Goal: Information Seeking & Learning: Learn about a topic

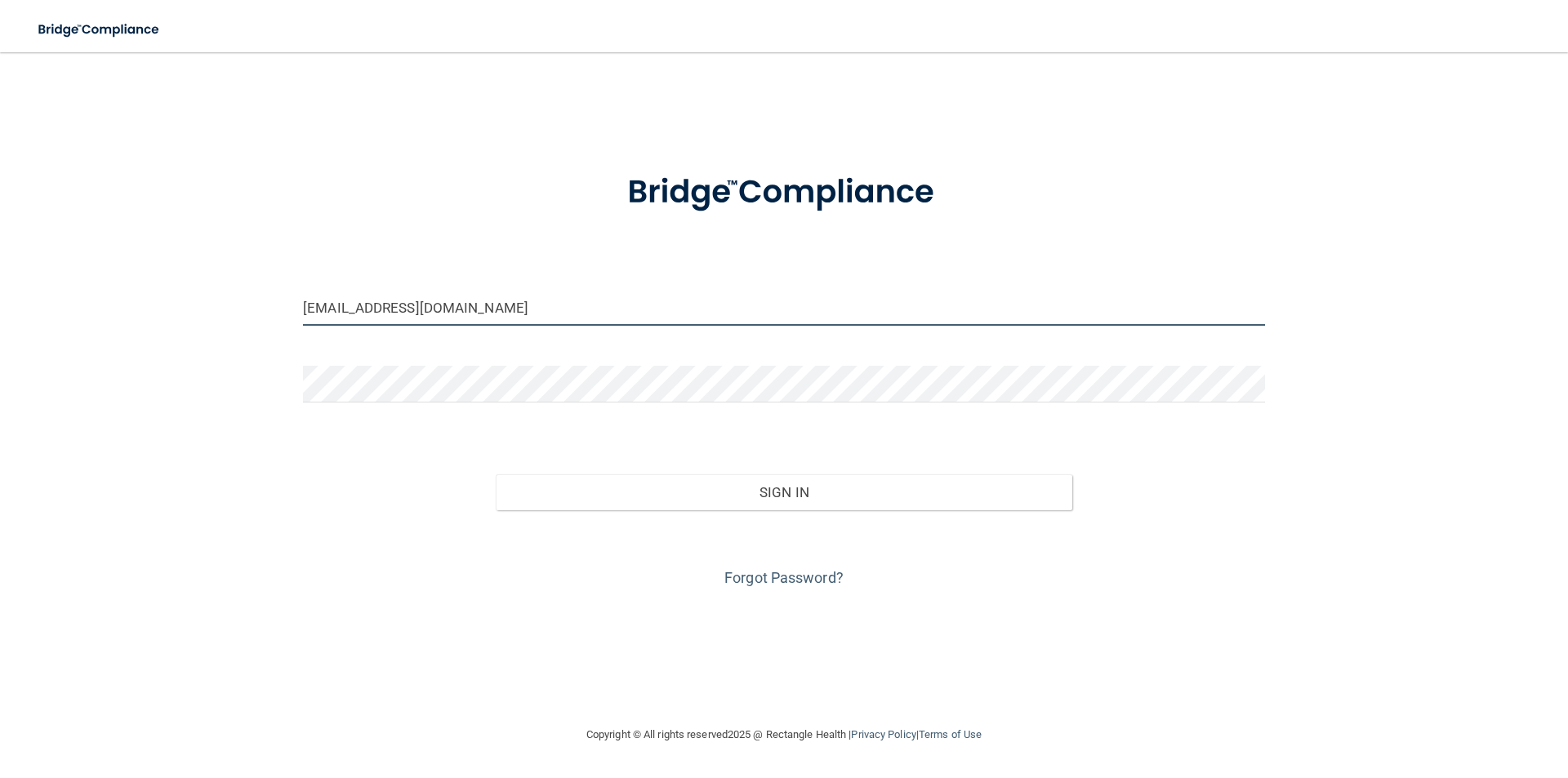
click at [442, 299] on input "ecabada15@gmail.com" at bounding box center [784, 307] width 962 height 37
drag, startPoint x: 502, startPoint y: 314, endPoint x: 215, endPoint y: 338, distance: 288.0
click at [216, 336] on div "ecabada15@gmail.com Invalid email/password. You don't have permission to access…" at bounding box center [784, 388] width 1503 height 640
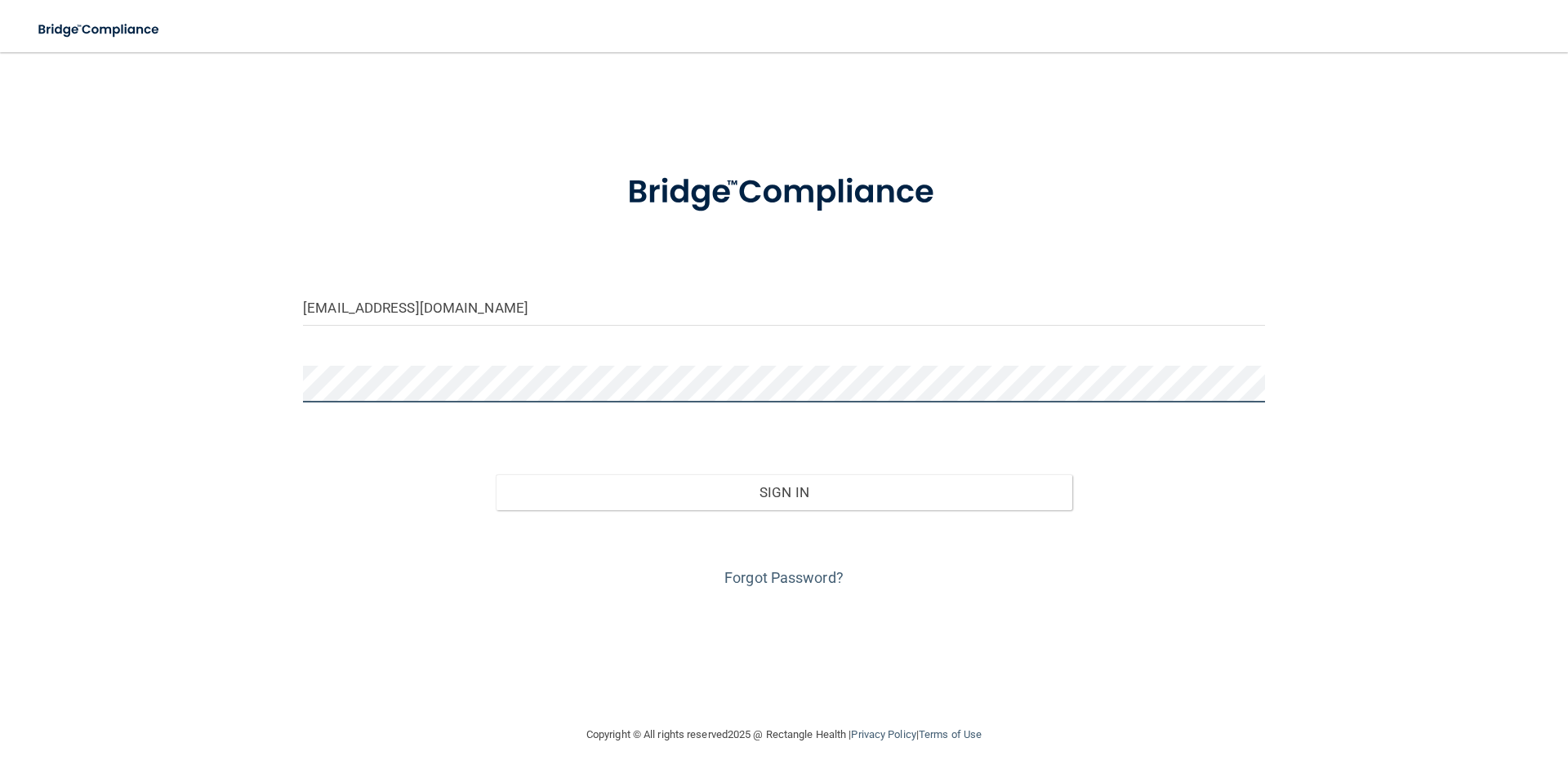
click at [106, 393] on div "ecabada15@gmail.com Invalid email/password. You don't have permission to access…" at bounding box center [784, 388] width 1503 height 640
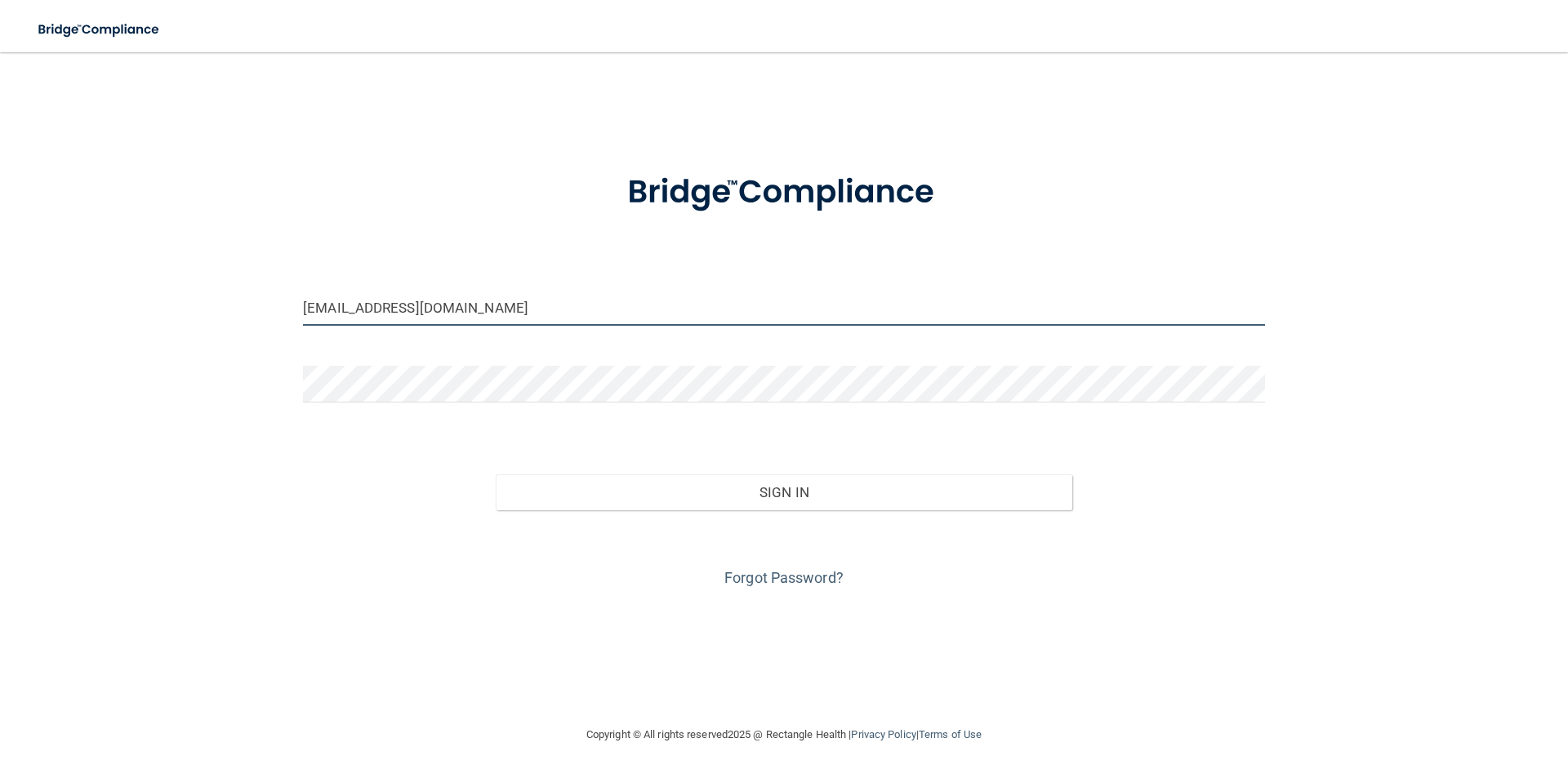
drag, startPoint x: 472, startPoint y: 307, endPoint x: 107, endPoint y: 357, distance: 368.4
click at [107, 357] on div "ecabada15@gmail.com Invalid email/password. You don't have permission to access…" at bounding box center [784, 388] width 1503 height 640
type input "[EMAIL_ADDRESS][DOMAIN_NAME]"
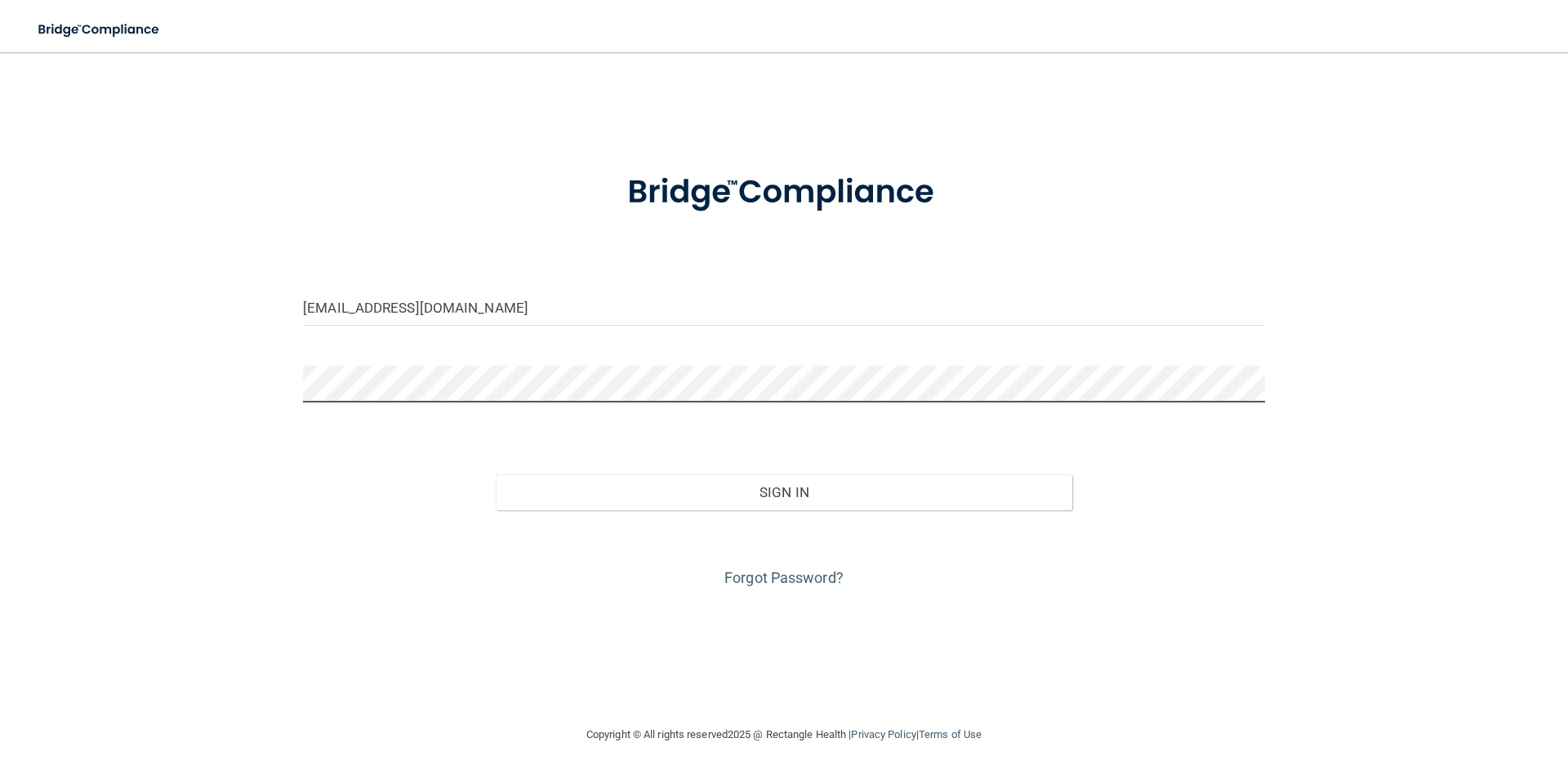
click at [261, 394] on div "estefanyornelas2005@gmail.com Invalid email/password. You don't have permission…" at bounding box center [784, 388] width 1503 height 640
click at [496, 475] on button "Sign In" at bounding box center [784, 493] width 578 height 36
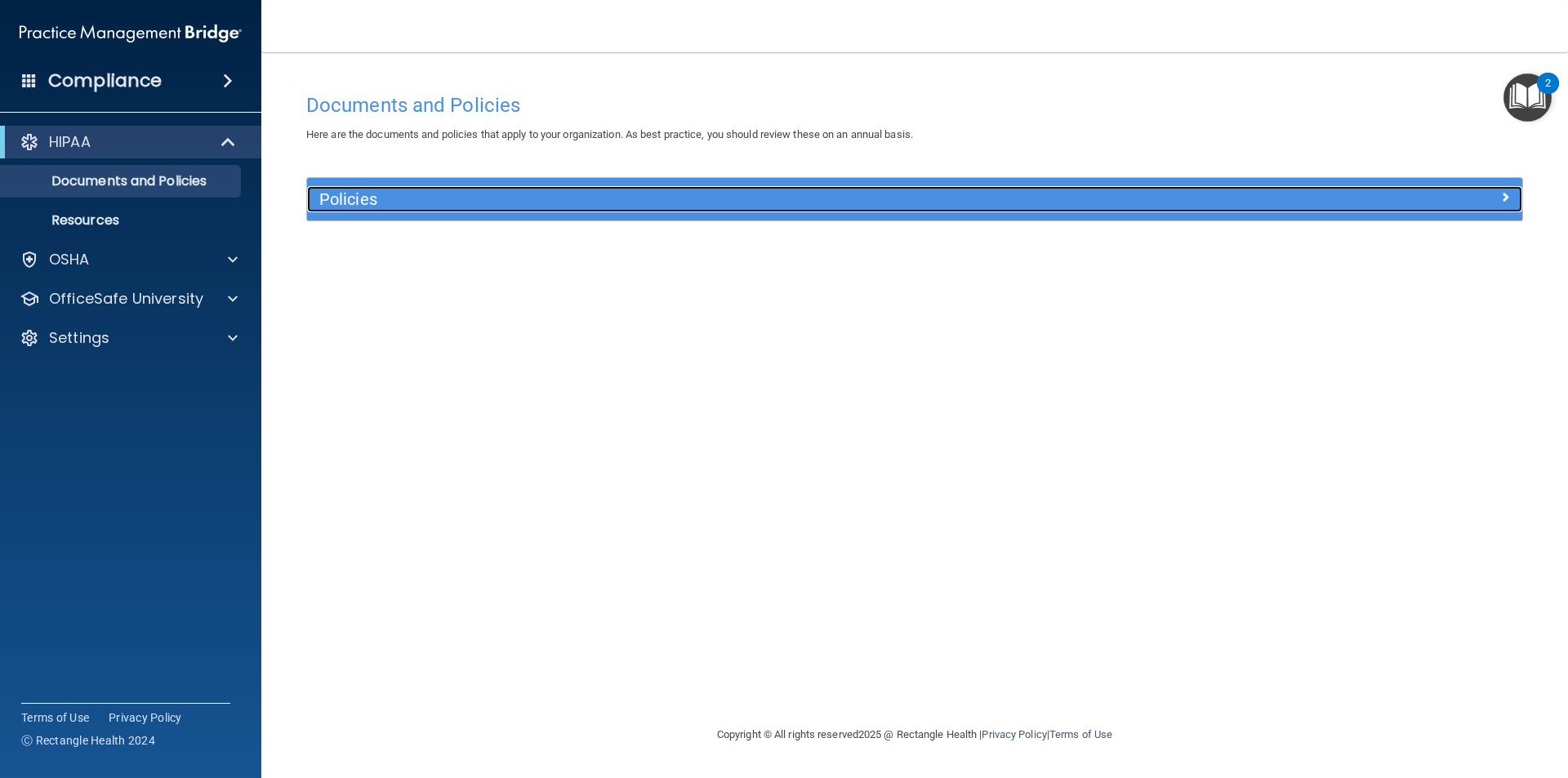
click at [355, 187] on div "Policies" at bounding box center [762, 199] width 911 height 26
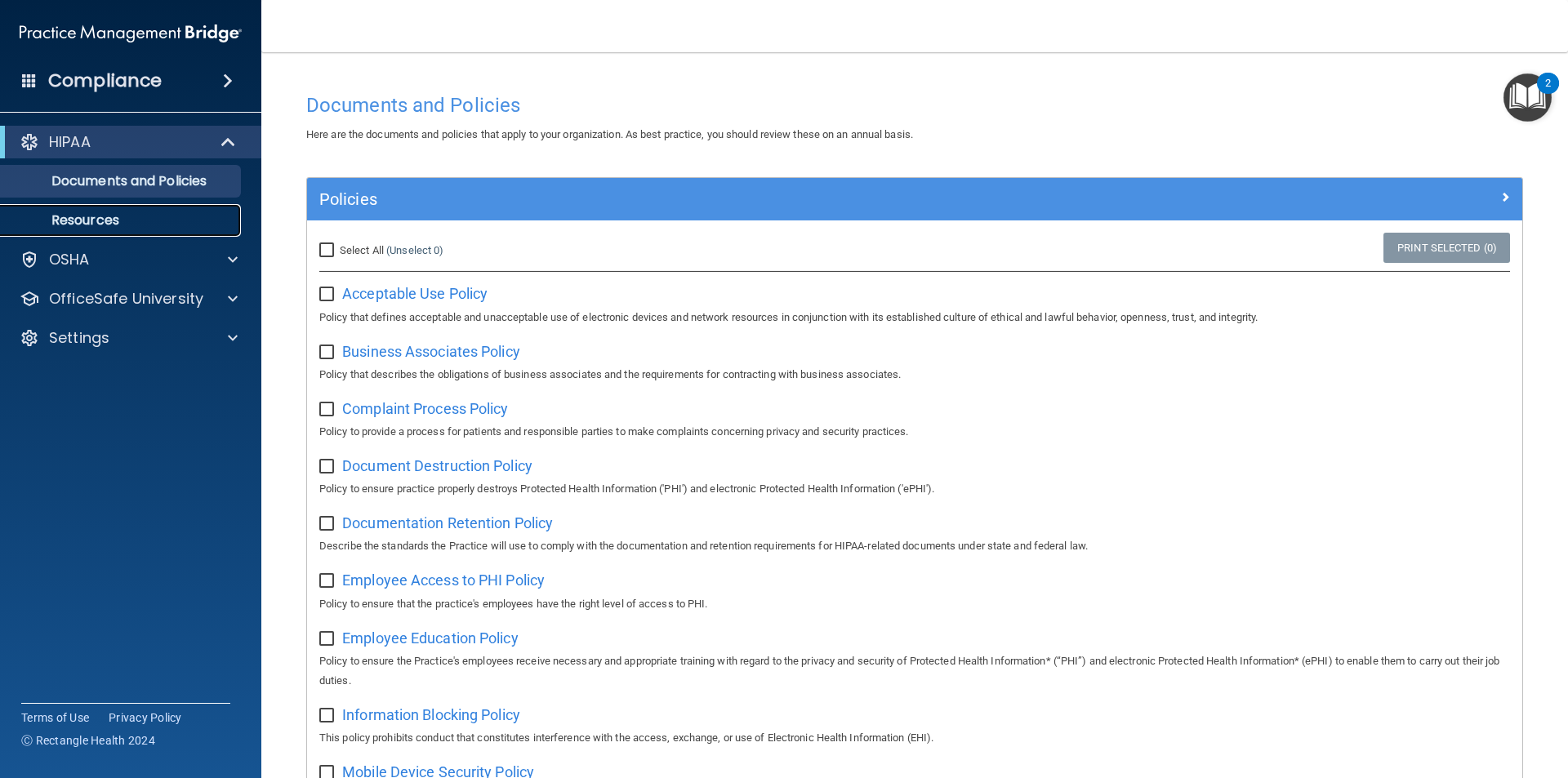
click at [117, 224] on p "Resources" at bounding box center [122, 220] width 223 height 16
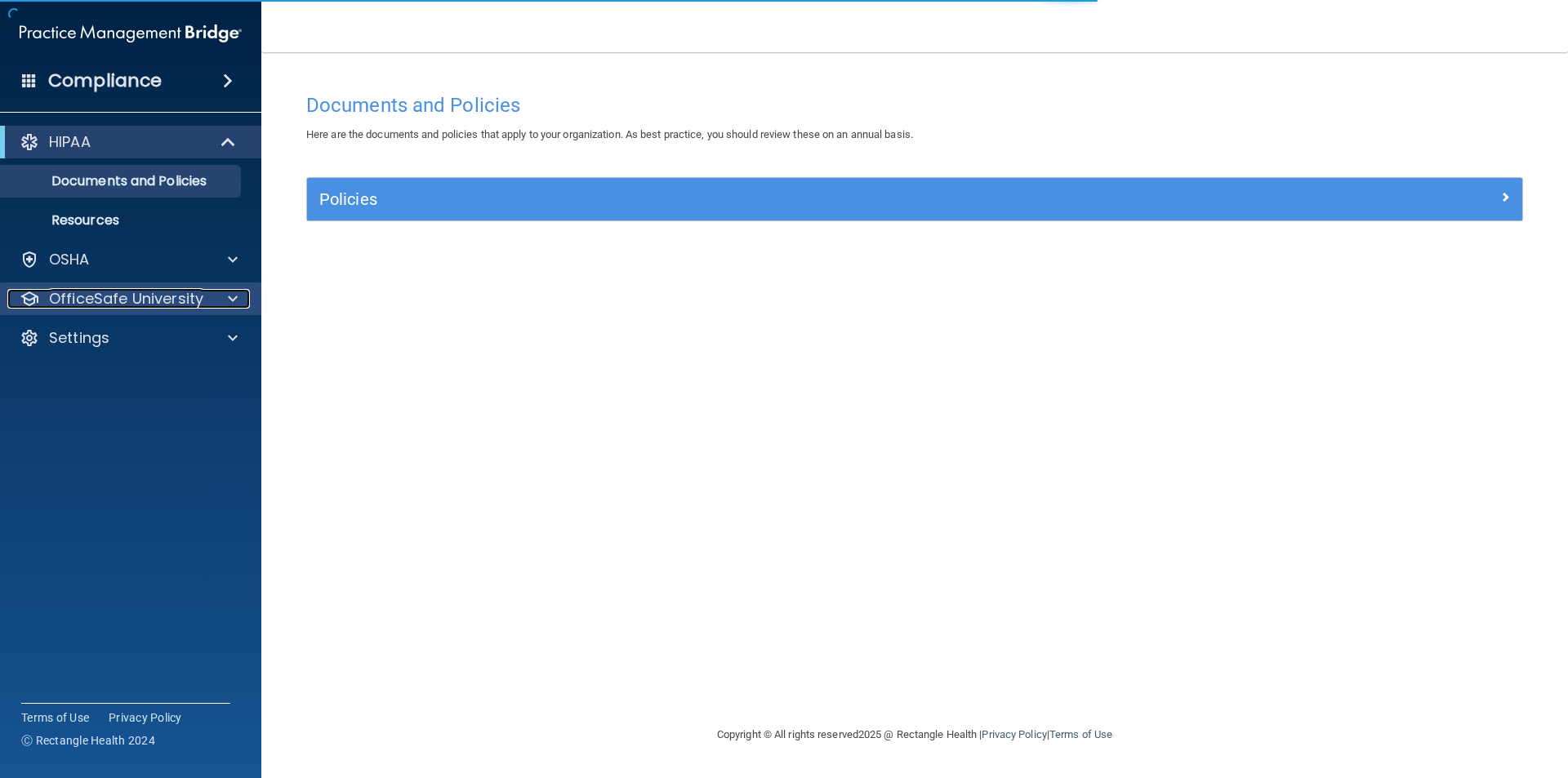
click at [100, 302] on p "OfficeSafe University" at bounding box center [126, 298] width 154 height 20
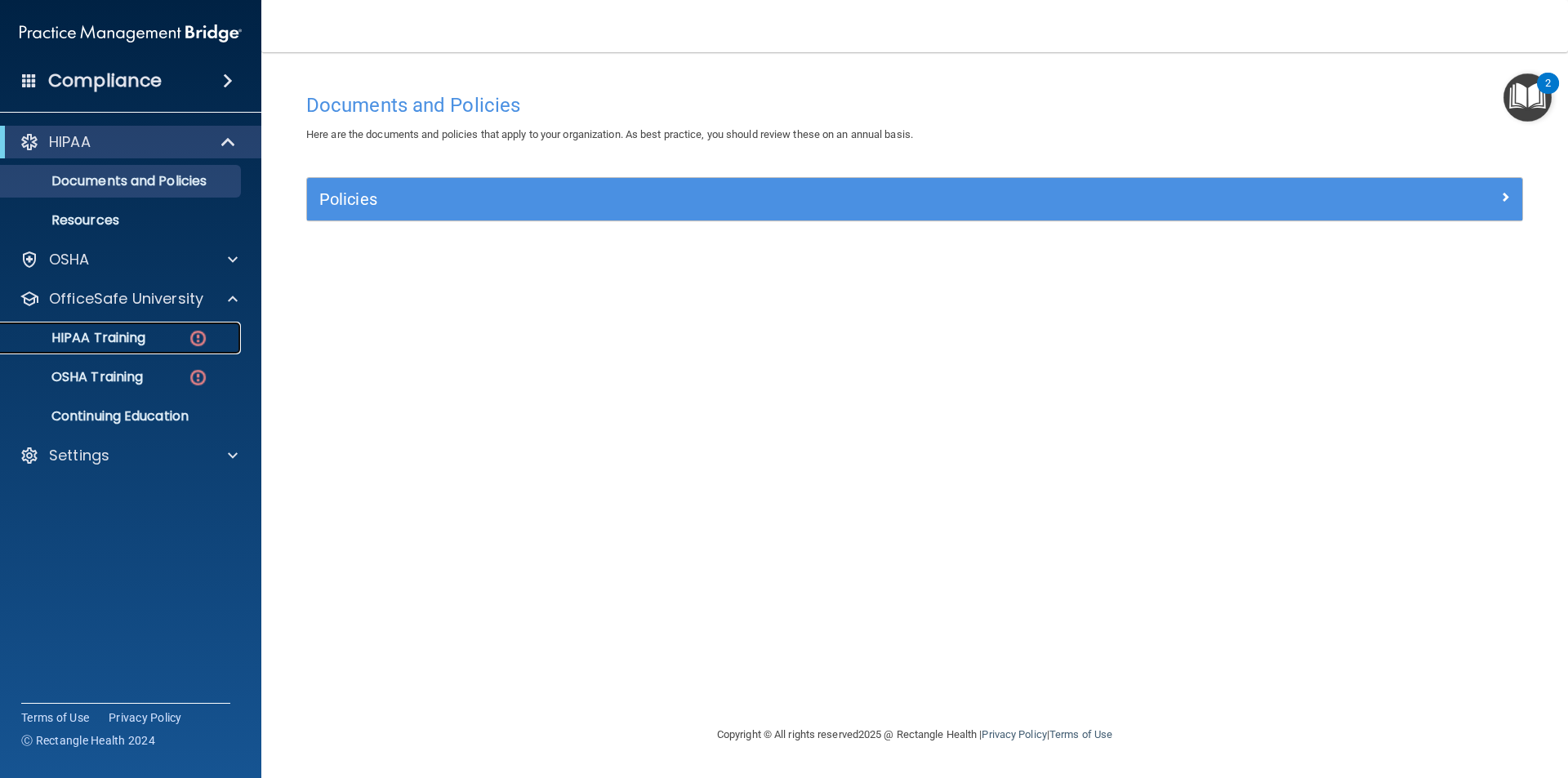
click at [99, 337] on p "HIPAA Training" at bounding box center [77, 338] width 135 height 16
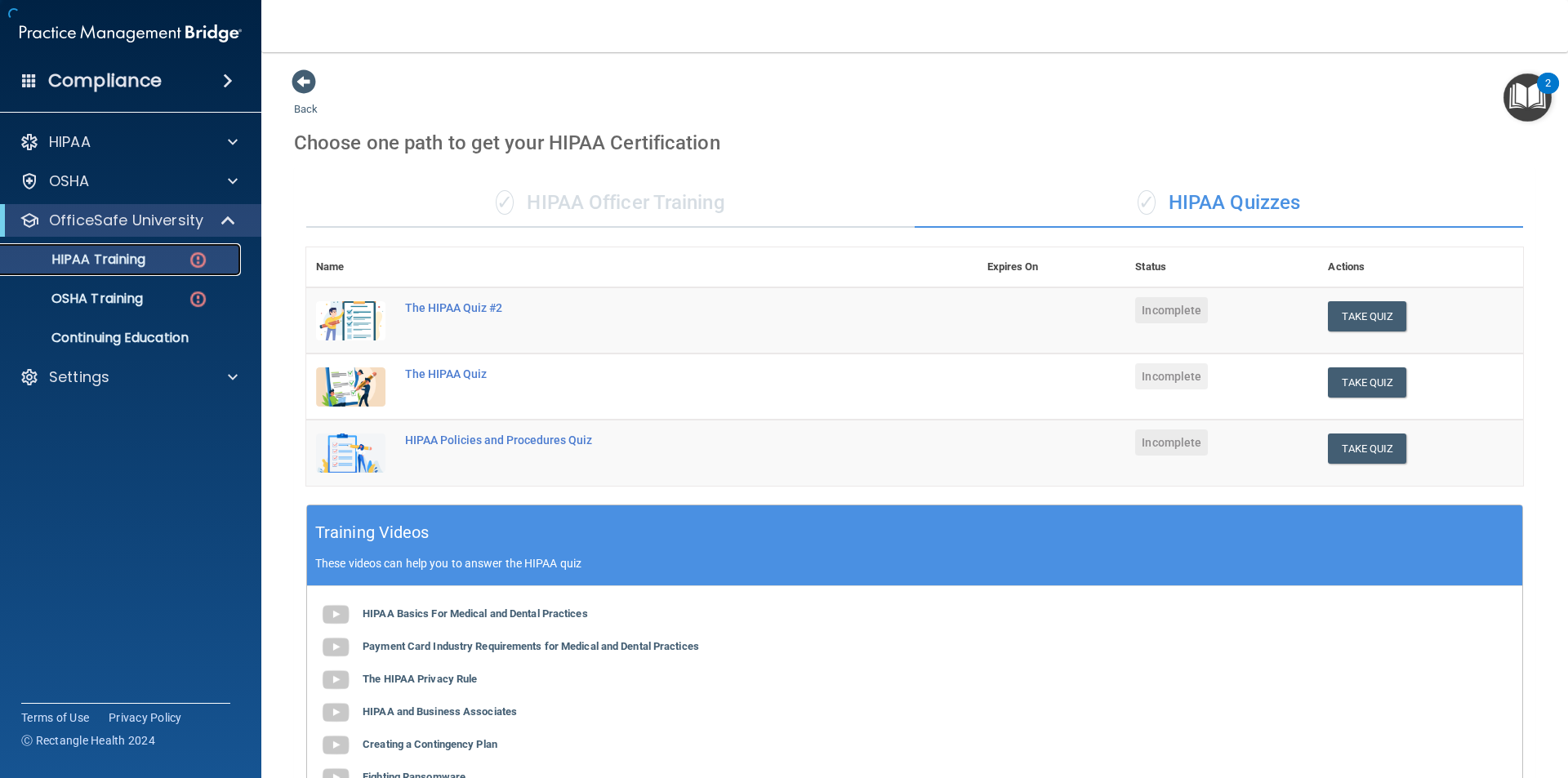
click at [164, 260] on div "HIPAA Training" at bounding box center [122, 259] width 223 height 16
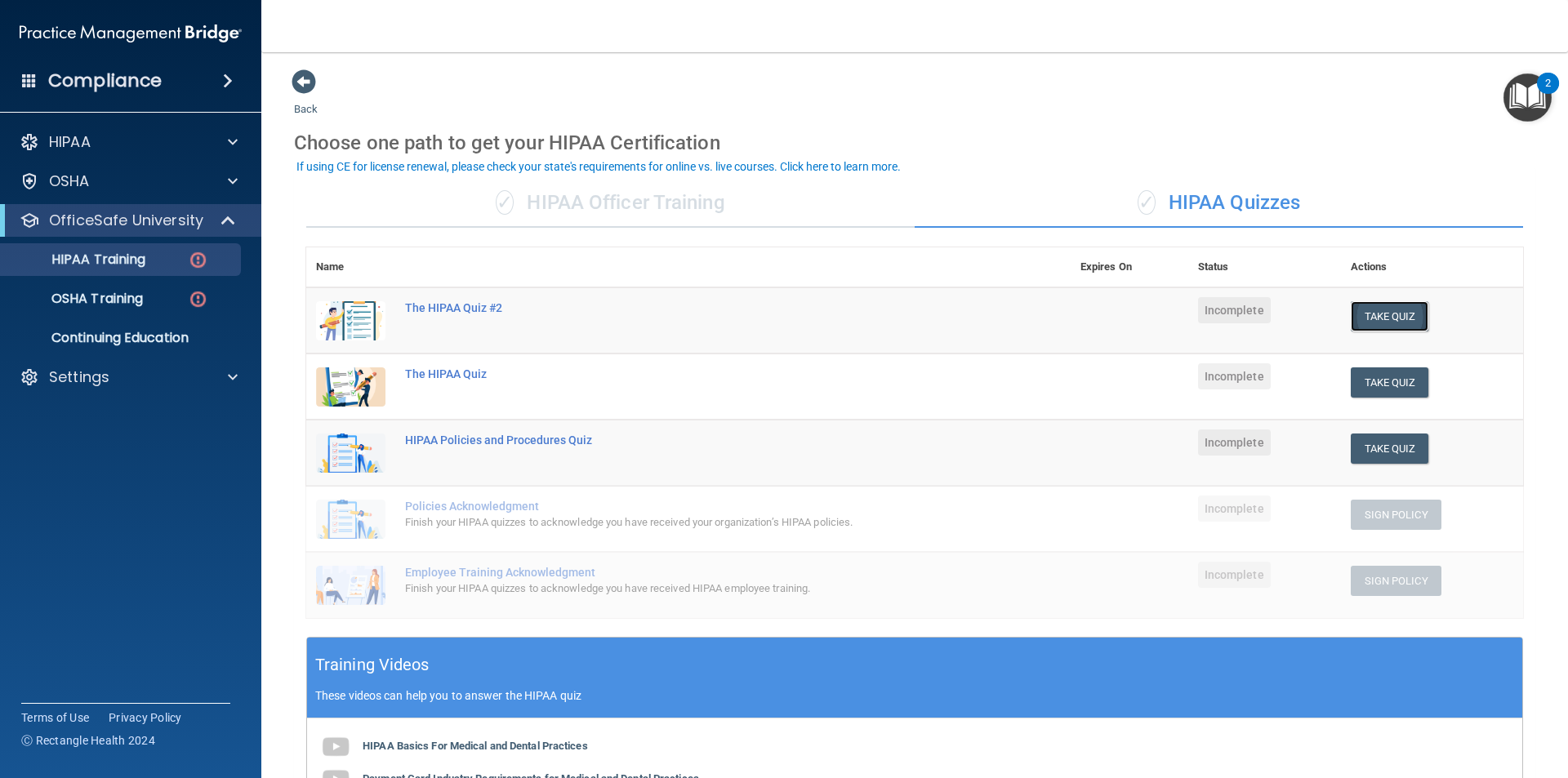
click at [1391, 308] on button "Take Quiz" at bounding box center [1390, 316] width 78 height 30
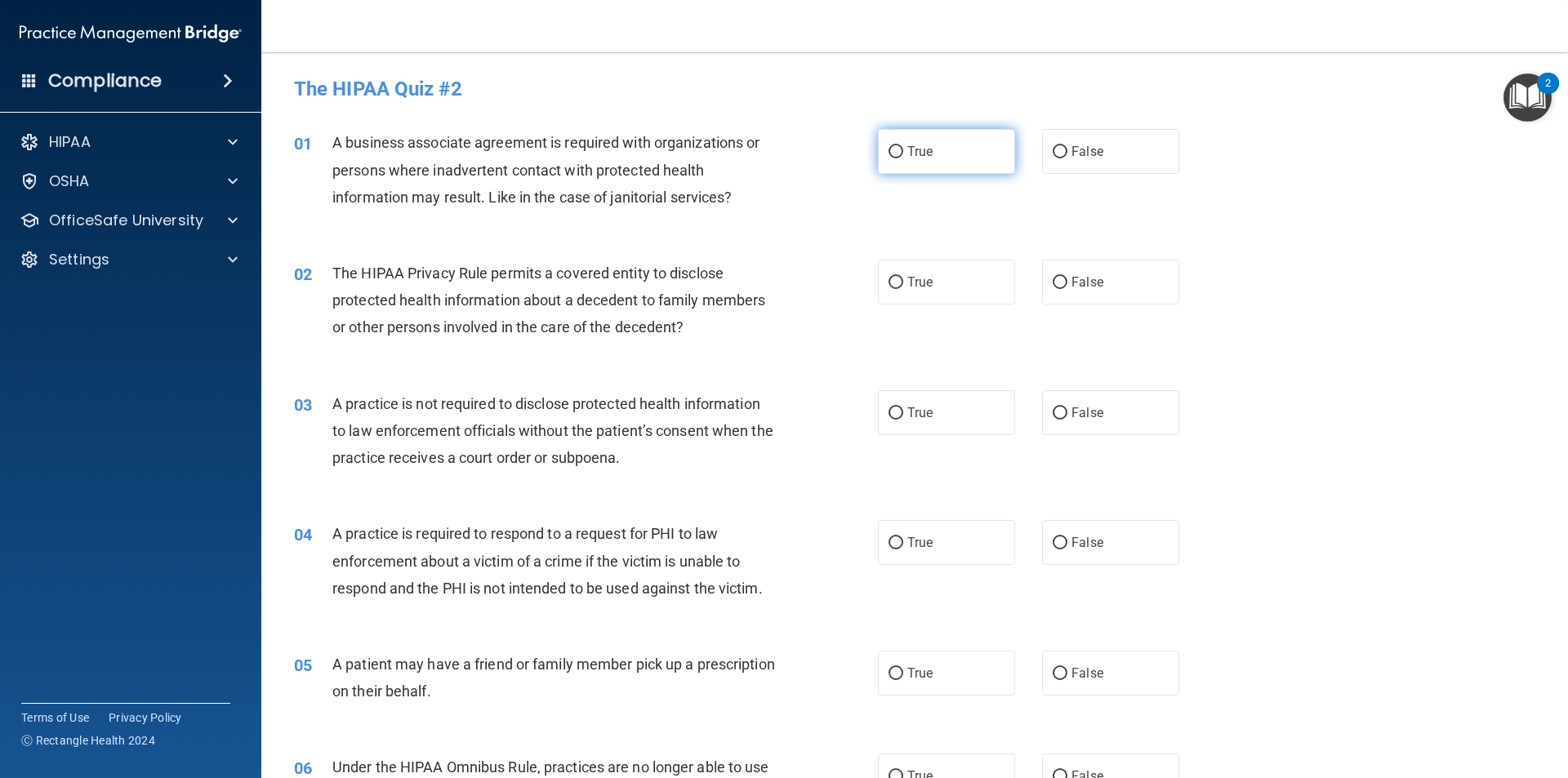
click at [936, 153] on label "True" at bounding box center [946, 152] width 137 height 45
click at [904, 153] on input "True" at bounding box center [896, 153] width 15 height 12
radio input "true"
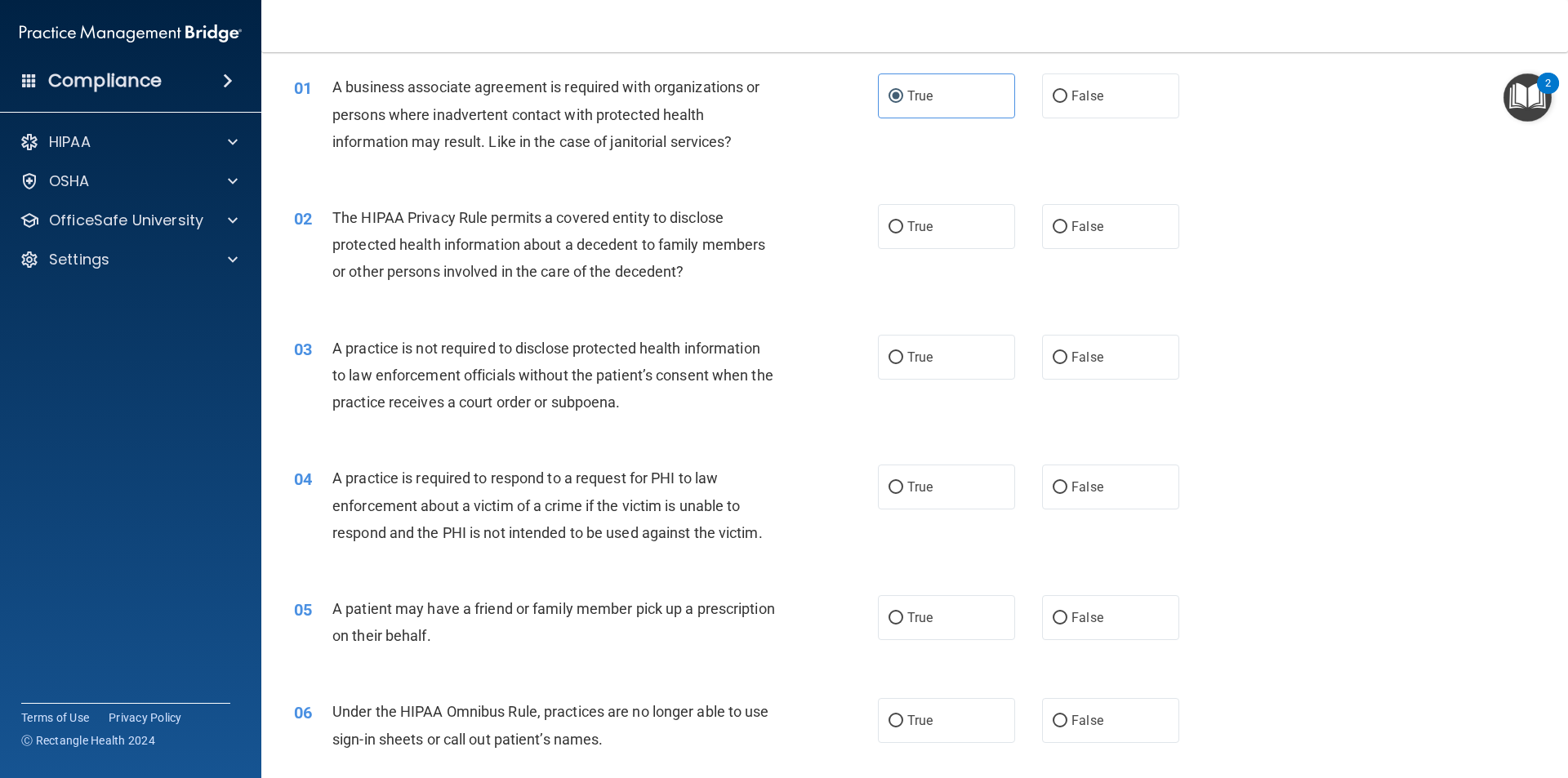
scroll to position [164, 0]
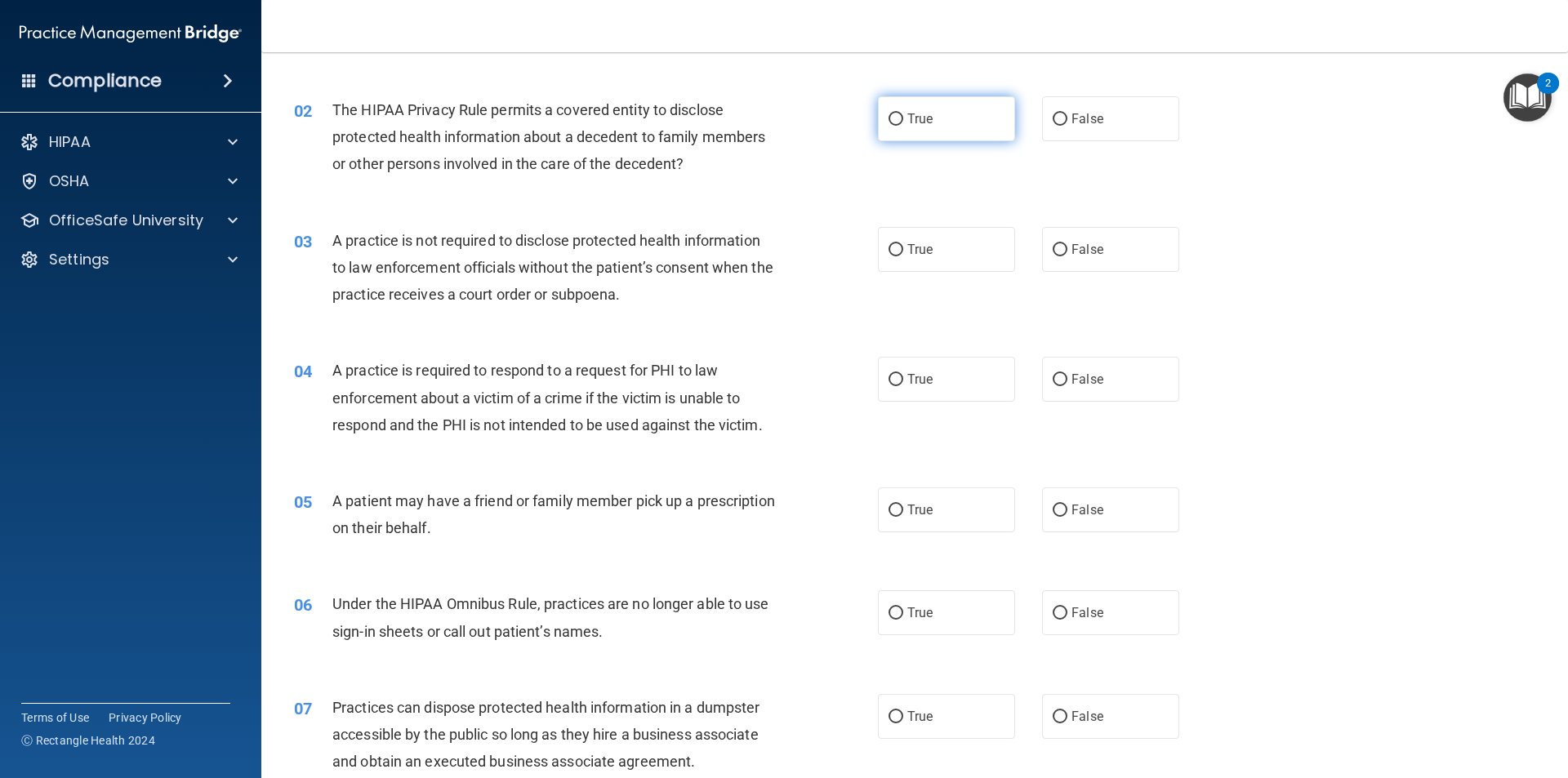
click at [984, 122] on label "True" at bounding box center [946, 118] width 137 height 45
click at [904, 122] on input "True" at bounding box center [896, 119] width 15 height 12
radio input "true"
click at [963, 229] on label "True" at bounding box center [946, 249] width 137 height 45
click at [904, 244] on input "True" at bounding box center [896, 250] width 15 height 12
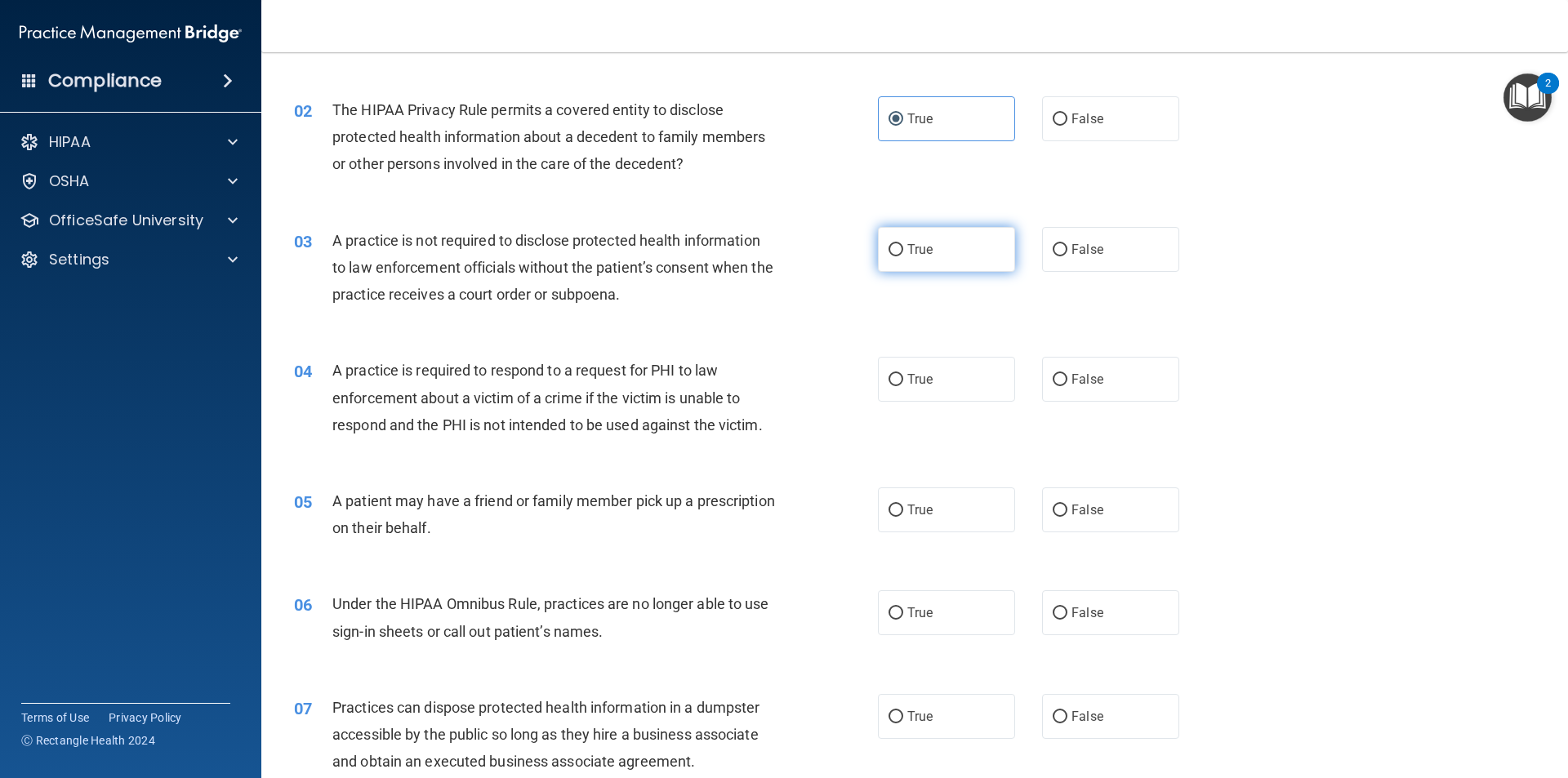
radio input "true"
click at [1106, 260] on label "False" at bounding box center [1111, 249] width 137 height 45
click at [1067, 256] on input "False" at bounding box center [1060, 250] width 15 height 12
radio input "true"
radio input "false"
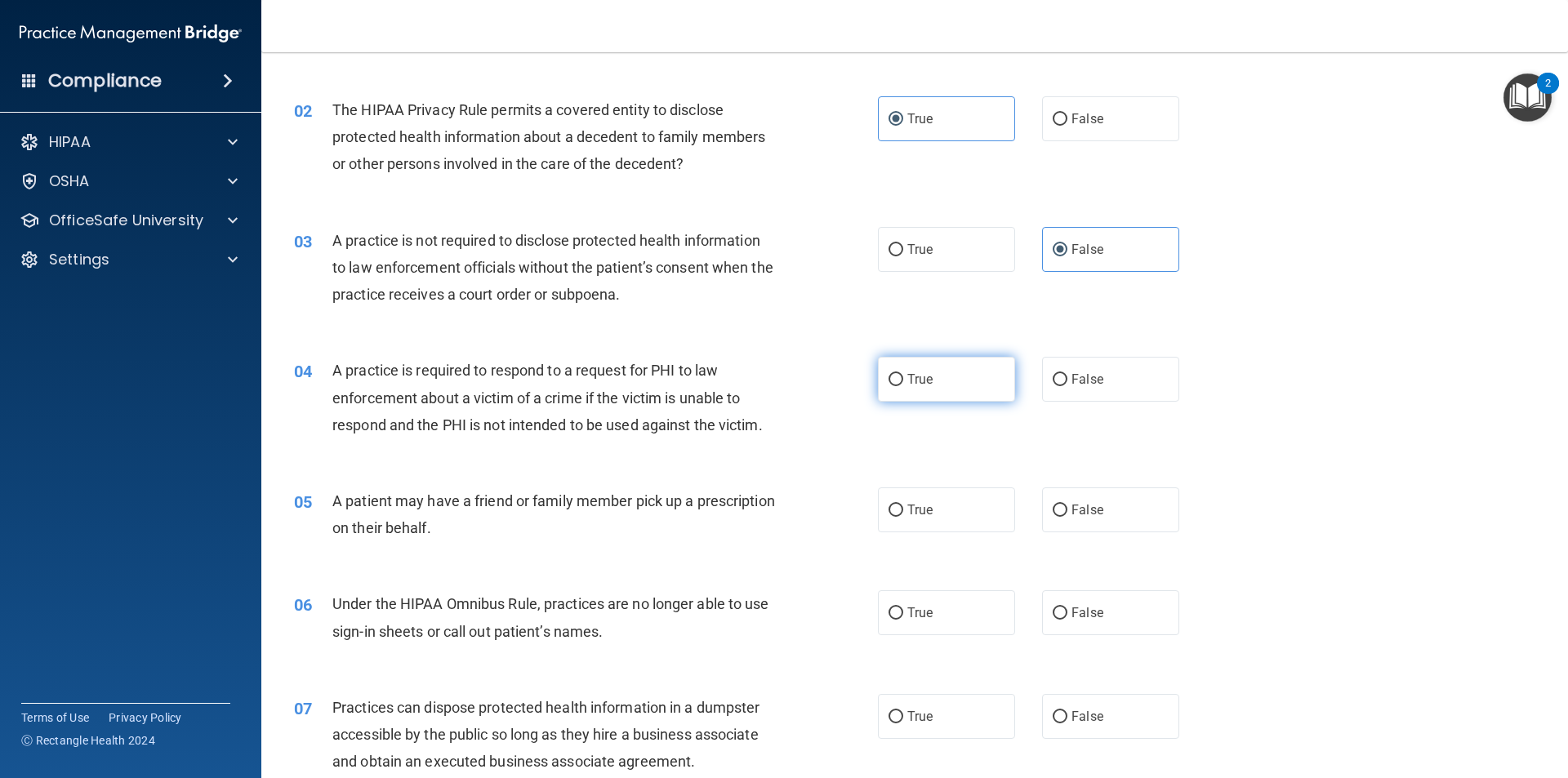
click at [968, 374] on label "True" at bounding box center [946, 379] width 137 height 45
click at [904, 374] on input "True" at bounding box center [896, 380] width 15 height 12
radio input "true"
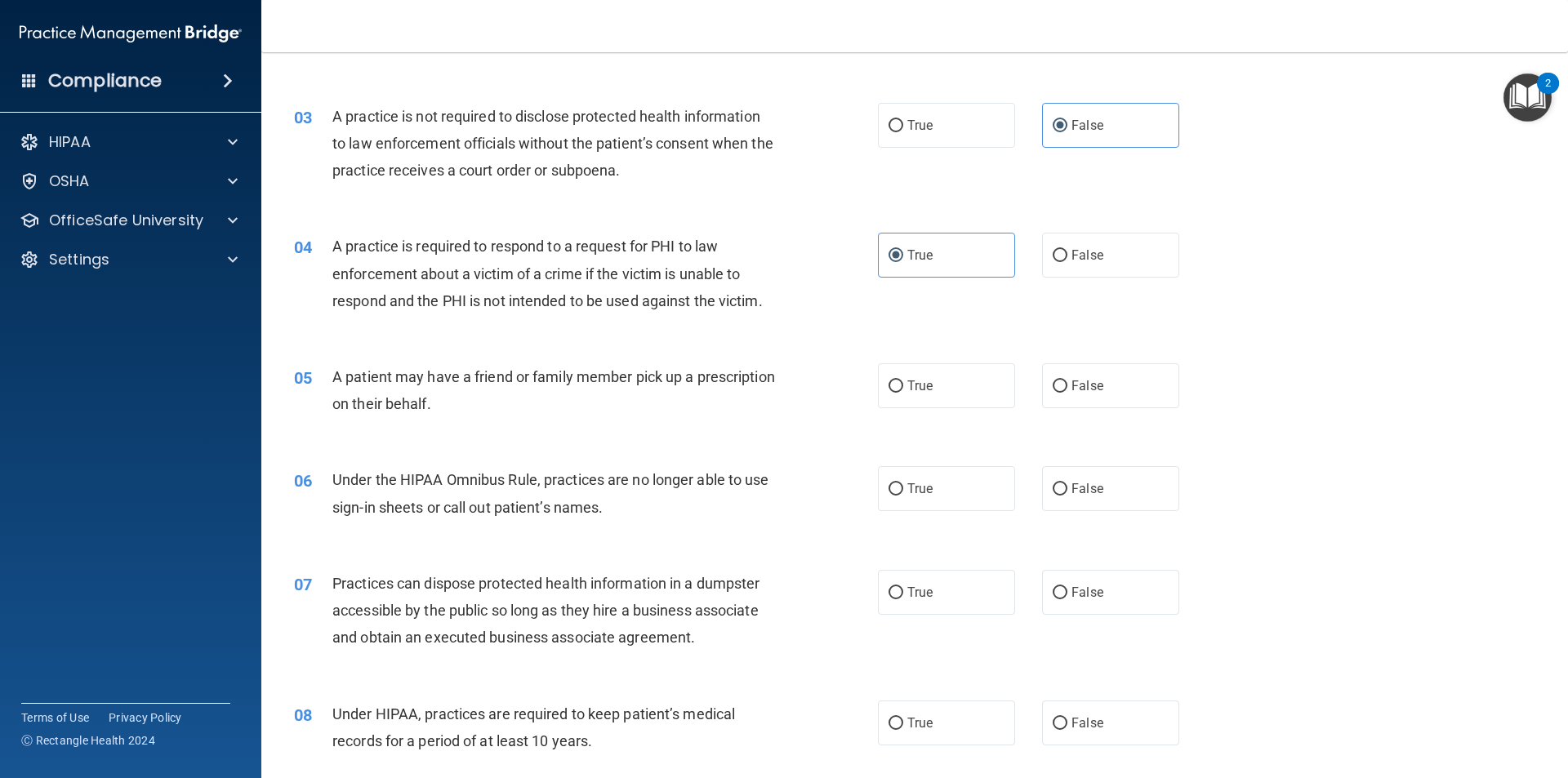
scroll to position [408, 0]
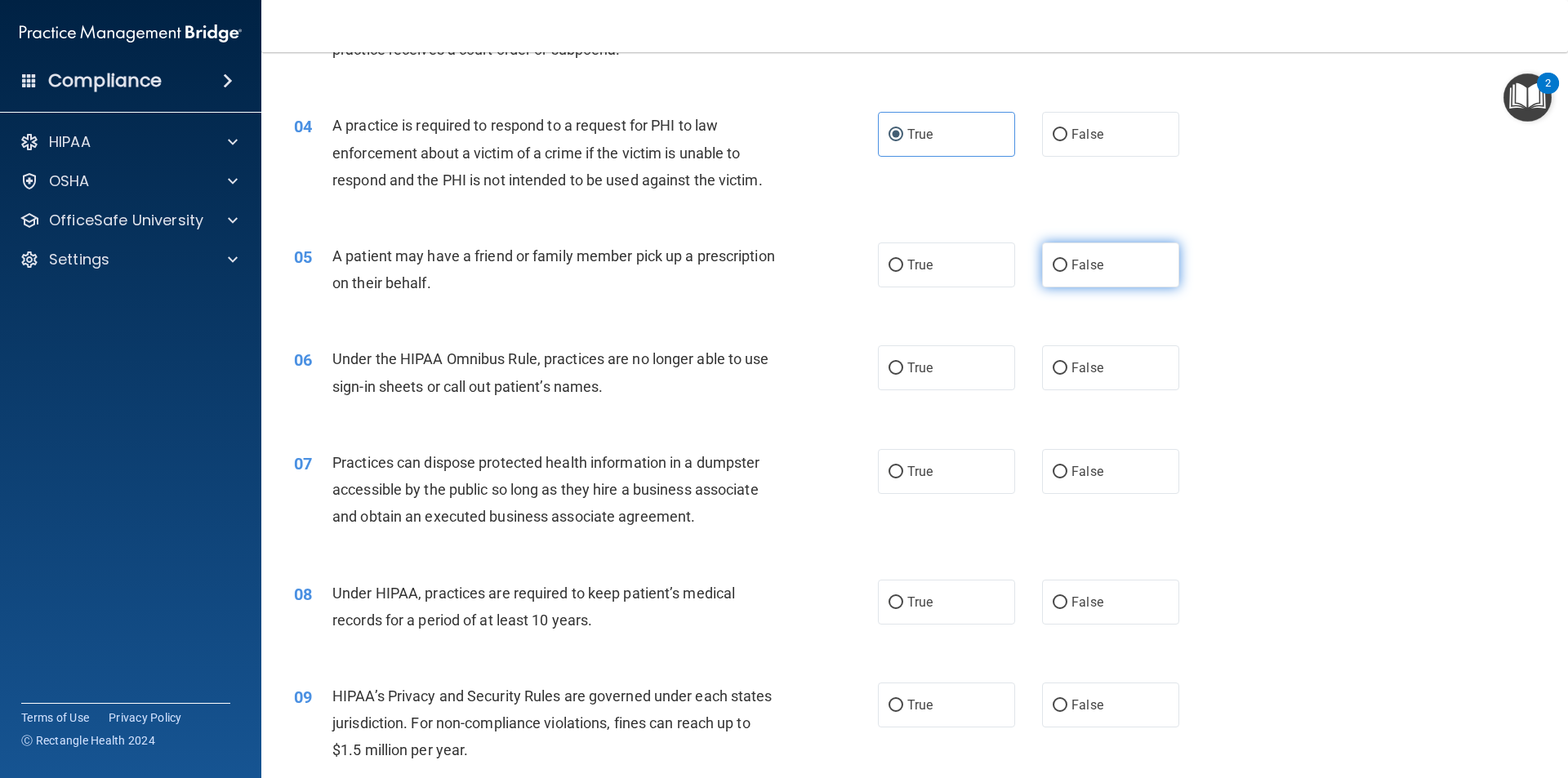
drag, startPoint x: 1091, startPoint y: 264, endPoint x: 1066, endPoint y: 270, distance: 25.7
click at [1090, 265] on span "False" at bounding box center [1087, 265] width 32 height 15
click at [1067, 265] on input "False" at bounding box center [1060, 266] width 15 height 12
radio input "true"
click at [1132, 384] on label "False" at bounding box center [1111, 368] width 137 height 45
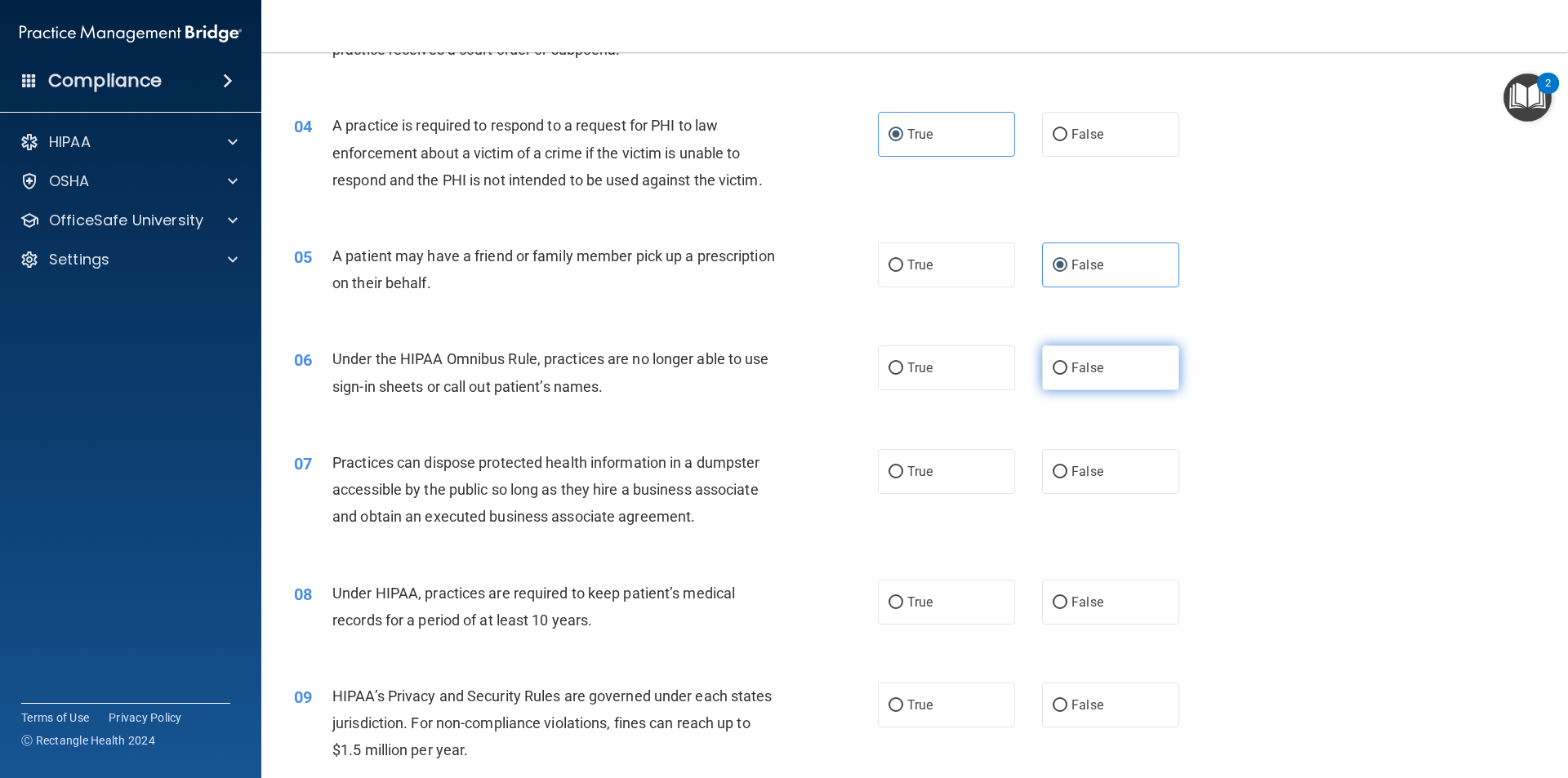
click at [1067, 374] on input "False" at bounding box center [1060, 368] width 15 height 12
radio input "true"
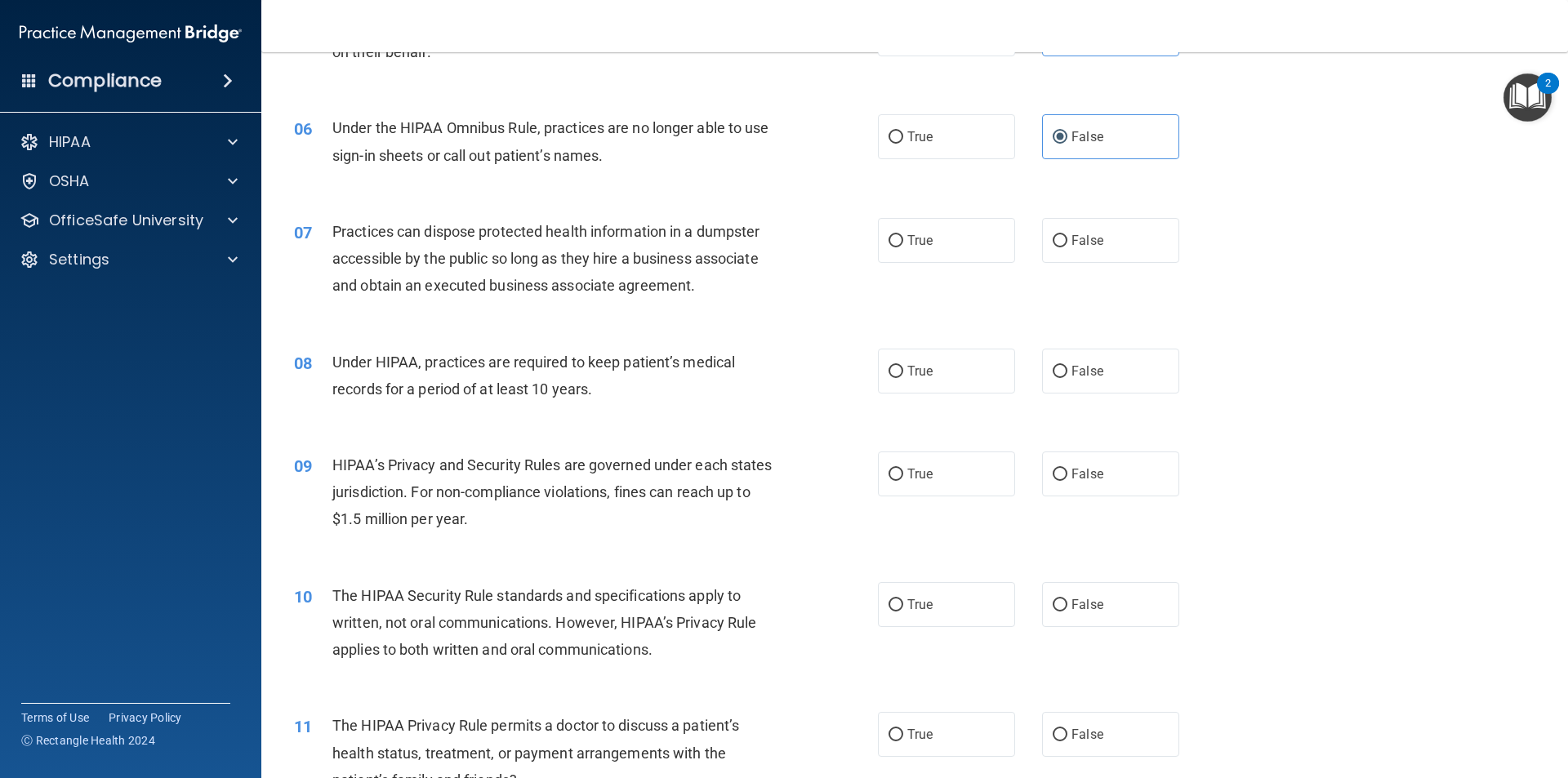
scroll to position [653, 0]
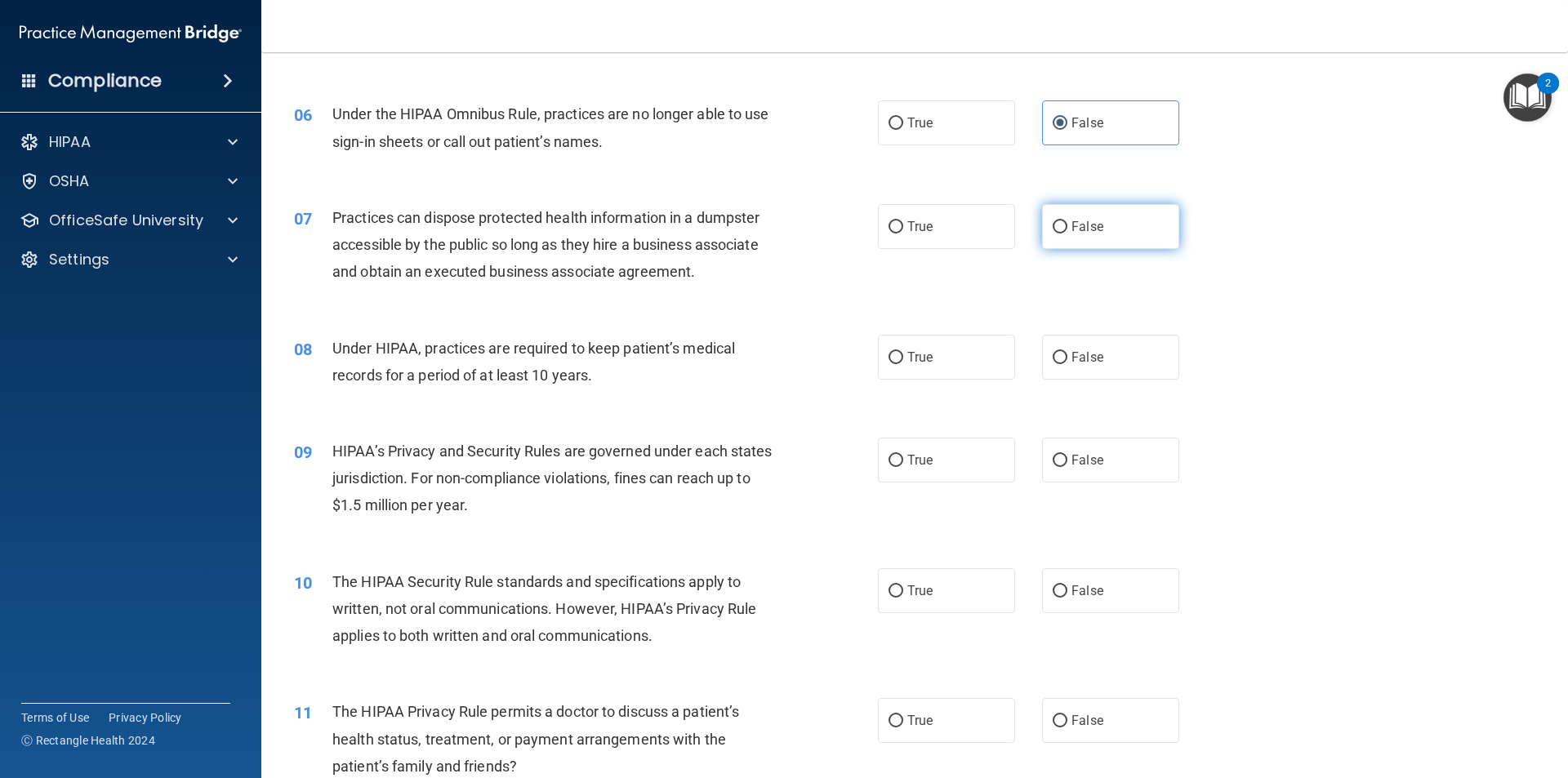
click at [1066, 212] on label "False" at bounding box center [1111, 226] width 137 height 45
click at [1066, 221] on input "False" at bounding box center [1060, 227] width 15 height 12
radio input "true"
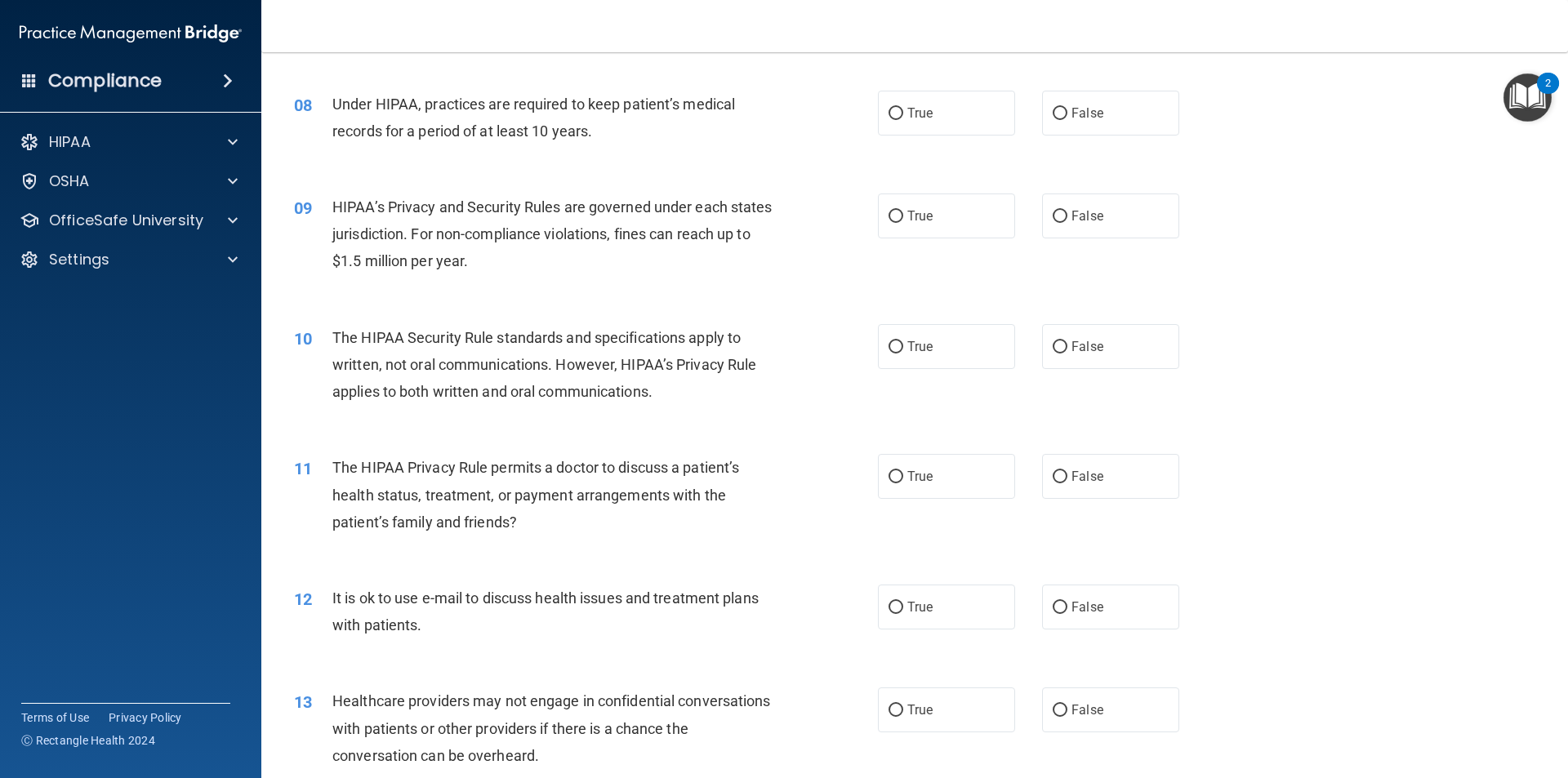
scroll to position [898, 0]
click at [961, 117] on label "True" at bounding box center [946, 112] width 137 height 45
click at [904, 117] on input "True" at bounding box center [896, 113] width 15 height 12
radio input "true"
click at [946, 233] on label "True" at bounding box center [946, 215] width 137 height 45
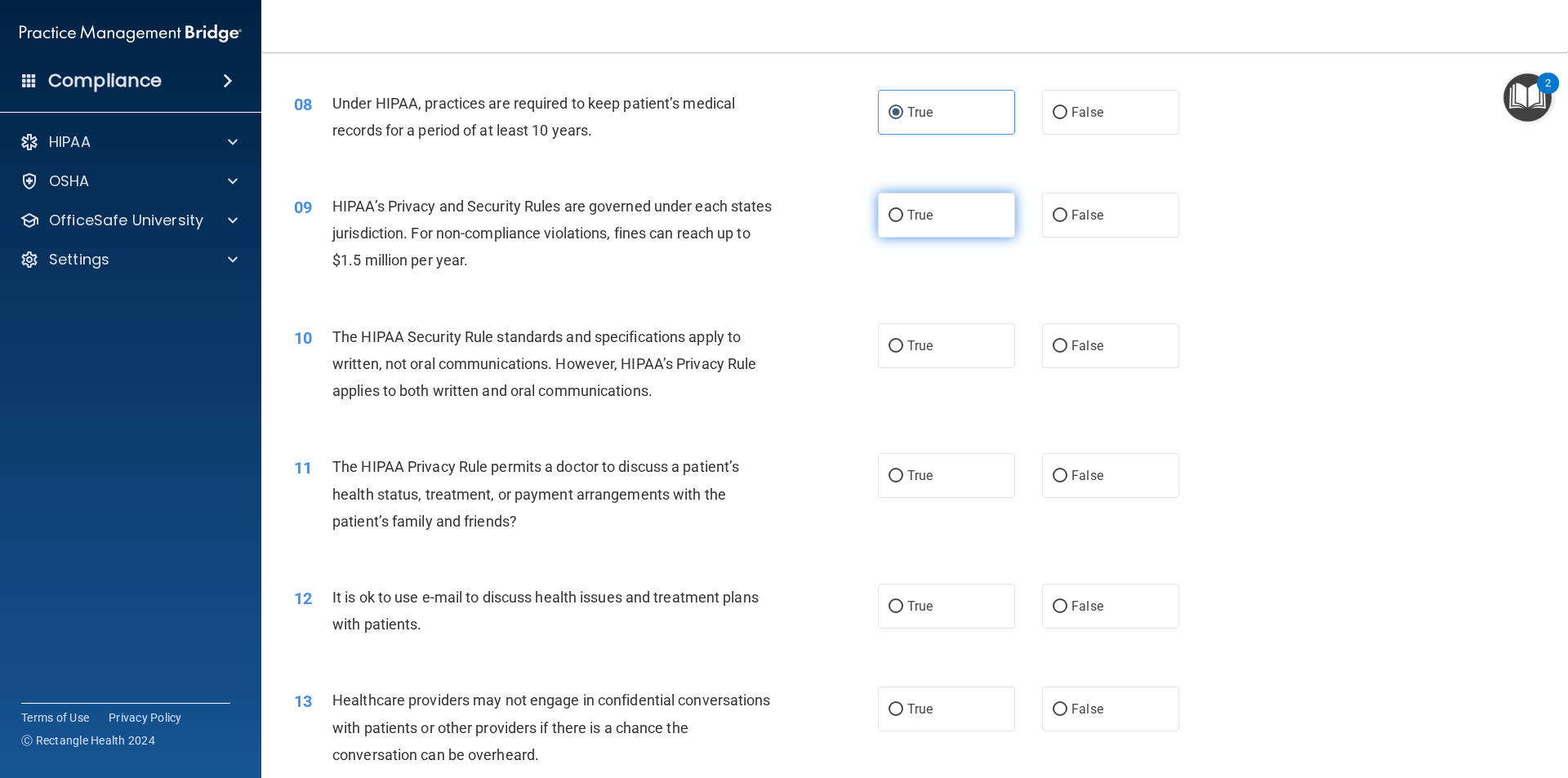
click at [904, 222] on input "True" at bounding box center [896, 216] width 15 height 12
radio input "true"
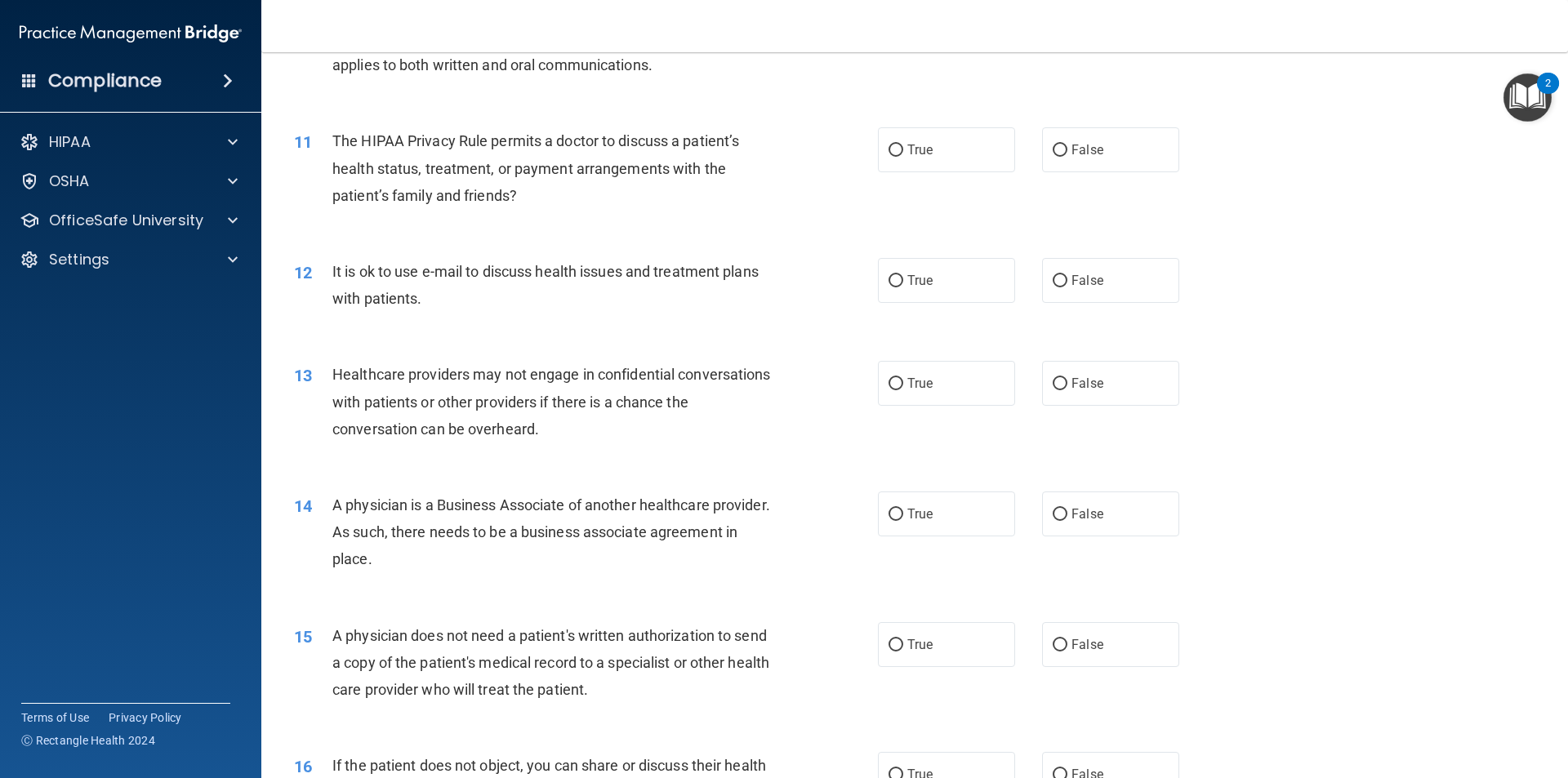
scroll to position [1224, 0]
drag, startPoint x: 1077, startPoint y: 135, endPoint x: 994, endPoint y: 203, distance: 107.3
click at [1078, 135] on label "False" at bounding box center [1111, 149] width 137 height 45
click at [1067, 144] on input "False" at bounding box center [1060, 150] width 15 height 12
radio input "true"
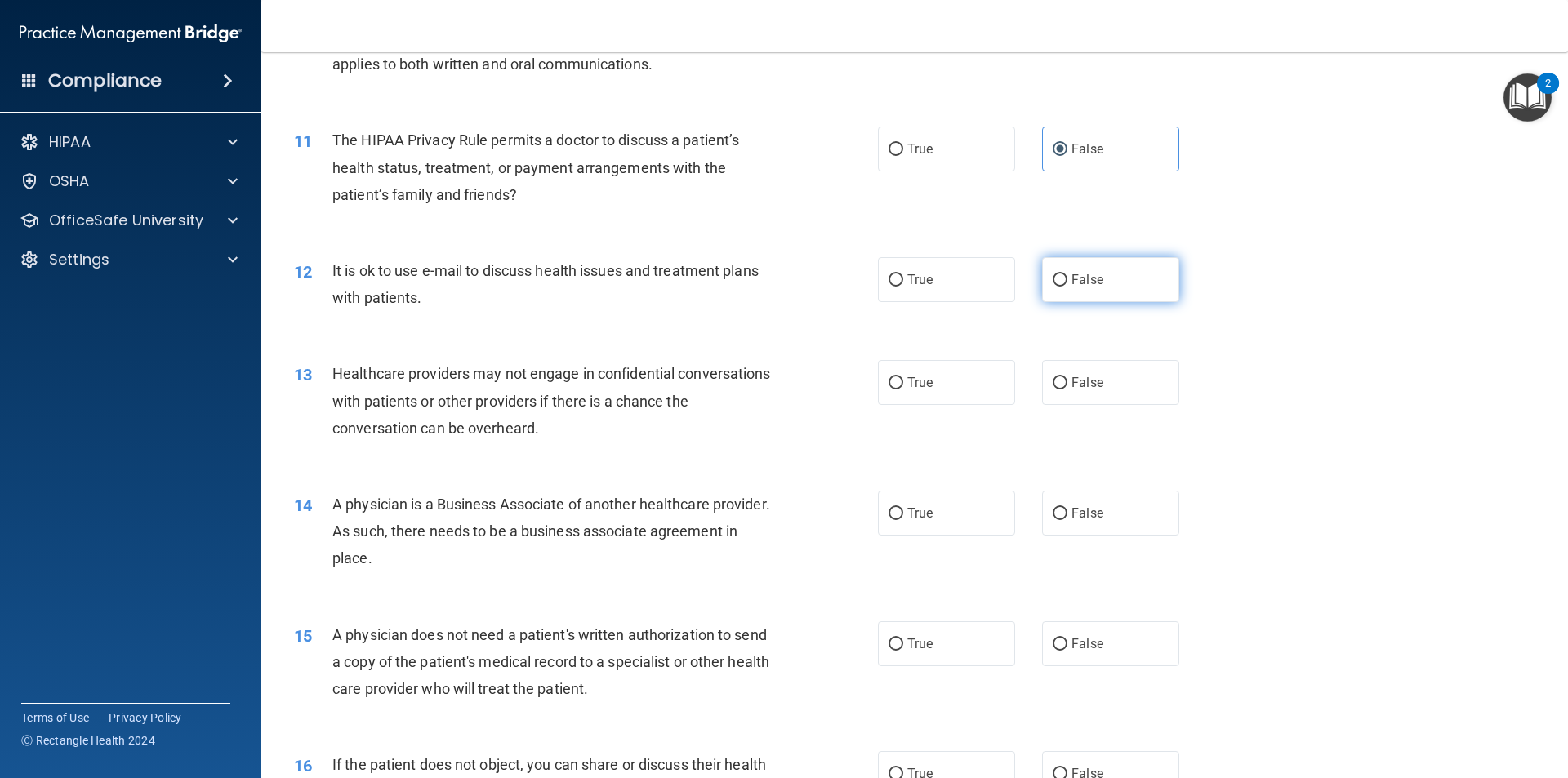
click at [1081, 291] on label "False" at bounding box center [1111, 279] width 137 height 45
click at [1067, 286] on input "False" at bounding box center [1060, 280] width 15 height 12
radio input "true"
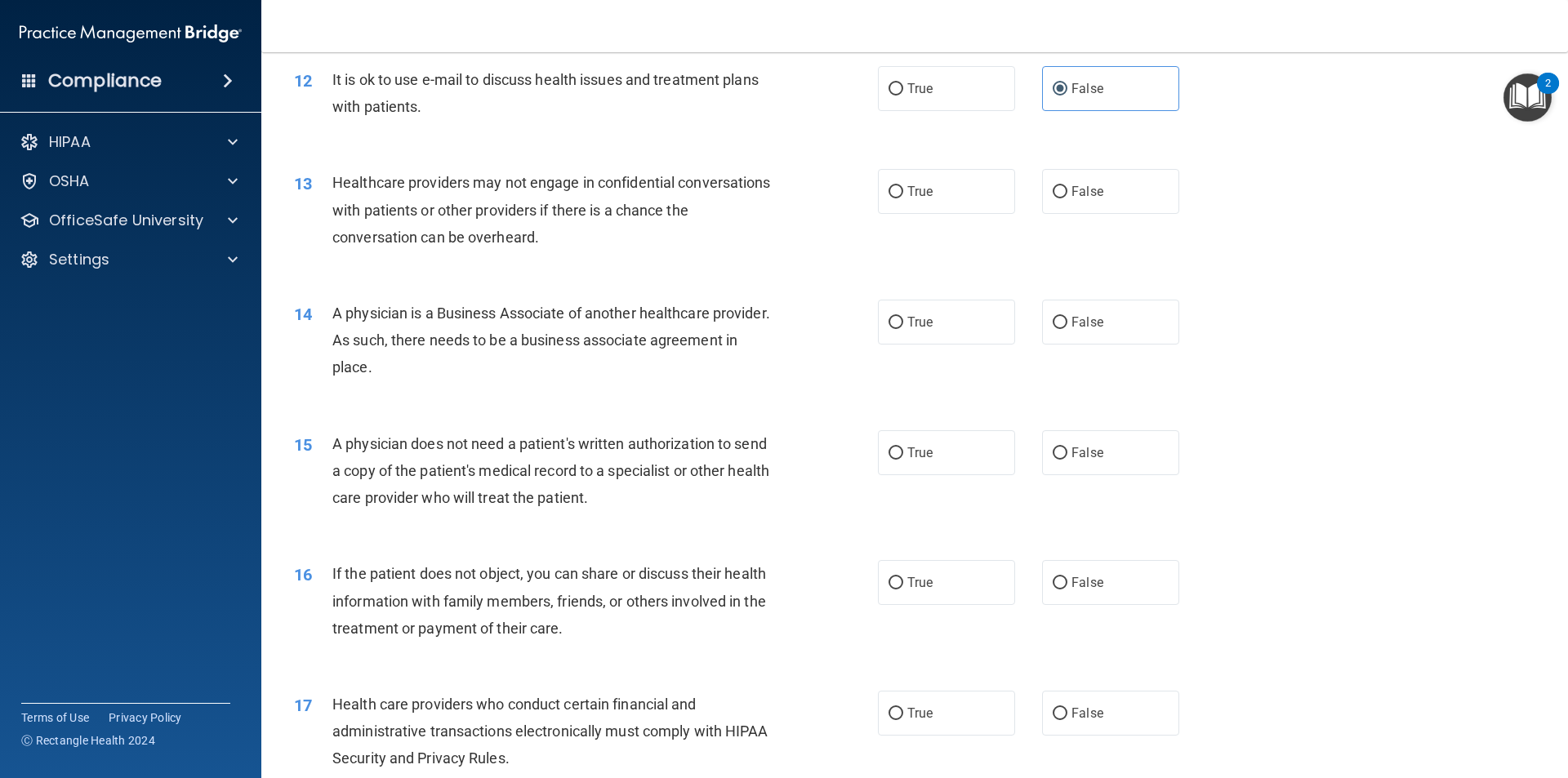
scroll to position [1469, 0]
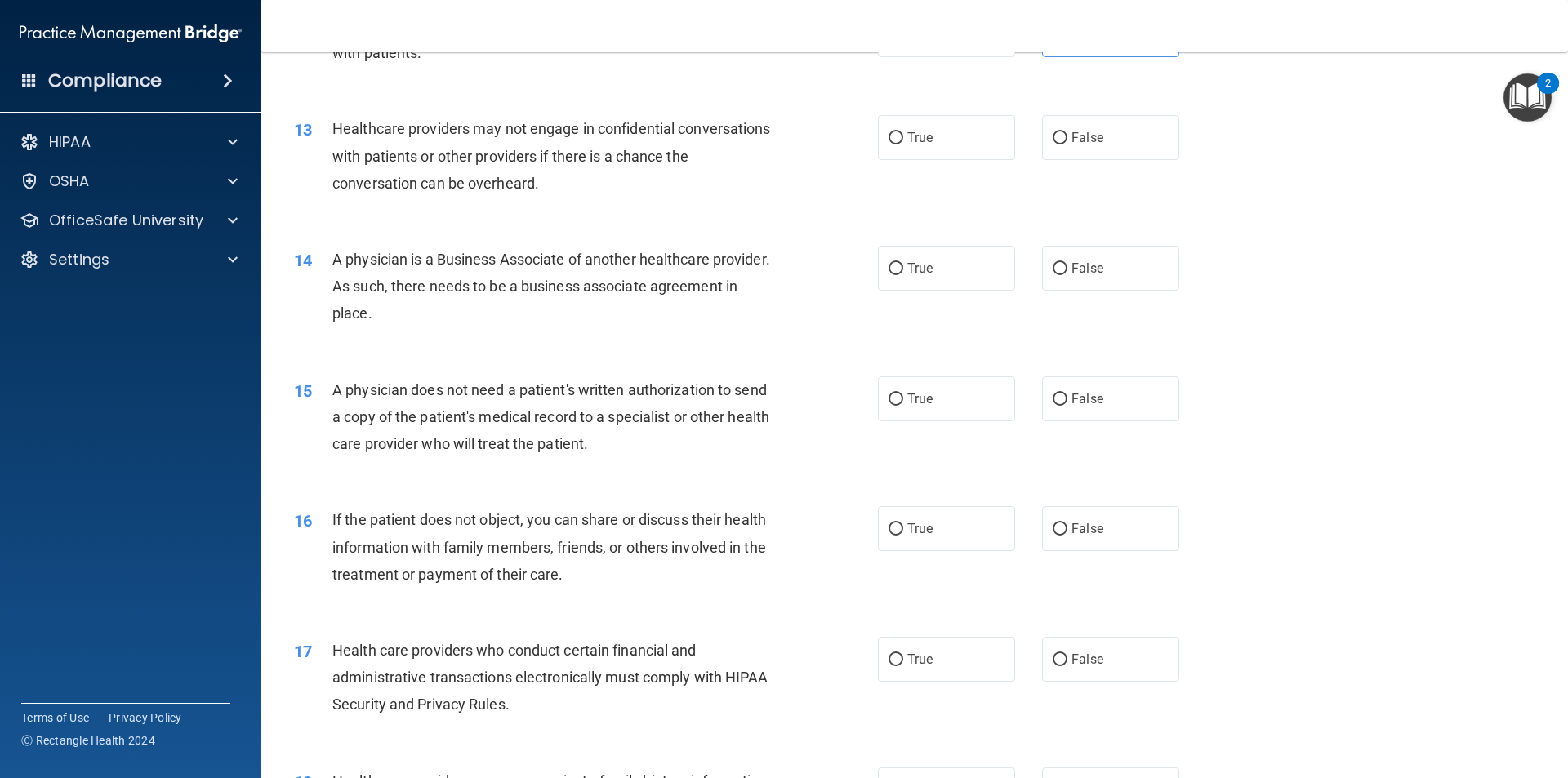
click at [928, 105] on div "13 Healthcare providers may not engage in confidential conversations with patie…" at bounding box center [915, 160] width 1266 height 130
click at [934, 112] on div "13 Healthcare providers may not engage in confidential conversations with patie…" at bounding box center [915, 160] width 1266 height 130
click at [940, 119] on label "True" at bounding box center [946, 137] width 137 height 45
click at [904, 132] on input "True" at bounding box center [896, 138] width 15 height 12
radio input "true"
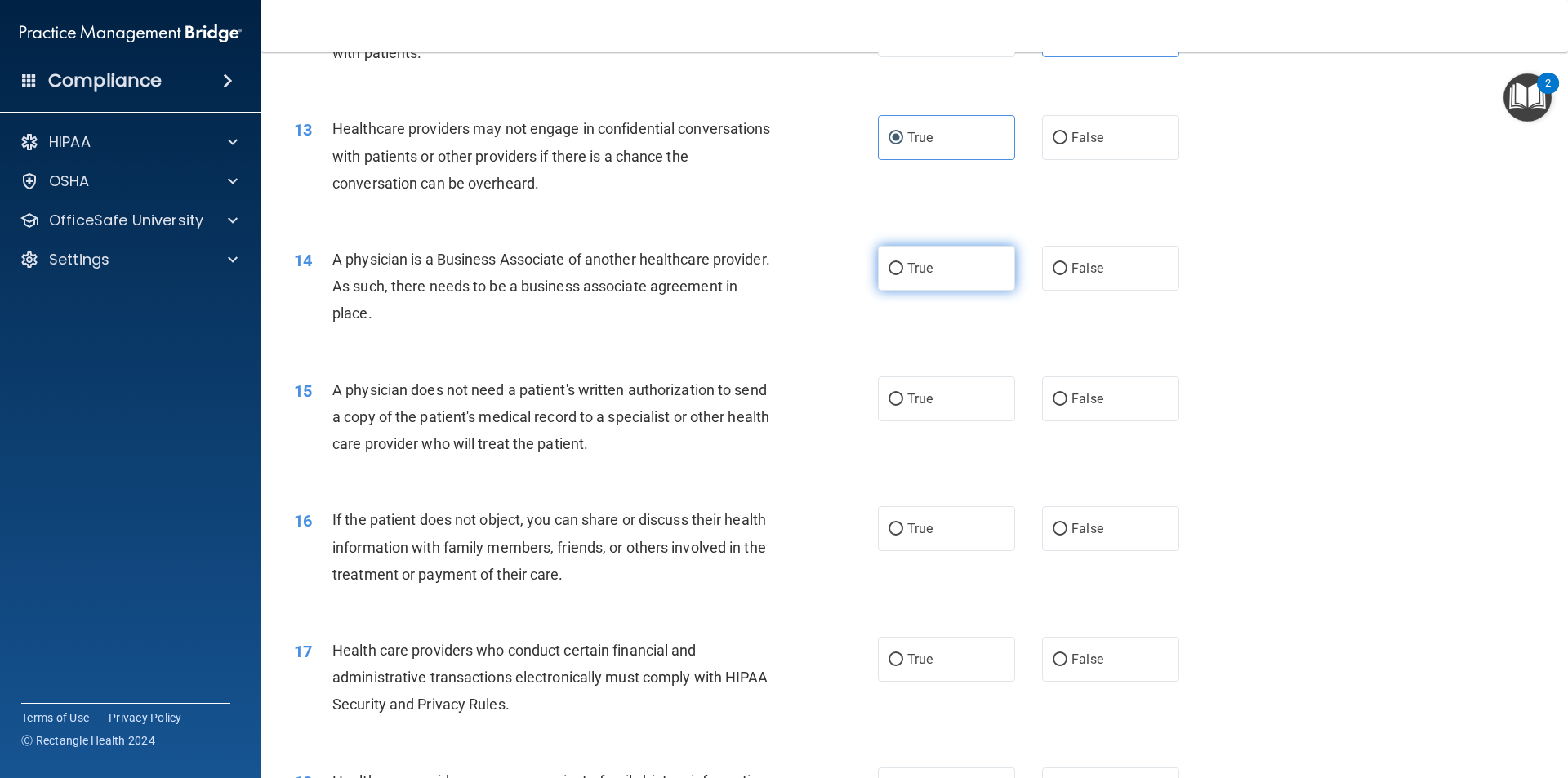
click at [934, 253] on label "True" at bounding box center [946, 268] width 137 height 45
click at [904, 263] on input "True" at bounding box center [896, 269] width 15 height 12
radio input "true"
click at [1105, 405] on label "False" at bounding box center [1111, 398] width 137 height 45
click at [1067, 405] on input "False" at bounding box center [1060, 399] width 15 height 12
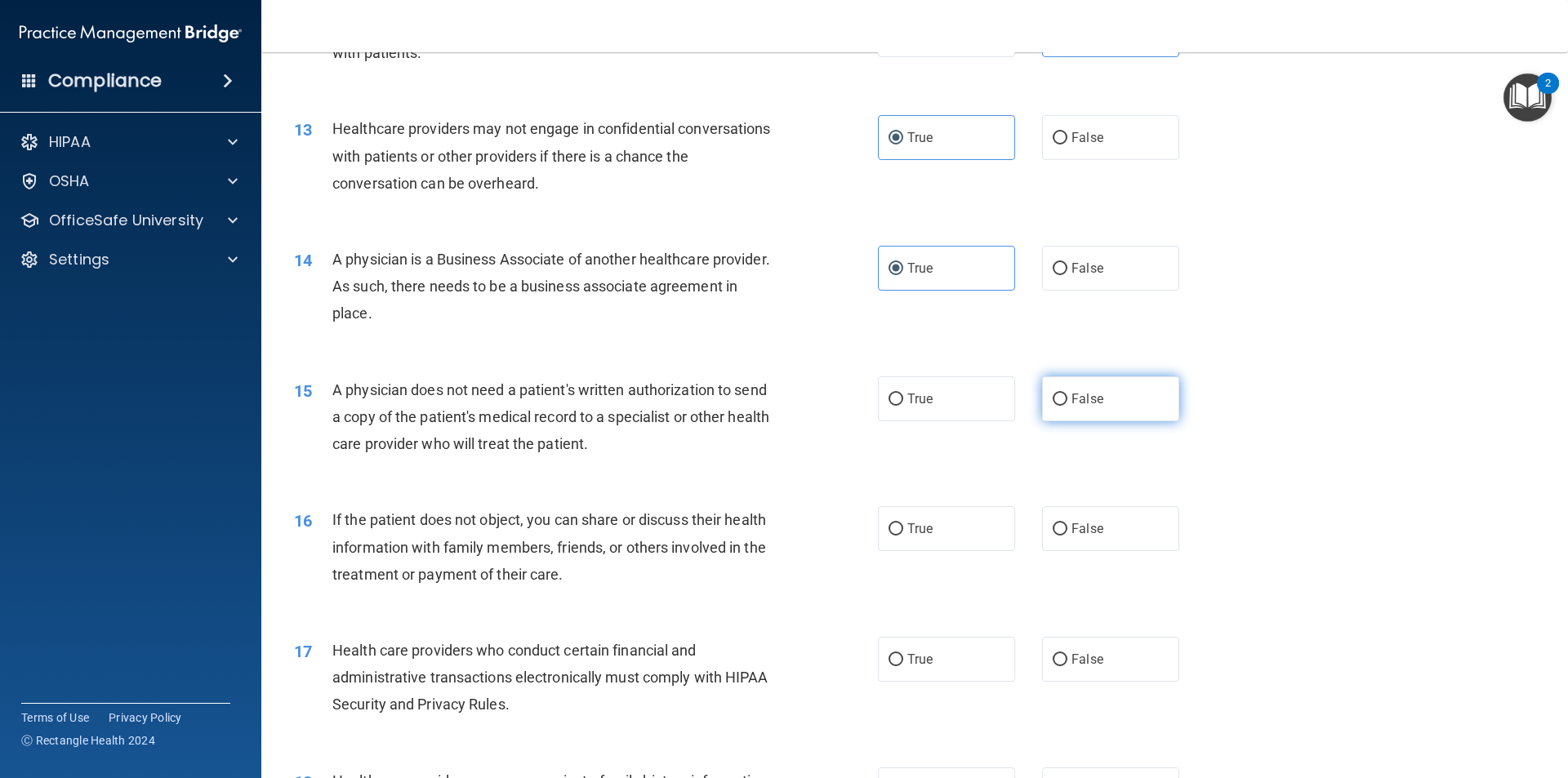
radio input "true"
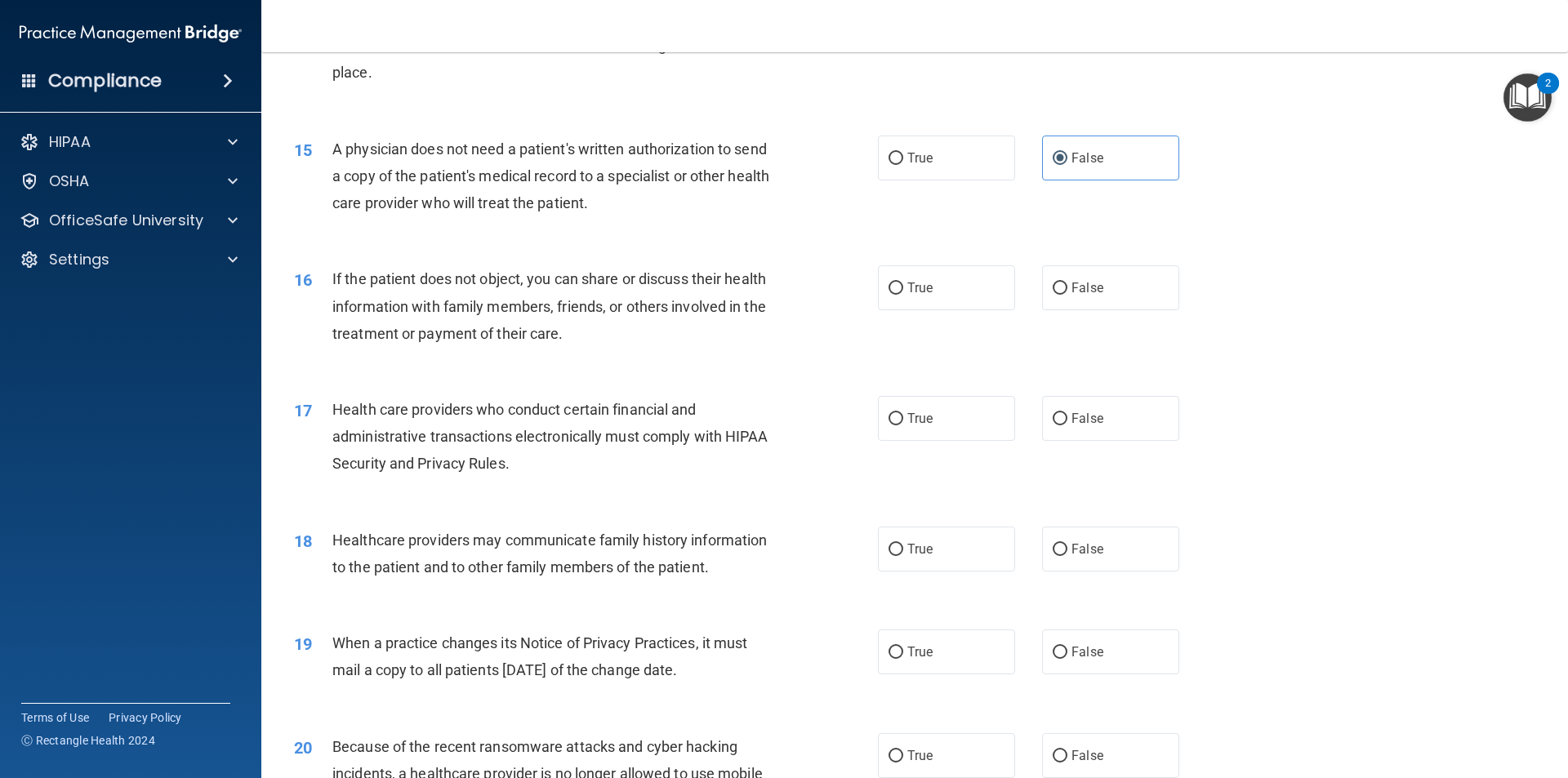
scroll to position [1715, 0]
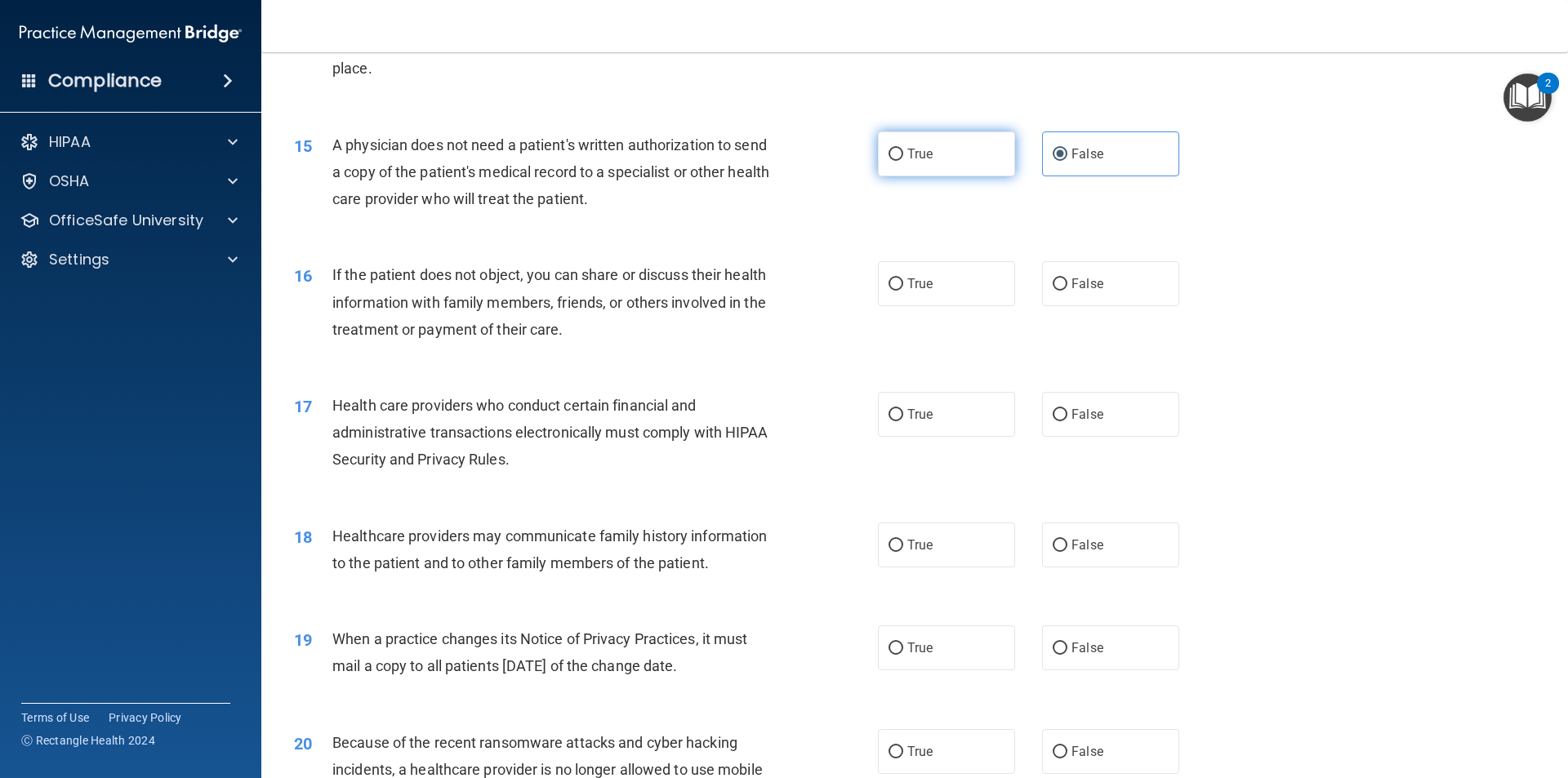
click at [913, 171] on label "True" at bounding box center [946, 153] width 137 height 45
click at [904, 161] on input "True" at bounding box center [896, 154] width 15 height 12
radio input "true"
radio input "false"
click at [884, 305] on label "True" at bounding box center [946, 284] width 137 height 45
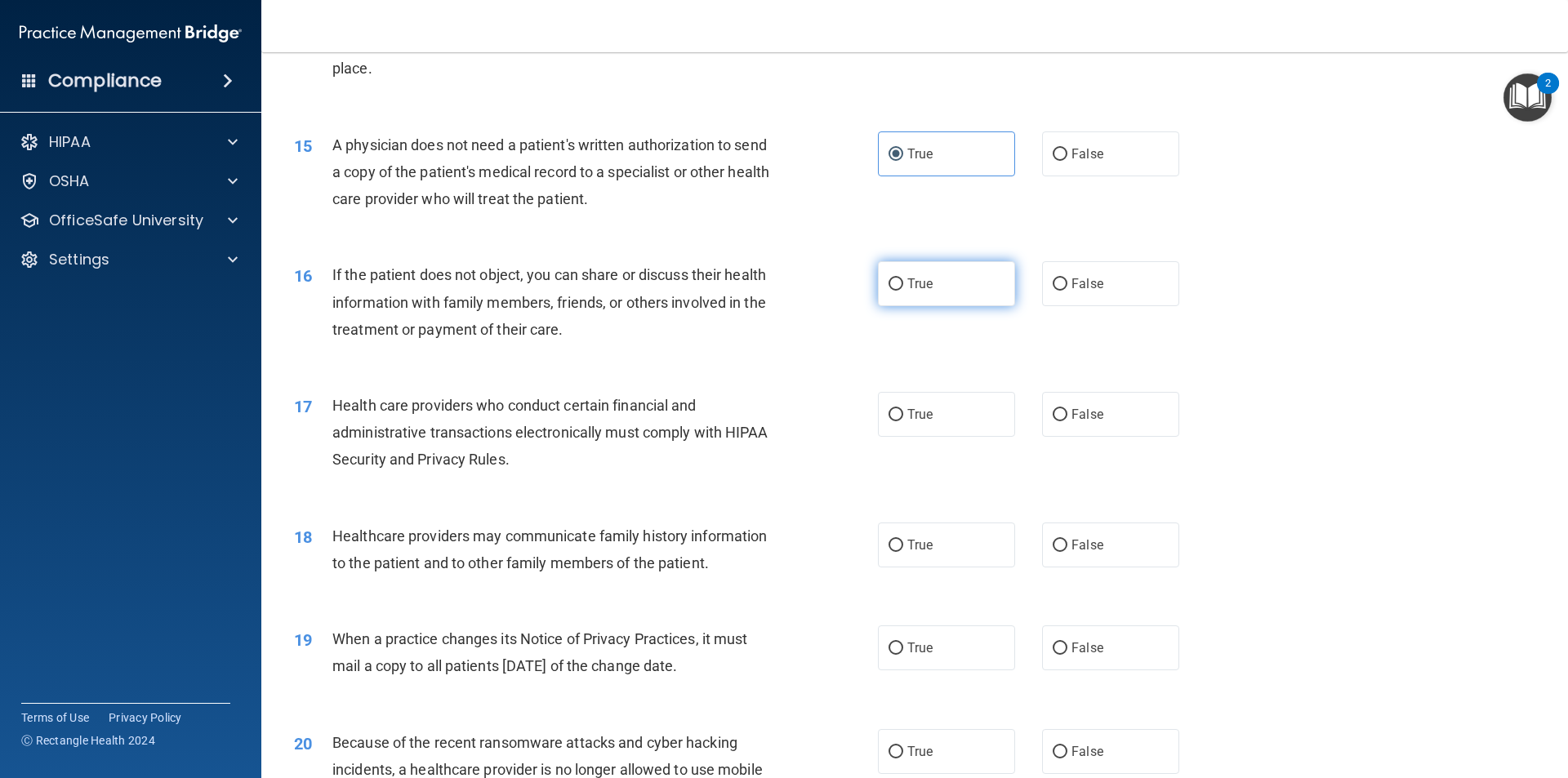
click at [889, 290] on input "True" at bounding box center [896, 284] width 15 height 12
radio input "true"
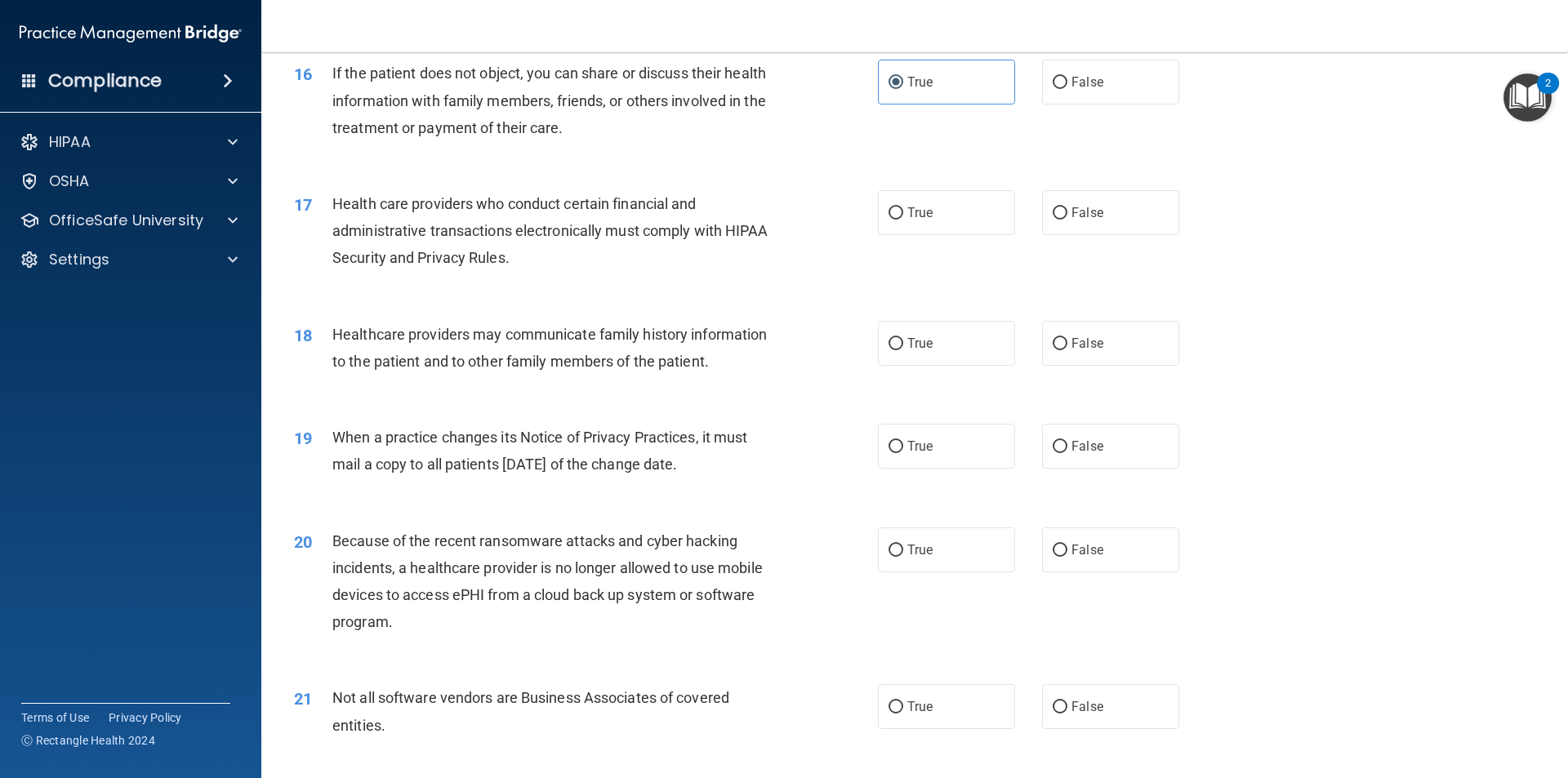
scroll to position [1959, 0]
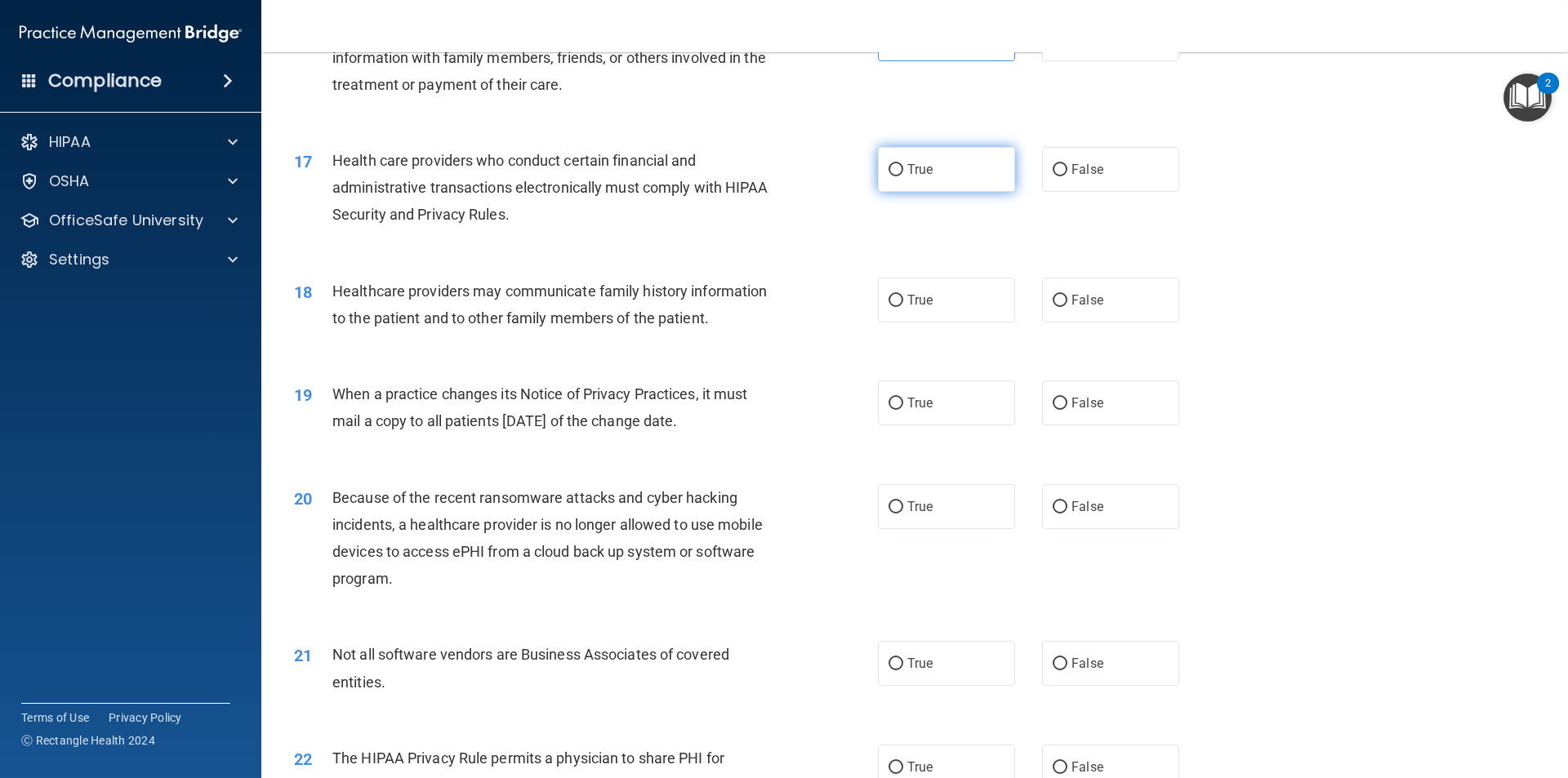
click at [940, 179] on label "True" at bounding box center [946, 169] width 137 height 45
click at [904, 177] on input "True" at bounding box center [896, 170] width 15 height 12
radio input "true"
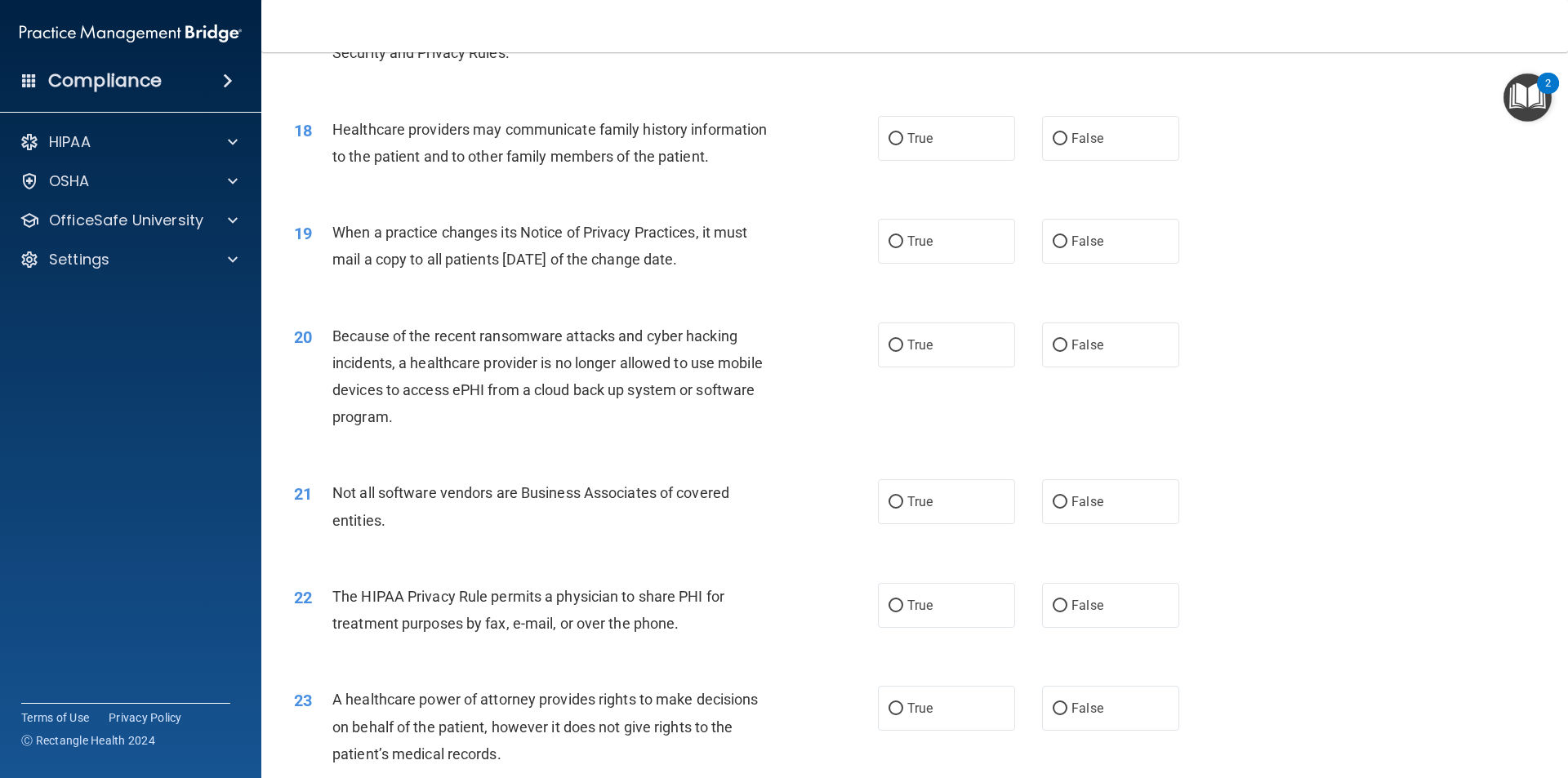
scroll to position [2122, 0]
click at [1087, 144] on span "False" at bounding box center [1087, 137] width 32 height 15
click at [1067, 144] on input "False" at bounding box center [1060, 137] width 15 height 12
radio input "true"
click at [1094, 222] on label "False" at bounding box center [1111, 239] width 137 height 45
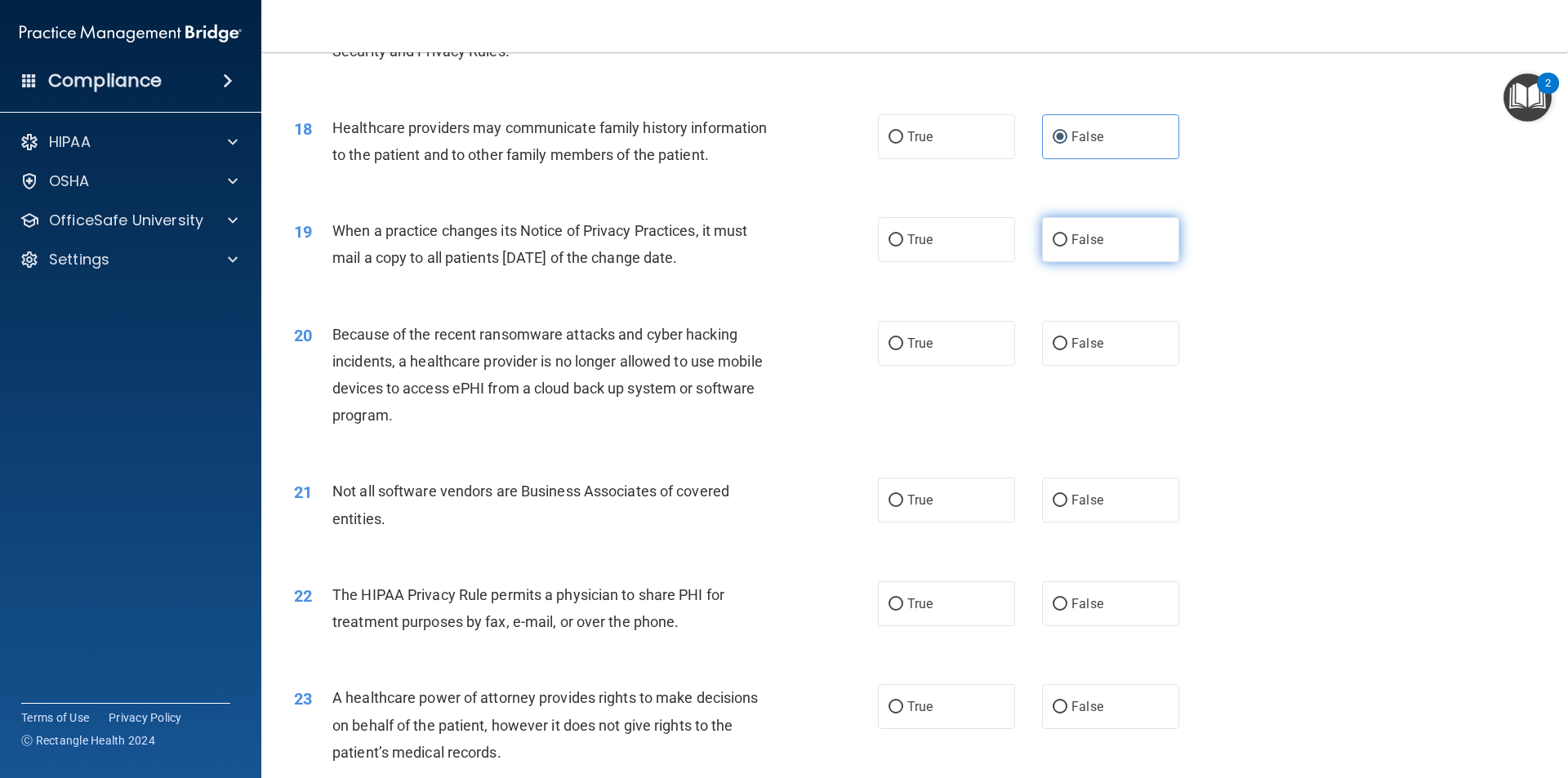
click at [1067, 234] on input "False" at bounding box center [1060, 240] width 15 height 12
radio input "true"
click at [928, 337] on label "True" at bounding box center [946, 343] width 137 height 45
click at [904, 338] on input "True" at bounding box center [896, 344] width 15 height 12
radio input "true"
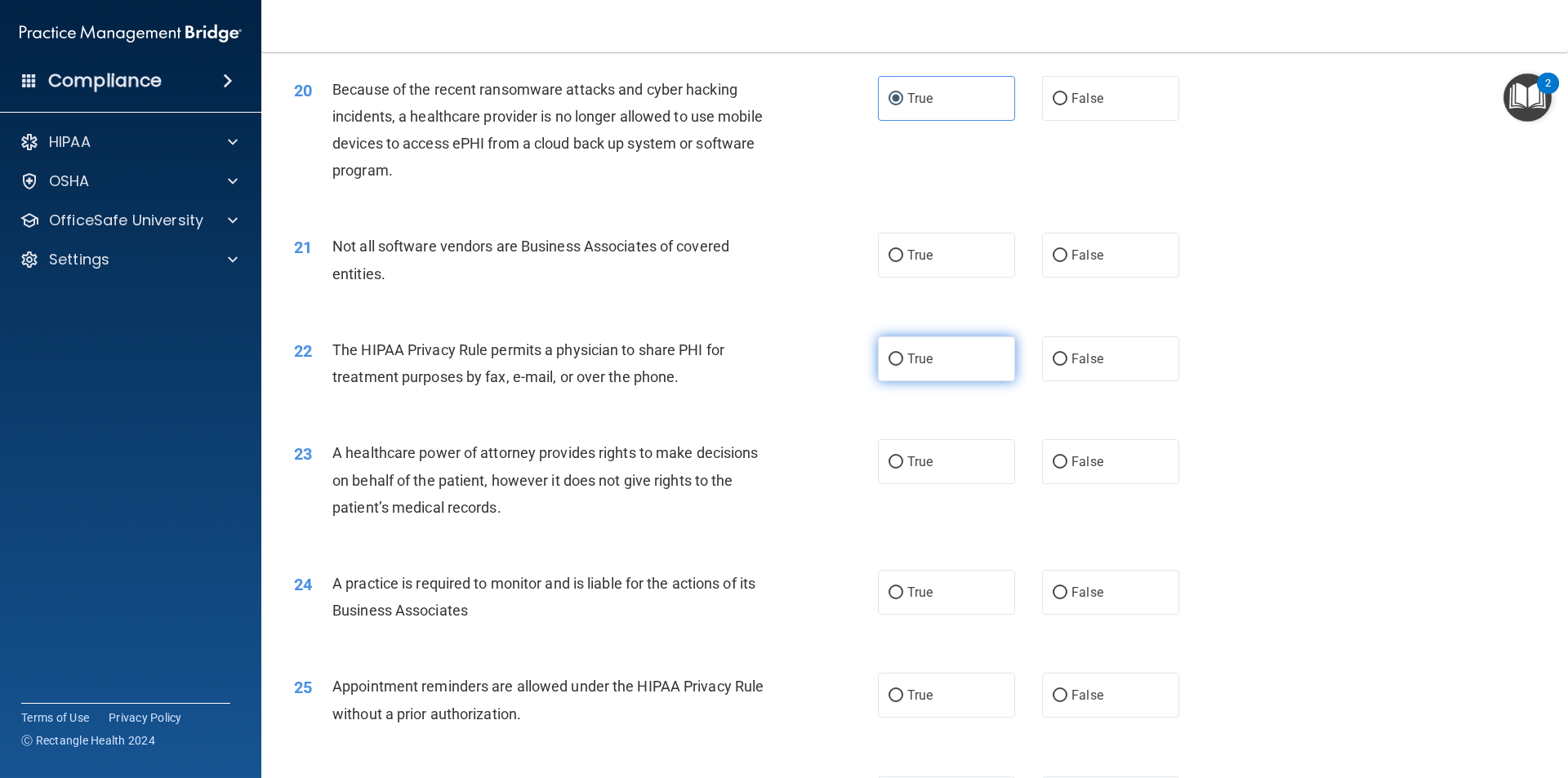
scroll to position [2449, 0]
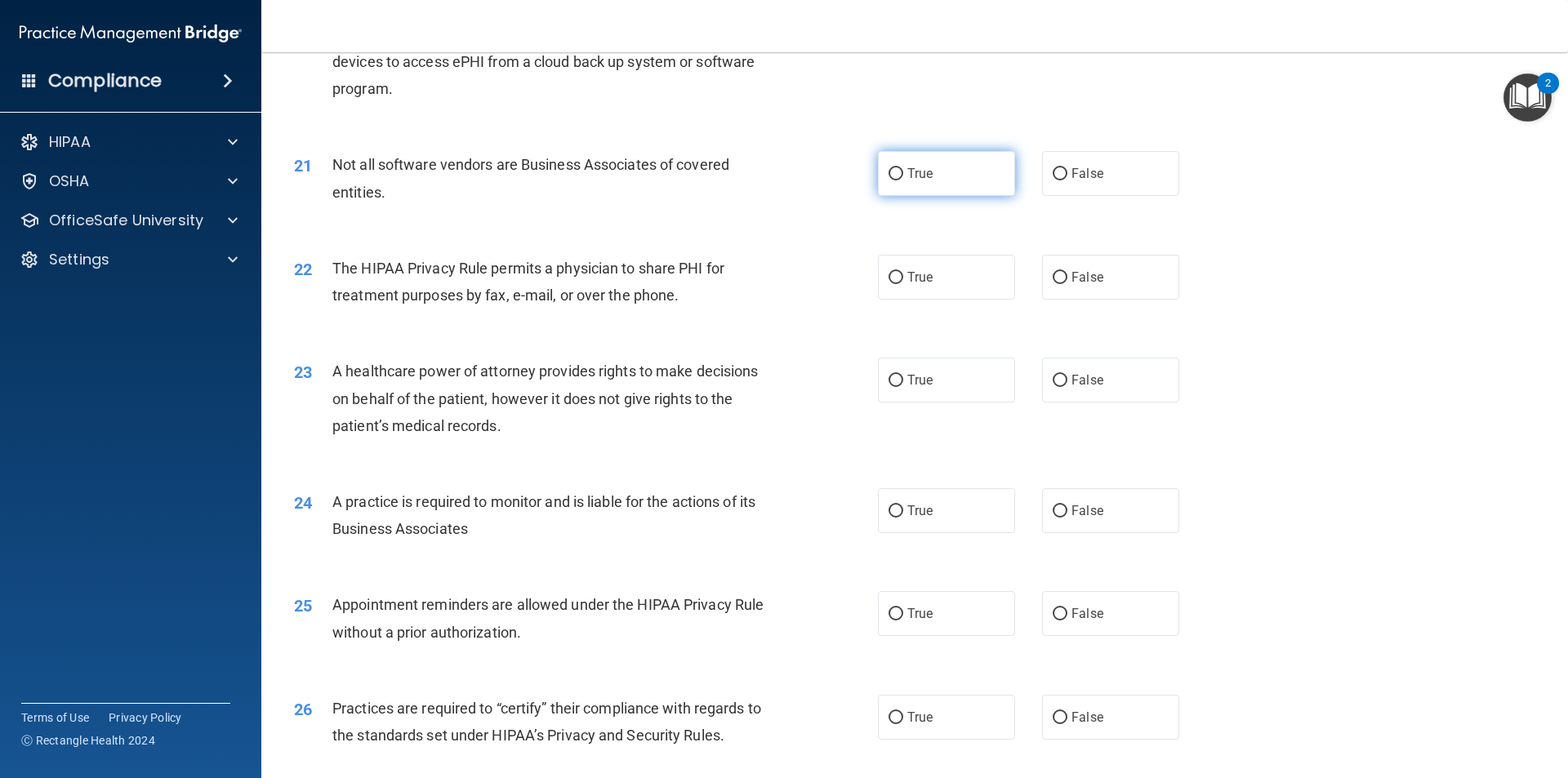
click at [961, 183] on label "True" at bounding box center [946, 173] width 137 height 45
click at [904, 181] on input "True" at bounding box center [896, 174] width 15 height 12
radio input "true"
click at [893, 254] on label "True" at bounding box center [946, 277] width 137 height 45
click at [893, 272] on input "True" at bounding box center [896, 278] width 15 height 12
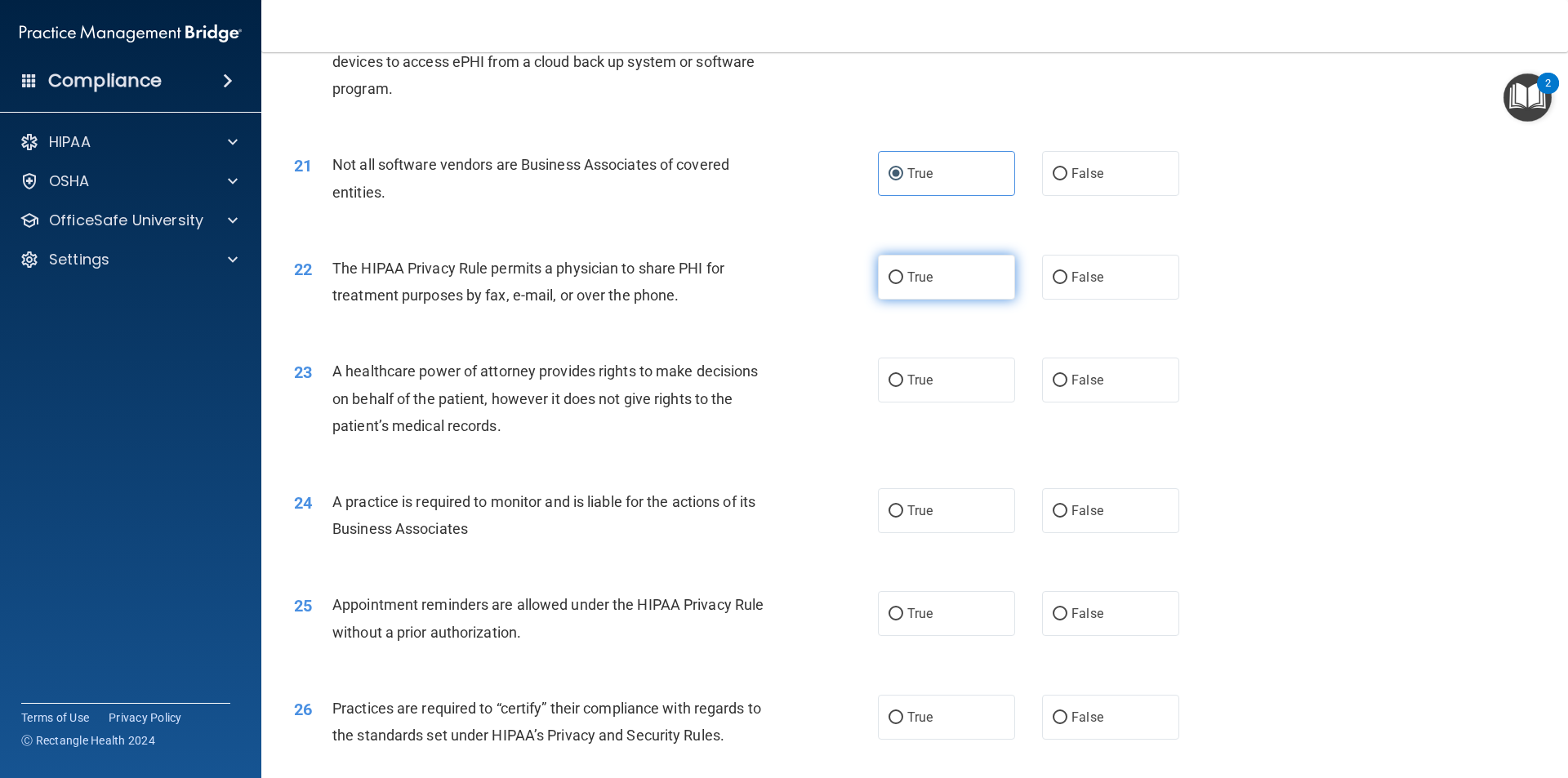
radio input "true"
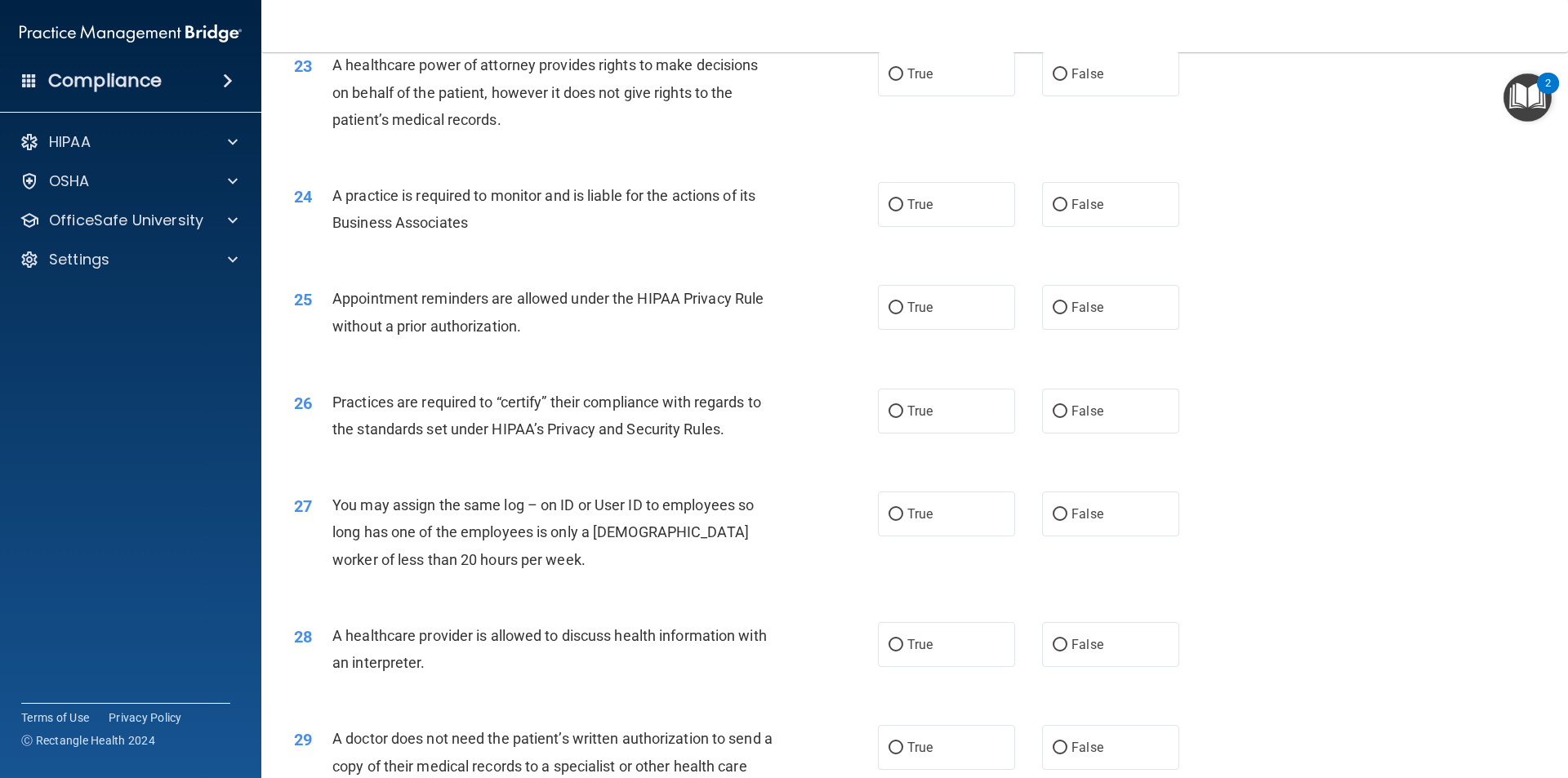
scroll to position [2694, 0]
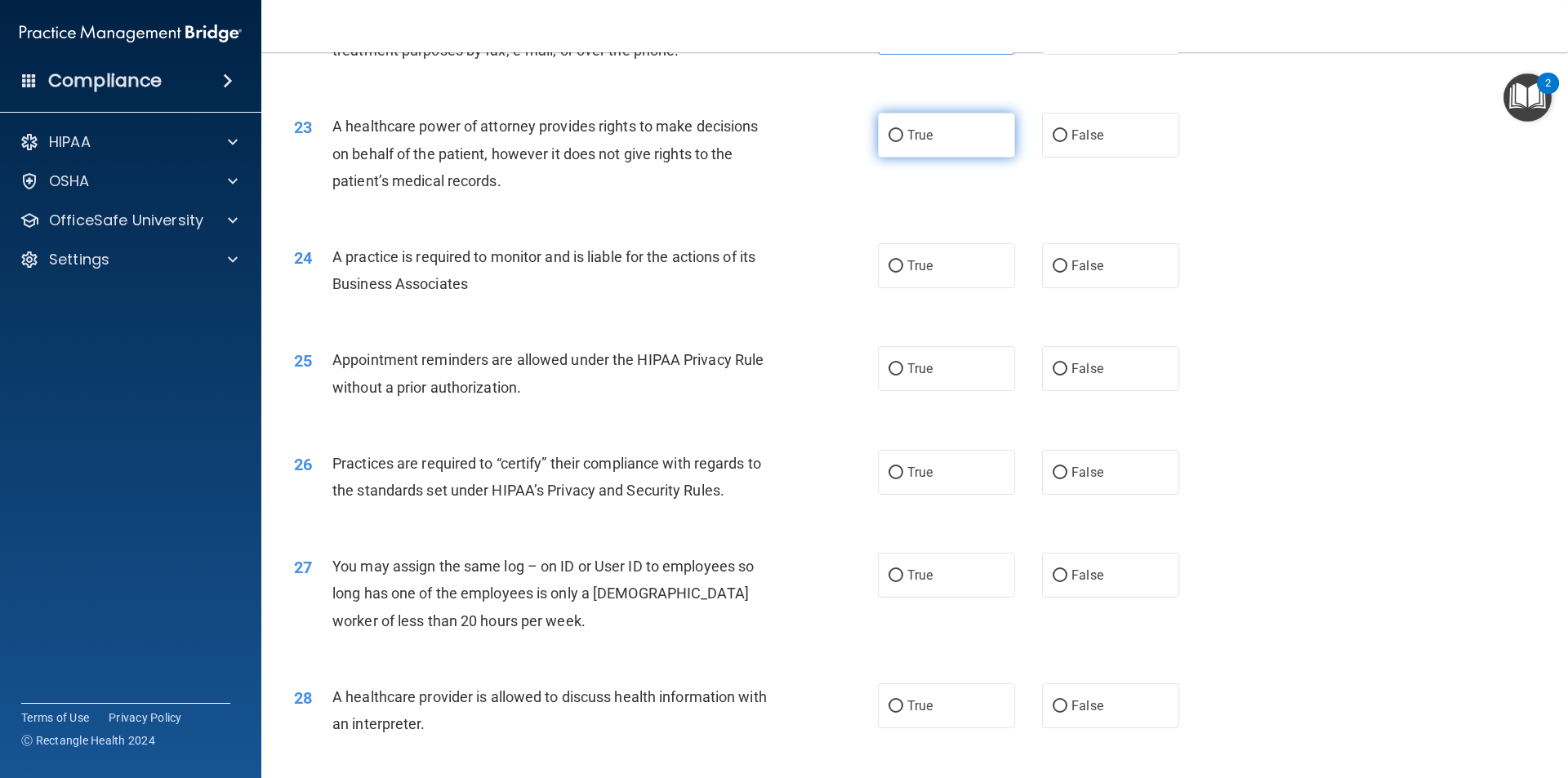
click at [907, 130] on span "True" at bounding box center [920, 135] width 26 height 15
click at [902, 130] on input "True" at bounding box center [896, 135] width 15 height 12
radio input "true"
click at [940, 251] on label "True" at bounding box center [946, 266] width 137 height 45
click at [904, 260] on input "True" at bounding box center [896, 266] width 15 height 12
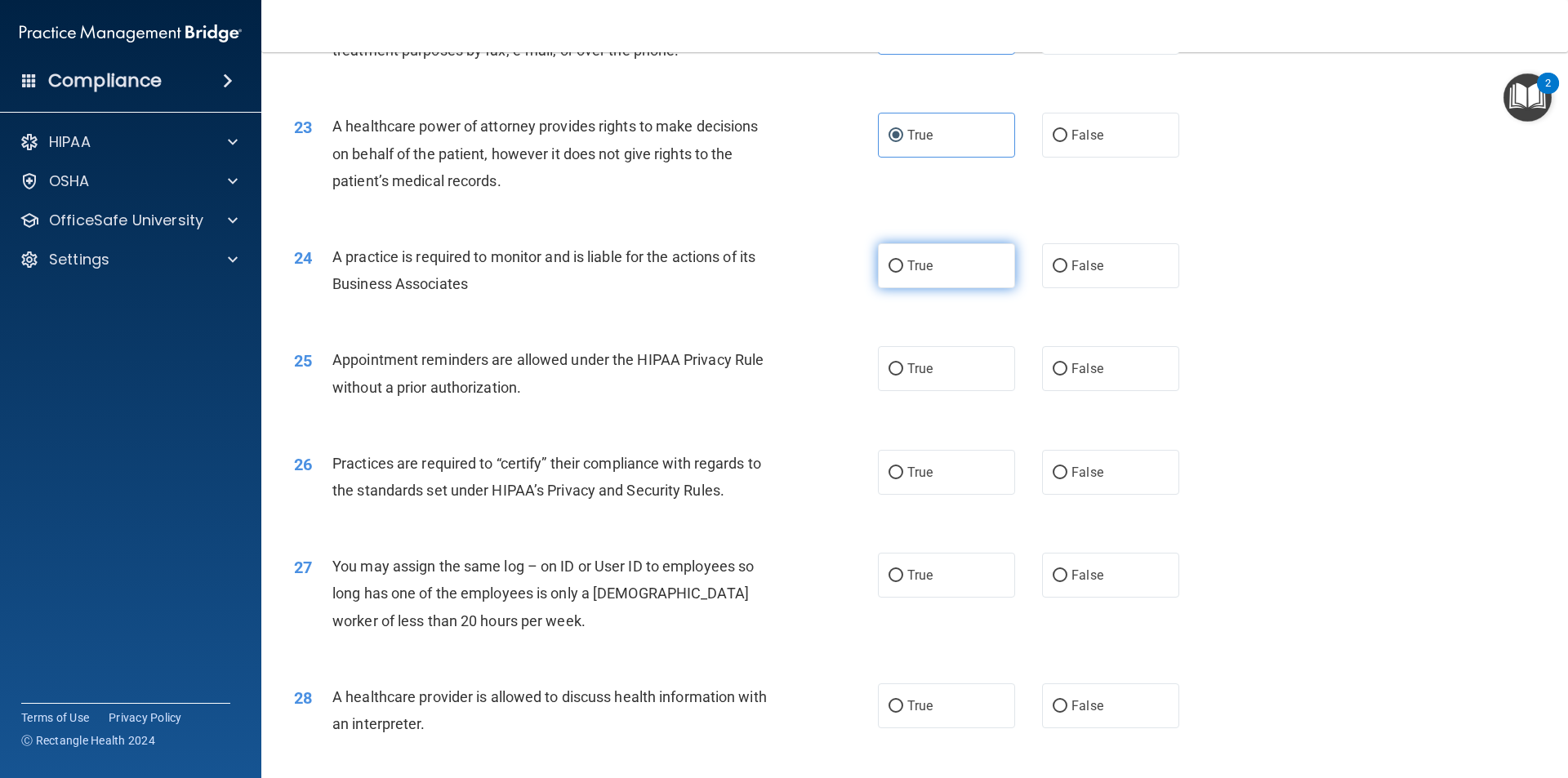
radio input "true"
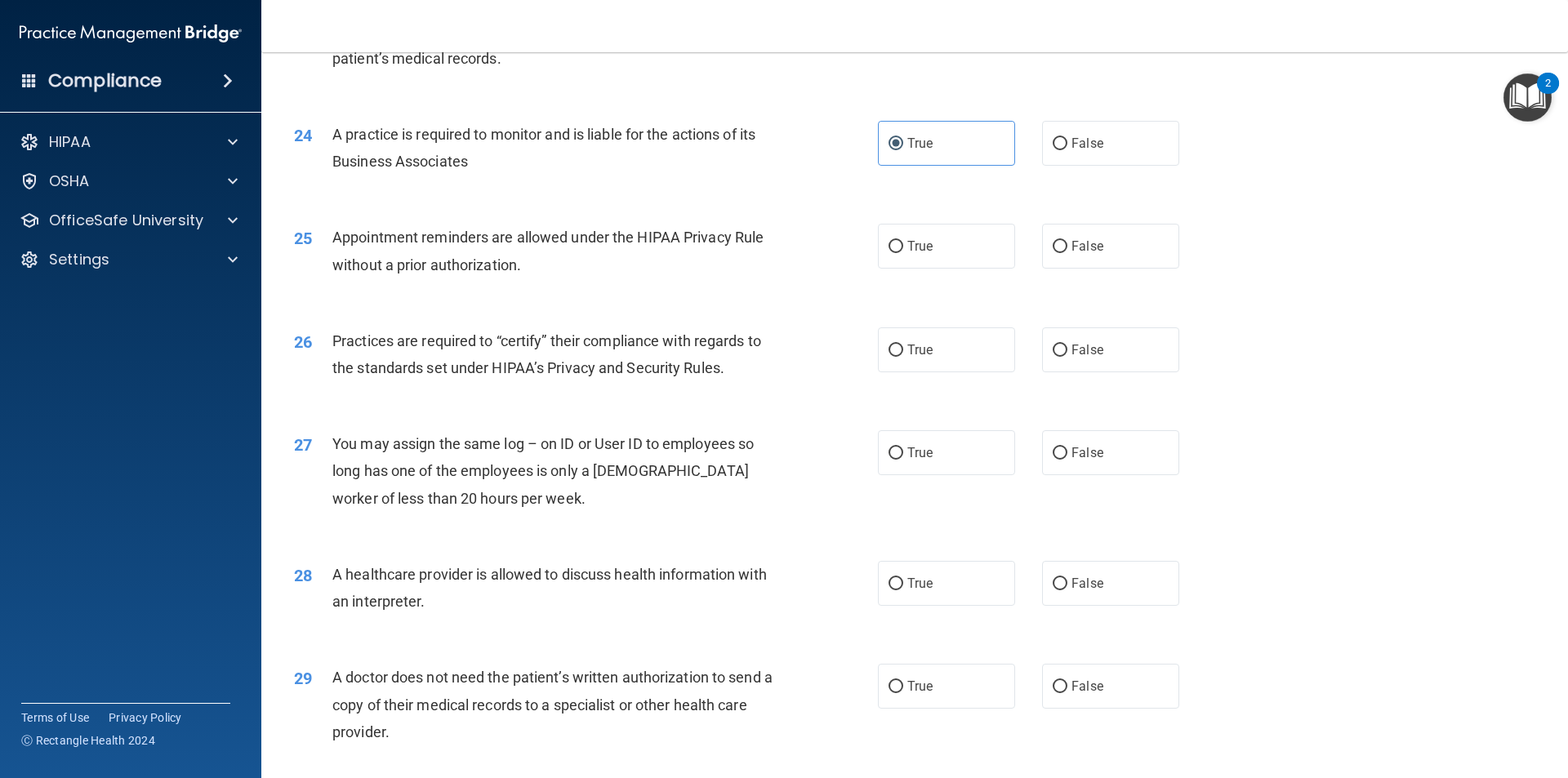
scroll to position [2775, 0]
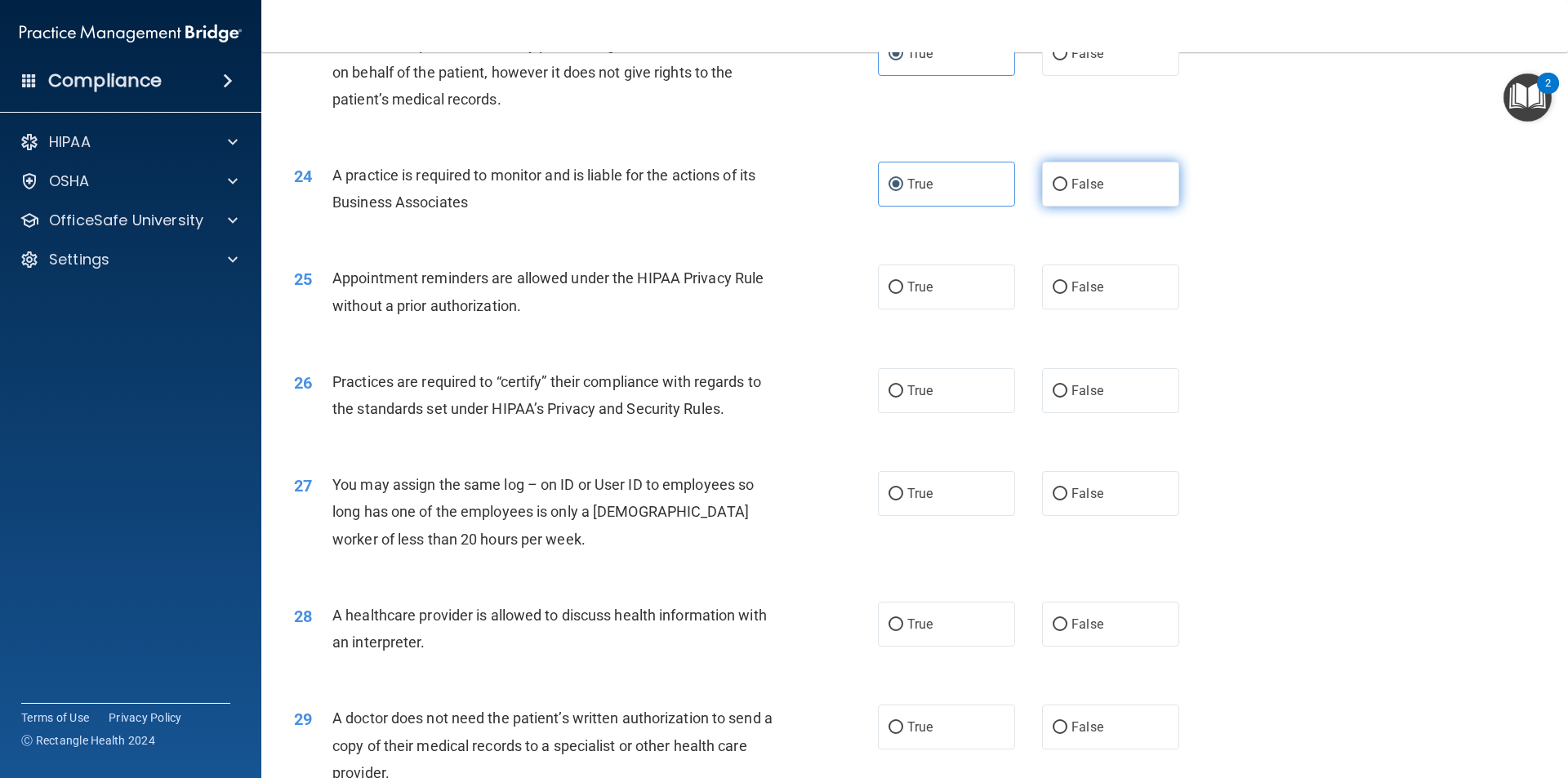
click at [1096, 177] on label "False" at bounding box center [1111, 184] width 137 height 45
click at [1067, 179] on input "False" at bounding box center [1060, 185] width 15 height 12
radio input "true"
radio input "false"
click at [994, 300] on label "True" at bounding box center [946, 287] width 137 height 45
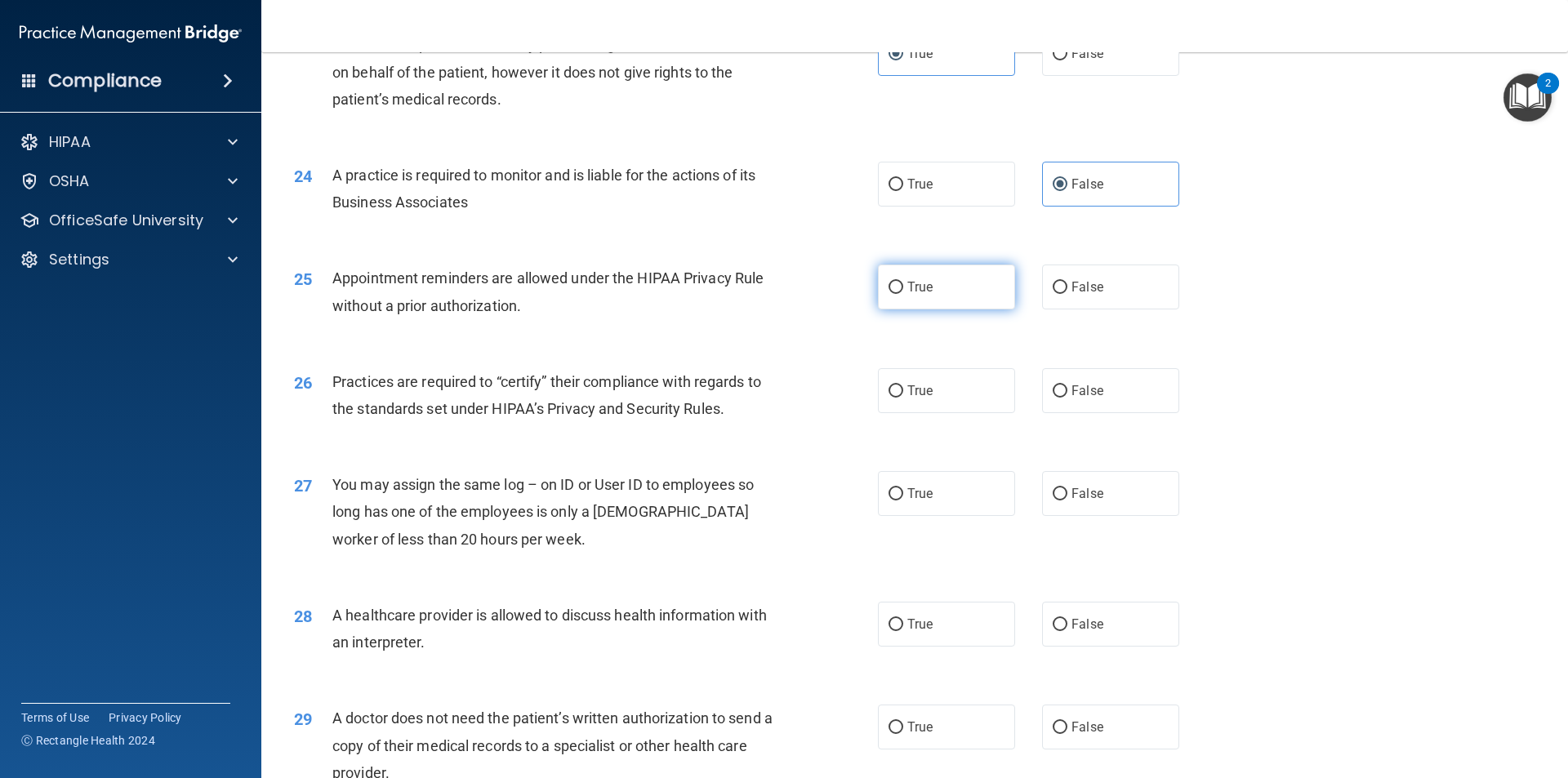
click at [904, 294] on input "True" at bounding box center [896, 288] width 15 height 12
radio input "true"
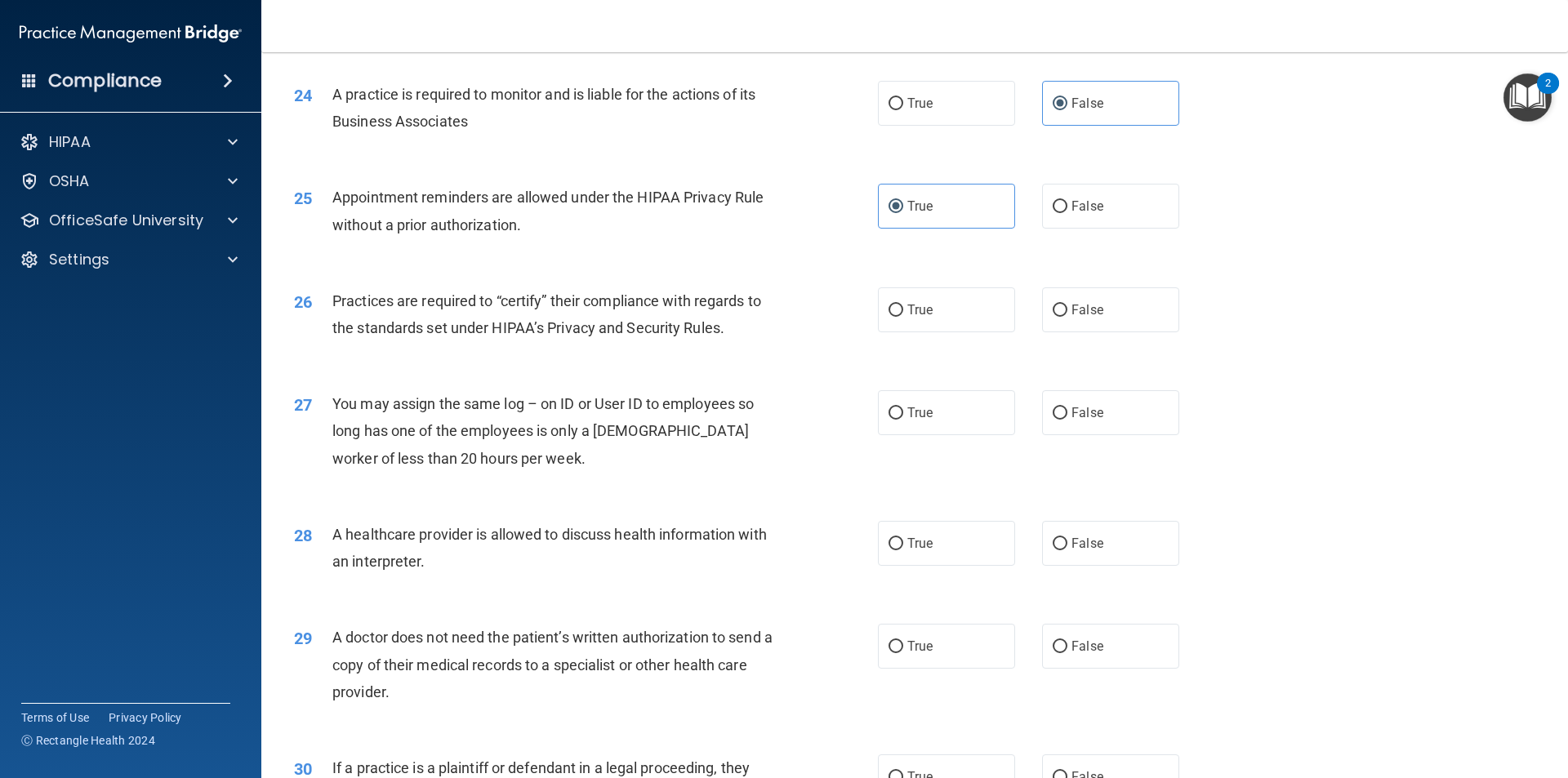
scroll to position [2857, 0]
click at [949, 323] on label "True" at bounding box center [946, 308] width 137 height 45
click at [904, 316] on input "True" at bounding box center [896, 309] width 15 height 12
radio input "true"
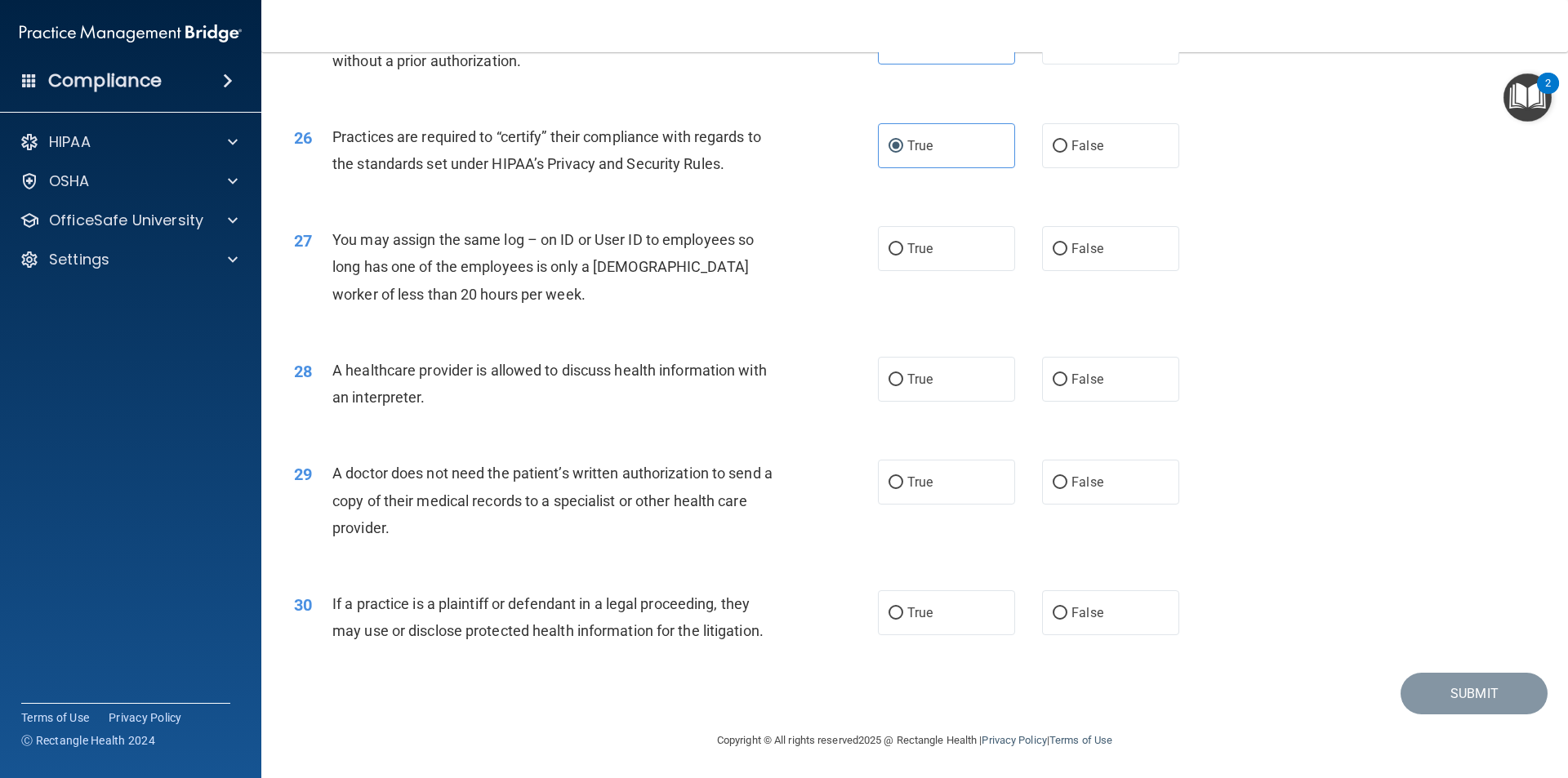
scroll to position [3022, 0]
click at [985, 397] on label "True" at bounding box center [946, 377] width 137 height 45
click at [904, 385] on input "True" at bounding box center [896, 378] width 15 height 12
radio input "true"
click at [931, 490] on label "True" at bounding box center [946, 480] width 137 height 45
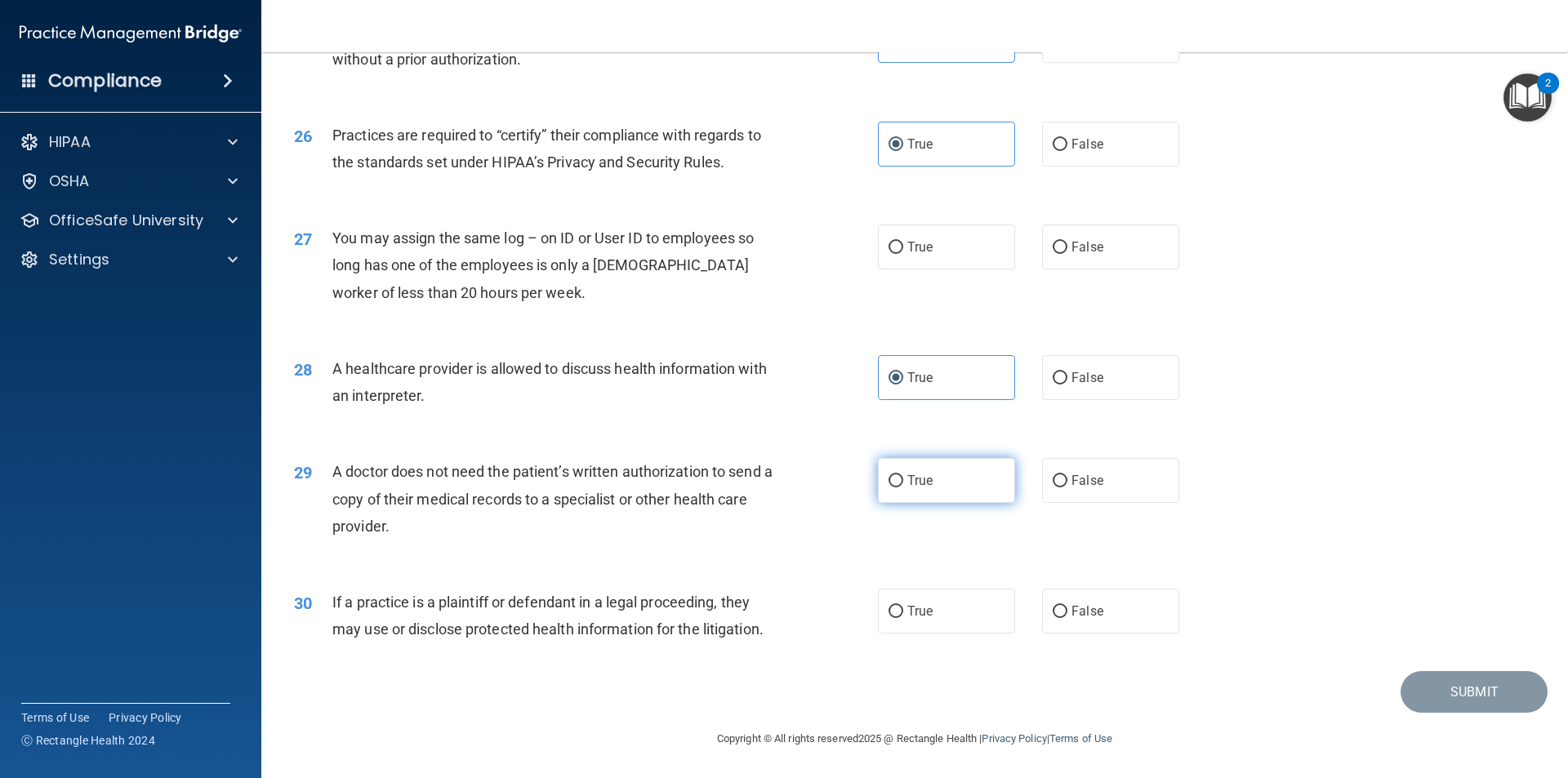
click at [904, 488] on input "True" at bounding box center [896, 481] width 15 height 12
radio input "true"
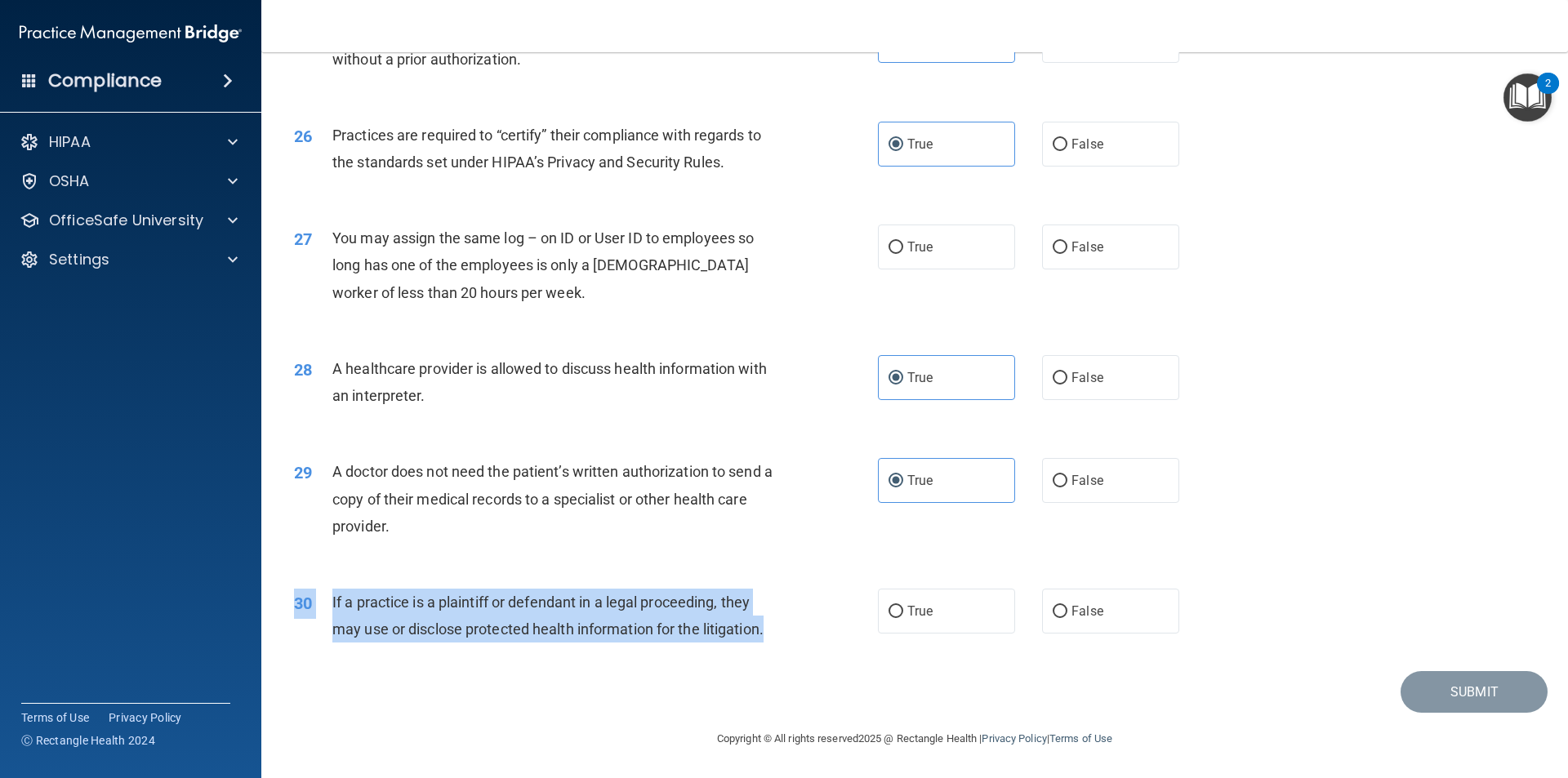
drag, startPoint x: 868, startPoint y: 647, endPoint x: 952, endPoint y: 554, distance: 125.3
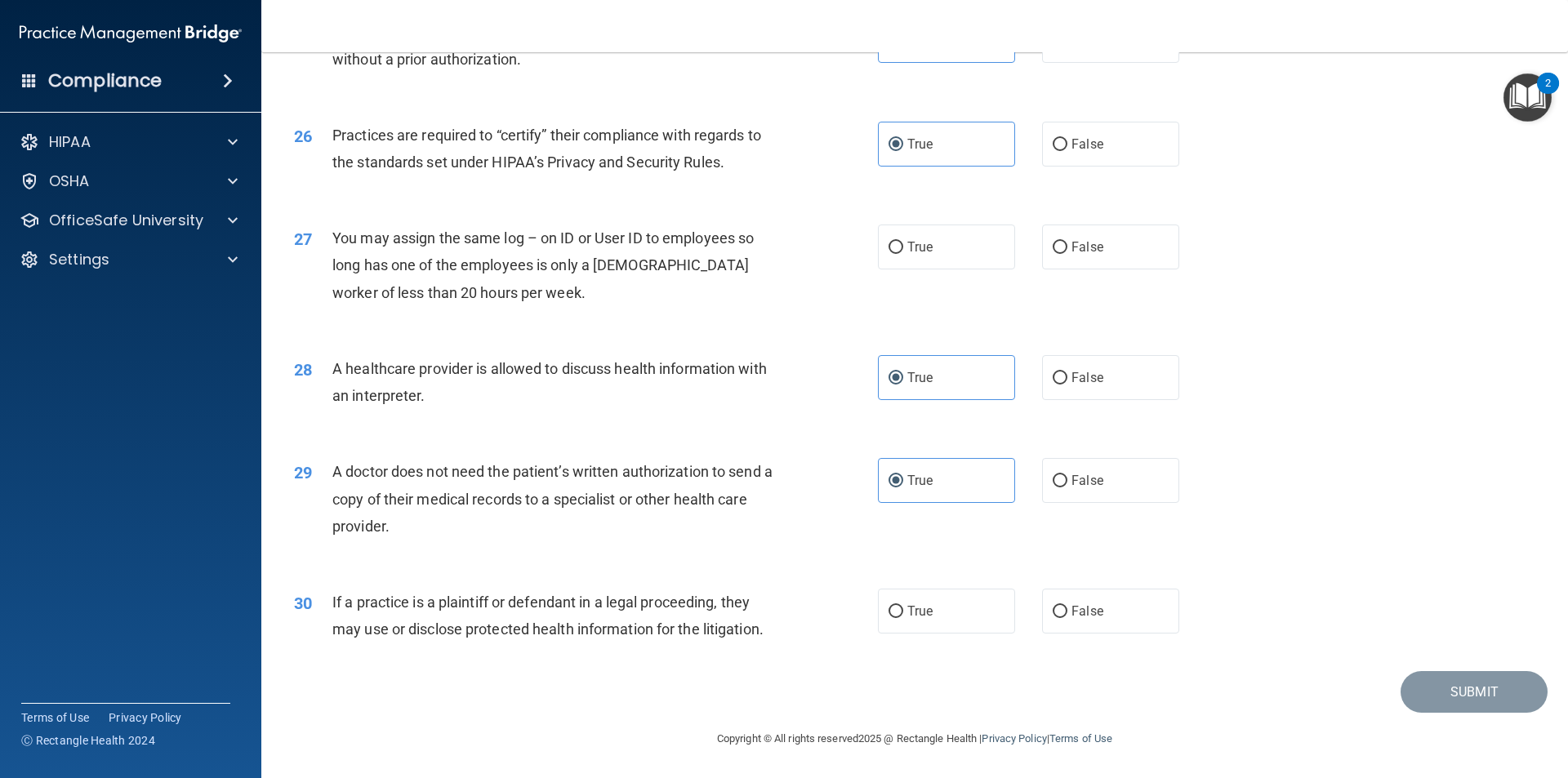
click at [952, 554] on div "29 A doctor does not need the patient’s written authorization to send a copy of…" at bounding box center [915, 503] width 1266 height 130
click at [1042, 596] on label "False" at bounding box center [1111, 611] width 137 height 45
click at [1053, 606] on input "False" at bounding box center [1060, 612] width 15 height 12
radio input "true"
click at [1088, 255] on label "False" at bounding box center [1111, 247] width 137 height 45
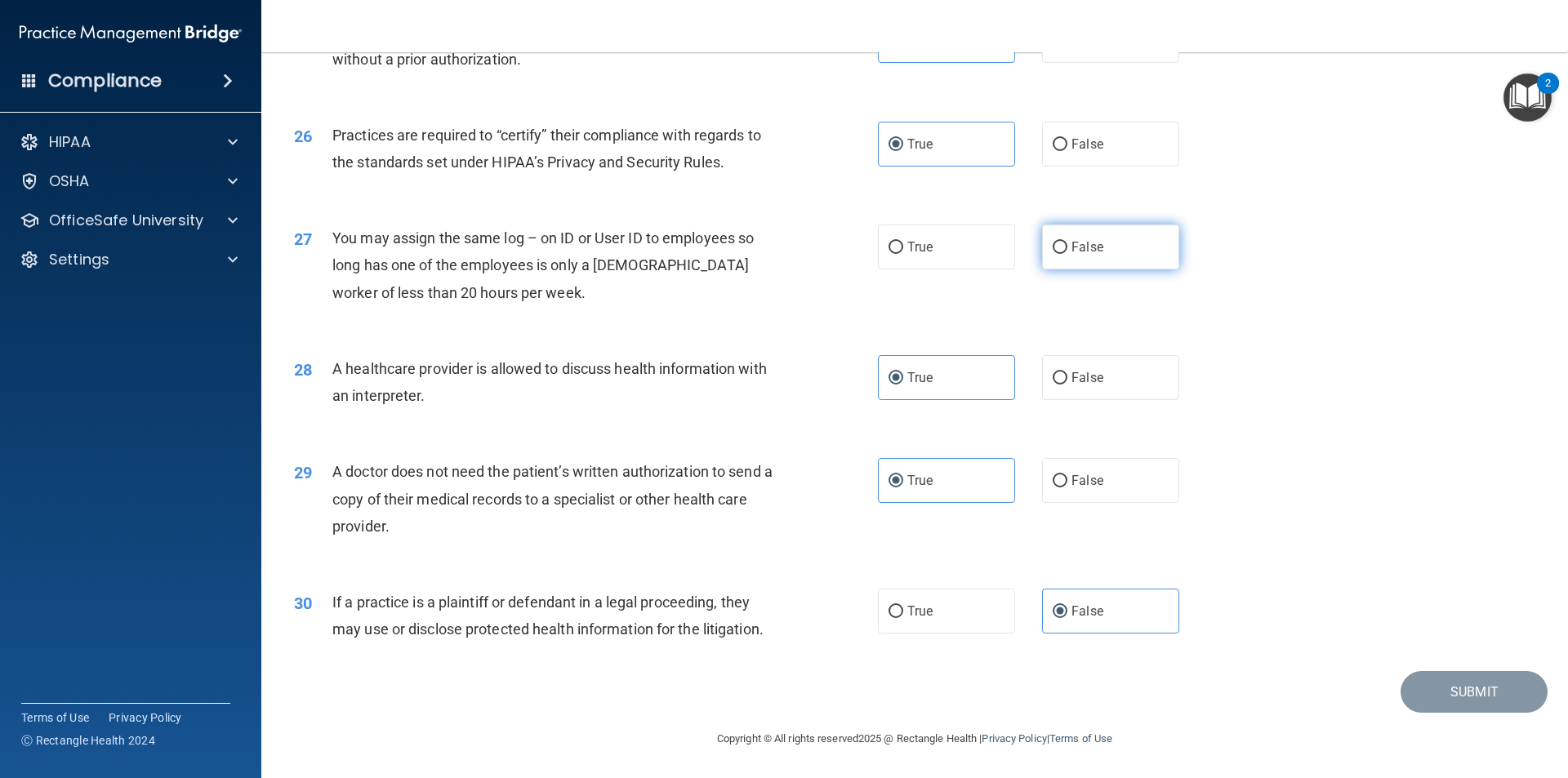
click at [1067, 254] on input "False" at bounding box center [1060, 248] width 15 height 12
radio input "true"
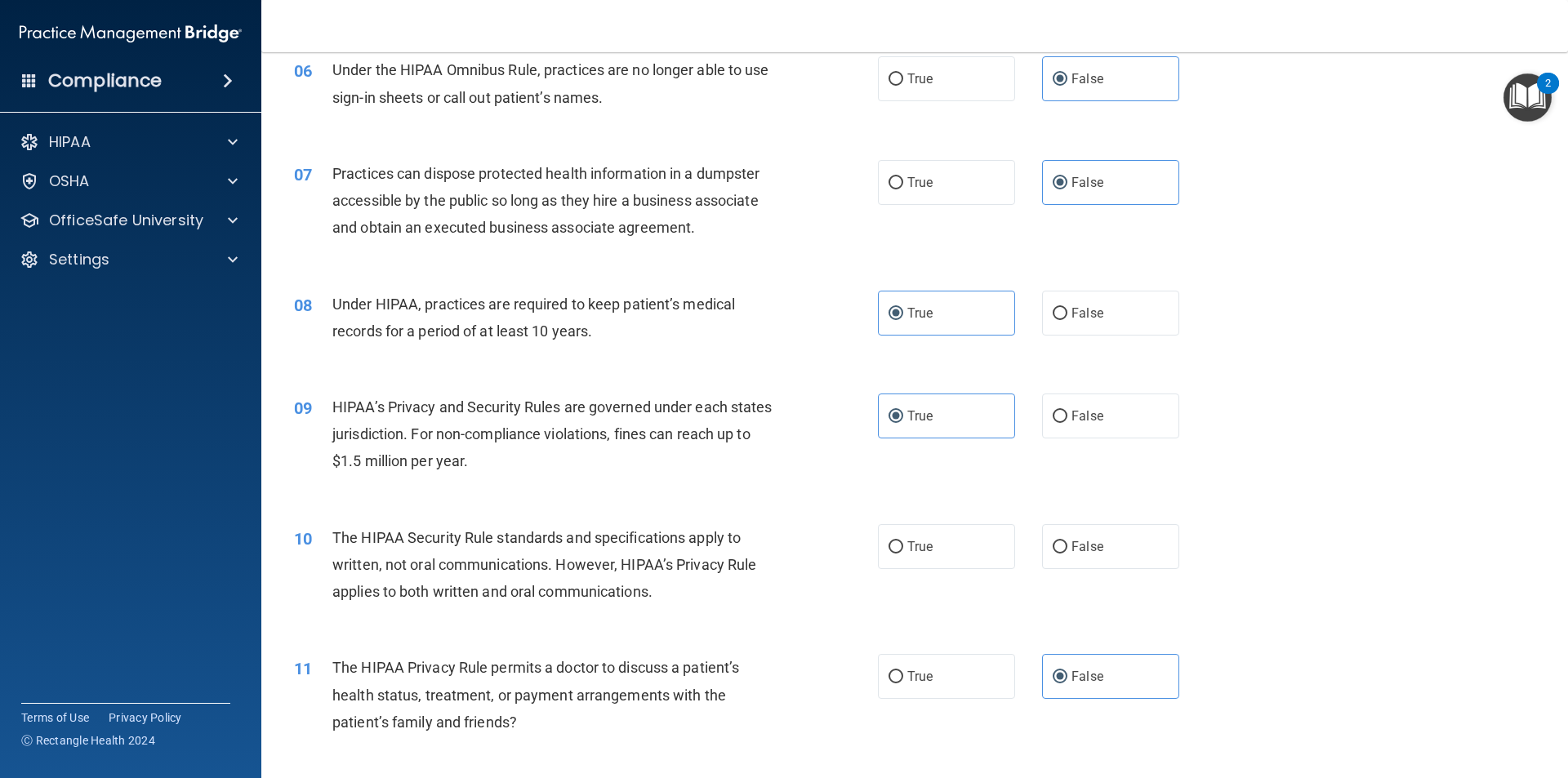
scroll to position [736, 0]
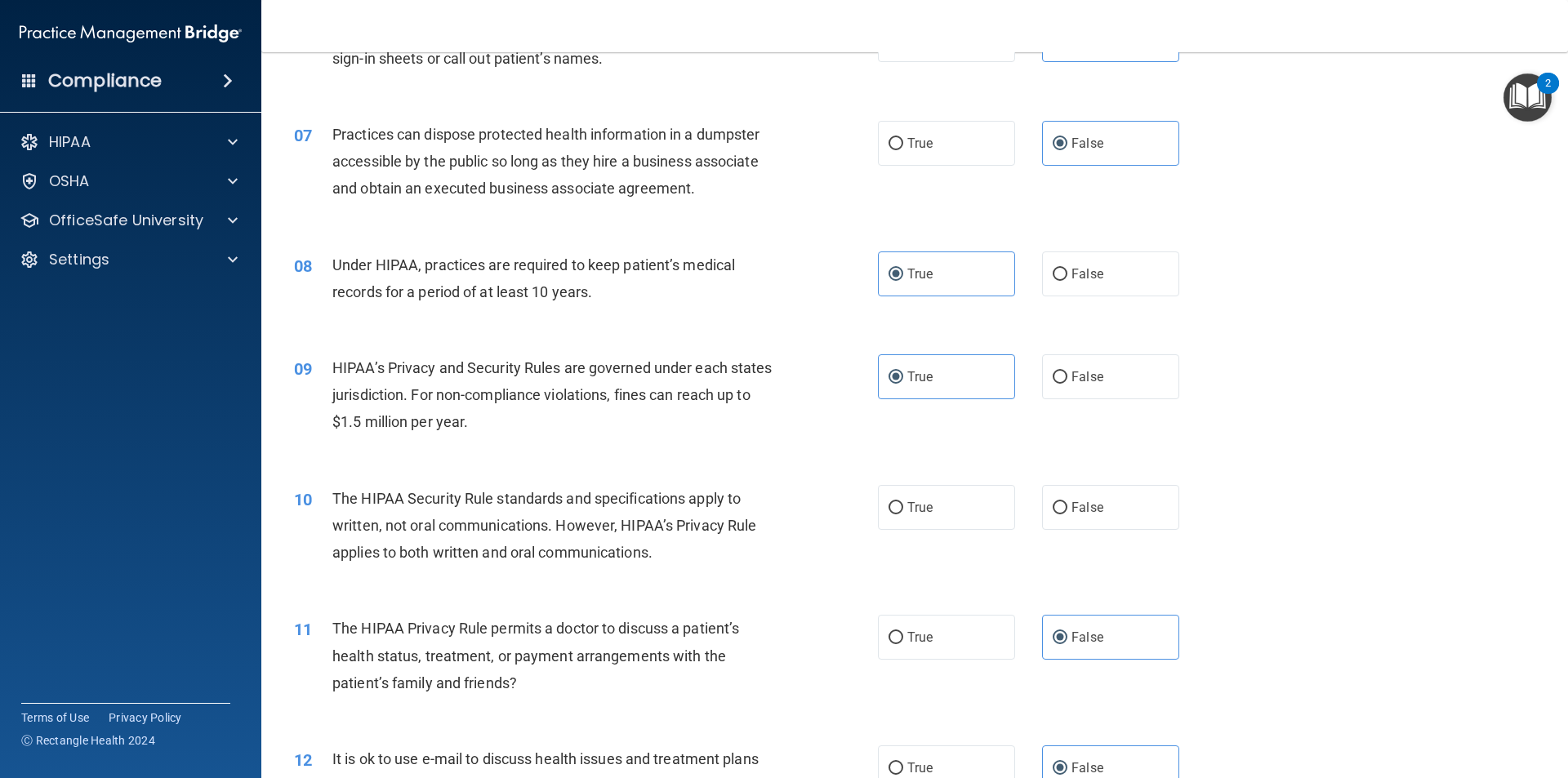
click at [905, 539] on div "10 The HIPAA Security Rule standards and specifications apply to written, not o…" at bounding box center [915, 530] width 1266 height 130
drag, startPoint x: 938, startPoint y: 506, endPoint x: 1212, endPoint y: 429, distance: 284.6
click at [939, 506] on label "True" at bounding box center [946, 507] width 137 height 45
click at [904, 506] on input "True" at bounding box center [896, 508] width 15 height 12
radio input "true"
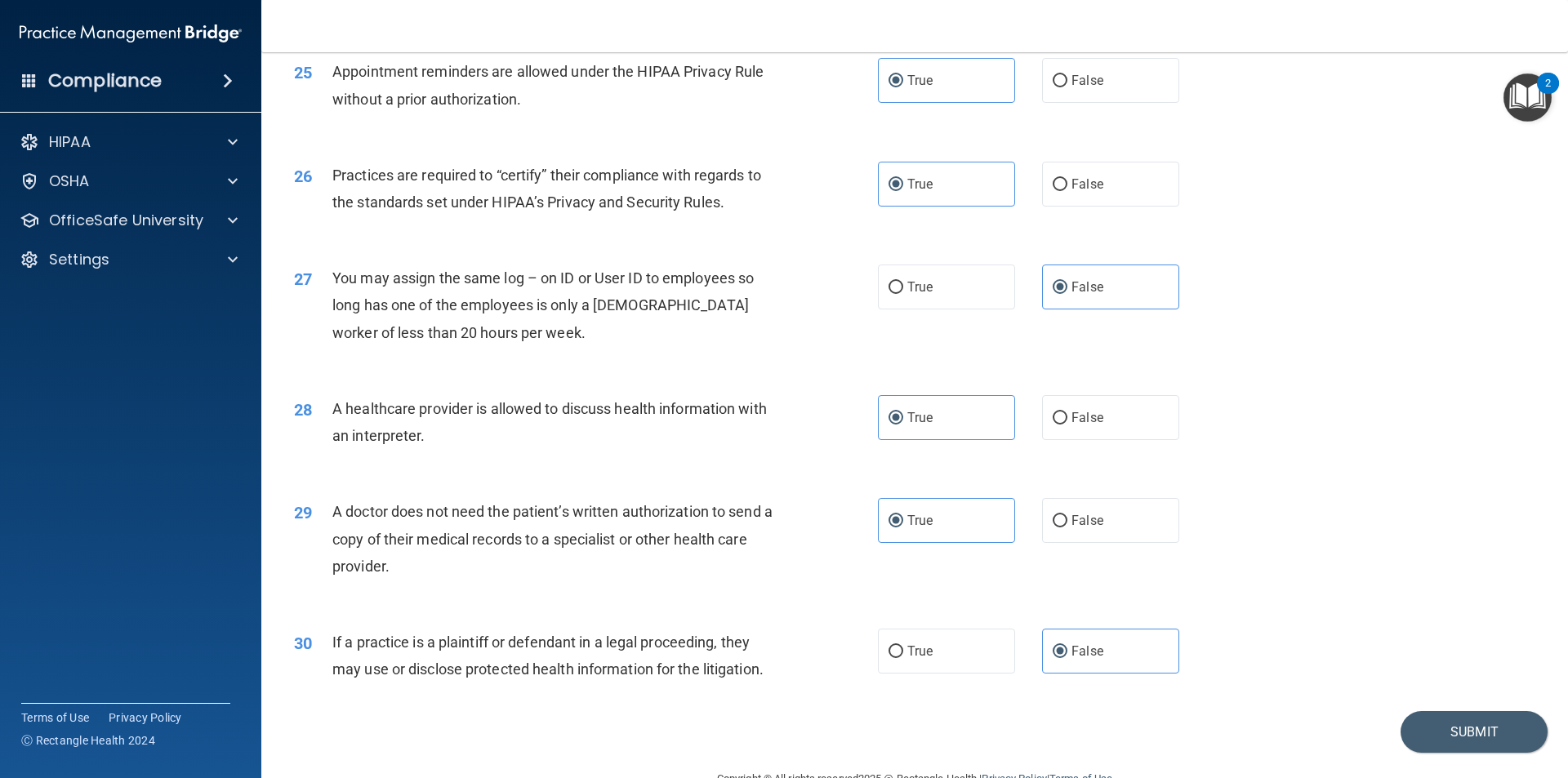
scroll to position [3022, 0]
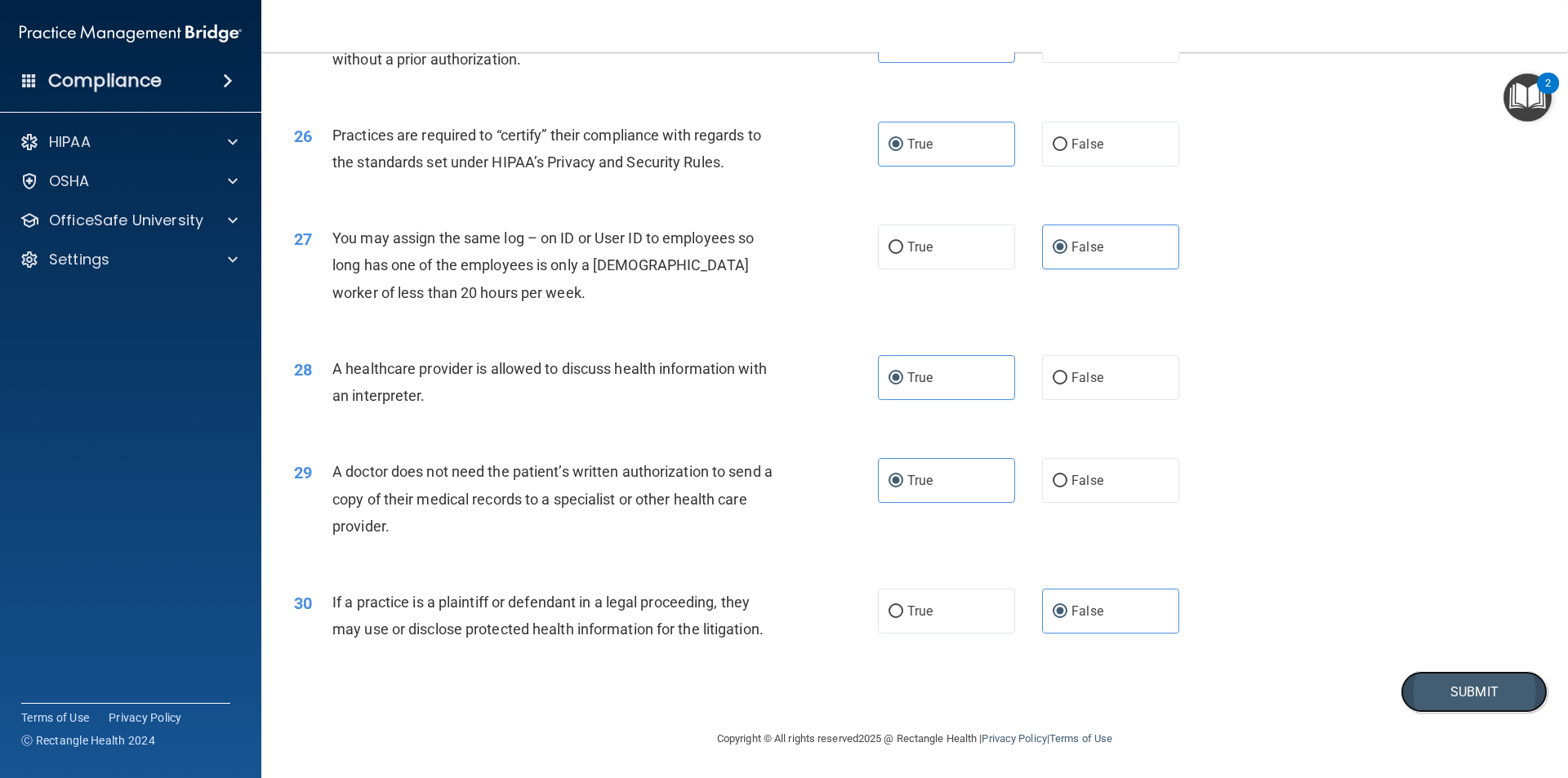
drag, startPoint x: 1419, startPoint y: 704, endPoint x: 1432, endPoint y: 703, distance: 13.0
click at [1429, 703] on button "Submit" at bounding box center [1474, 691] width 147 height 42
drag, startPoint x: 1461, startPoint y: 648, endPoint x: 1456, endPoint y: 664, distance: 16.8
click at [1456, 664] on div "30 If a practice is a plaintiff or defendant in a legal proceeding, they may us…" at bounding box center [915, 619] width 1266 height 103
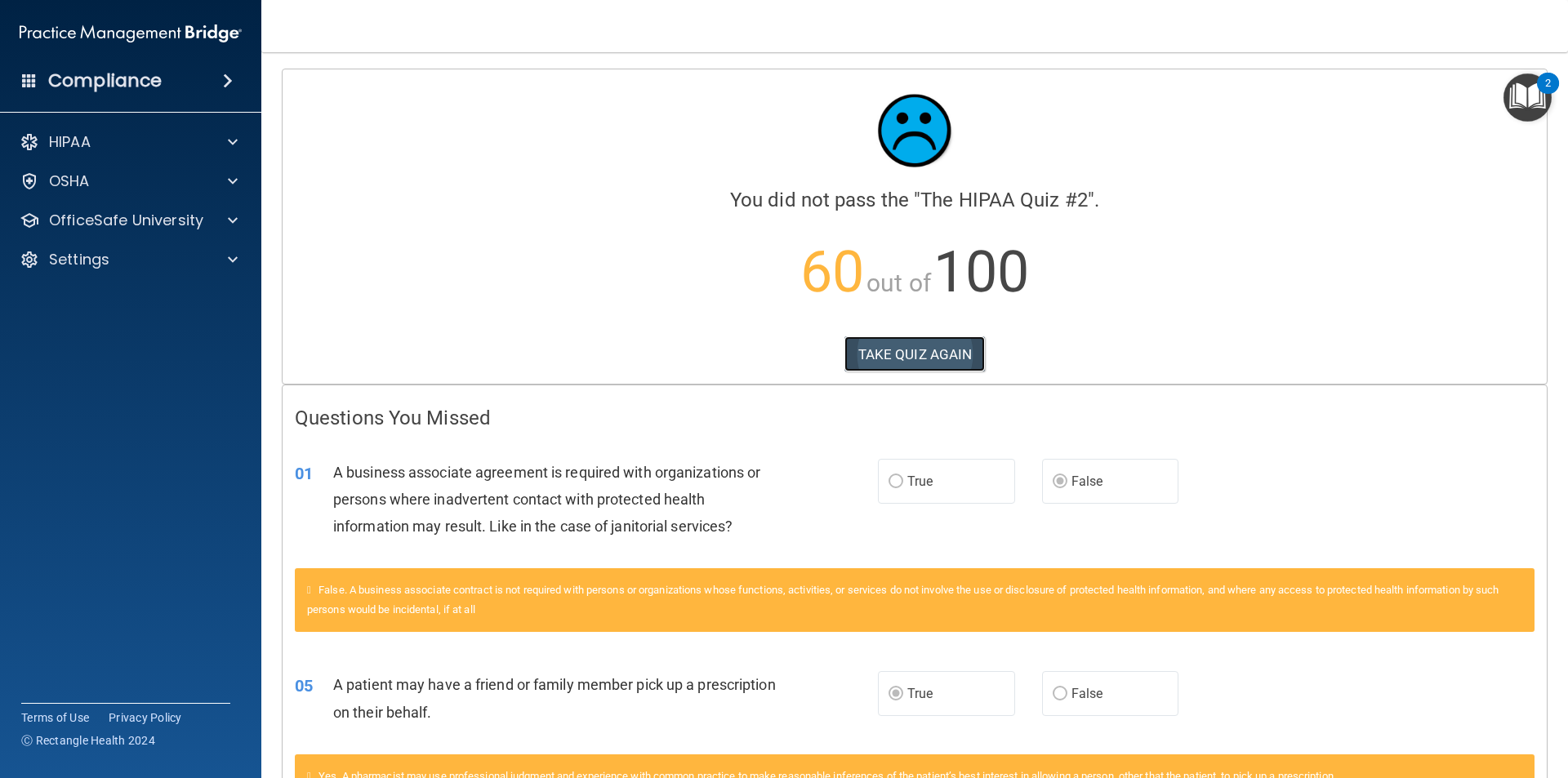
click at [926, 350] on button "TAKE QUIZ AGAIN" at bounding box center [915, 355] width 141 height 36
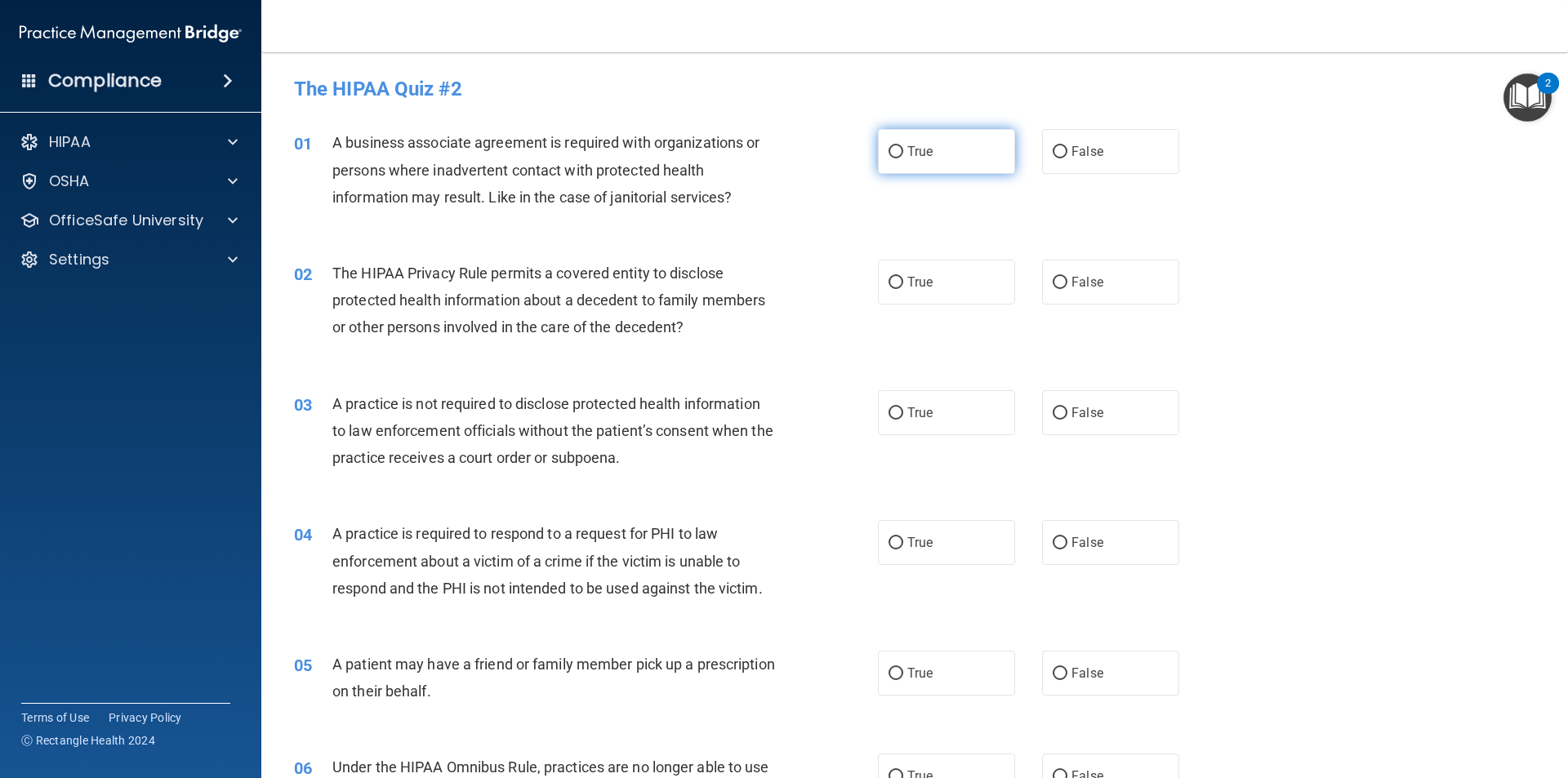
click at [898, 162] on label "True" at bounding box center [946, 152] width 137 height 45
click at [898, 159] on input "True" at bounding box center [896, 153] width 15 height 12
radio input "true"
click at [1125, 164] on label "False" at bounding box center [1111, 152] width 137 height 45
click at [1067, 159] on input "False" at bounding box center [1060, 153] width 15 height 12
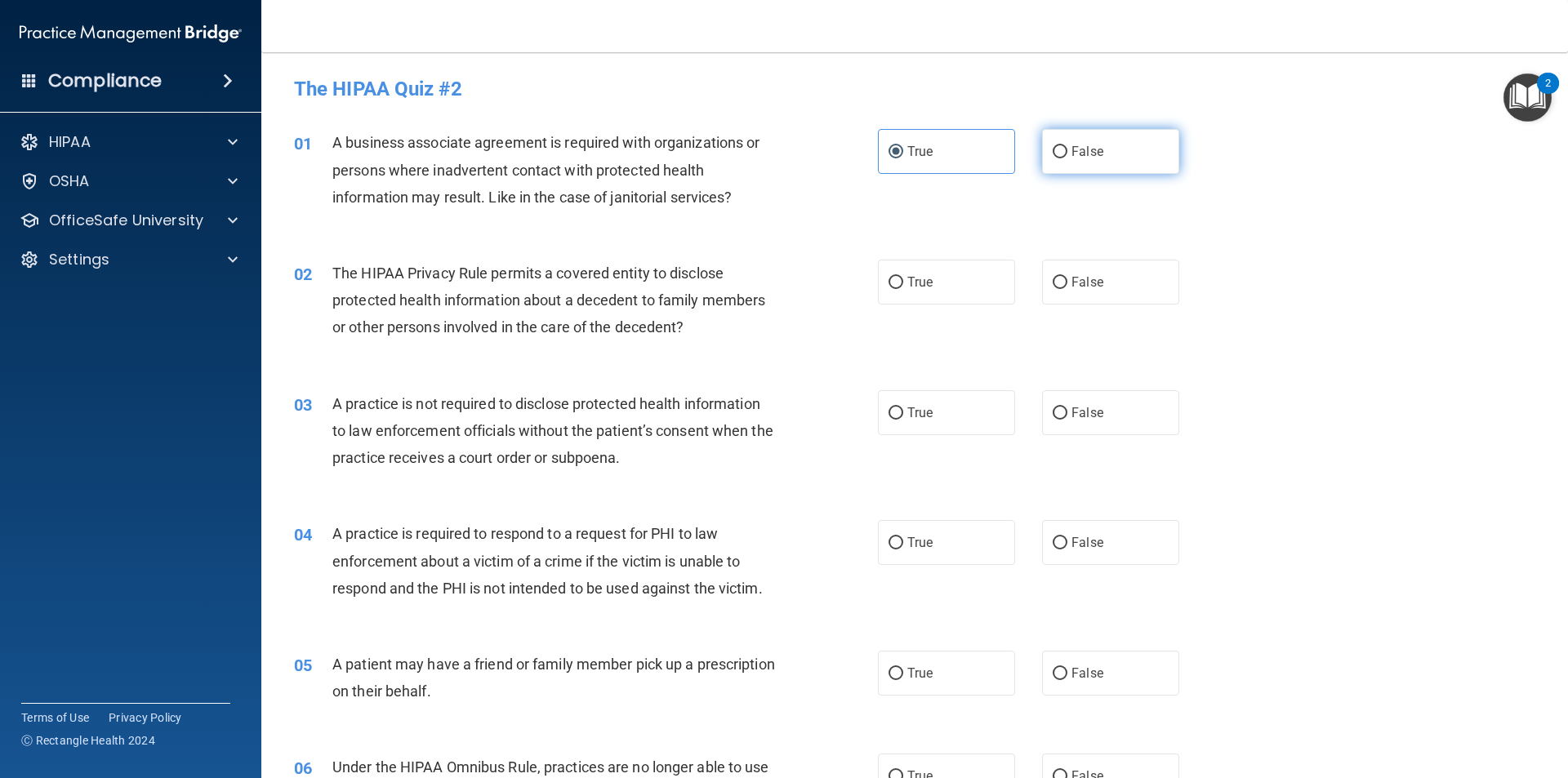
radio input "true"
radio input "false"
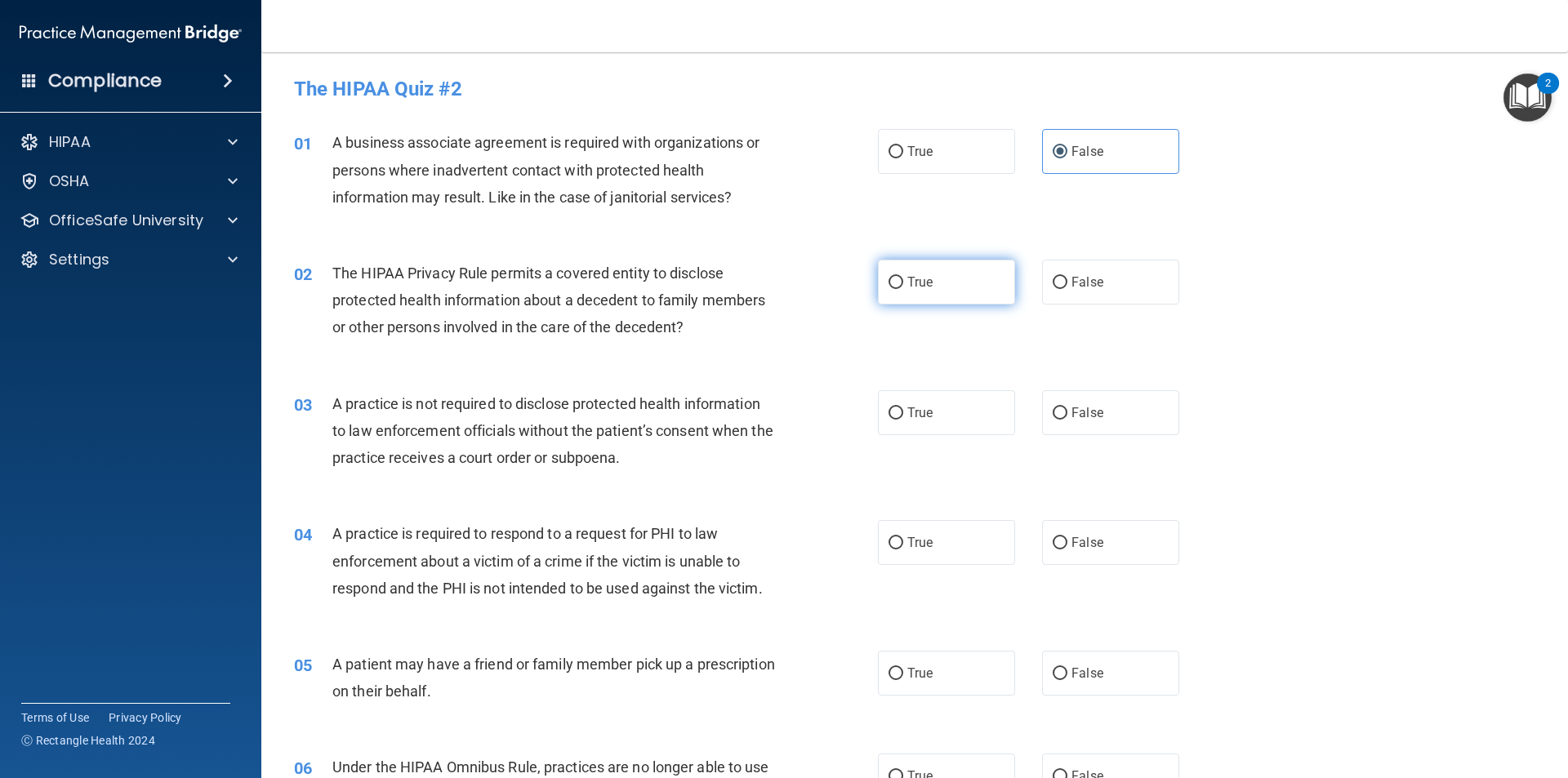
click at [981, 286] on label "True" at bounding box center [946, 282] width 137 height 45
click at [904, 286] on input "True" at bounding box center [896, 283] width 15 height 12
radio input "true"
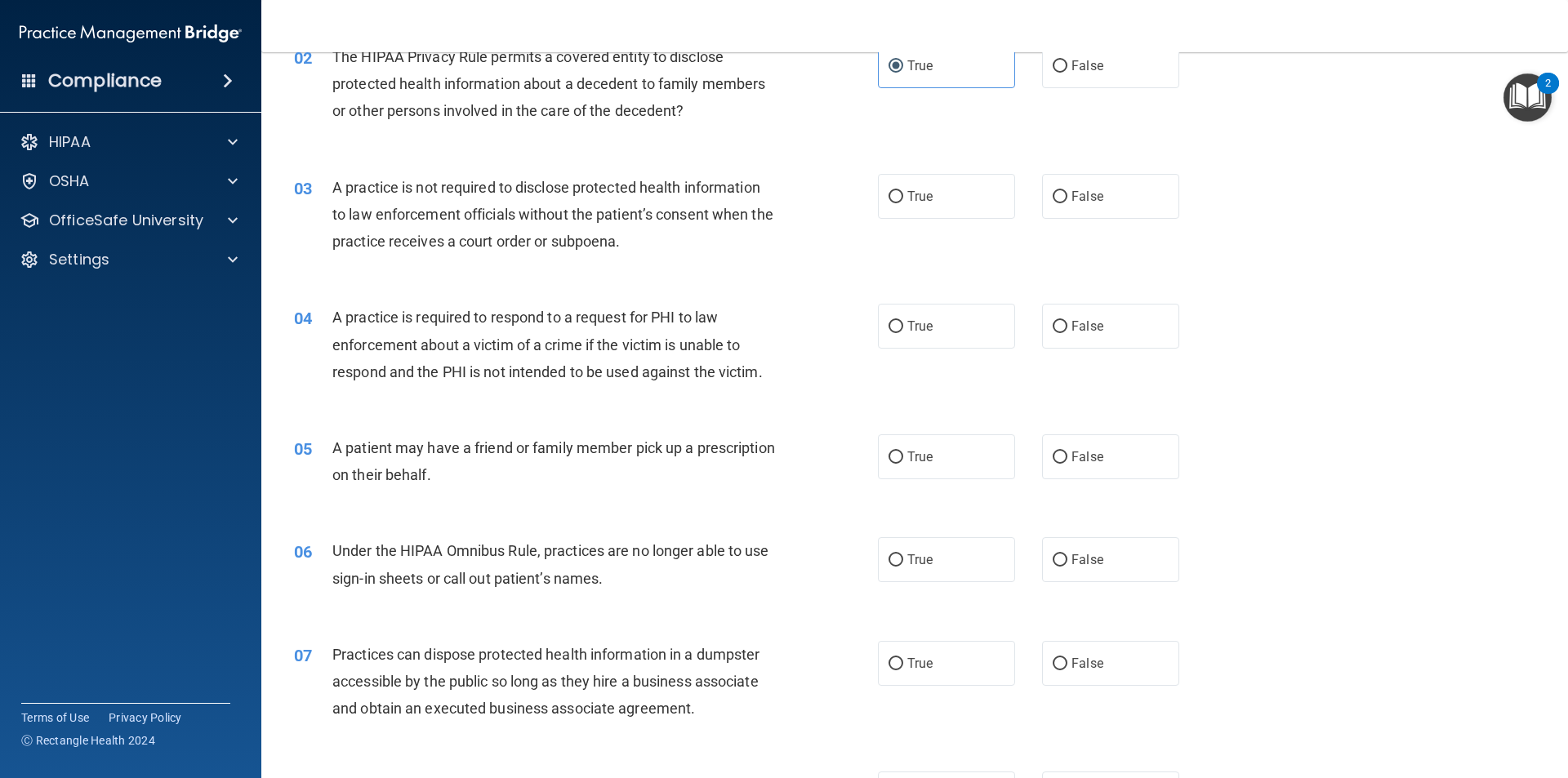
scroll to position [245, 0]
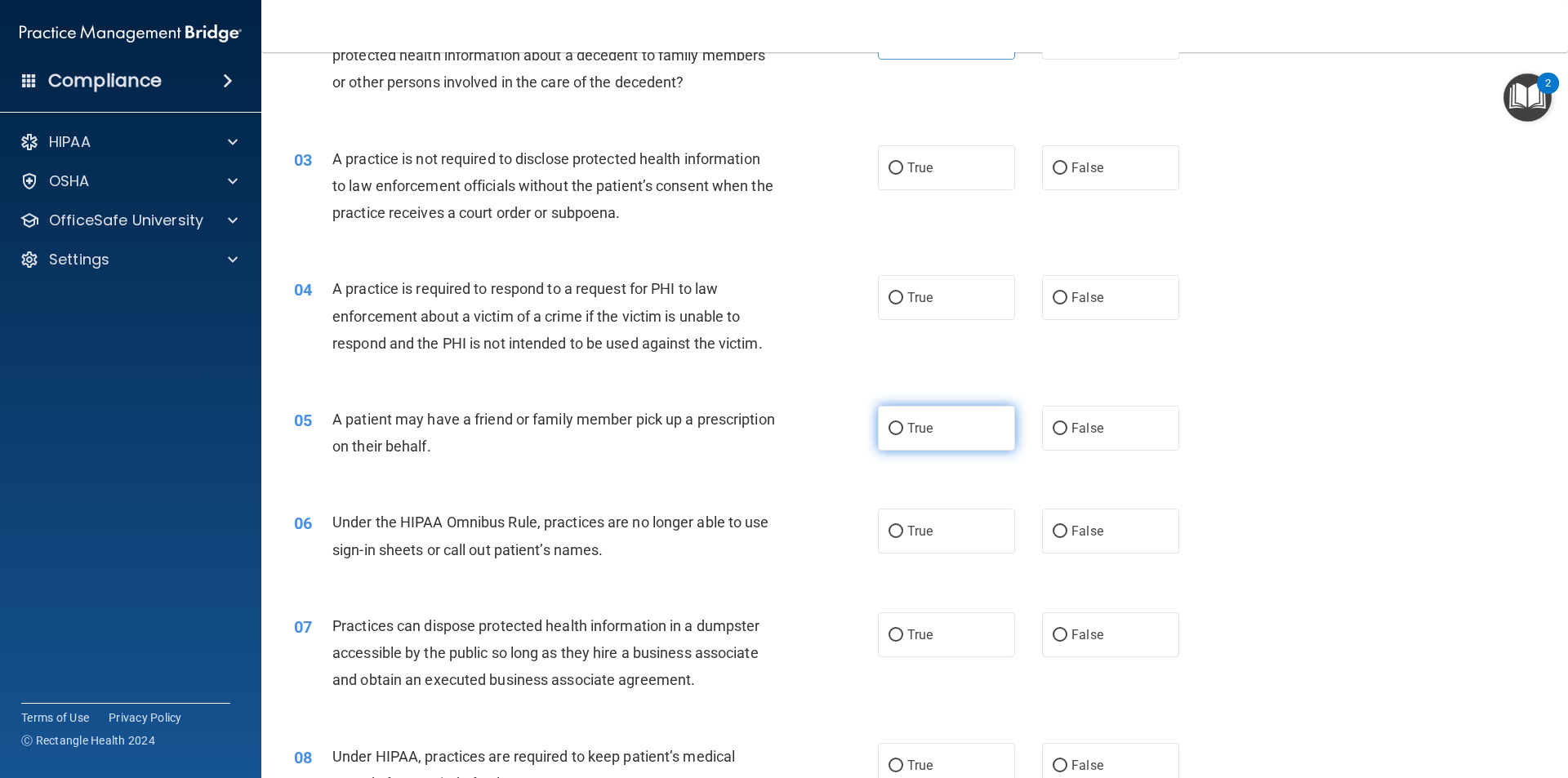
click at [883, 440] on label "True" at bounding box center [946, 428] width 137 height 45
click at [889, 435] on input "True" at bounding box center [896, 428] width 15 height 12
radio input "true"
click at [1073, 548] on label "False" at bounding box center [1111, 531] width 137 height 45
click at [1067, 538] on input "False" at bounding box center [1060, 532] width 15 height 12
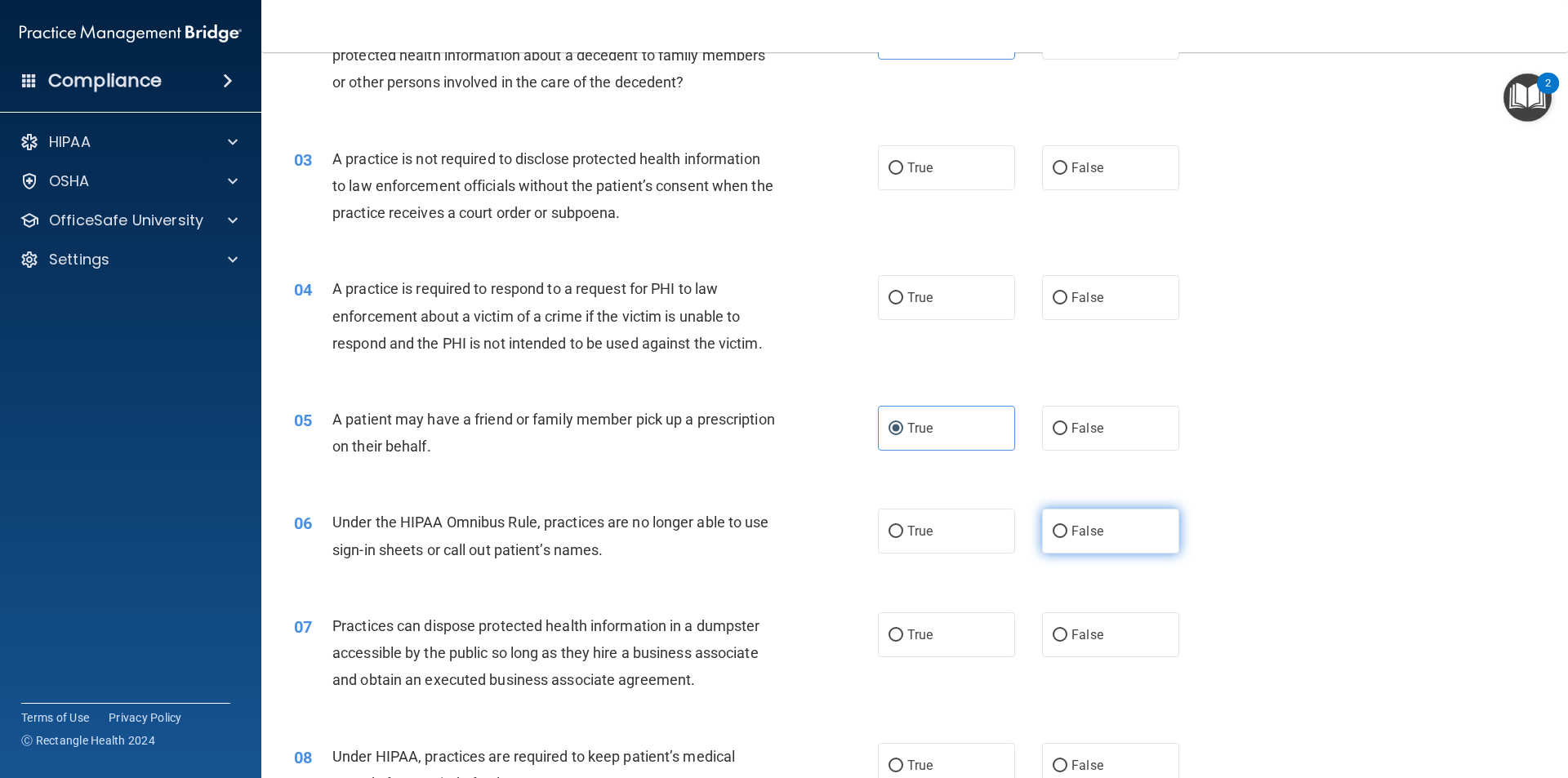
radio input "true"
click at [1079, 628] on span "False" at bounding box center [1087, 635] width 32 height 15
click at [1067, 630] on input "False" at bounding box center [1060, 636] width 15 height 12
radio input "true"
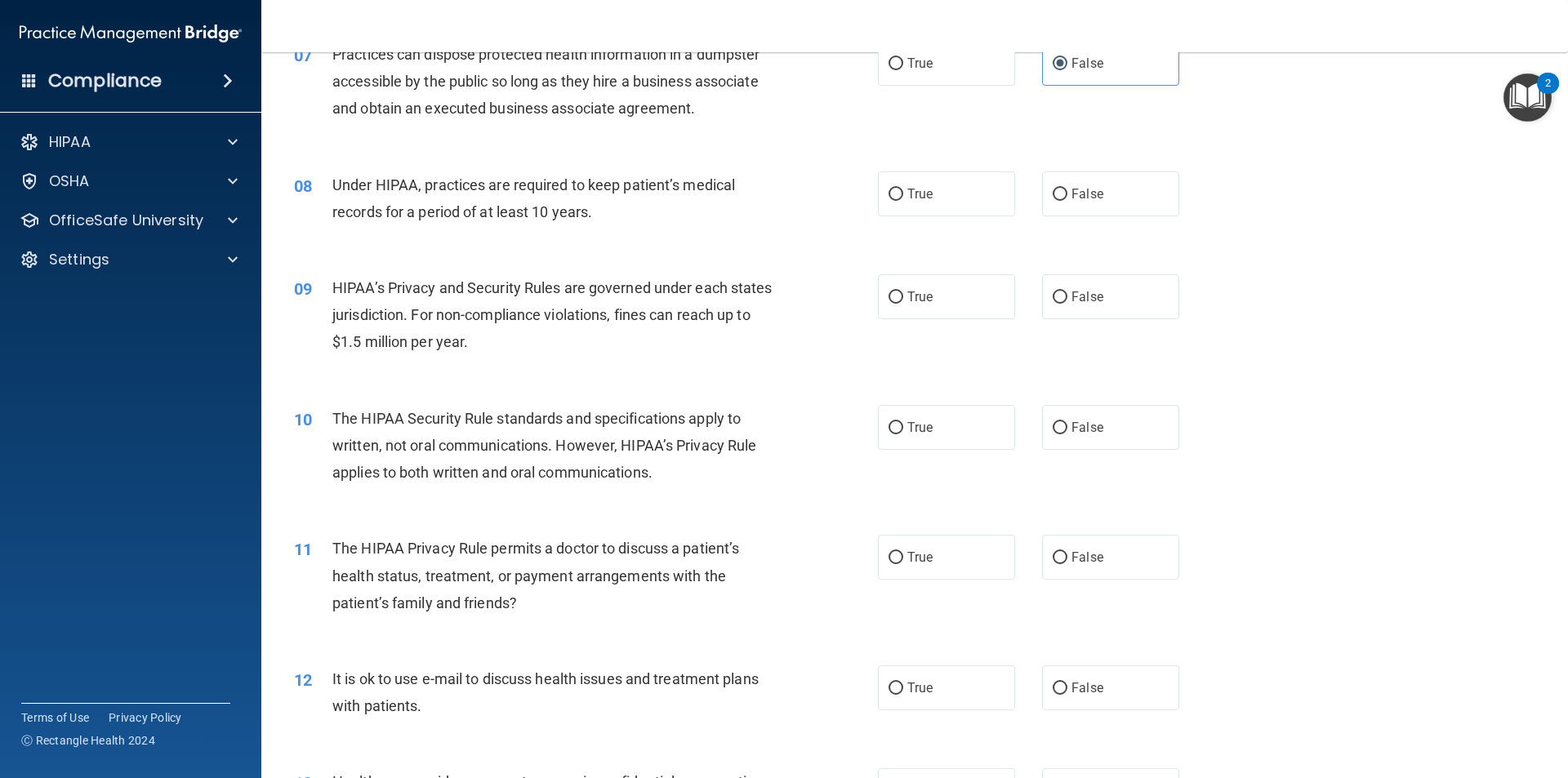
scroll to position [898, 0]
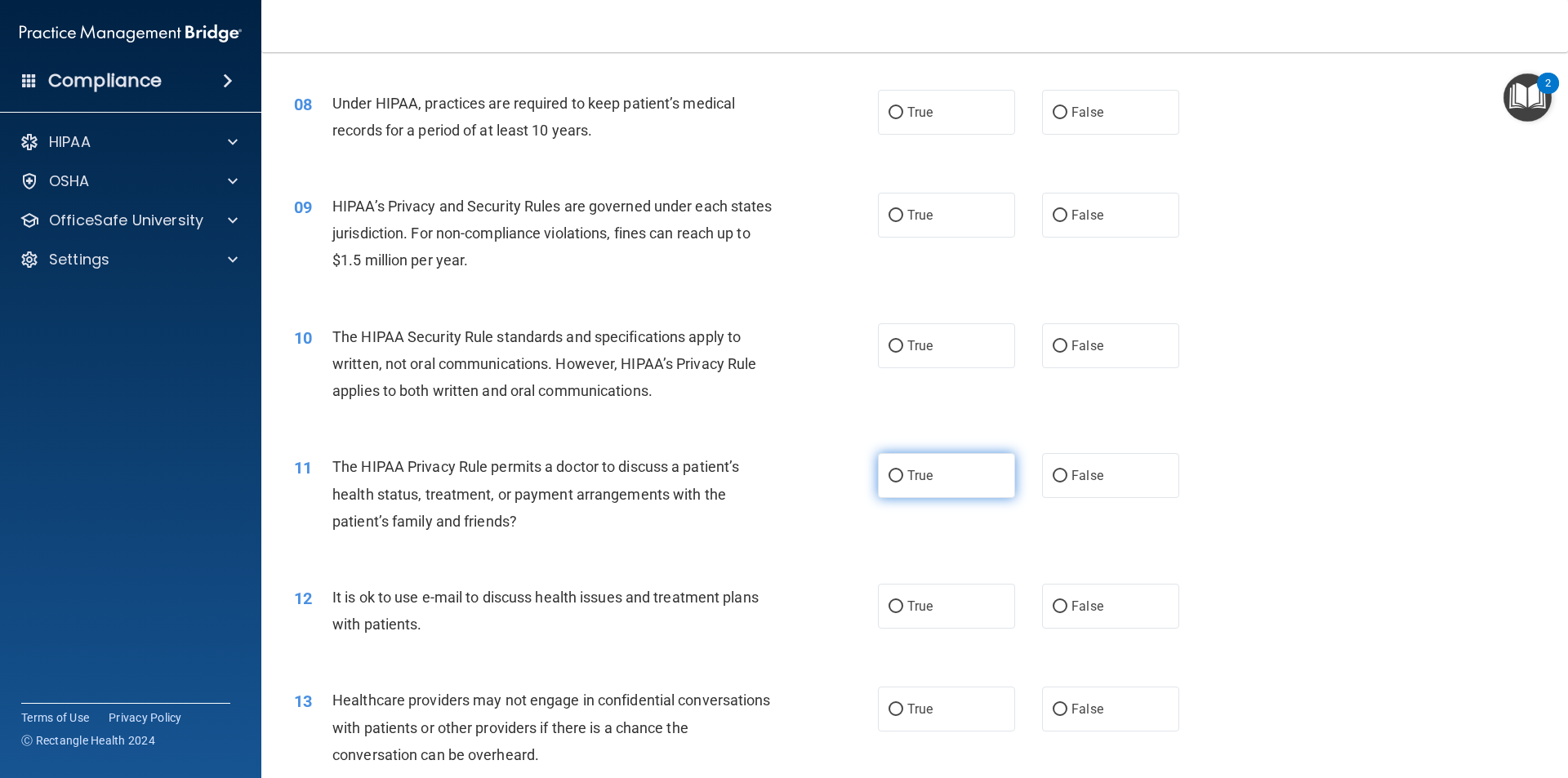
drag, startPoint x: 915, startPoint y: 485, endPoint x: 886, endPoint y: 488, distance: 29.2
click at [912, 486] on label "True" at bounding box center [946, 476] width 137 height 45
click at [904, 482] on input "True" at bounding box center [896, 476] width 15 height 12
radio input "true"
click at [1078, 214] on span "False" at bounding box center [1087, 215] width 32 height 15
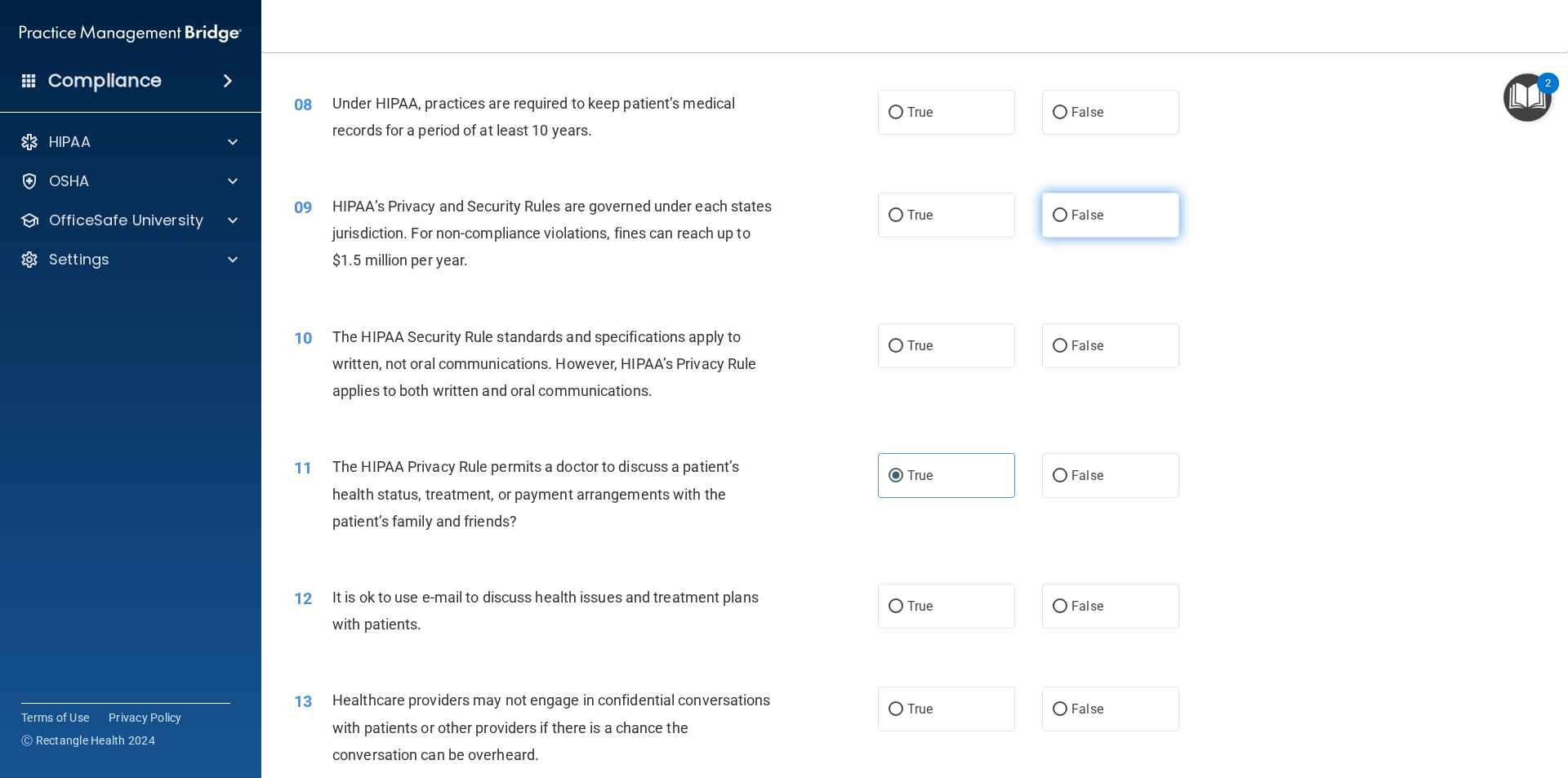
click at [1067, 214] on input "False" at bounding box center [1060, 216] width 15 height 12
radio input "true"
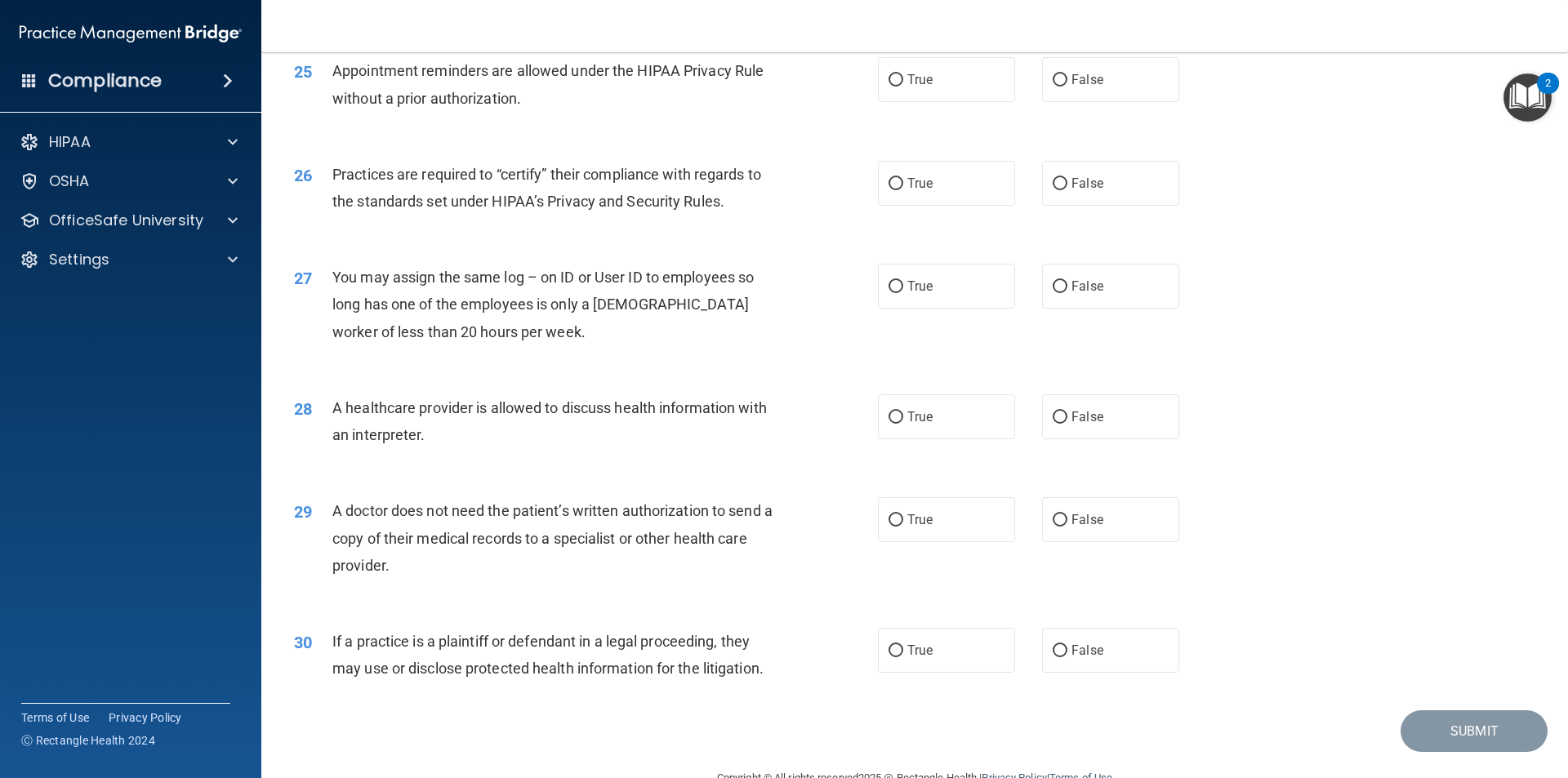
scroll to position [3022, 0]
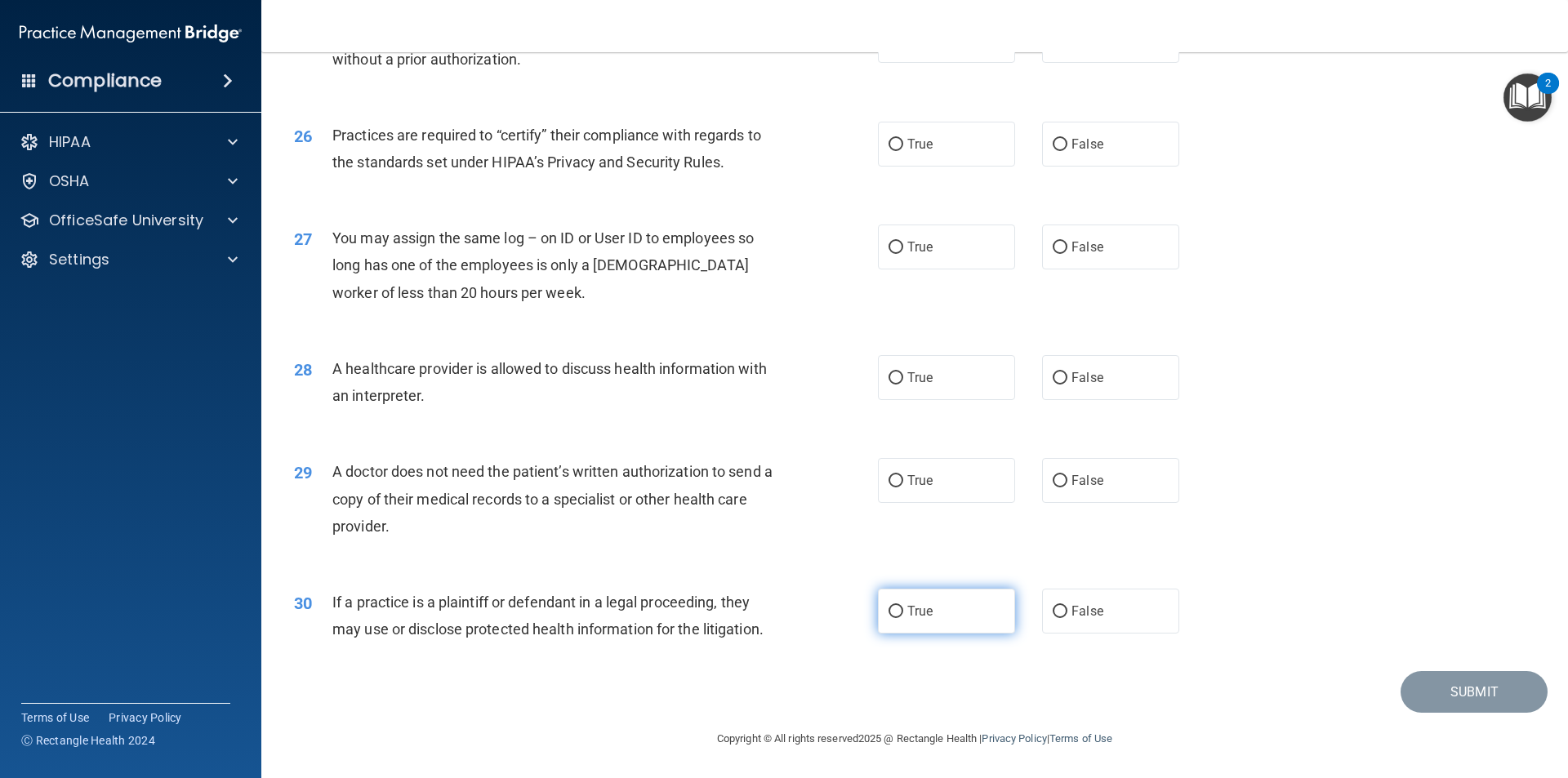
click at [918, 619] on label "True" at bounding box center [946, 611] width 137 height 45
click at [904, 618] on input "True" at bounding box center [896, 612] width 15 height 12
radio input "true"
click at [1106, 141] on label "False" at bounding box center [1111, 144] width 137 height 45
click at [1067, 141] on input "False" at bounding box center [1060, 145] width 15 height 12
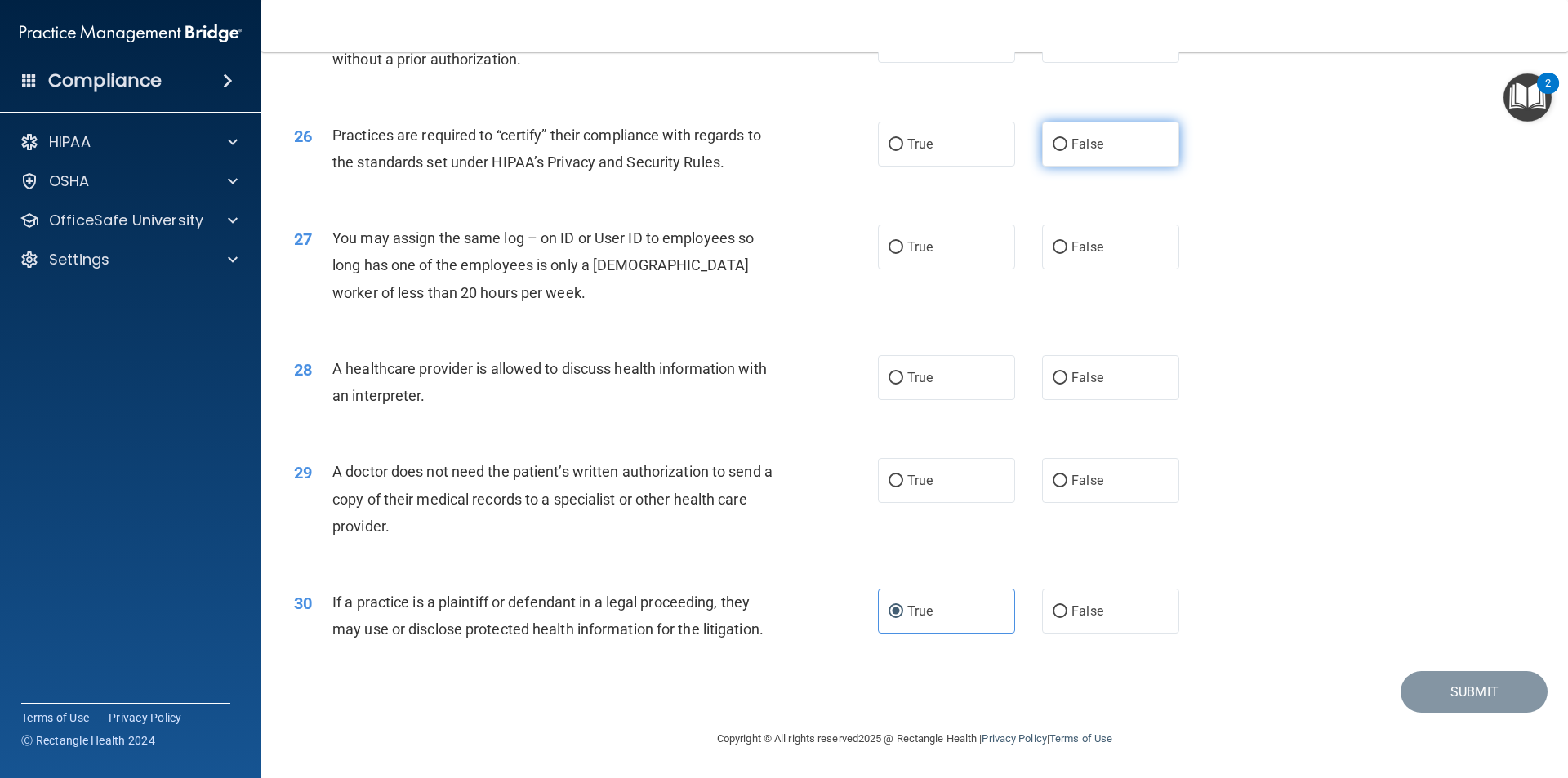
radio input "true"
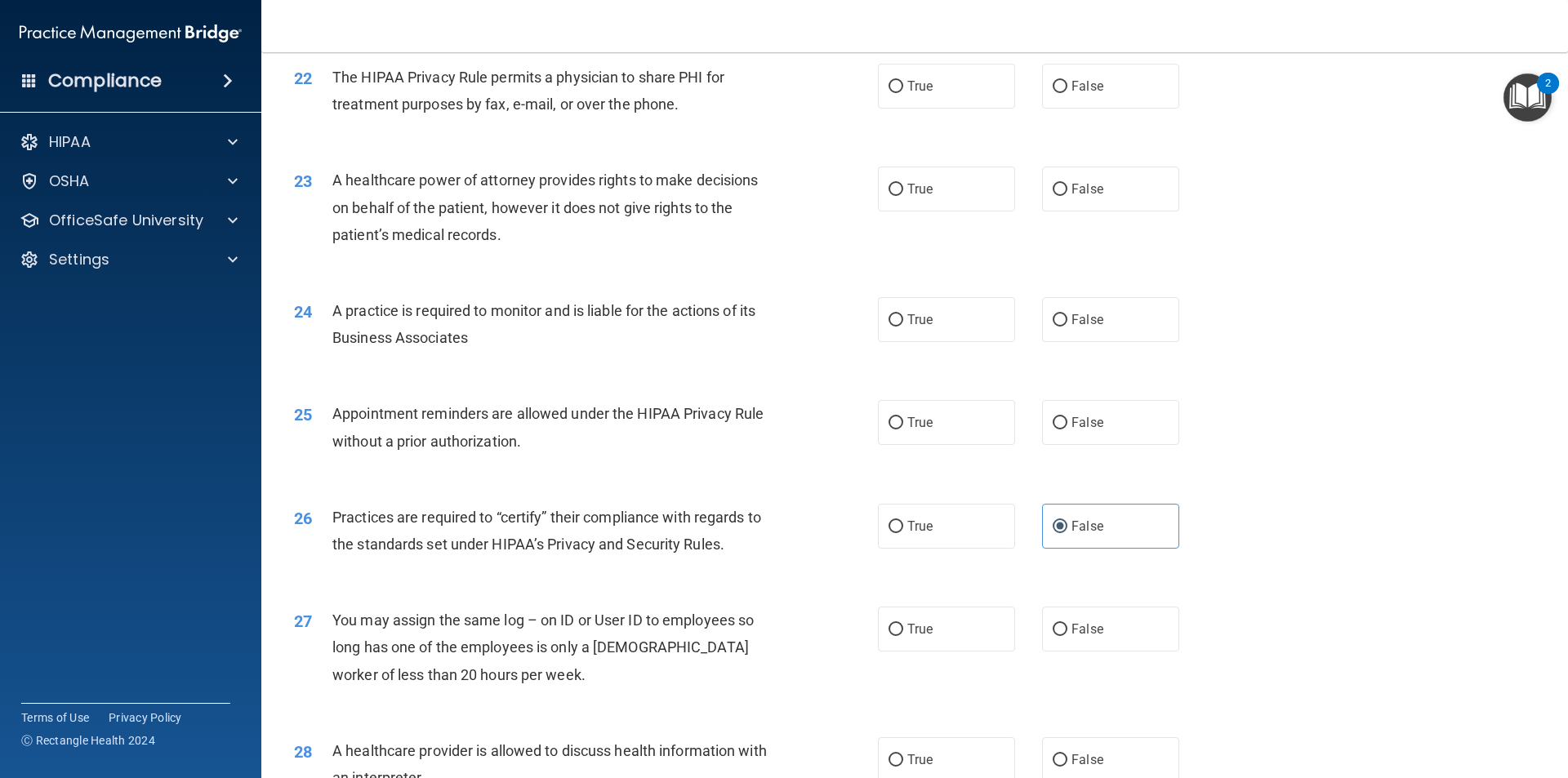
scroll to position [2694, 0]
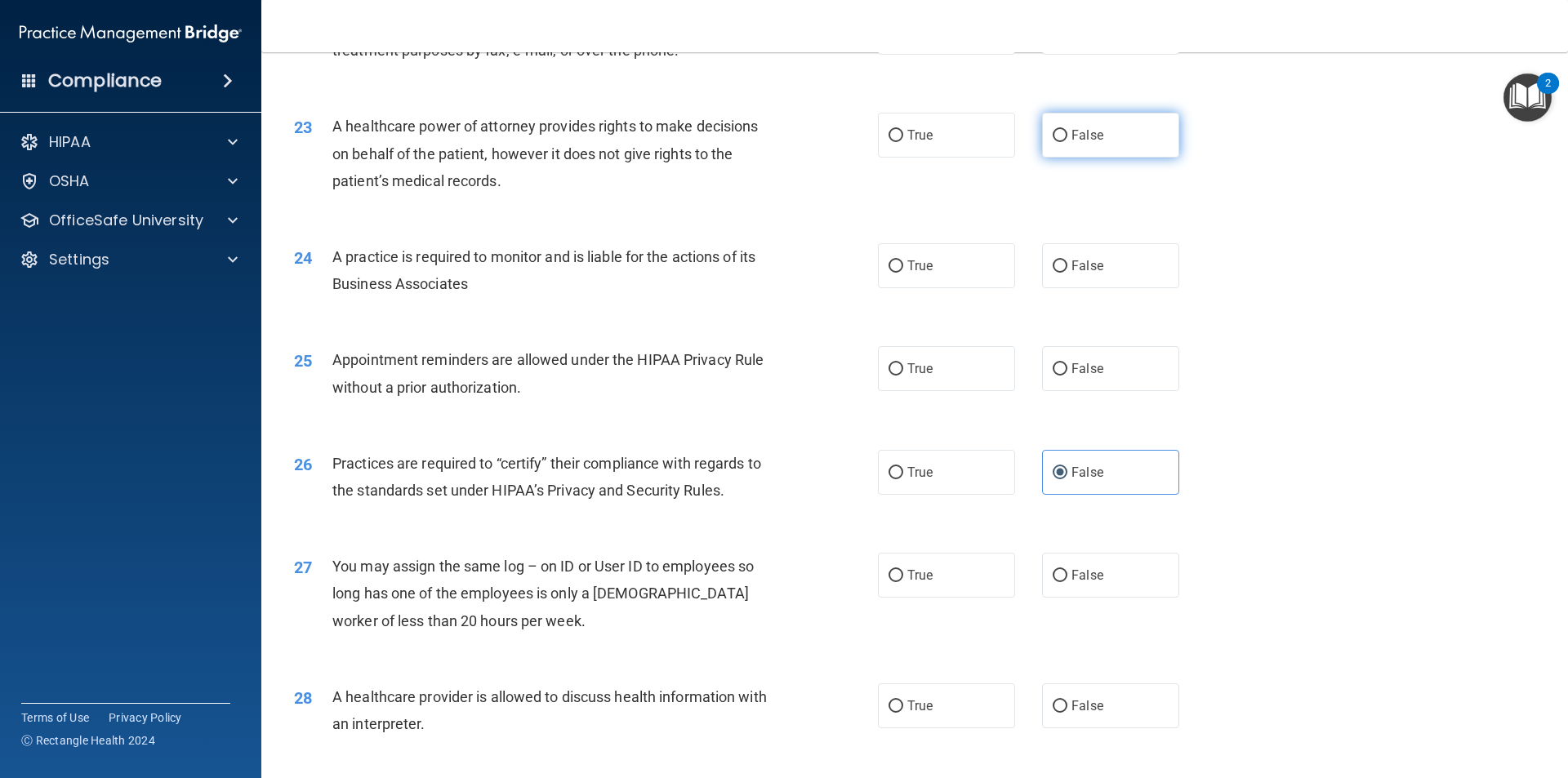
click at [1064, 152] on label "False" at bounding box center [1111, 135] width 137 height 45
click at [1064, 142] on input "False" at bounding box center [1060, 135] width 15 height 12
radio input "true"
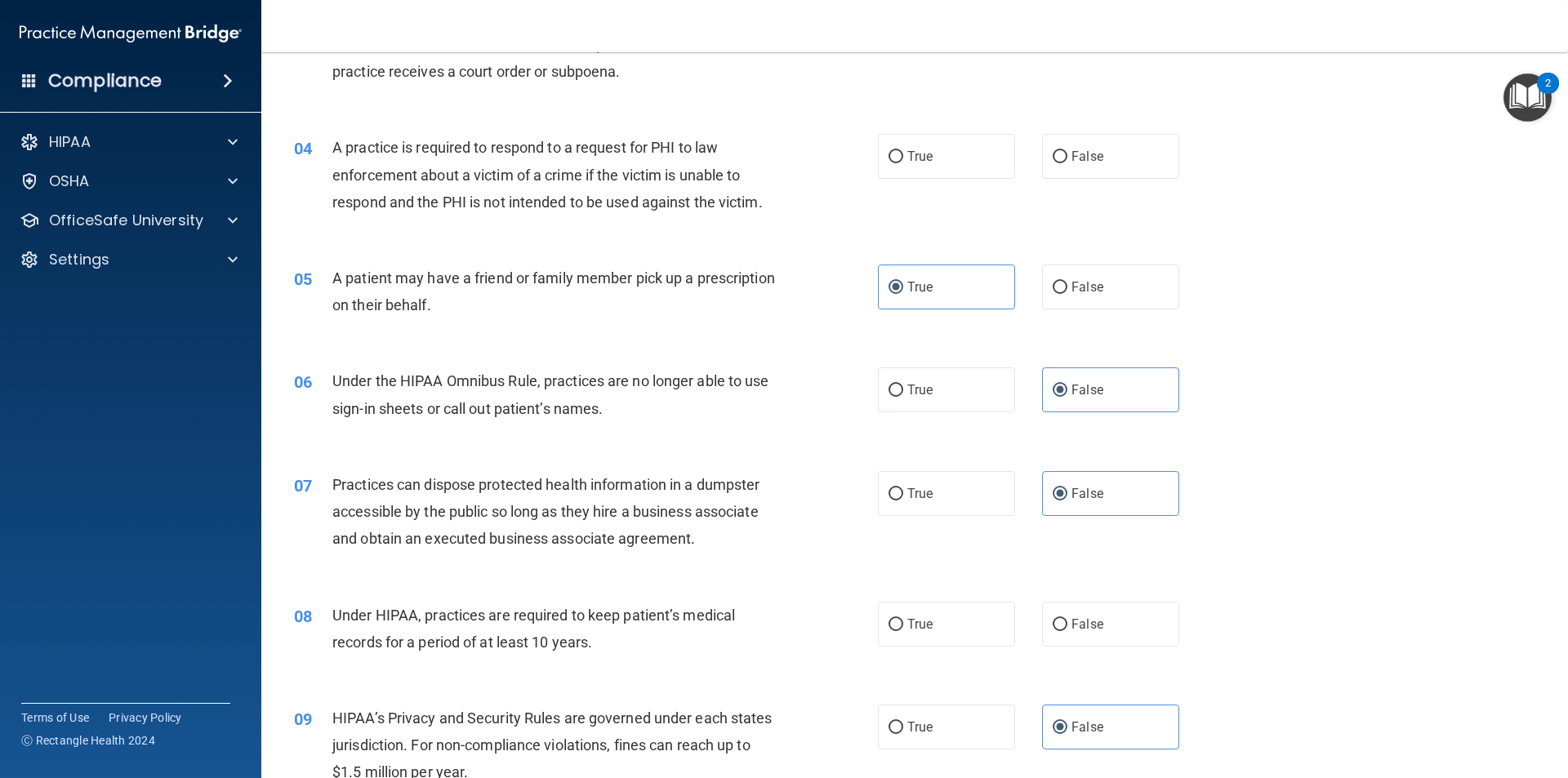
scroll to position [490, 0]
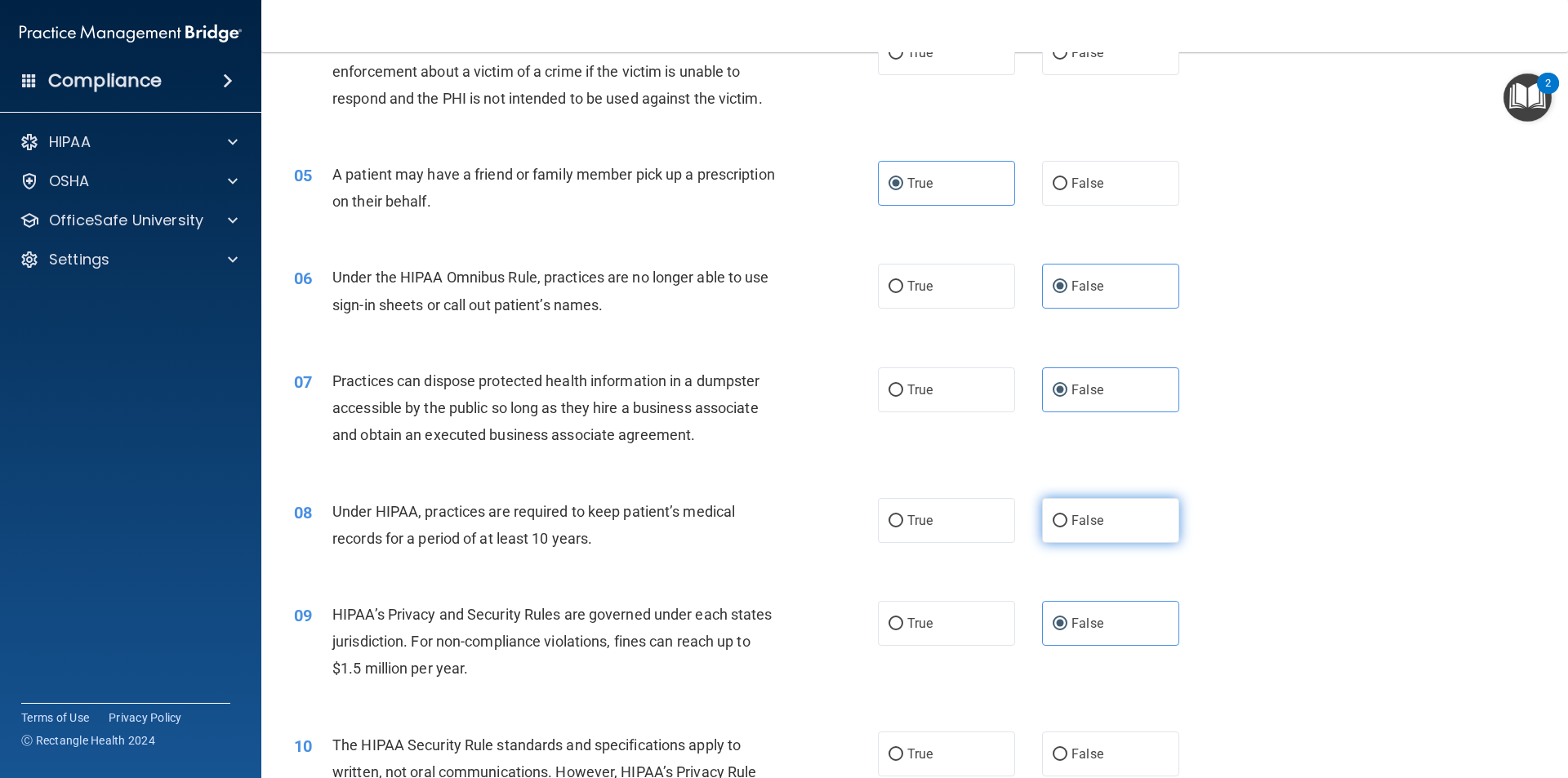
click at [1068, 527] on label "False" at bounding box center [1111, 520] width 137 height 45
click at [1067, 527] on input "False" at bounding box center [1060, 521] width 15 height 12
radio input "true"
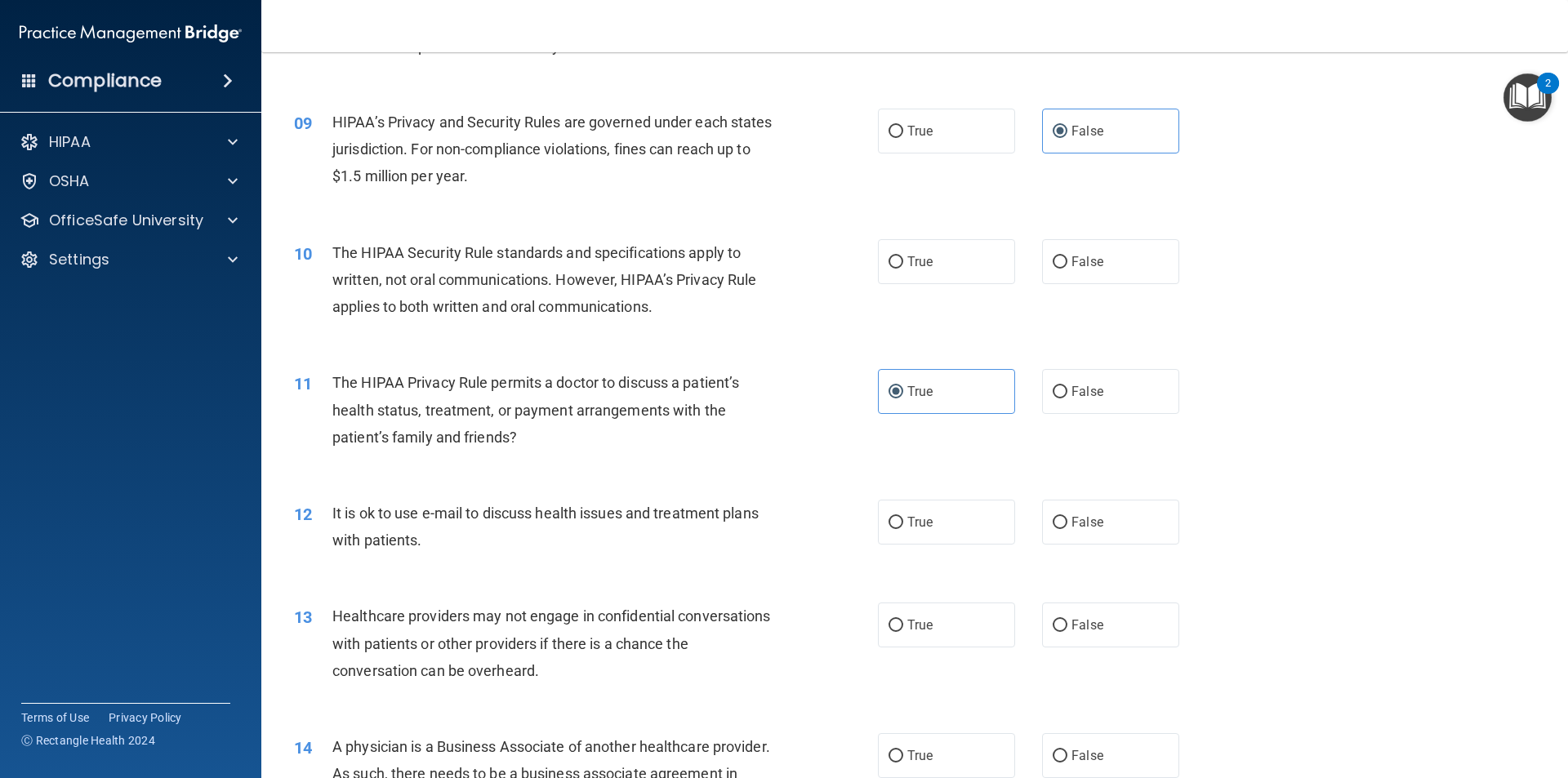
scroll to position [1061, 0]
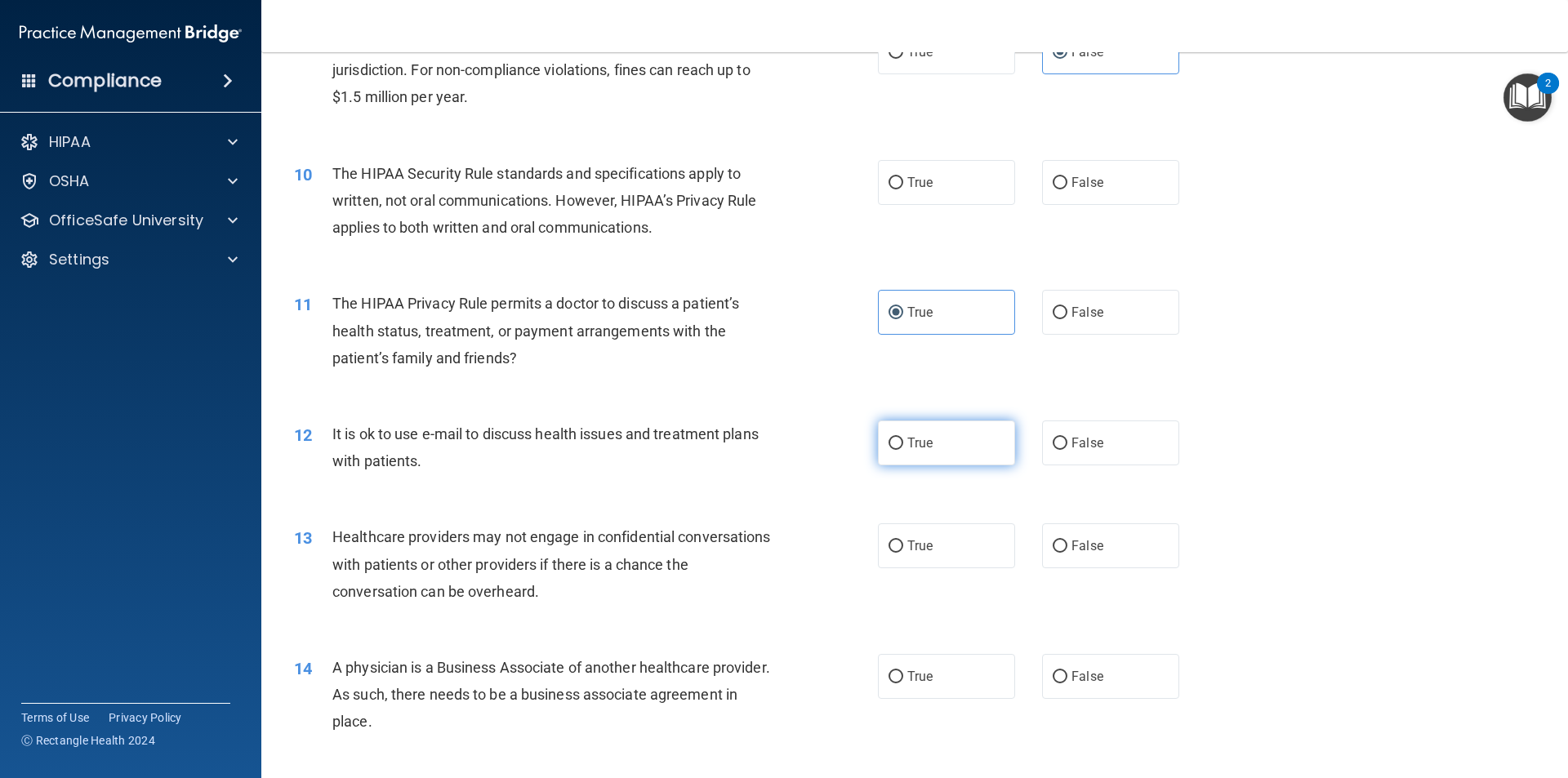
click at [903, 455] on label "True" at bounding box center [946, 443] width 137 height 45
click at [903, 450] on input "True" at bounding box center [896, 444] width 15 height 12
radio input "true"
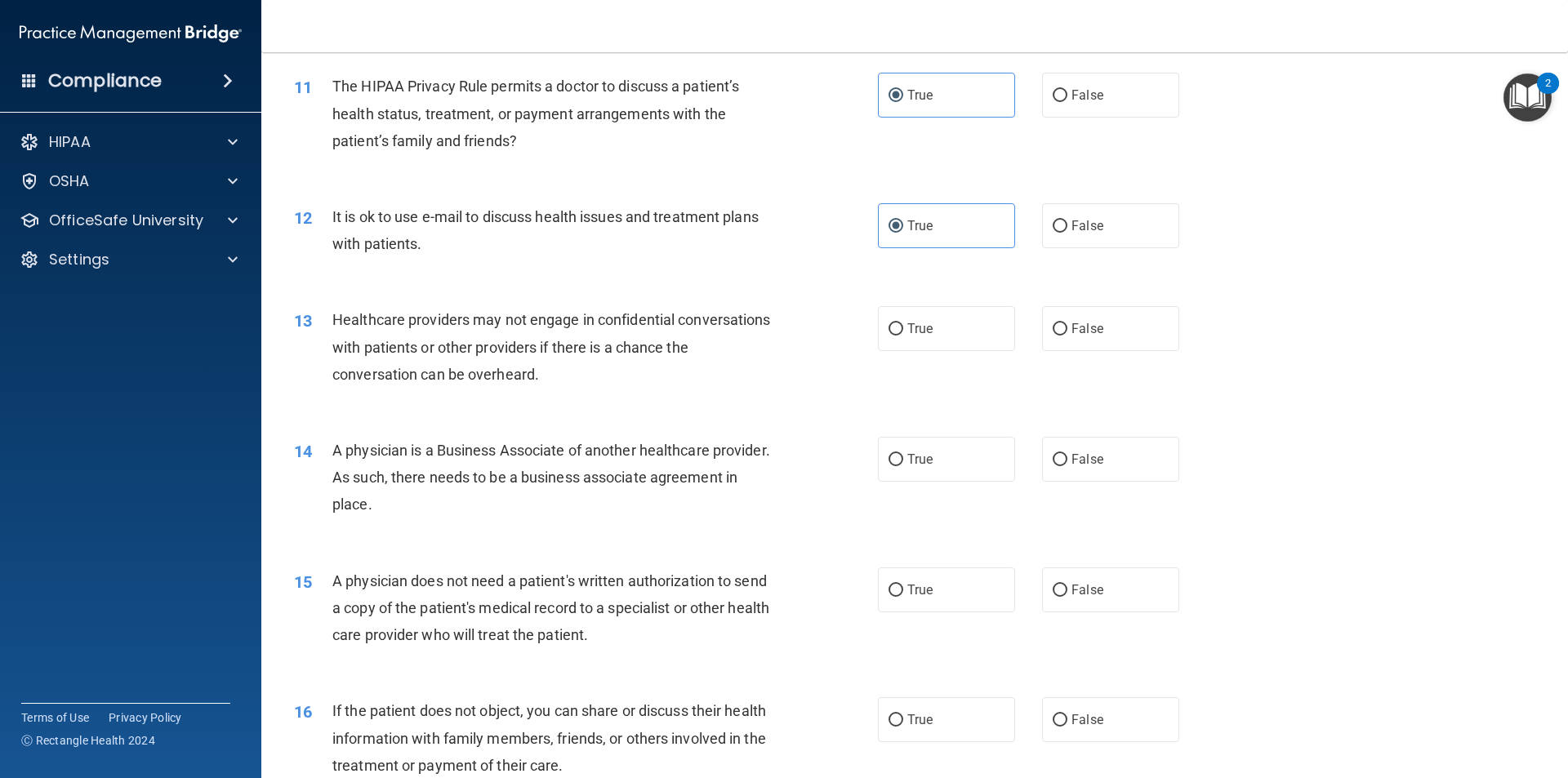
scroll to position [1224, 0]
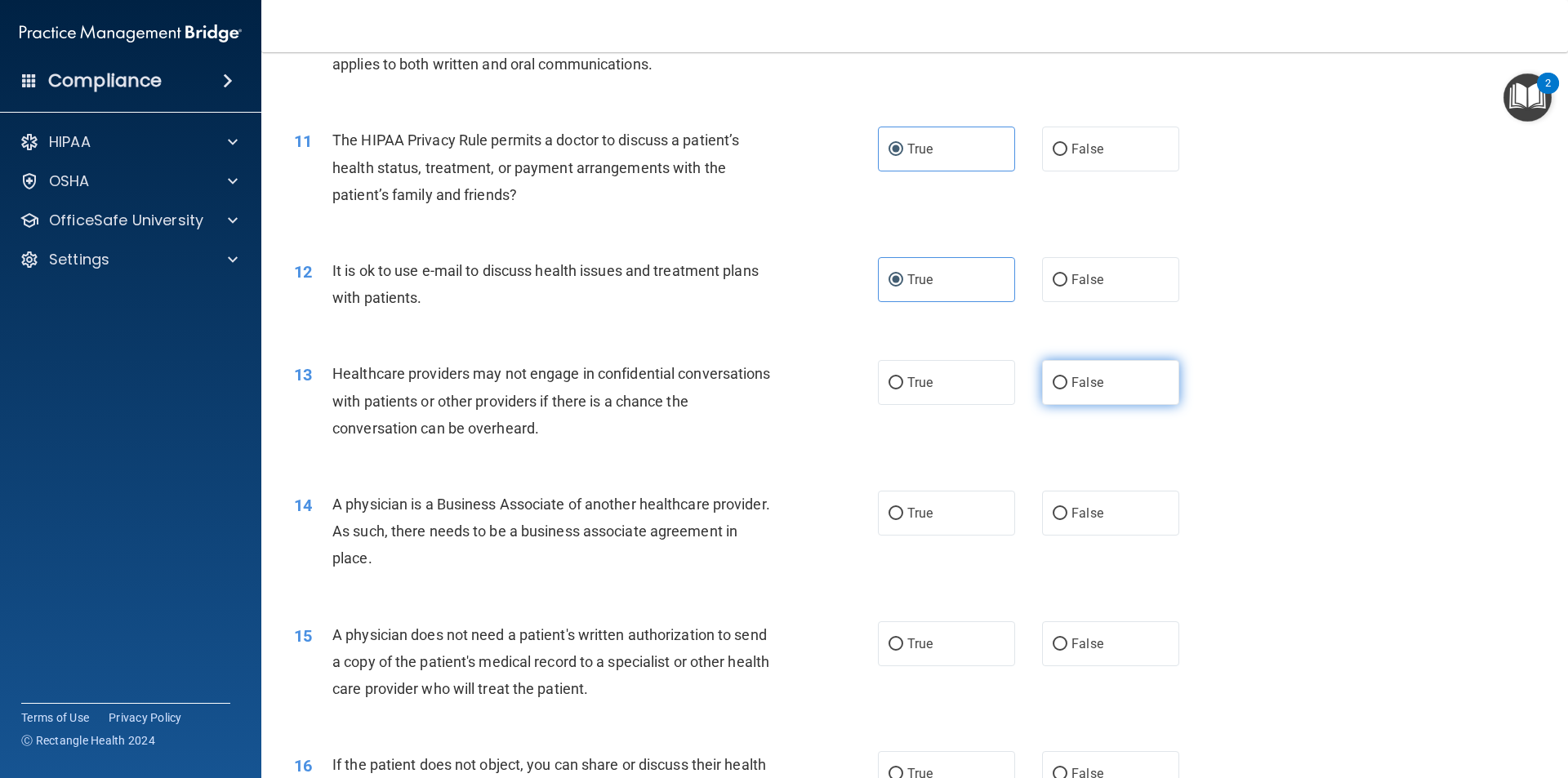
click at [1100, 383] on label "False" at bounding box center [1111, 382] width 137 height 45
click at [1067, 383] on input "False" at bounding box center [1060, 383] width 15 height 12
radio input "true"
click at [1070, 525] on label "False" at bounding box center [1111, 513] width 137 height 45
click at [1067, 520] on input "False" at bounding box center [1060, 514] width 15 height 12
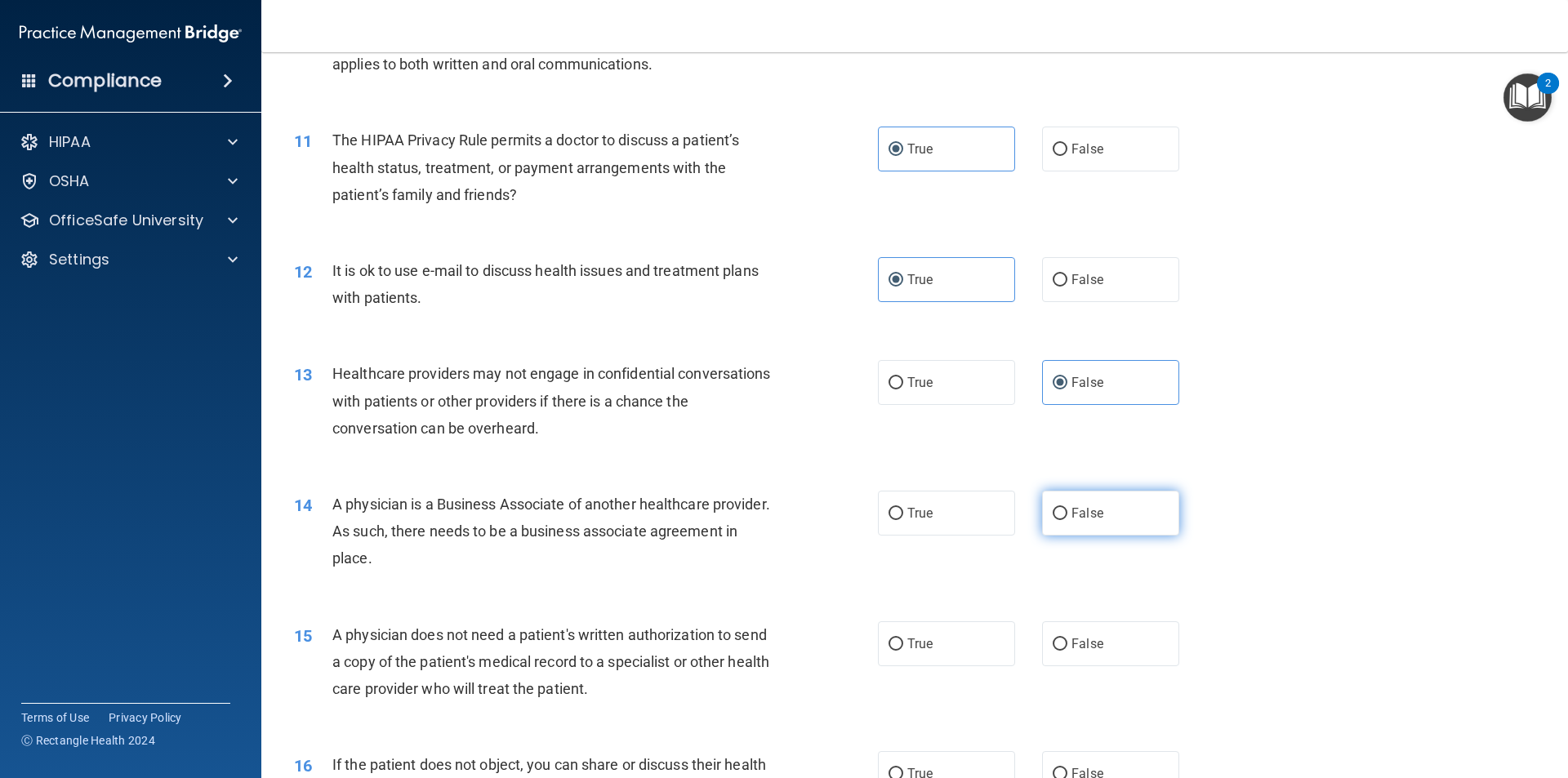
radio input "true"
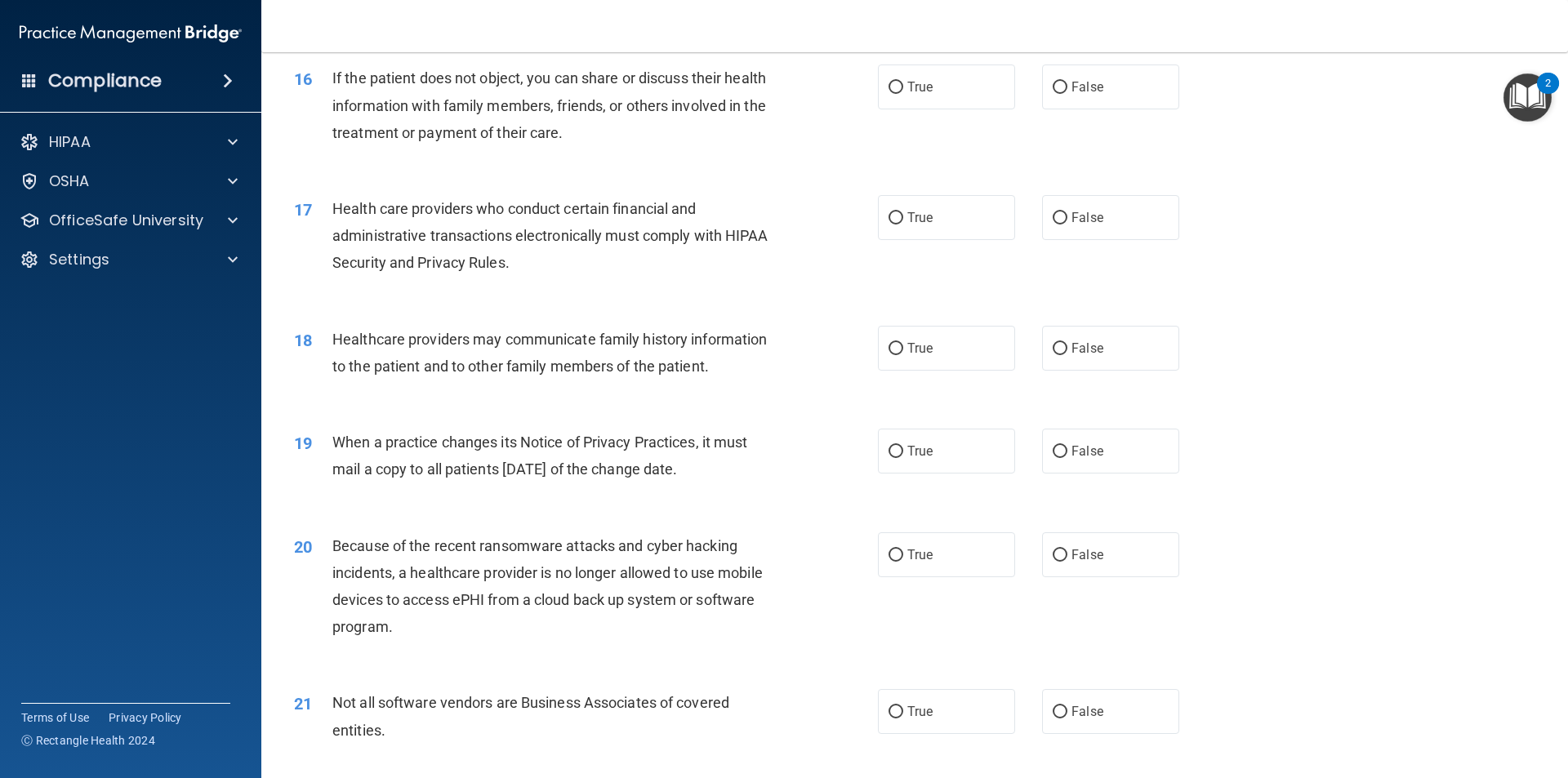
scroll to position [2041, 0]
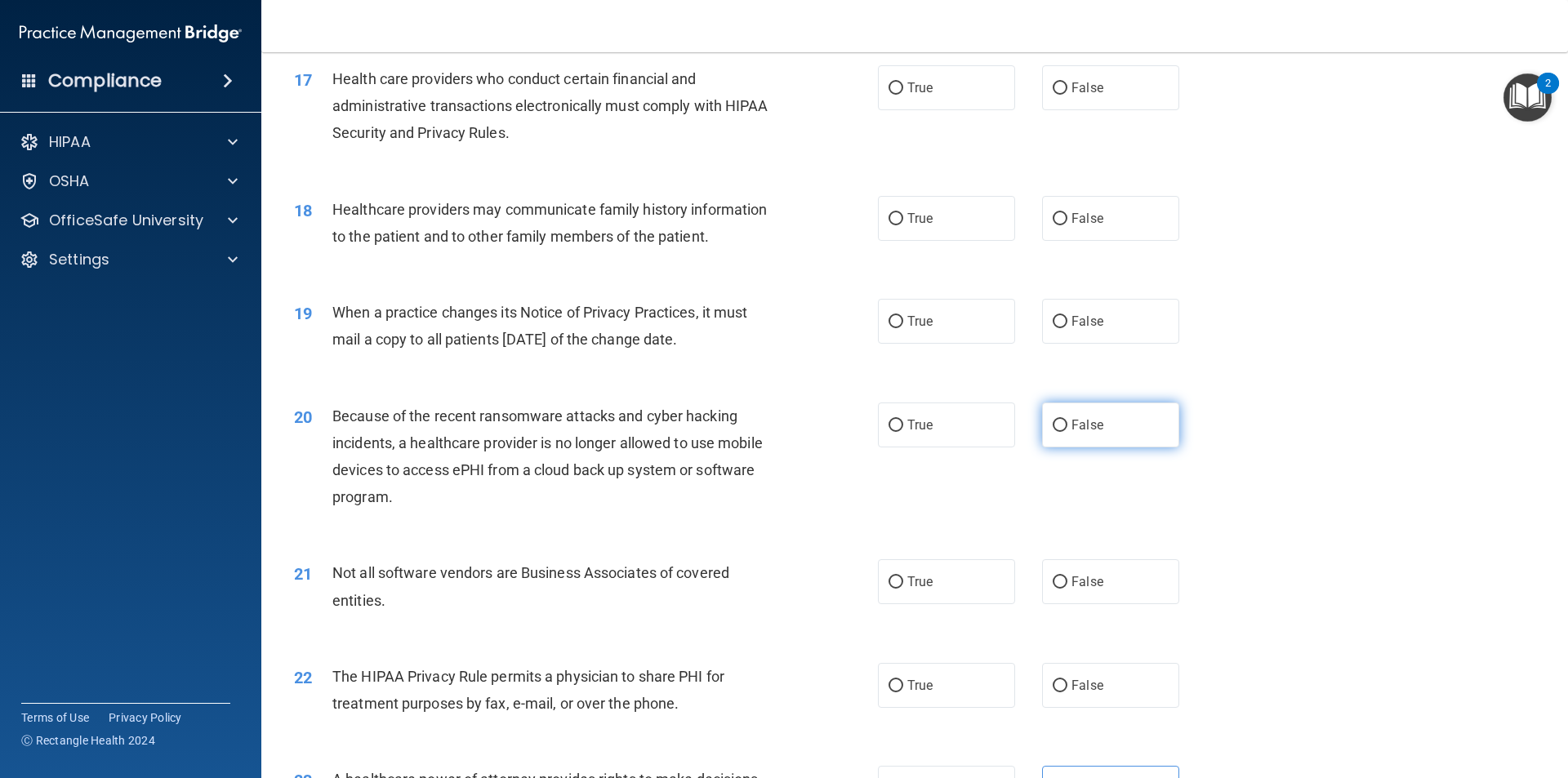
click at [1094, 431] on span "False" at bounding box center [1087, 425] width 32 height 15
click at [1067, 431] on input "False" at bounding box center [1060, 426] width 15 height 12
radio input "true"
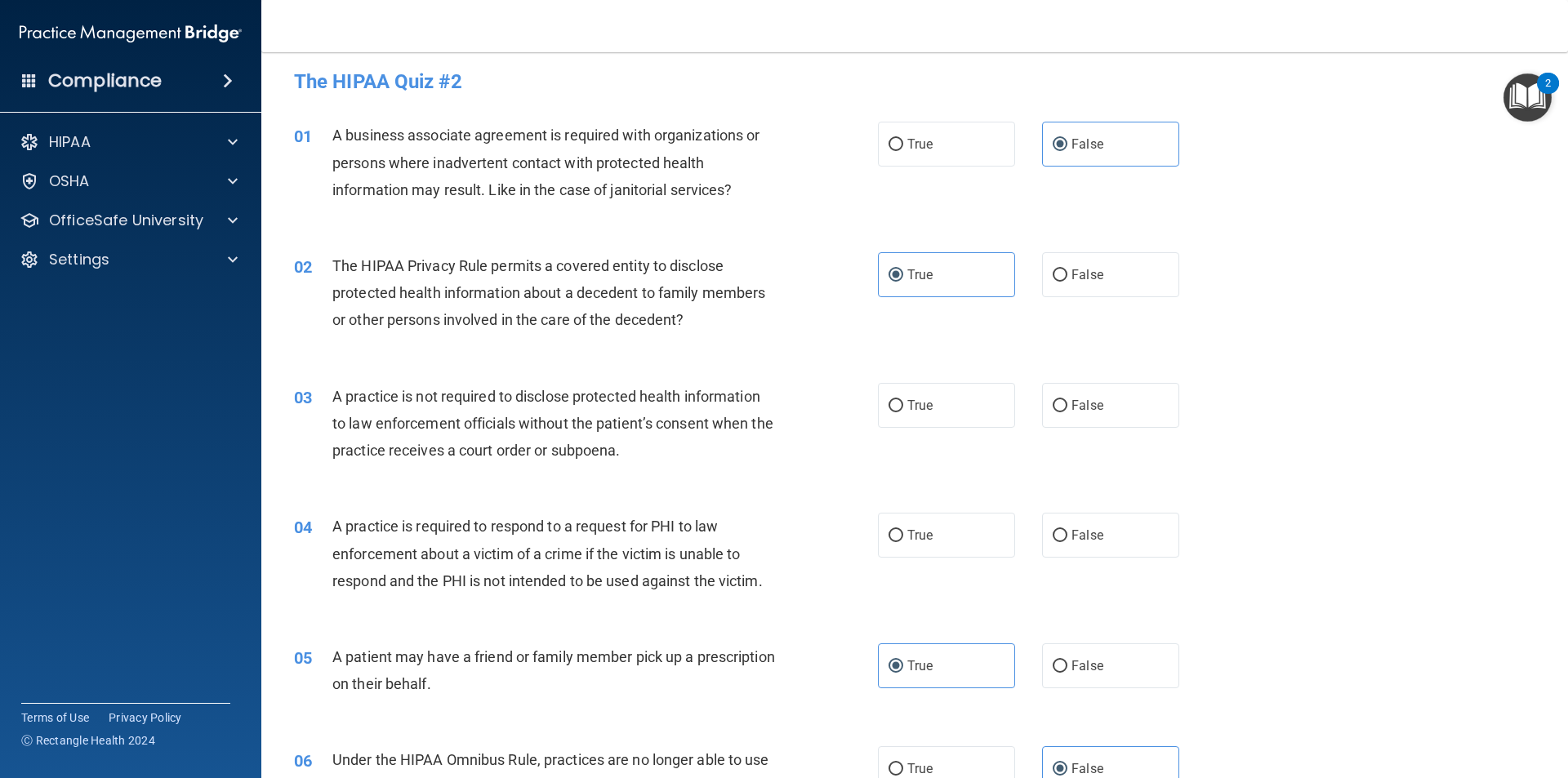
scroll to position [0, 0]
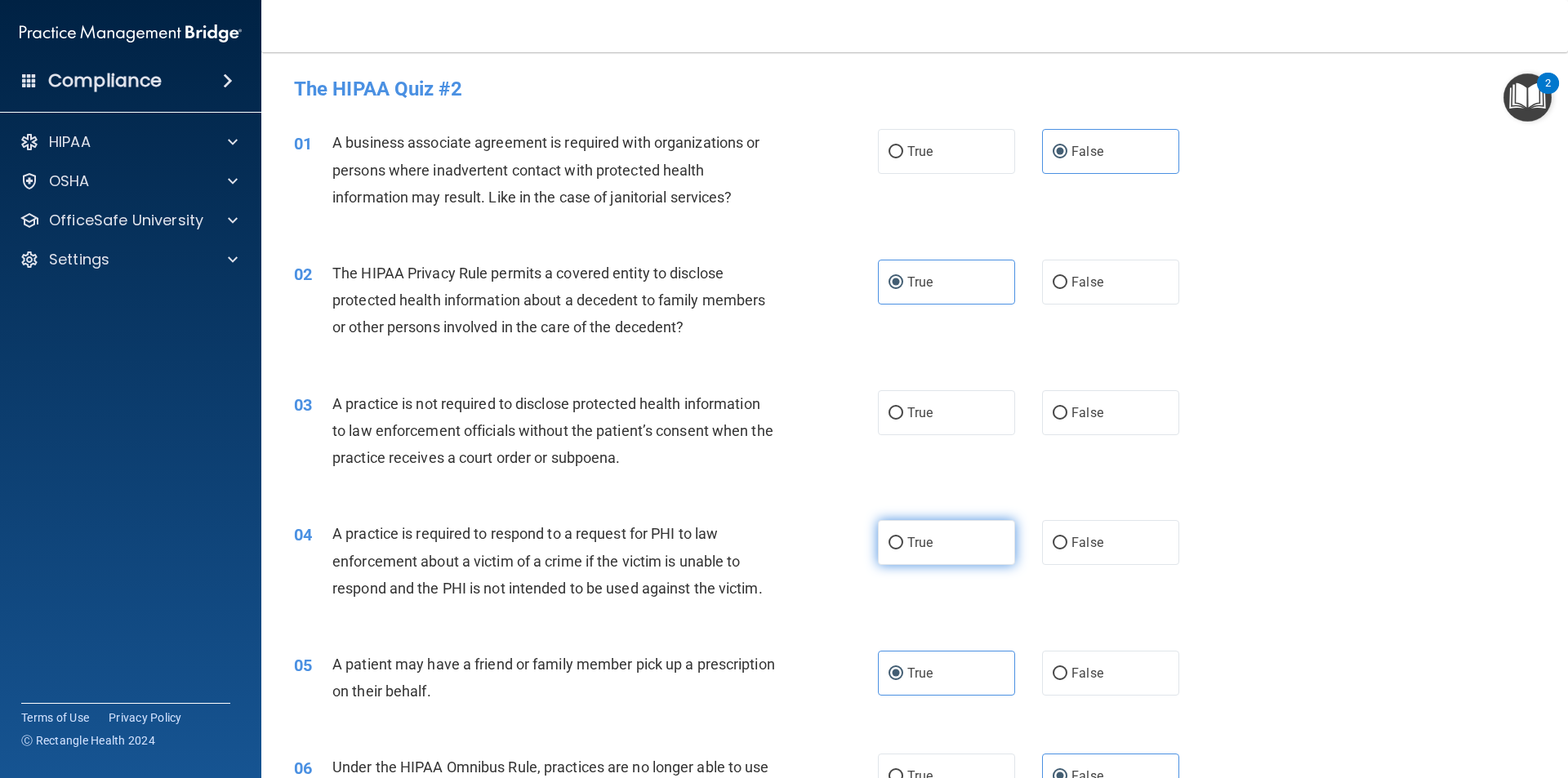
click at [978, 542] on label "True" at bounding box center [946, 542] width 137 height 45
click at [904, 542] on input "True" at bounding box center [896, 543] width 15 height 12
radio input "true"
click at [1112, 428] on label "False" at bounding box center [1111, 412] width 137 height 45
click at [1067, 420] on input "False" at bounding box center [1060, 413] width 15 height 12
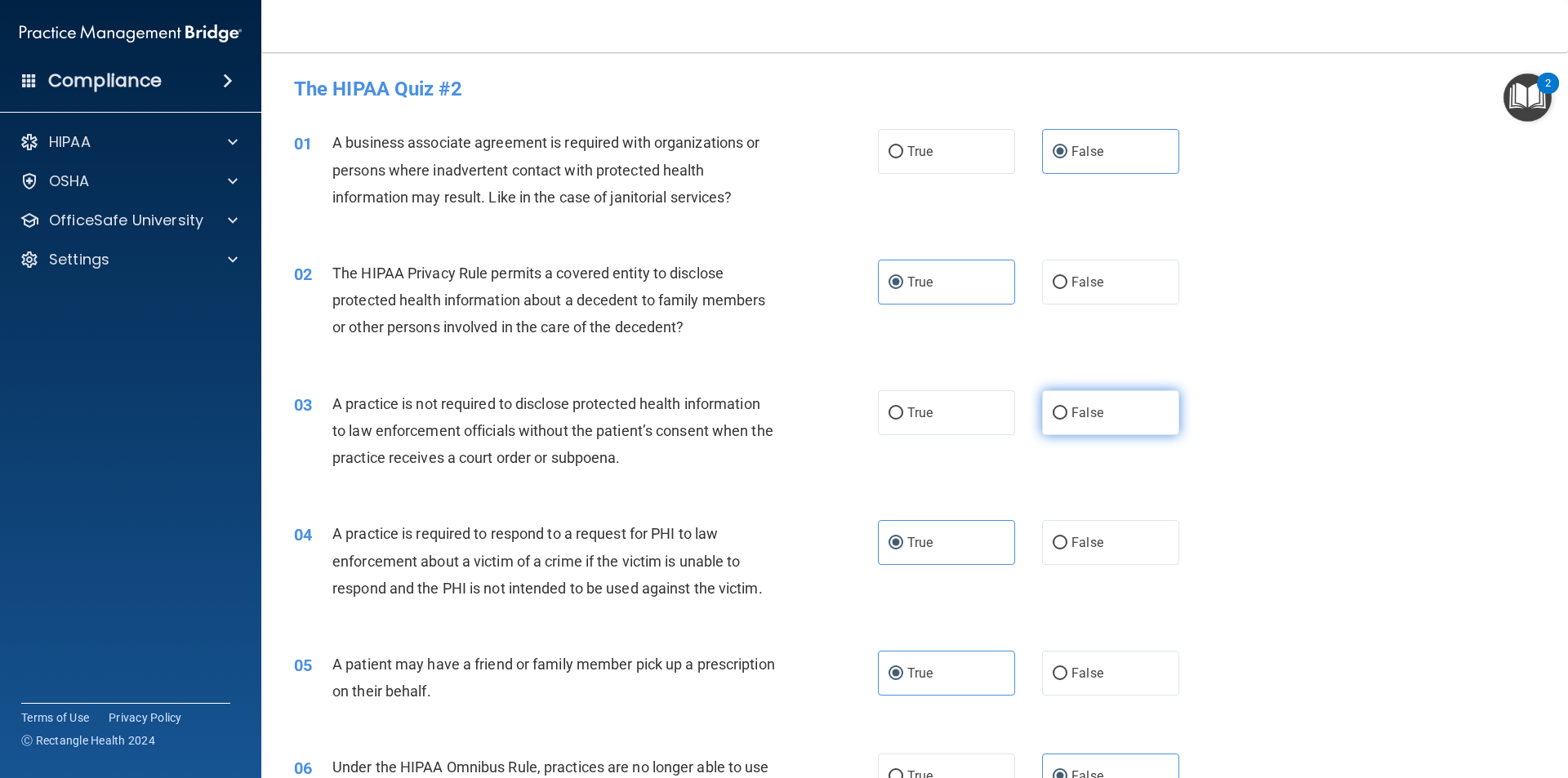
radio input "true"
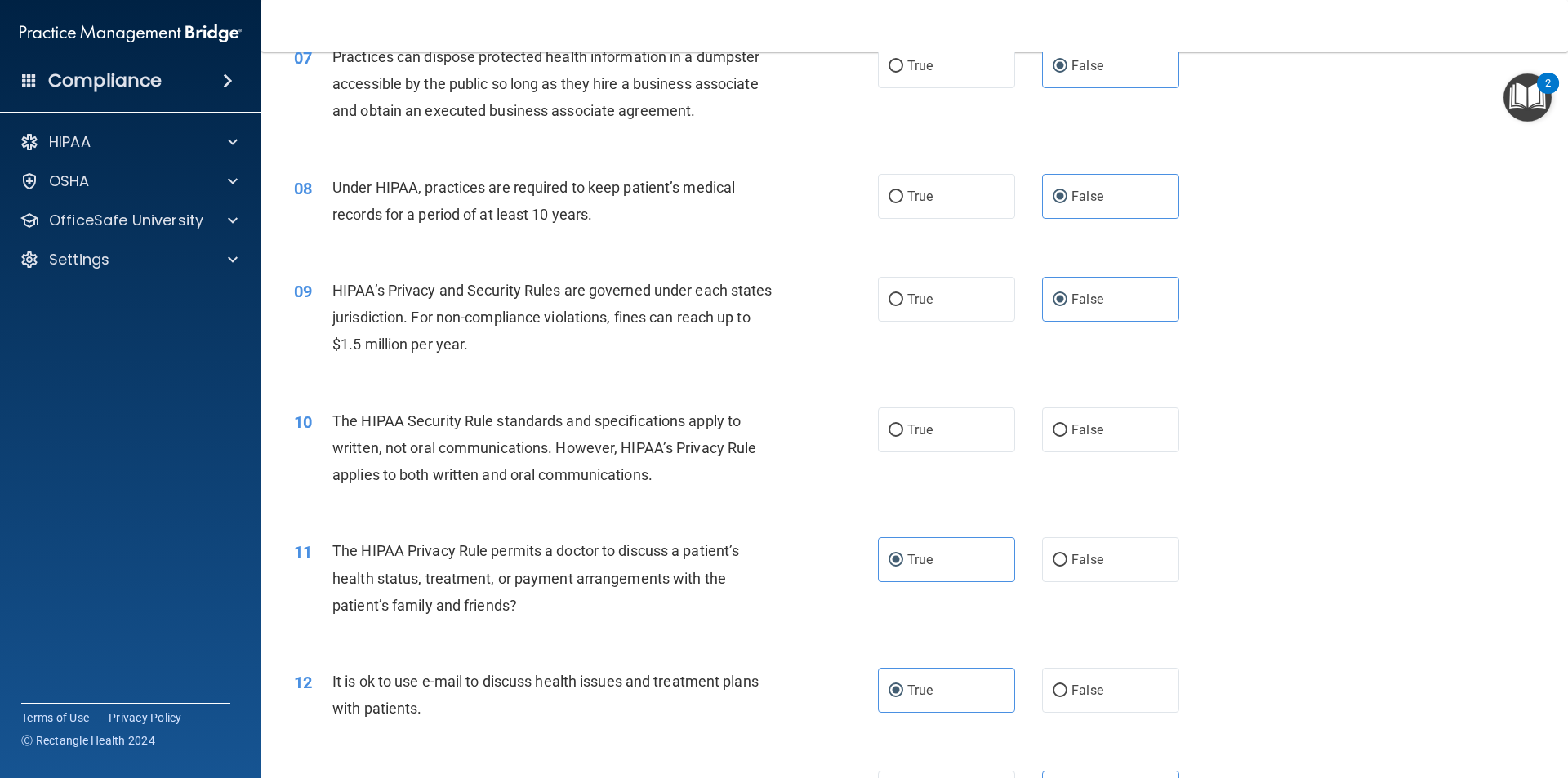
scroll to position [817, 0]
click at [1004, 443] on label "True" at bounding box center [946, 428] width 137 height 45
click at [904, 434] on input "True" at bounding box center [896, 428] width 15 height 12
radio input "true"
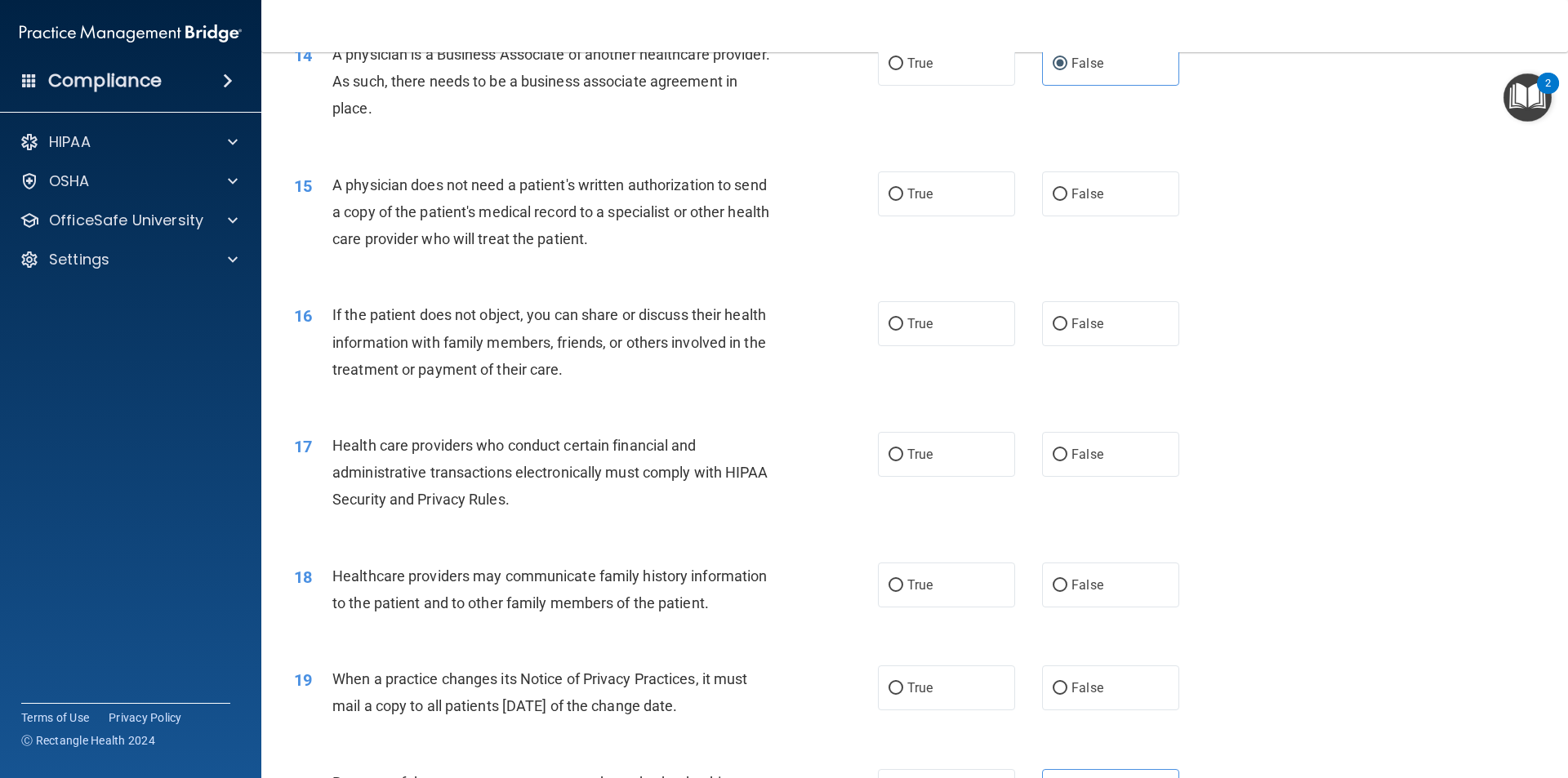
scroll to position [1715, 0]
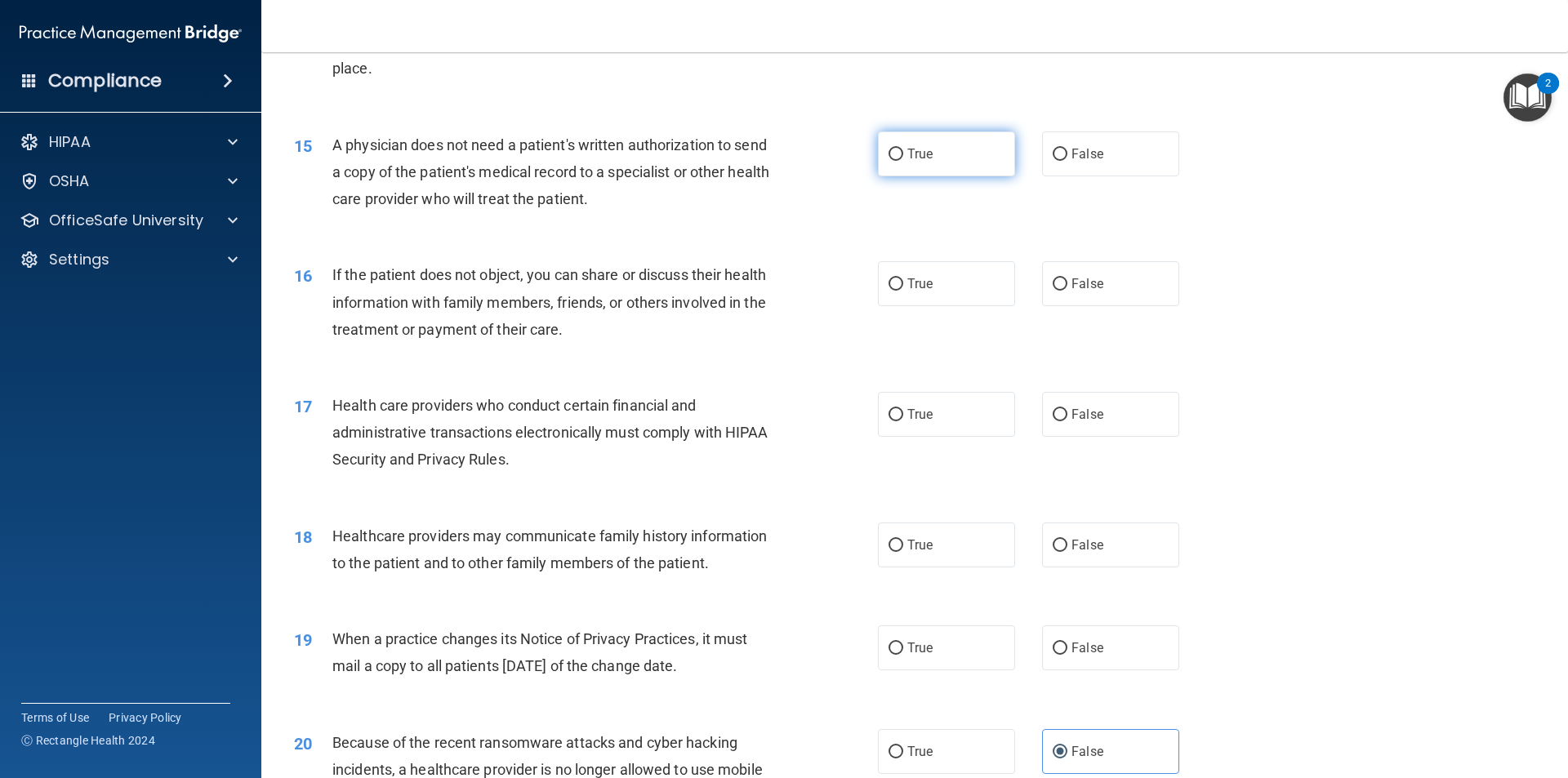
click at [952, 144] on label "True" at bounding box center [946, 153] width 137 height 45
click at [904, 148] on input "True" at bounding box center [896, 154] width 15 height 12
radio input "true"
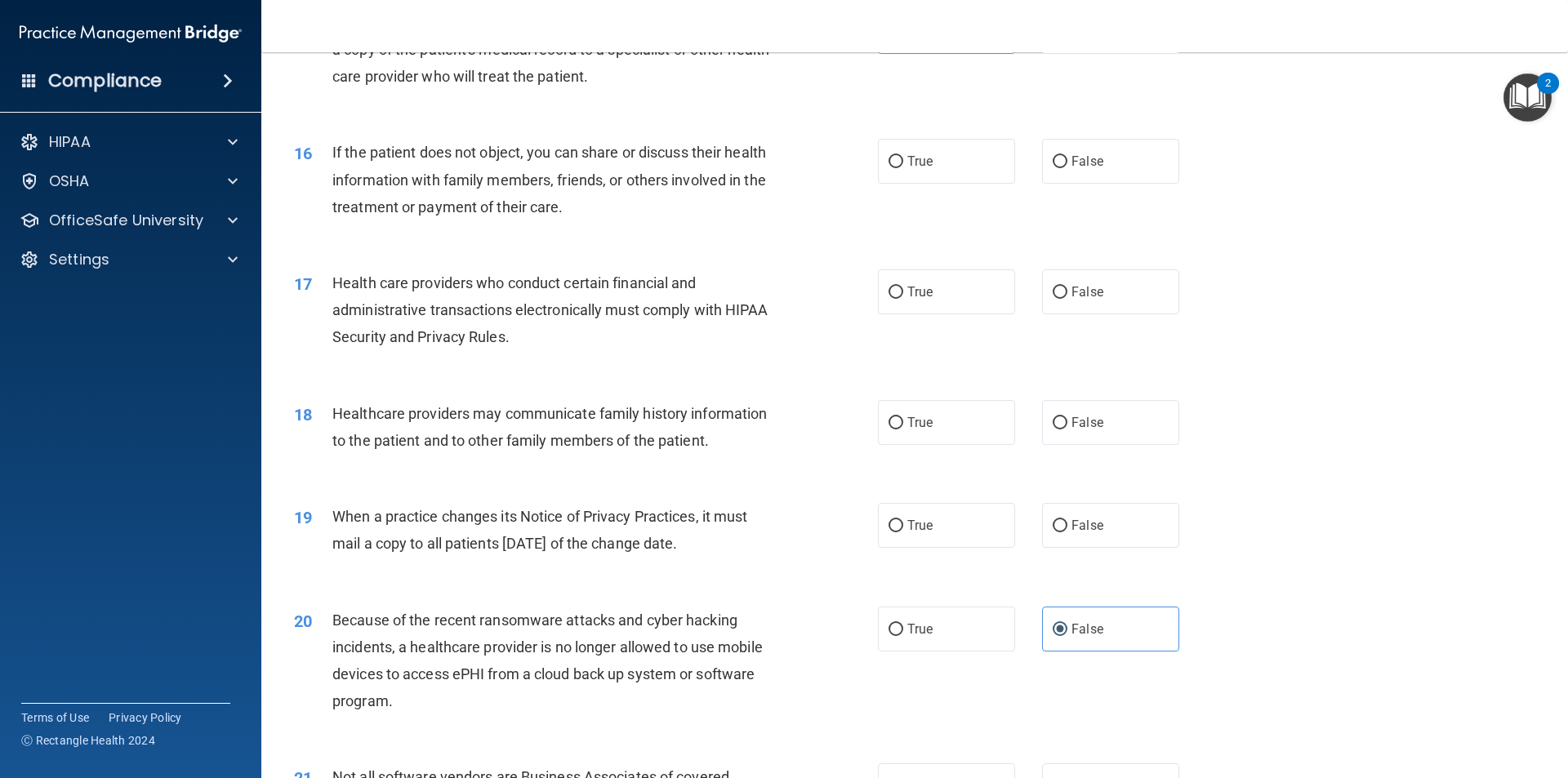
scroll to position [1877, 0]
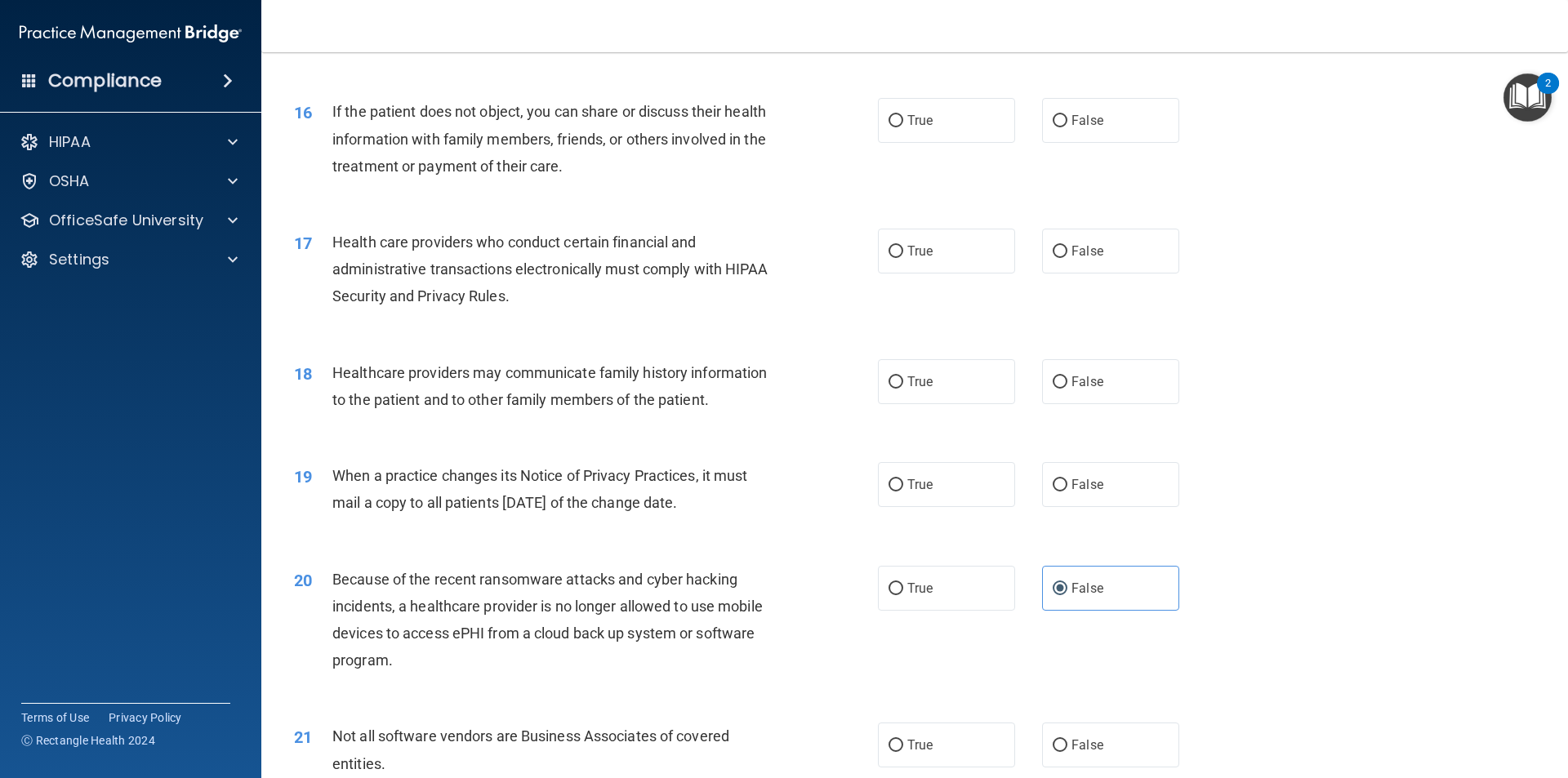
drag, startPoint x: 956, startPoint y: 135, endPoint x: 961, endPoint y: 145, distance: 11.2
click at [961, 145] on div "16 If the patient does not object, you can share or discuss their health inform…" at bounding box center [915, 143] width 1266 height 130
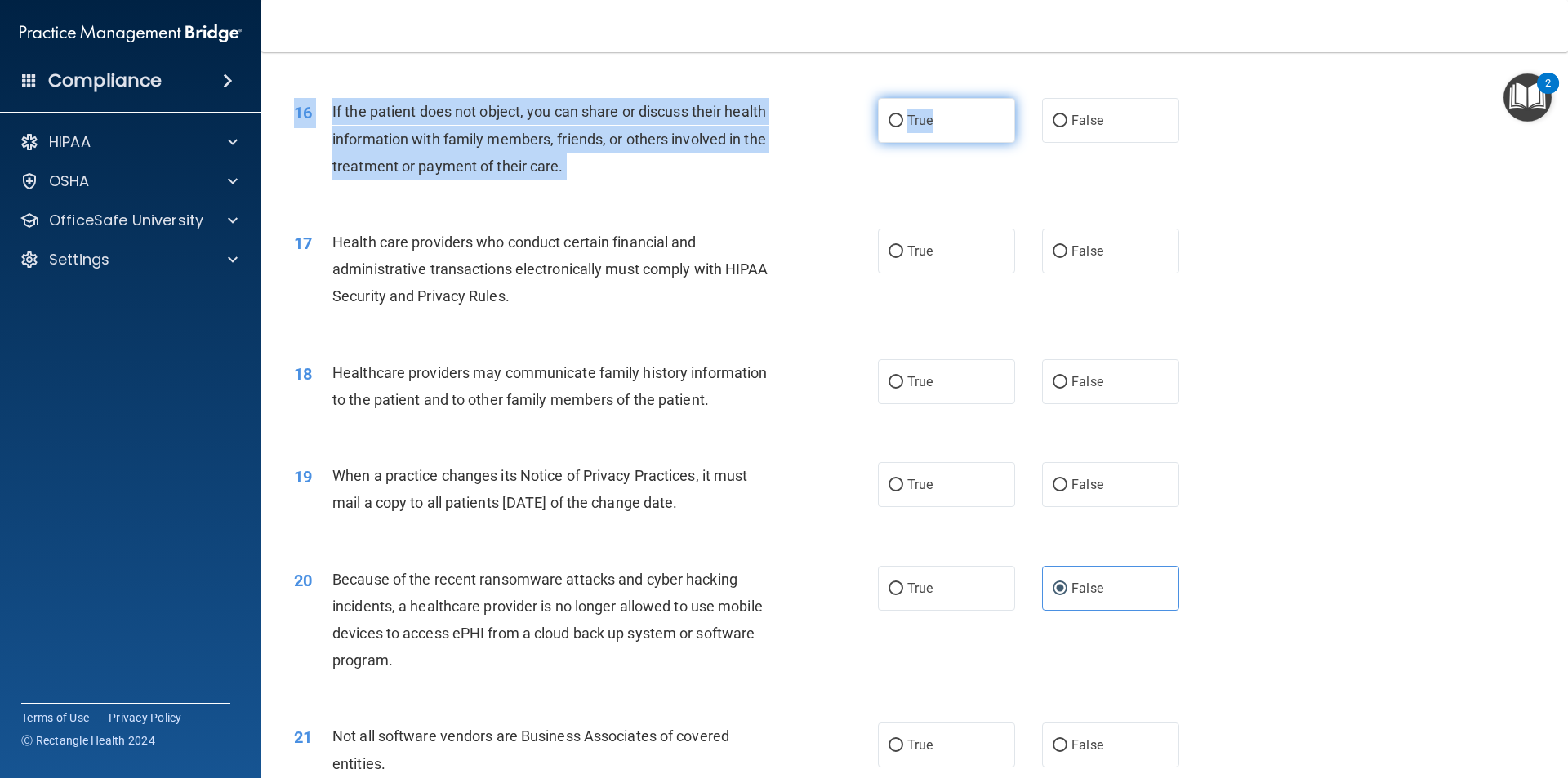
click at [895, 117] on input "True" at bounding box center [896, 121] width 15 height 12
radio input "true"
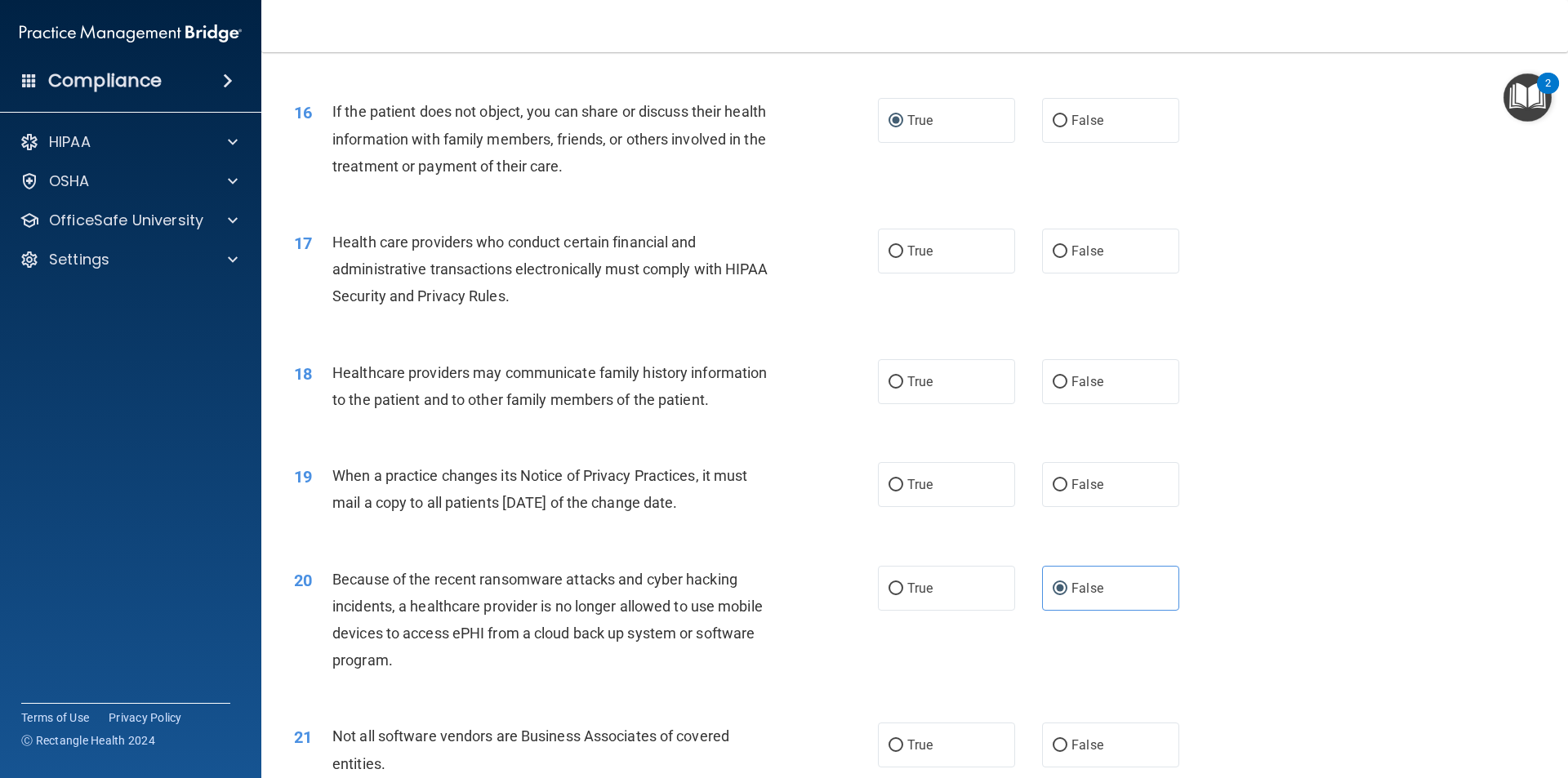
click at [766, 210] on div "17 Health care providers who conduct certain financial and administrative trans…" at bounding box center [915, 273] width 1266 height 130
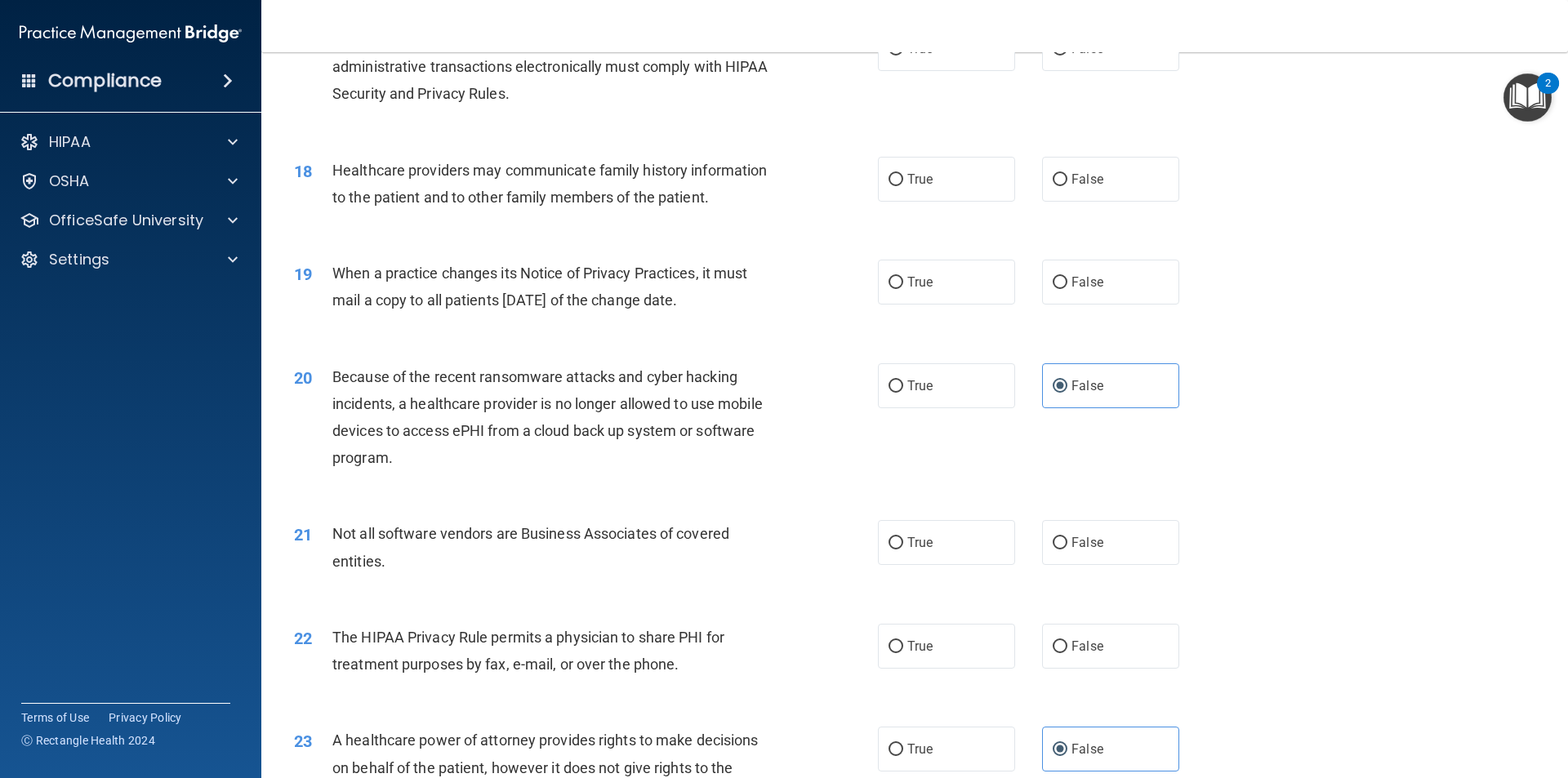
scroll to position [2041, 0]
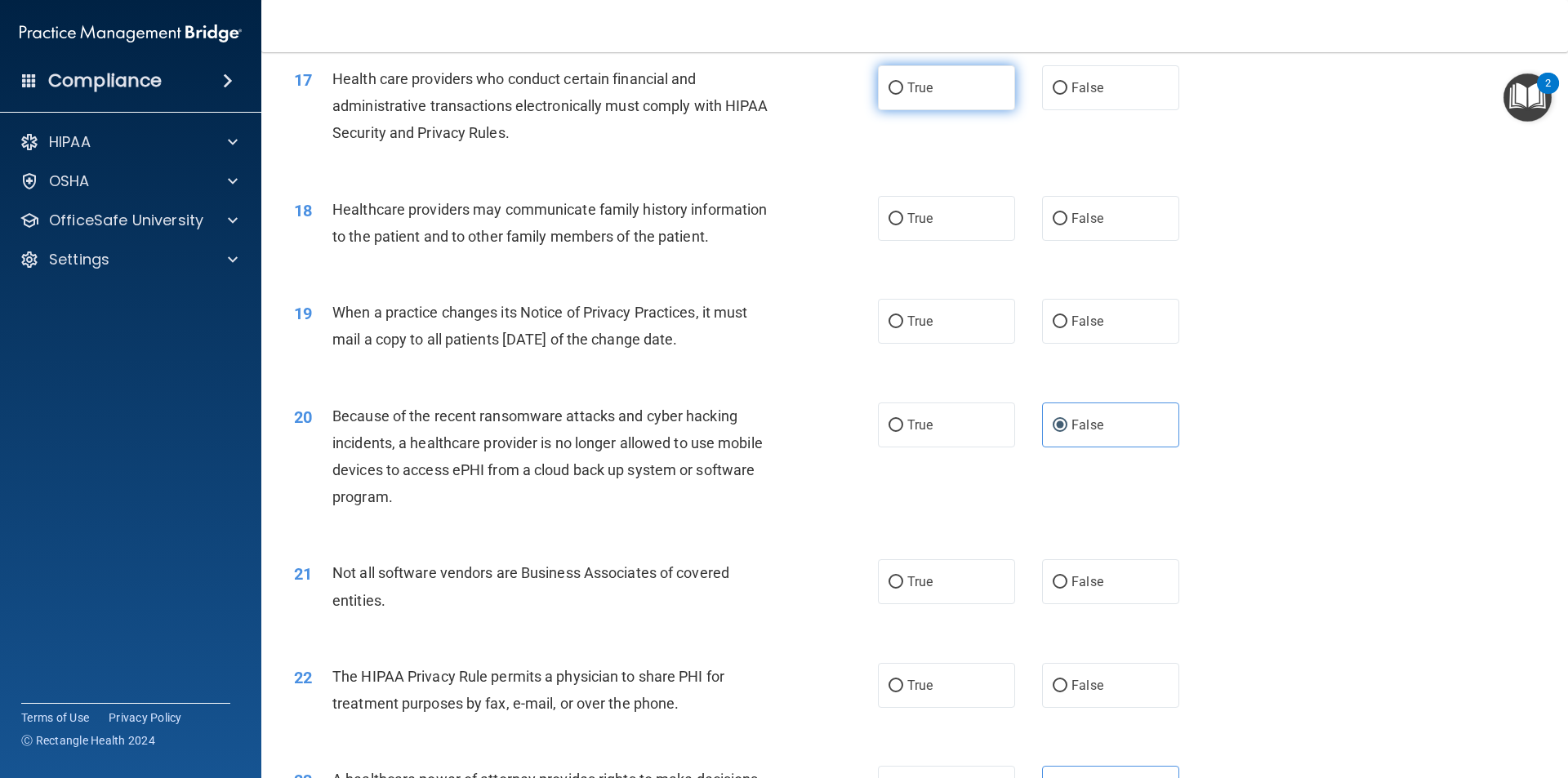
drag, startPoint x: 923, startPoint y: 103, endPoint x: 913, endPoint y: 101, distance: 10.2
click at [914, 102] on label "True" at bounding box center [946, 87] width 137 height 45
click at [976, 230] on label "True" at bounding box center [946, 218] width 137 height 45
click at [904, 225] on input "True" at bounding box center [896, 219] width 15 height 12
radio input "true"
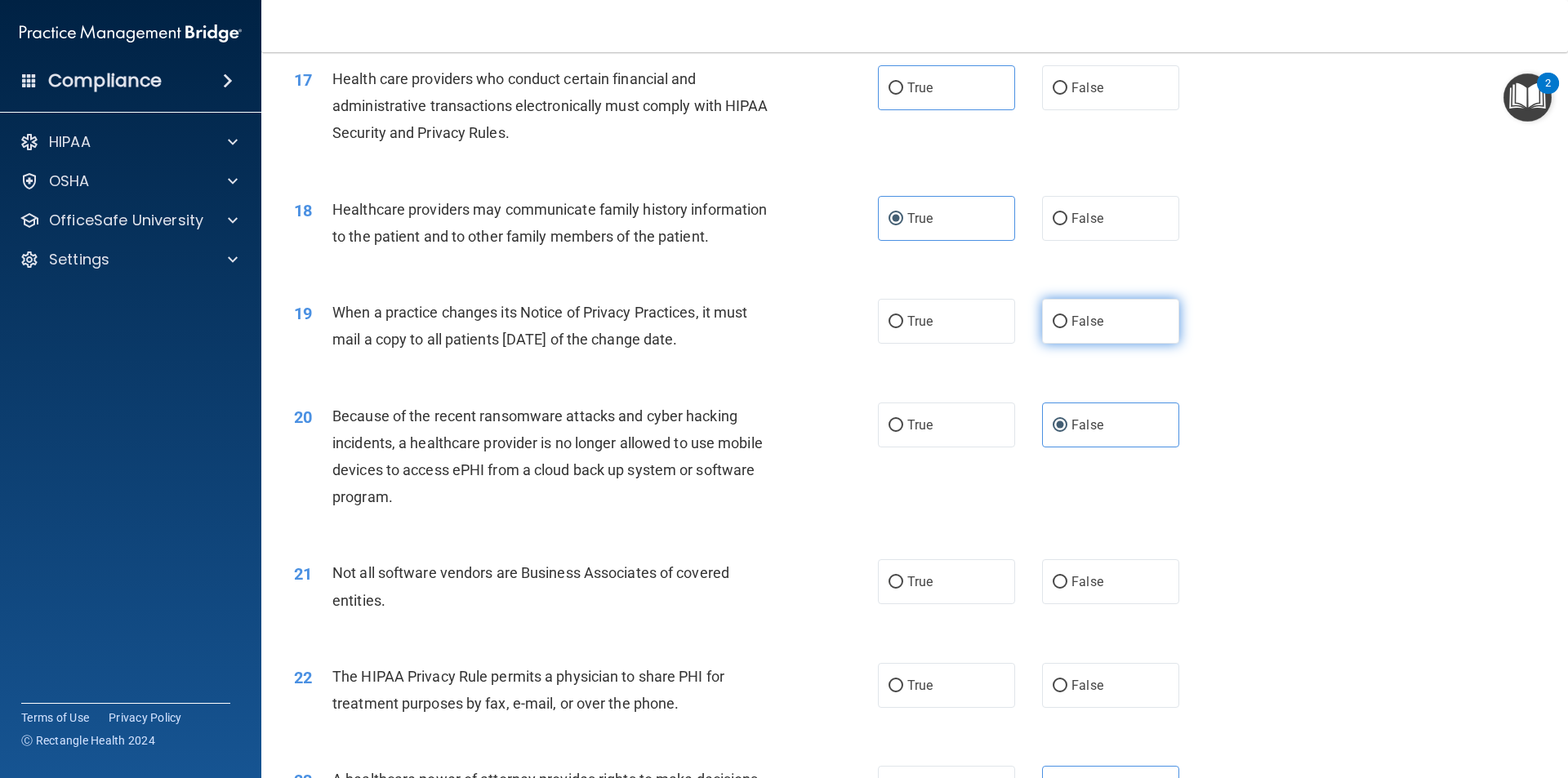
click at [1059, 312] on label "False" at bounding box center [1111, 321] width 137 height 45
click at [1059, 316] on input "False" at bounding box center [1060, 322] width 15 height 12
radio input "true"
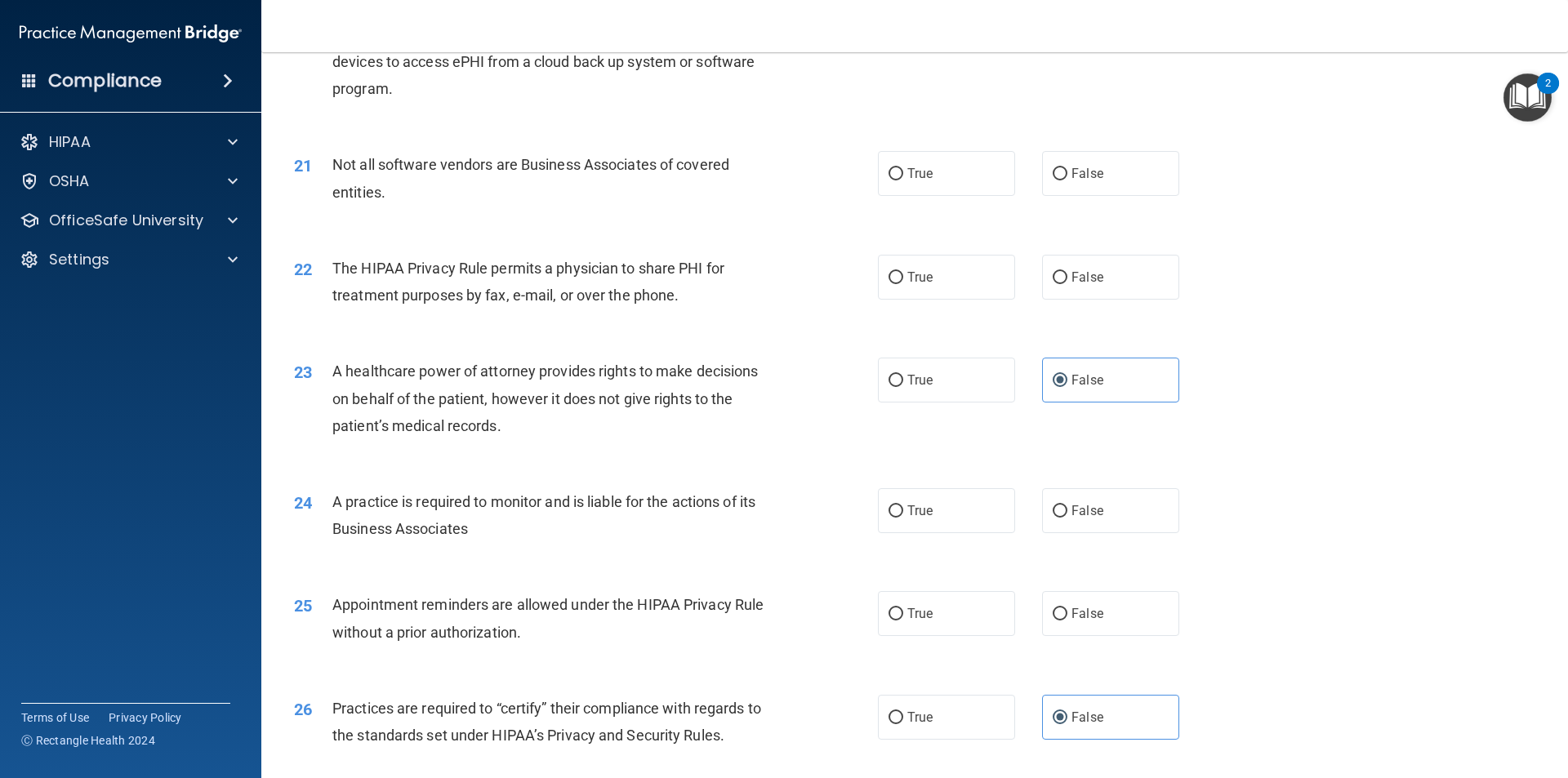
scroll to position [2367, 0]
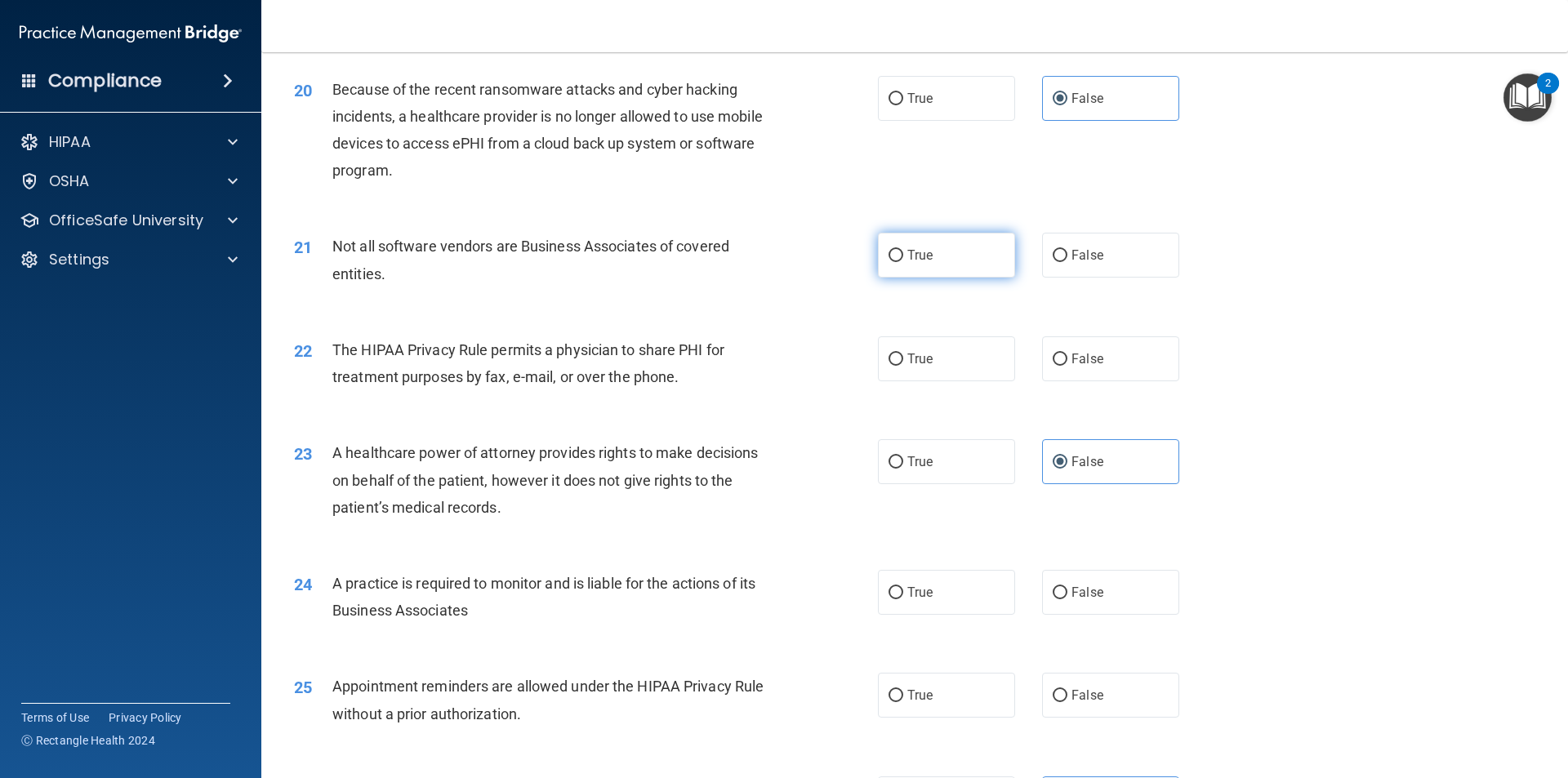
click at [969, 242] on label "True" at bounding box center [946, 255] width 137 height 45
click at [904, 250] on input "True" at bounding box center [896, 256] width 15 height 12
radio input "true"
click at [982, 358] on label "True" at bounding box center [946, 359] width 137 height 45
click at [904, 358] on input "True" at bounding box center [896, 360] width 15 height 12
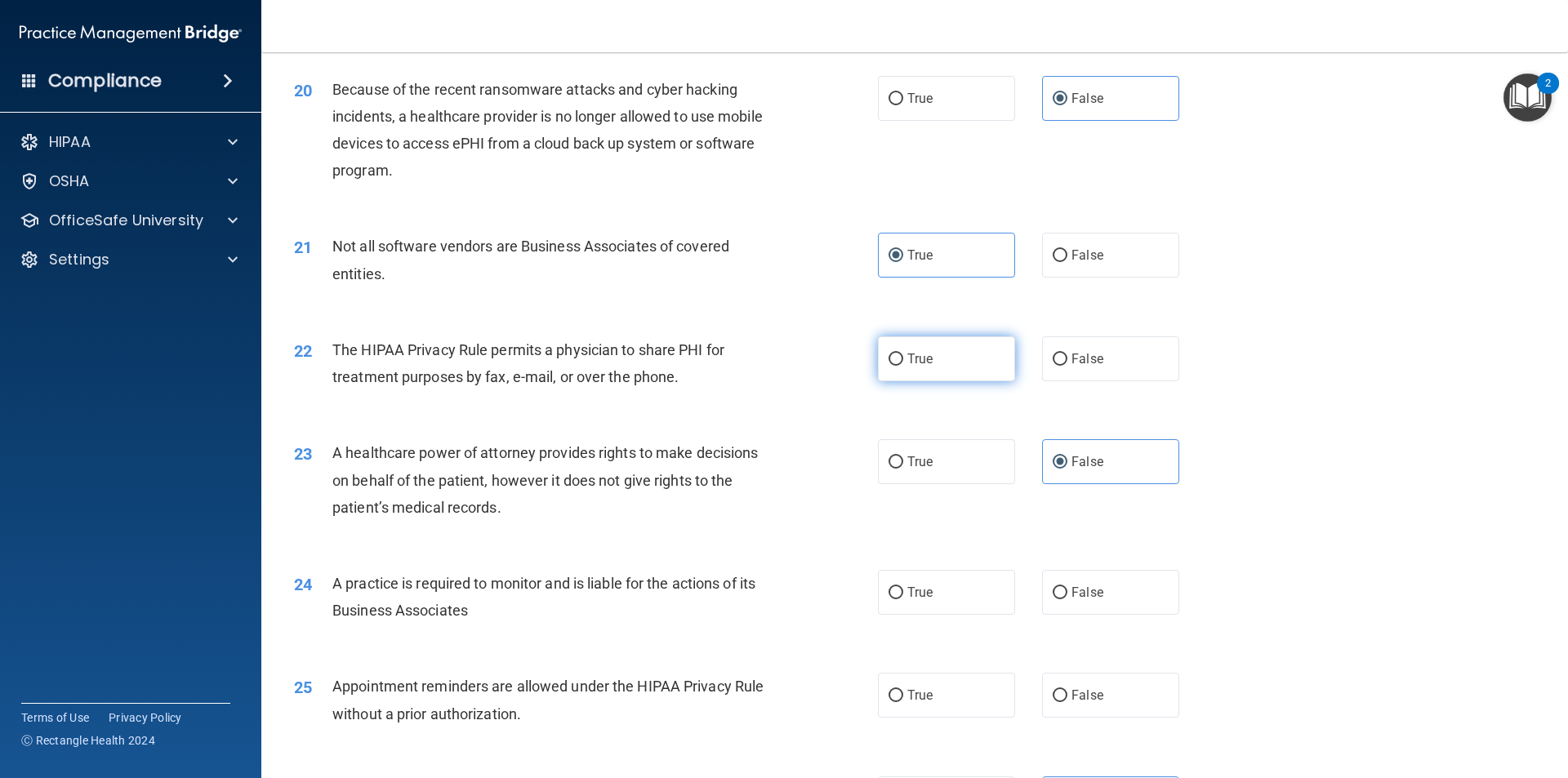
radio input "true"
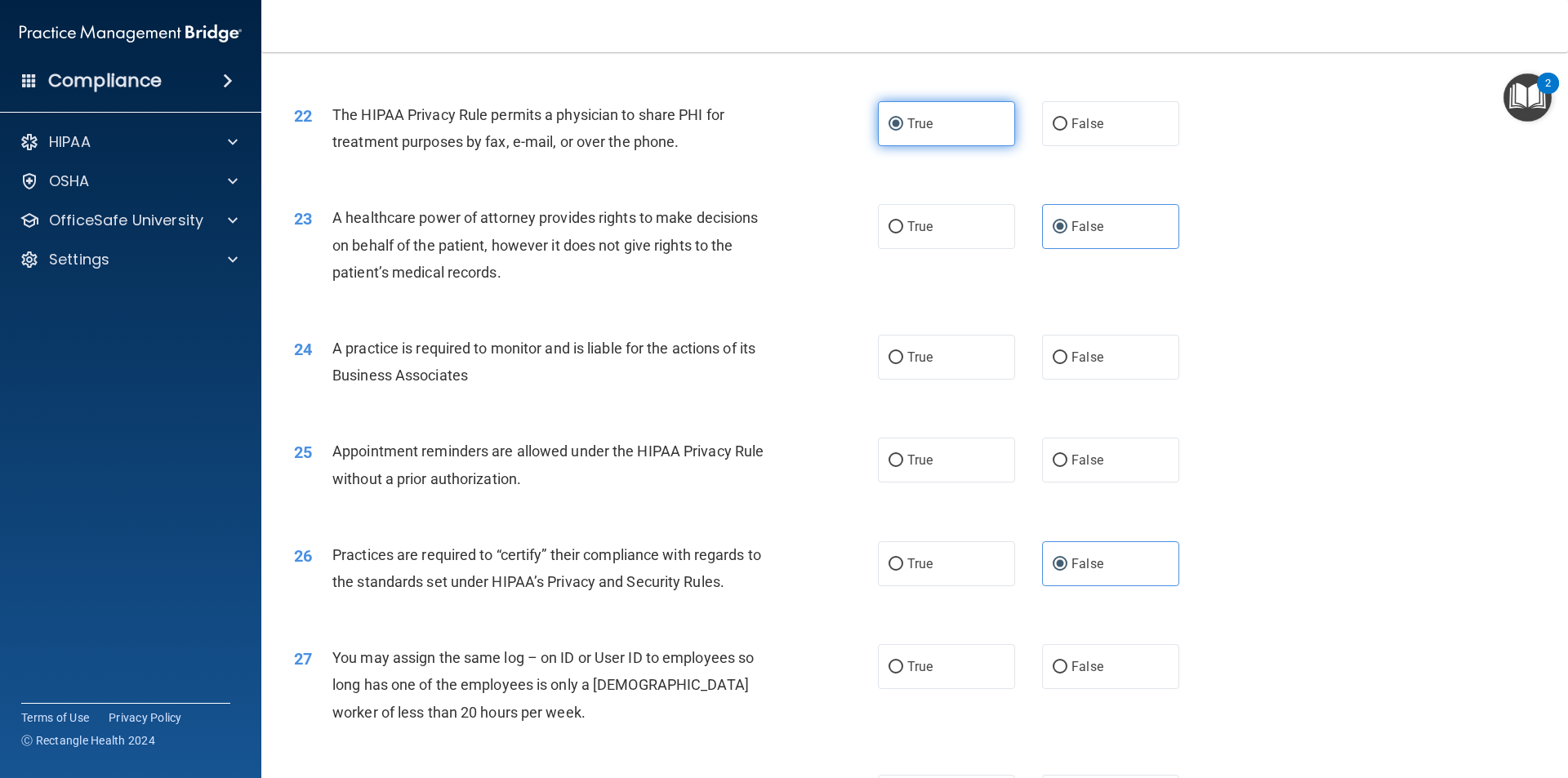
scroll to position [2612, 0]
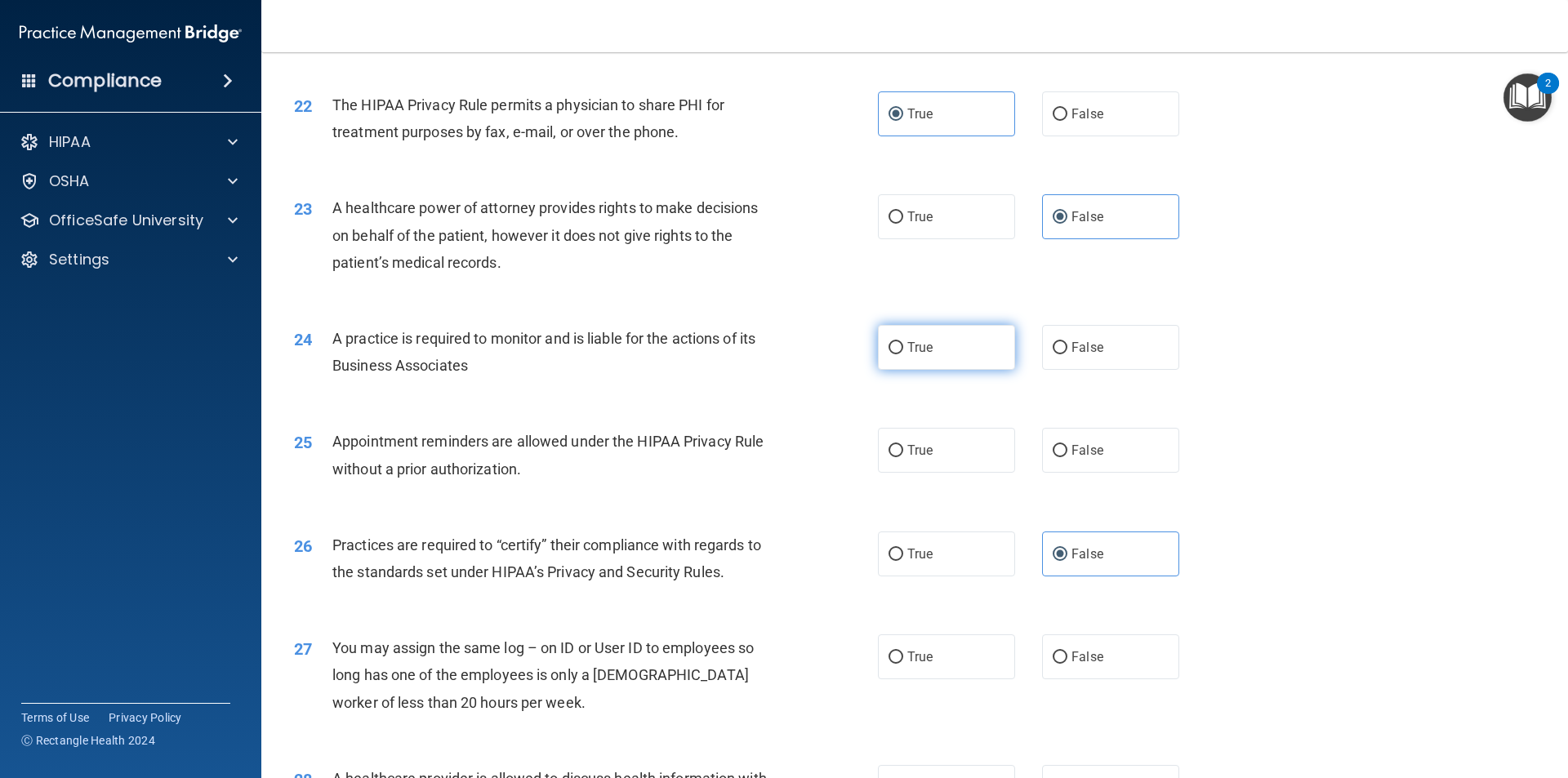
click at [941, 339] on label "True" at bounding box center [946, 347] width 137 height 45
click at [904, 342] on input "True" at bounding box center [896, 348] width 15 height 12
radio input "true"
click at [1030, 345] on div "True False" at bounding box center [1042, 347] width 329 height 45
click at [1109, 330] on label "False" at bounding box center [1111, 347] width 137 height 45
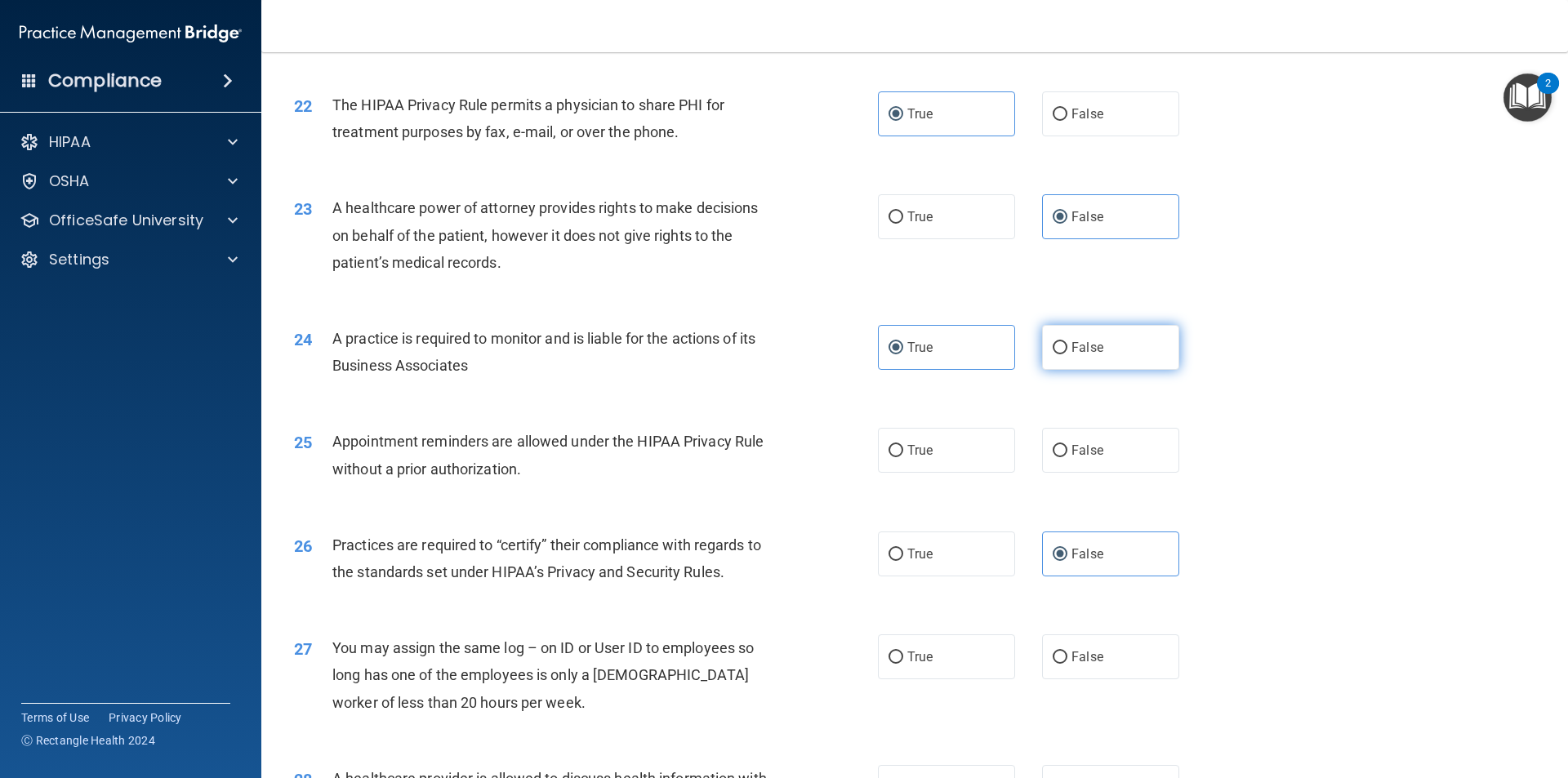
click at [1067, 342] on input "False" at bounding box center [1060, 348] width 15 height 12
radio input "true"
radio input "false"
click at [884, 434] on label "True" at bounding box center [946, 450] width 137 height 45
click at [889, 445] on input "True" at bounding box center [896, 451] width 15 height 12
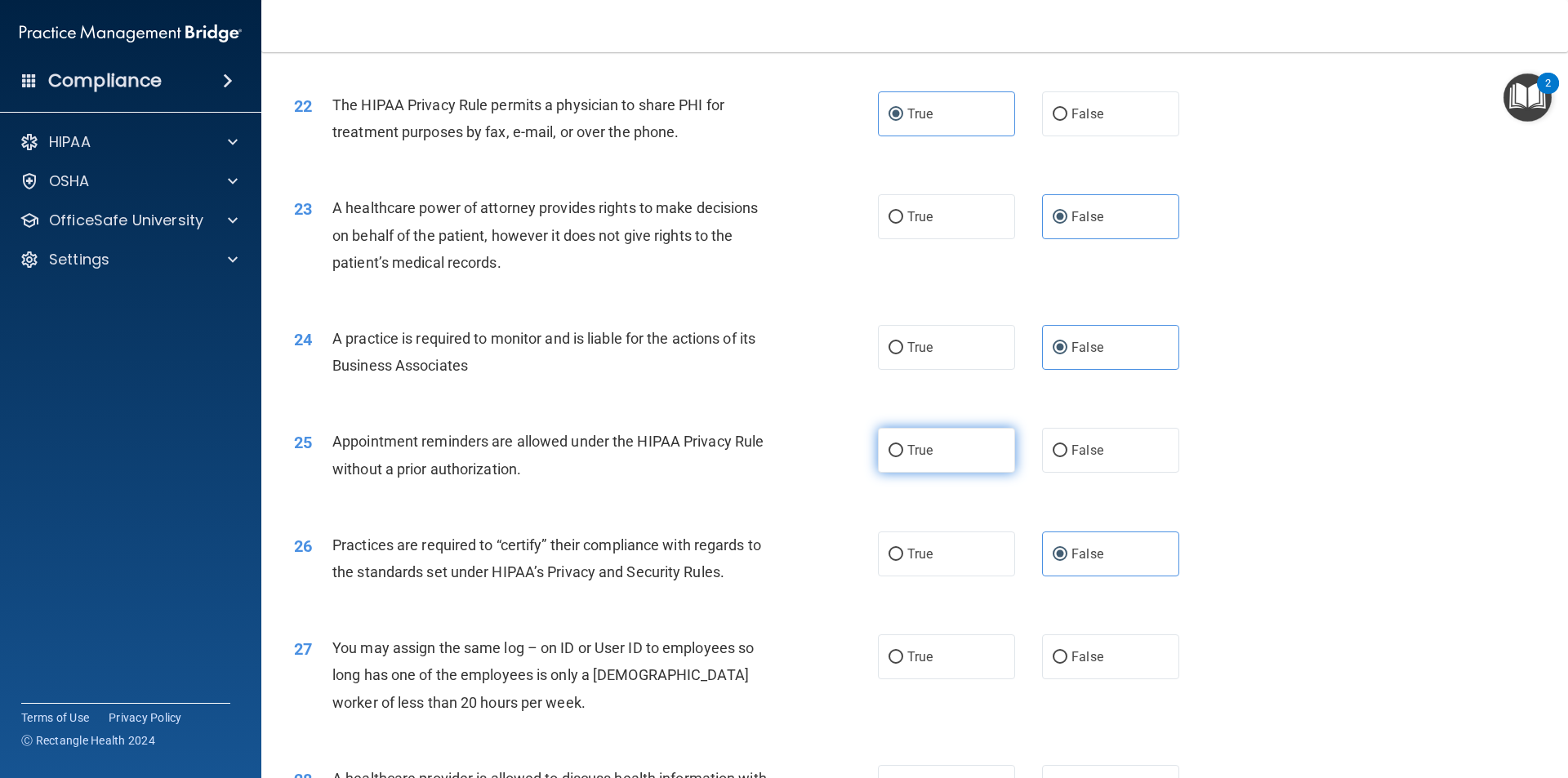
radio input "true"
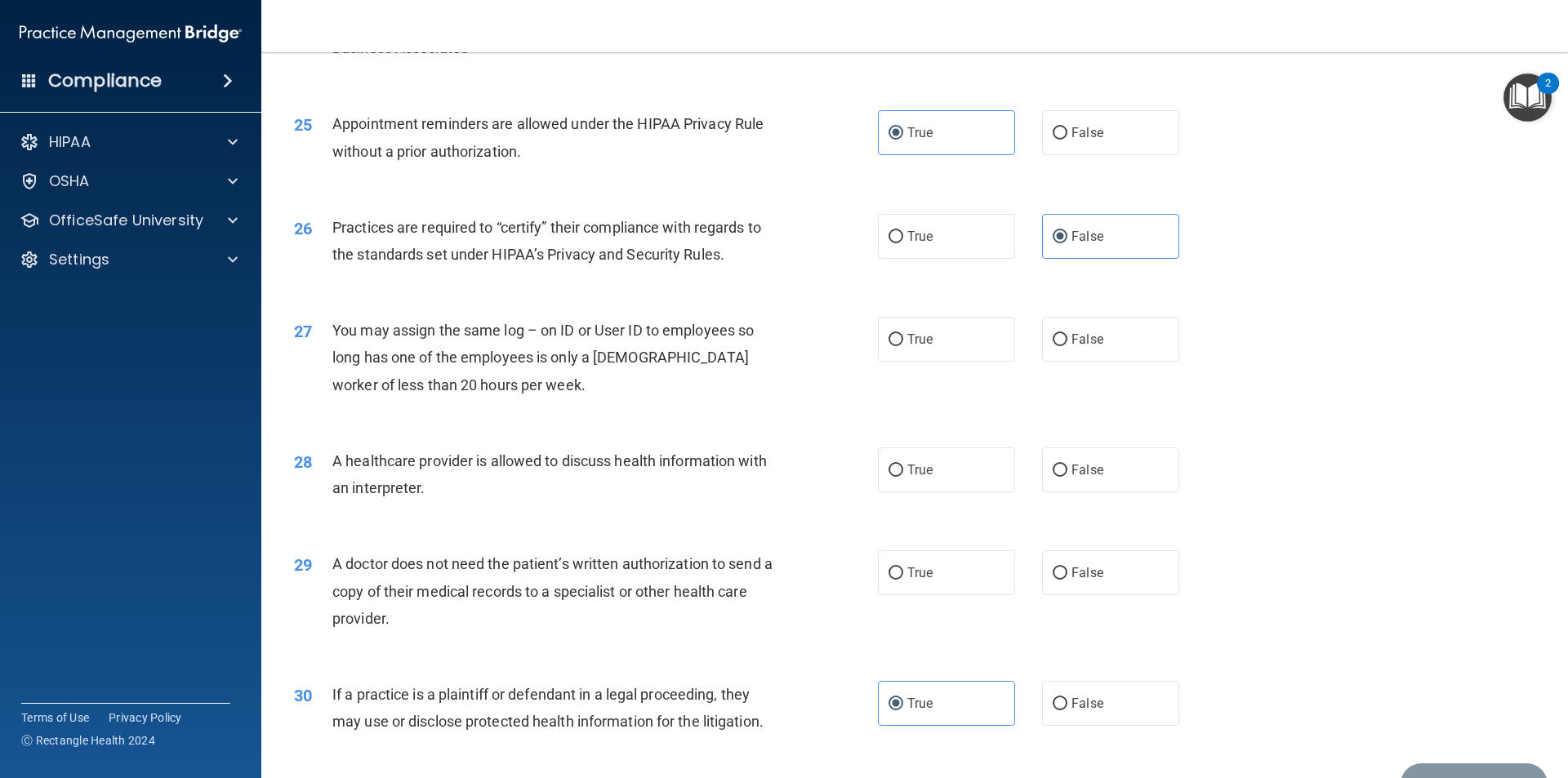
scroll to position [2939, 0]
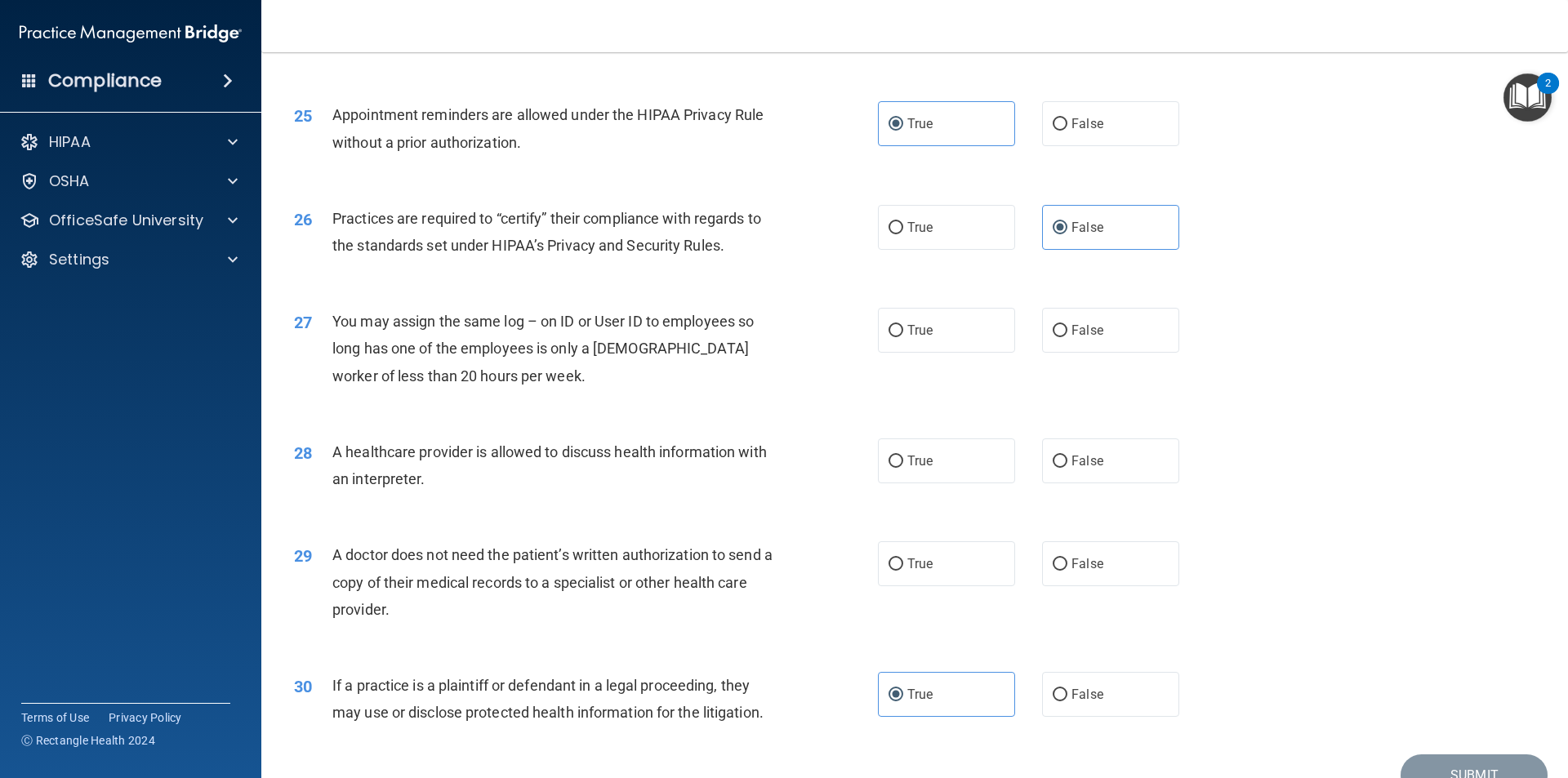
click at [1124, 359] on div "27 You may assign the same log – on ID or User ID to employees so long has one …" at bounding box center [915, 352] width 1266 height 130
click at [1120, 330] on label "False" at bounding box center [1111, 330] width 137 height 45
click at [1067, 330] on input "False" at bounding box center [1060, 331] width 15 height 12
radio input "true"
click at [993, 455] on label "True" at bounding box center [946, 461] width 137 height 45
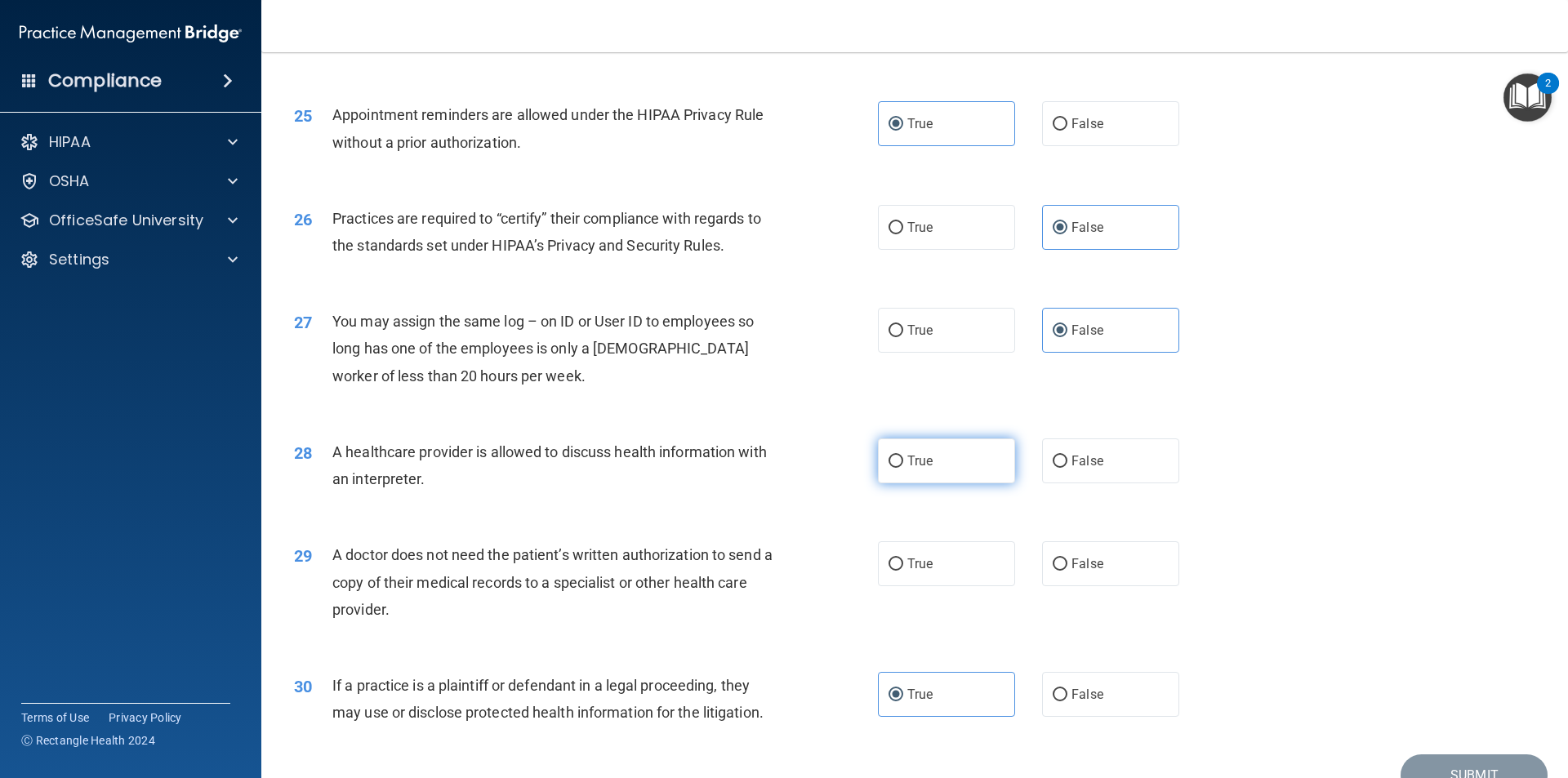
click at [904, 456] on input "True" at bounding box center [896, 462] width 15 height 12
radio input "true"
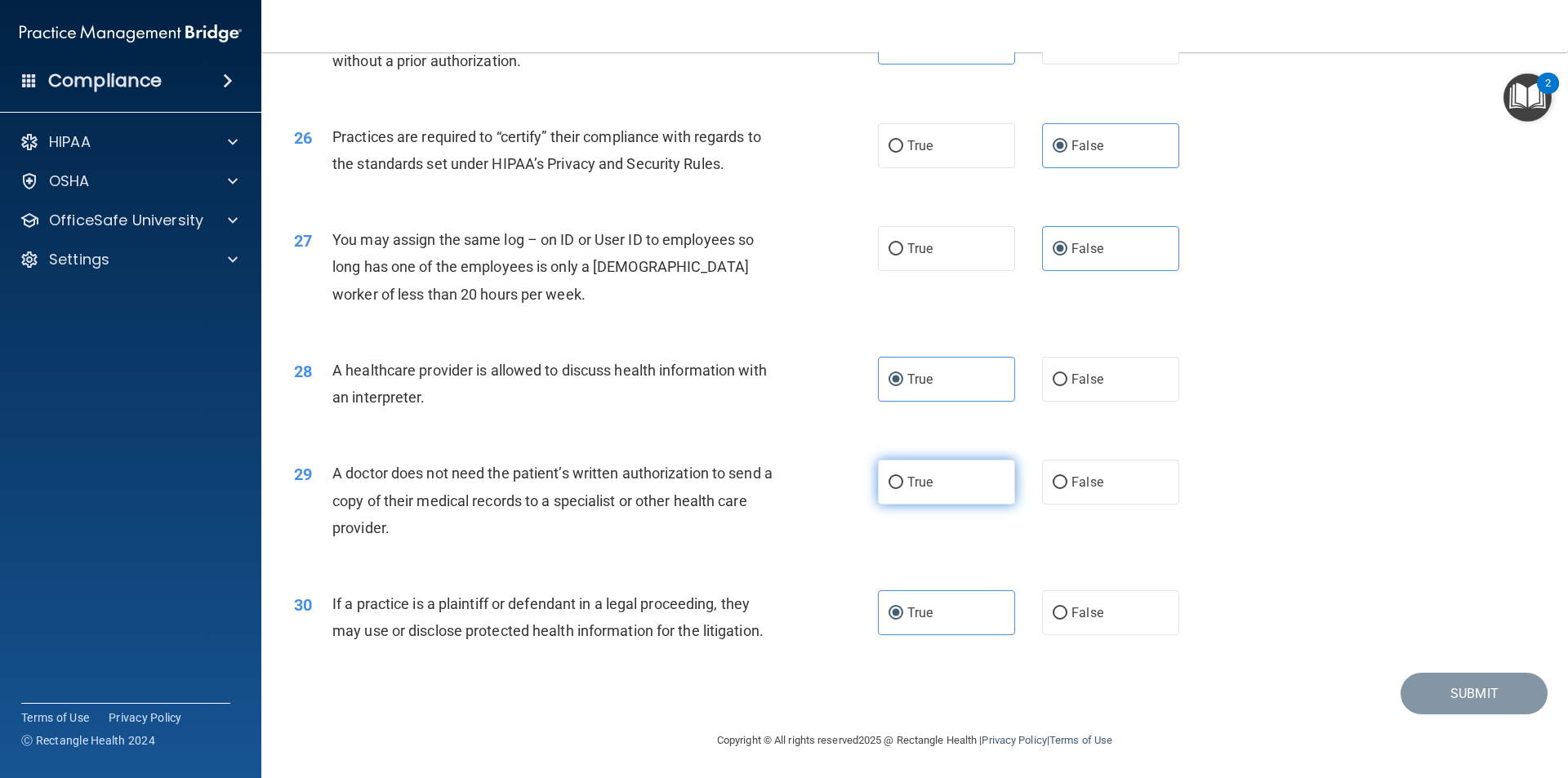
scroll to position [3022, 0]
click at [941, 463] on label "True" at bounding box center [946, 480] width 137 height 45
click at [904, 475] on input "True" at bounding box center [896, 481] width 15 height 12
radio input "true"
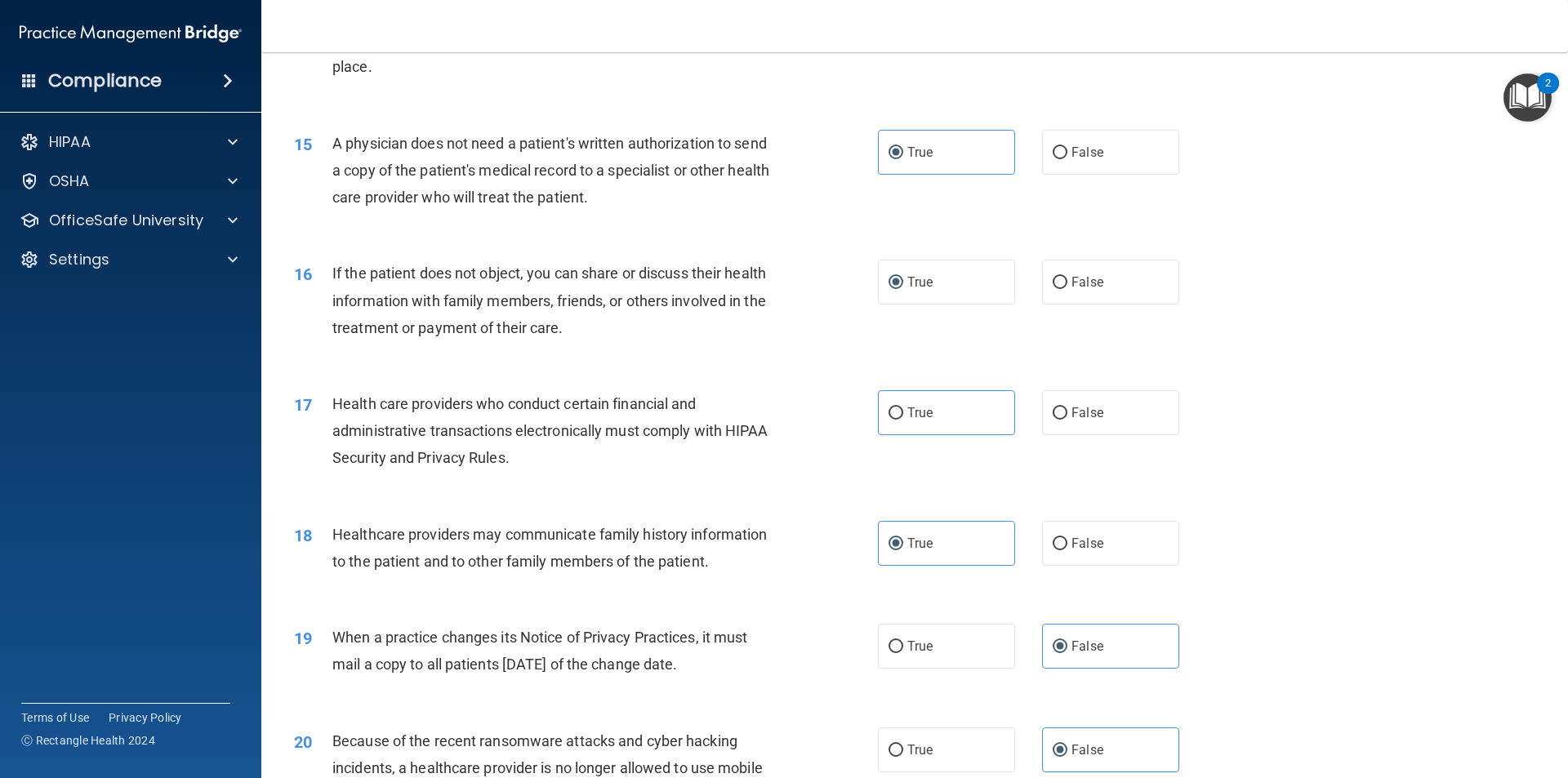
scroll to position [1634, 0]
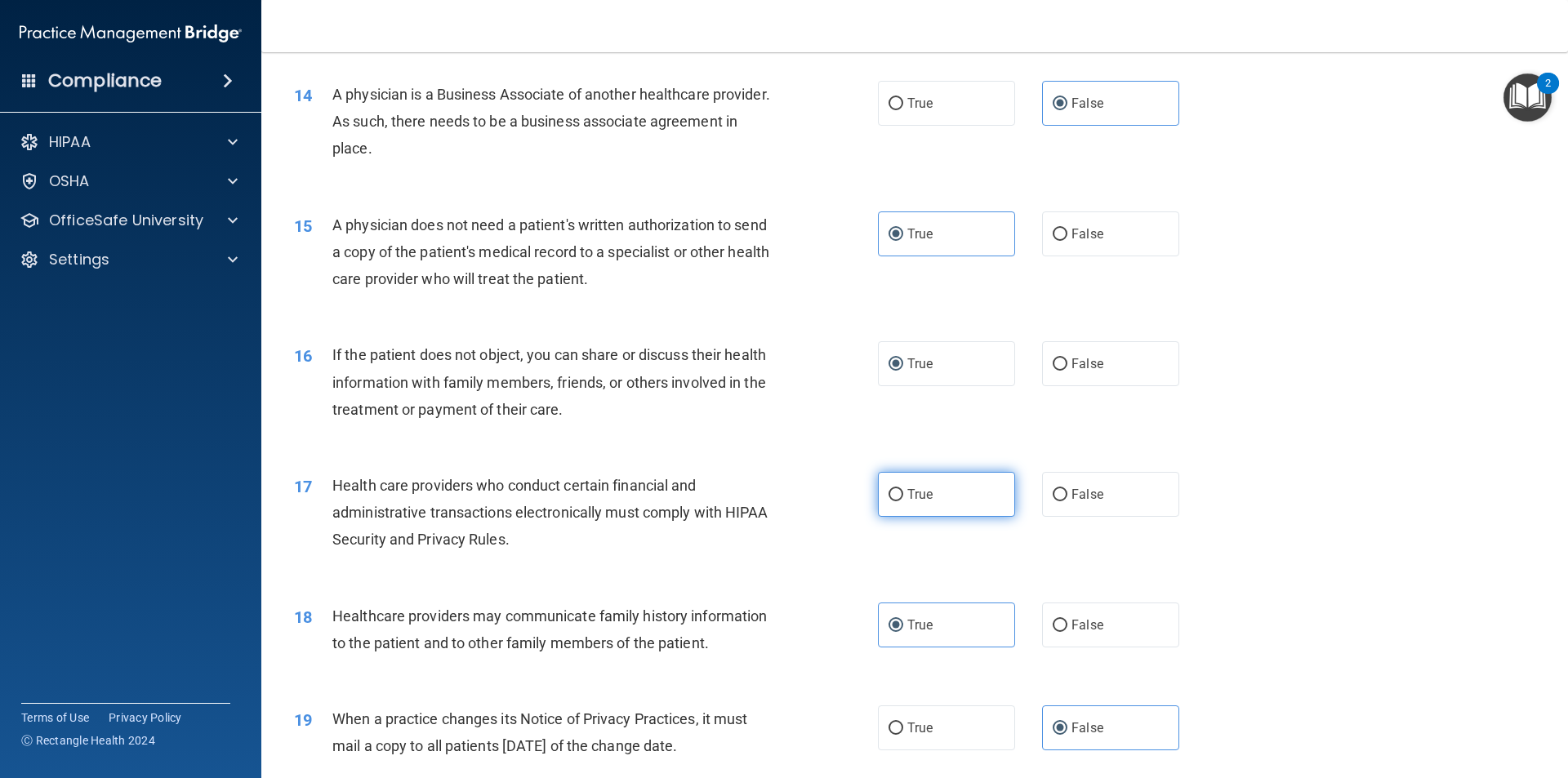
click at [960, 499] on label "True" at bounding box center [946, 494] width 137 height 45
click at [904, 499] on input "True" at bounding box center [896, 495] width 15 height 12
radio input "true"
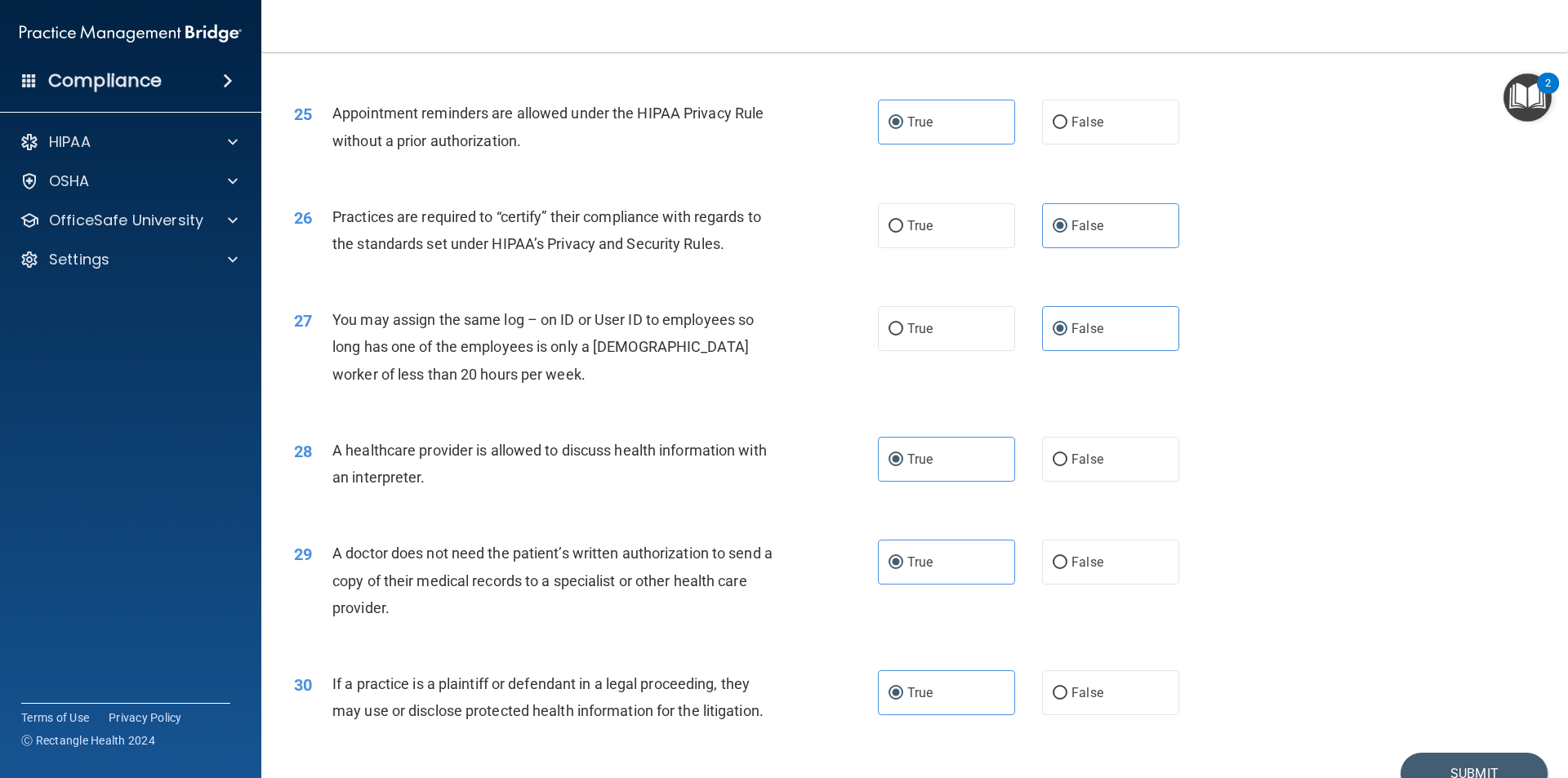
scroll to position [3022, 0]
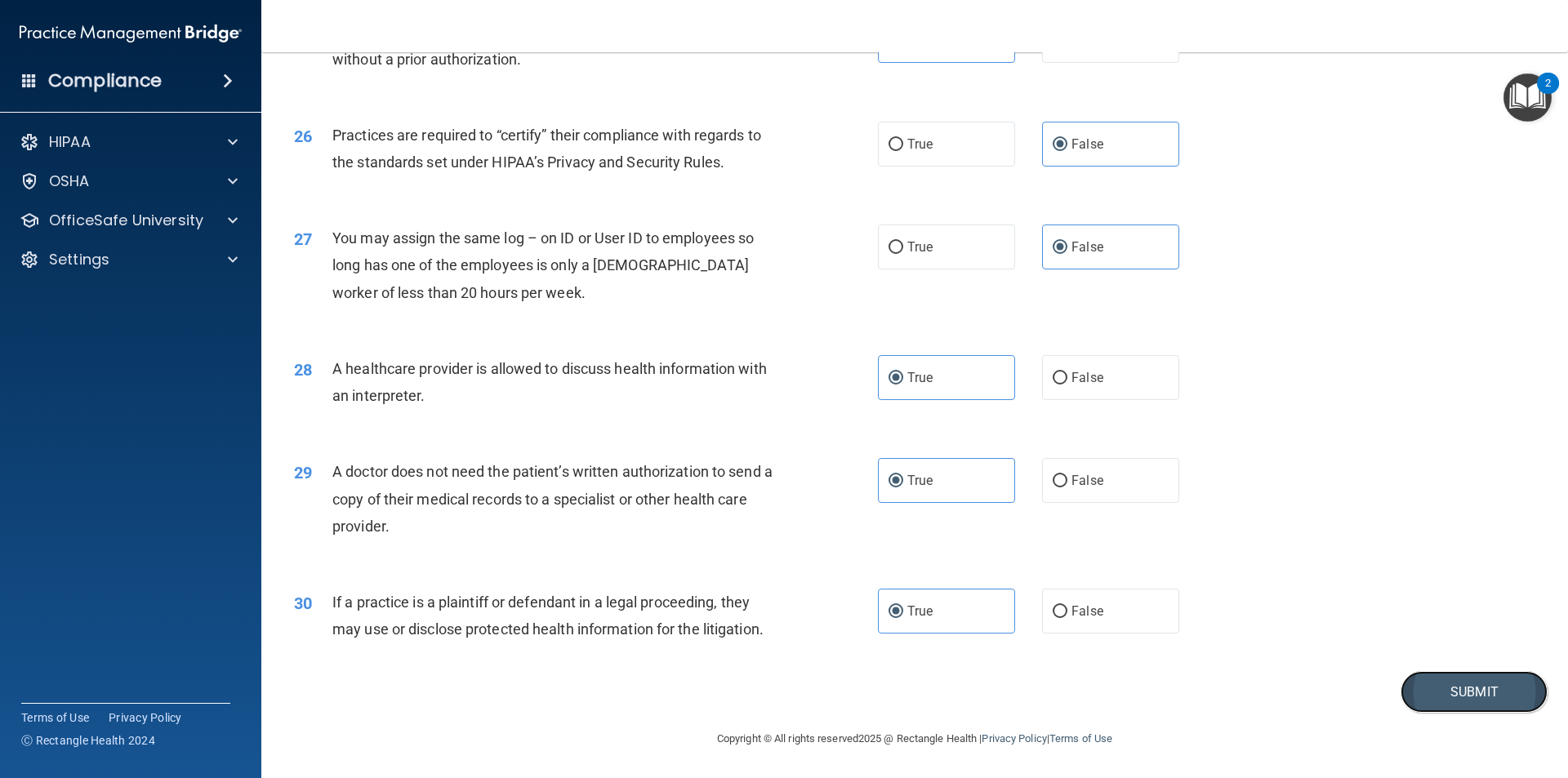
click at [1459, 707] on button "Submit" at bounding box center [1474, 691] width 147 height 42
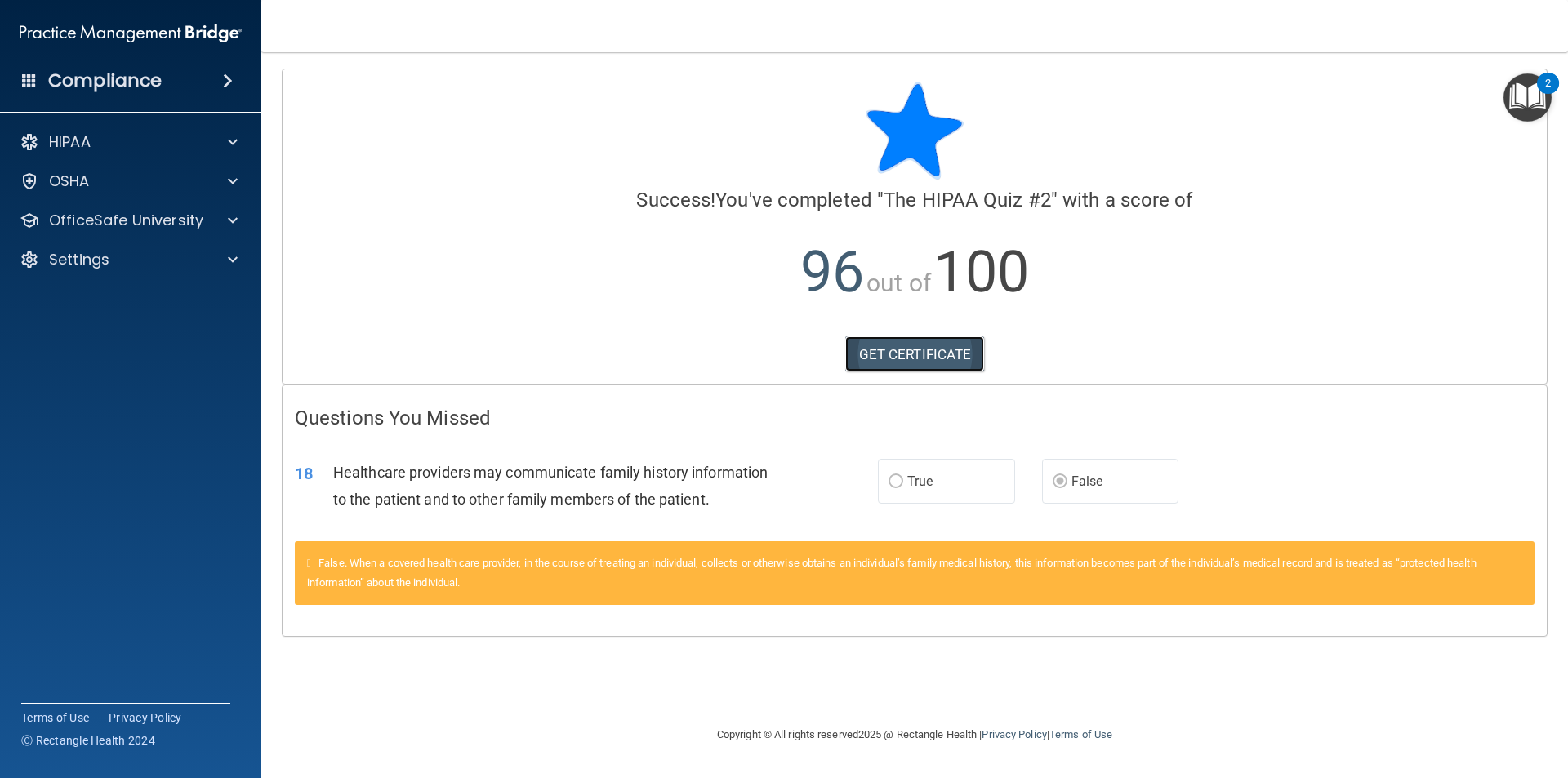
click at [920, 351] on link "GET CERTIFICATE" at bounding box center [915, 355] width 140 height 36
click at [968, 497] on label "True" at bounding box center [946, 481] width 137 height 45
click at [175, 140] on div "HIPAA" at bounding box center [109, 141] width 202 height 20
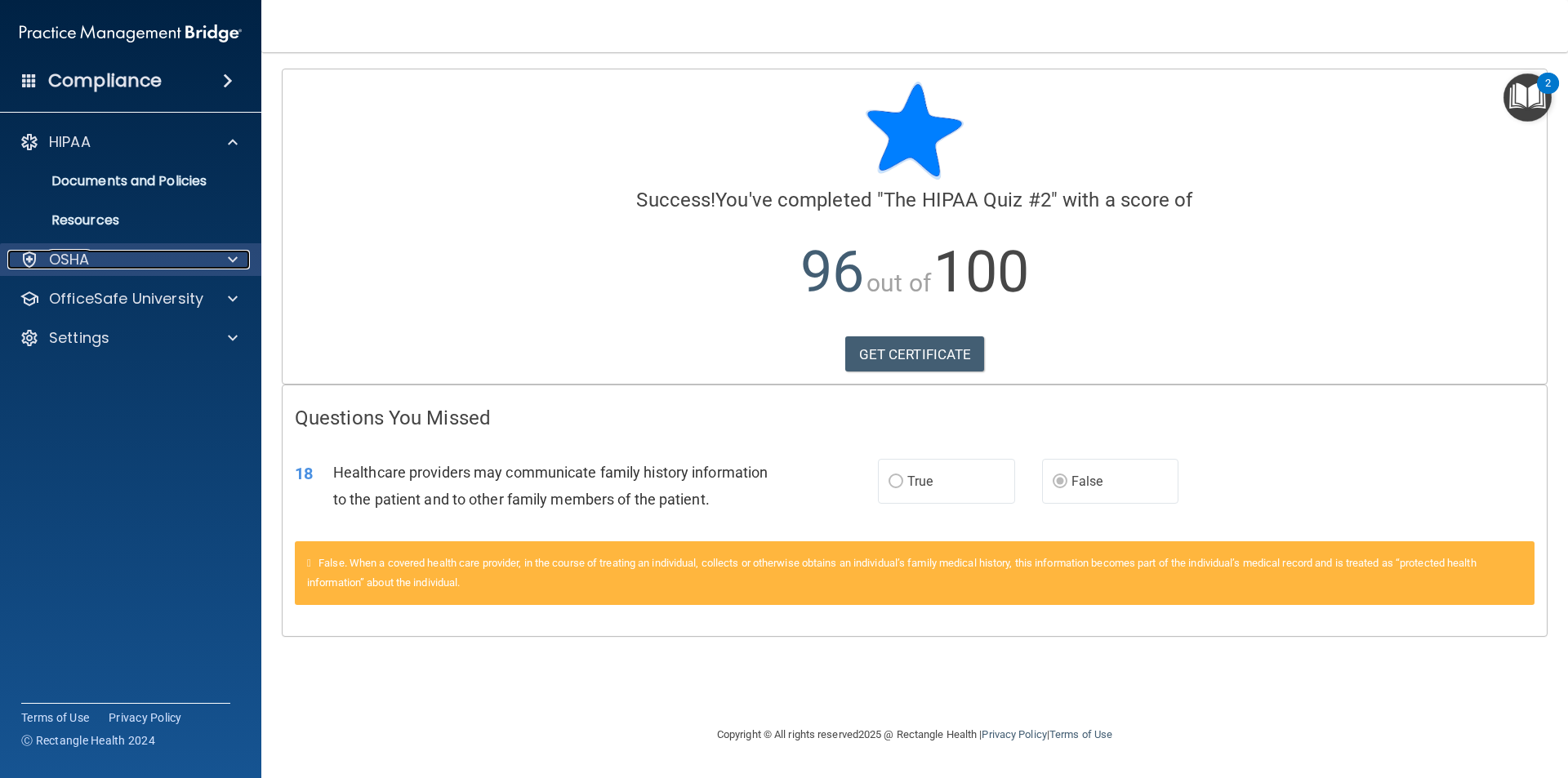
click at [167, 260] on div "OSHA" at bounding box center [109, 260] width 202 height 20
click at [167, 251] on div "OSHA" at bounding box center [109, 260] width 202 height 20
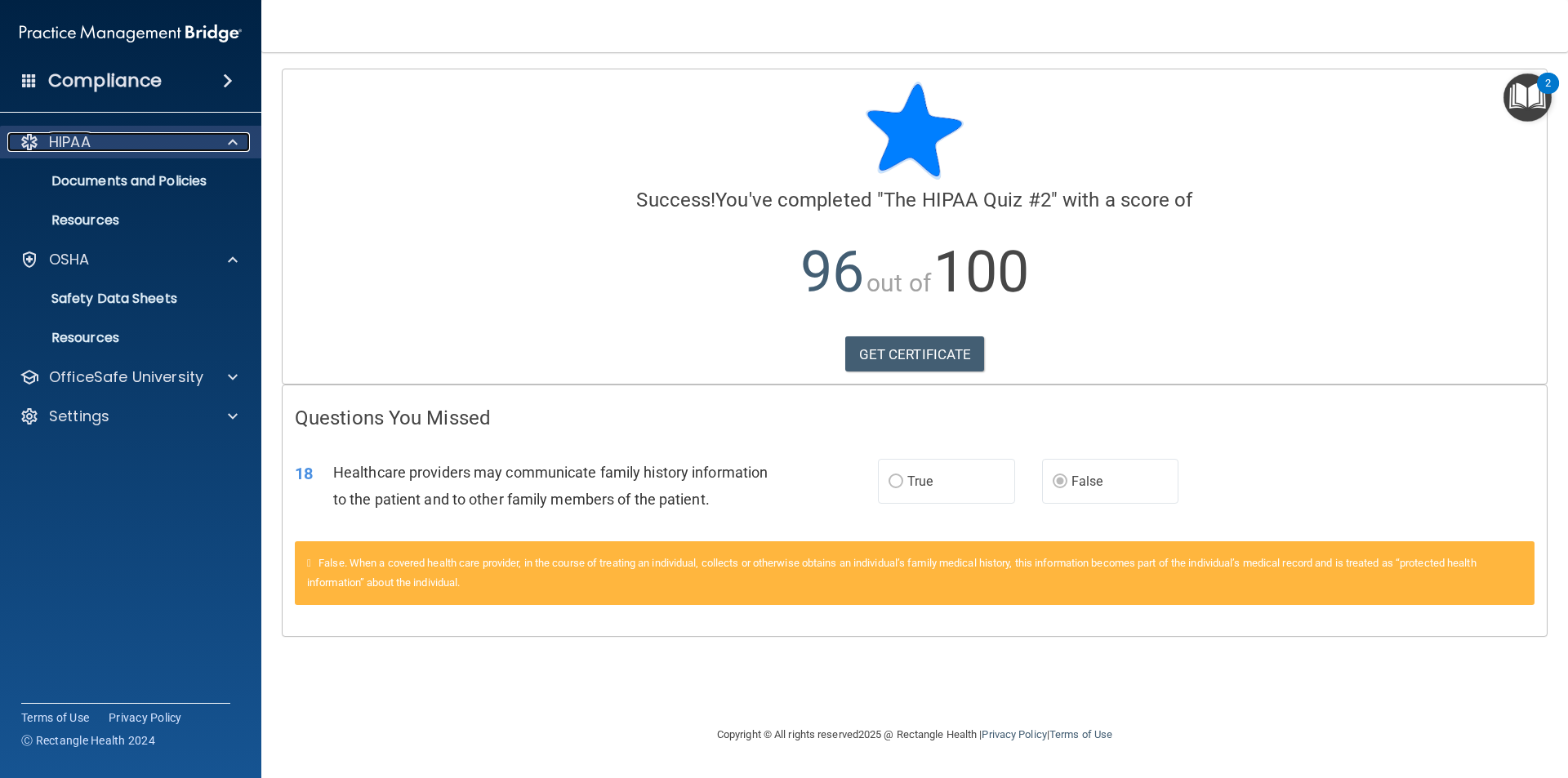
click at [85, 135] on p "HIPAA" at bounding box center [69, 141] width 42 height 20
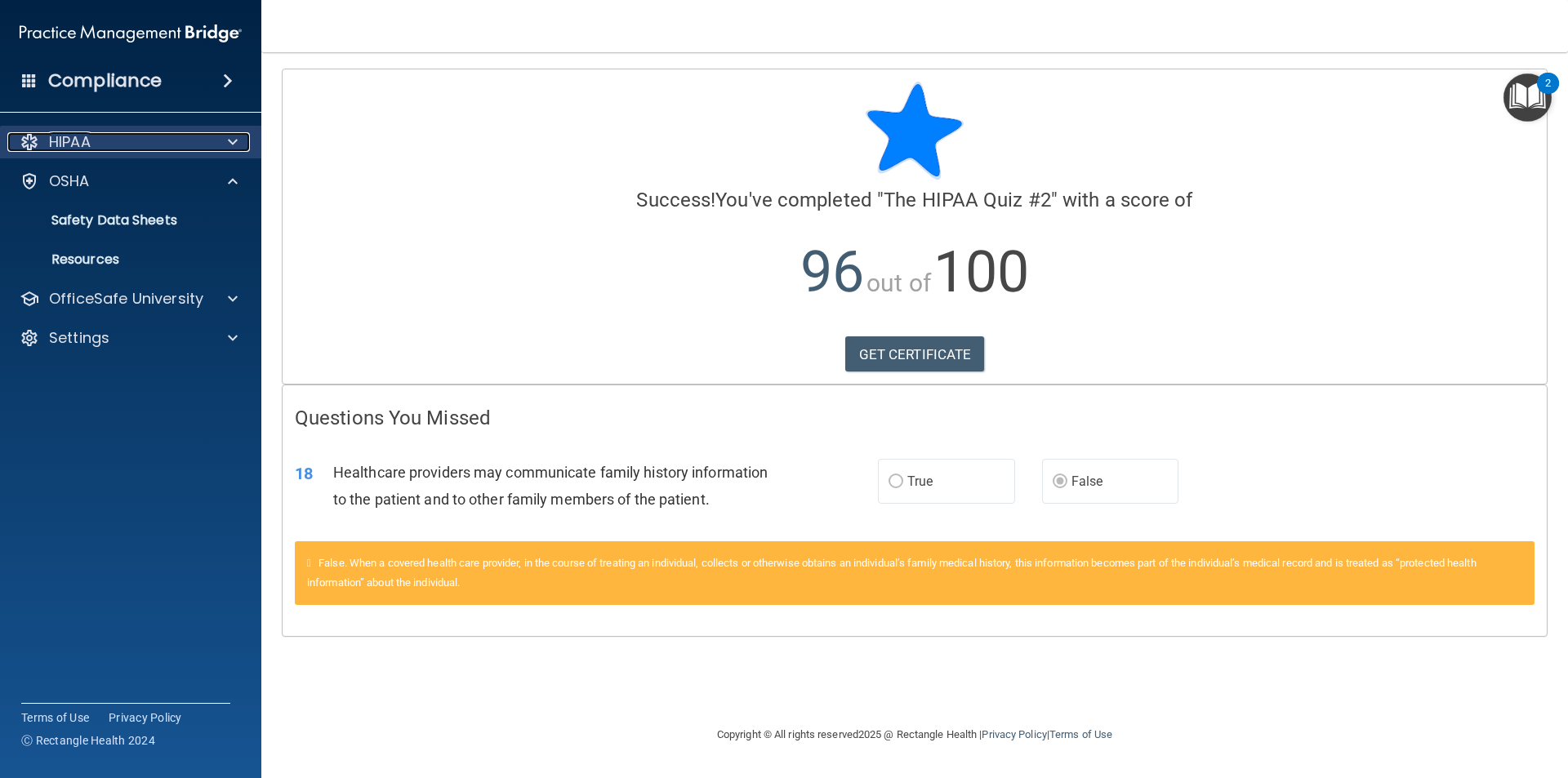
click at [93, 140] on div "HIPAA" at bounding box center [109, 141] width 202 height 20
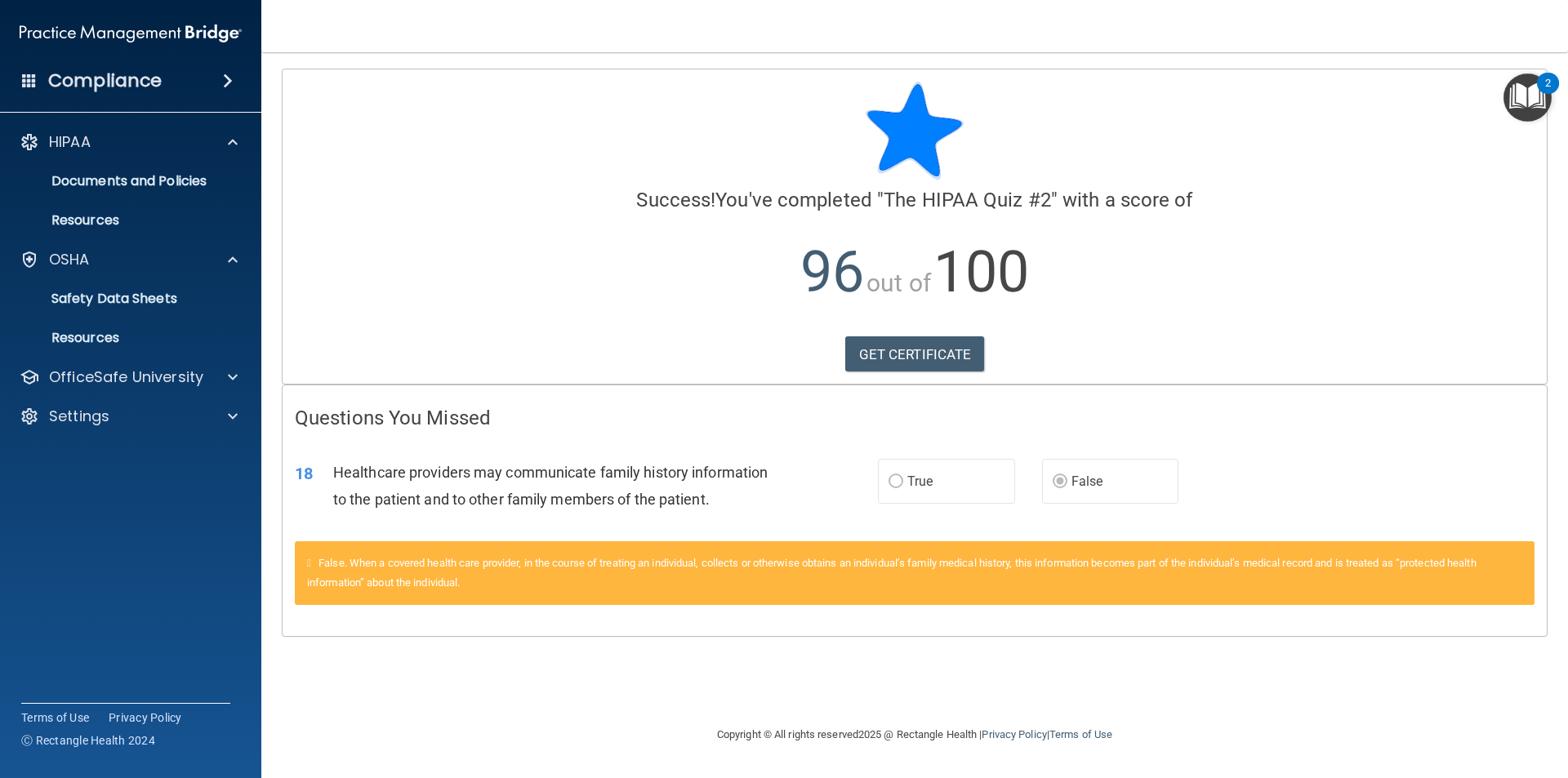
click at [117, 88] on h4 "Compliance" at bounding box center [105, 81] width 113 height 23
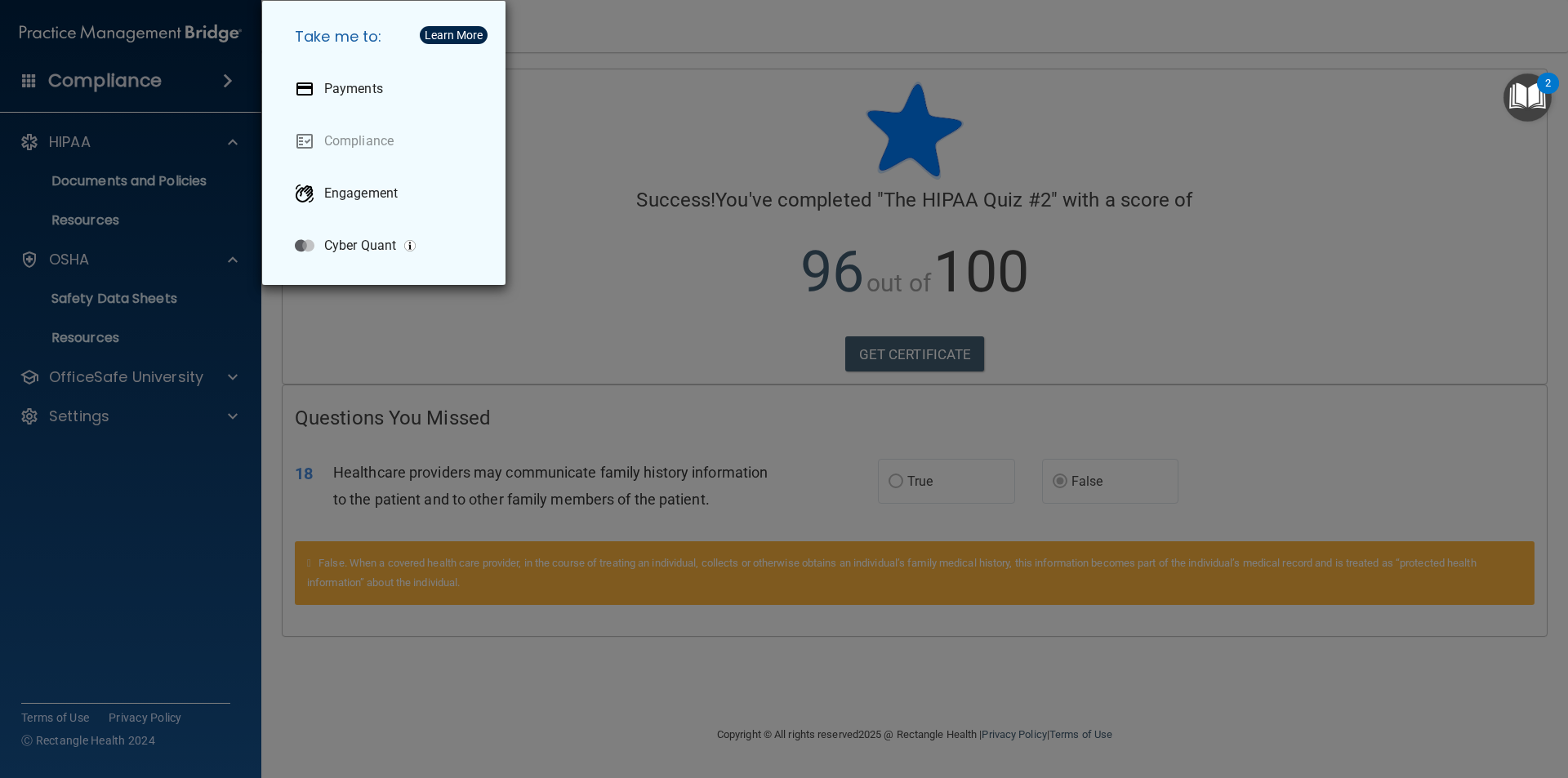
click at [669, 152] on div "Take me to: Payments Compliance Engagement Cyber Quant" at bounding box center [784, 389] width 1568 height 778
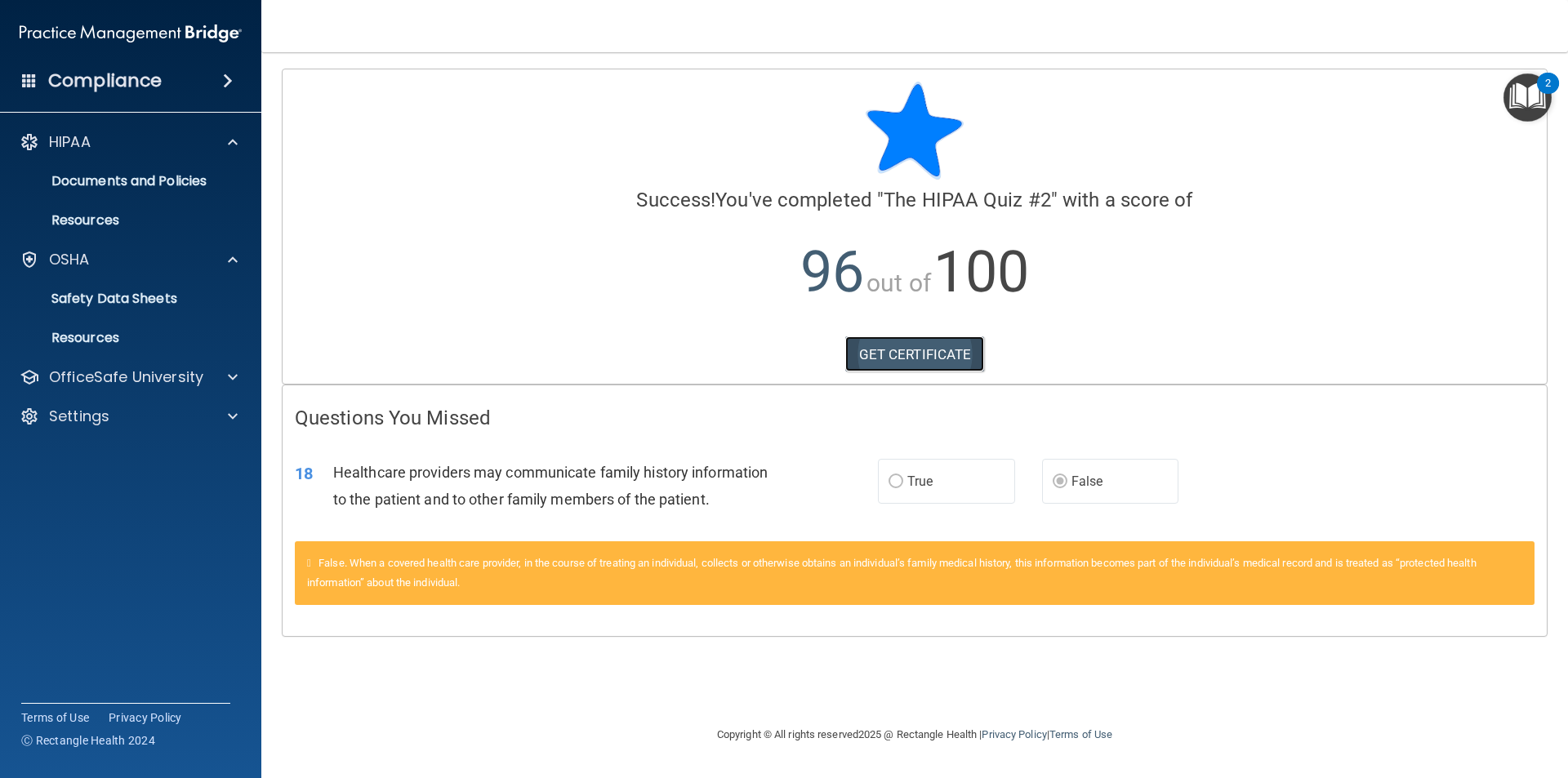
click at [923, 356] on link "GET CERTIFICATE" at bounding box center [915, 355] width 140 height 36
click at [73, 189] on p "Documents and Policies" at bounding box center [122, 181] width 223 height 16
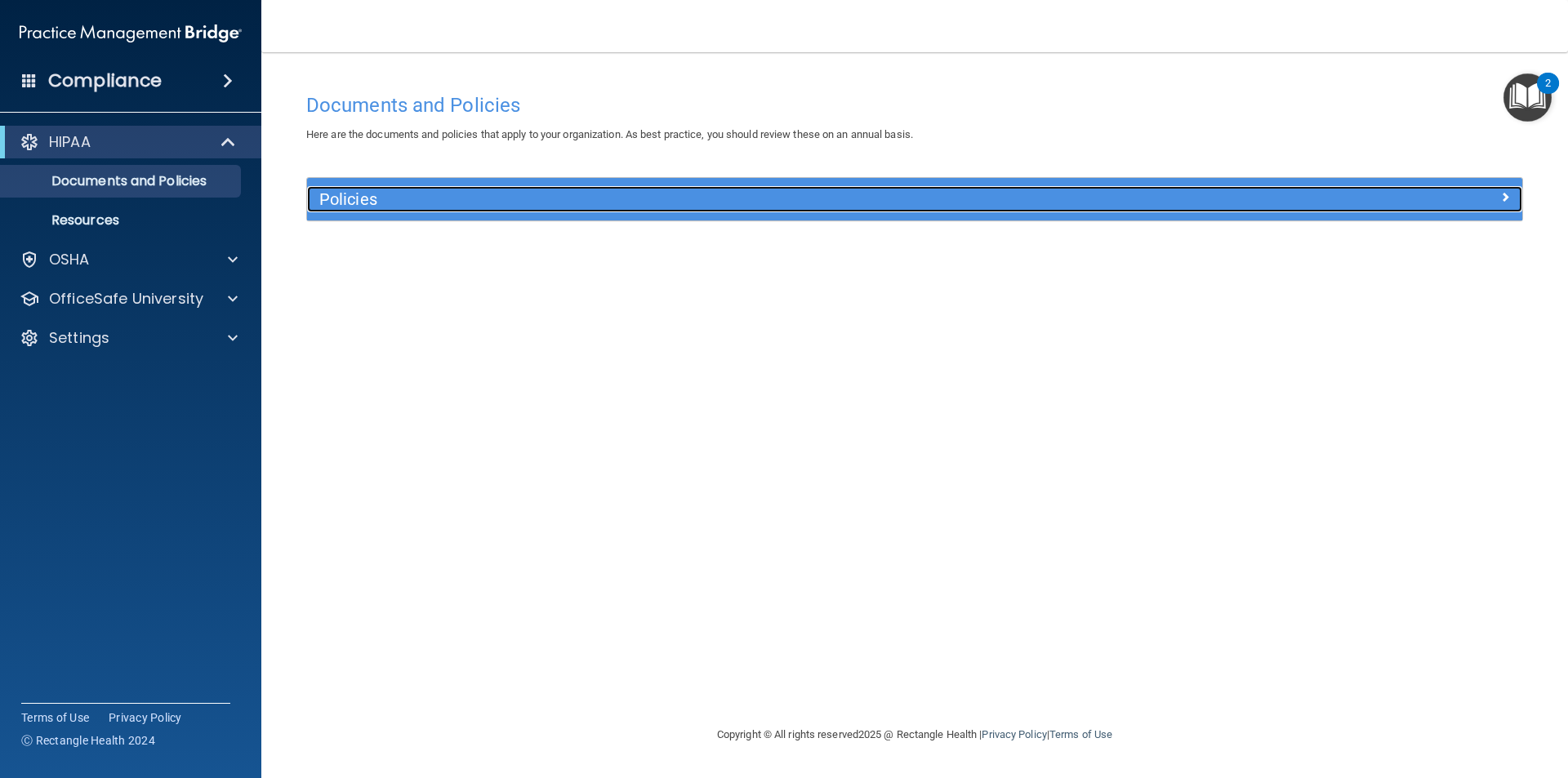
click at [482, 206] on h5 "Policies" at bounding box center [763, 199] width 887 height 18
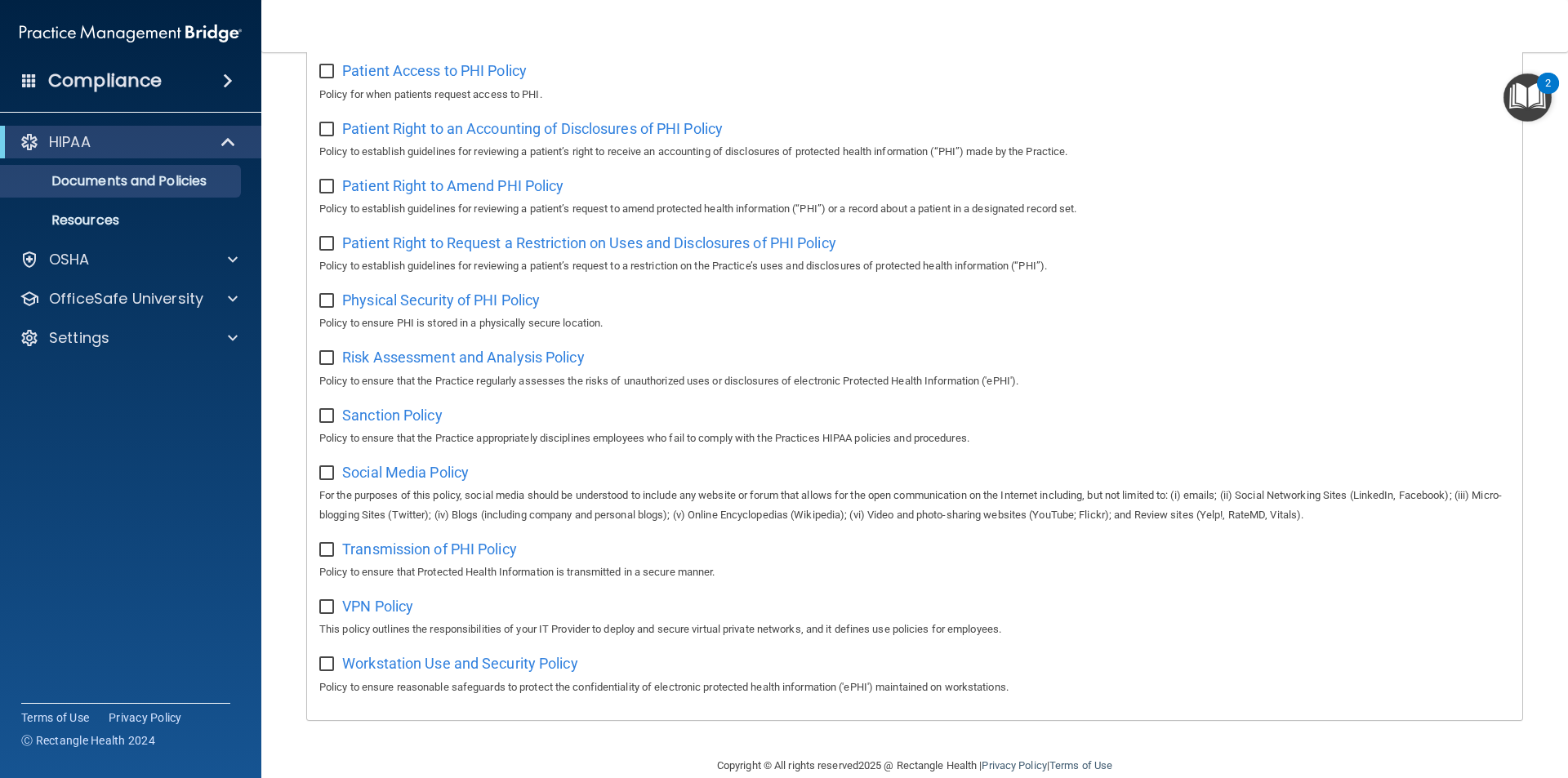
scroll to position [859, 0]
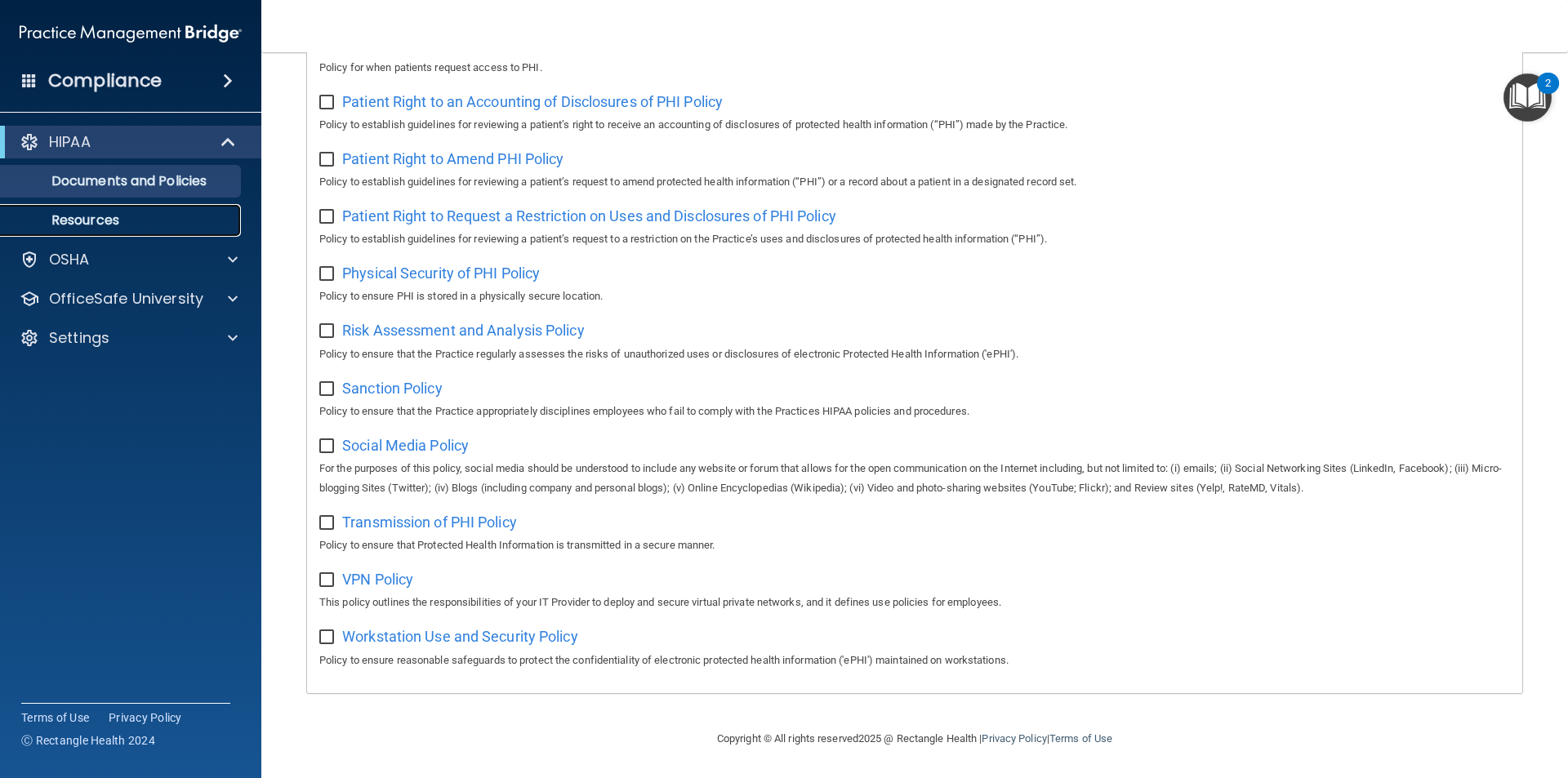
click at [81, 216] on p "Resources" at bounding box center [122, 220] width 223 height 16
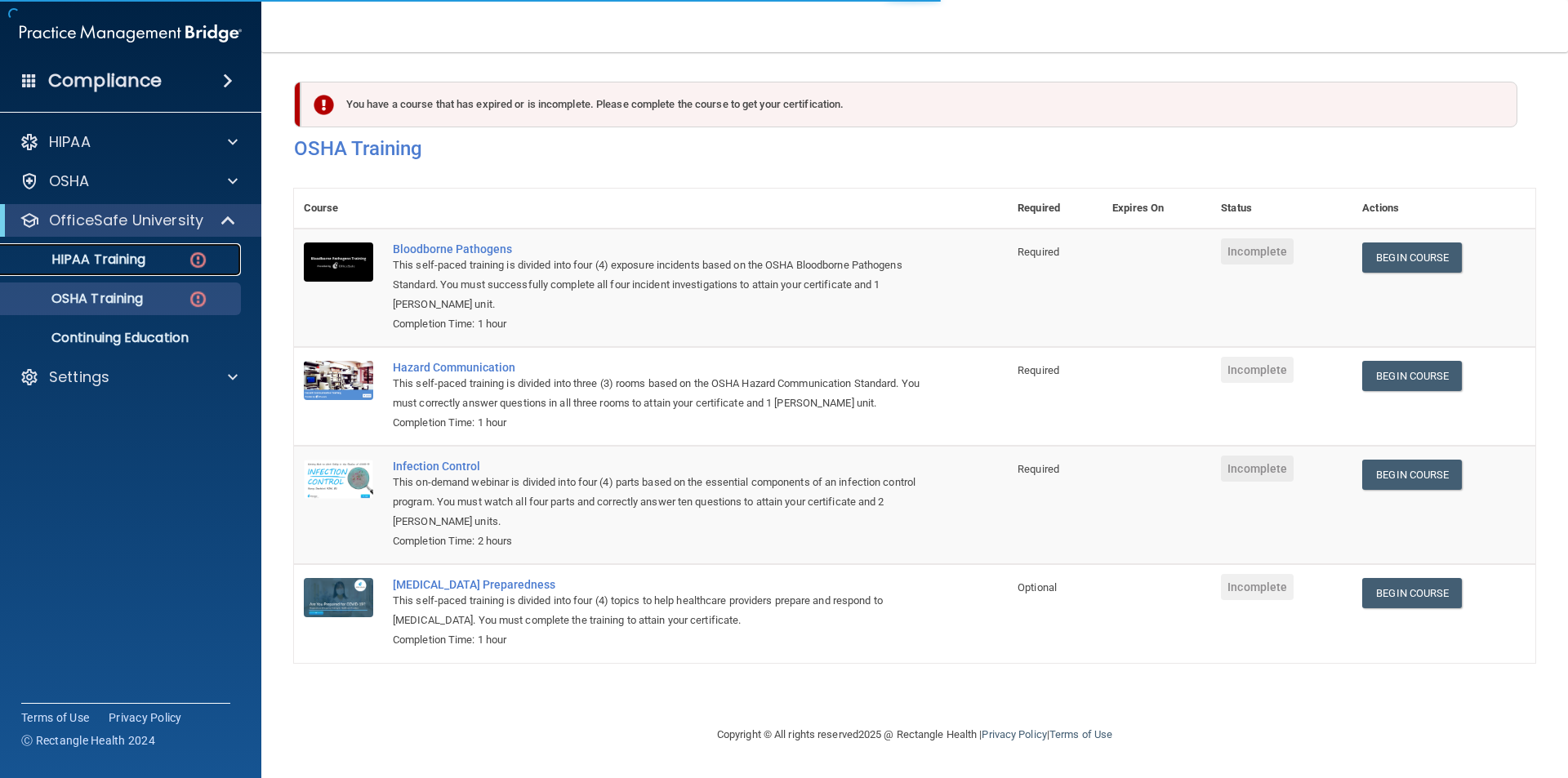
click at [188, 250] on img at bounding box center [198, 260] width 21 height 21
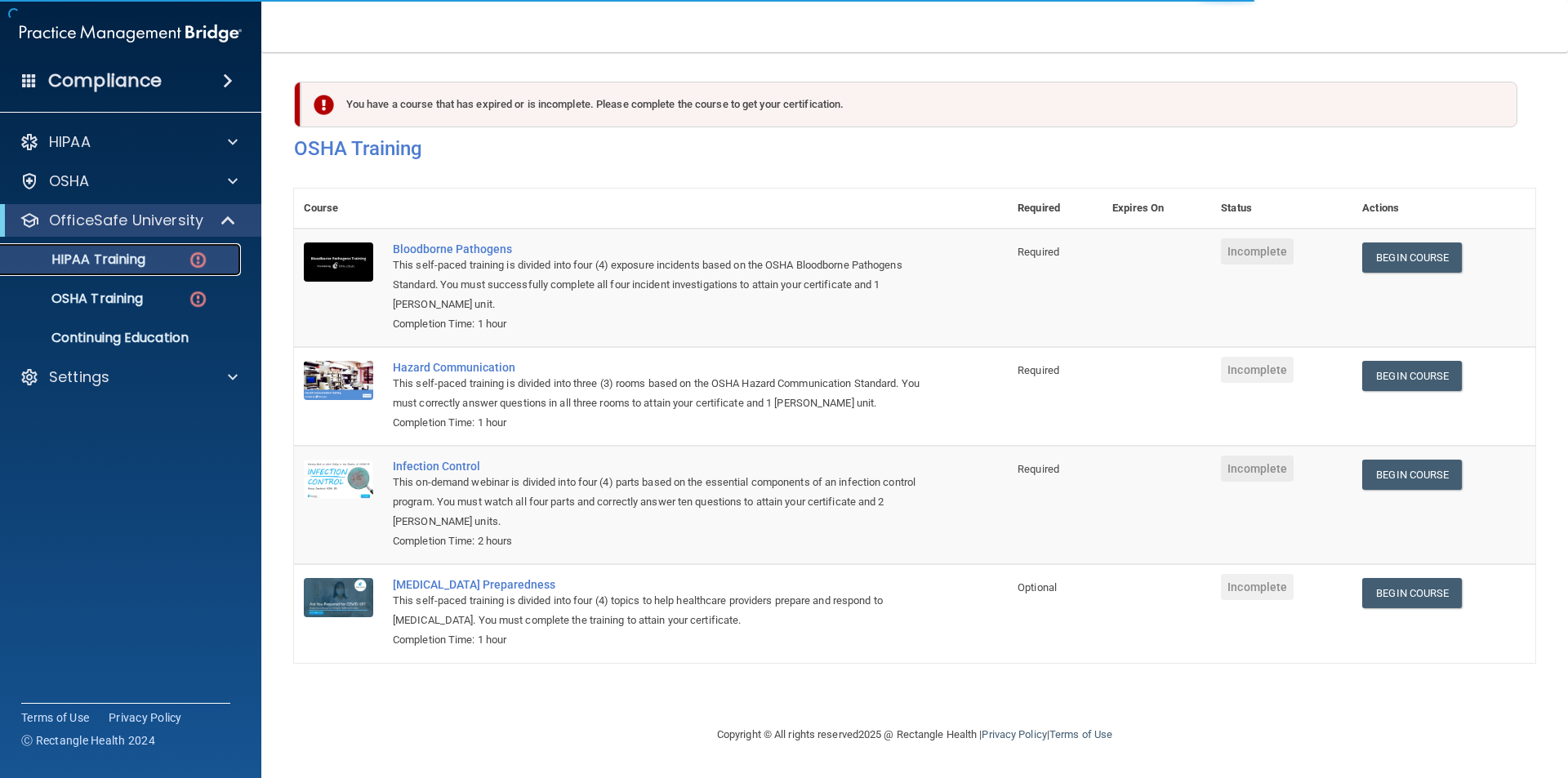
click at [159, 256] on div "HIPAA Training" at bounding box center [122, 259] width 223 height 16
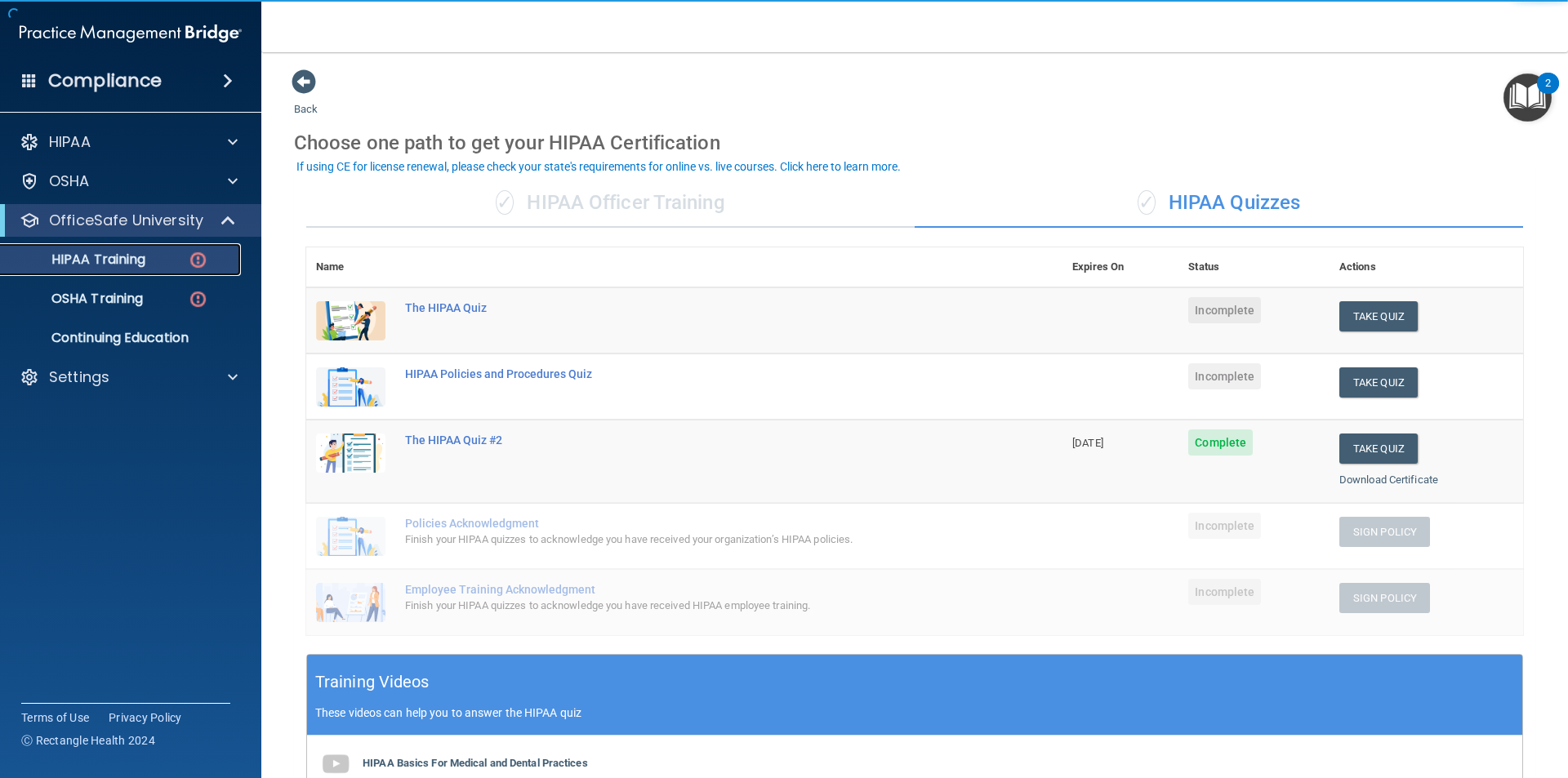
scroll to position [81, 0]
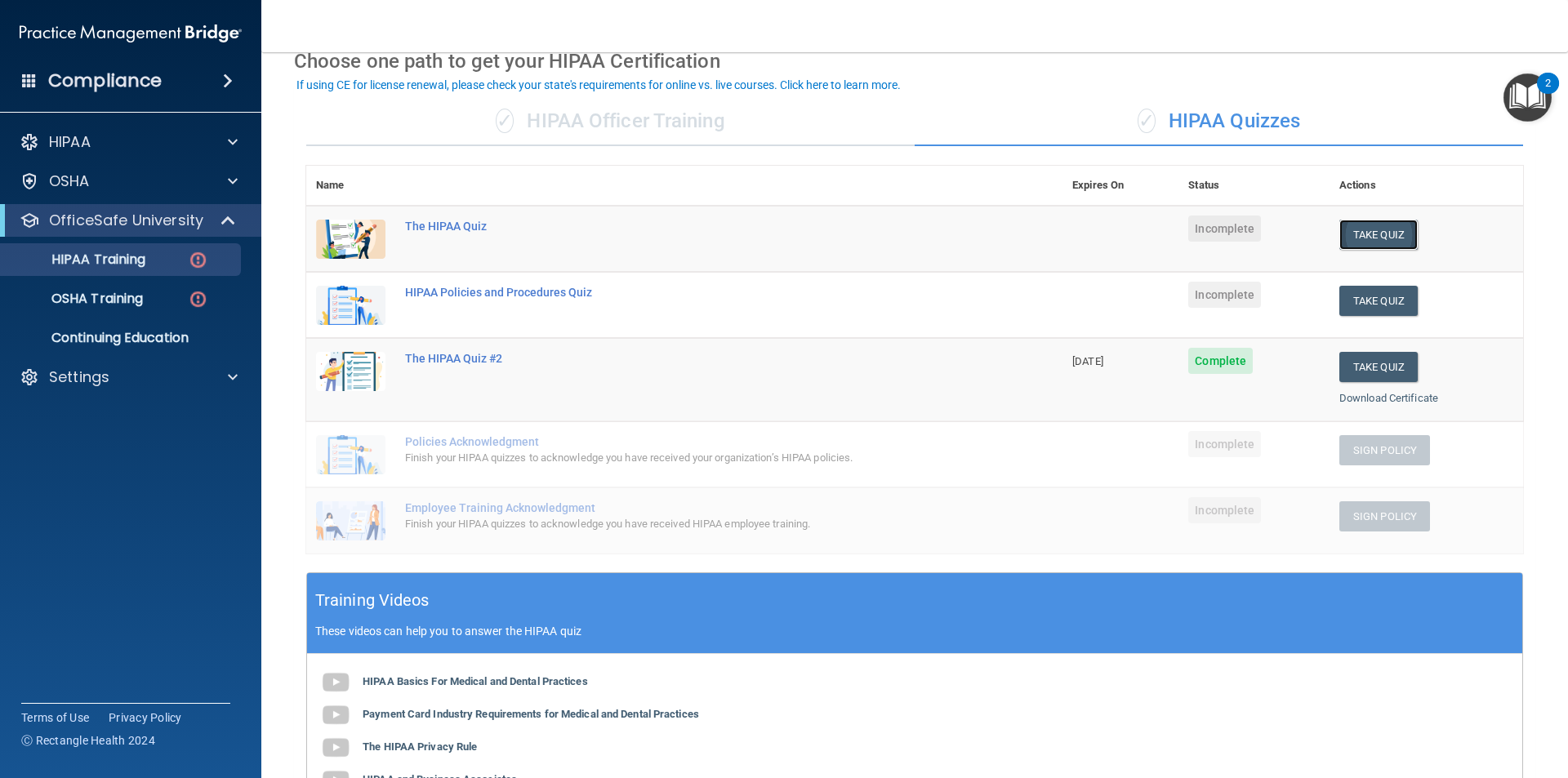
click at [1367, 239] on button "Take Quiz" at bounding box center [1378, 234] width 78 height 30
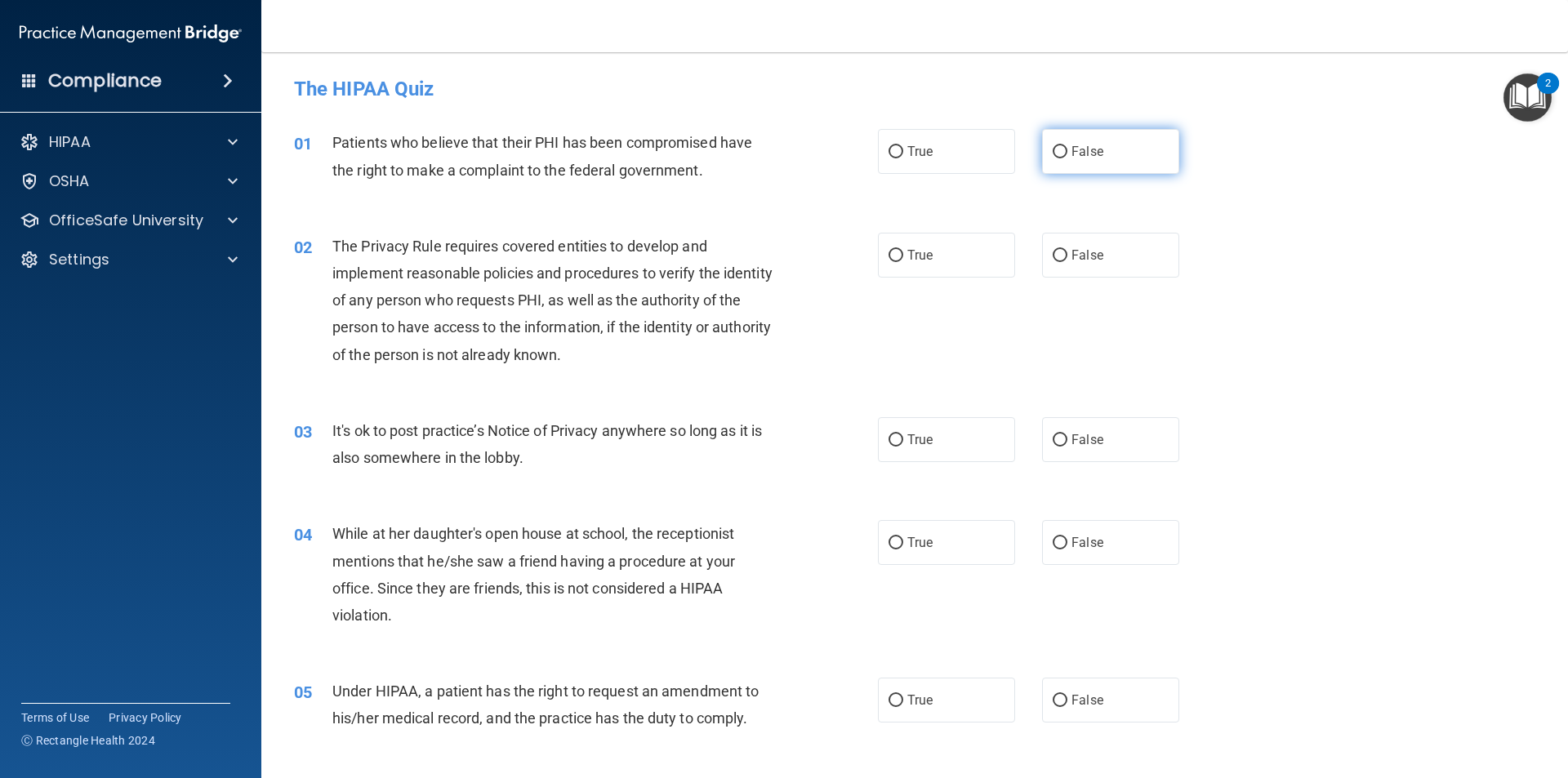
click at [1095, 165] on label "False" at bounding box center [1111, 152] width 137 height 45
click at [1067, 159] on input "False" at bounding box center [1060, 153] width 15 height 12
radio input "true"
click at [991, 237] on label "True" at bounding box center [946, 255] width 137 height 45
click at [904, 250] on input "True" at bounding box center [896, 256] width 15 height 12
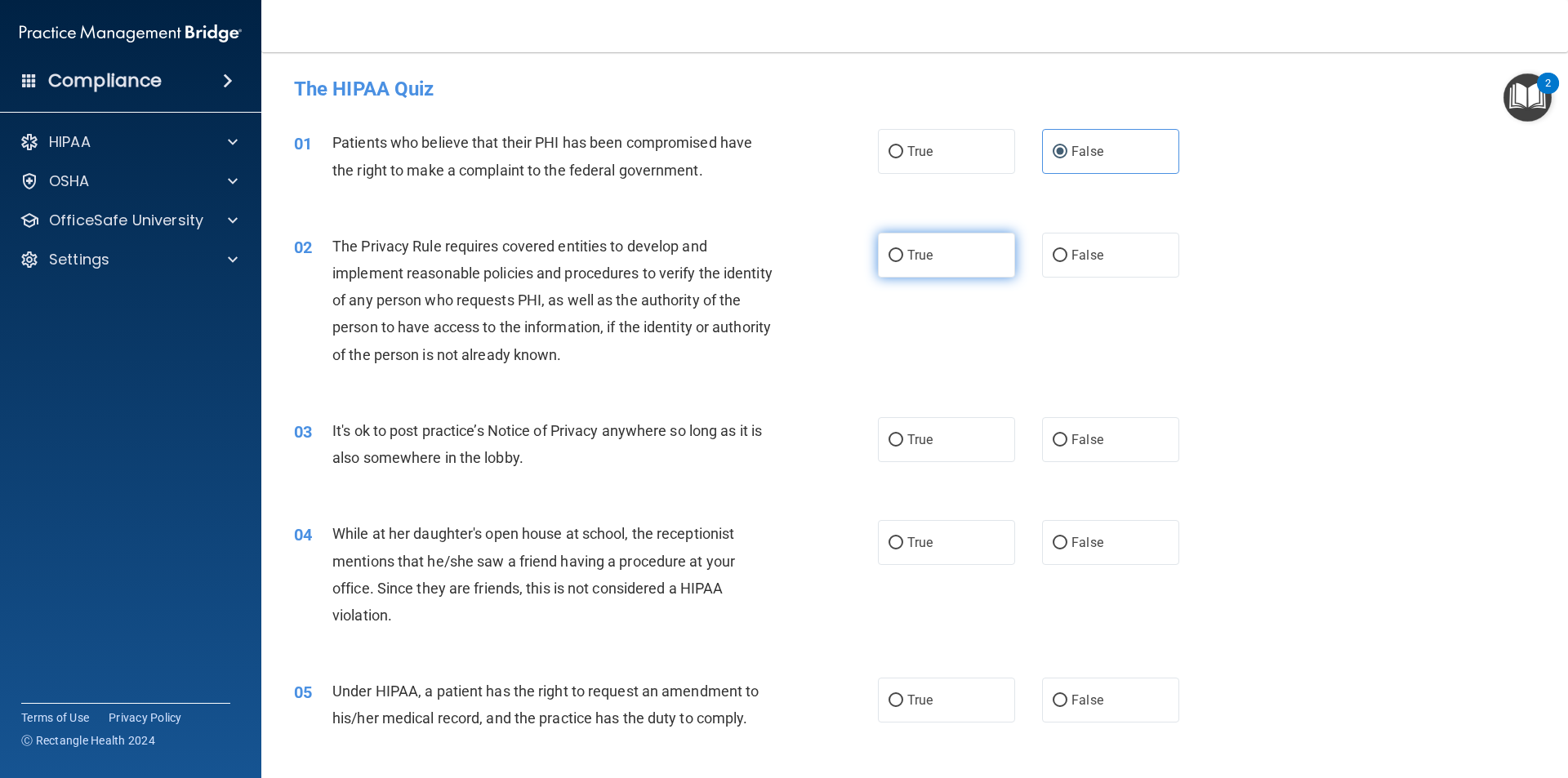
radio input "true"
drag, startPoint x: 1059, startPoint y: 412, endPoint x: 1074, endPoint y: 456, distance: 46.5
click at [1061, 427] on div "03 It's ok to post practice’s Notice of Privacy anywhere so long as it is also …" at bounding box center [915, 448] width 1266 height 103
click at [1075, 457] on label "False" at bounding box center [1111, 440] width 137 height 45
click at [1067, 446] on input "False" at bounding box center [1060, 440] width 15 height 12
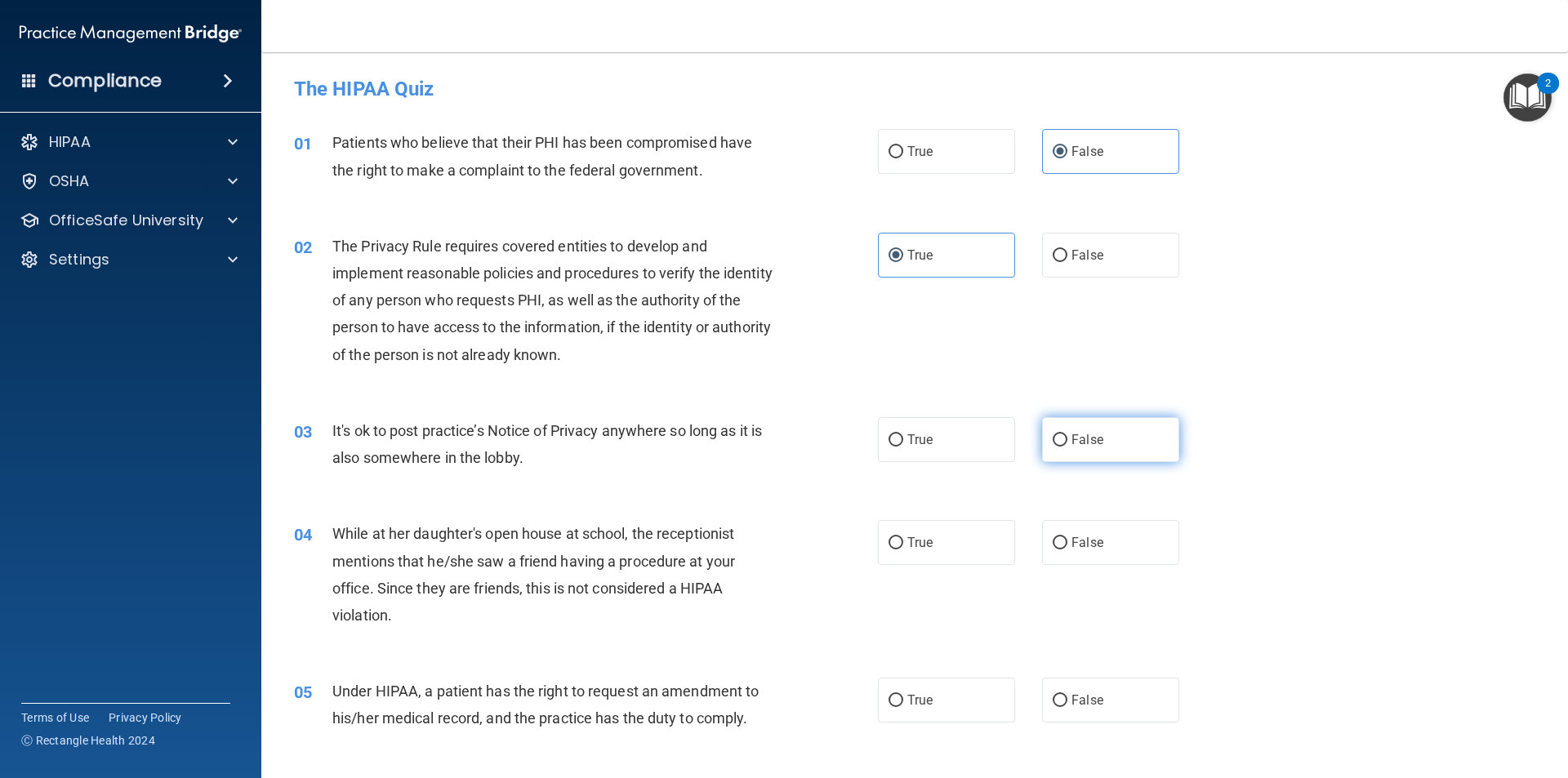
radio input "true"
click at [1103, 546] on label "False" at bounding box center [1111, 542] width 137 height 45
click at [1067, 546] on input "False" at bounding box center [1060, 543] width 15 height 12
radio input "true"
click at [1110, 682] on label "False" at bounding box center [1111, 700] width 137 height 45
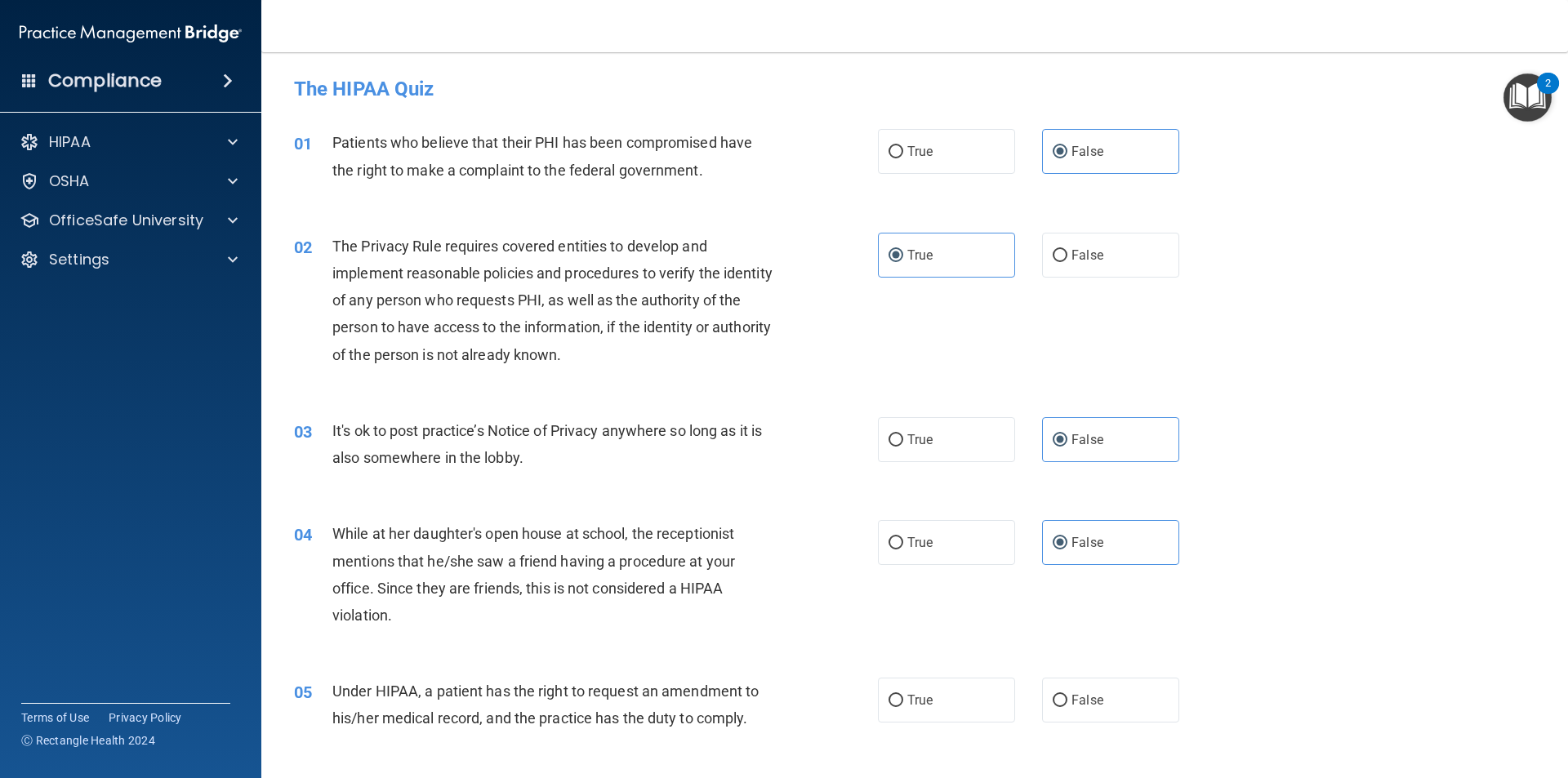
click at [1067, 695] on input "False" at bounding box center [1060, 701] width 15 height 12
radio input "true"
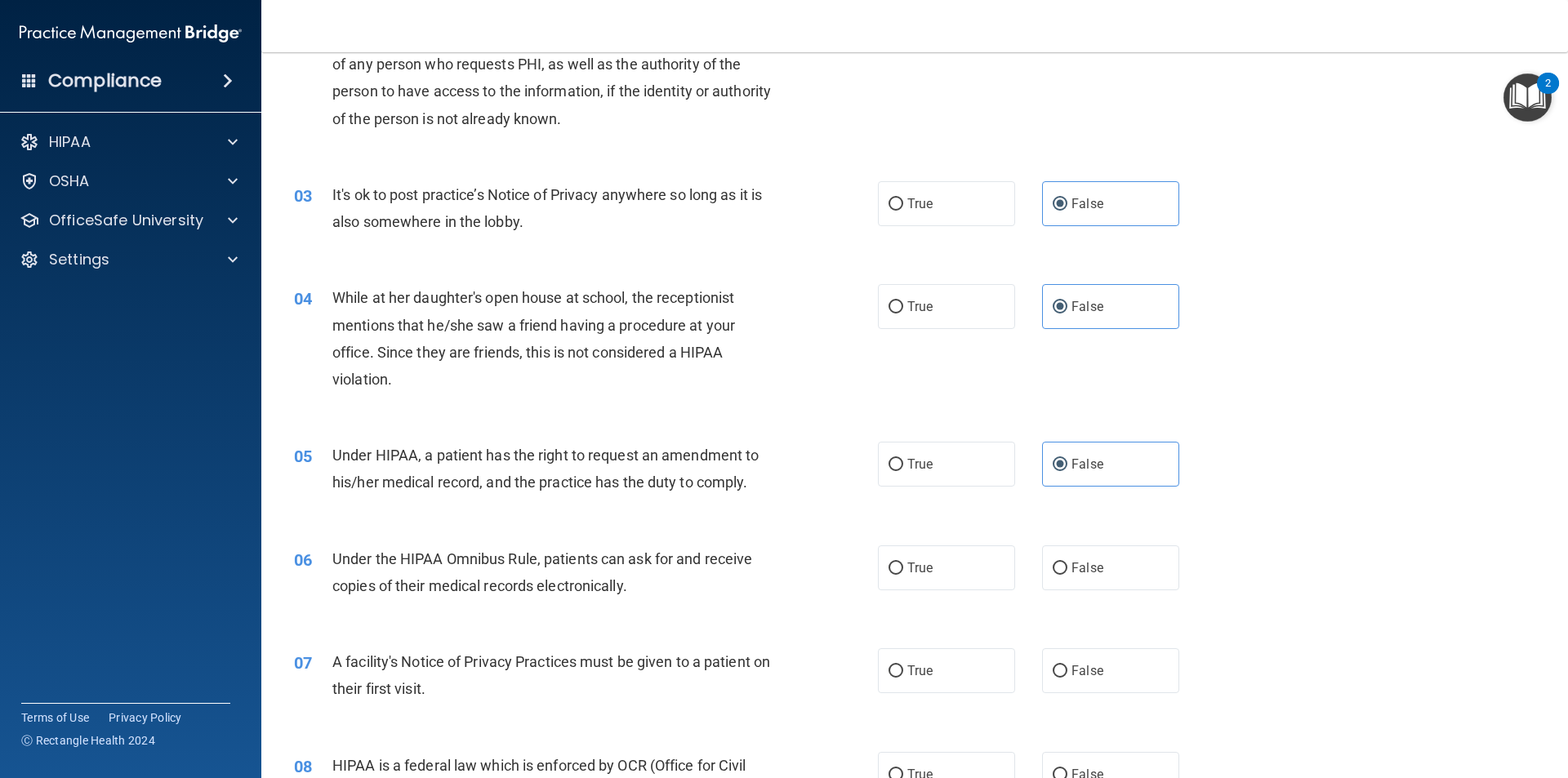
scroll to position [245, 0]
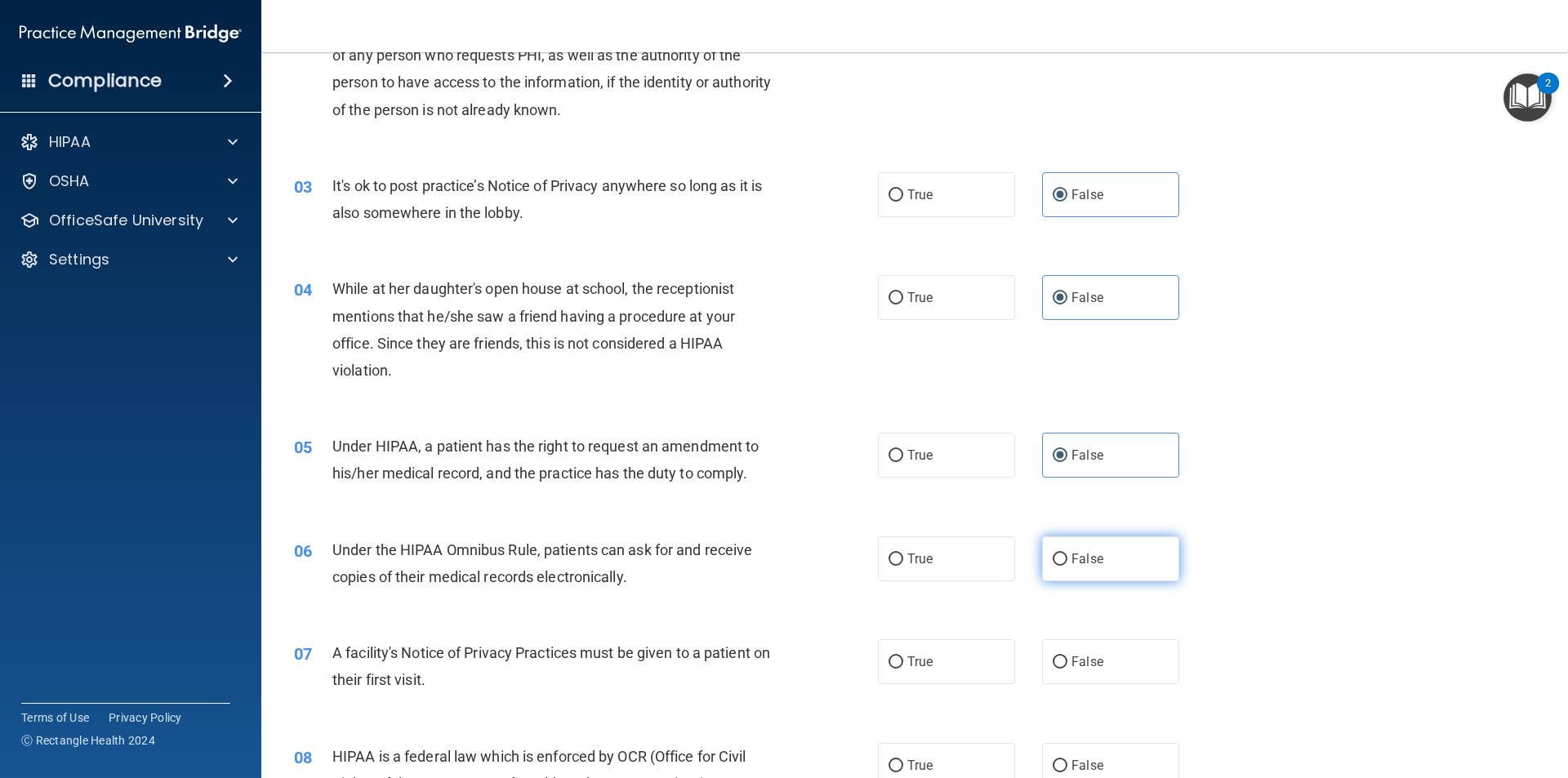
click at [1074, 578] on label "False" at bounding box center [1111, 559] width 137 height 45
click at [1067, 566] on input "False" at bounding box center [1060, 560] width 15 height 12
radio input "true"
click at [1102, 655] on label "False" at bounding box center [1111, 661] width 137 height 45
click at [1067, 656] on input "False" at bounding box center [1060, 662] width 15 height 12
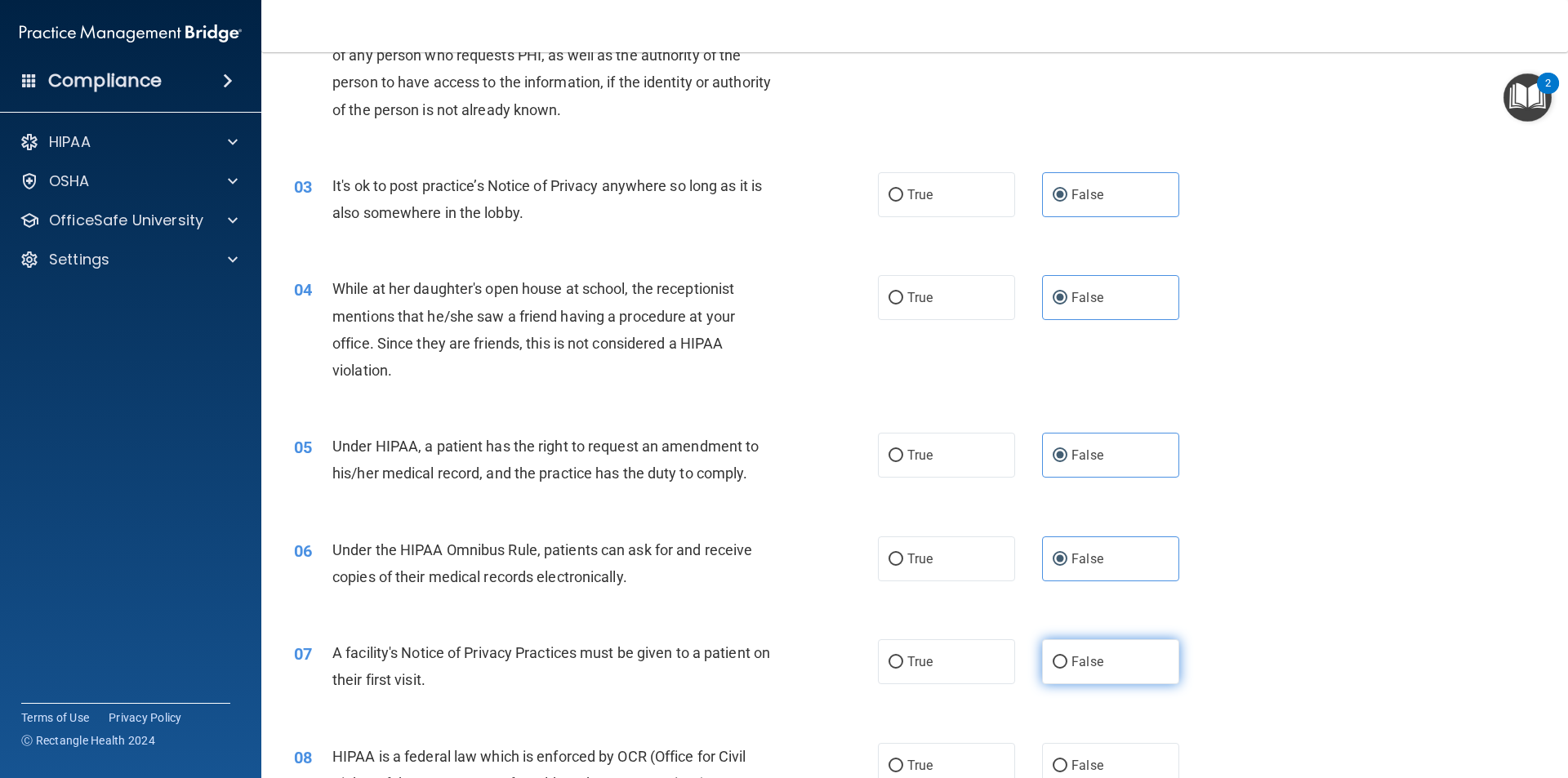
radio input "true"
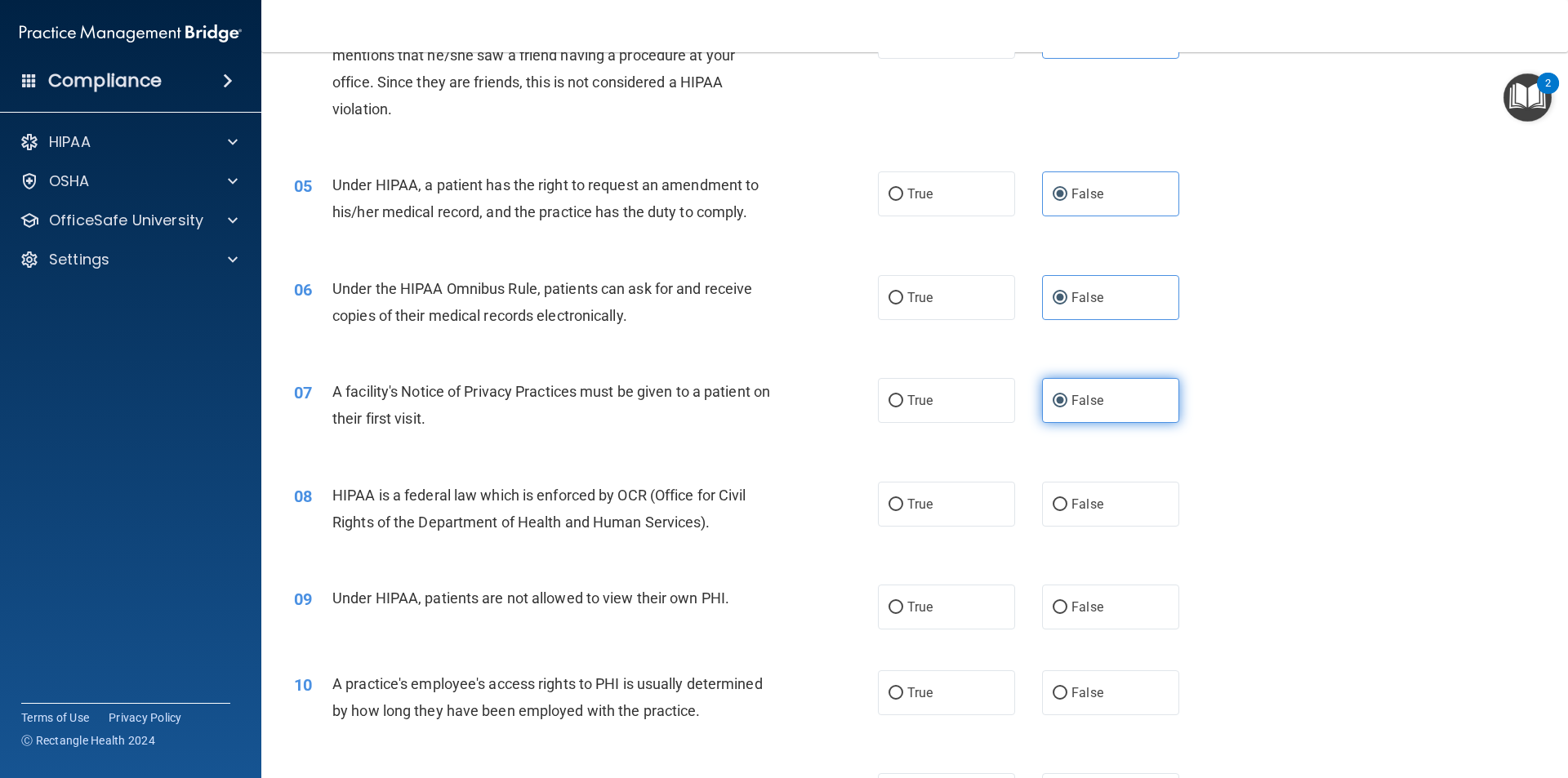
scroll to position [572, 0]
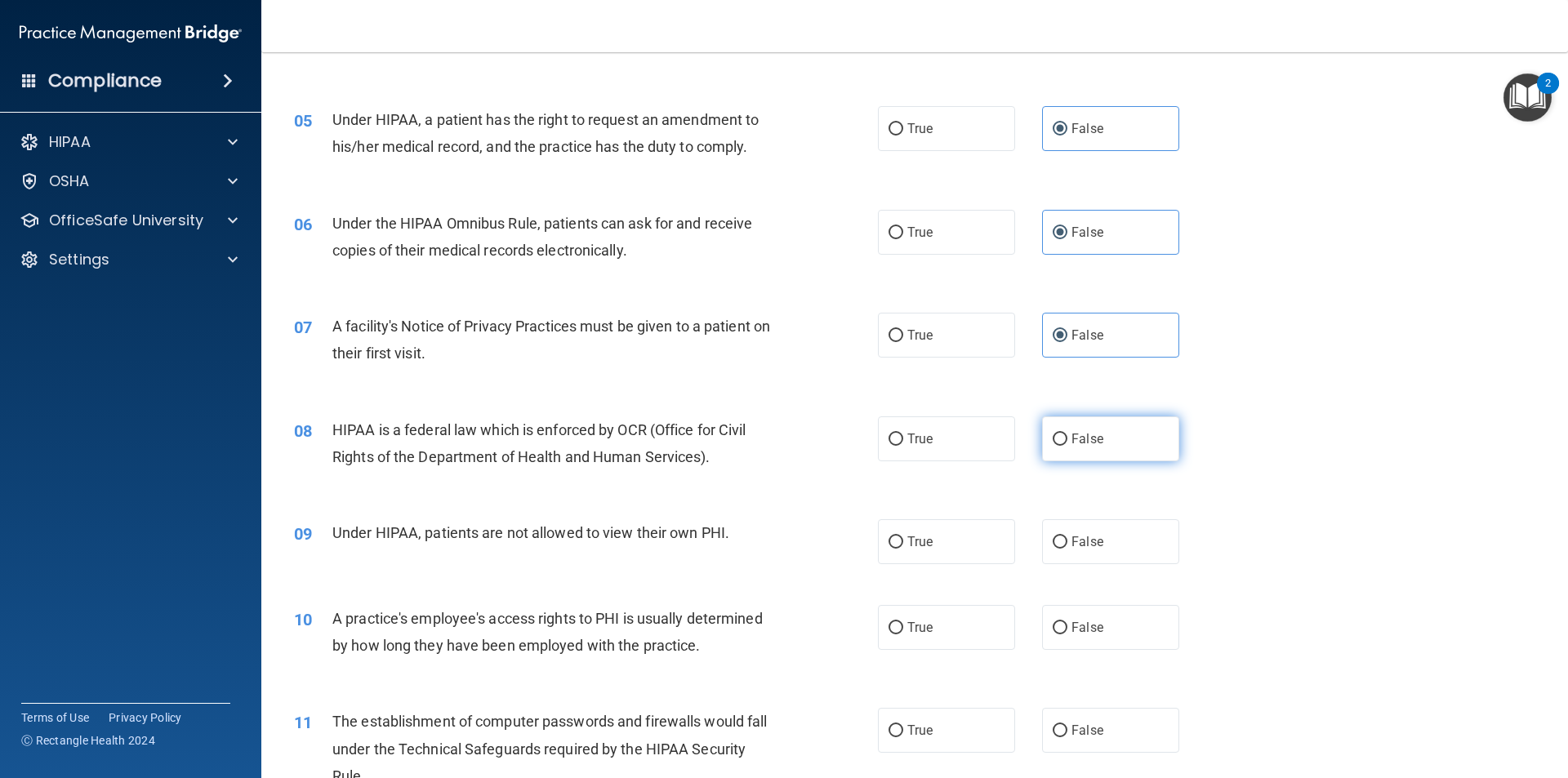
click at [1042, 448] on label "False" at bounding box center [1111, 439] width 137 height 45
click at [1053, 446] on input "False" at bounding box center [1060, 440] width 15 height 12
radio input "true"
click at [1079, 548] on span "False" at bounding box center [1087, 542] width 32 height 15
click at [1067, 548] on input "False" at bounding box center [1060, 542] width 15 height 12
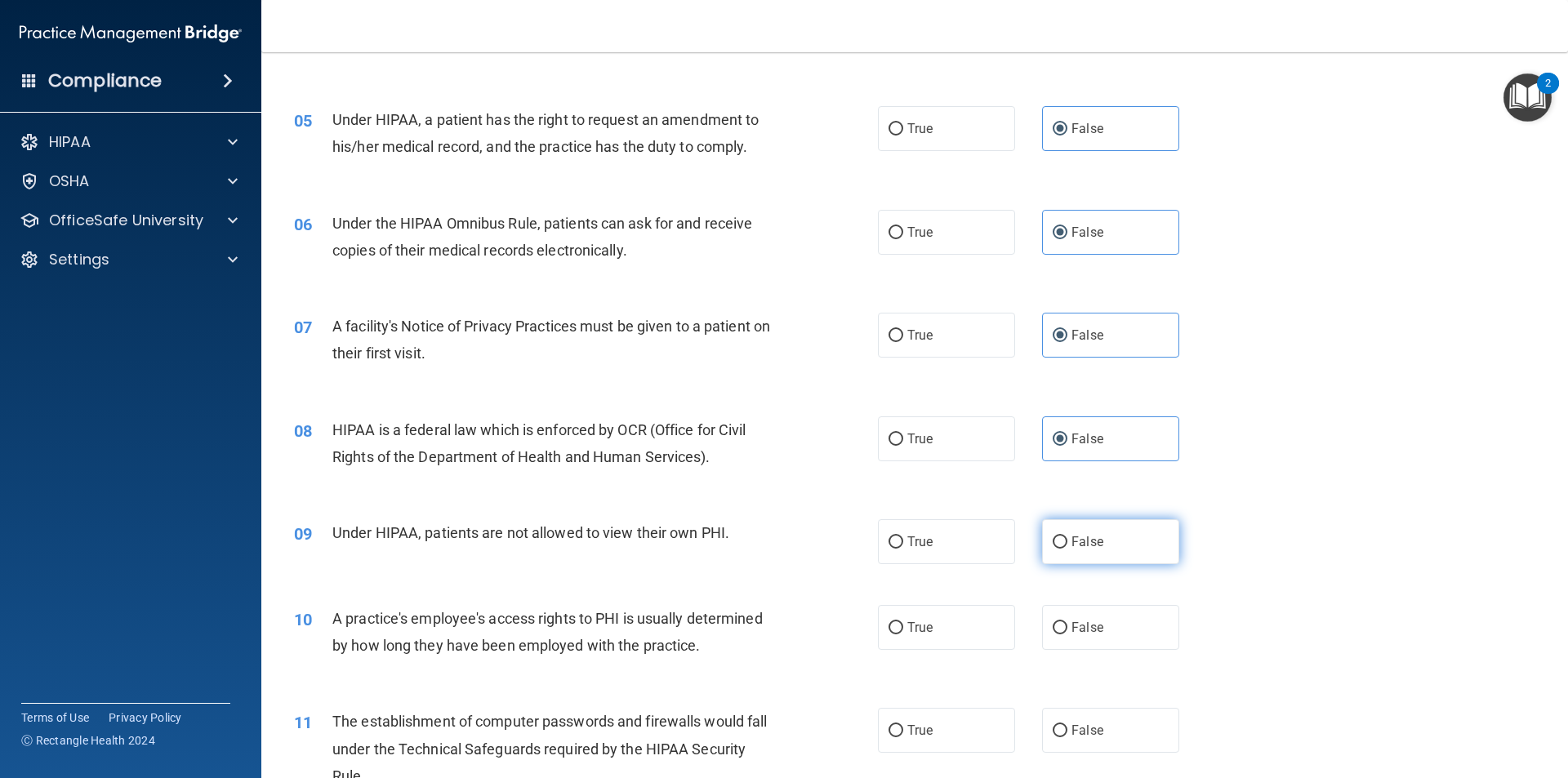
radio input "true"
click at [1126, 613] on label "False" at bounding box center [1111, 627] width 137 height 45
click at [1067, 622] on input "False" at bounding box center [1060, 628] width 15 height 12
radio input "true"
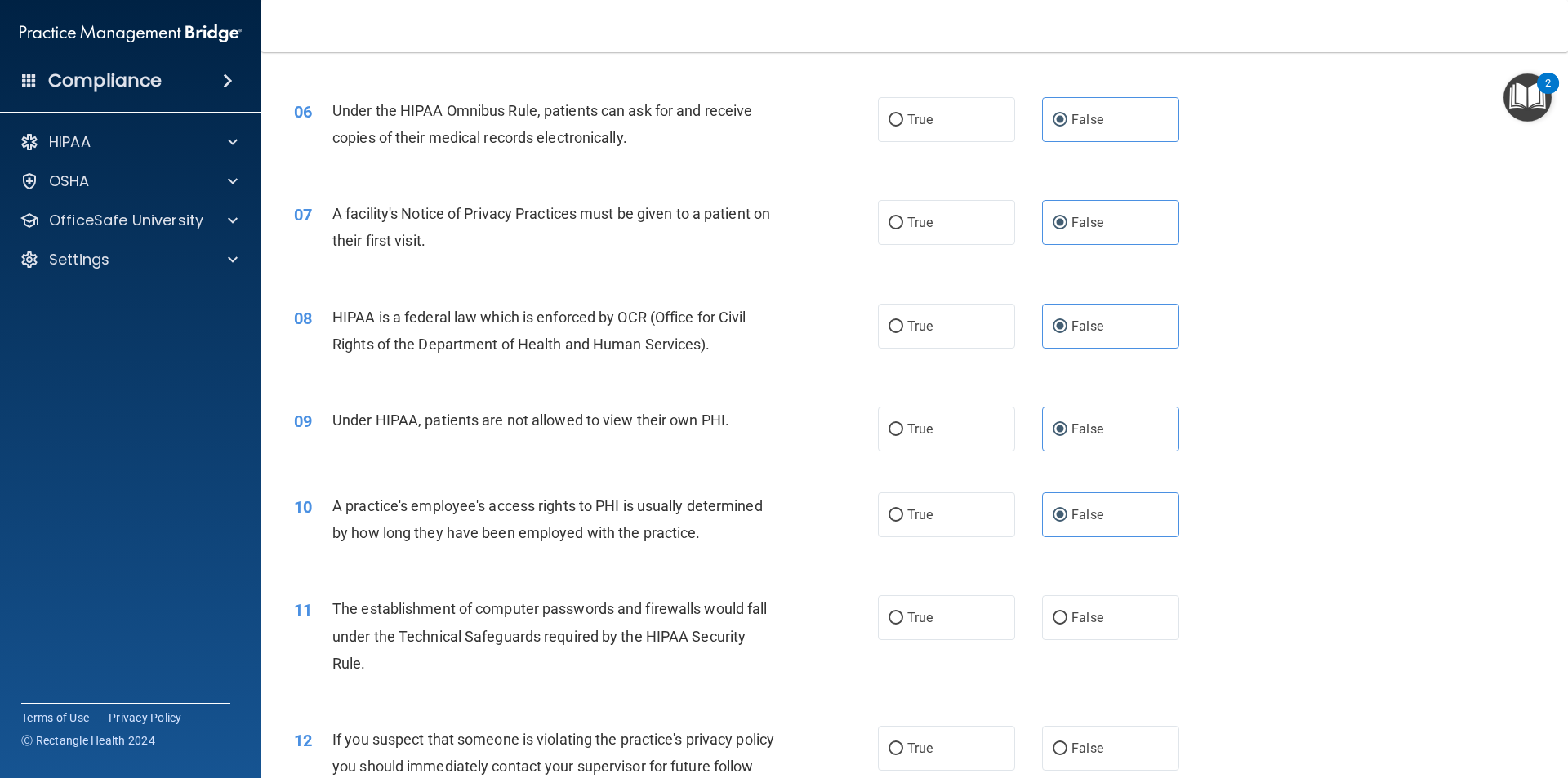
scroll to position [817, 0]
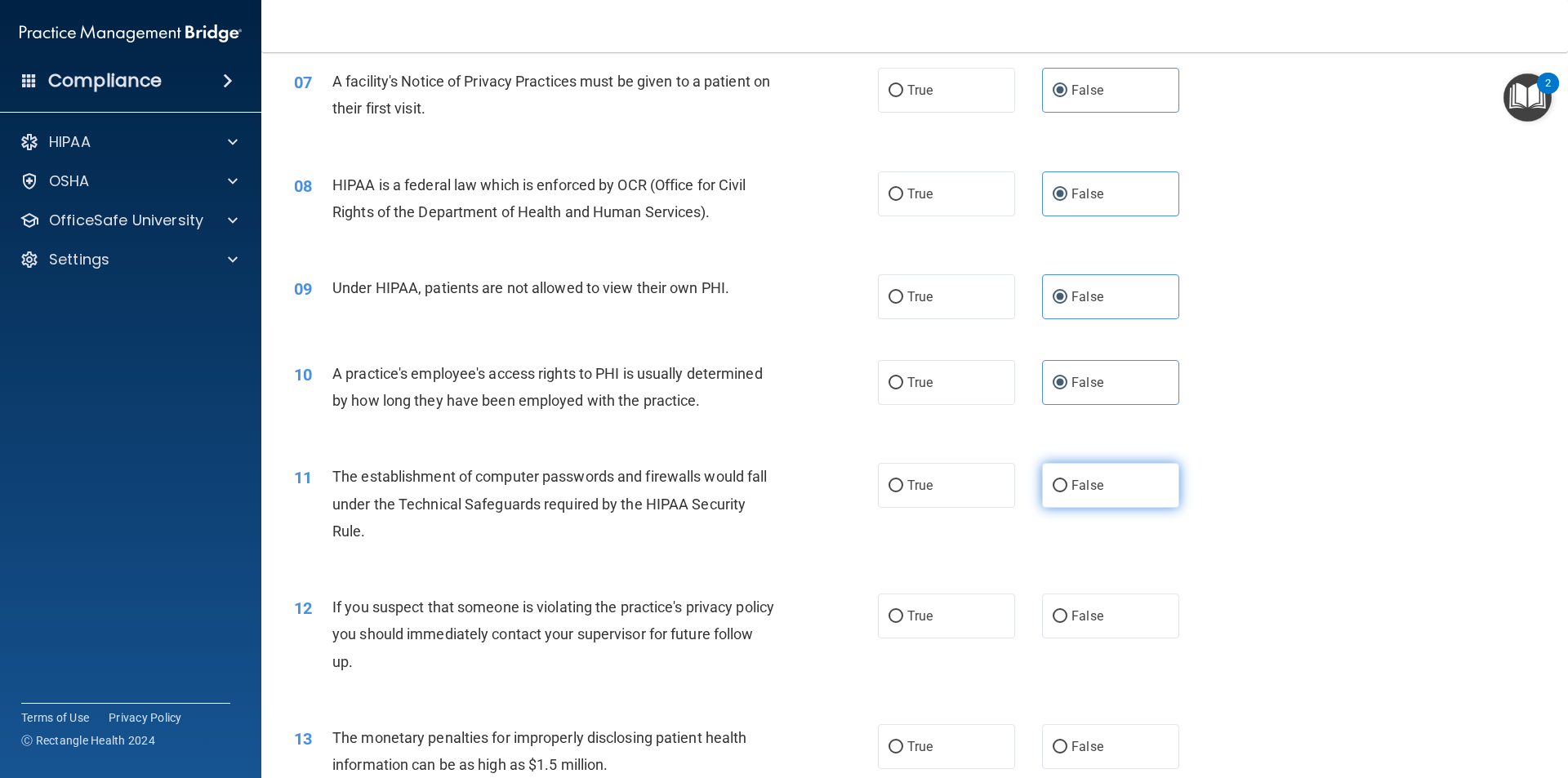
click at [1072, 488] on span "False" at bounding box center [1087, 485] width 32 height 15
click at [1067, 488] on input "False" at bounding box center [1060, 486] width 15 height 12
radio input "true"
click at [1072, 610] on span "False" at bounding box center [1087, 616] width 32 height 15
click at [1067, 611] on input "False" at bounding box center [1060, 617] width 15 height 12
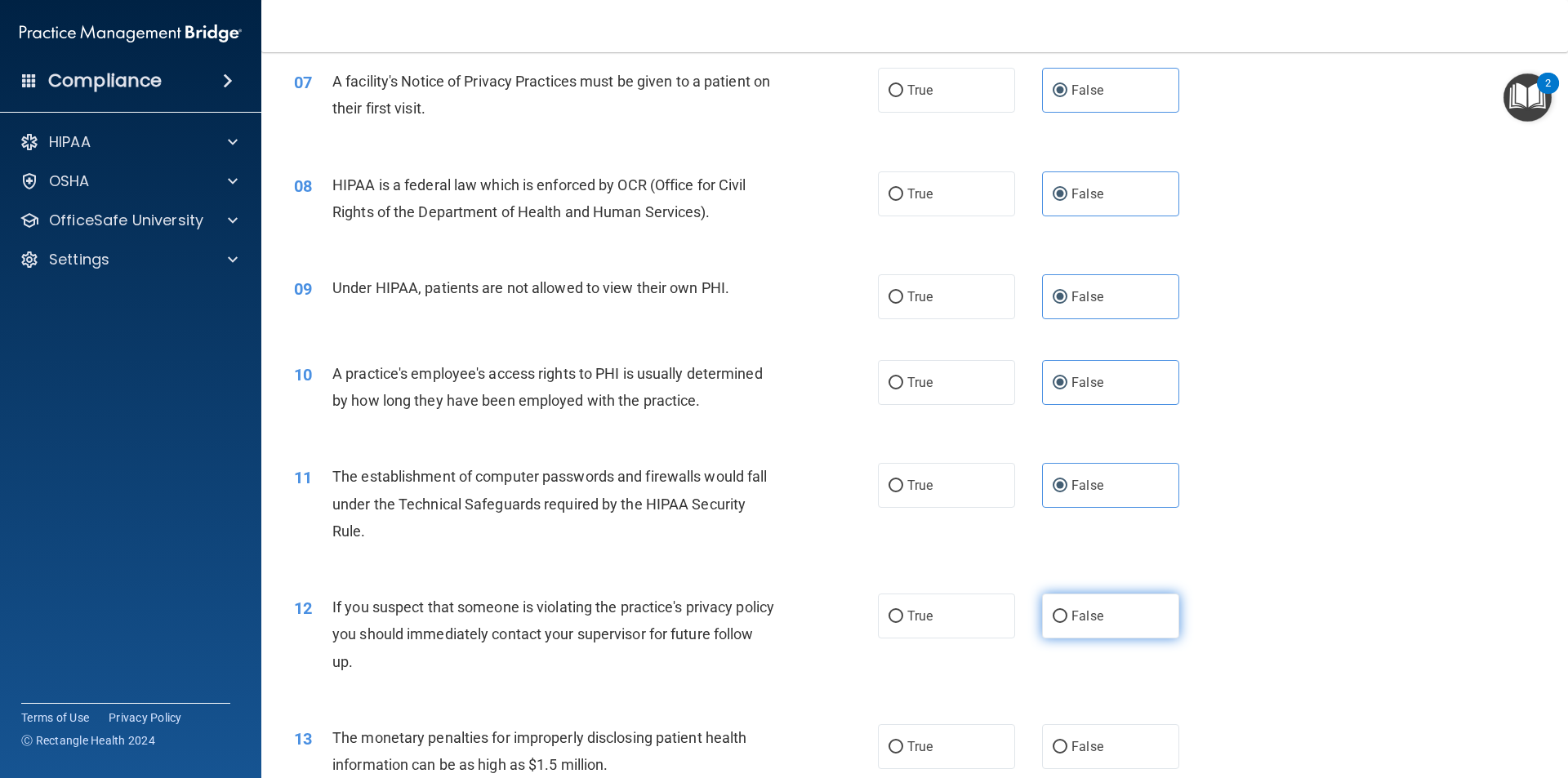
radio input "true"
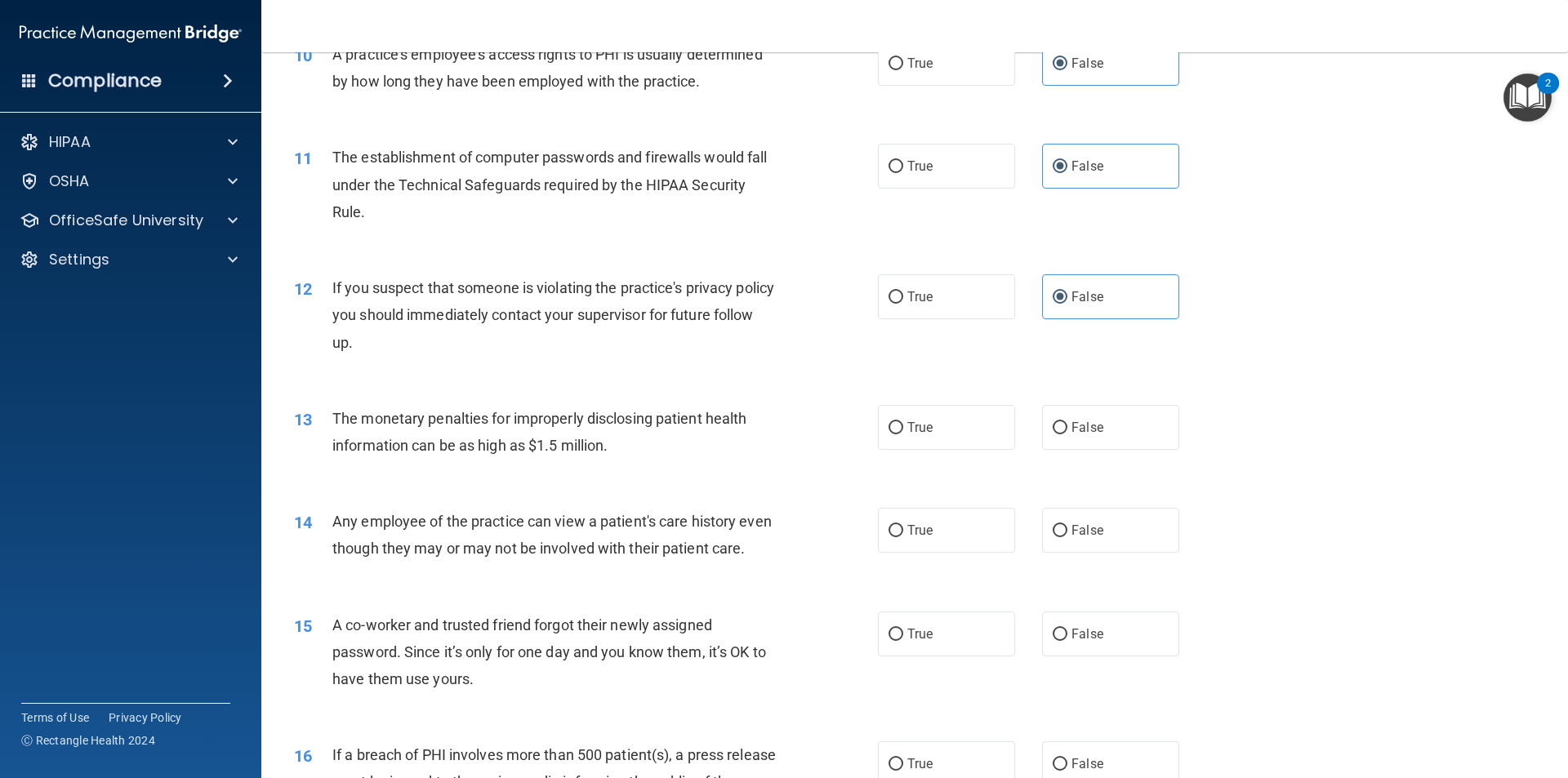
scroll to position [1143, 0]
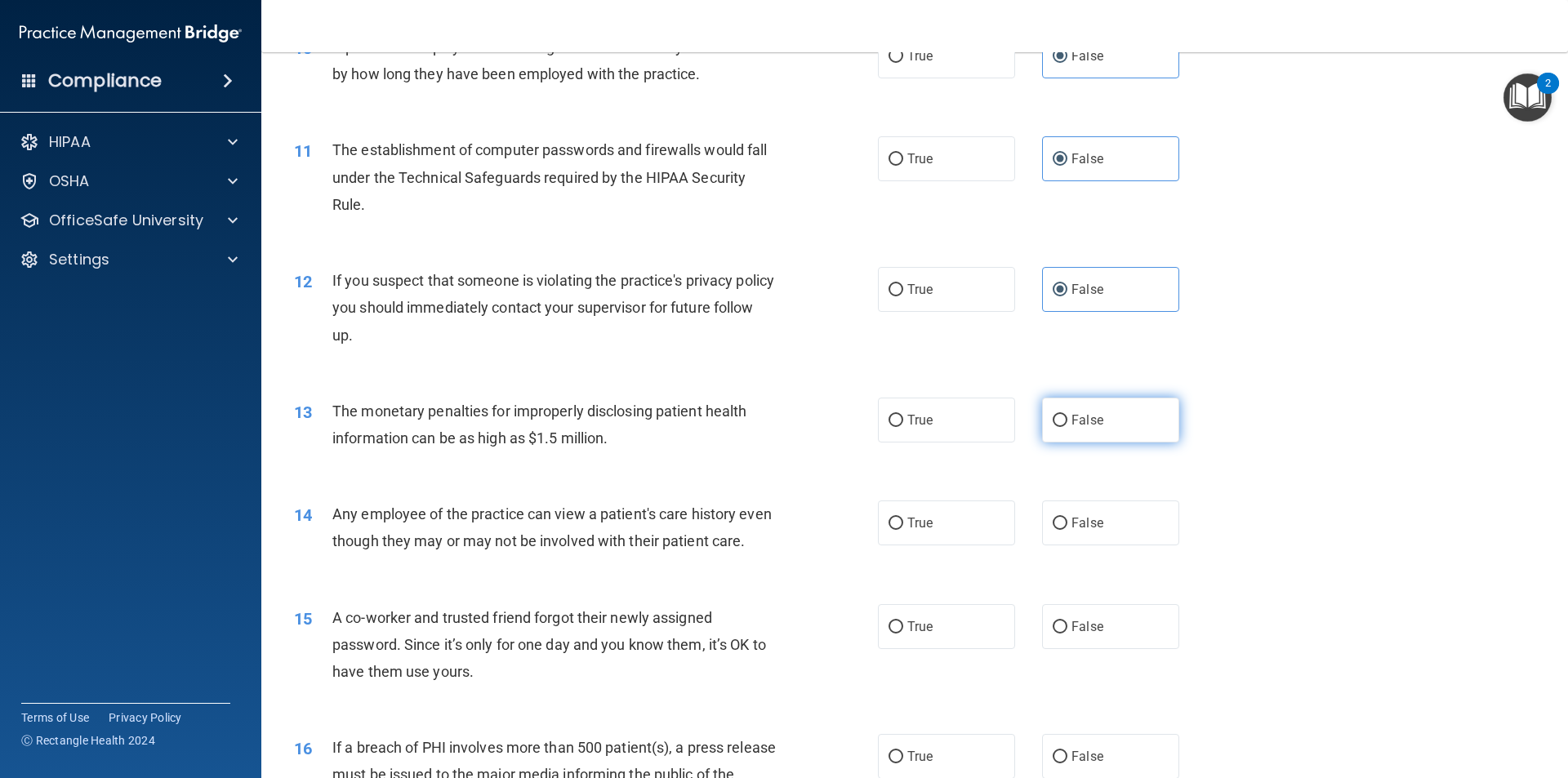
drag, startPoint x: 1048, startPoint y: 416, endPoint x: 1066, endPoint y: 480, distance: 66.5
click at [1053, 417] on input "False" at bounding box center [1060, 421] width 15 height 12
radio input "true"
click at [1078, 523] on span "False" at bounding box center [1087, 523] width 32 height 15
click at [1067, 523] on input "False" at bounding box center [1060, 524] width 15 height 12
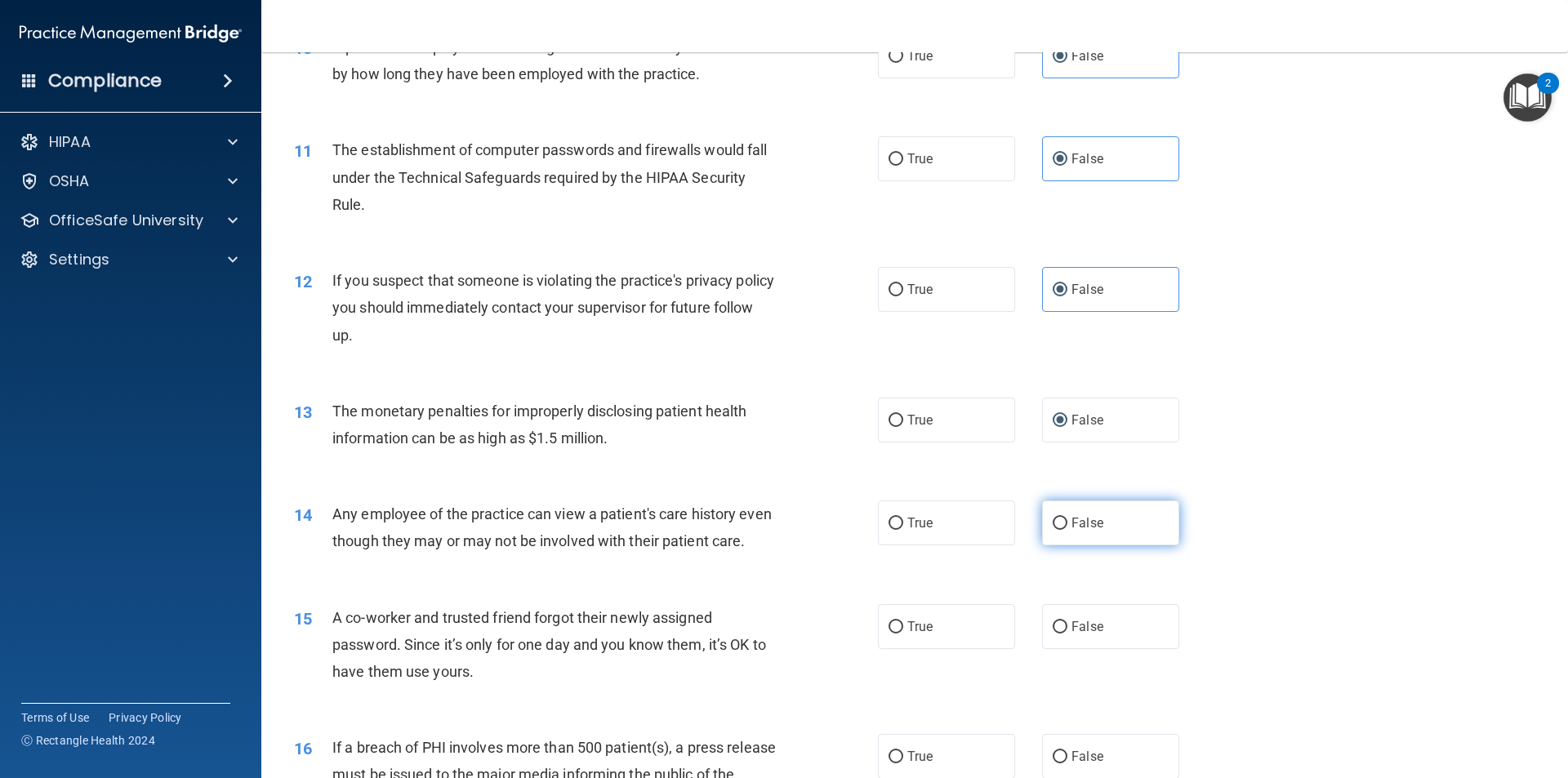
radio input "true"
click at [1101, 649] on label "False" at bounding box center [1111, 626] width 137 height 45
click at [1067, 633] on input "False" at bounding box center [1060, 627] width 15 height 12
radio input "true"
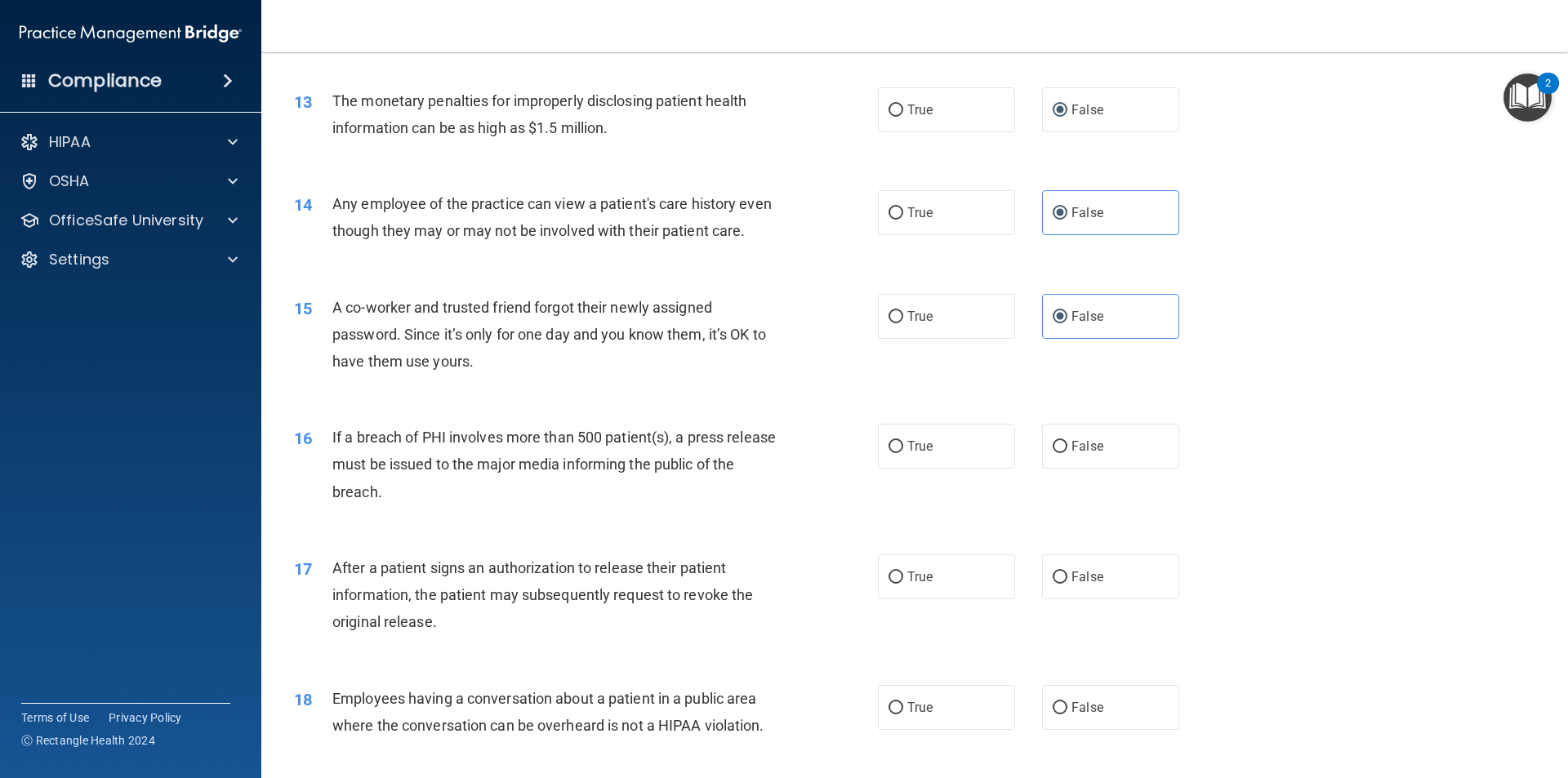
scroll to position [1469, 0]
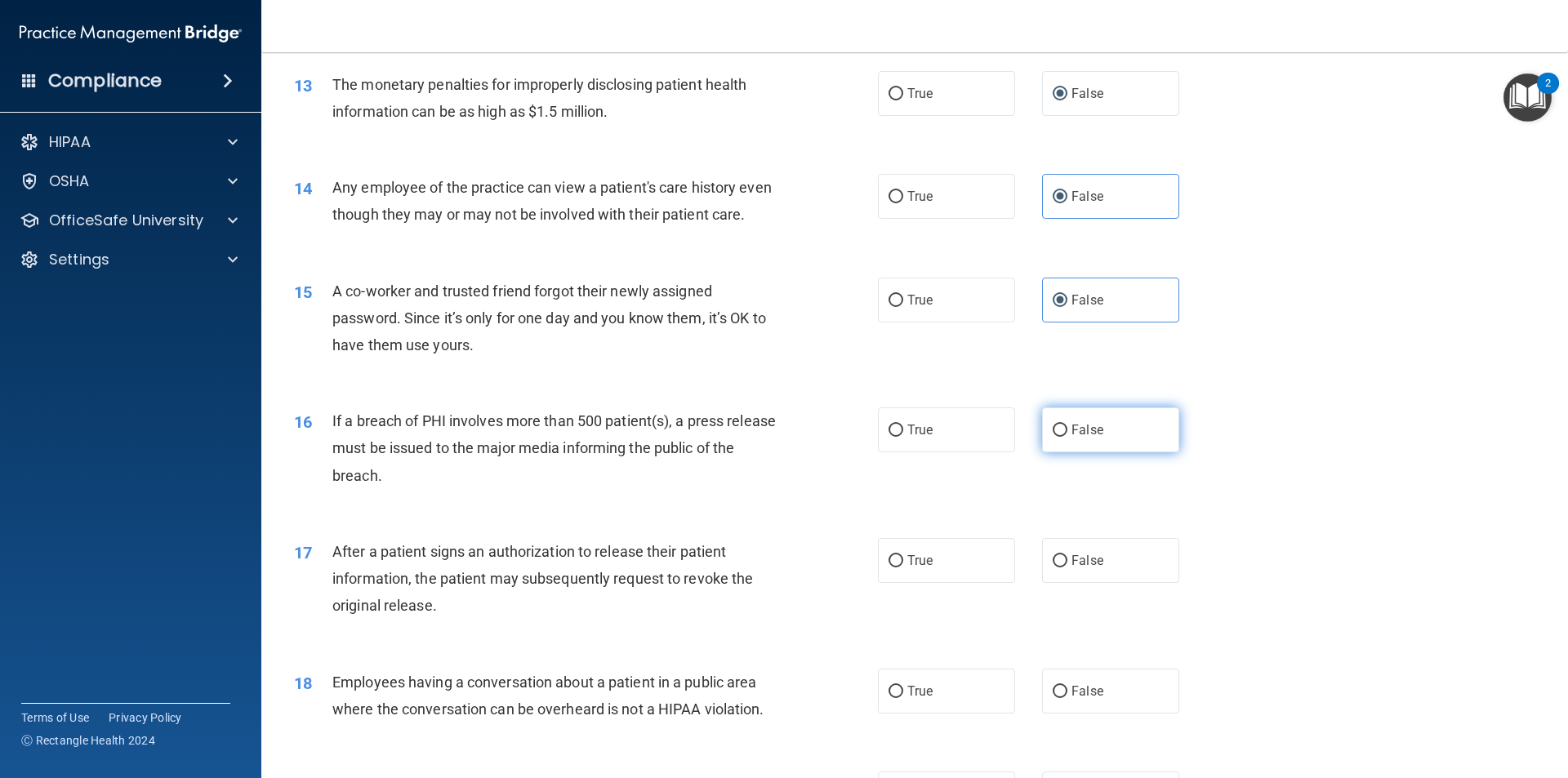
click at [1063, 452] on label "False" at bounding box center [1111, 429] width 137 height 45
click at [1063, 437] on input "False" at bounding box center [1060, 430] width 15 height 12
radio input "true"
click at [1138, 613] on div "17 After a patient signs an authorization to release their patient information,…" at bounding box center [915, 583] width 1266 height 130
drag, startPoint x: 1132, startPoint y: 601, endPoint x: 1124, endPoint y: 653, distance: 52.6
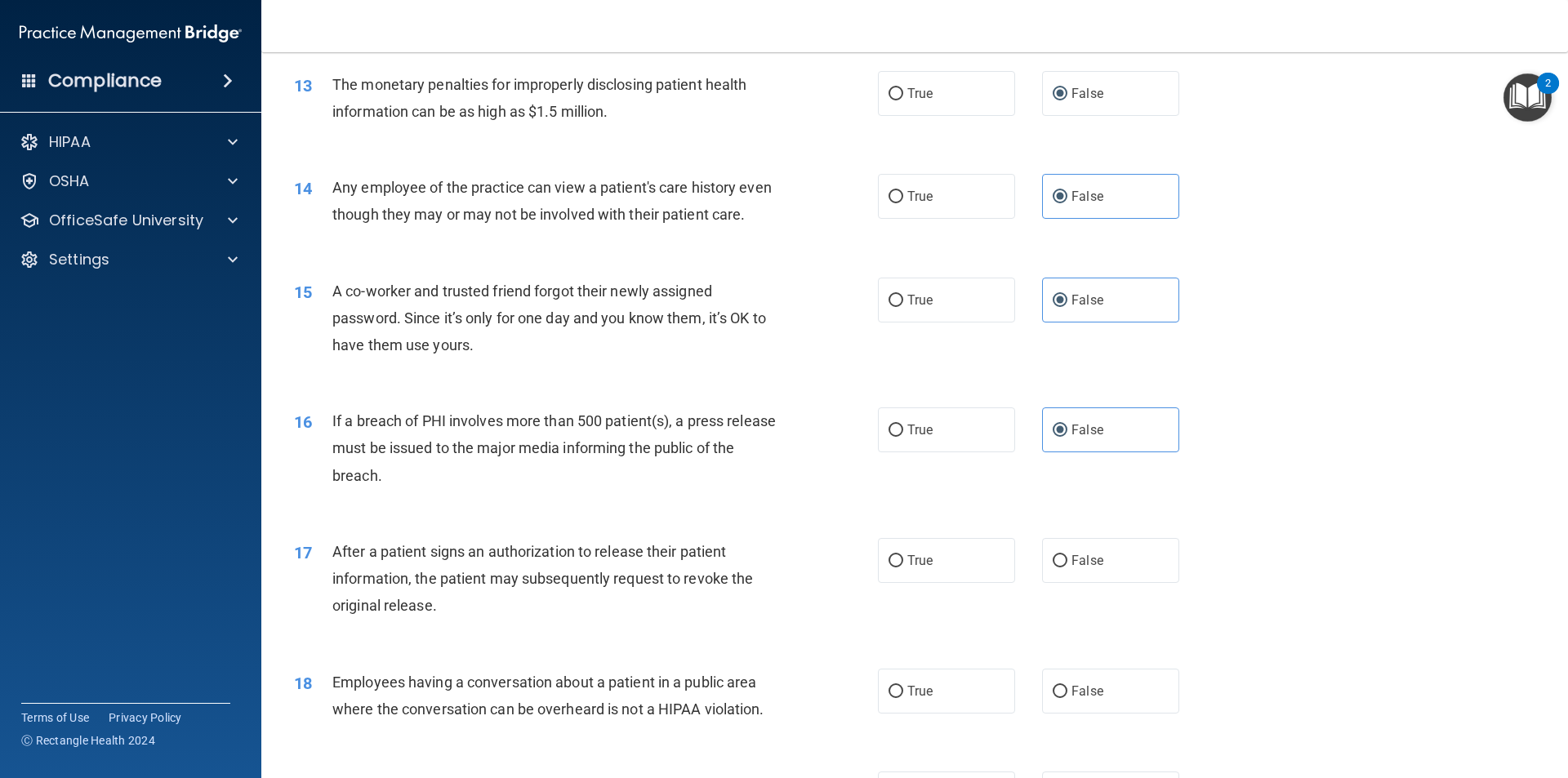
click at [1129, 583] on label "False" at bounding box center [1111, 560] width 137 height 45
click at [1067, 567] on input "False" at bounding box center [1060, 561] width 15 height 12
radio input "true"
click at [1127, 711] on label "False" at bounding box center [1111, 691] width 137 height 45
click at [1067, 698] on input "False" at bounding box center [1060, 691] width 15 height 12
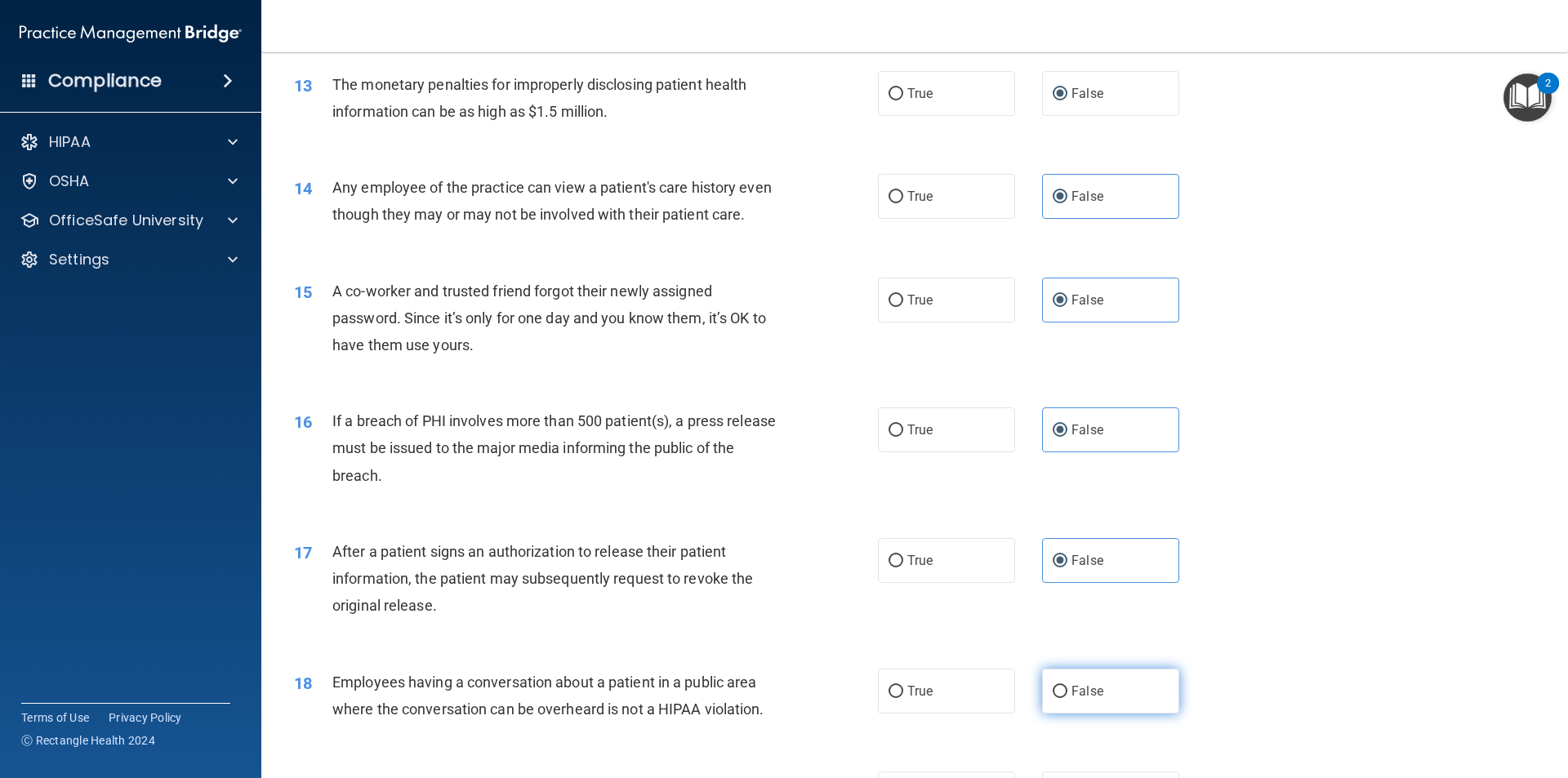
radio input "true"
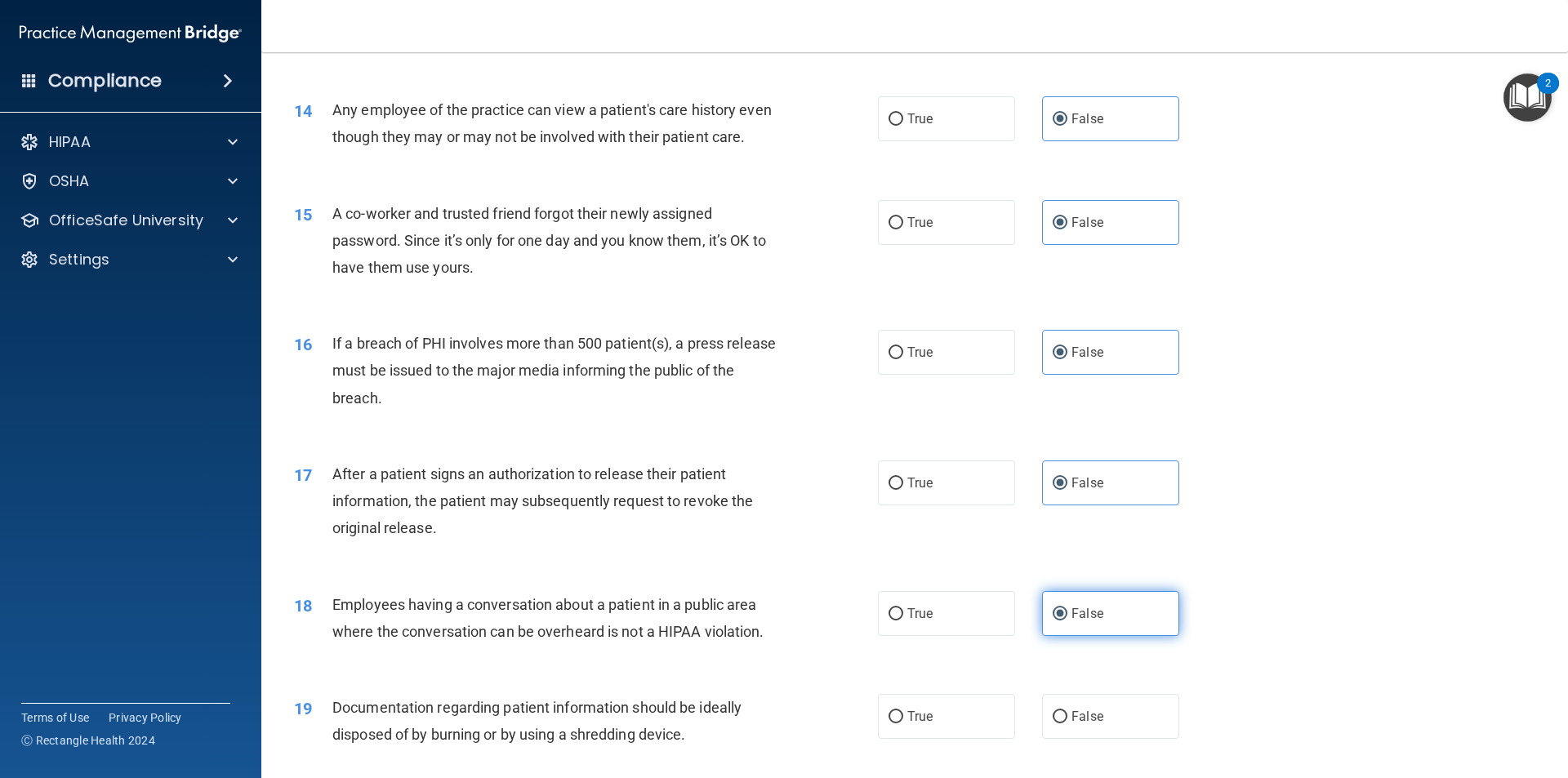
scroll to position [1796, 0]
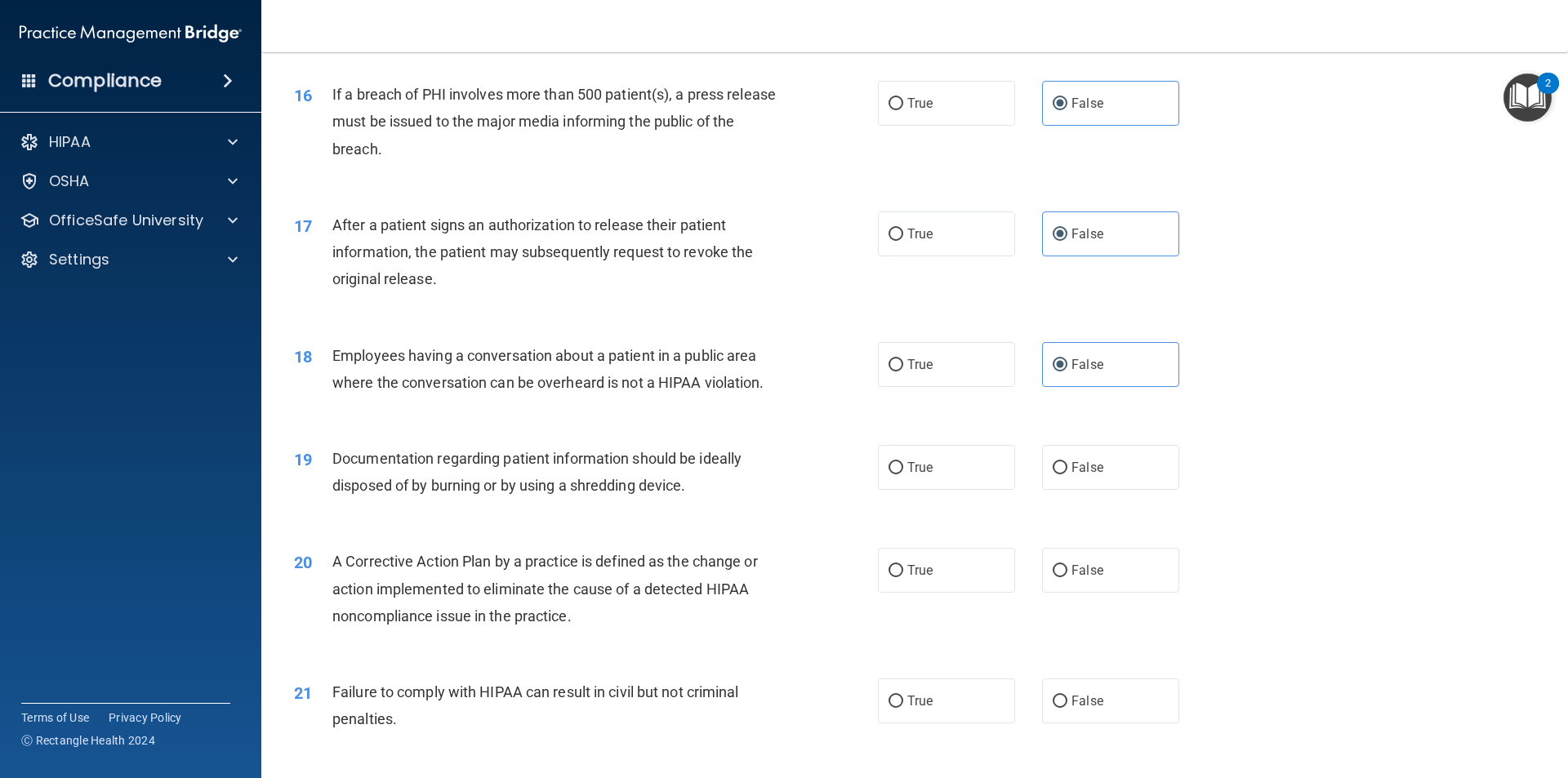
drag, startPoint x: 1099, startPoint y: 509, endPoint x: 1090, endPoint y: 550, distance: 42.0
click at [1098, 490] on label "False" at bounding box center [1111, 467] width 137 height 45
click at [1067, 475] on input "False" at bounding box center [1060, 468] width 15 height 12
radio input "true"
click at [1104, 593] on label "False" at bounding box center [1111, 570] width 137 height 45
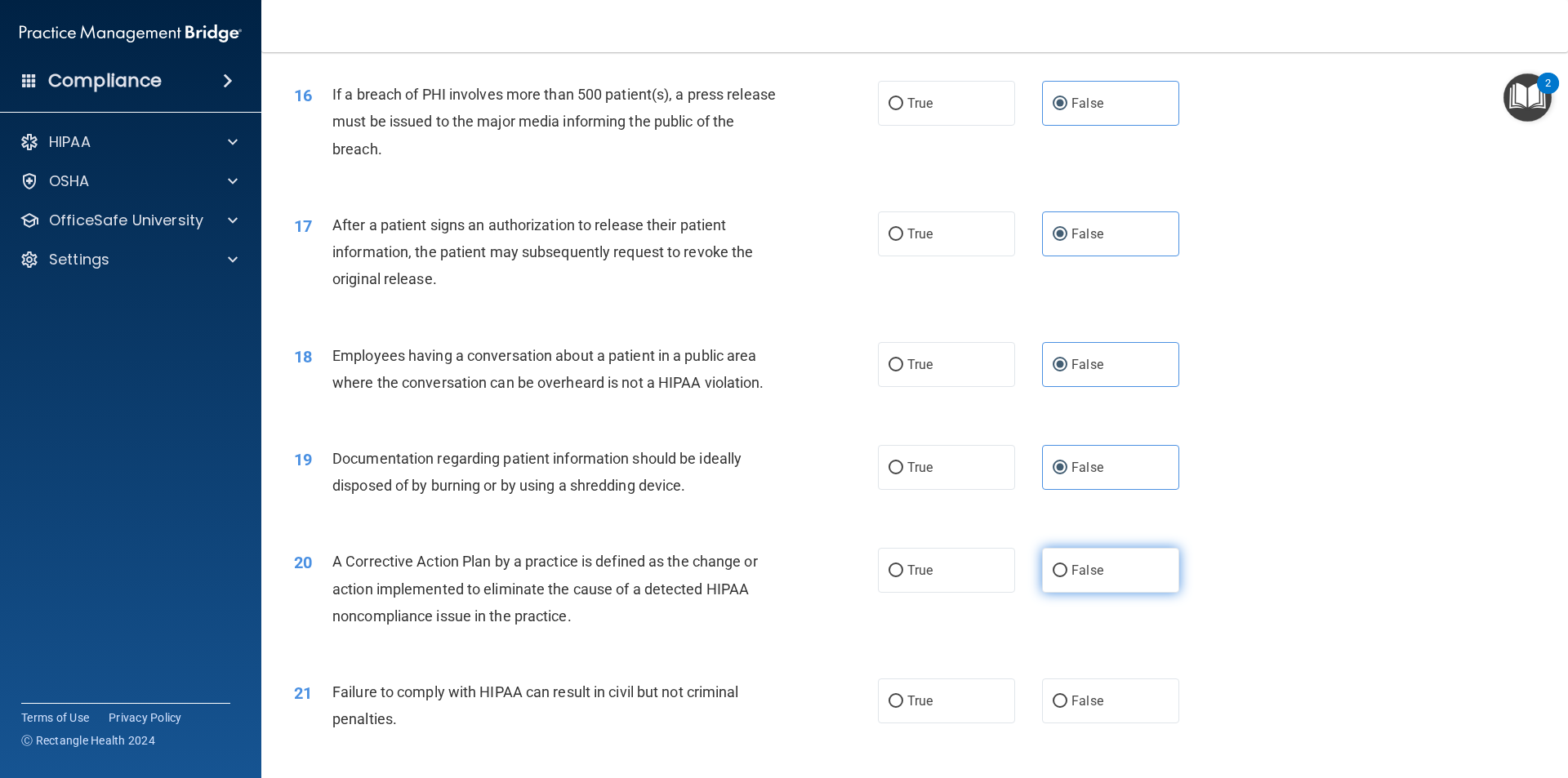
click at [1067, 578] on input "False" at bounding box center [1060, 571] width 15 height 12
radio input "true"
click at [1115, 723] on label "False" at bounding box center [1111, 701] width 137 height 45
click at [1067, 708] on input "False" at bounding box center [1060, 702] width 15 height 12
radio input "true"
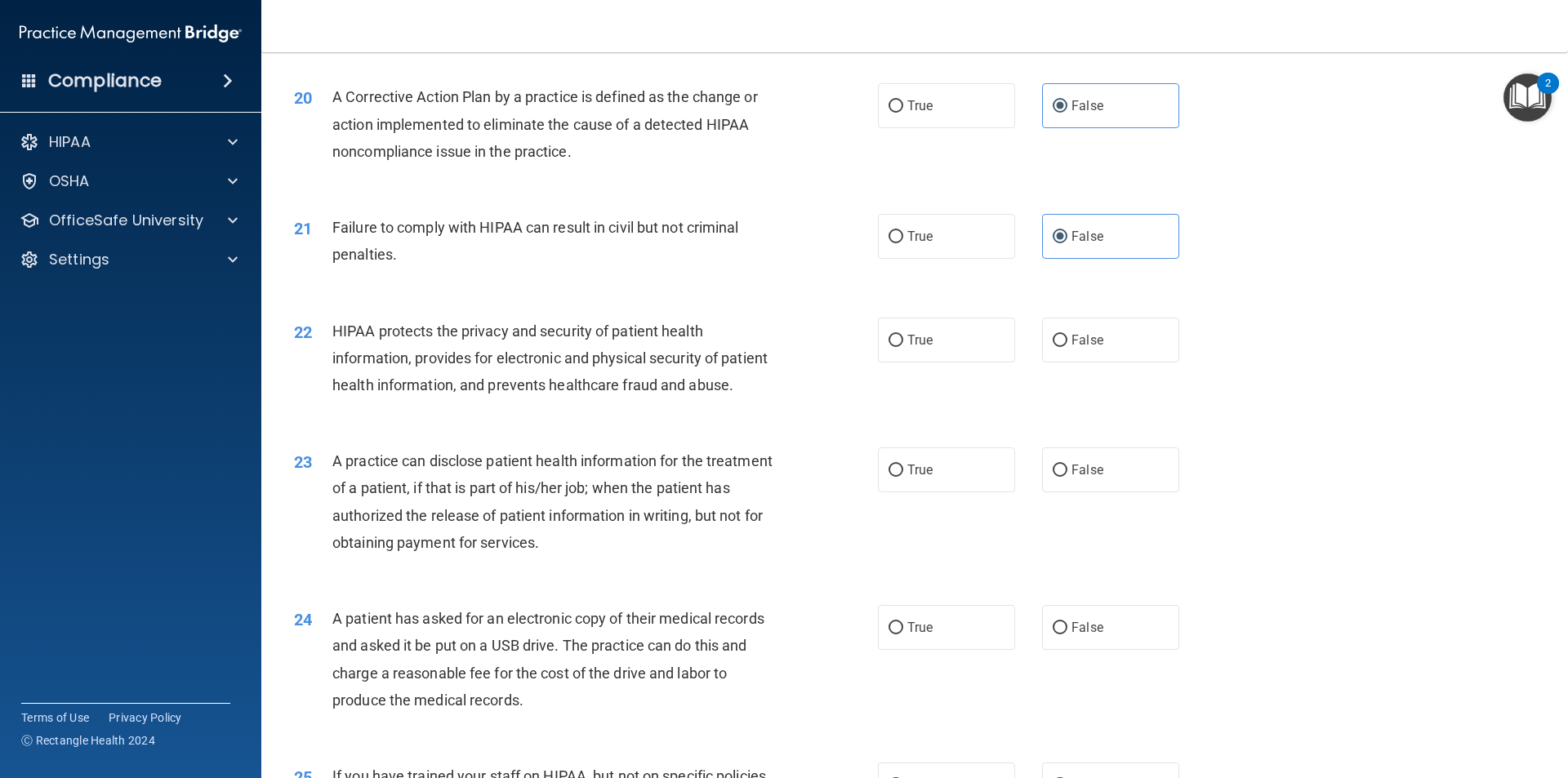
scroll to position [2286, 0]
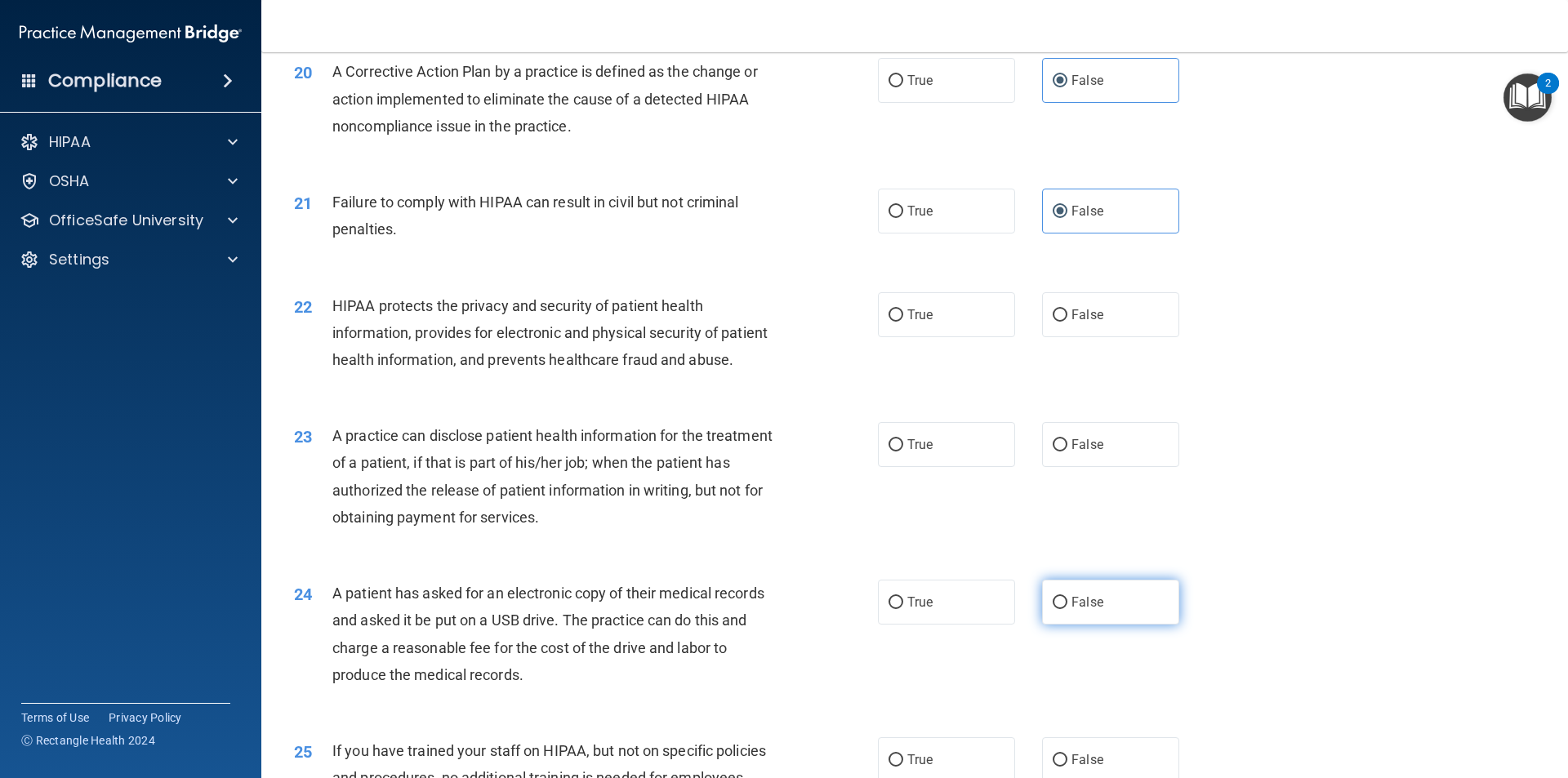
drag, startPoint x: 1076, startPoint y: 659, endPoint x: 1078, endPoint y: 631, distance: 28.1
click at [1076, 610] on span "False" at bounding box center [1087, 602] width 32 height 15
click at [1067, 609] on input "False" at bounding box center [1060, 602] width 15 height 12
radio input "true"
click at [1064, 467] on label "False" at bounding box center [1111, 445] width 137 height 45
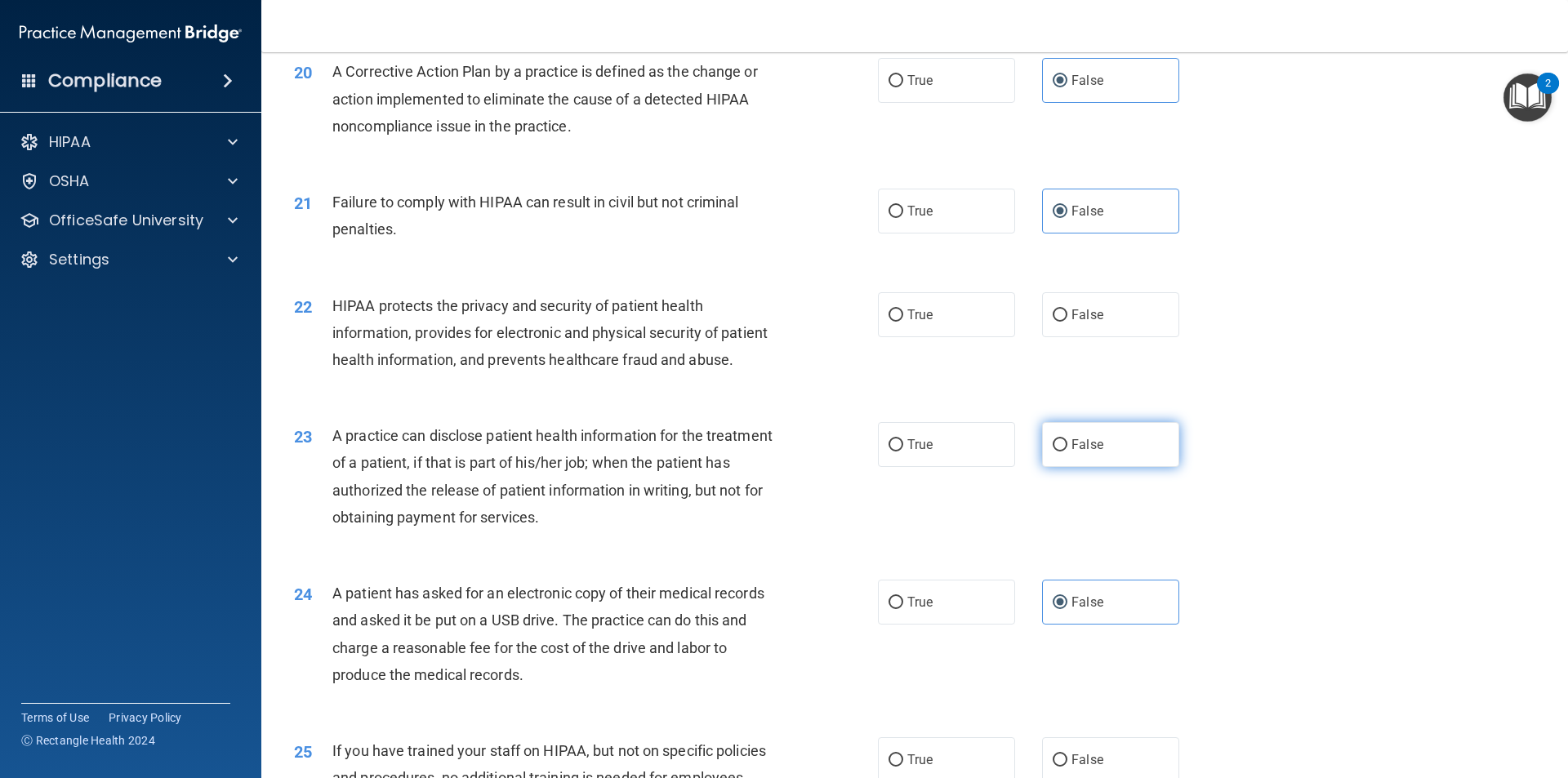
click at [1064, 452] on input "False" at bounding box center [1060, 446] width 15 height 12
radio input "true"
click at [1072, 322] on span "False" at bounding box center [1087, 314] width 32 height 15
click at [1067, 321] on input "False" at bounding box center [1060, 315] width 15 height 12
radio input "true"
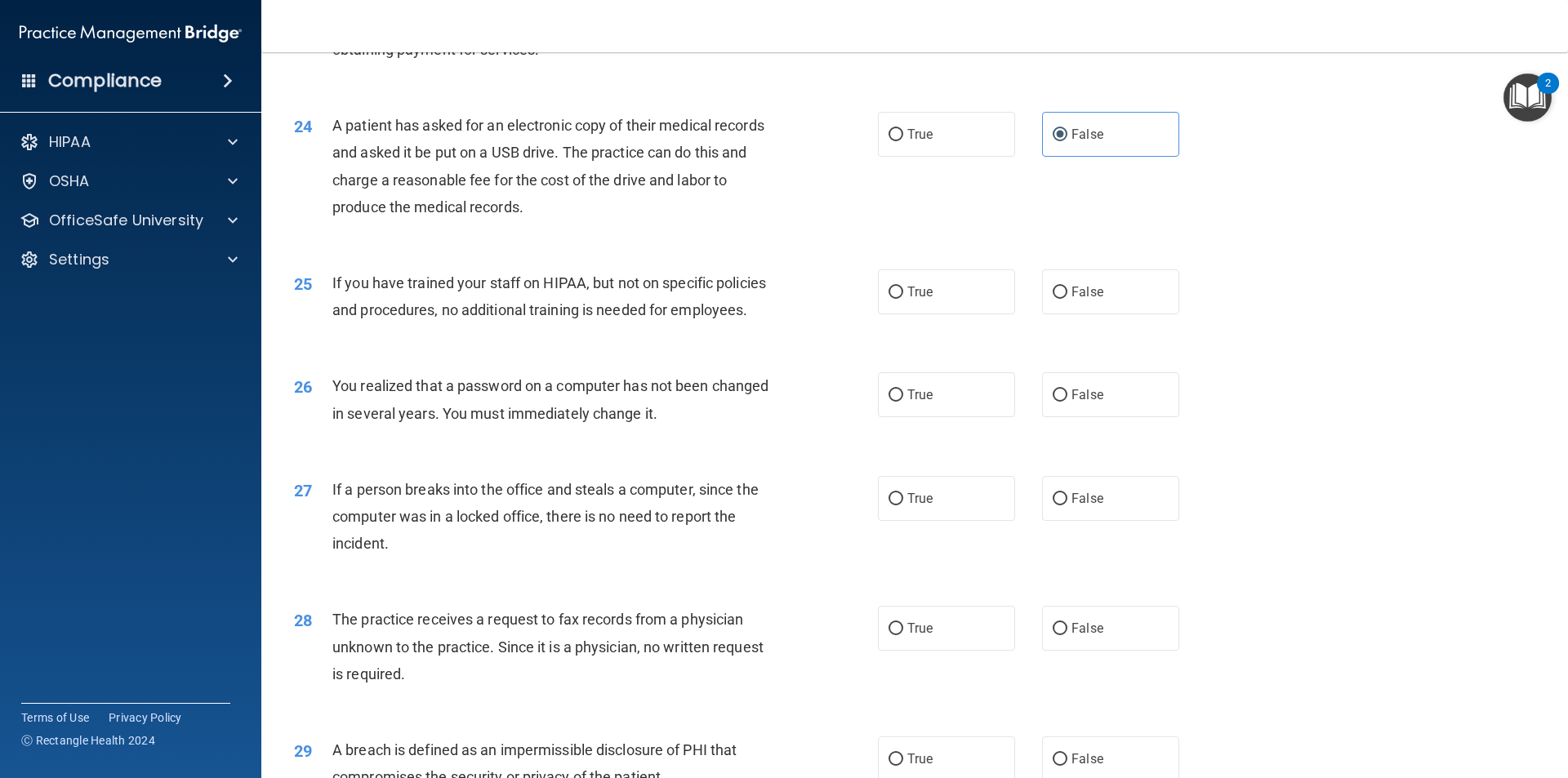
scroll to position [2775, 0]
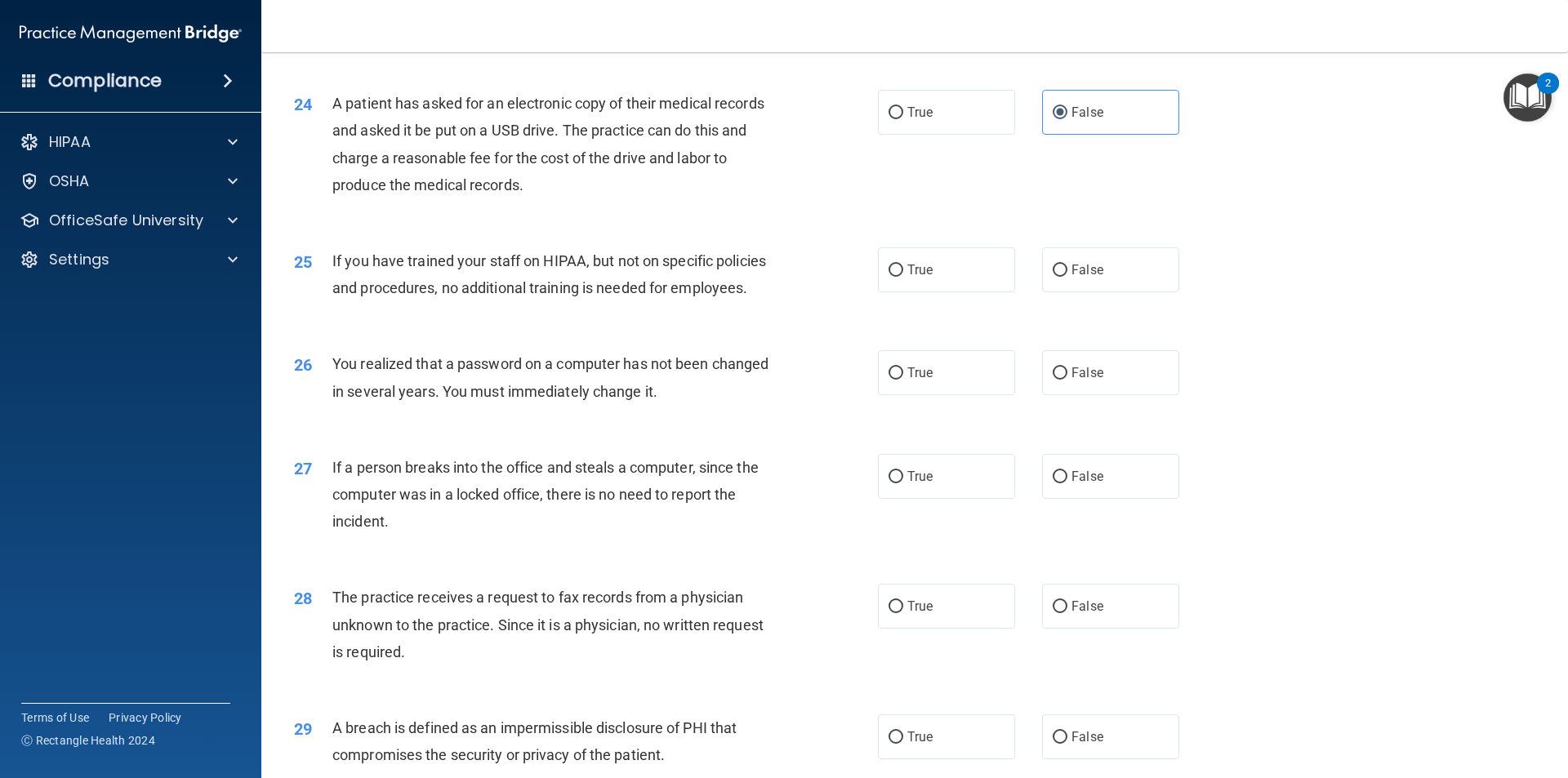
drag, startPoint x: 1090, startPoint y: 344, endPoint x: 1089, endPoint y: 353, distance: 9.1
click at [1089, 330] on div "25 If you have trained your staff on HIPAA, but not on specific policies and pr…" at bounding box center [915, 278] width 1266 height 103
click at [1107, 395] on label "False" at bounding box center [1111, 373] width 137 height 45
click at [1067, 380] on input "False" at bounding box center [1060, 374] width 15 height 12
radio input "true"
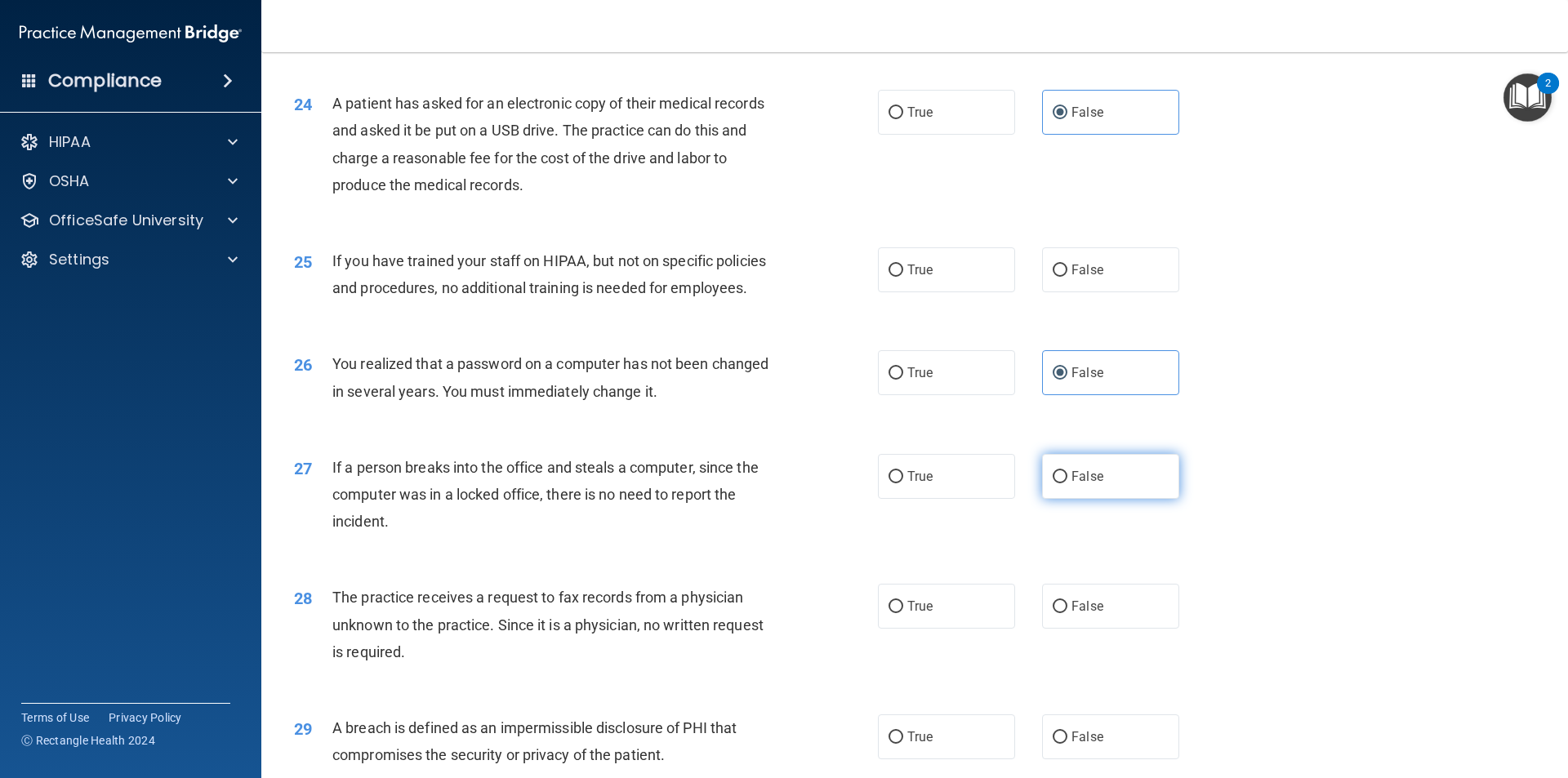
click at [1099, 499] on label "False" at bounding box center [1111, 476] width 137 height 45
click at [1067, 483] on input "False" at bounding box center [1060, 477] width 15 height 12
radio input "true"
drag, startPoint x: 1028, startPoint y: 652, endPoint x: 1029, endPoint y: 641, distance: 11.0
click at [1027, 629] on div "True False" at bounding box center [1042, 606] width 329 height 45
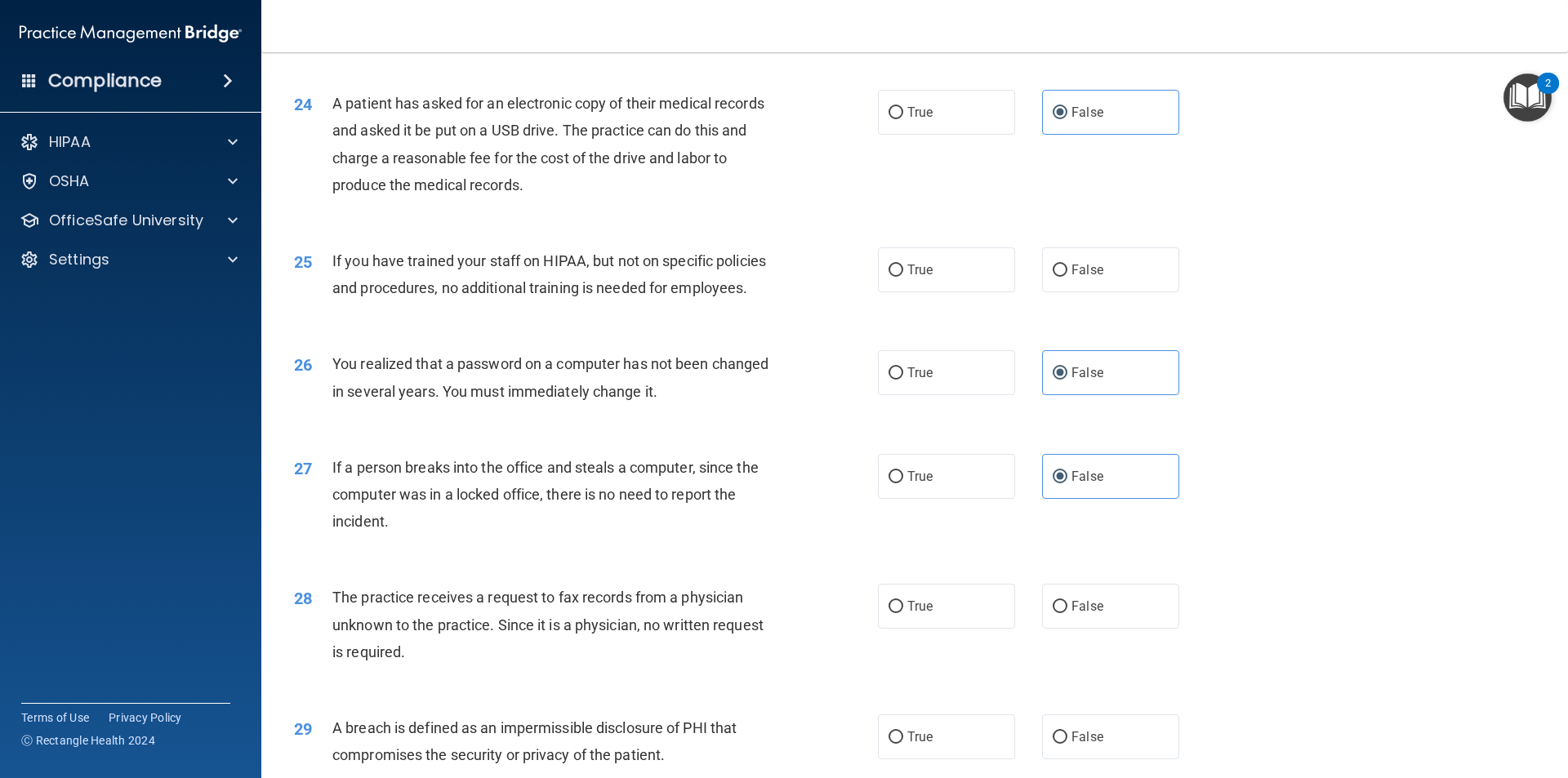
drag, startPoint x: 1071, startPoint y: 665, endPoint x: 1073, endPoint y: 614, distance: 51.0
click at [1072, 613] on span "False" at bounding box center [1087, 606] width 32 height 15
click at [1067, 613] on input "False" at bounding box center [1060, 607] width 15 height 12
radio input "true"
click at [1075, 330] on div "25 If you have trained your staff on HIPAA, but not on specific policies and pr…" at bounding box center [915, 278] width 1266 height 103
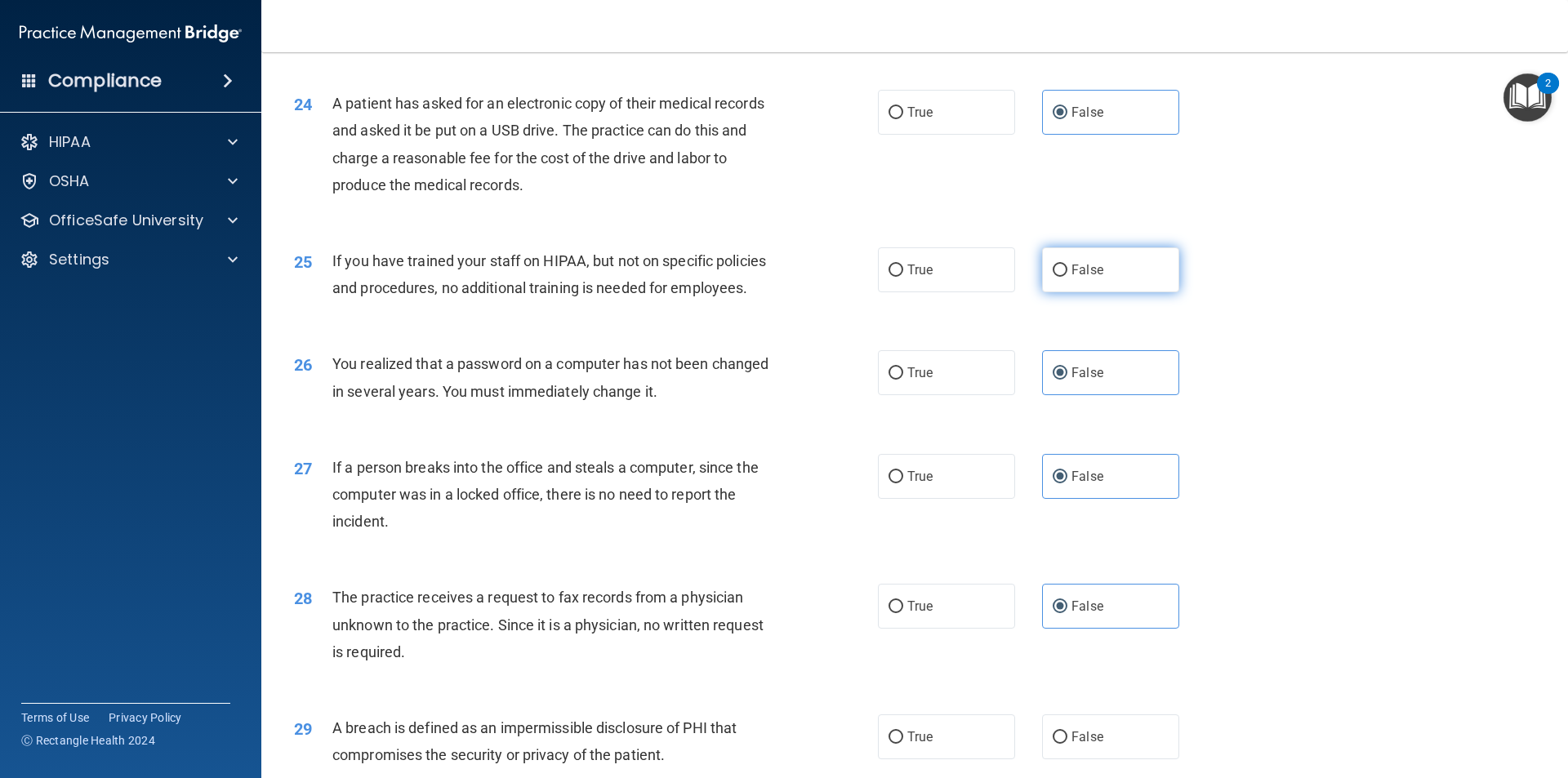
click at [1096, 292] on label "False" at bounding box center [1111, 270] width 137 height 45
click at [1067, 277] on input "False" at bounding box center [1060, 271] width 15 height 12
radio input "true"
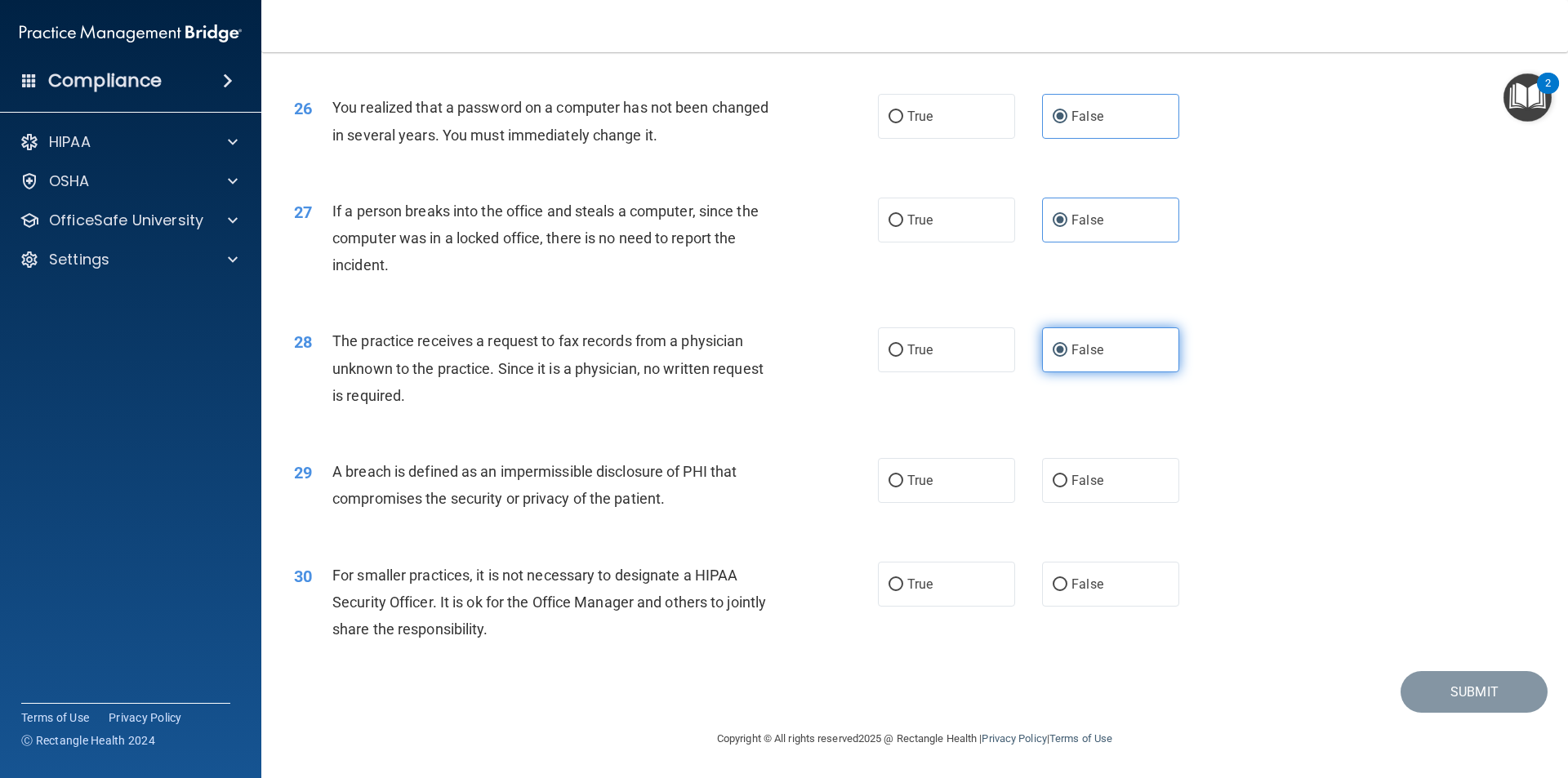
scroll to position [3085, 0]
drag, startPoint x: 1131, startPoint y: 501, endPoint x: 1126, endPoint y: 523, distance: 22.6
click at [1131, 506] on div "29 A breach is defined as an impermissible disclosure of PHI that compromises t…" at bounding box center [915, 489] width 1266 height 103
click at [1125, 592] on label "False" at bounding box center [1111, 584] width 137 height 45
click at [1067, 591] on input "False" at bounding box center [1060, 584] width 15 height 12
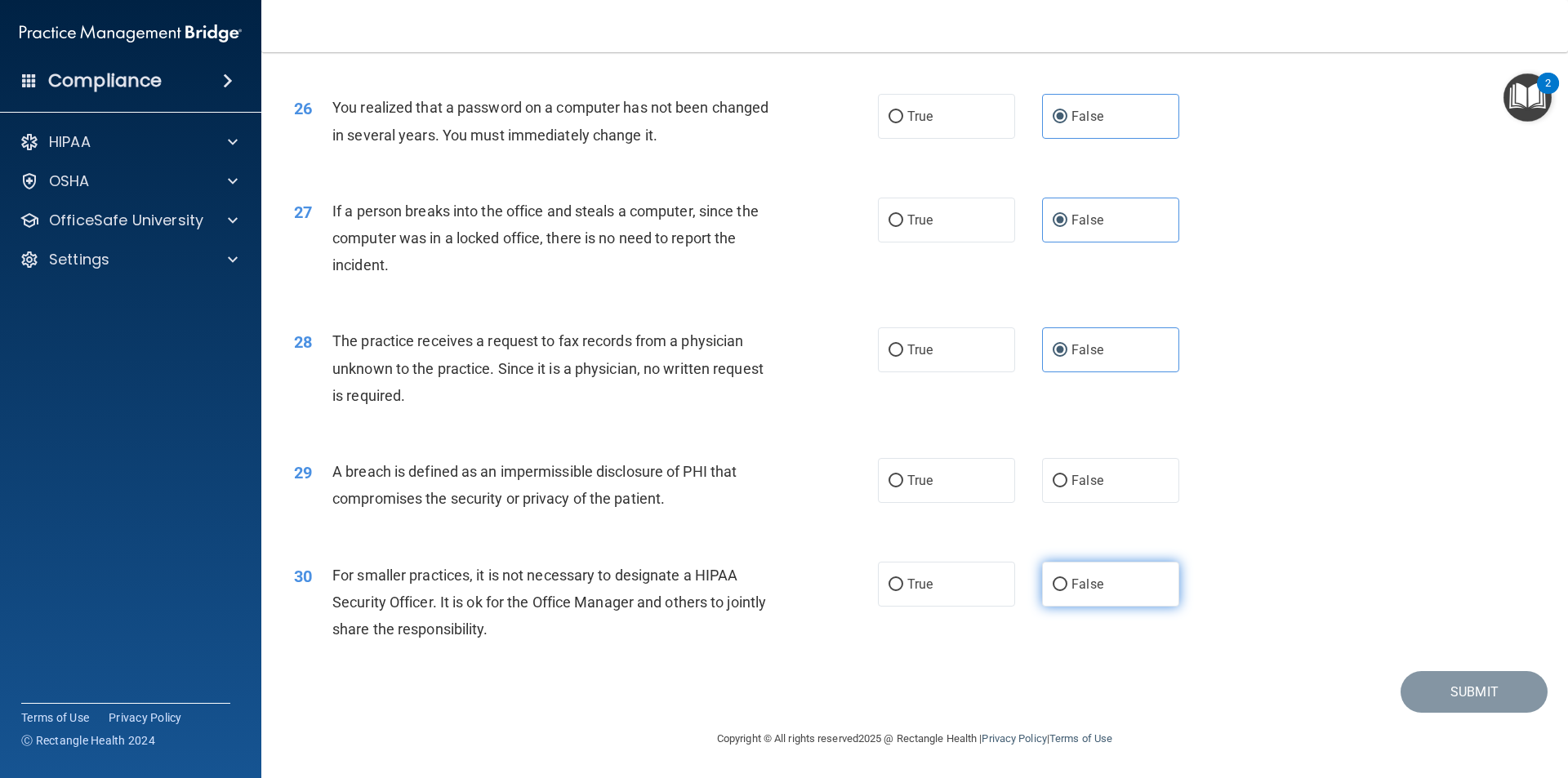
radio input "true"
click at [1053, 481] on input "False" at bounding box center [1060, 481] width 15 height 12
radio input "true"
click at [1463, 681] on button "Submit" at bounding box center [1474, 691] width 147 height 42
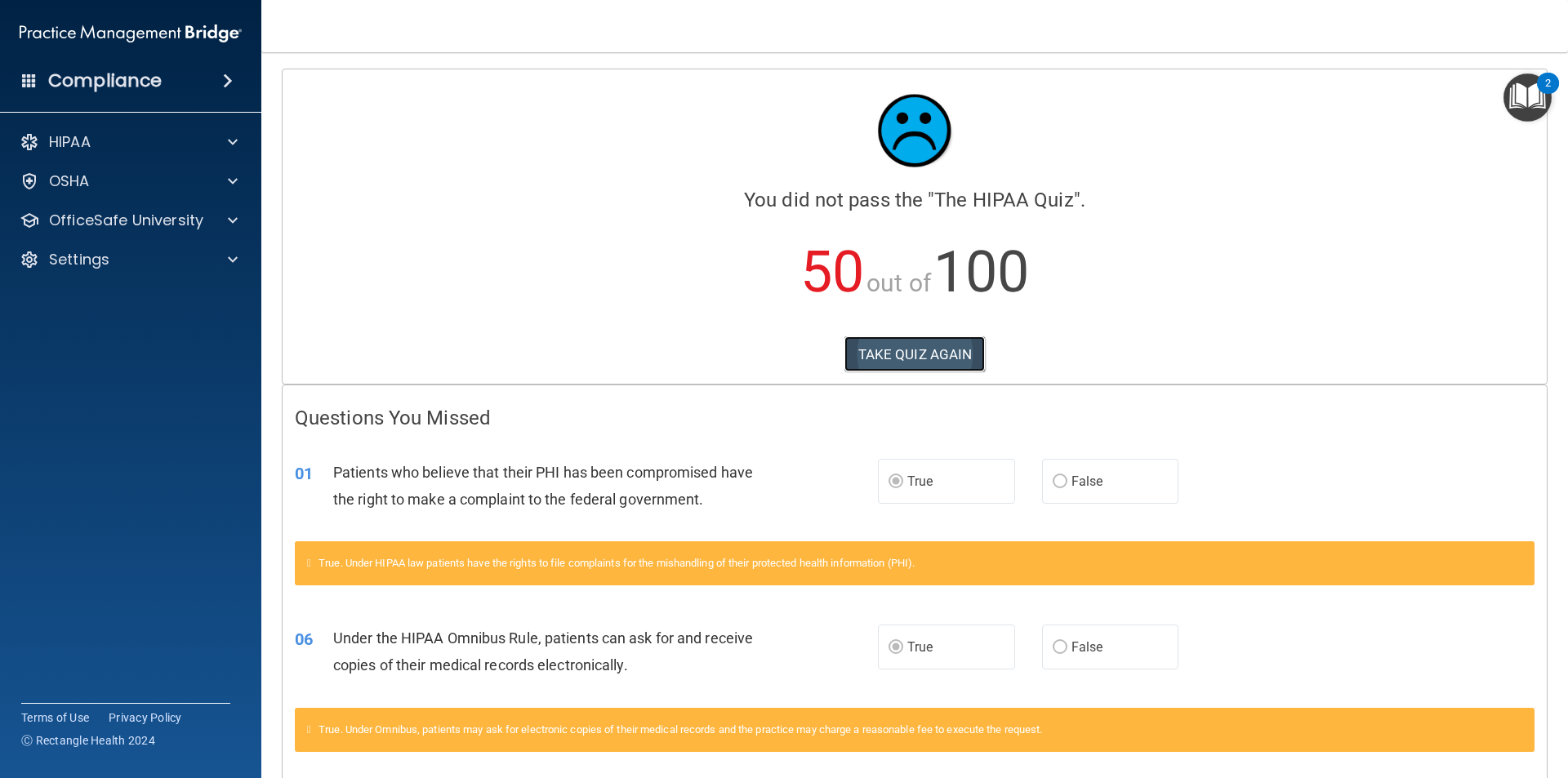
click at [946, 350] on button "TAKE QUIZ AGAIN" at bounding box center [915, 355] width 141 height 36
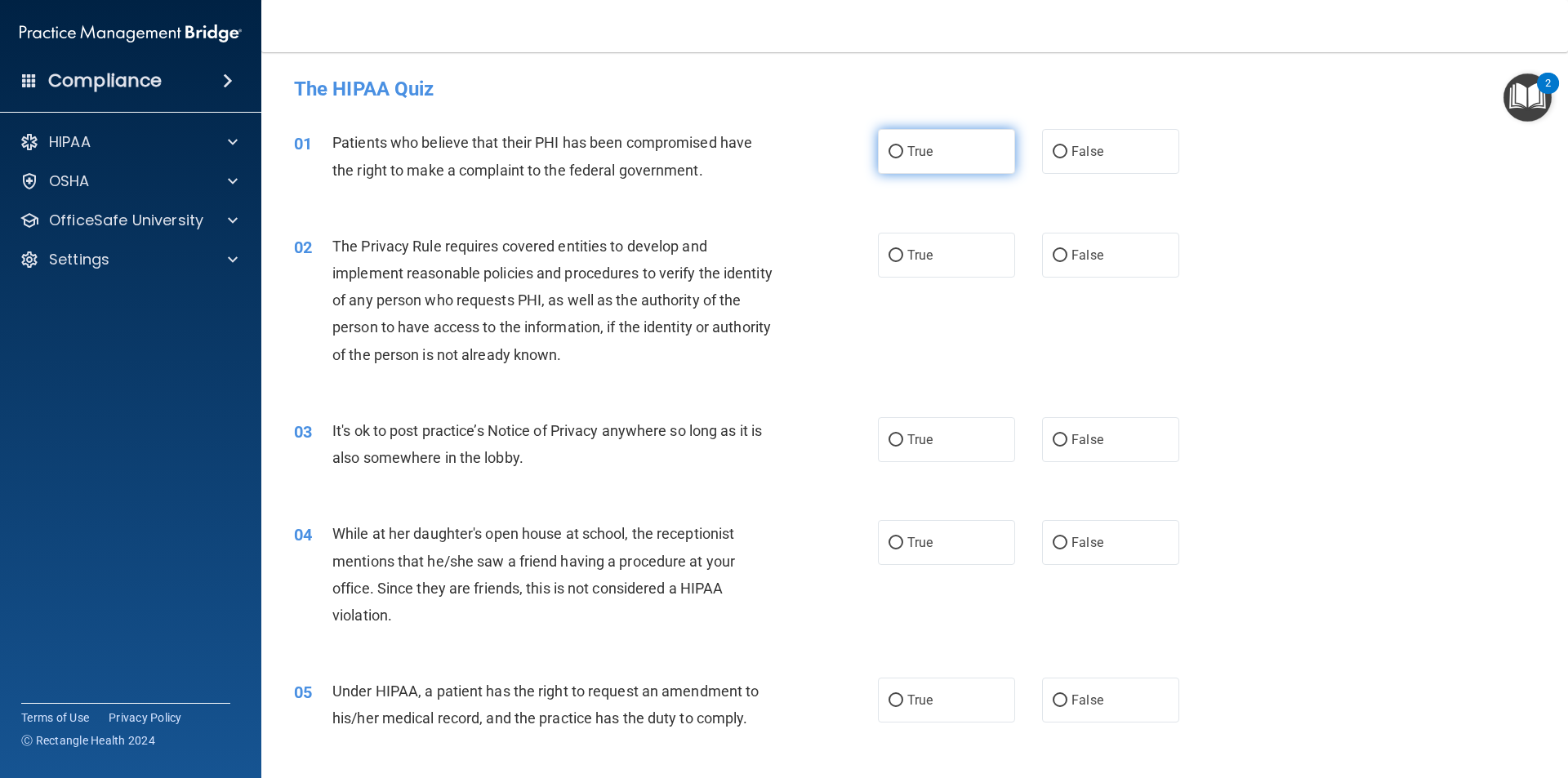
click at [907, 158] on span "True" at bounding box center [920, 152] width 26 height 15
click at [904, 158] on input "True" at bounding box center [896, 153] width 15 height 12
radio input "true"
click at [1136, 250] on label "False" at bounding box center [1111, 255] width 137 height 45
click at [1067, 250] on input "False" at bounding box center [1060, 256] width 15 height 12
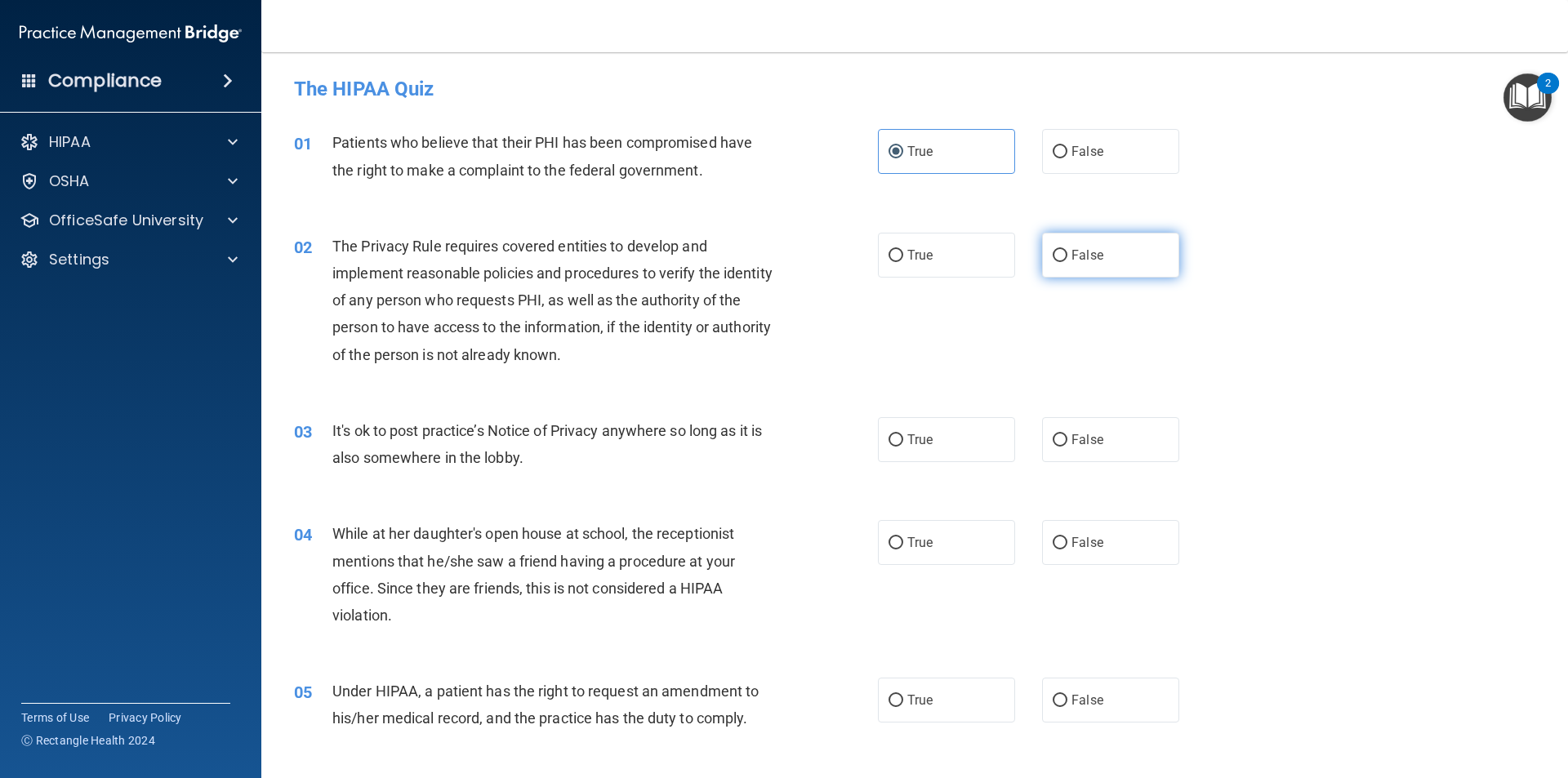
radio input "true"
click at [1155, 427] on label "False" at bounding box center [1111, 440] width 137 height 45
click at [1067, 434] on input "False" at bounding box center [1060, 440] width 15 height 12
radio input "true"
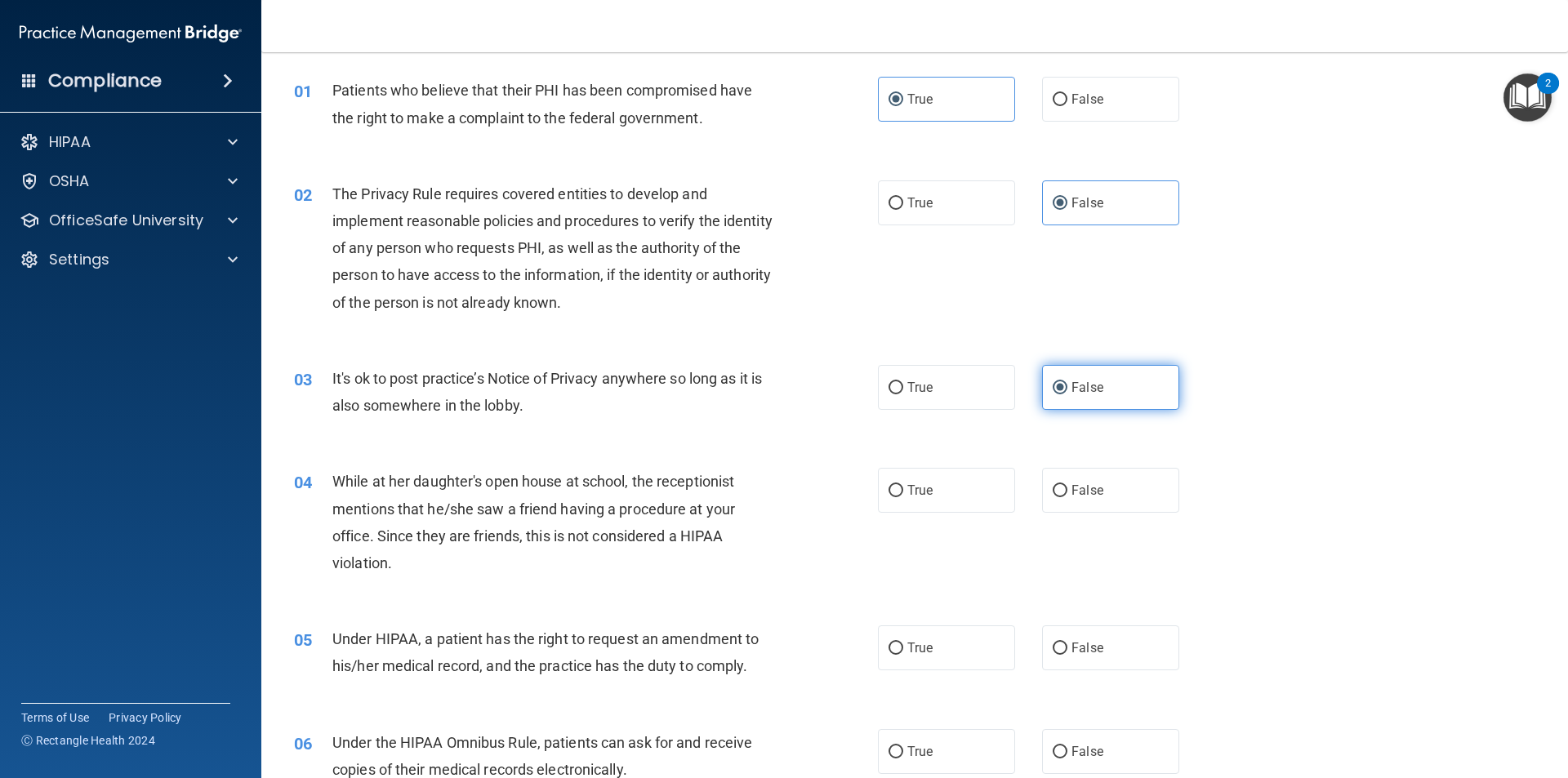
scroll to position [81, 0]
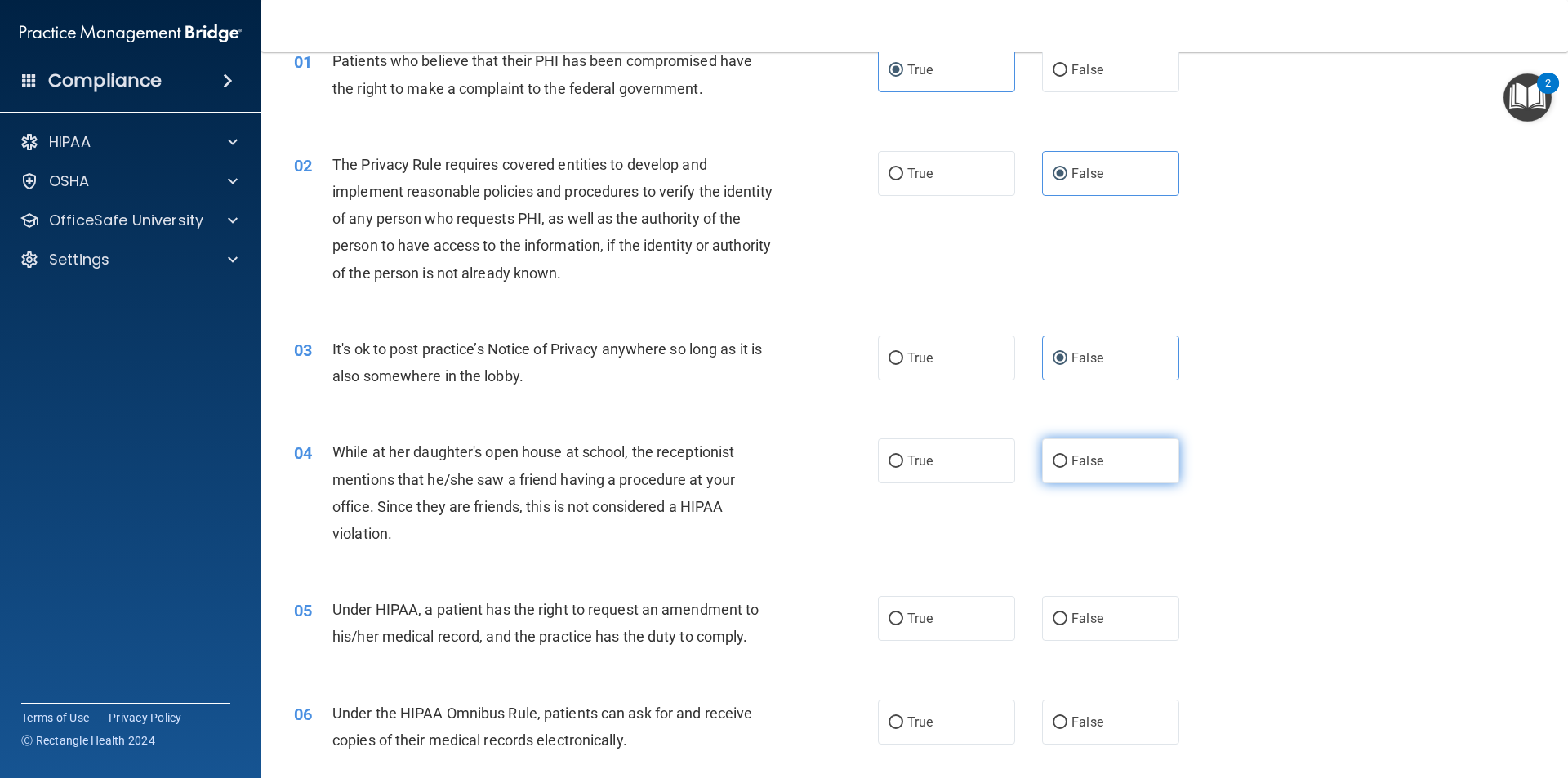
click at [1076, 445] on label "False" at bounding box center [1111, 461] width 137 height 45
click at [1067, 456] on input "False" at bounding box center [1060, 462] width 15 height 12
radio input "true"
click at [1081, 598] on label "False" at bounding box center [1111, 618] width 137 height 45
click at [1067, 613] on input "False" at bounding box center [1060, 619] width 15 height 12
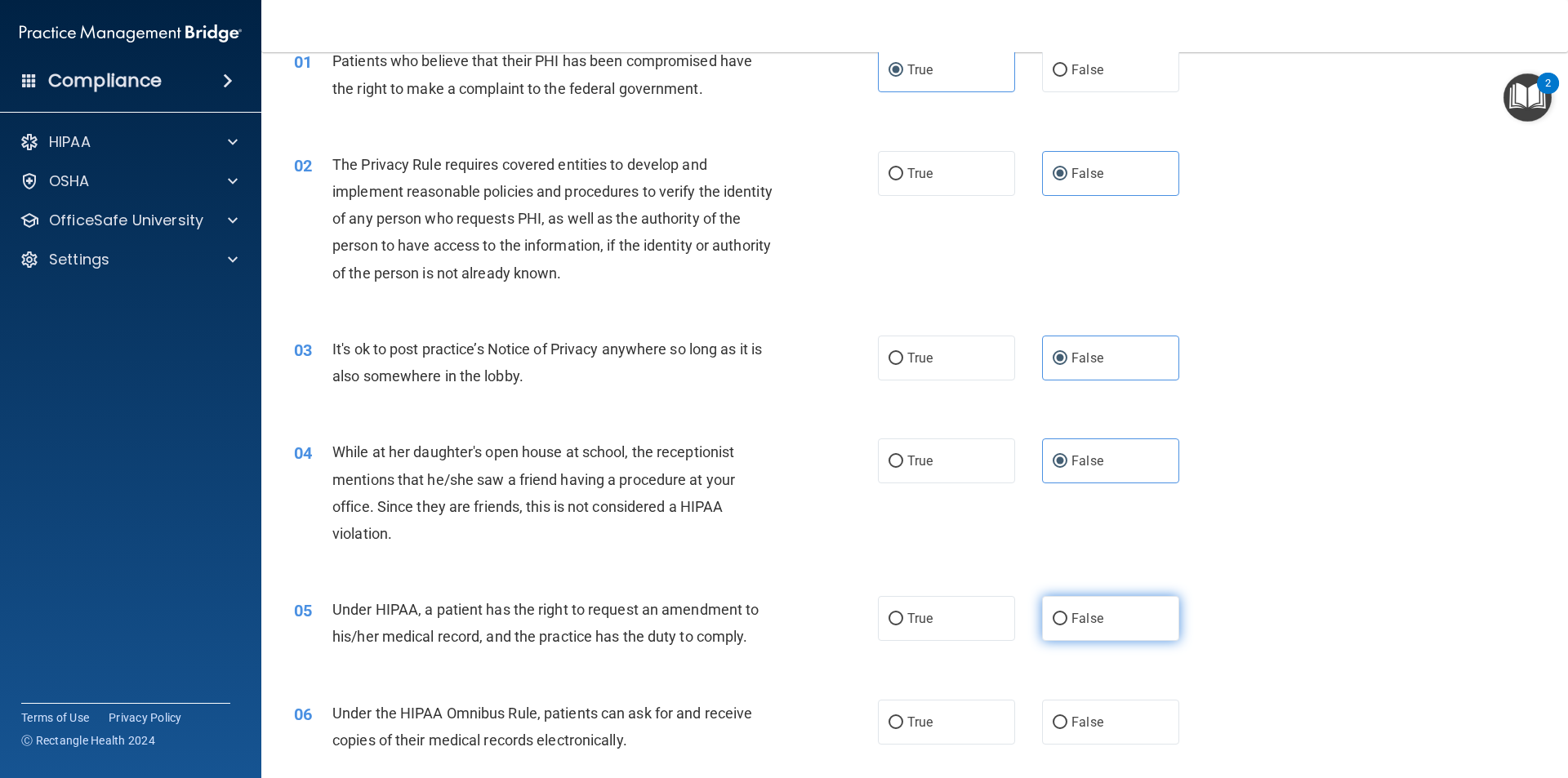
radio input "true"
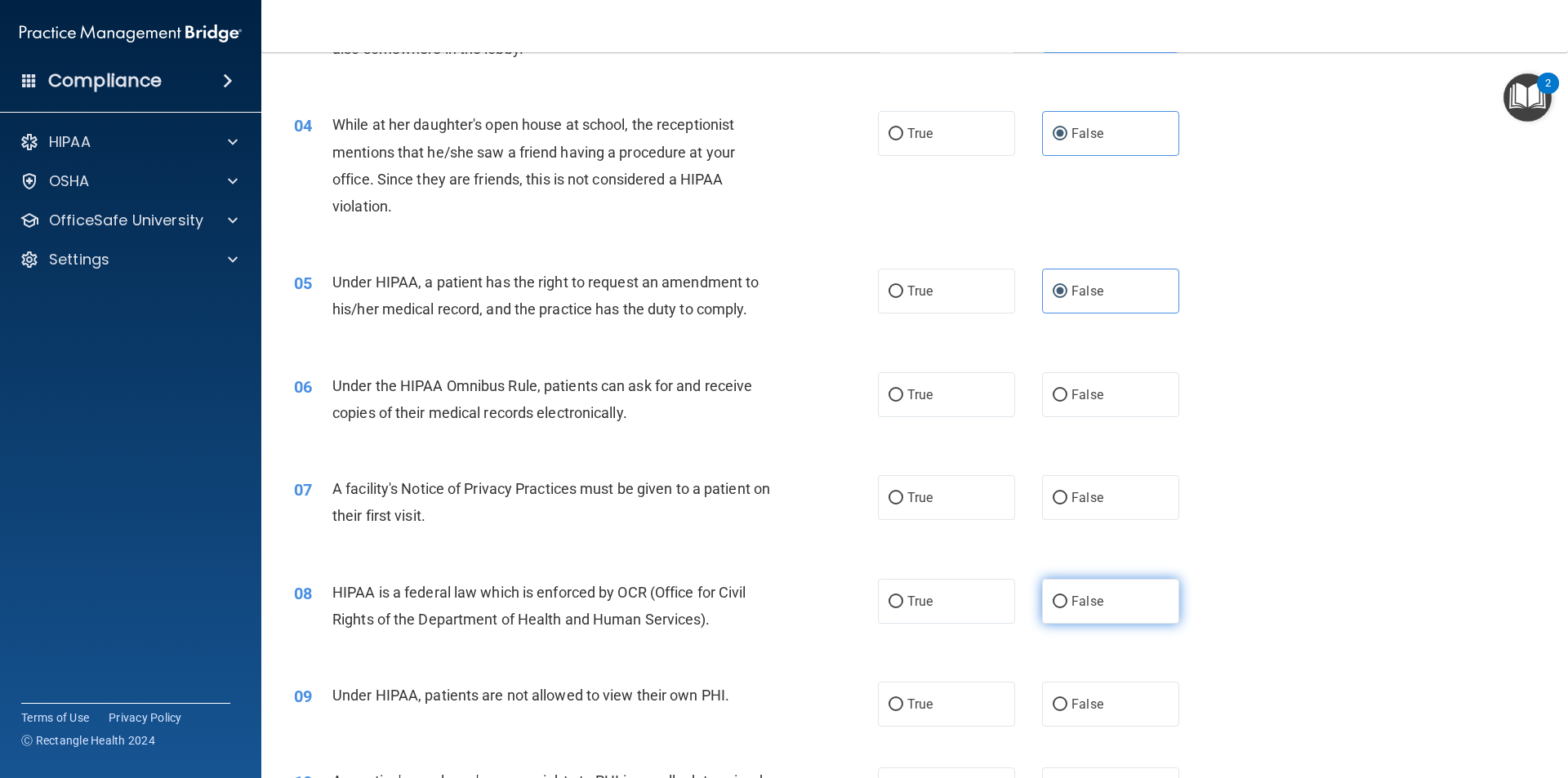
scroll to position [490, 0]
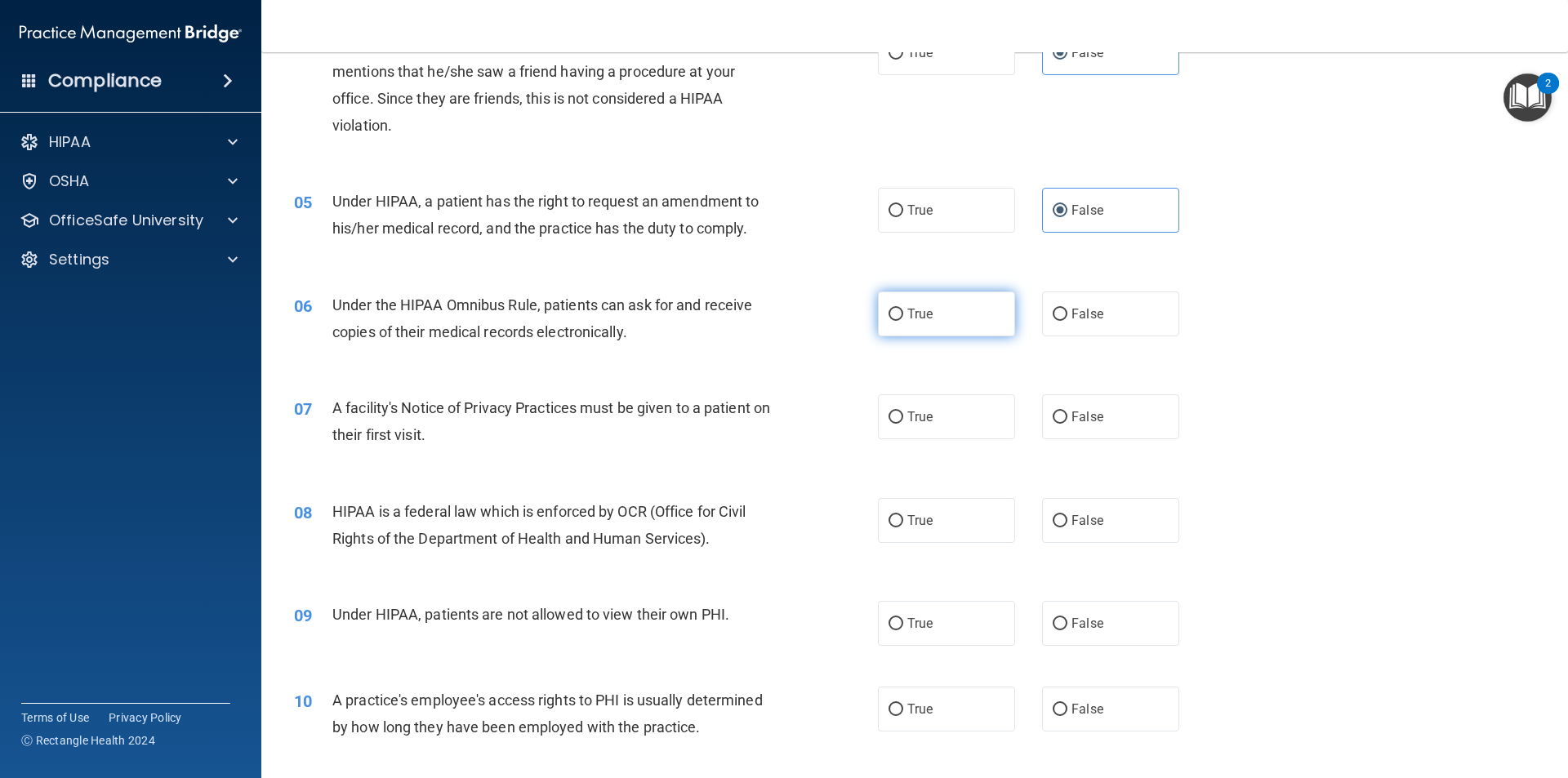
click at [897, 317] on input "True" at bounding box center [896, 314] width 15 height 12
radio input "true"
click at [912, 431] on label "True" at bounding box center [946, 416] width 137 height 45
click at [904, 423] on input "True" at bounding box center [896, 417] width 15 height 12
radio input "true"
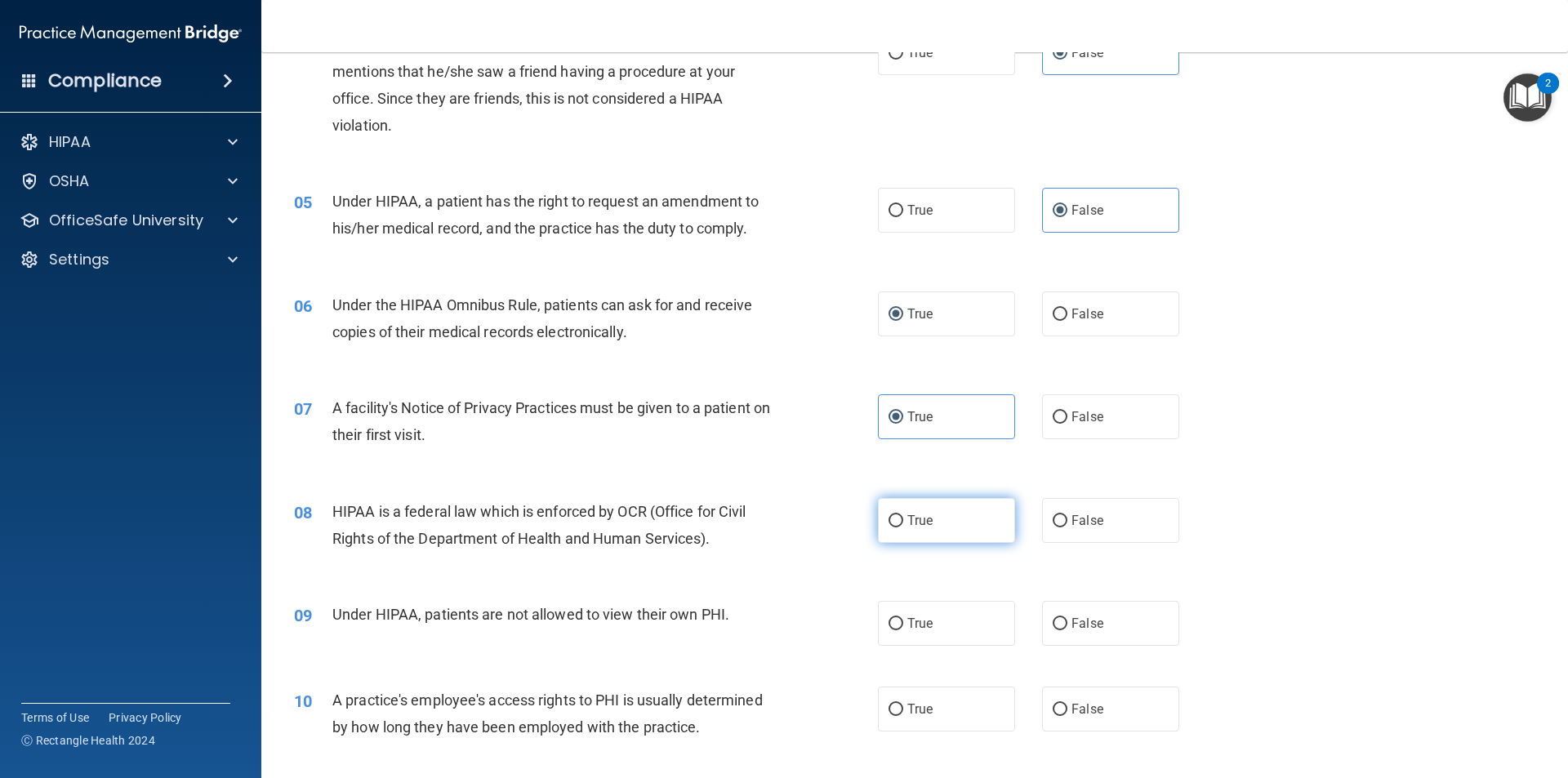
click at [933, 517] on label "True" at bounding box center [946, 520] width 137 height 45
click at [904, 517] on input "True" at bounding box center [896, 521] width 15 height 12
radio input "true"
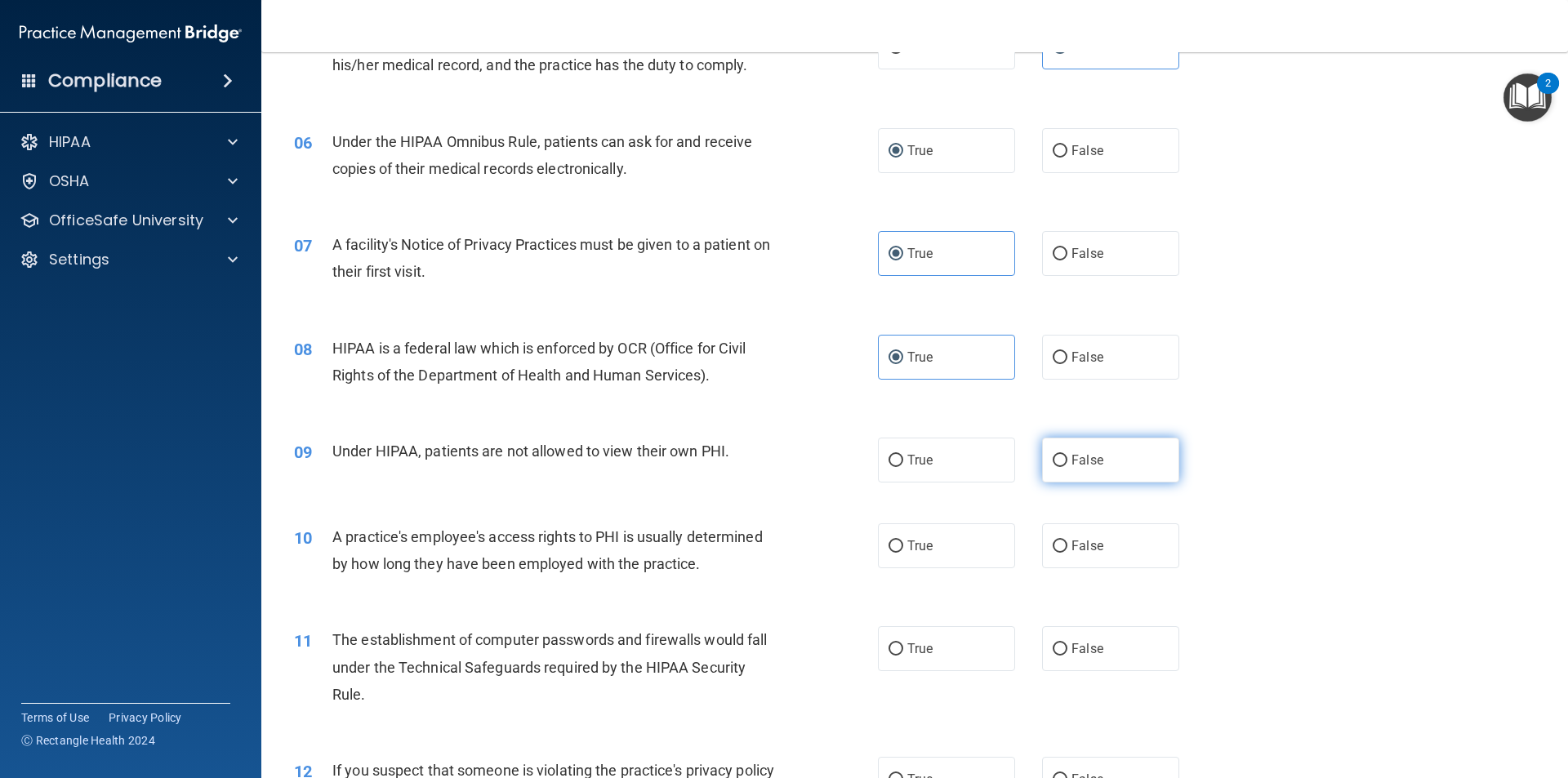
click at [1069, 476] on label "False" at bounding box center [1111, 460] width 137 height 45
click at [1067, 467] on input "False" at bounding box center [1060, 461] width 15 height 12
radio input "true"
click at [1136, 527] on label "False" at bounding box center [1111, 546] width 137 height 45
click at [1067, 541] on input "False" at bounding box center [1060, 547] width 15 height 12
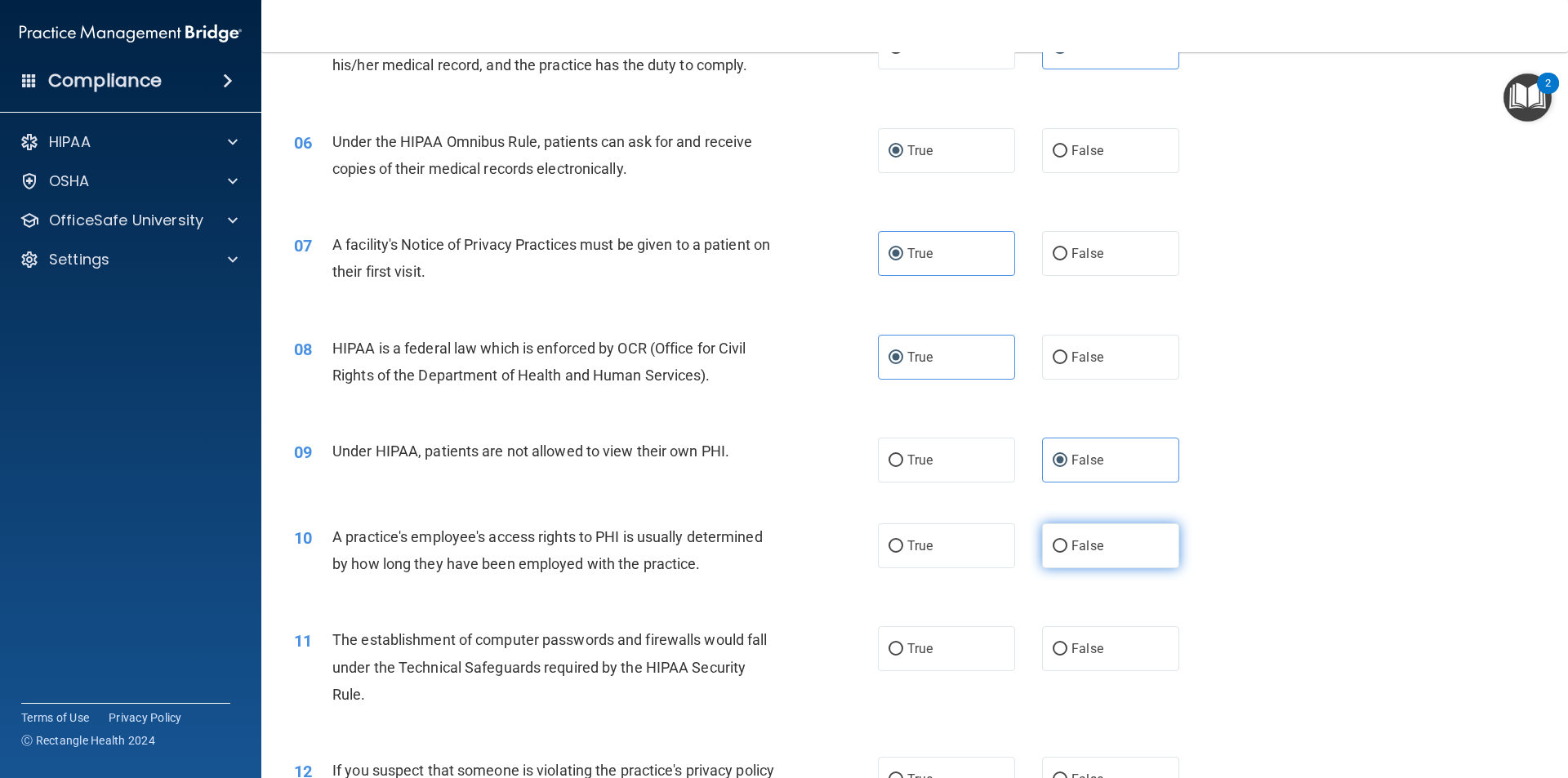
radio input "true"
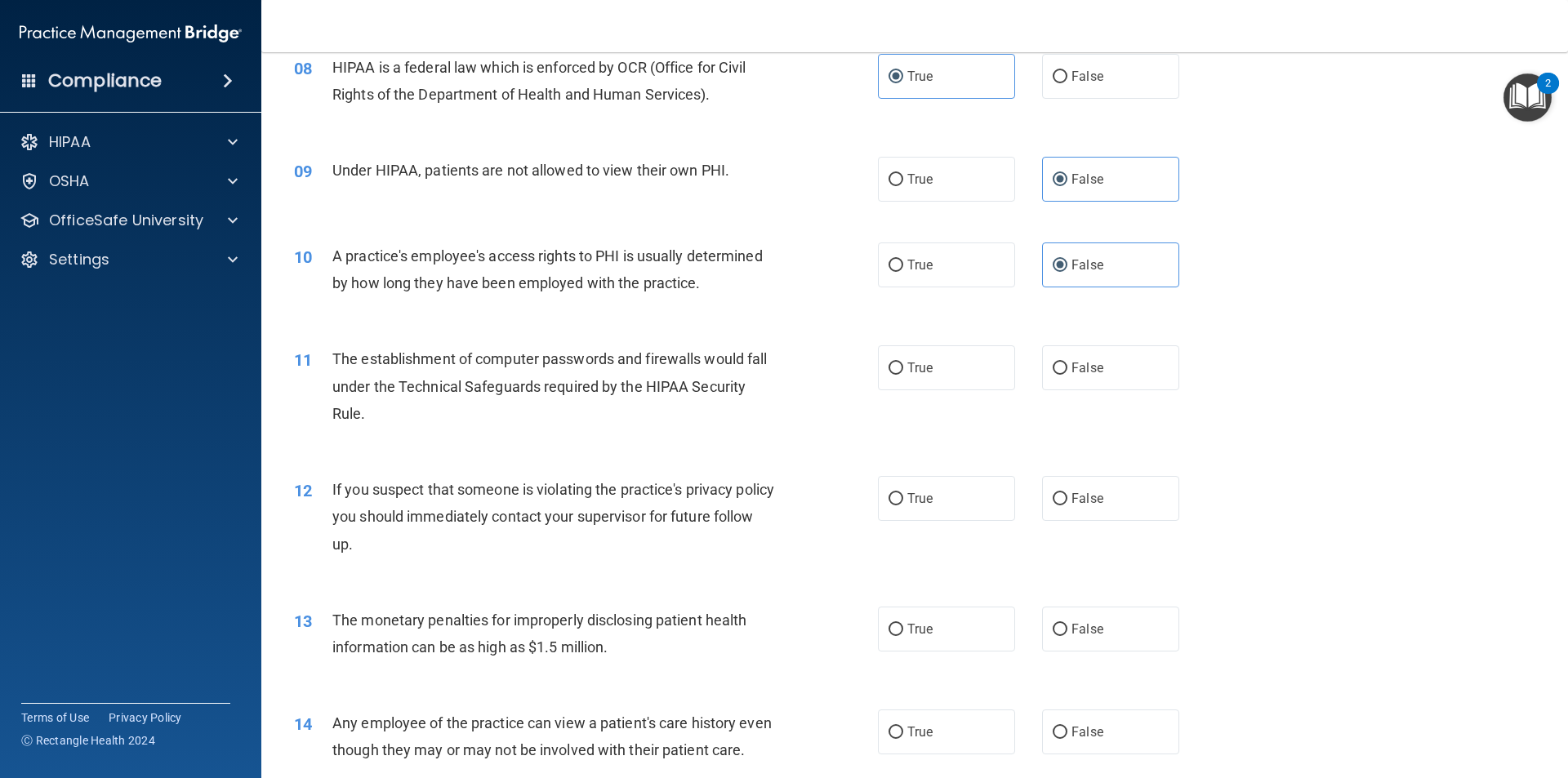
scroll to position [979, 0]
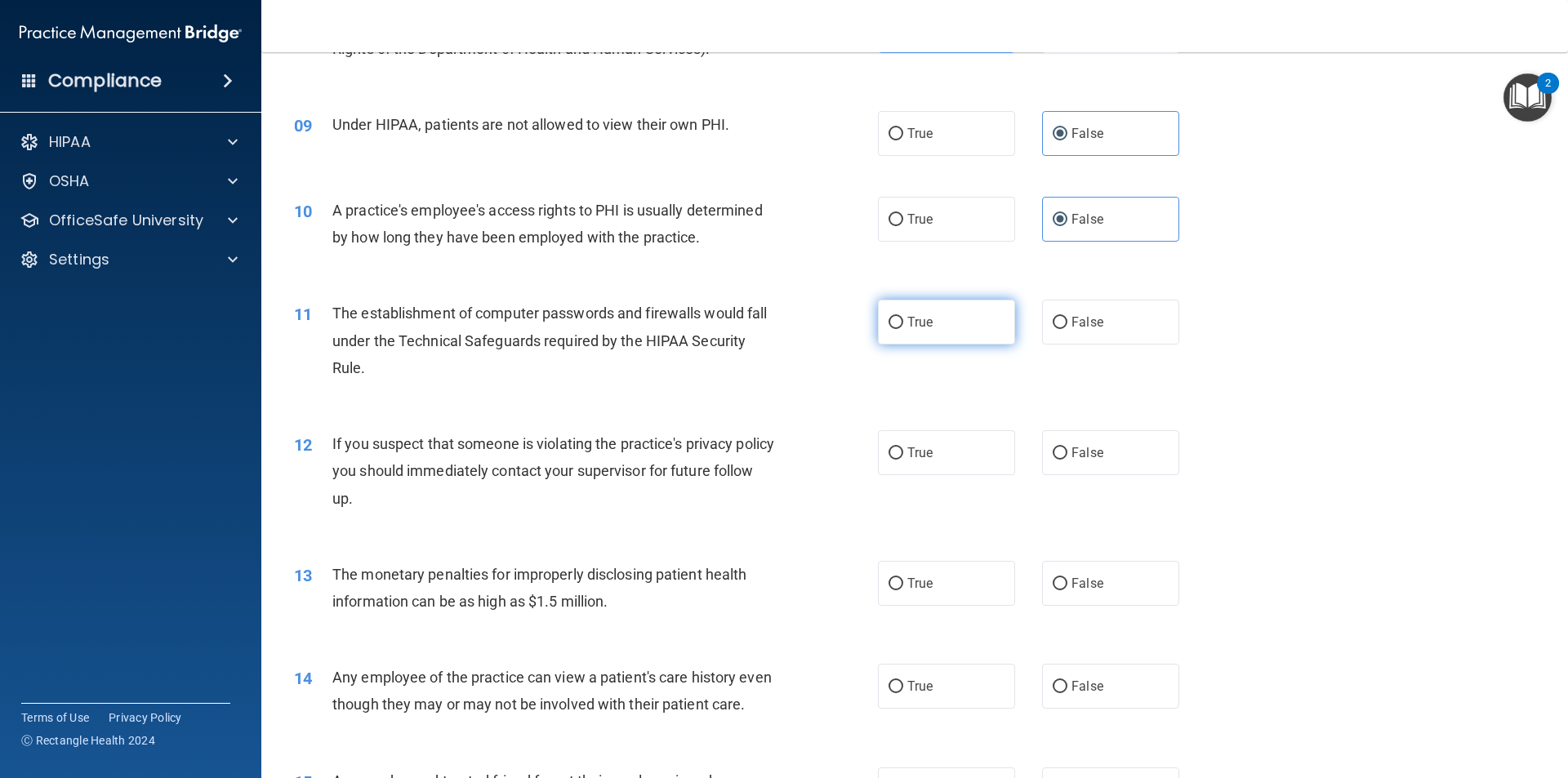
click at [883, 334] on label "True" at bounding box center [946, 322] width 137 height 45
click at [889, 329] on input "True" at bounding box center [896, 323] width 15 height 12
radio input "true"
click at [922, 455] on span "True" at bounding box center [920, 452] width 26 height 15
click at [904, 455] on input "True" at bounding box center [896, 453] width 15 height 12
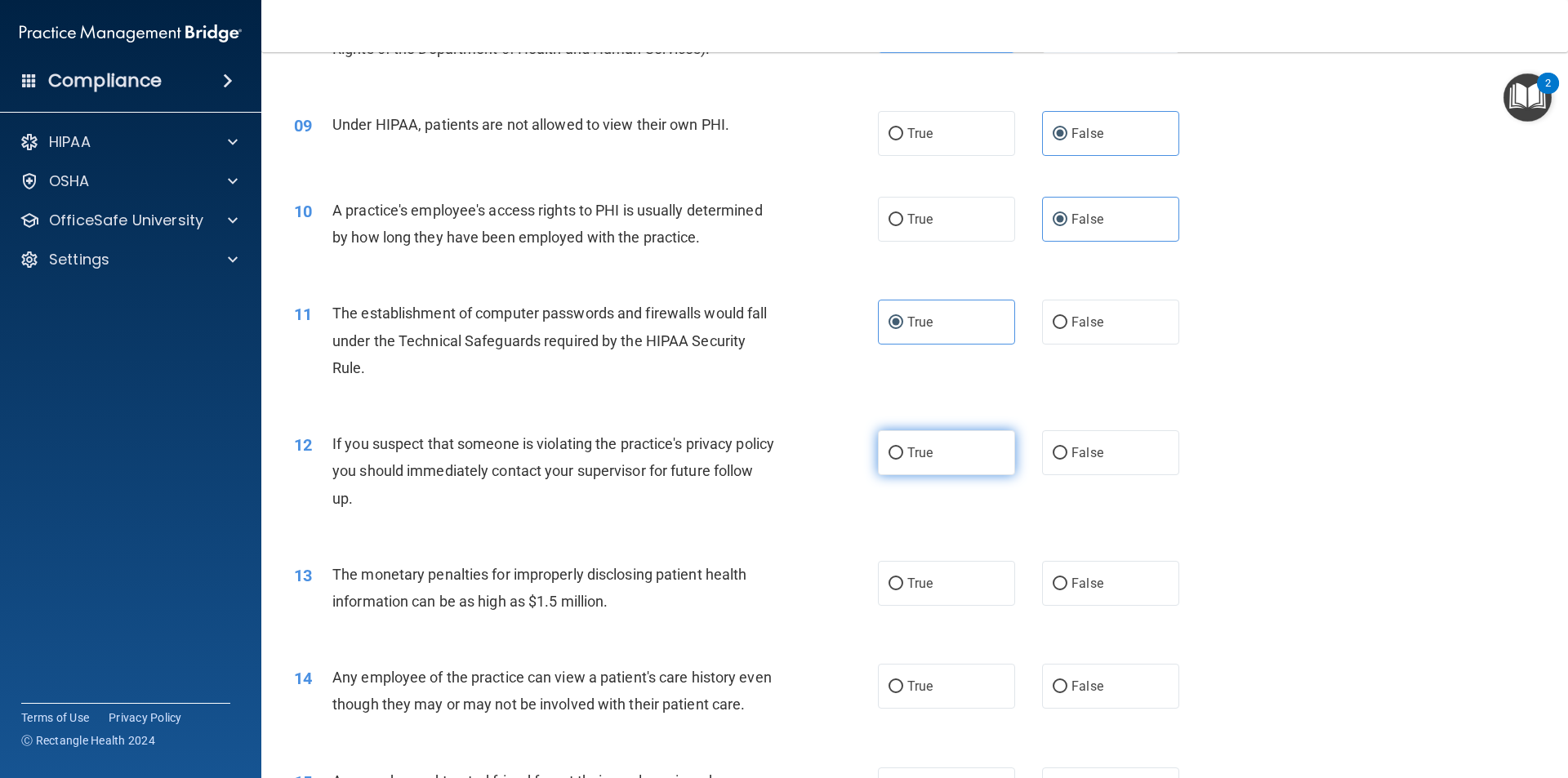
radio input "true"
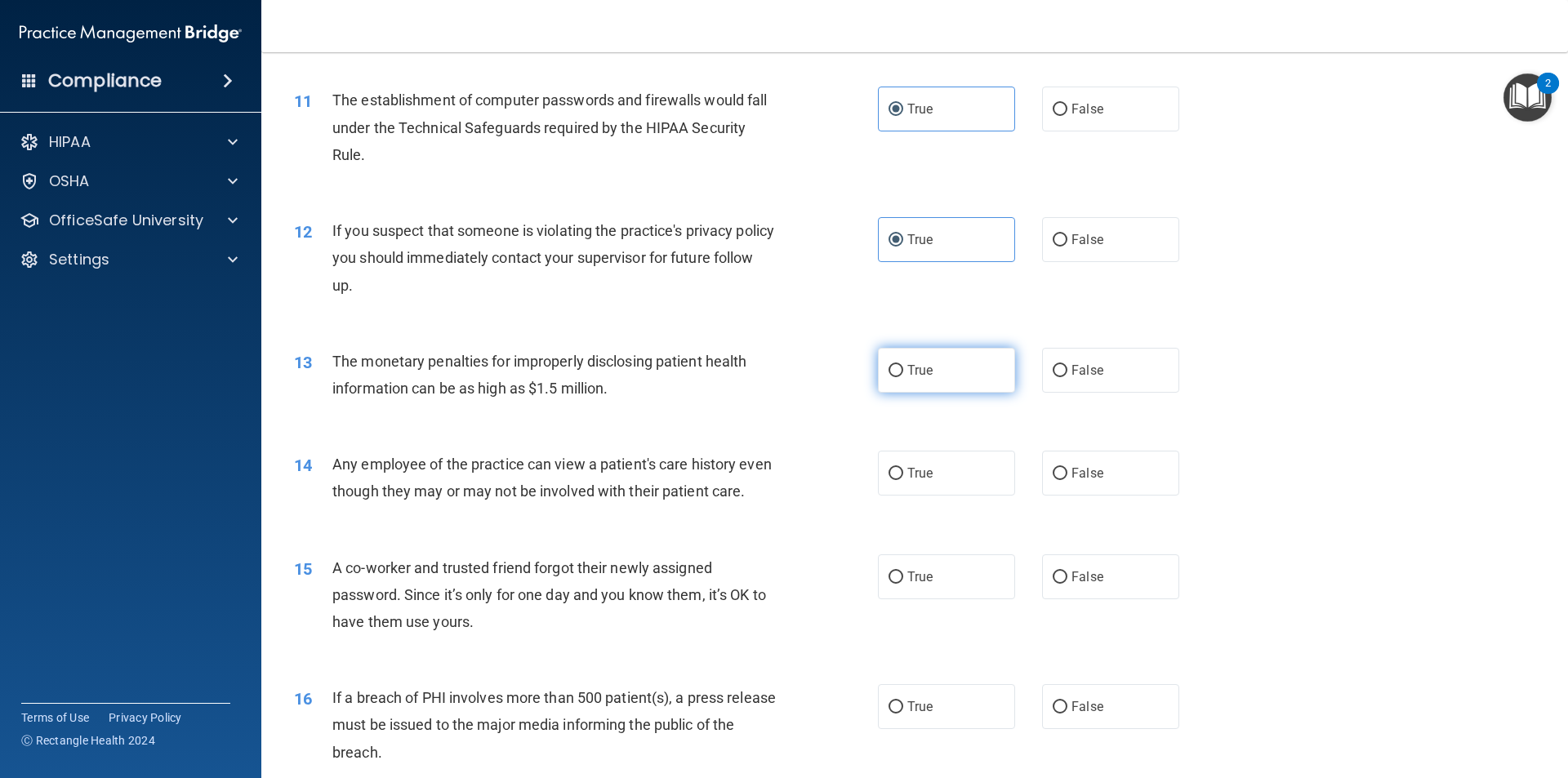
scroll to position [1224, 0]
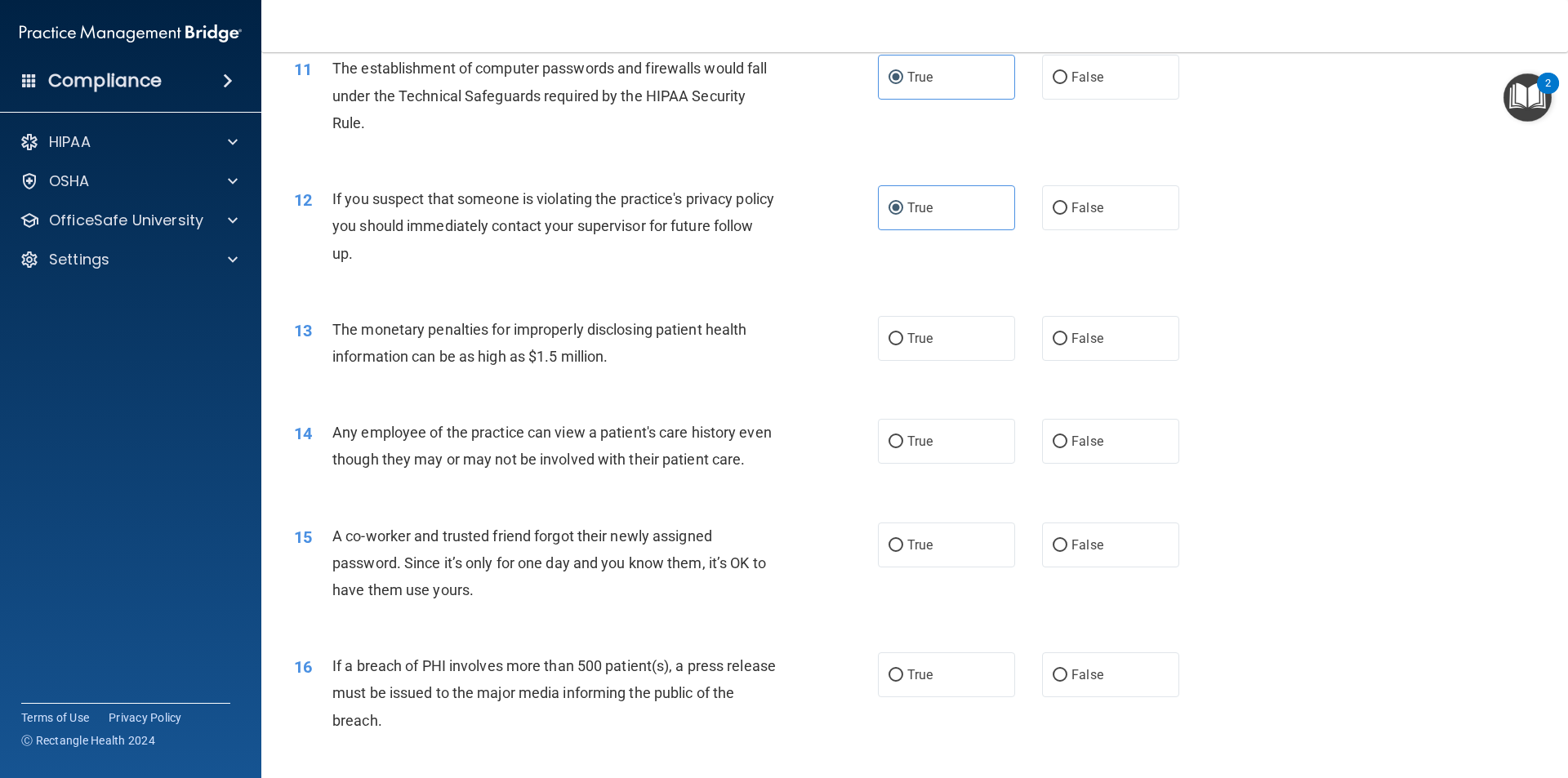
click at [938, 386] on div "13 The monetary penalties for improperly disclosing patient health information …" at bounding box center [915, 347] width 1266 height 103
click at [921, 343] on span "True" at bounding box center [920, 338] width 26 height 15
click at [904, 343] on input "True" at bounding box center [896, 339] width 15 height 12
radio input "true"
click at [1054, 440] on input "False" at bounding box center [1060, 442] width 15 height 12
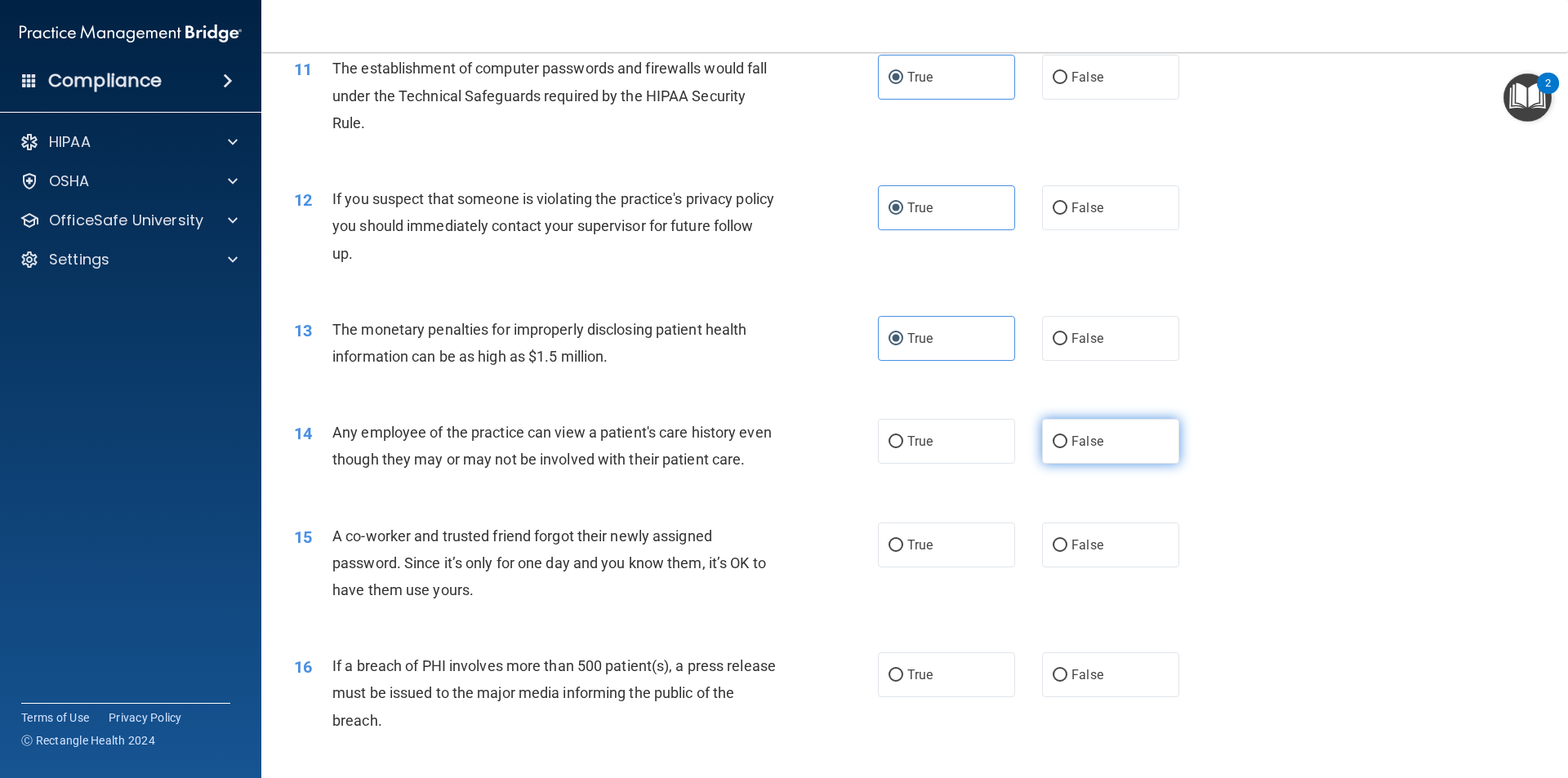
radio input "true"
click at [1142, 567] on label "False" at bounding box center [1111, 545] width 137 height 45
click at [1067, 552] on input "False" at bounding box center [1060, 546] width 15 height 12
radio input "true"
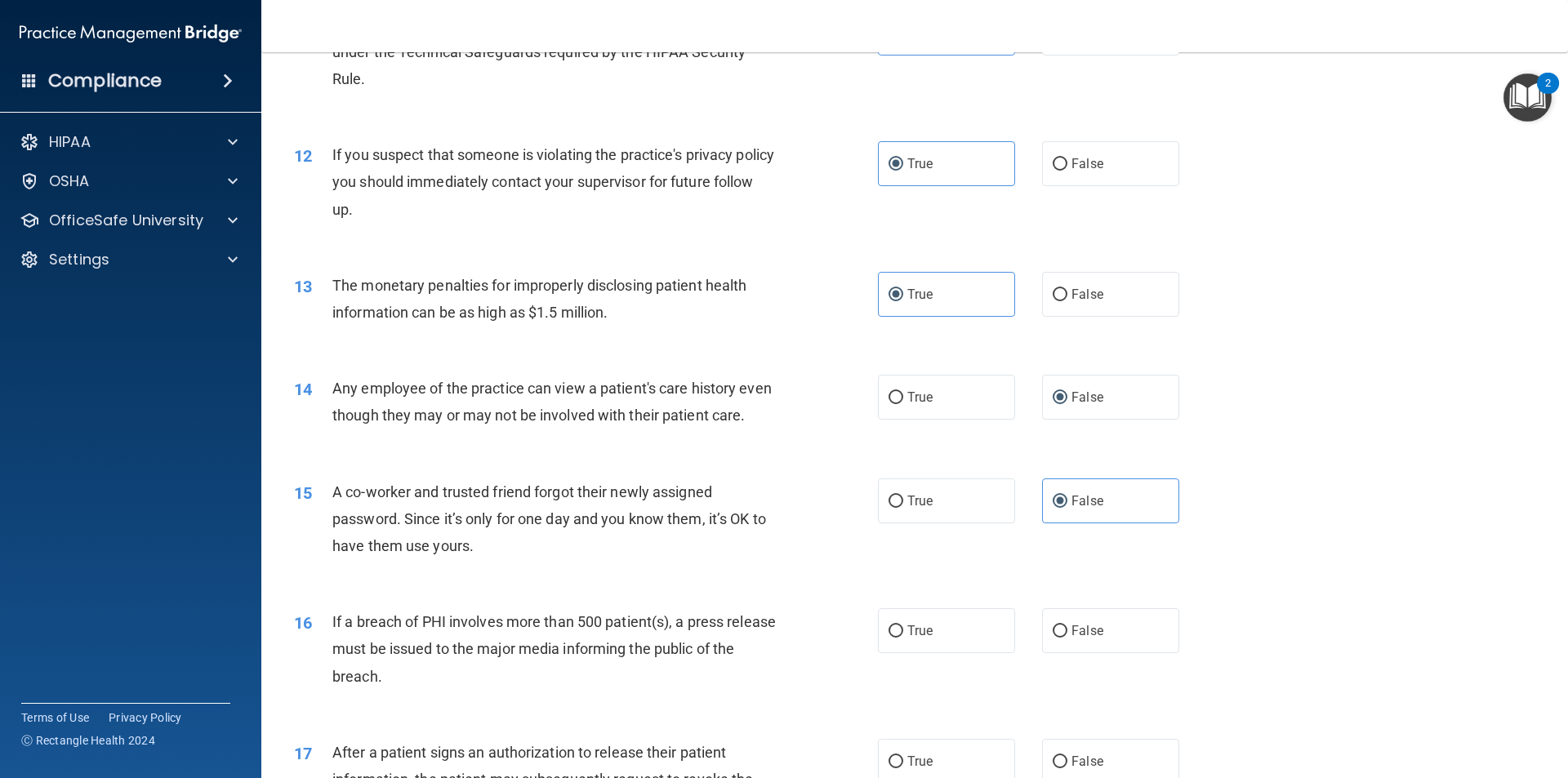
scroll to position [1306, 0]
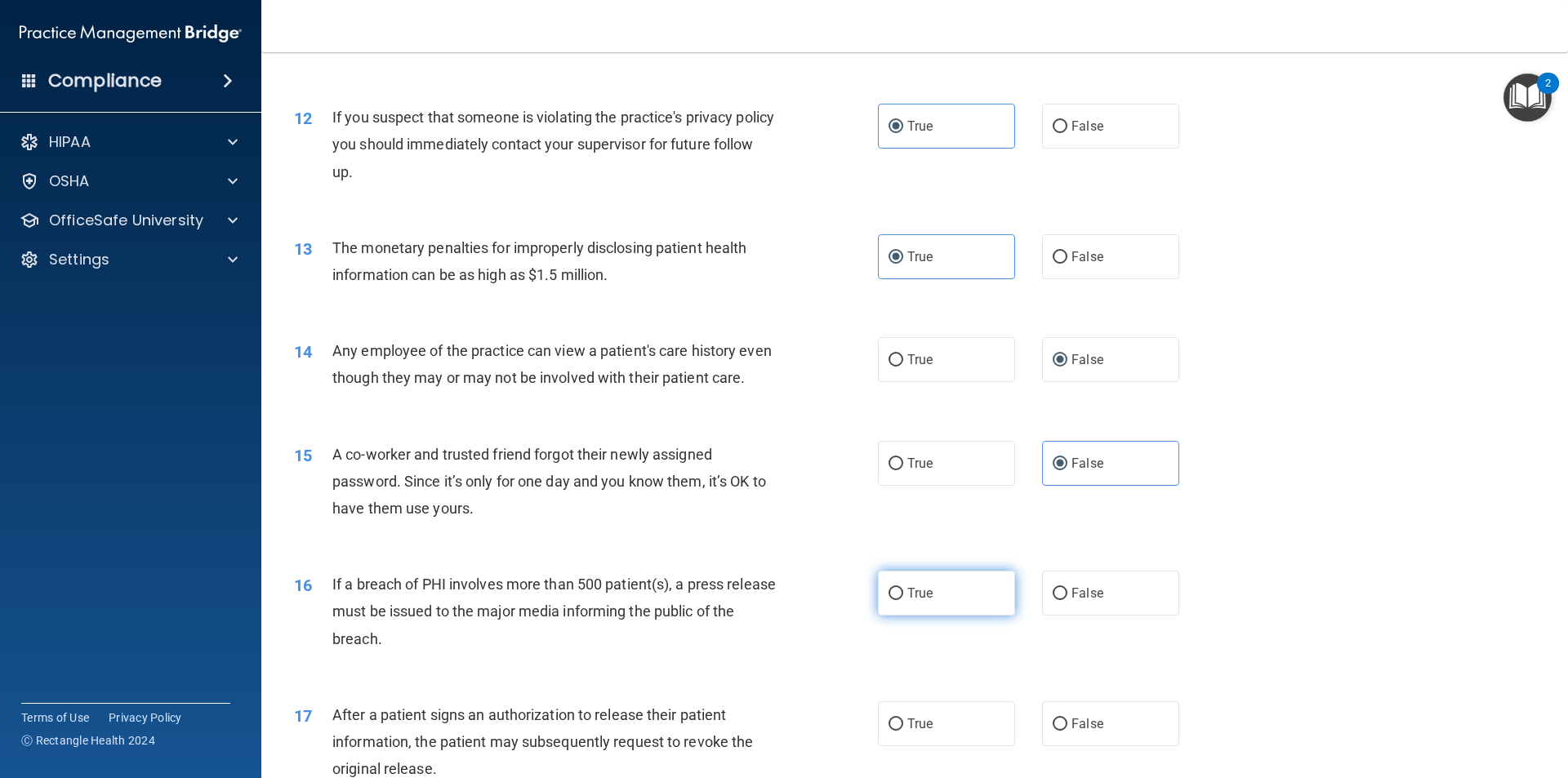
click at [944, 615] on label "True" at bounding box center [946, 593] width 137 height 45
click at [904, 600] on input "True" at bounding box center [896, 594] width 15 height 12
radio input "true"
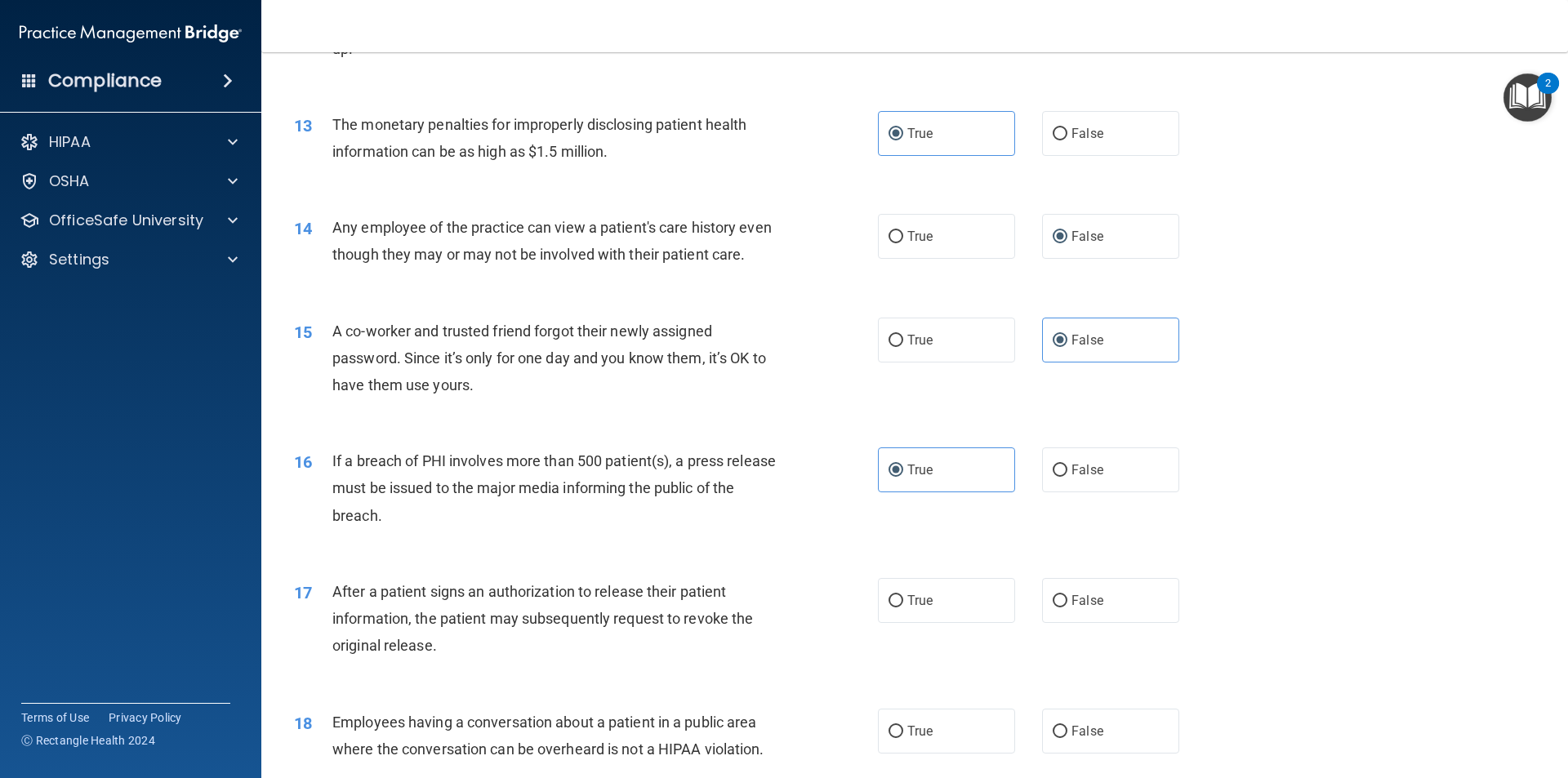
scroll to position [1469, 0]
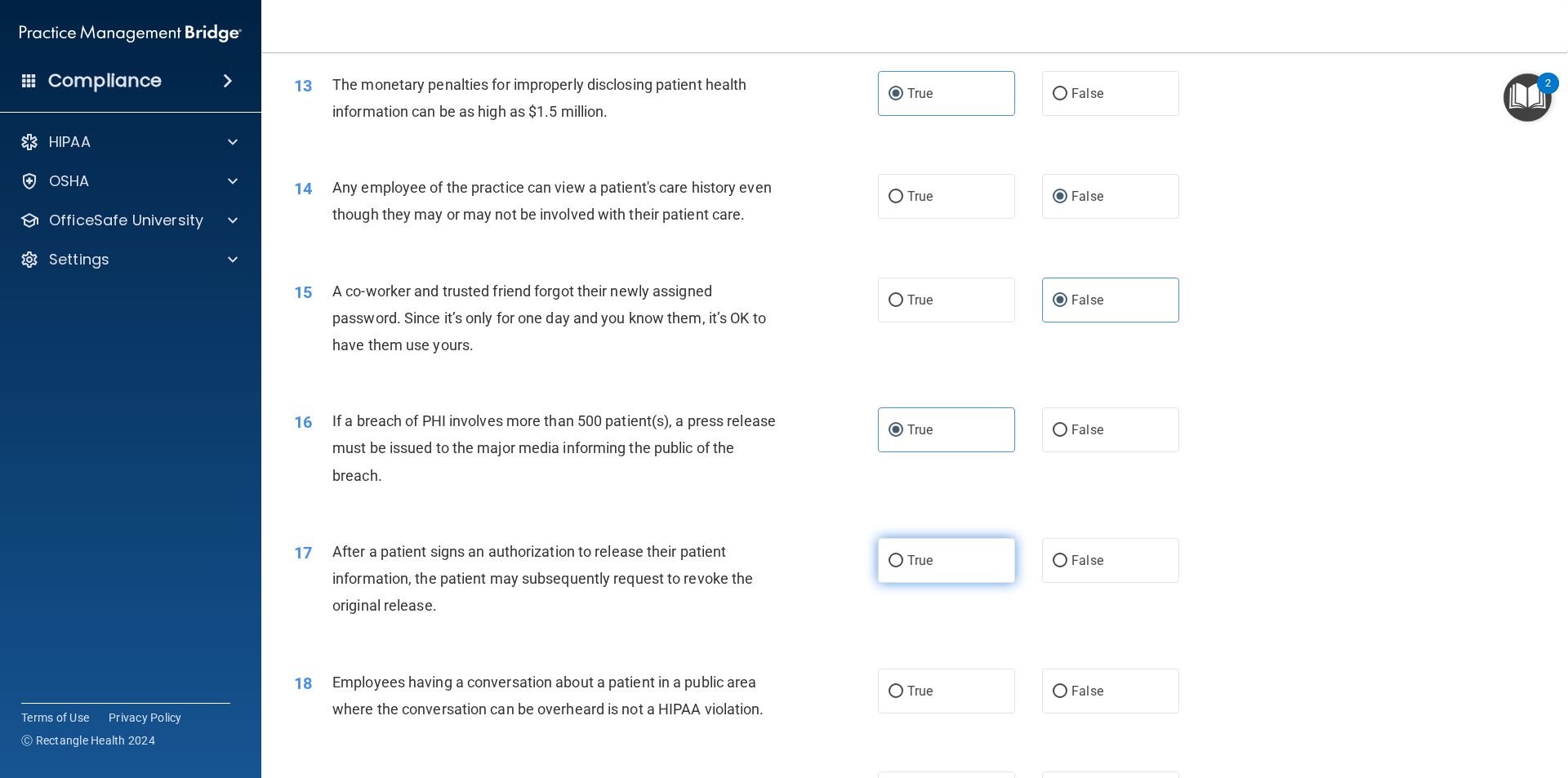
click at [917, 568] on span "True" at bounding box center [920, 560] width 26 height 15
click at [904, 567] on input "True" at bounding box center [896, 561] width 15 height 12
radio input "true"
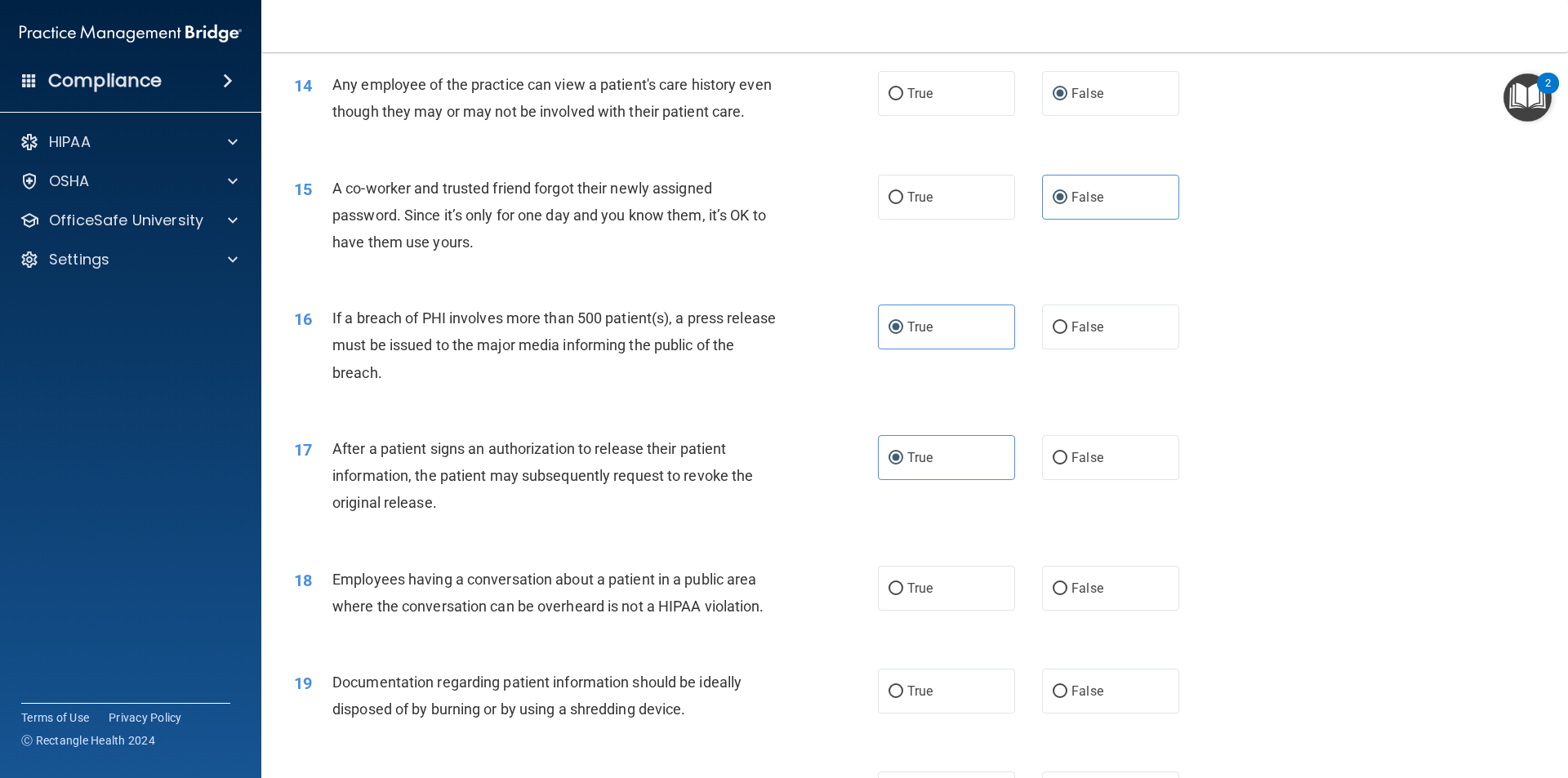
scroll to position [1632, 0]
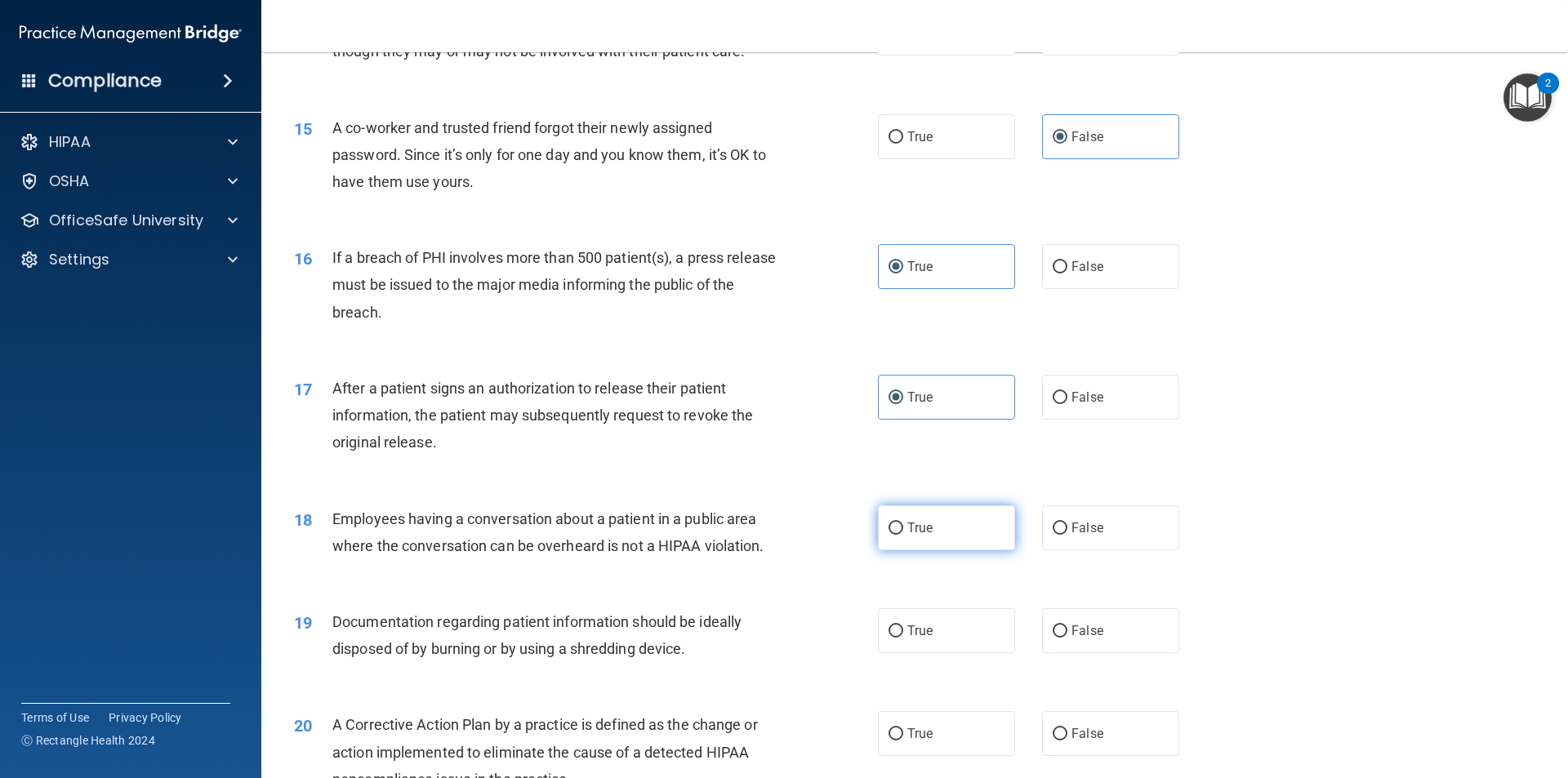
click at [946, 547] on label "True" at bounding box center [946, 528] width 137 height 45
click at [904, 535] on input "True" at bounding box center [896, 529] width 15 height 12
radio input "true"
click at [964, 637] on label "True" at bounding box center [946, 631] width 137 height 45
click at [904, 637] on input "True" at bounding box center [896, 631] width 15 height 12
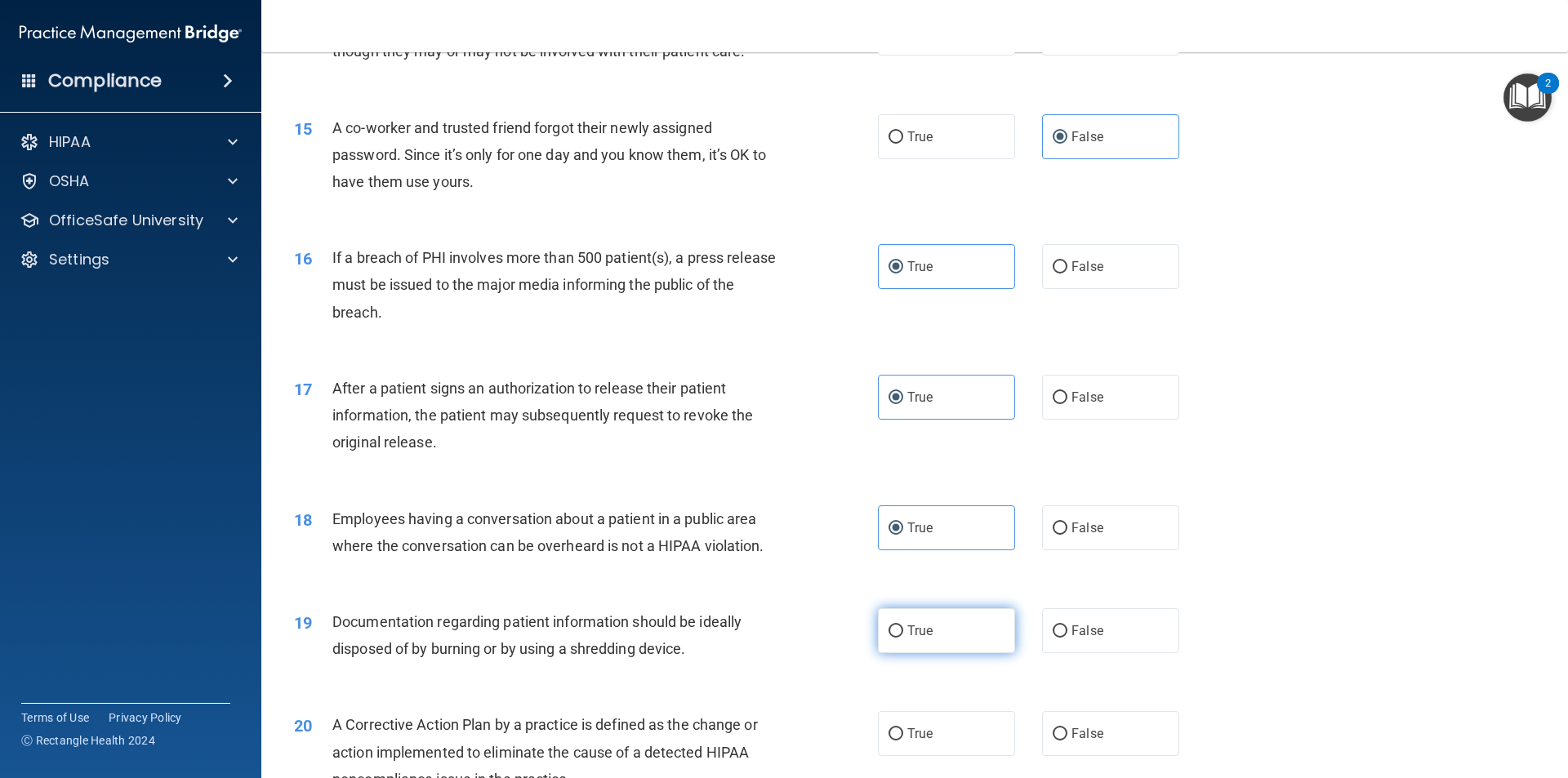
radio input "true"
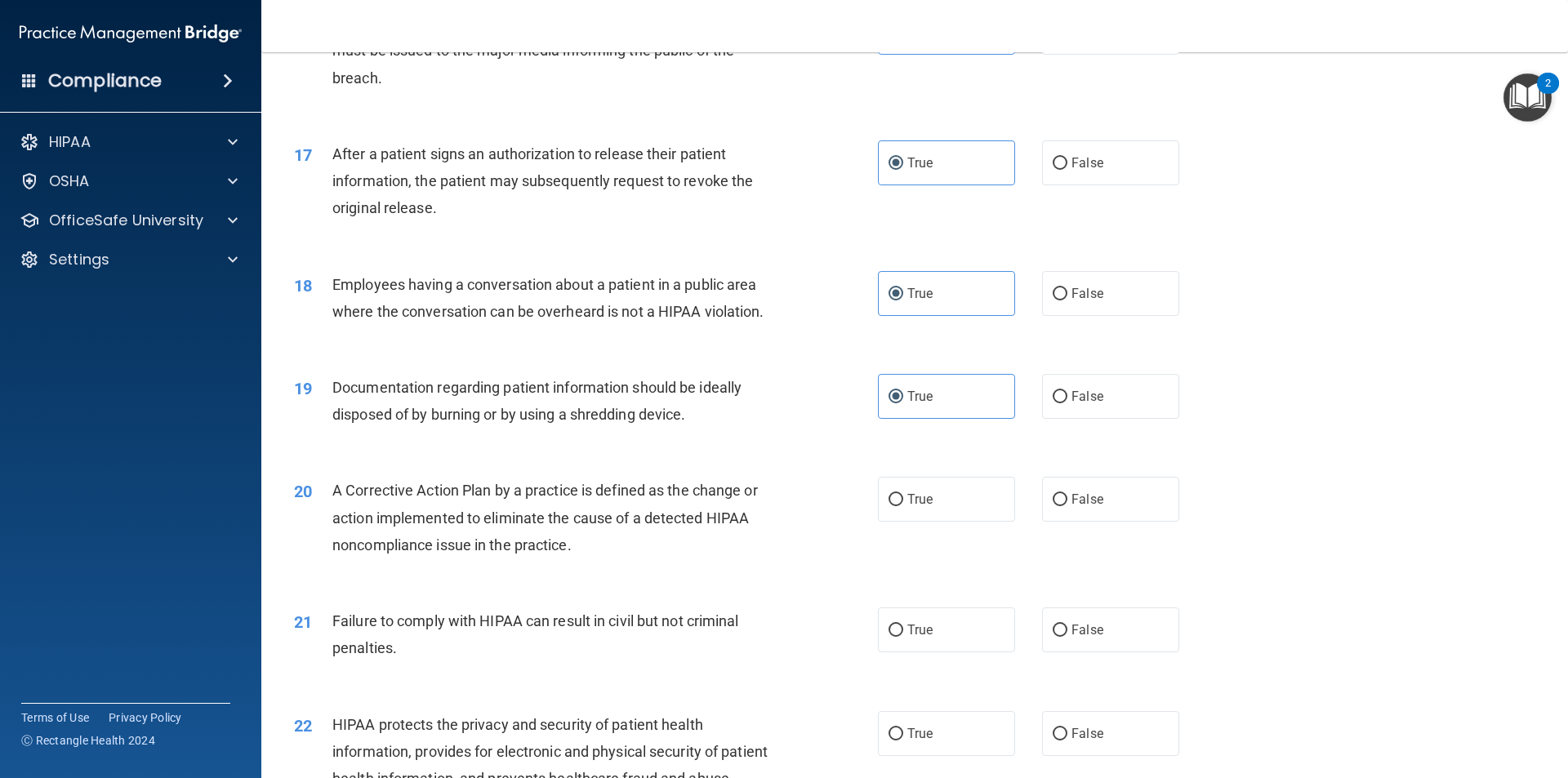
scroll to position [1877, 0]
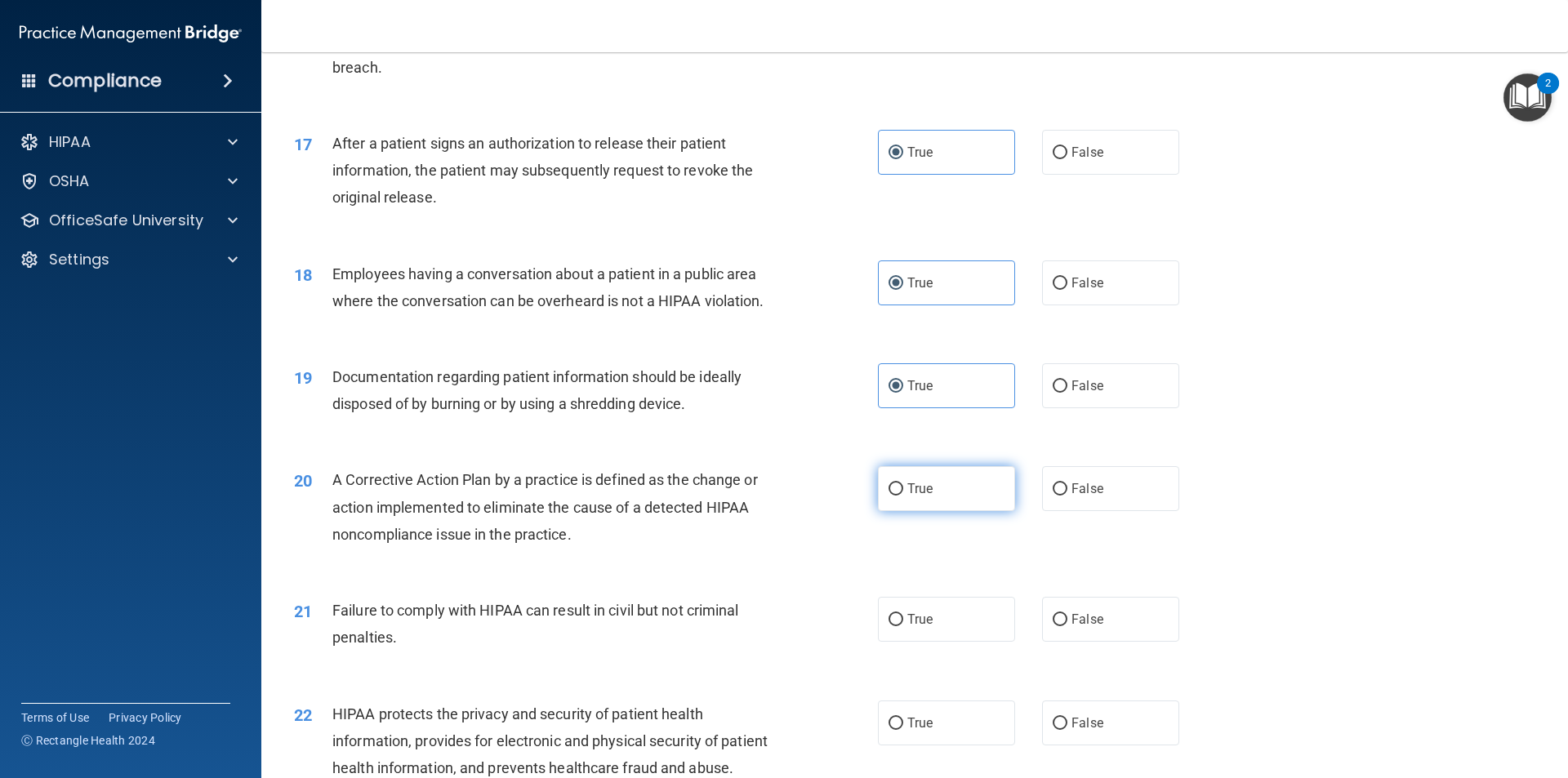
click at [907, 496] on span "True" at bounding box center [920, 488] width 26 height 15
click at [902, 495] on input "True" at bounding box center [896, 489] width 15 height 12
radio input "true"
click at [1093, 642] on label "False" at bounding box center [1111, 619] width 137 height 45
click at [1067, 626] on input "False" at bounding box center [1060, 619] width 15 height 12
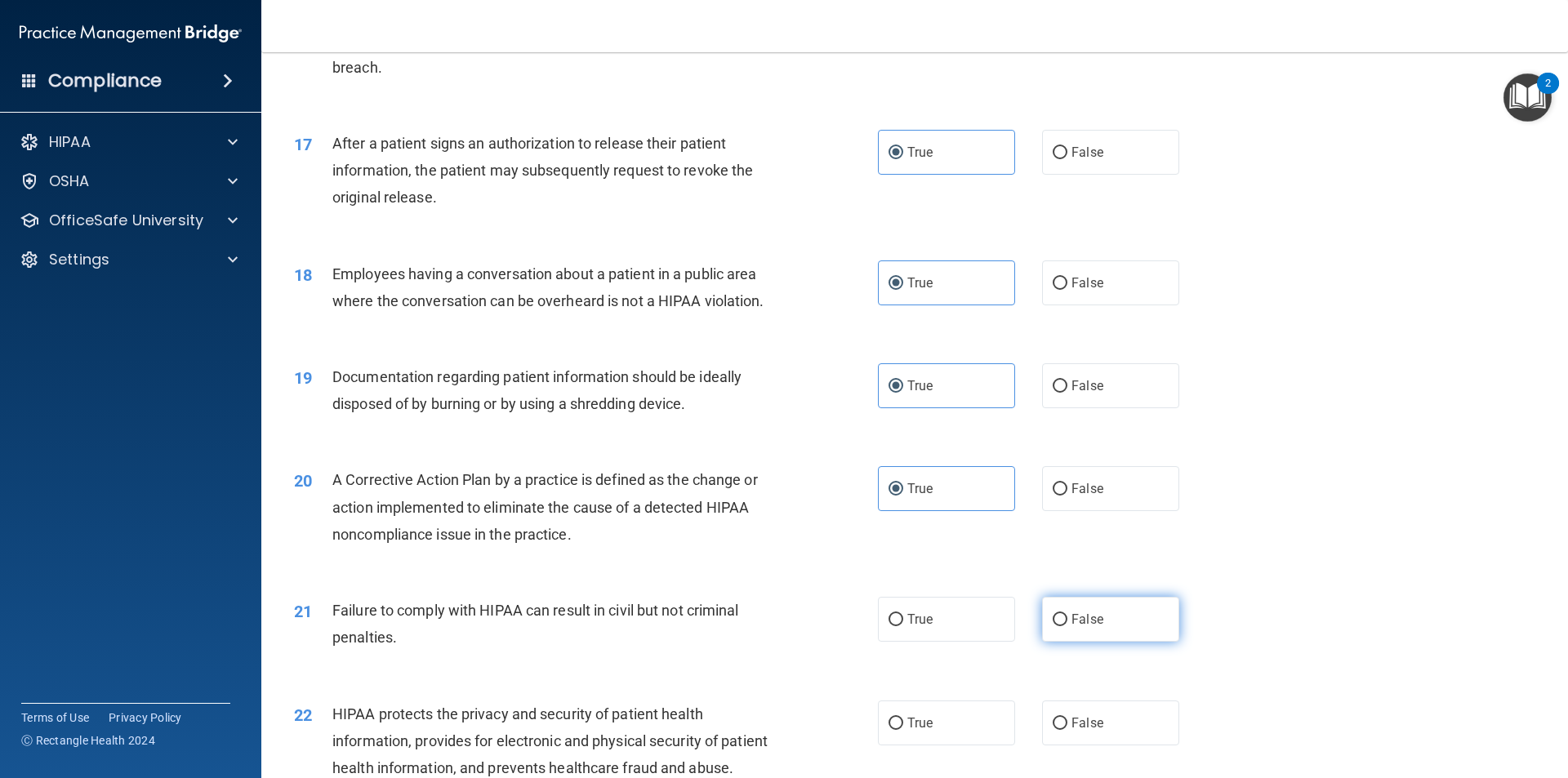
radio input "true"
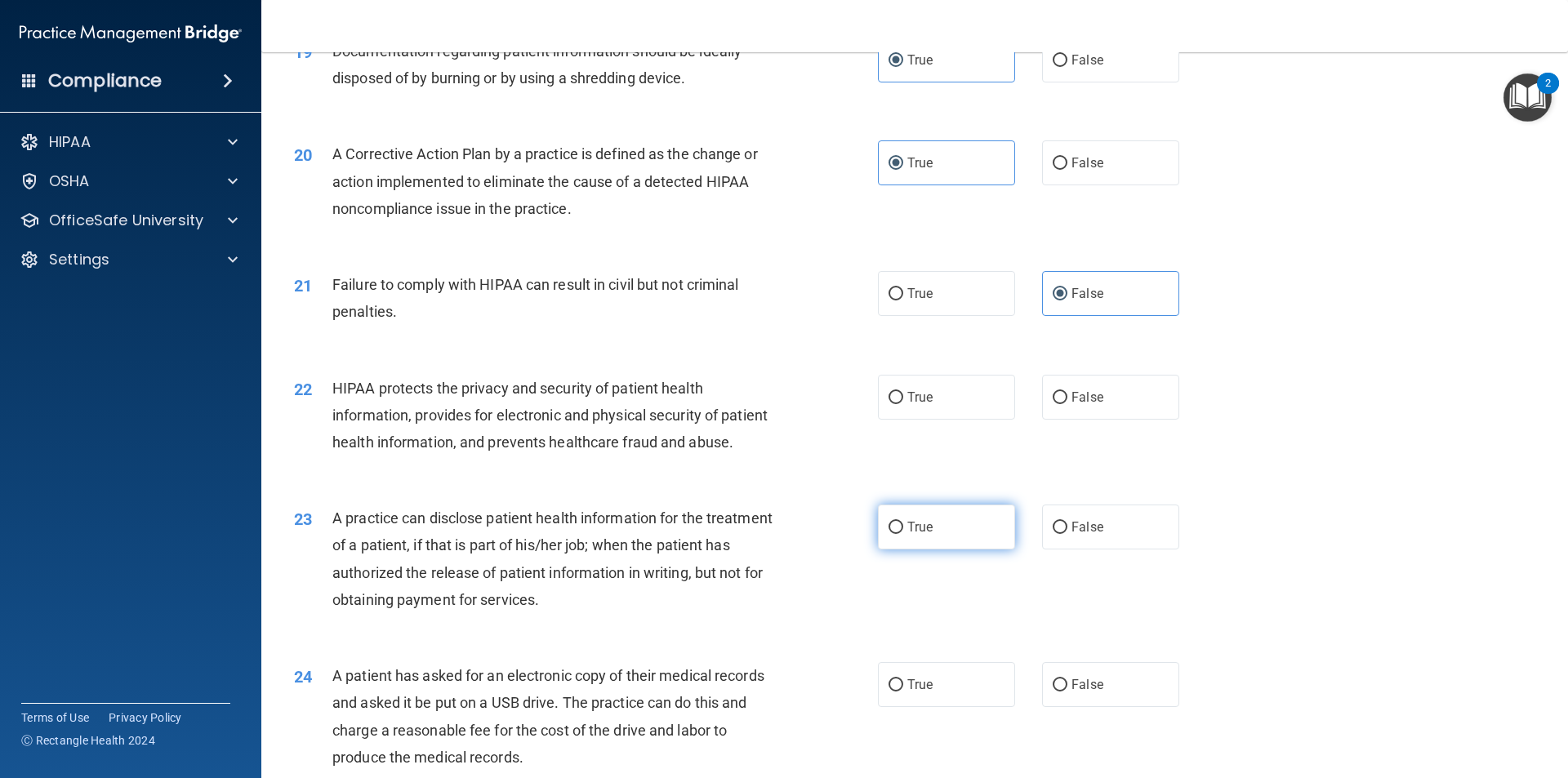
scroll to position [2204, 0]
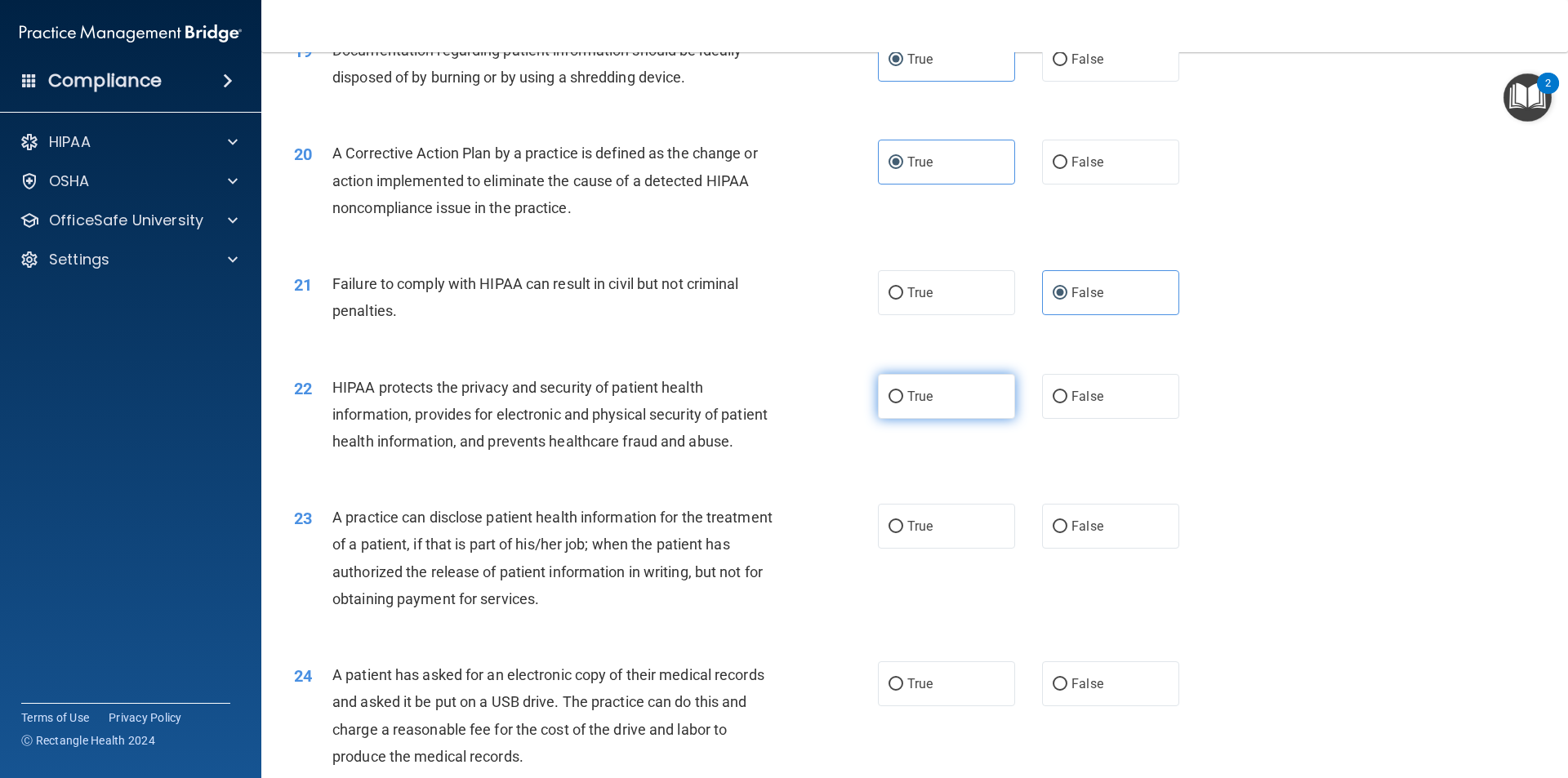
click at [907, 404] on span "True" at bounding box center [920, 396] width 26 height 15
click at [904, 404] on input "True" at bounding box center [896, 397] width 15 height 12
radio input "true"
click at [1042, 548] on label "False" at bounding box center [1111, 526] width 137 height 45
click at [1053, 533] on input "False" at bounding box center [1060, 527] width 15 height 12
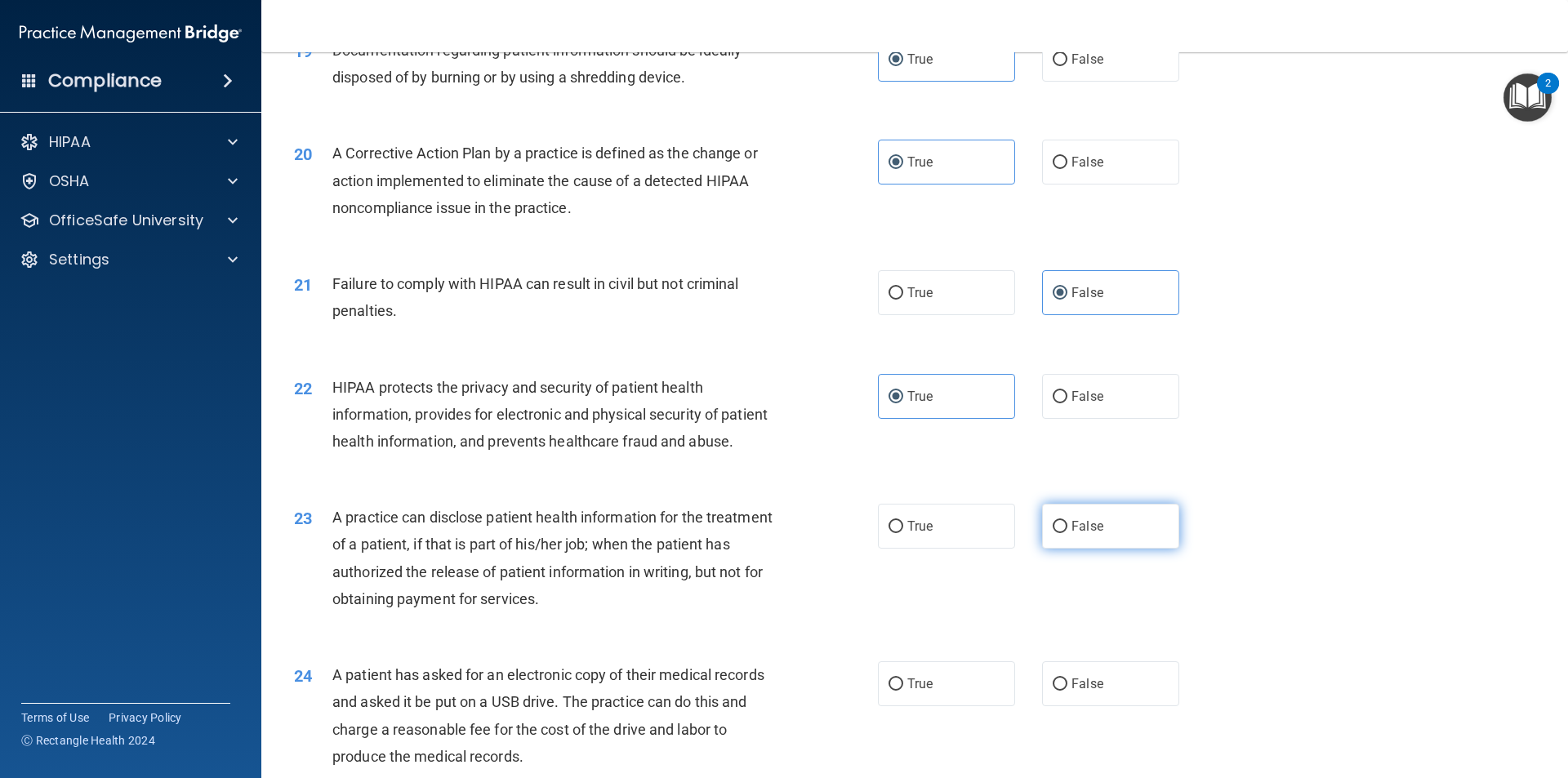
radio input "true"
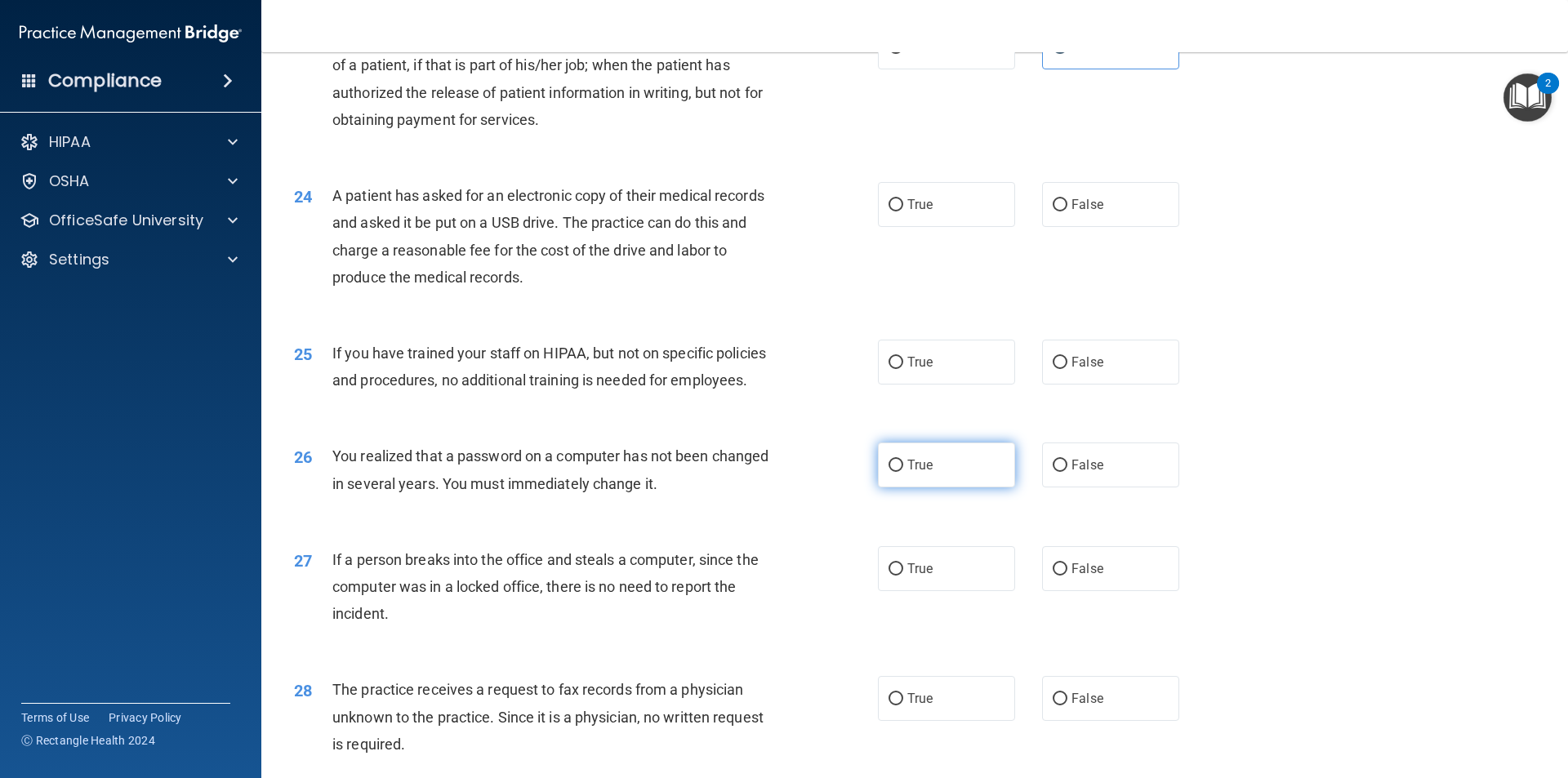
scroll to position [2775, 0]
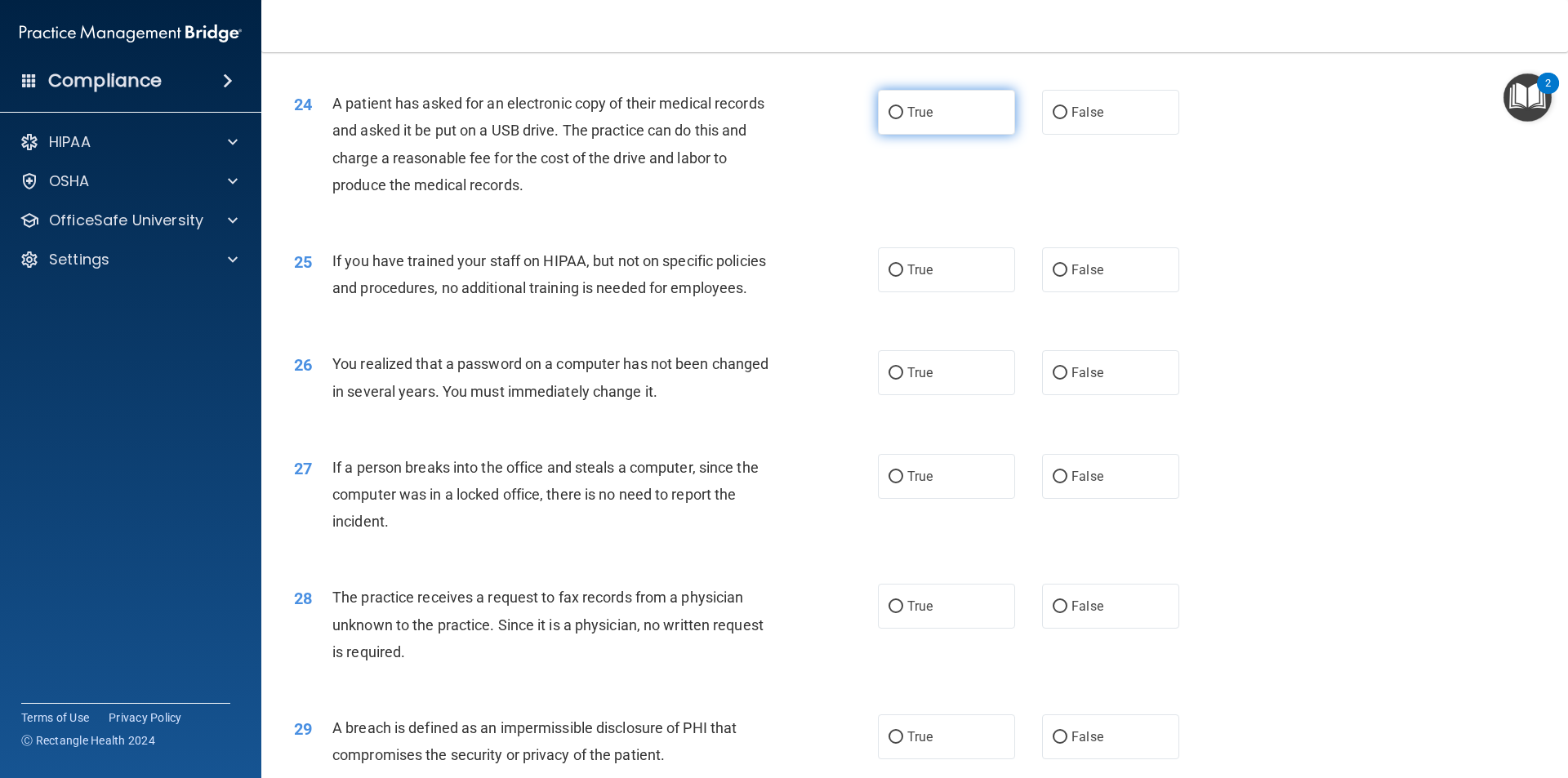
click at [890, 135] on label "True" at bounding box center [946, 112] width 137 height 45
click at [890, 119] on input "True" at bounding box center [896, 113] width 15 height 12
radio input "true"
click at [1133, 292] on label "False" at bounding box center [1111, 270] width 137 height 45
click at [1067, 277] on input "False" at bounding box center [1060, 271] width 15 height 12
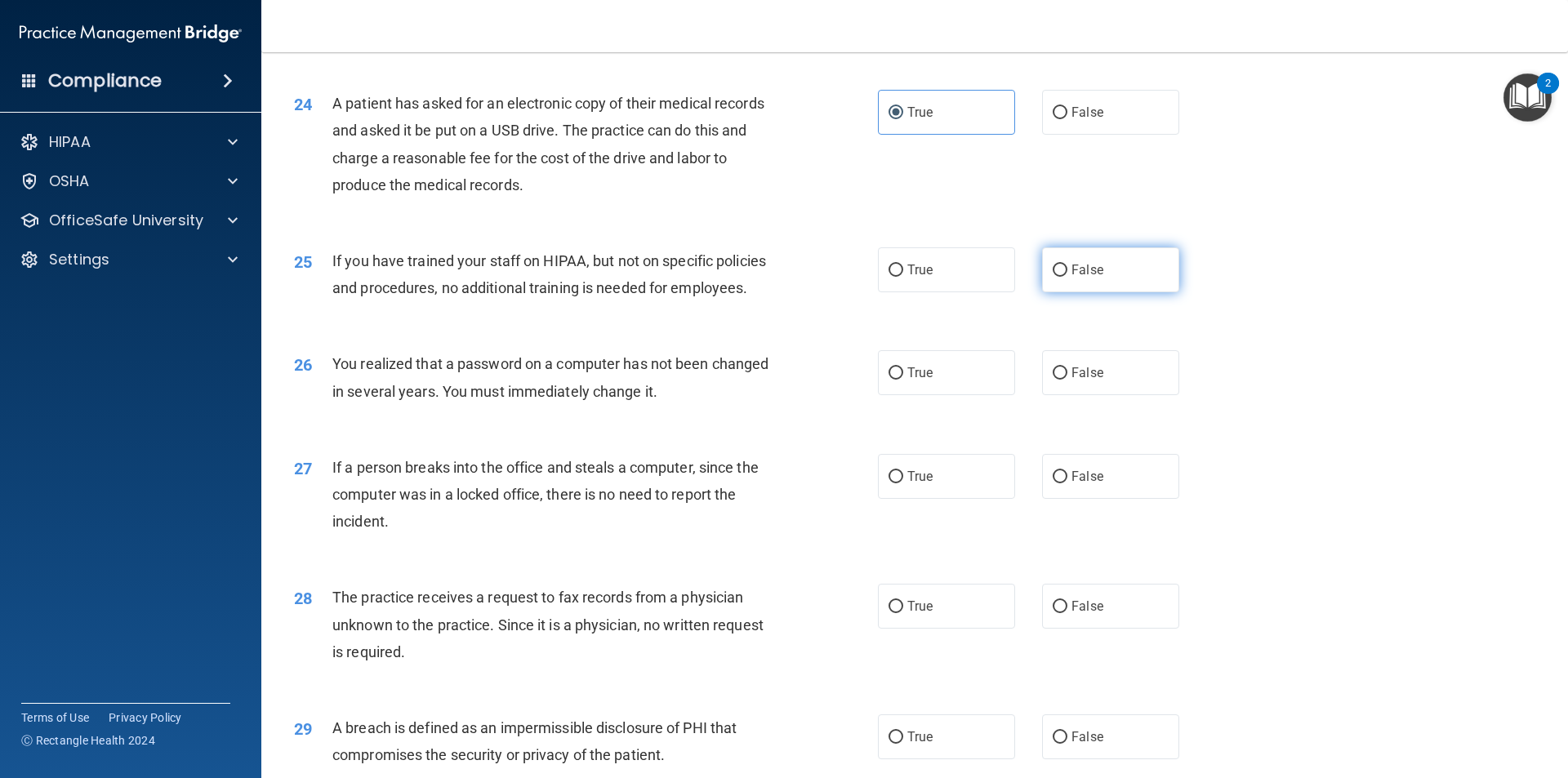
radio input "true"
click at [942, 433] on div "26 You realized that a password on a computer has not been changed in several y…" at bounding box center [915, 381] width 1266 height 103
click at [938, 395] on label "True" at bounding box center [946, 373] width 137 height 45
click at [904, 380] on input "True" at bounding box center [896, 374] width 15 height 12
radio input "true"
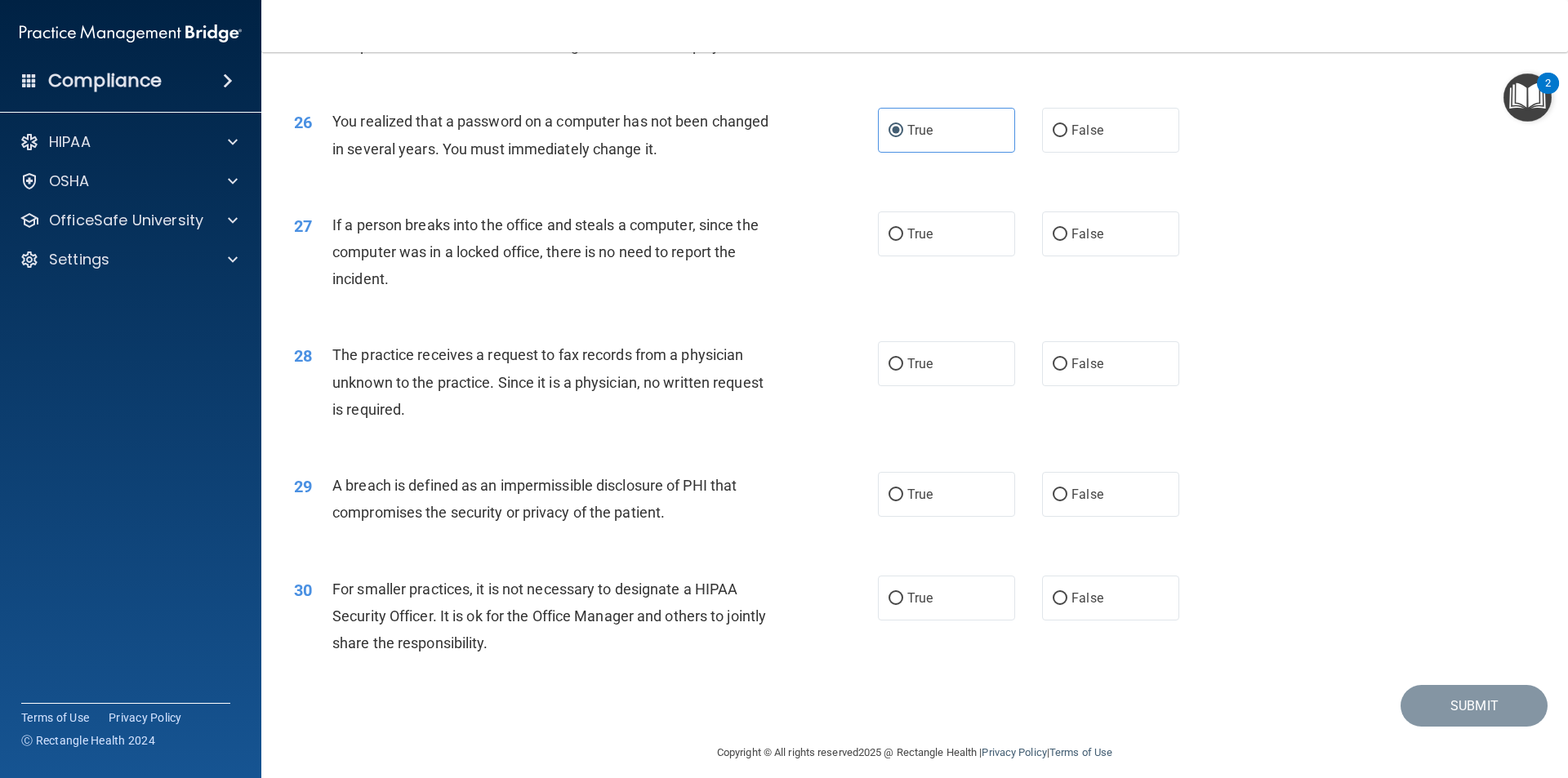
scroll to position [3020, 0]
click at [1046, 254] on label "False" at bounding box center [1111, 231] width 137 height 45
click at [1053, 238] on input "False" at bounding box center [1060, 232] width 15 height 12
radio input "true"
click at [1082, 369] on span "False" at bounding box center [1087, 362] width 32 height 15
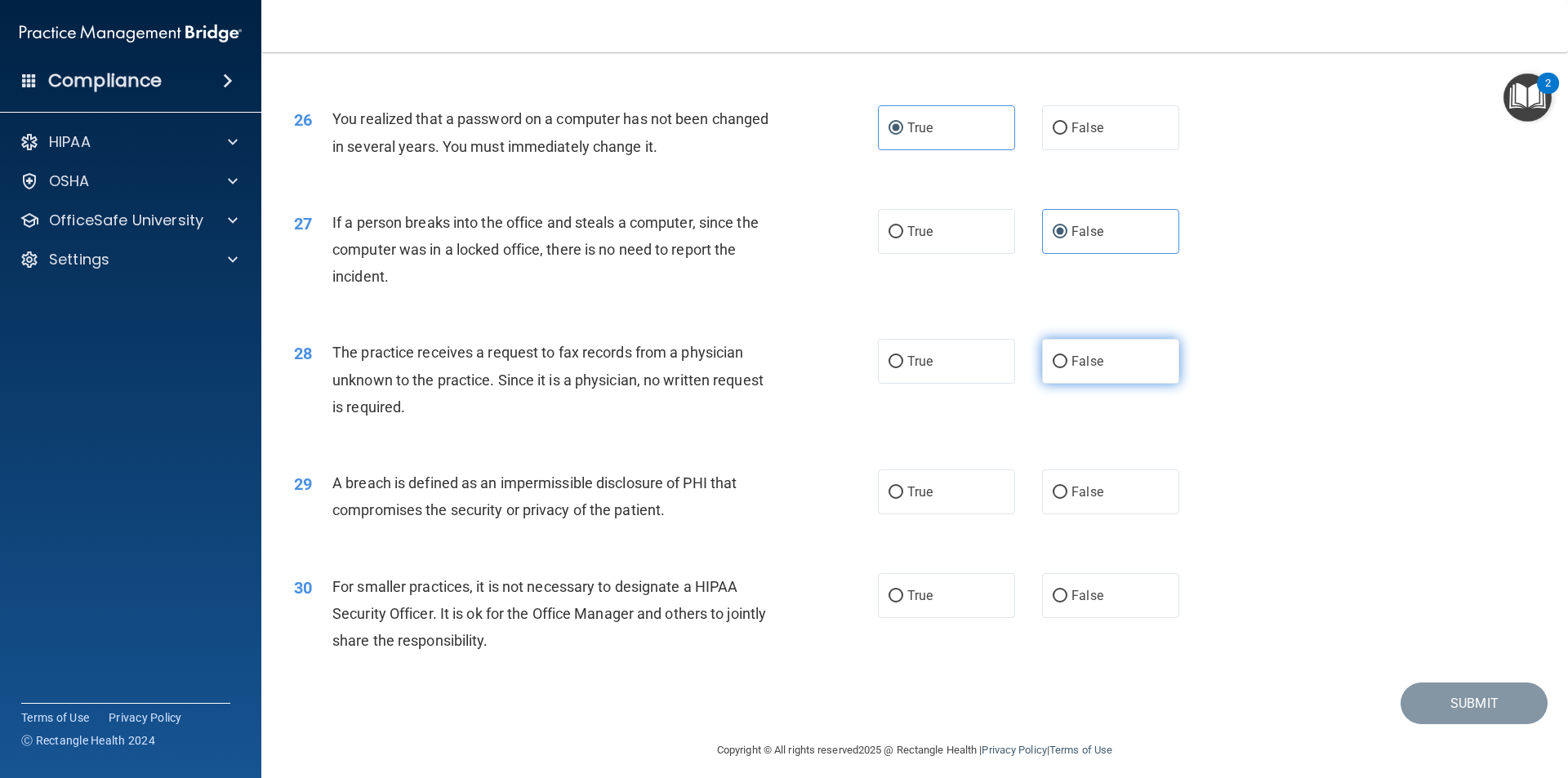
click at [1067, 368] on input "False" at bounding box center [1060, 362] width 15 height 12
radio input "true"
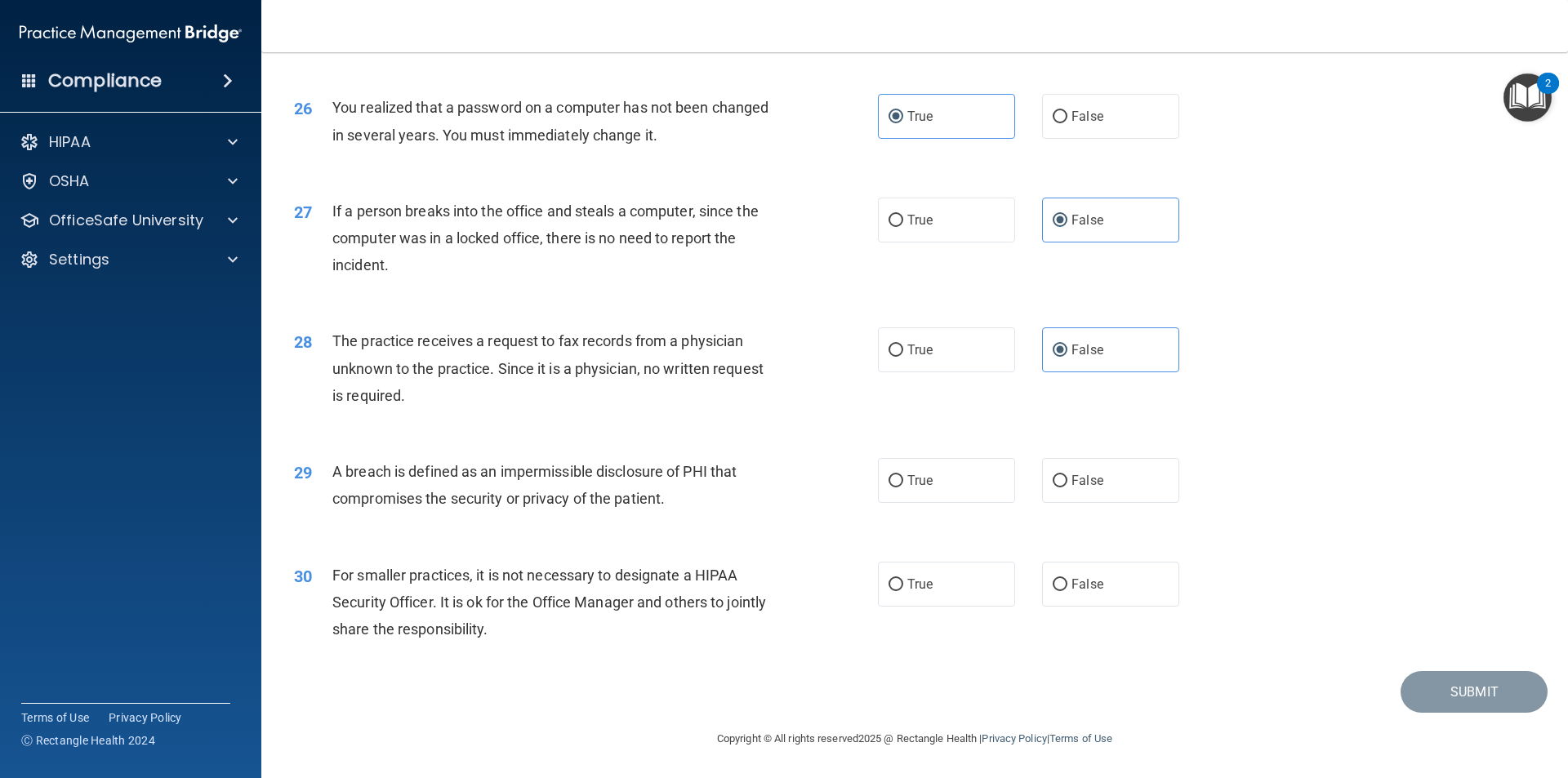
scroll to position [3085, 0]
click at [890, 487] on input "True" at bounding box center [896, 481] width 15 height 12
radio input "true"
click at [1147, 582] on label "False" at bounding box center [1111, 584] width 137 height 45
click at [1067, 582] on input "False" at bounding box center [1060, 584] width 15 height 12
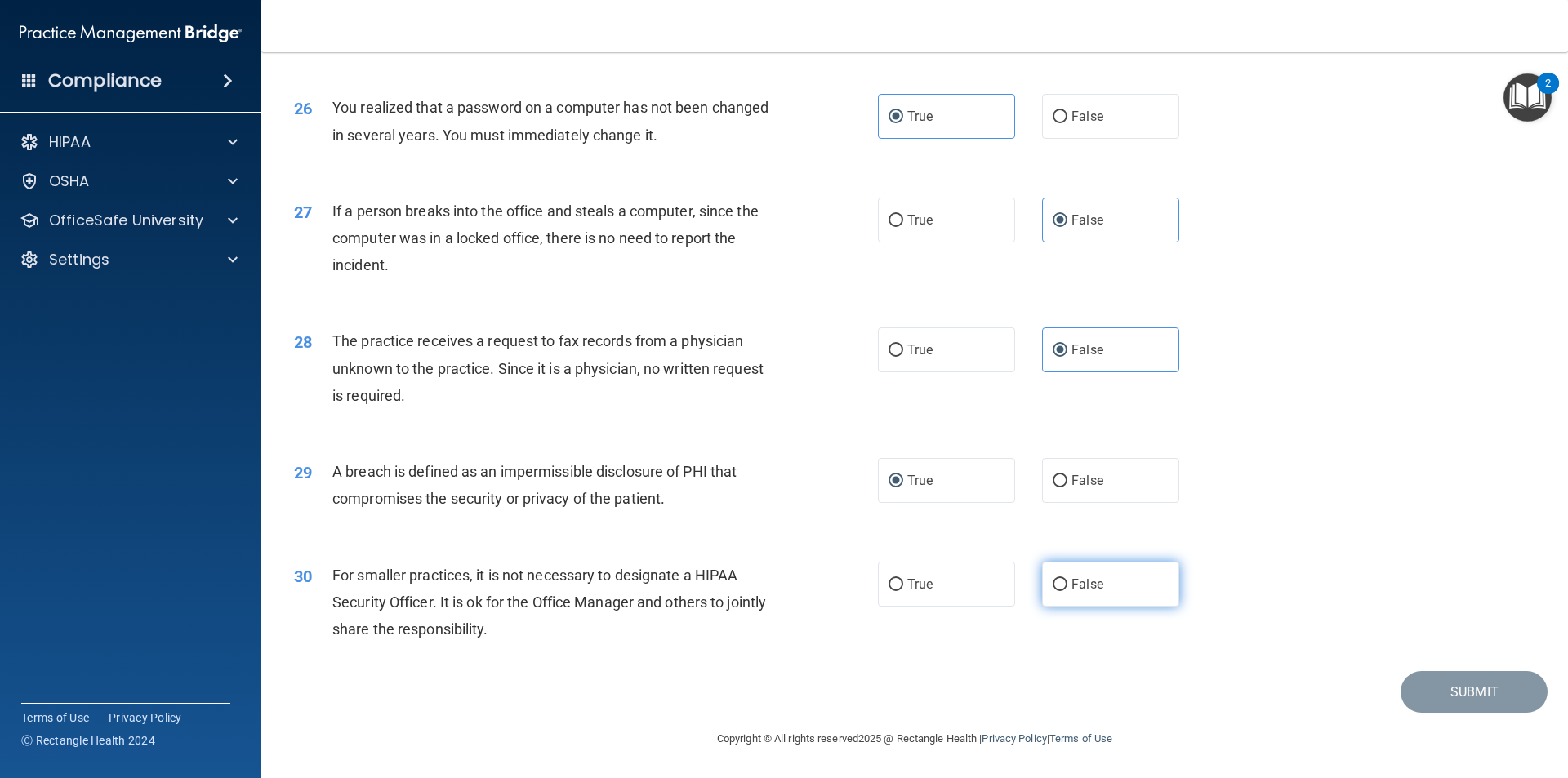
radio input "true"
click at [1470, 695] on button "Submit" at bounding box center [1474, 691] width 147 height 42
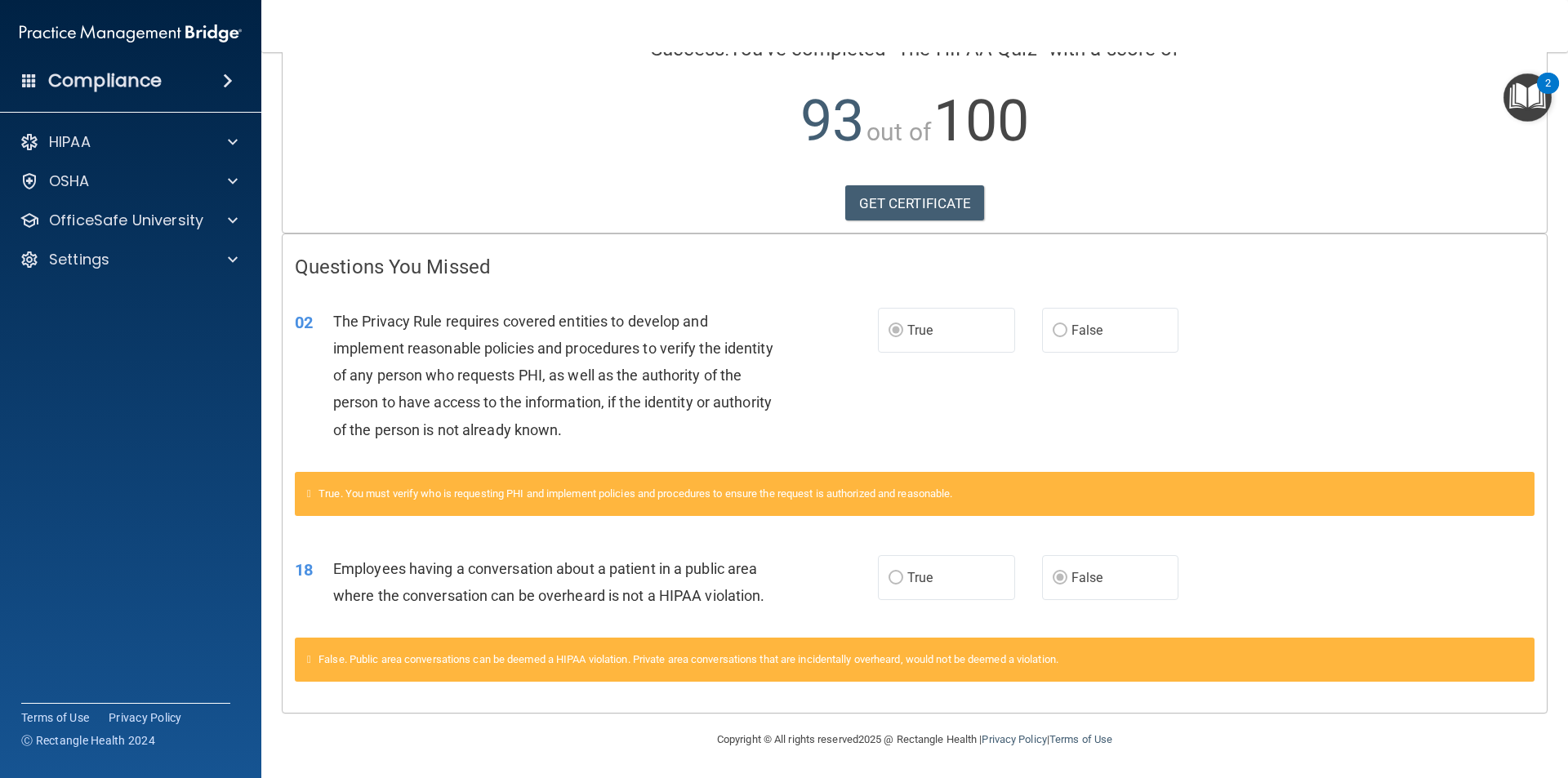
scroll to position [152, 0]
click at [872, 203] on link "GET CERTIFICATE" at bounding box center [915, 202] width 140 height 36
click at [105, 232] on div "OfficeSafe University" at bounding box center [131, 220] width 262 height 33
click at [210, 217] on div at bounding box center [231, 220] width 41 height 20
click at [182, 259] on div "HIPAA Training" at bounding box center [122, 259] width 223 height 16
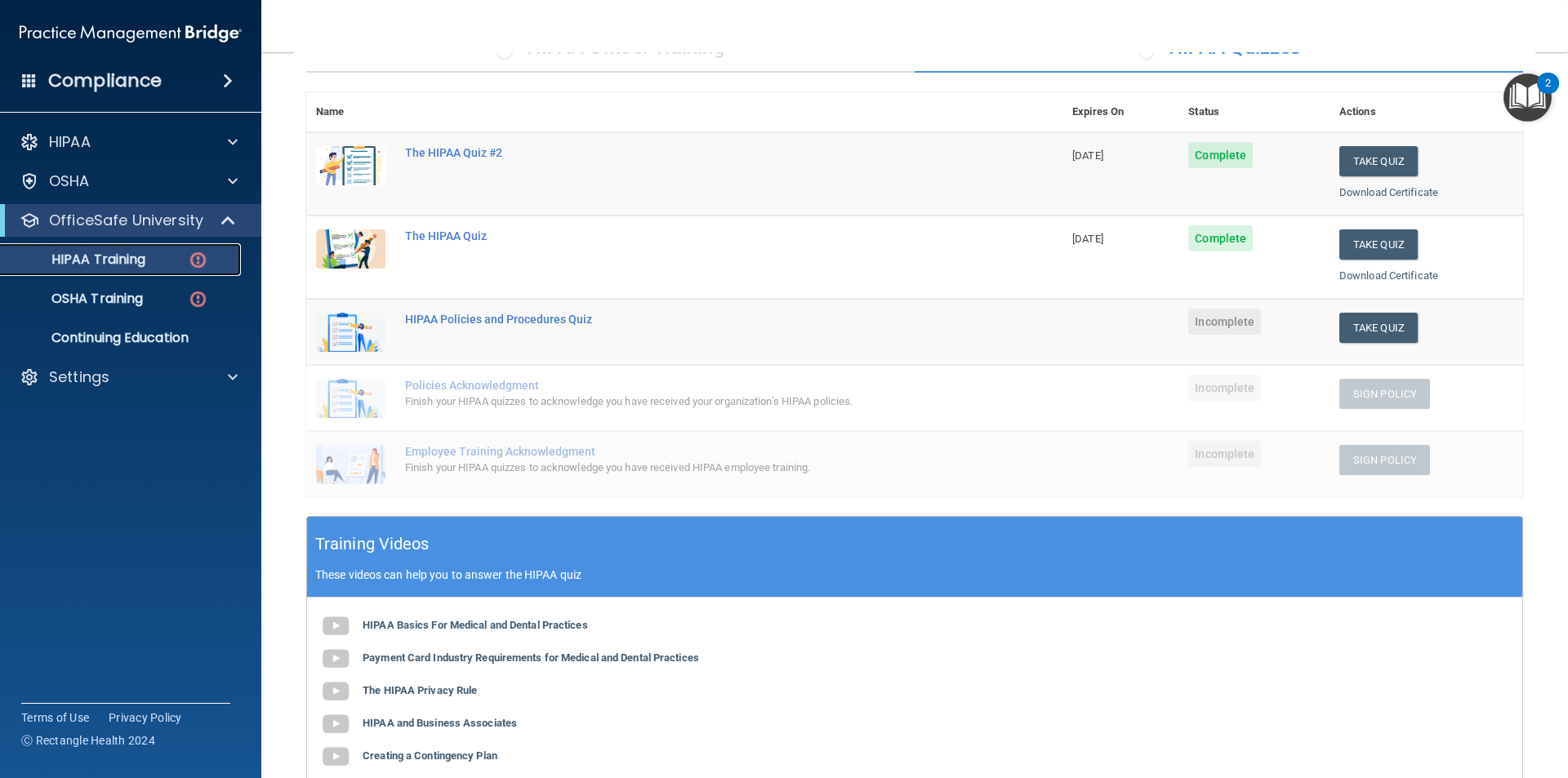
scroll to position [74, 0]
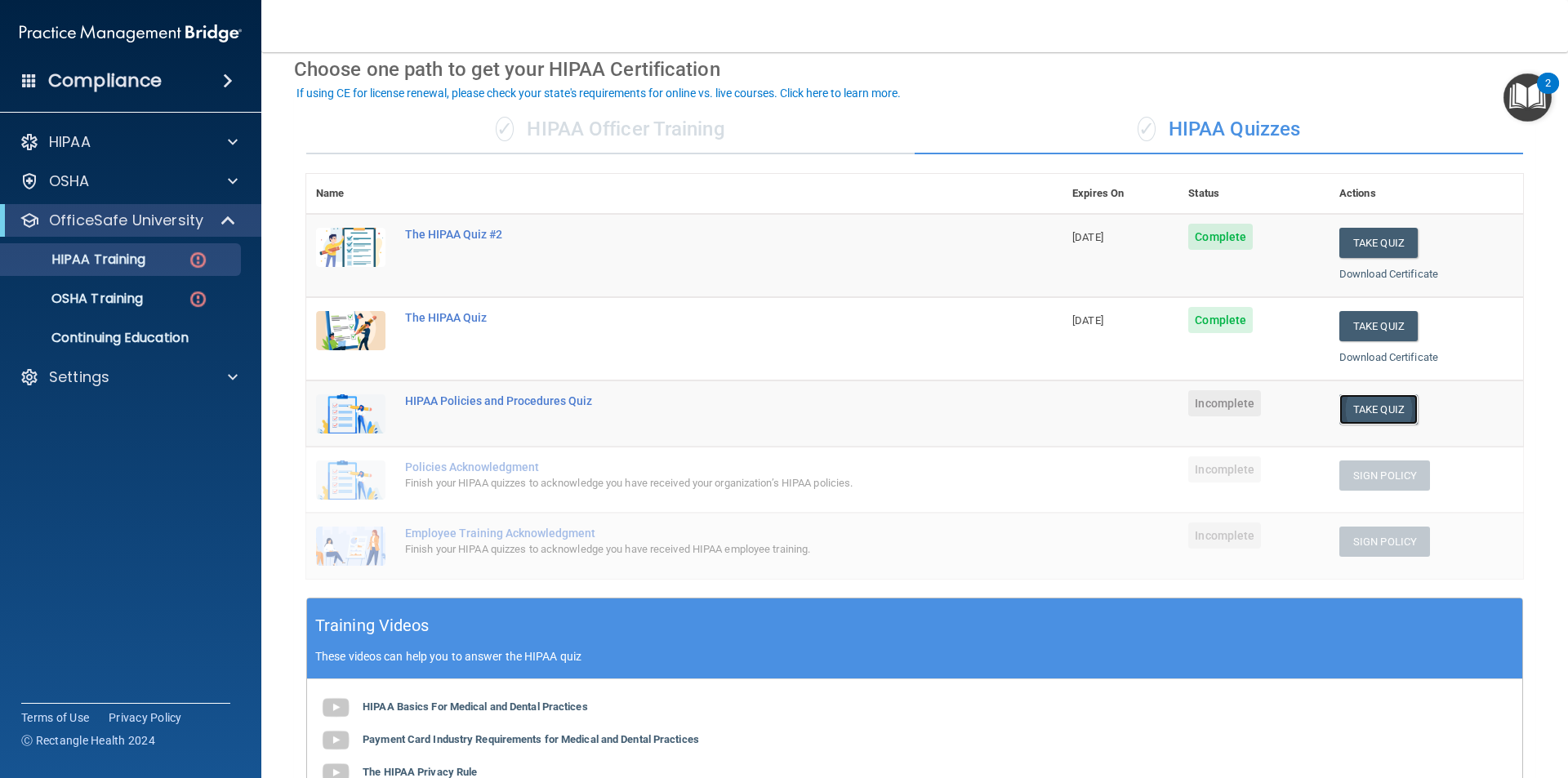
click at [1390, 396] on button "Take Quiz" at bounding box center [1378, 409] width 78 height 30
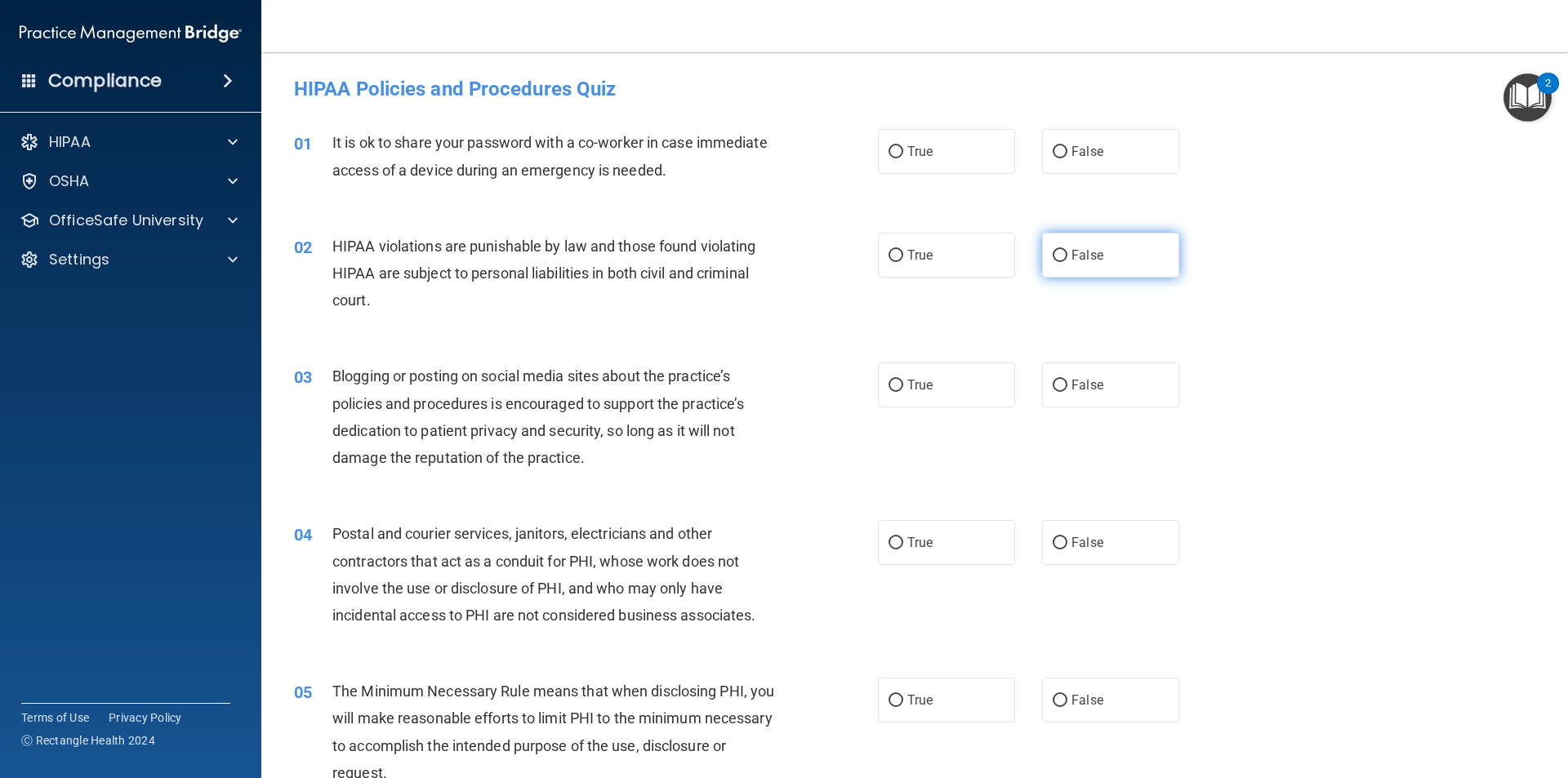
drag, startPoint x: 1066, startPoint y: 155, endPoint x: 1072, endPoint y: 233, distance: 78.2
click at [1072, 155] on span "False" at bounding box center [1087, 152] width 32 height 15
click at [1065, 155] on input "False" at bounding box center [1060, 153] width 15 height 12
radio input "true"
click at [1084, 266] on label "False" at bounding box center [1111, 255] width 137 height 45
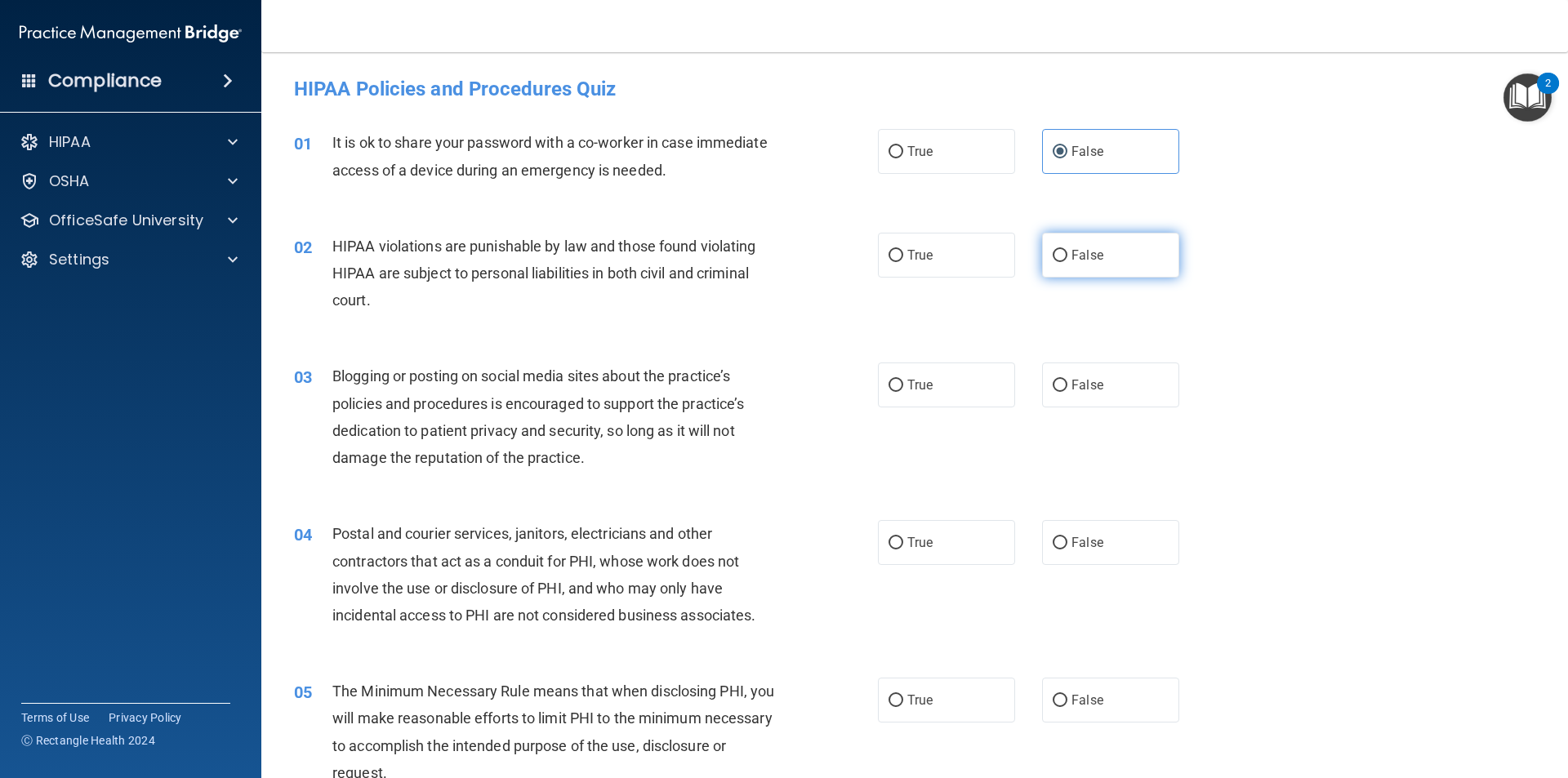
click at [1067, 262] on input "False" at bounding box center [1060, 256] width 15 height 12
radio input "true"
drag, startPoint x: 1086, startPoint y: 374, endPoint x: 1110, endPoint y: 439, distance: 69.3
click at [1086, 374] on label "False" at bounding box center [1111, 385] width 137 height 45
click at [1067, 380] on input "False" at bounding box center [1060, 386] width 15 height 12
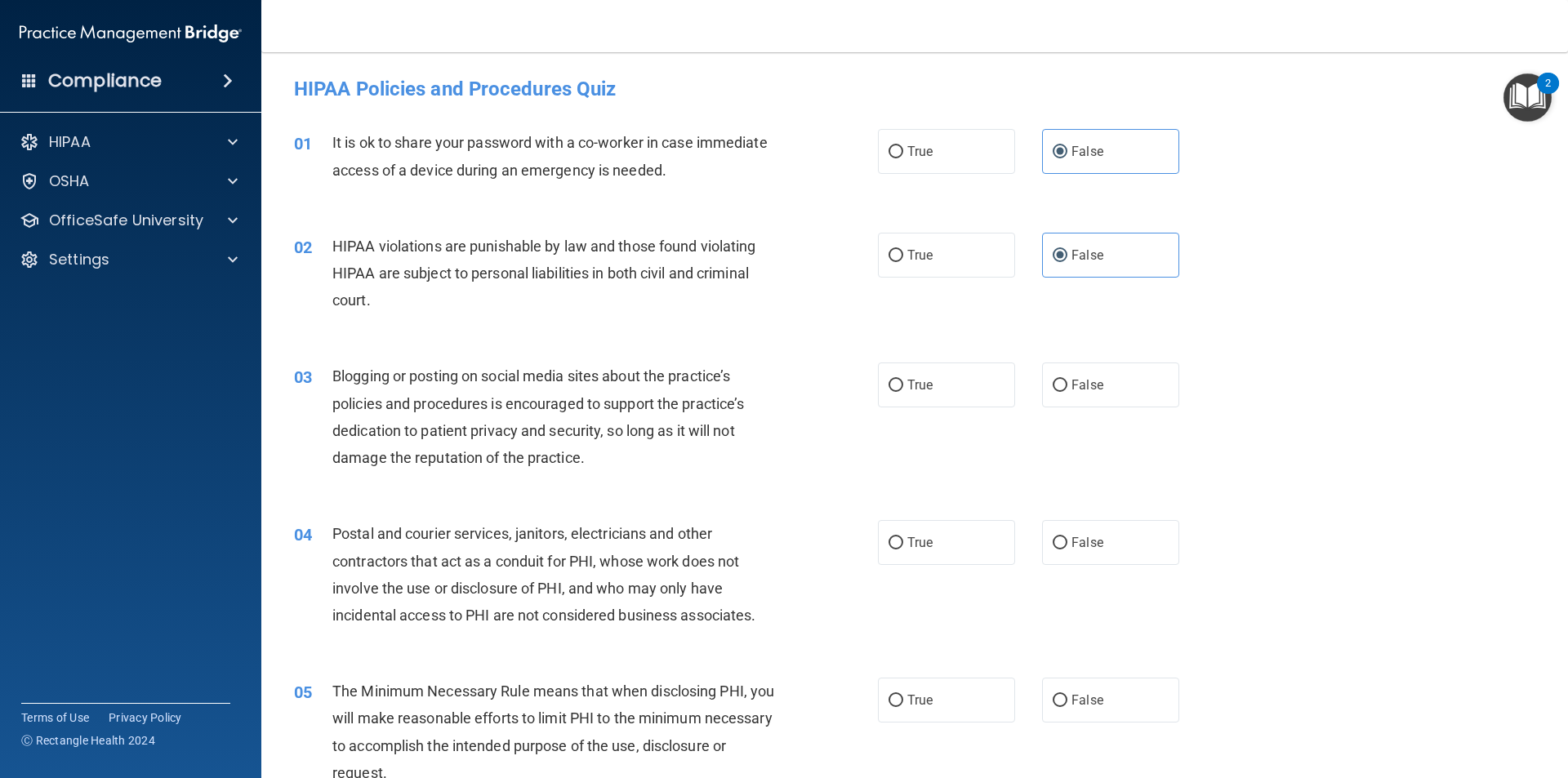
radio input "true"
click at [1122, 527] on label "False" at bounding box center [1111, 542] width 137 height 45
click at [1067, 537] on input "False" at bounding box center [1060, 543] width 15 height 12
radio input "true"
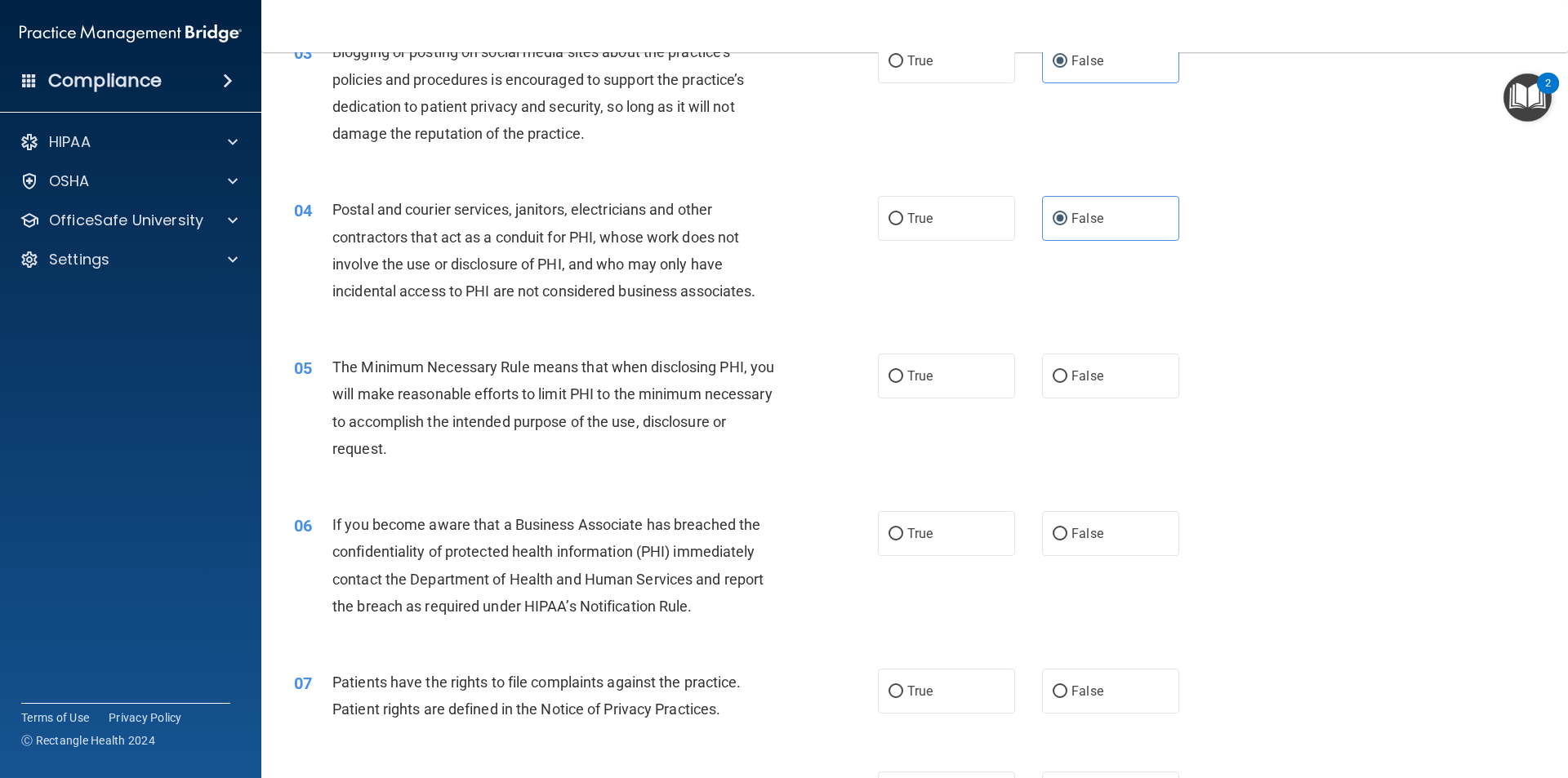
scroll to position [326, 0]
click at [1083, 359] on label "False" at bounding box center [1111, 374] width 137 height 45
click at [1067, 368] on input "False" at bounding box center [1060, 374] width 15 height 12
radio input "true"
click at [1124, 506] on div "06 If you become aware that a Business Associate has breached the confidentiali…" at bounding box center [915, 567] width 1266 height 158
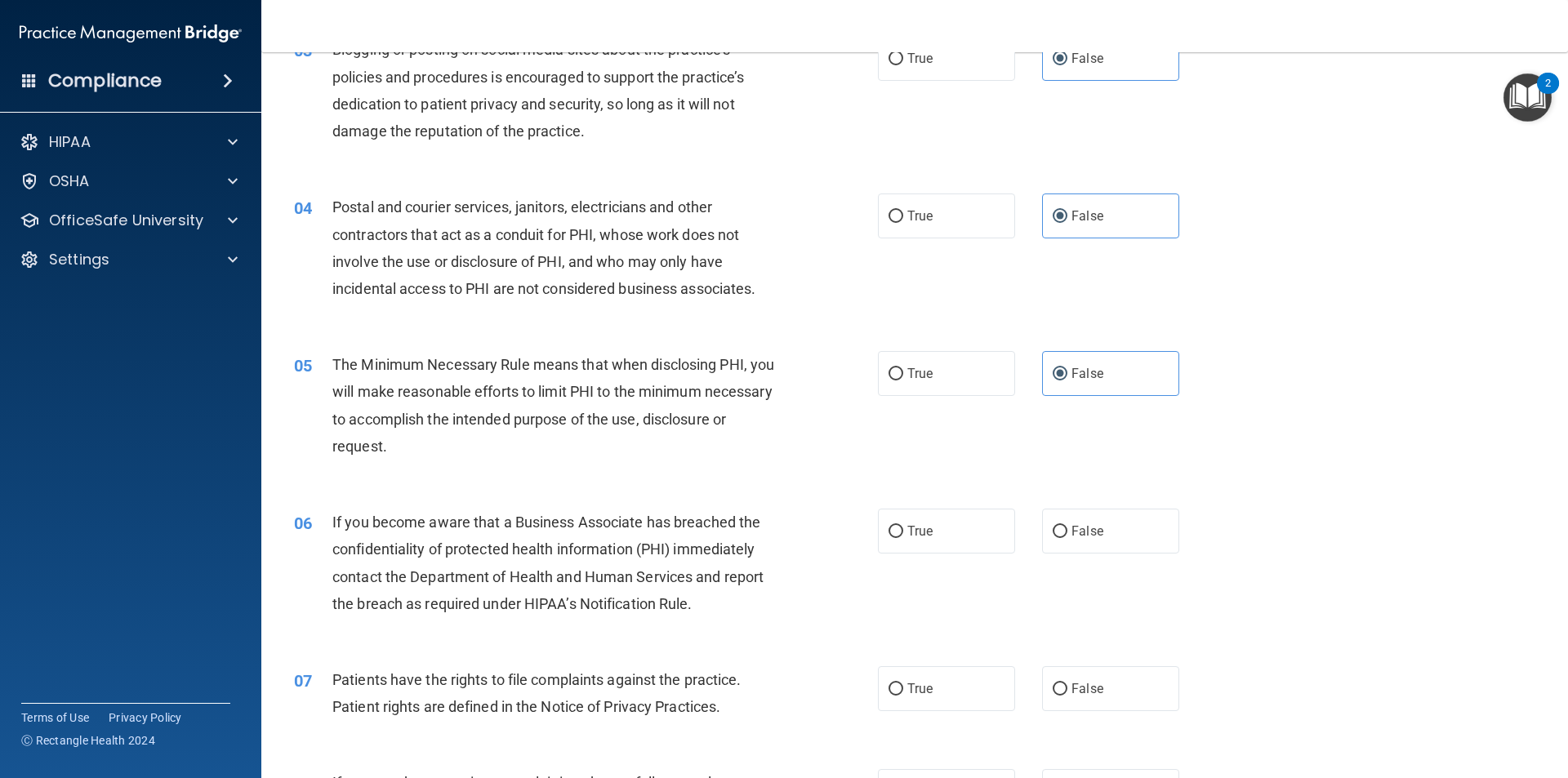
drag, startPoint x: 1124, startPoint y: 524, endPoint x: 1126, endPoint y: 564, distance: 40.0
click at [1121, 531] on label "False" at bounding box center [1111, 531] width 137 height 45
click at [1067, 531] on input "False" at bounding box center [1060, 532] width 15 height 12
radio input "true"
click at [1112, 688] on label "False" at bounding box center [1111, 688] width 137 height 45
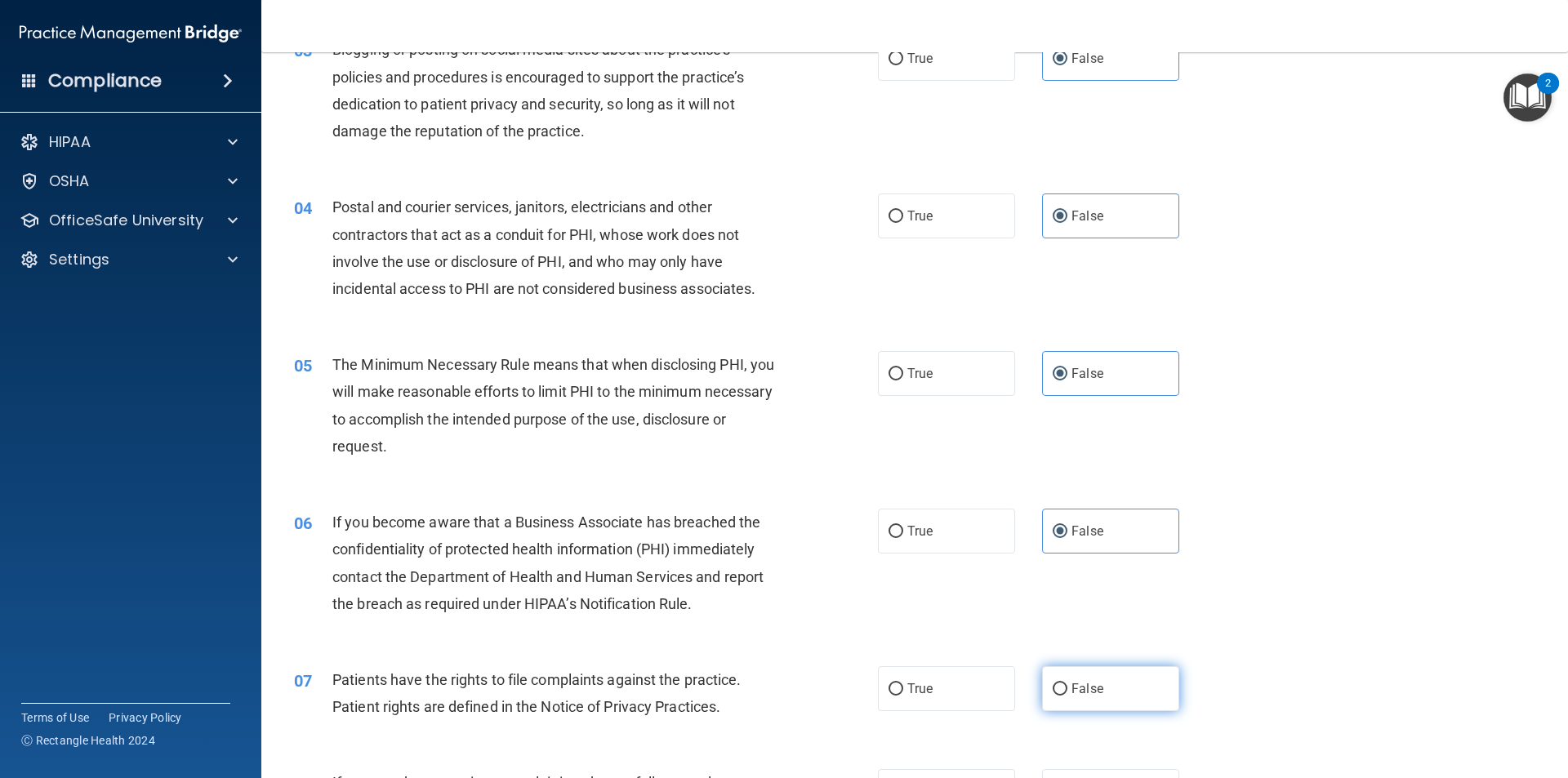
click at [1067, 688] on input "False" at bounding box center [1060, 689] width 15 height 12
radio input "true"
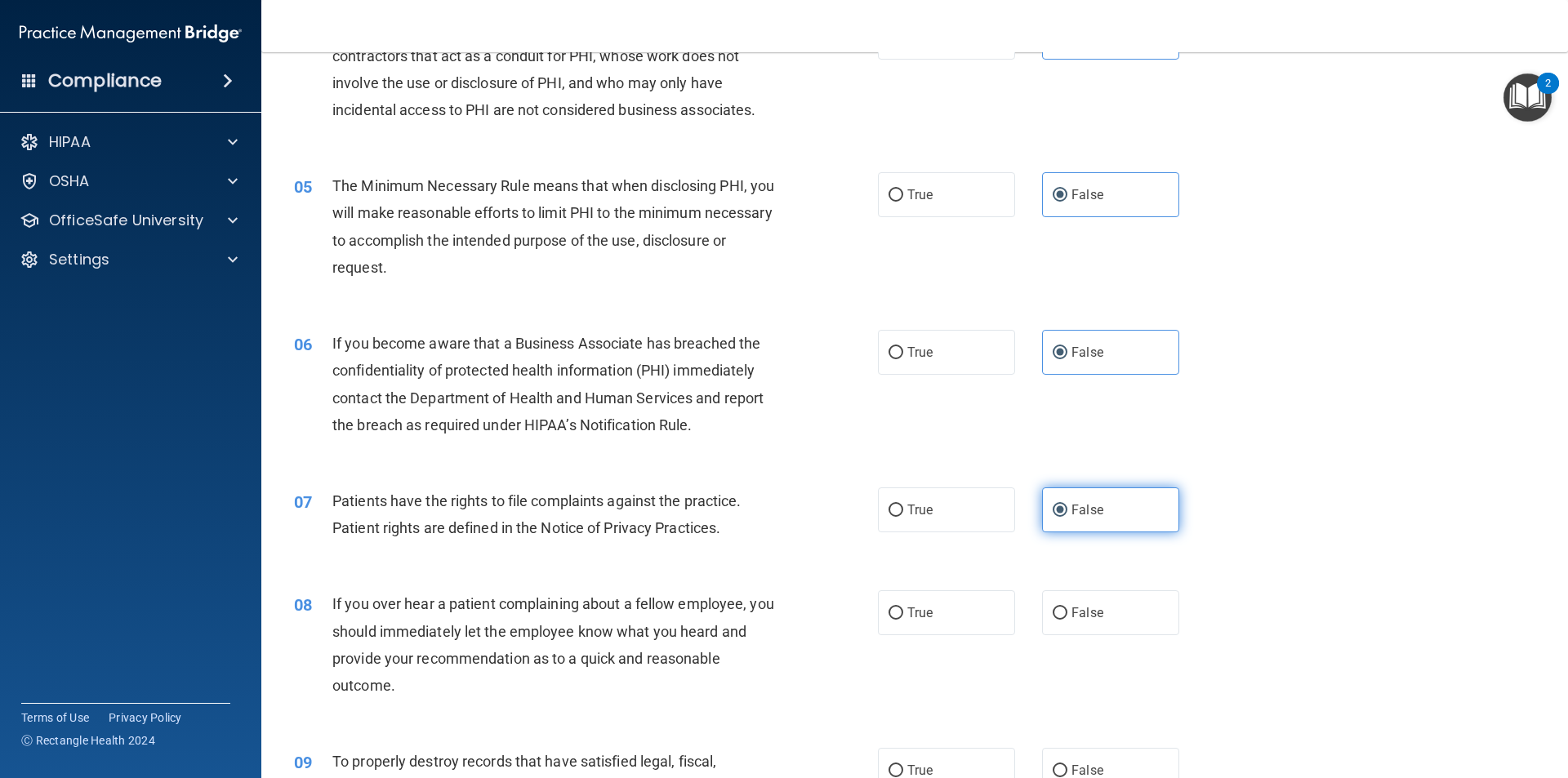
scroll to position [653, 0]
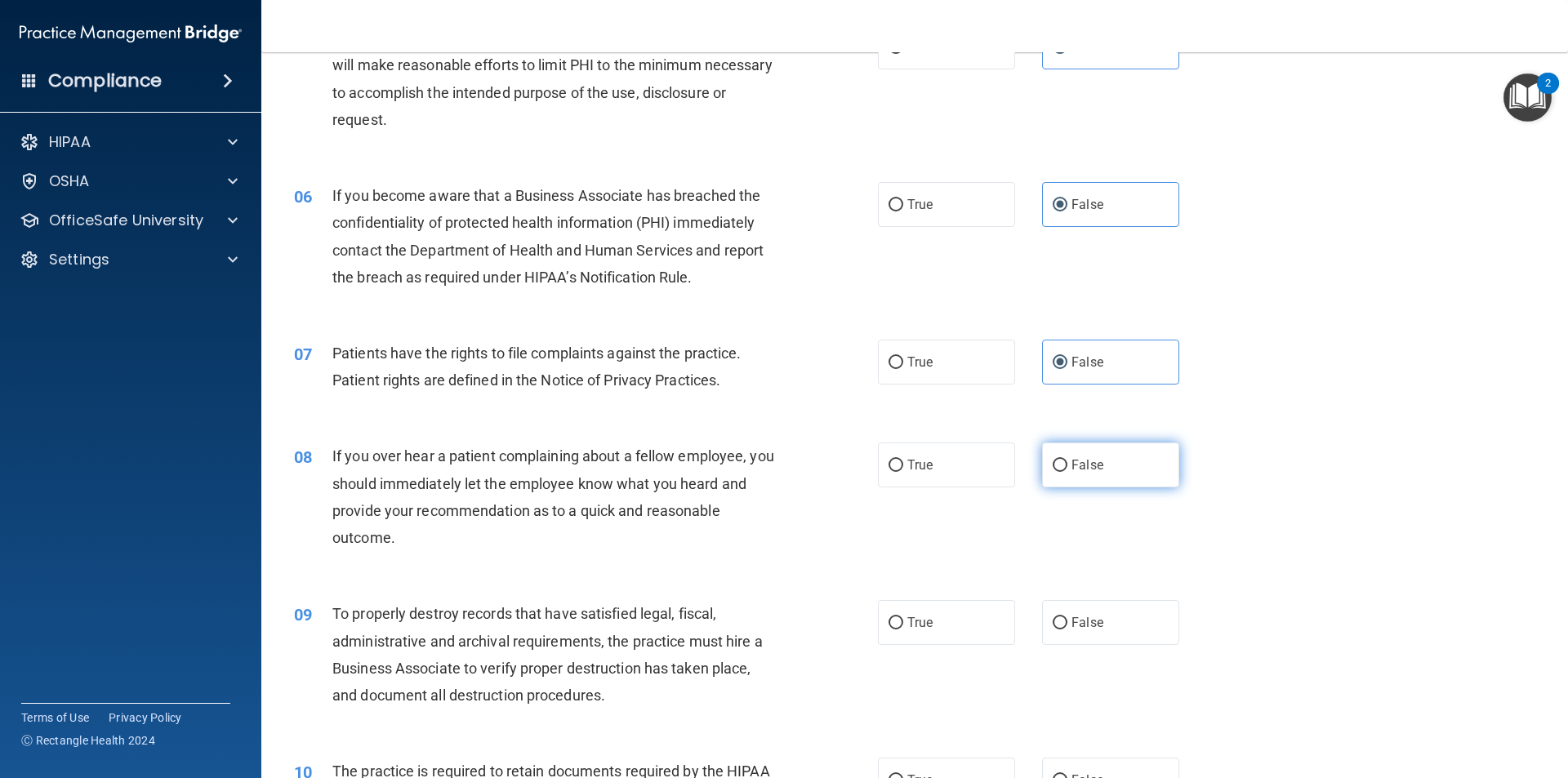
click at [1096, 462] on label "False" at bounding box center [1111, 464] width 137 height 45
click at [1067, 462] on input "False" at bounding box center [1060, 465] width 15 height 12
radio input "true"
click at [1135, 626] on label "False" at bounding box center [1111, 622] width 137 height 45
click at [1067, 626] on input "False" at bounding box center [1060, 623] width 15 height 12
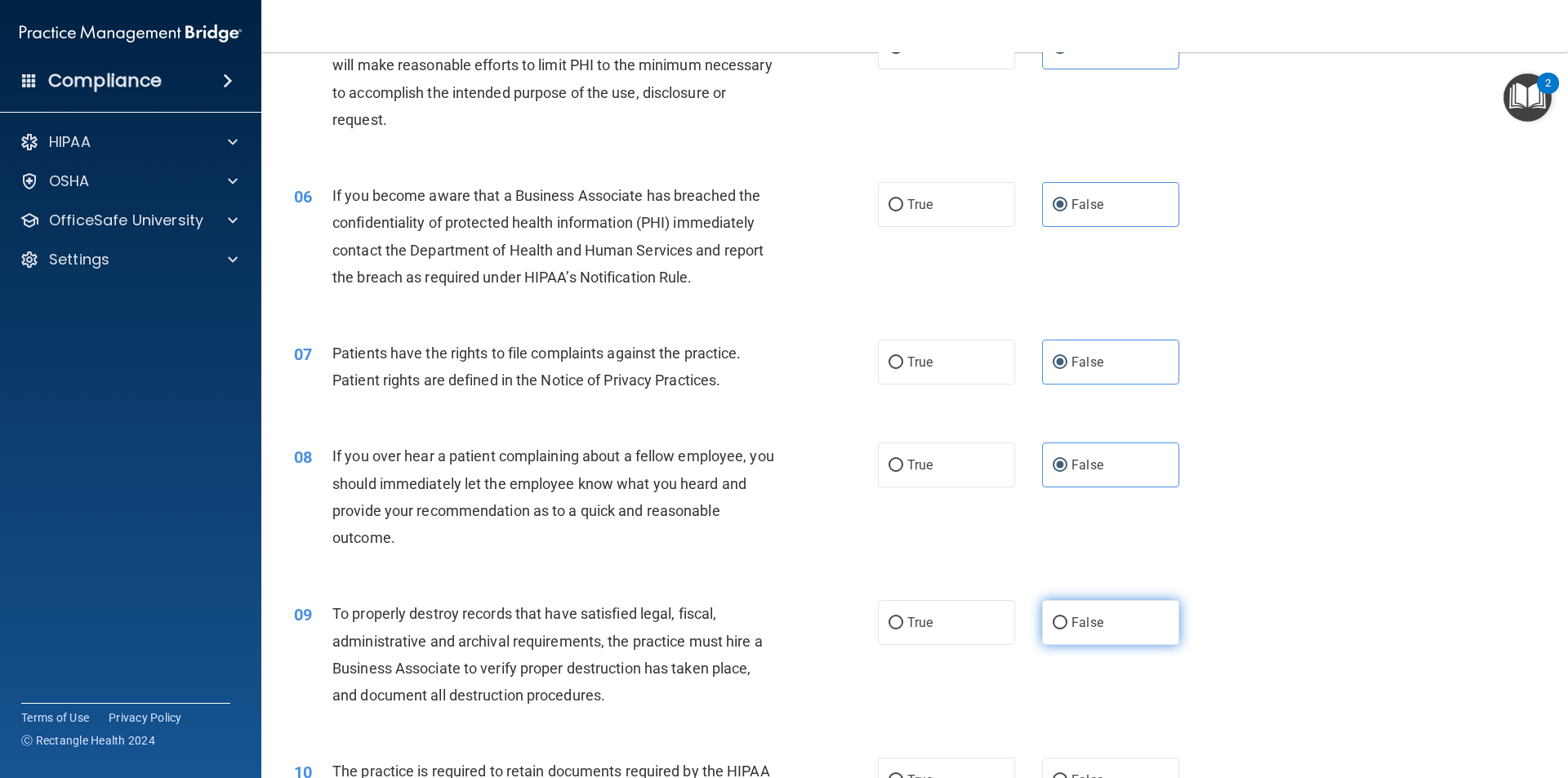
radio input "true"
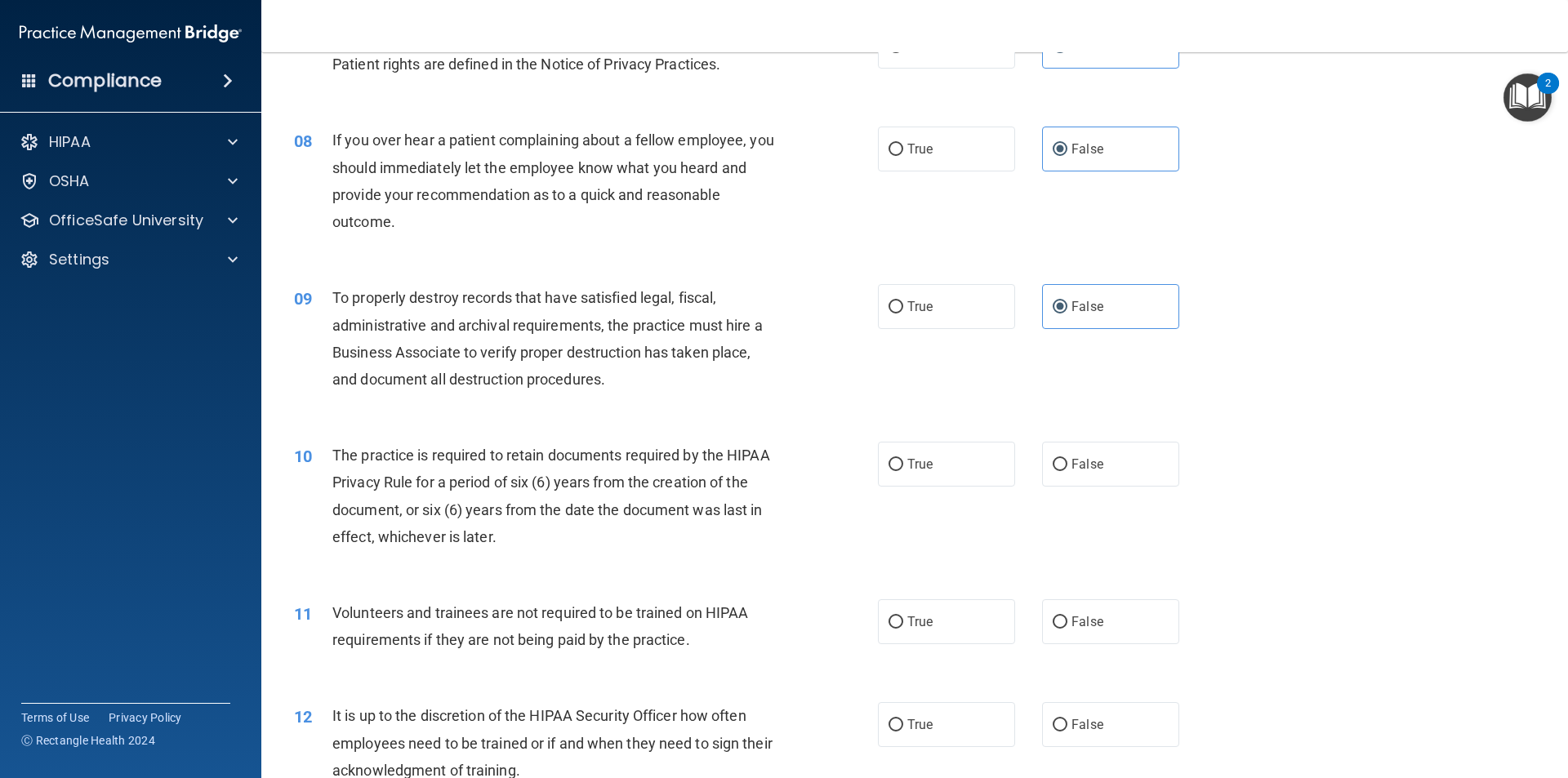
scroll to position [979, 0]
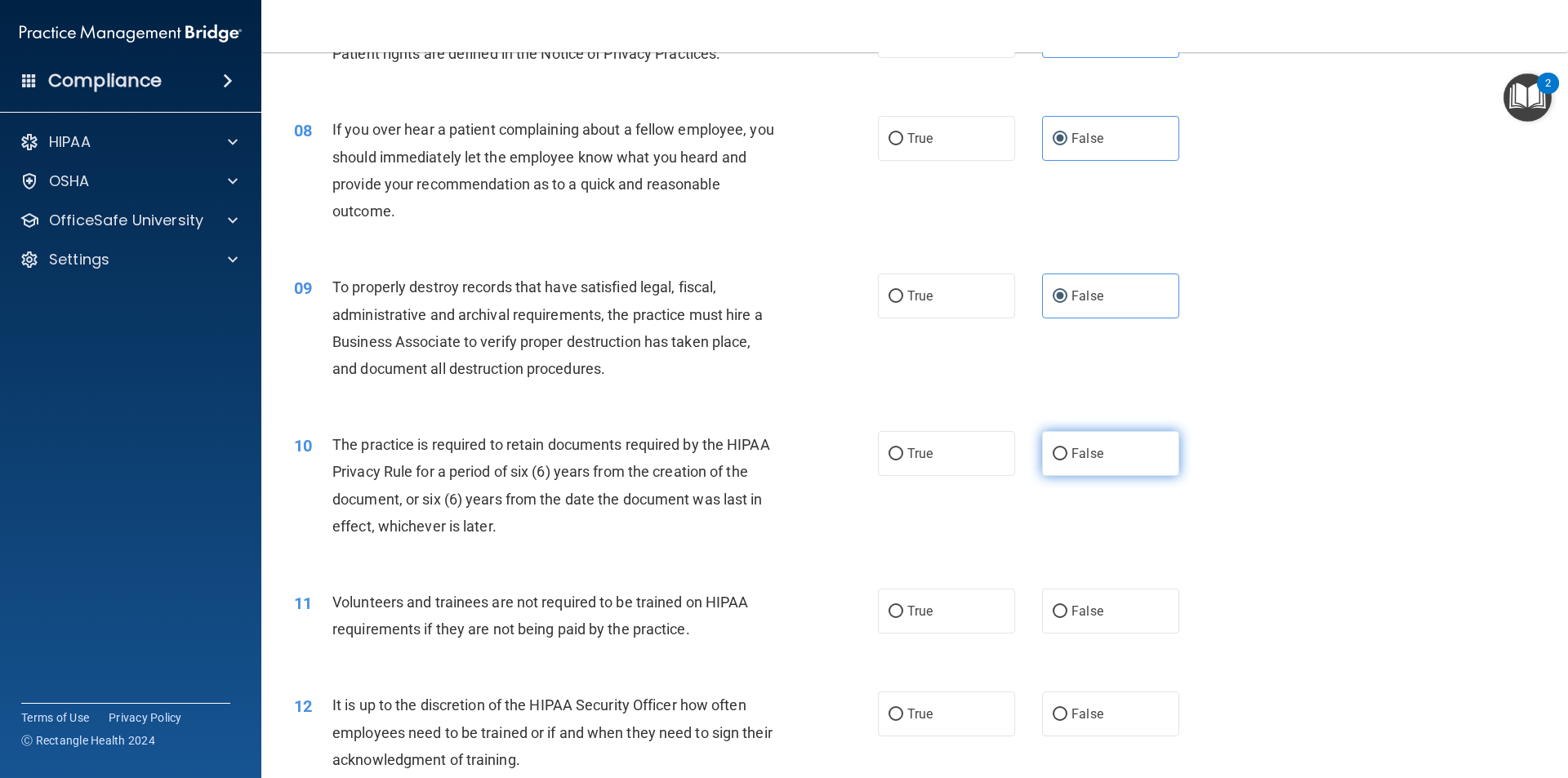
click at [1092, 442] on label "False" at bounding box center [1111, 453] width 137 height 45
click at [1067, 448] on input "False" at bounding box center [1060, 454] width 15 height 12
radio input "true"
click at [1087, 593] on label "False" at bounding box center [1111, 611] width 137 height 45
click at [1067, 606] on input "False" at bounding box center [1060, 612] width 15 height 12
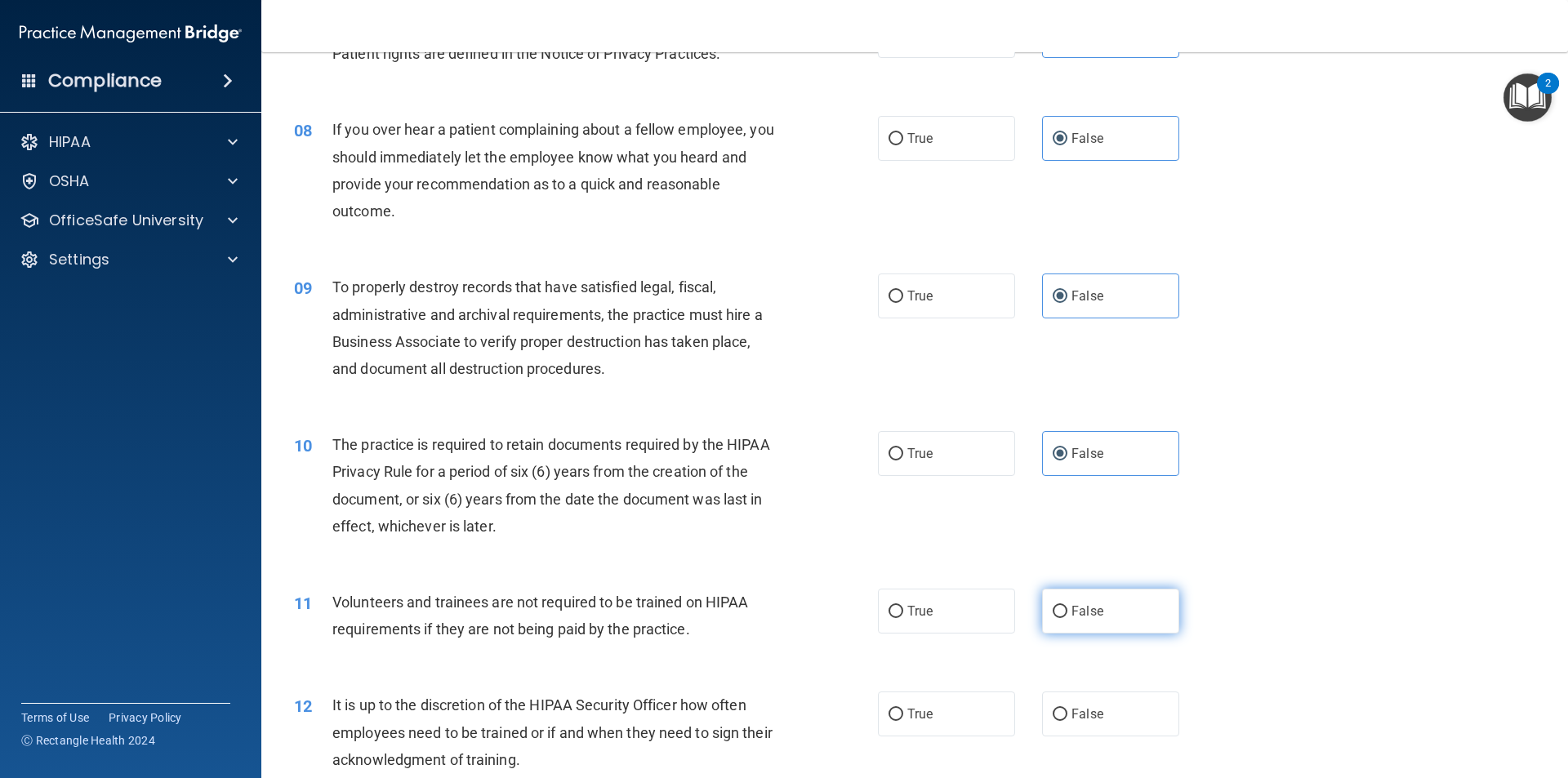
radio input "true"
click at [1128, 717] on label "False" at bounding box center [1111, 714] width 137 height 45
click at [1067, 717] on input "False" at bounding box center [1060, 715] width 15 height 12
radio input "true"
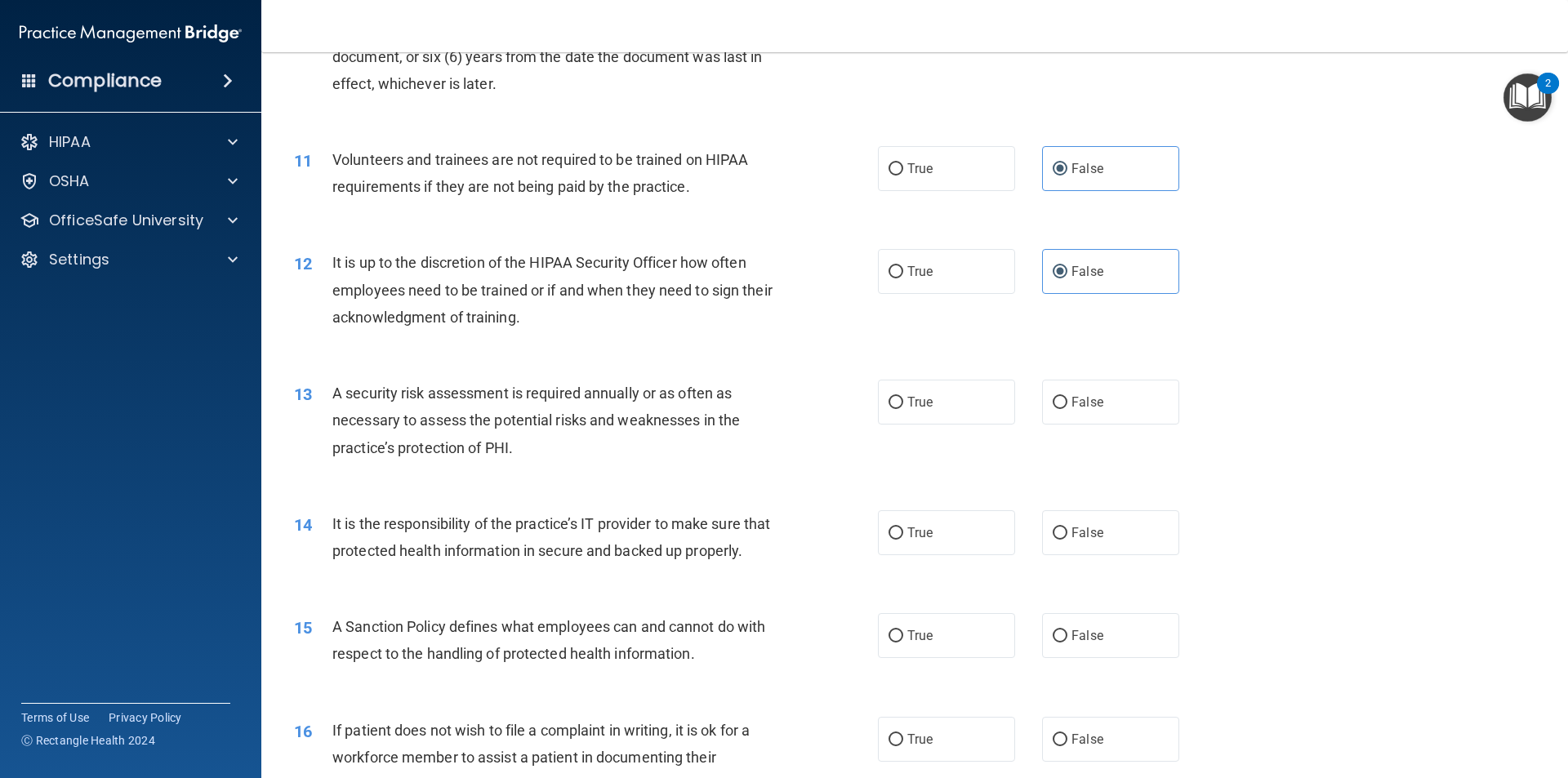
scroll to position [1469, 0]
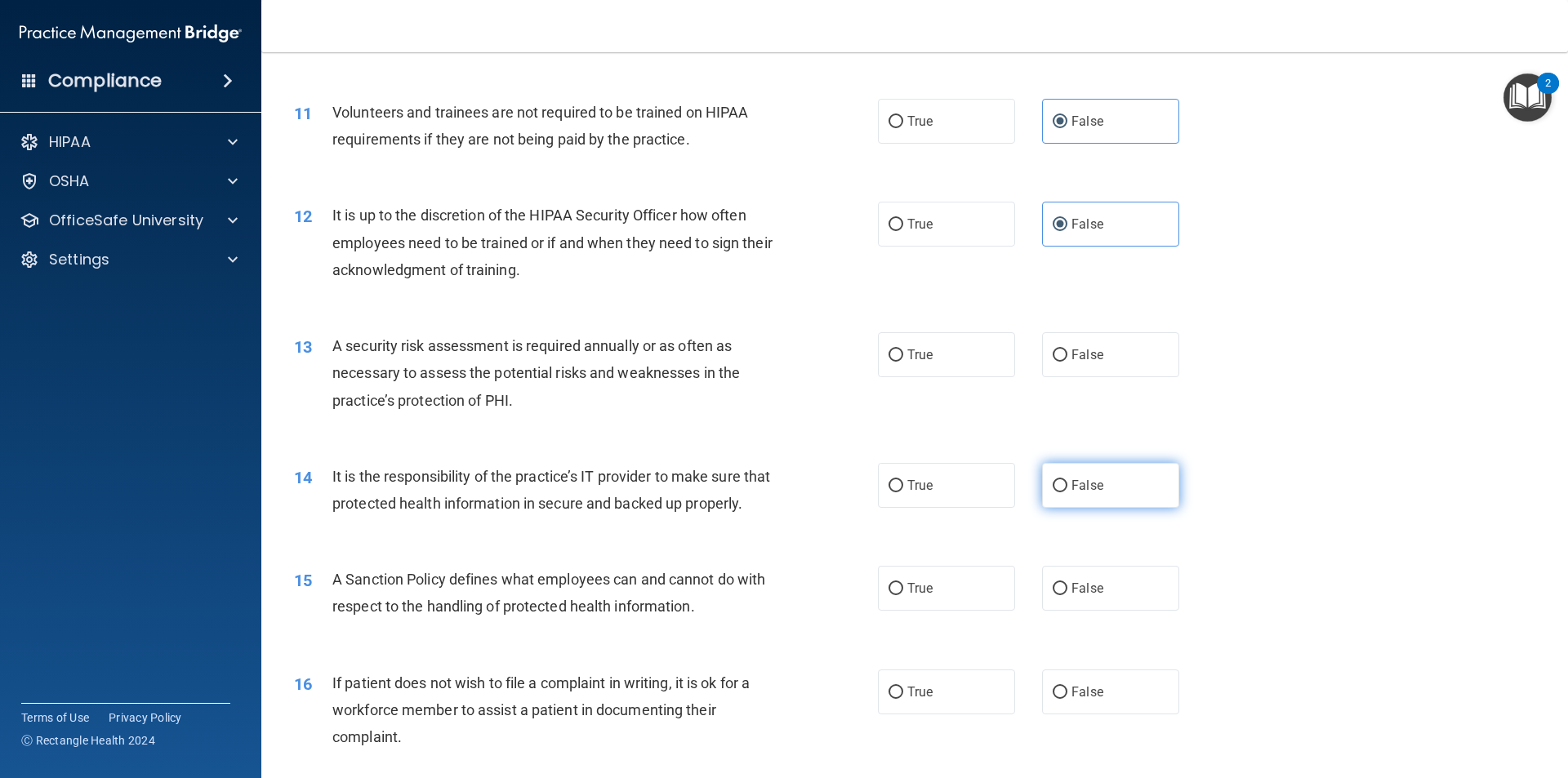
click at [1096, 492] on label "False" at bounding box center [1111, 485] width 137 height 45
click at [1067, 492] on input "False" at bounding box center [1060, 486] width 15 height 12
radio input "true"
click at [1080, 366] on label "False" at bounding box center [1111, 355] width 137 height 45
click at [1067, 362] on input "False" at bounding box center [1060, 356] width 15 height 12
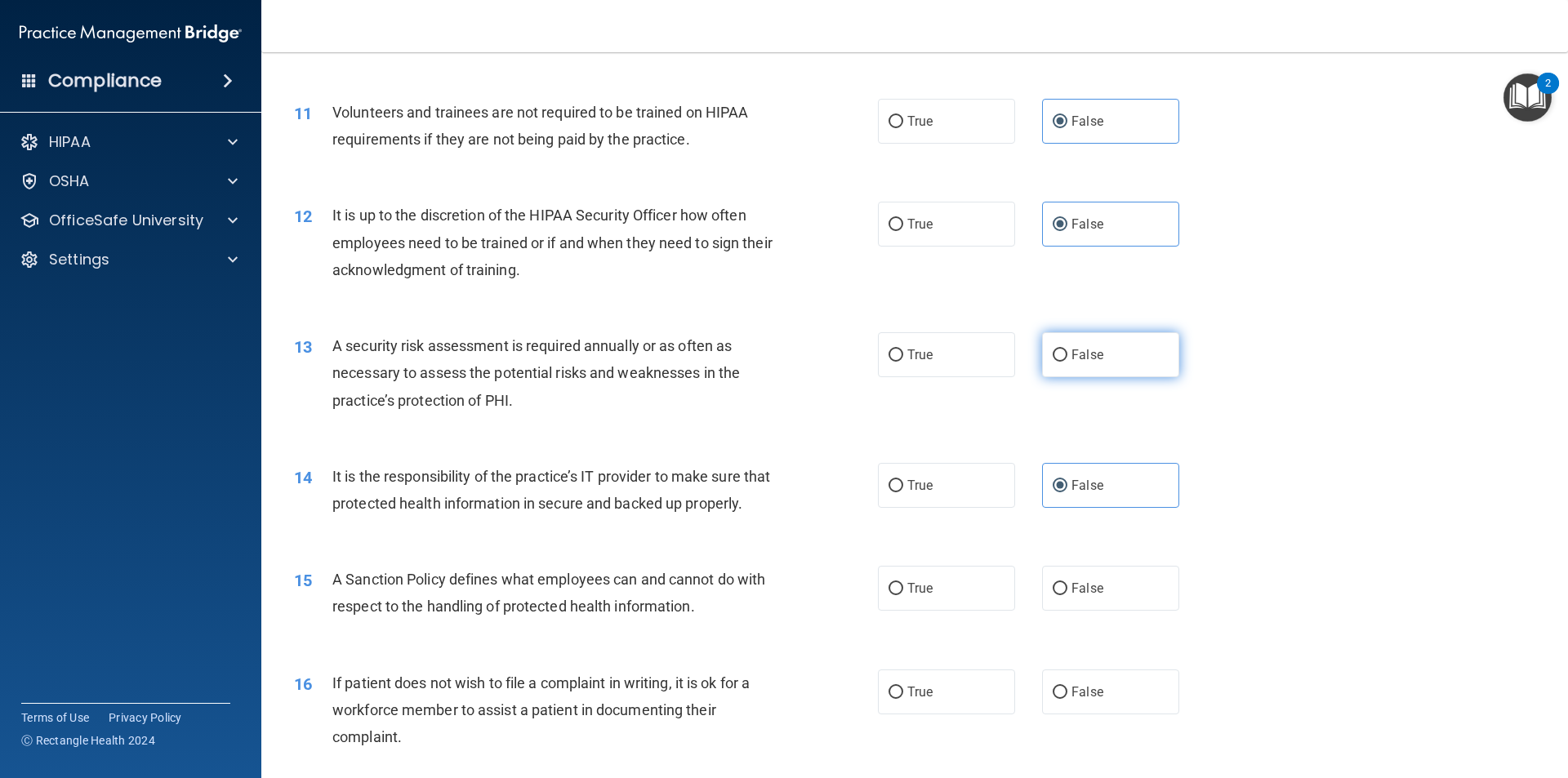
radio input "true"
click at [1104, 601] on label "False" at bounding box center [1111, 588] width 137 height 45
click at [1067, 595] on input "False" at bounding box center [1060, 589] width 15 height 12
radio input "true"
click at [1113, 713] on label "False" at bounding box center [1111, 691] width 137 height 45
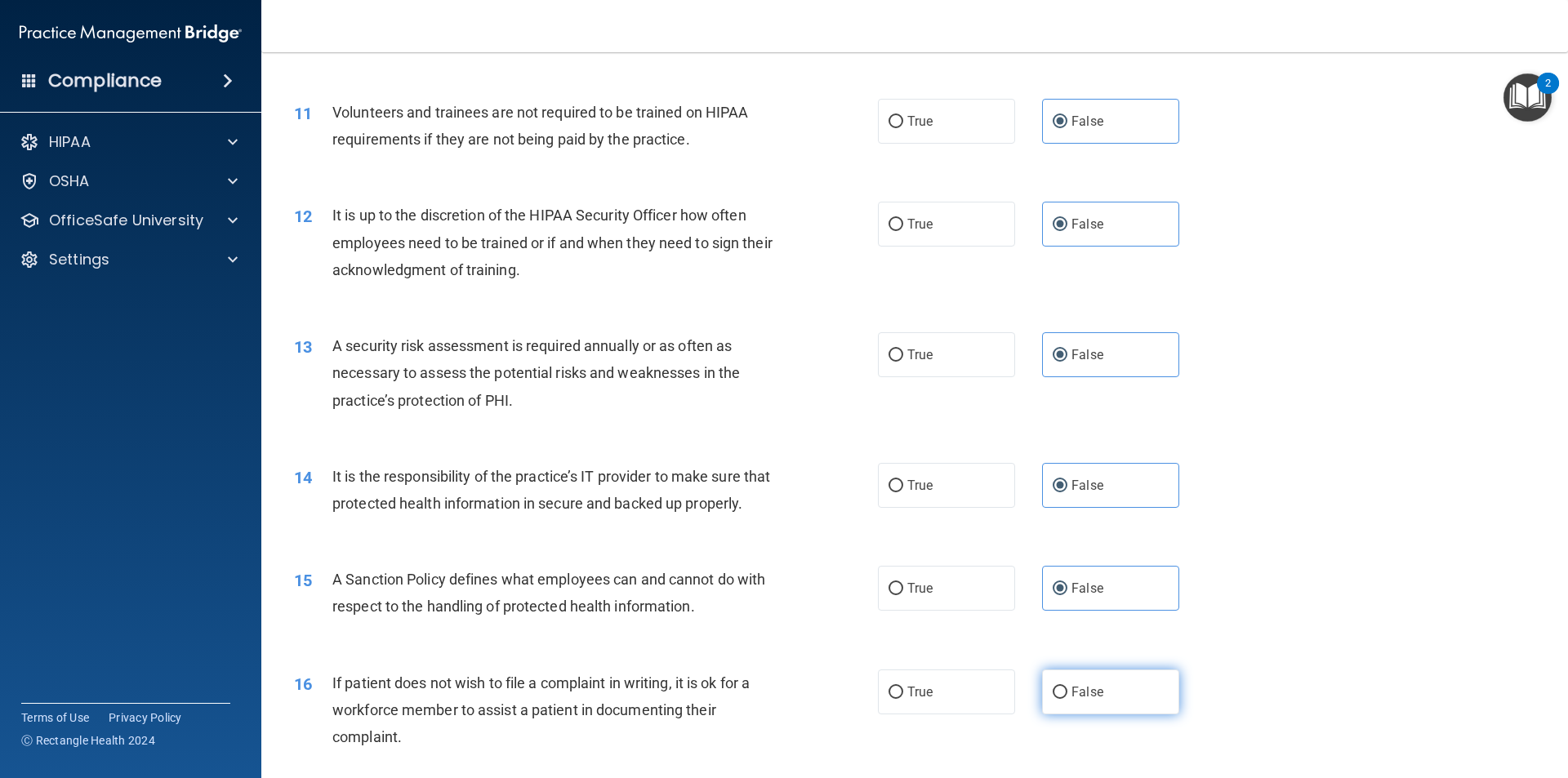
click at [1067, 699] on input "False" at bounding box center [1060, 692] width 15 height 12
radio input "true"
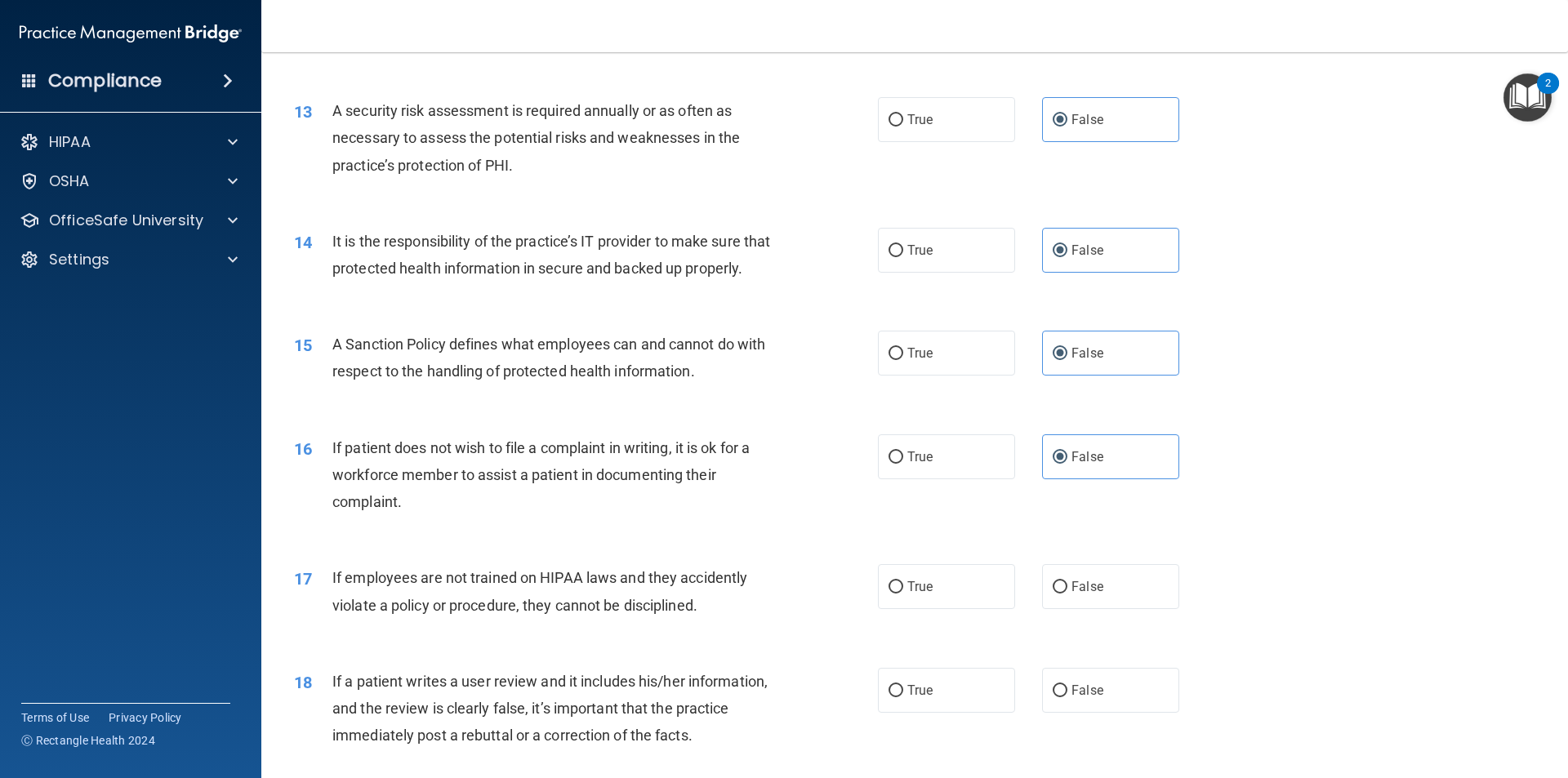
scroll to position [1796, 0]
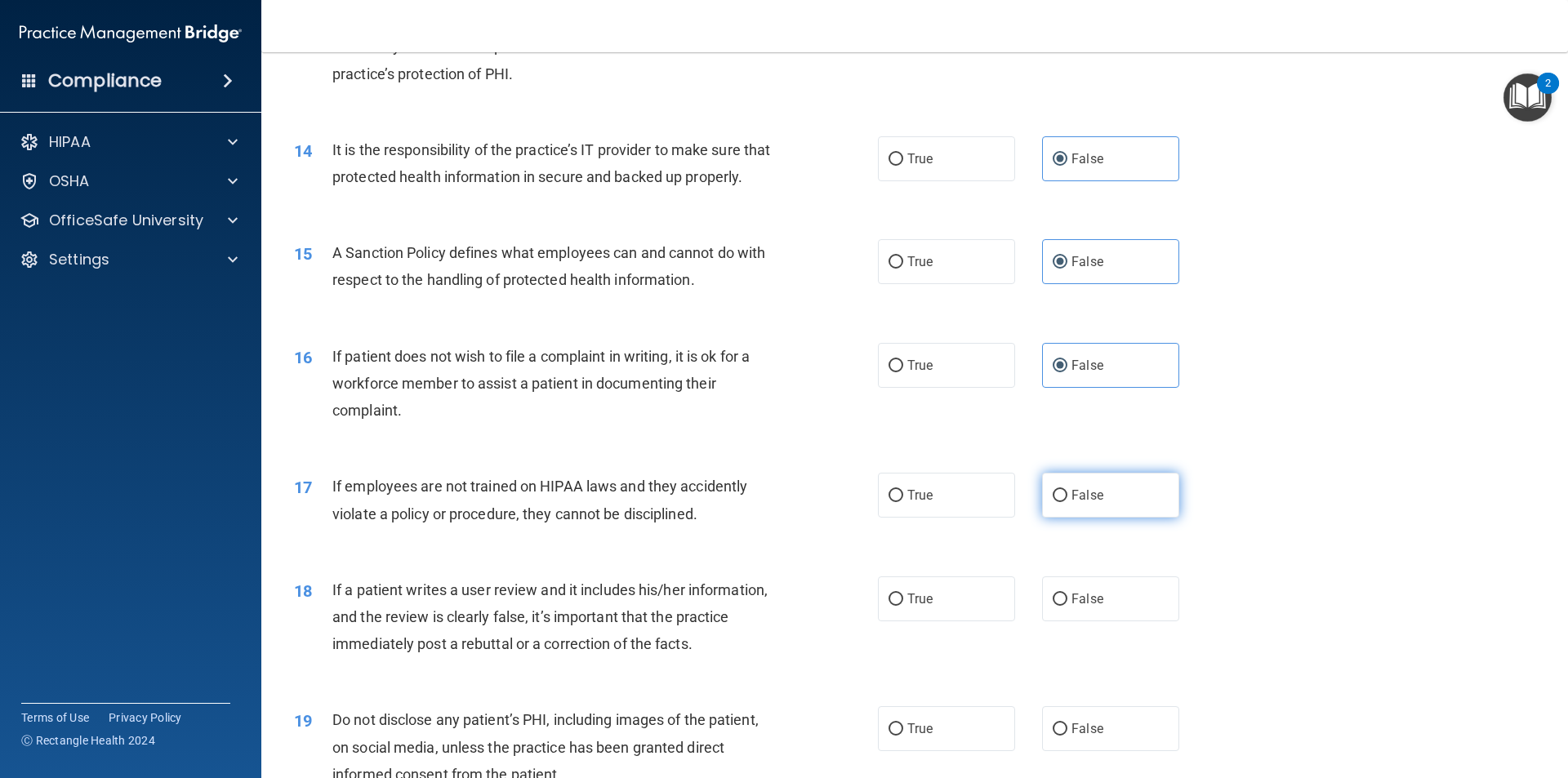
click at [1130, 518] on label "False" at bounding box center [1111, 495] width 137 height 45
click at [1067, 502] on input "False" at bounding box center [1060, 496] width 15 height 12
radio input "true"
click at [1148, 618] on label "False" at bounding box center [1111, 599] width 137 height 45
click at [1067, 606] on input "False" at bounding box center [1060, 600] width 15 height 12
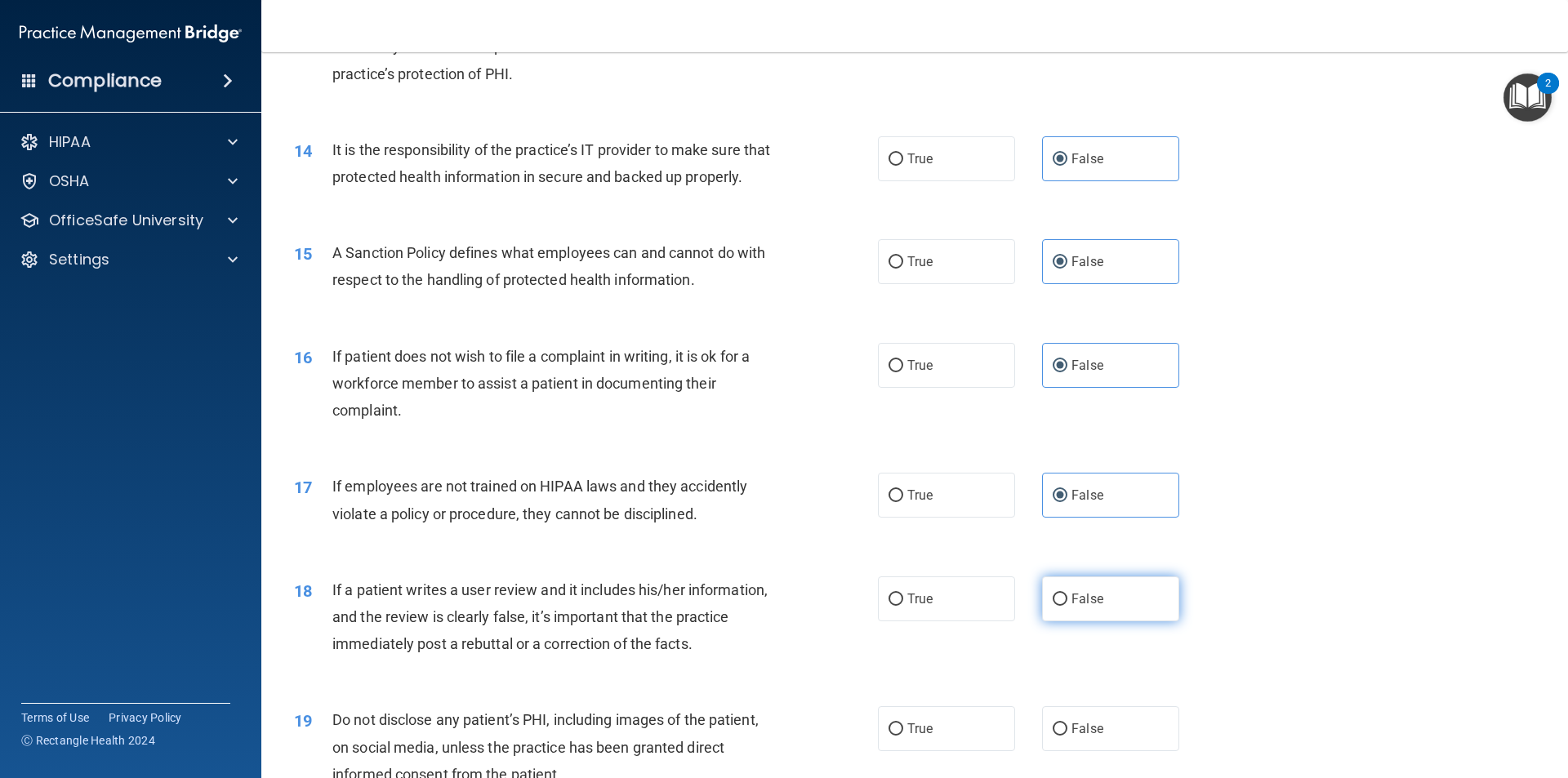
radio input "true"
click at [1114, 751] on label "False" at bounding box center [1111, 728] width 137 height 45
click at [1067, 735] on input "False" at bounding box center [1060, 729] width 15 height 12
radio input "true"
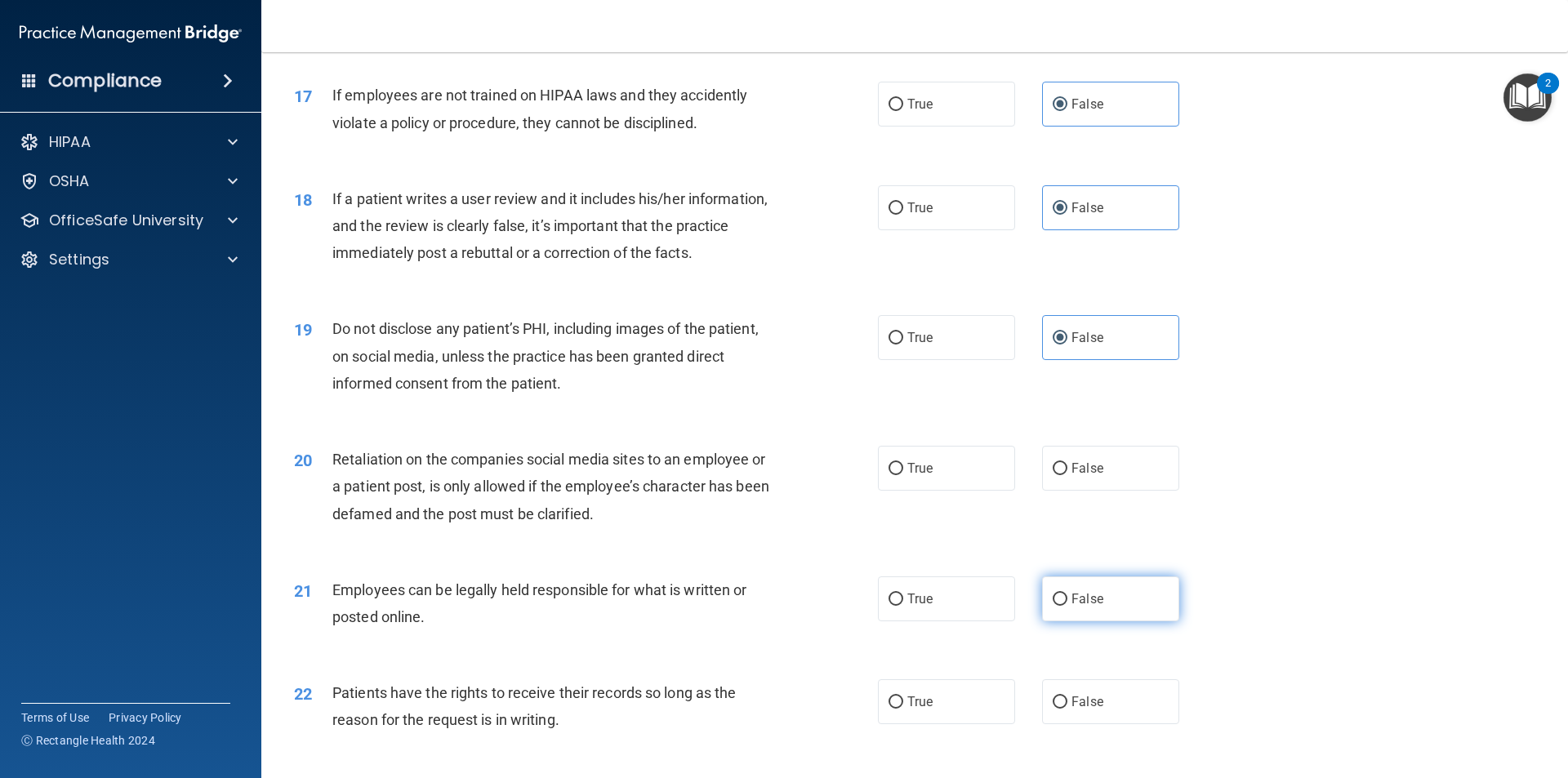
scroll to position [2204, 0]
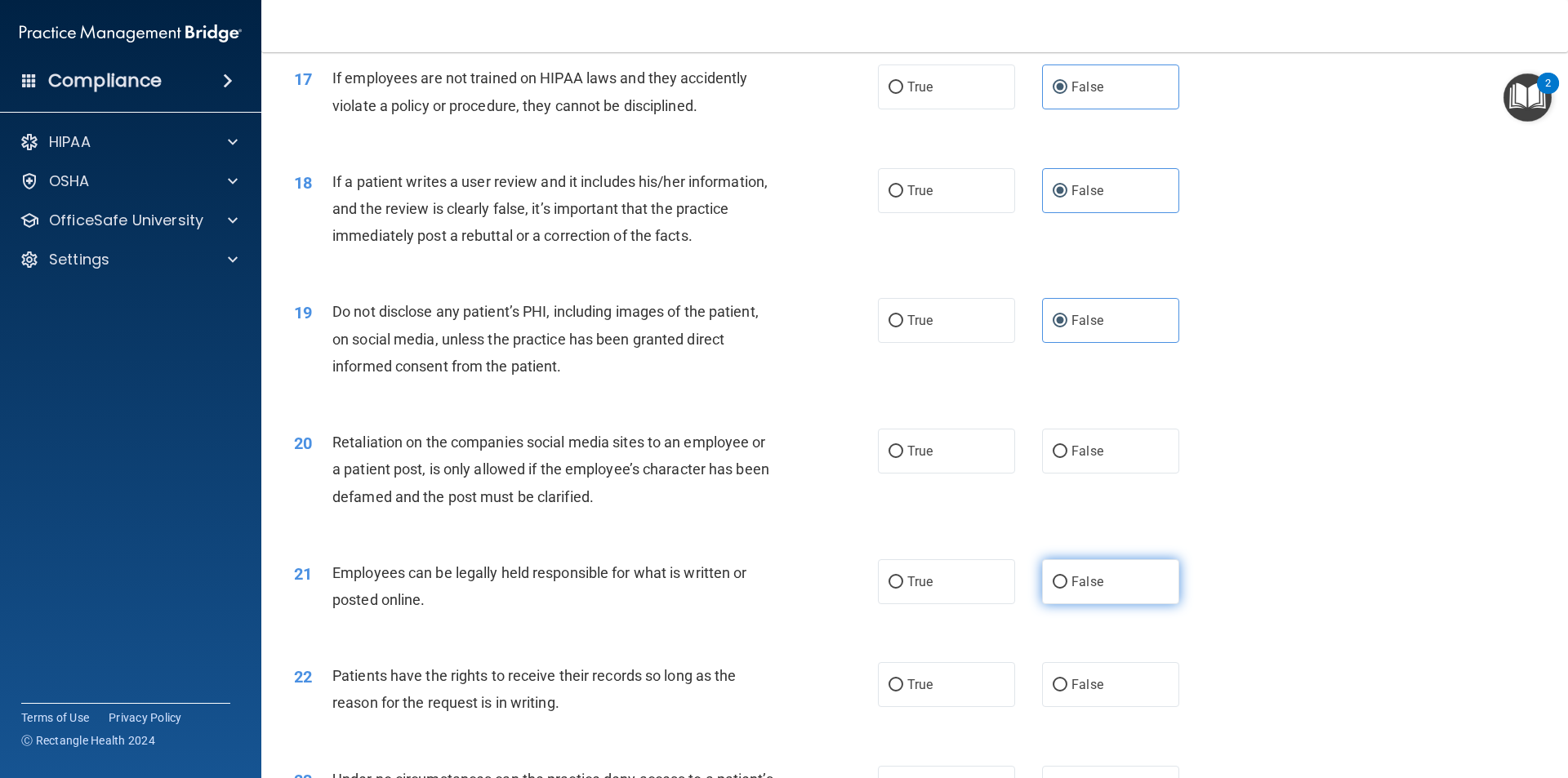
click at [1085, 589] on span "False" at bounding box center [1087, 582] width 32 height 15
click at [1067, 589] on input "False" at bounding box center [1060, 583] width 15 height 12
radio input "true"
drag, startPoint x: 1117, startPoint y: 700, endPoint x: 1126, endPoint y: 600, distance: 100.4
click at [1116, 700] on label "False" at bounding box center [1111, 685] width 137 height 45
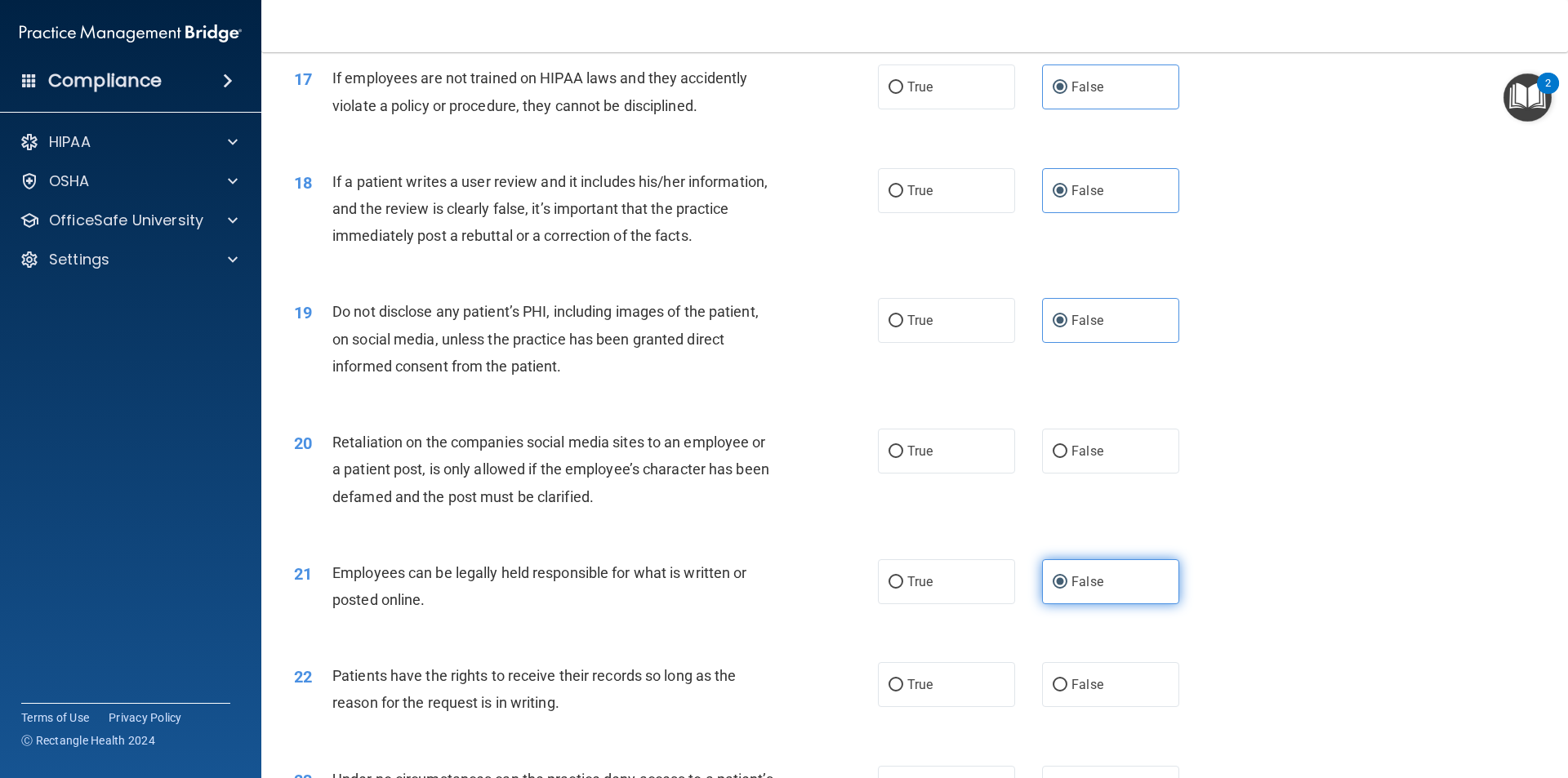
click at [1067, 691] on input "False" at bounding box center [1060, 685] width 15 height 12
radio input "true"
click at [1102, 474] on label "False" at bounding box center [1111, 451] width 137 height 45
click at [1067, 458] on input "False" at bounding box center [1060, 452] width 15 height 12
radio input "true"
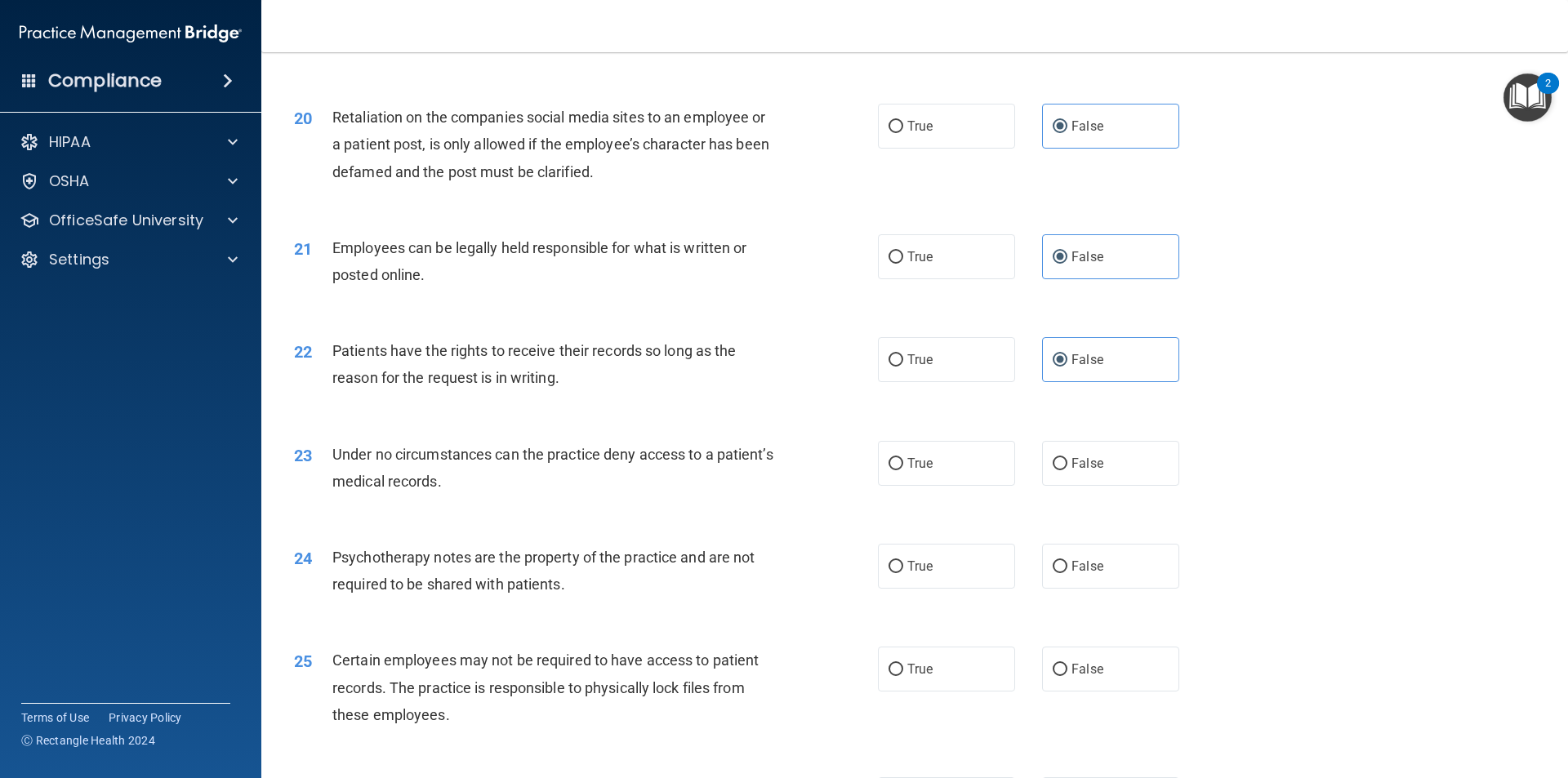
scroll to position [2612, 0]
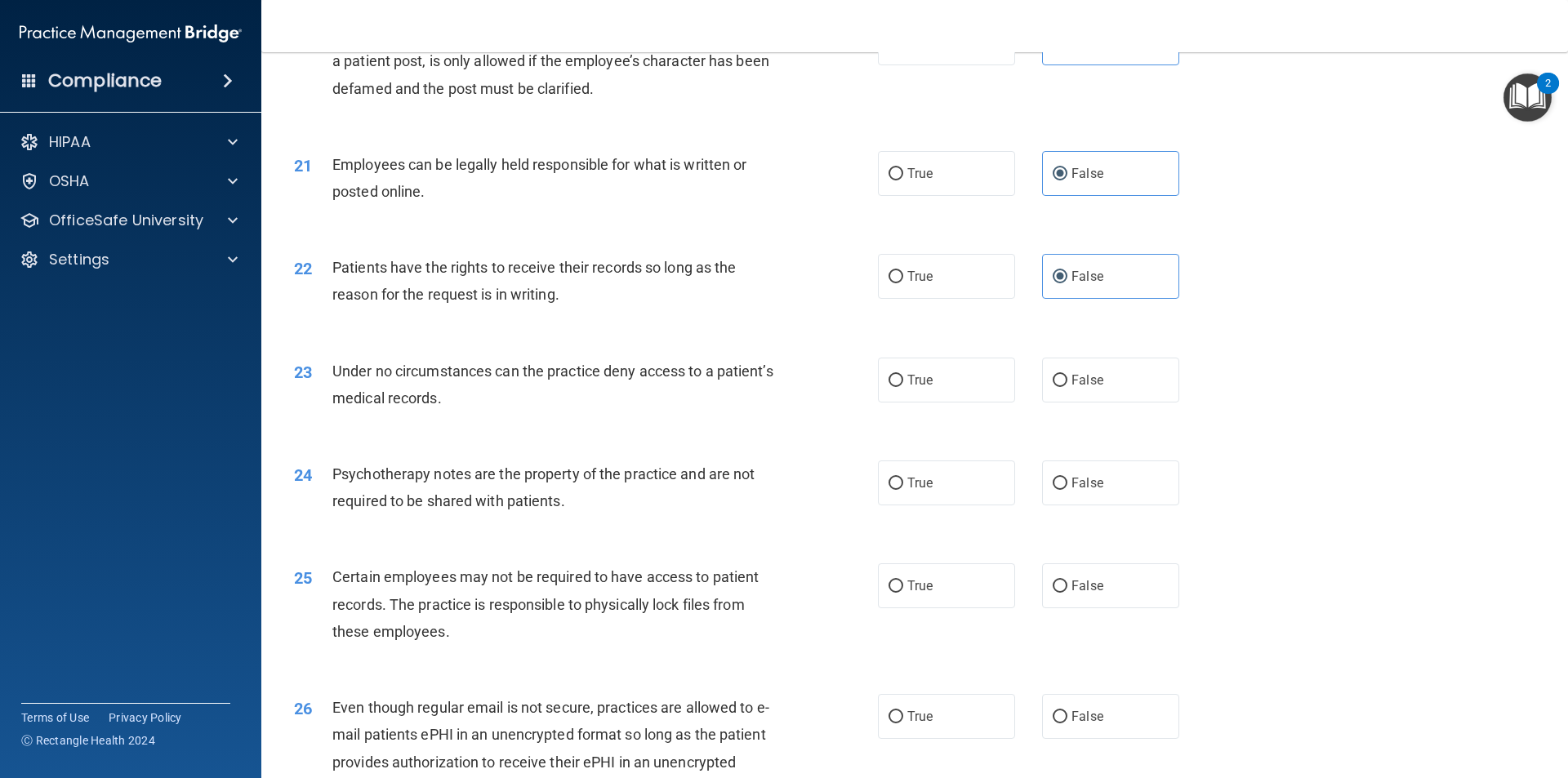
click at [1128, 572] on div "25 Certain employees may not be required to have access to patient records. The…" at bounding box center [915, 608] width 1266 height 130
drag, startPoint x: 1124, startPoint y: 586, endPoint x: 1126, endPoint y: 569, distance: 17.1
click at [1126, 581] on div "25 Certain employees may not be required to have access to patient records. The…" at bounding box center [915, 608] width 1266 height 130
click at [1123, 592] on label "False" at bounding box center [1111, 585] width 137 height 45
click at [1067, 592] on input "False" at bounding box center [1060, 586] width 15 height 12
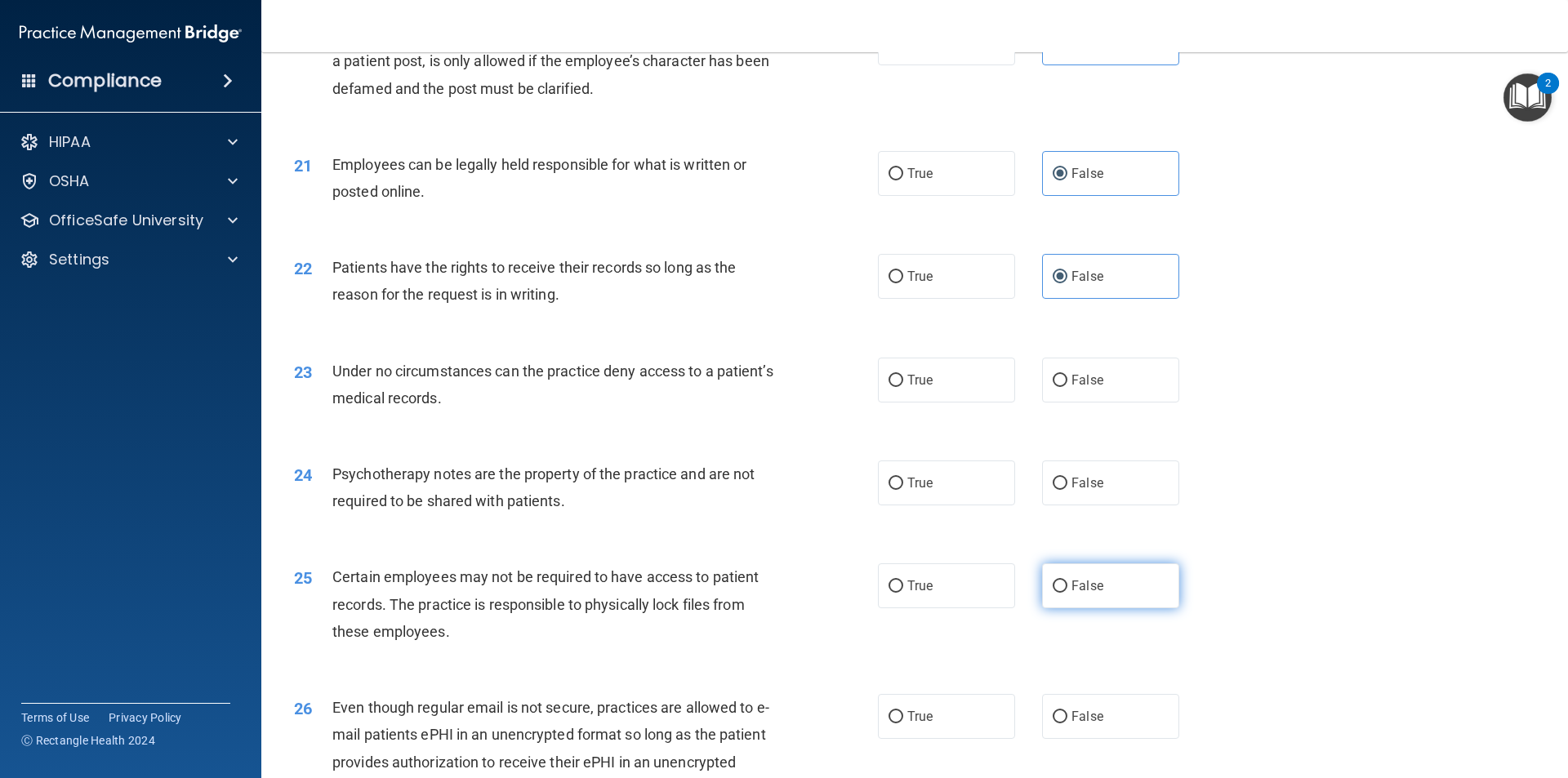
radio input "true"
click at [1139, 506] on label "False" at bounding box center [1111, 482] width 137 height 45
click at [1067, 490] on input "False" at bounding box center [1060, 483] width 15 height 12
radio input "true"
click at [1122, 403] on label "False" at bounding box center [1111, 380] width 137 height 45
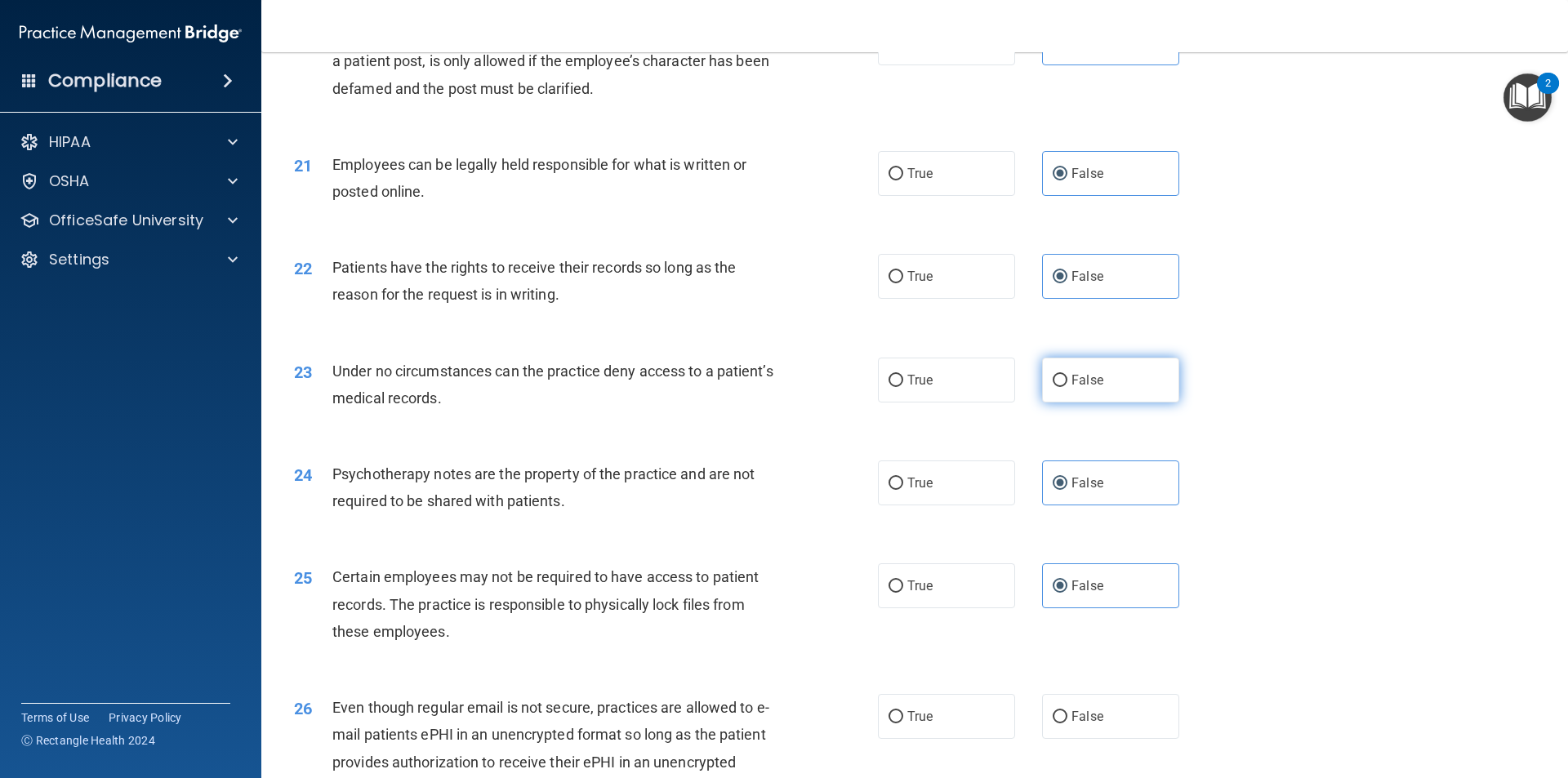
click at [1067, 387] on input "False" at bounding box center [1060, 380] width 15 height 12
radio input "true"
click at [1149, 723] on label "False" at bounding box center [1111, 716] width 137 height 45
click at [1067, 723] on input "False" at bounding box center [1060, 717] width 15 height 12
radio input "true"
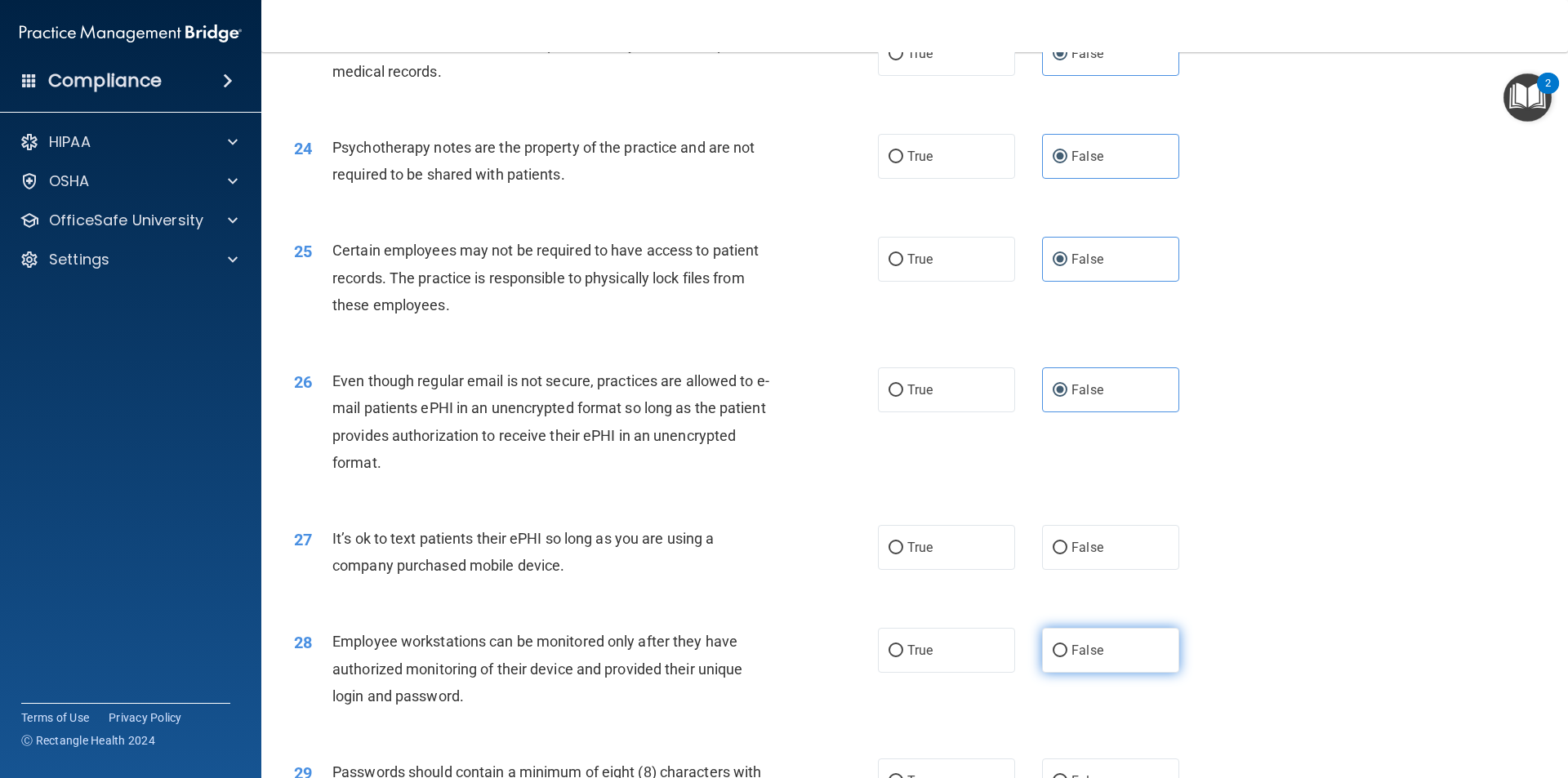
scroll to position [3020, 0]
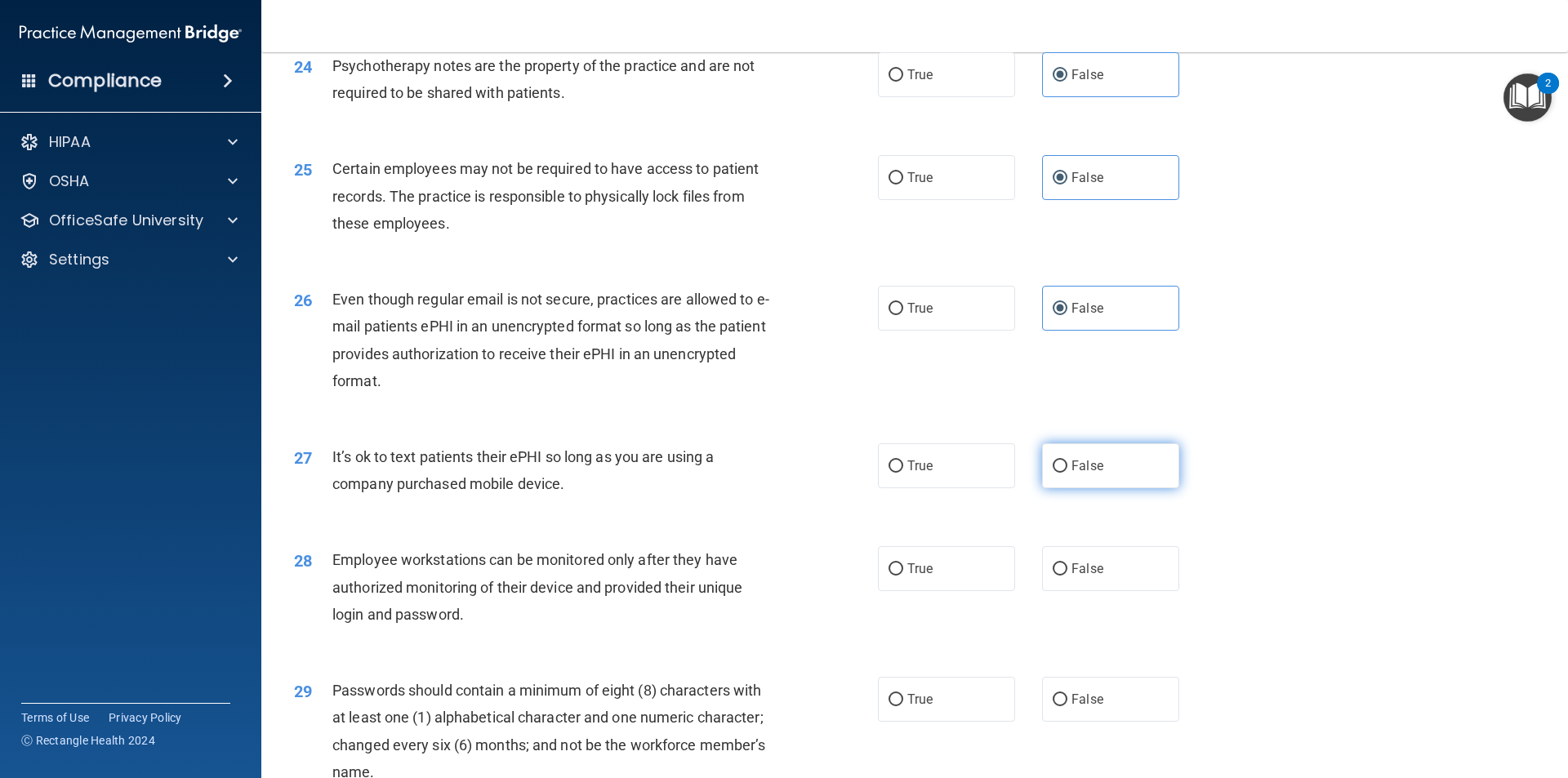
click at [1120, 488] on label "False" at bounding box center [1111, 465] width 137 height 45
click at [1067, 473] on input "False" at bounding box center [1060, 466] width 15 height 12
radio input "true"
click at [1116, 591] on label "False" at bounding box center [1111, 568] width 137 height 45
click at [1067, 576] on input "False" at bounding box center [1060, 569] width 15 height 12
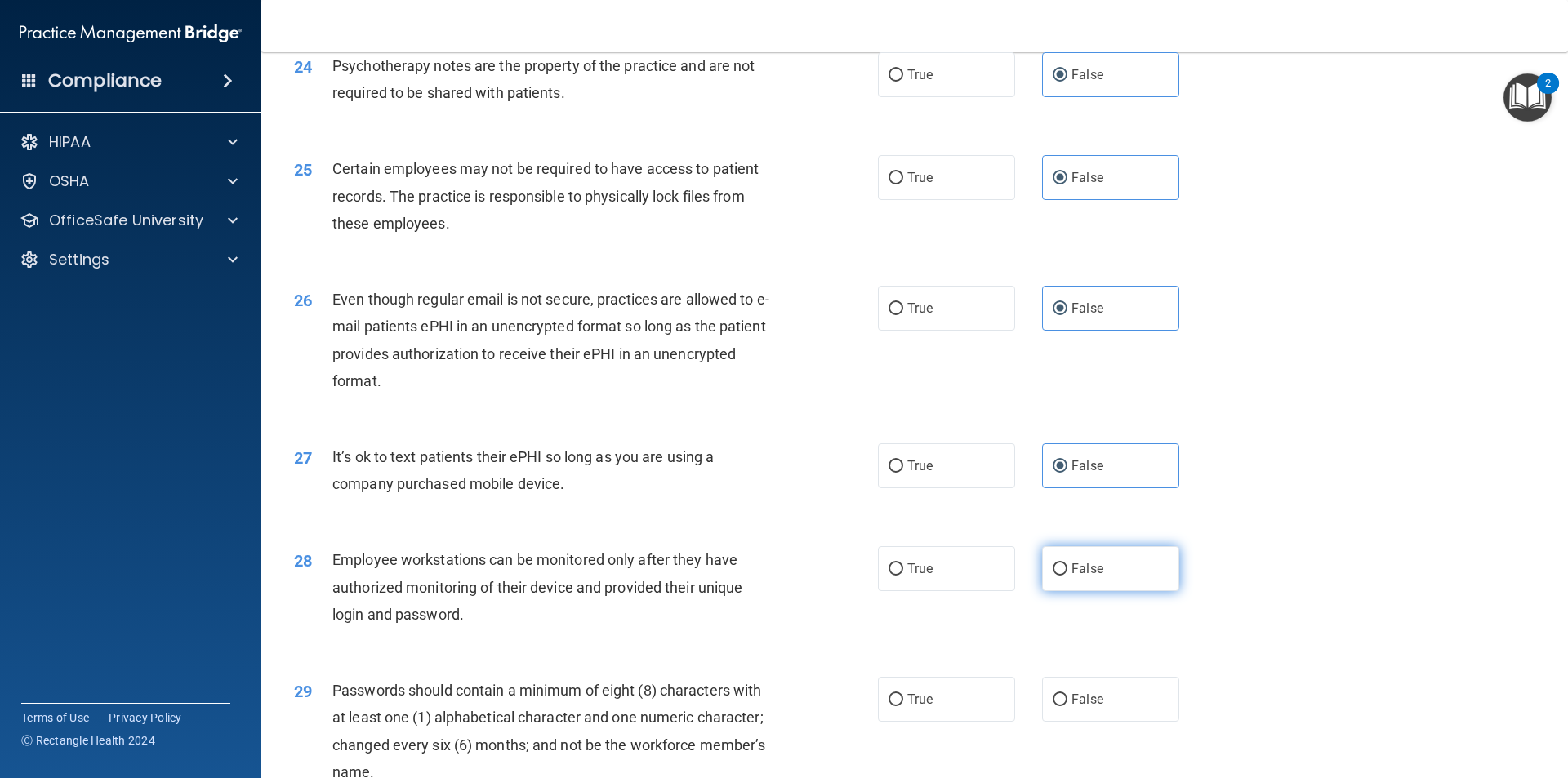
radio input "true"
click at [1157, 721] on label "False" at bounding box center [1111, 699] width 137 height 45
click at [1067, 706] on input "False" at bounding box center [1060, 700] width 15 height 12
radio input "true"
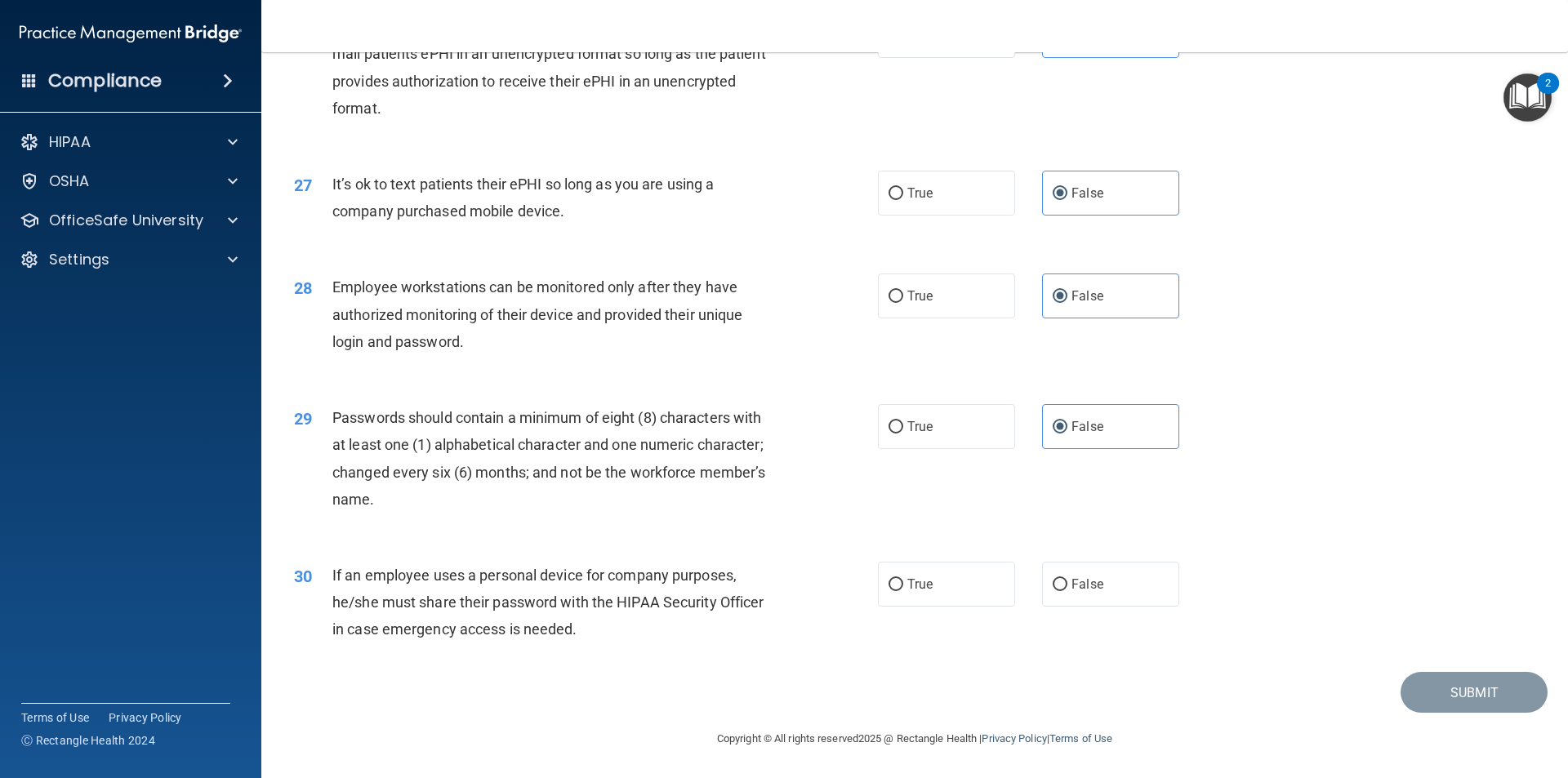
scroll to position [3320, 0]
drag, startPoint x: 1129, startPoint y: 589, endPoint x: 1133, endPoint y: 615, distance: 26.3
click at [1124, 597] on label "False" at bounding box center [1111, 584] width 137 height 45
click at [1067, 591] on input "False" at bounding box center [1060, 584] width 15 height 12
radio input "true"
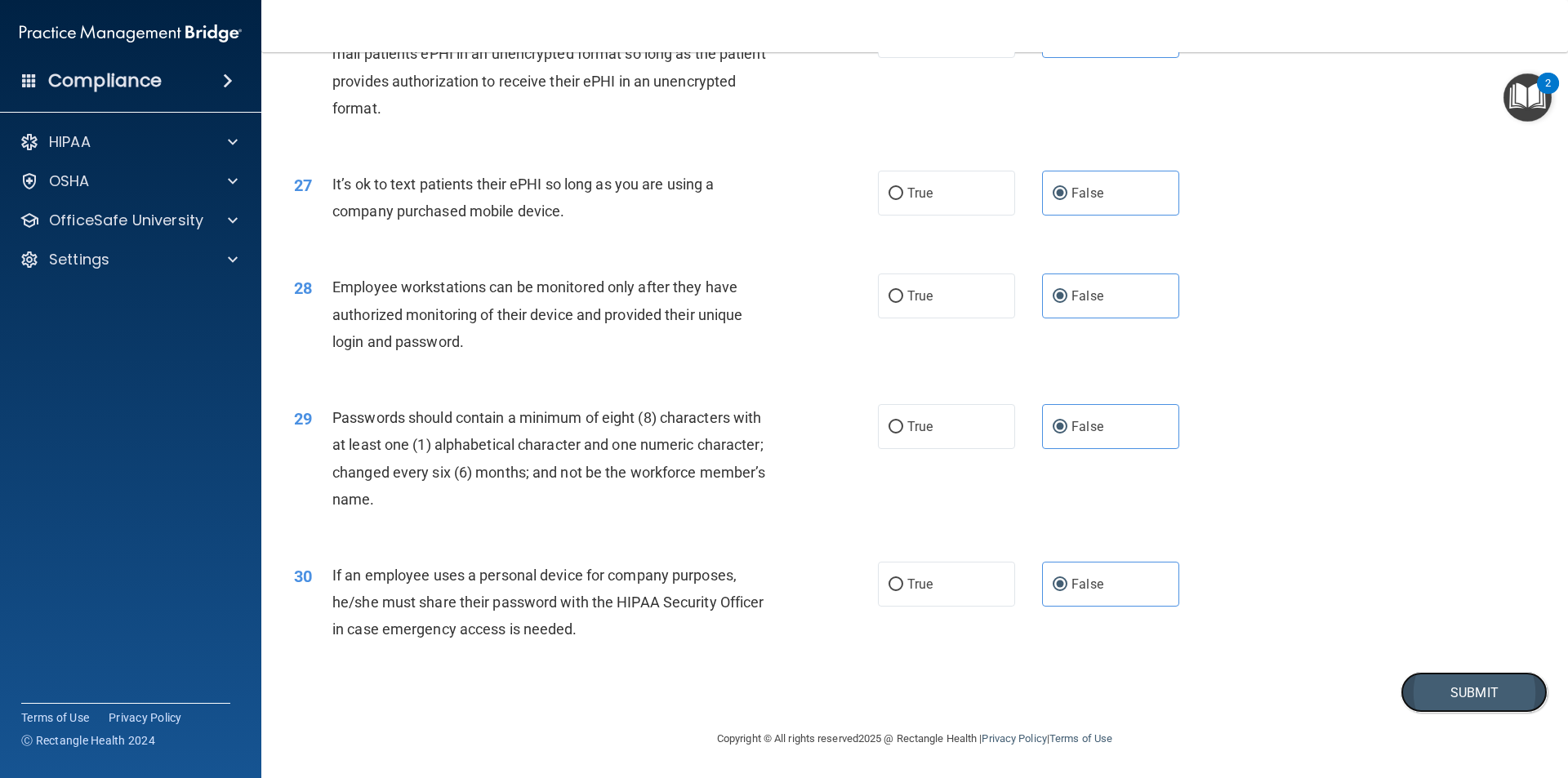
click at [1511, 704] on button "Submit" at bounding box center [1474, 692] width 147 height 42
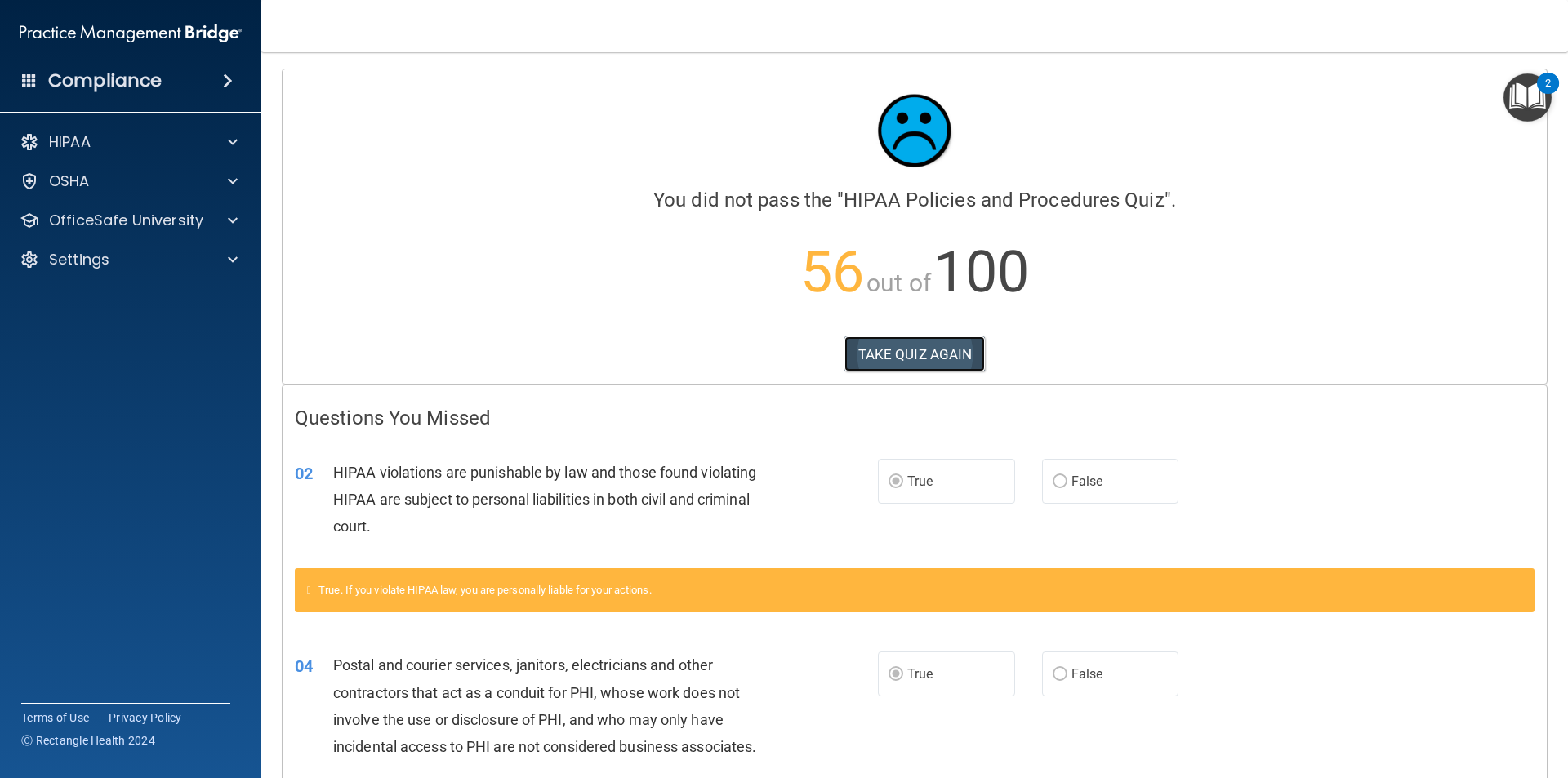
click at [889, 359] on button "TAKE QUIZ AGAIN" at bounding box center [915, 355] width 141 height 36
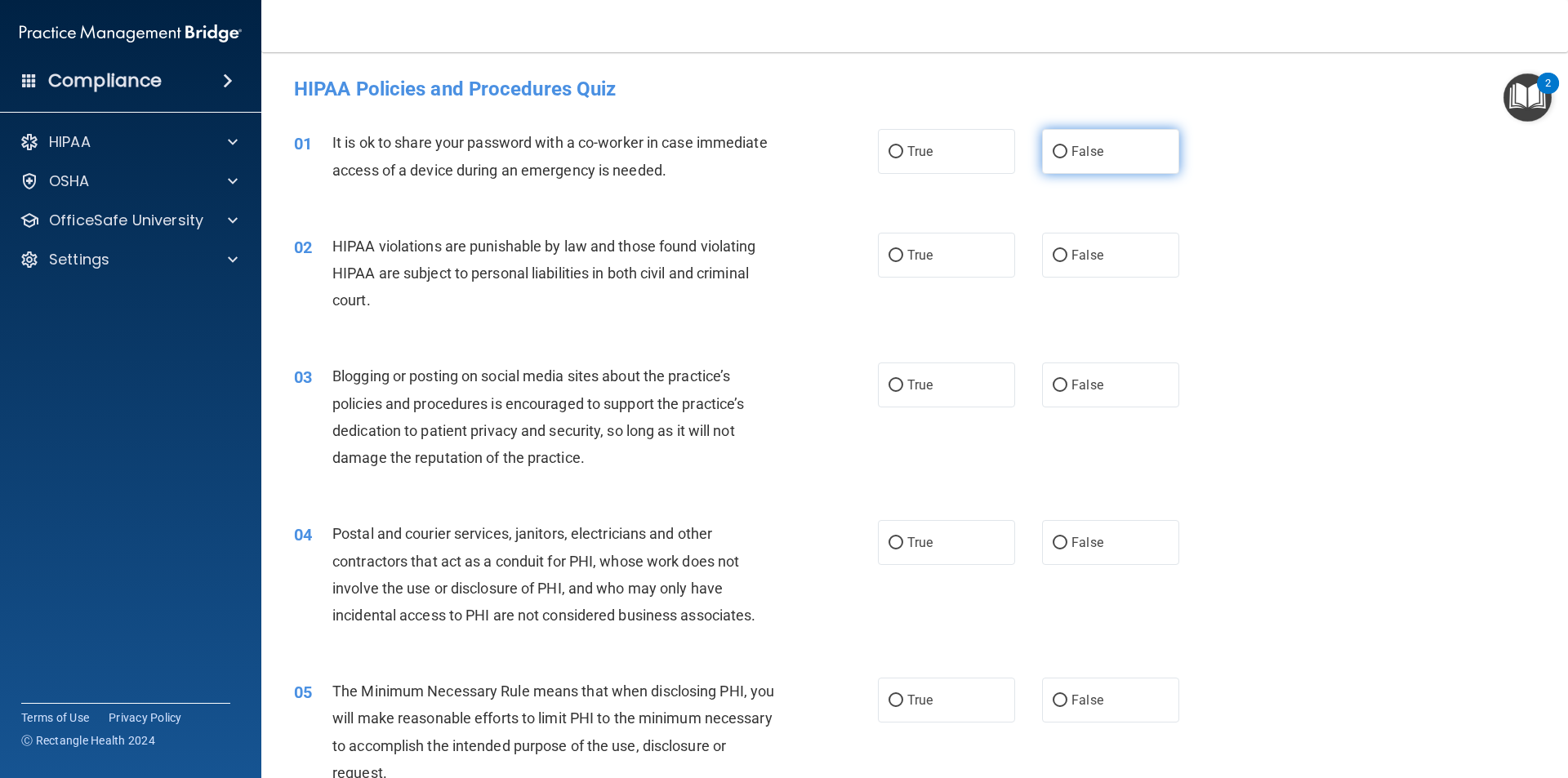
click at [1053, 156] on input "False" at bounding box center [1060, 153] width 15 height 12
radio input "true"
click at [925, 269] on label "True" at bounding box center [946, 255] width 137 height 45
click at [904, 262] on input "True" at bounding box center [896, 256] width 15 height 12
radio input "true"
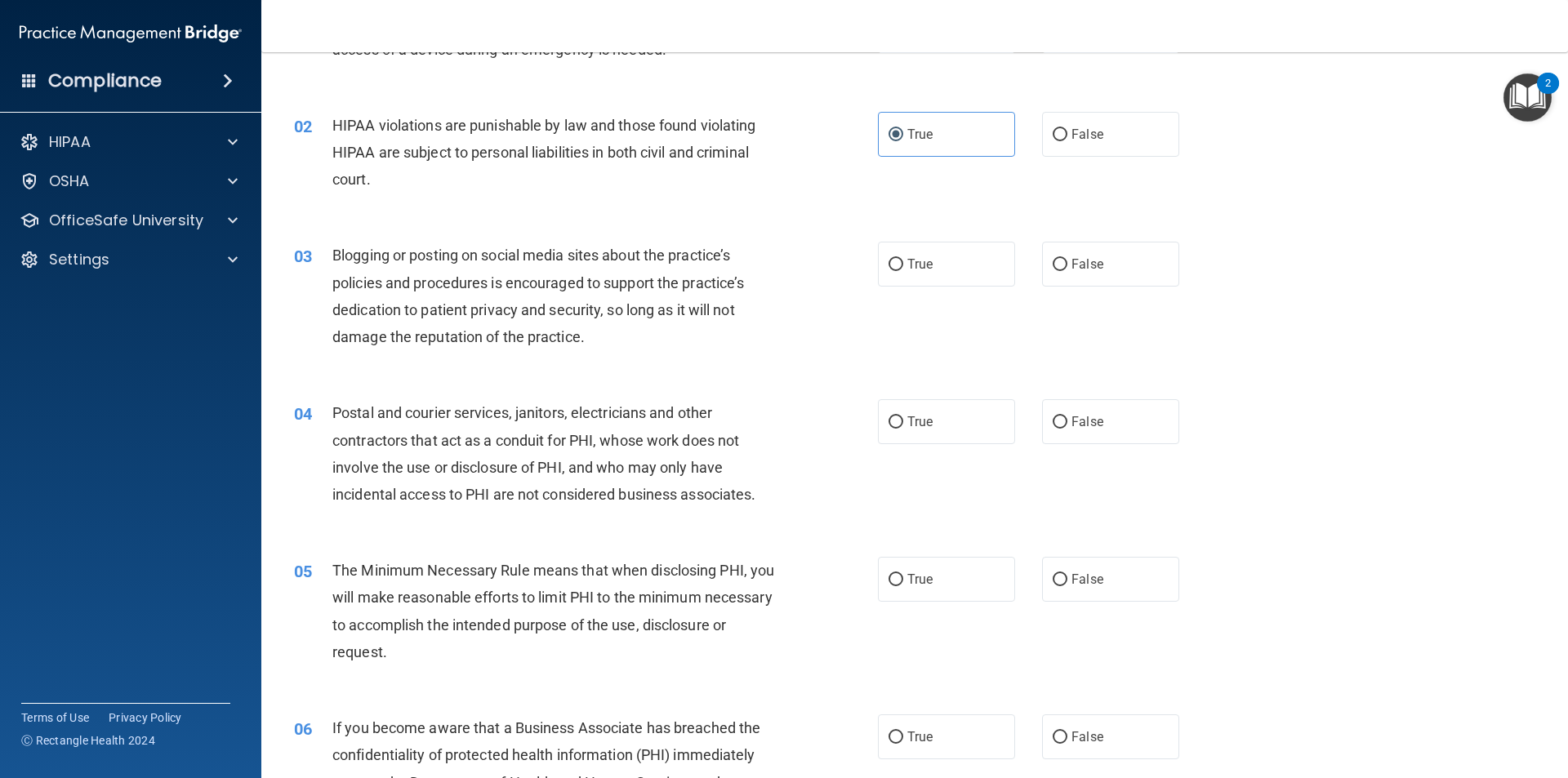
scroll to position [164, 0]
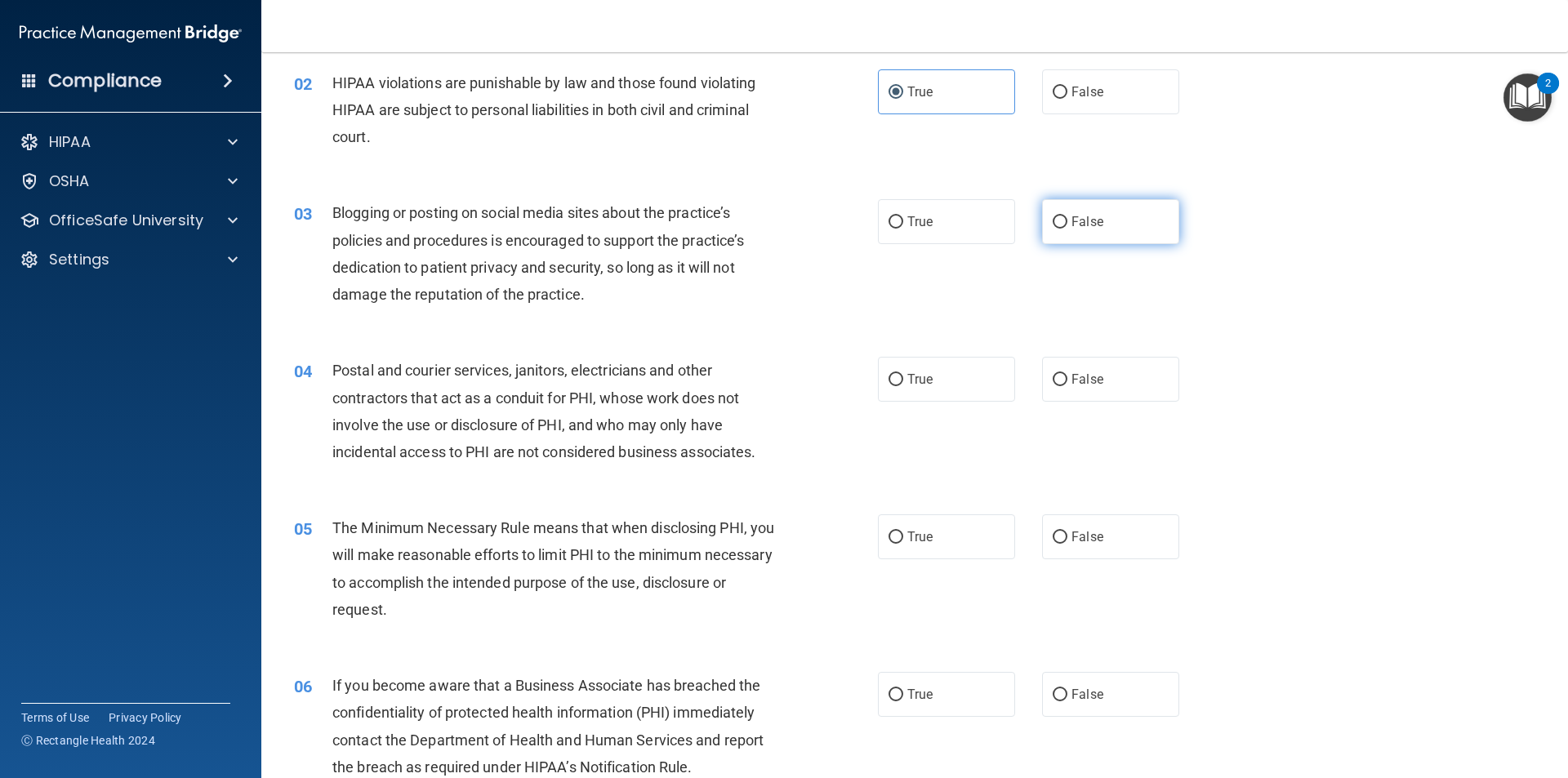
click at [1061, 212] on label "False" at bounding box center [1111, 221] width 137 height 45
click at [1061, 216] on input "False" at bounding box center [1060, 222] width 15 height 12
radio input "true"
click at [943, 380] on label "True" at bounding box center [946, 379] width 137 height 45
click at [904, 380] on input "True" at bounding box center [896, 380] width 15 height 12
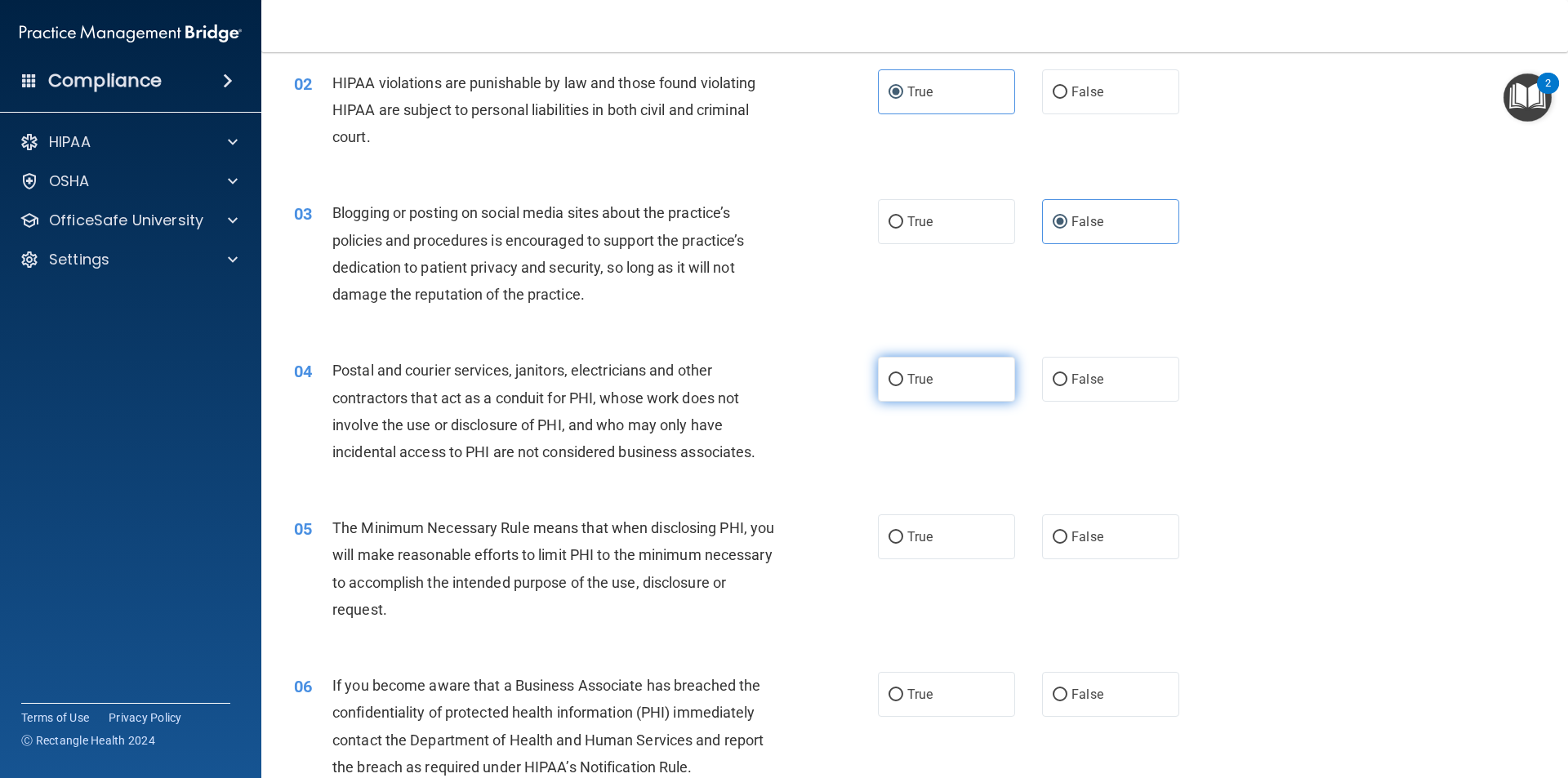
radio input "true"
click at [985, 543] on label "True" at bounding box center [946, 536] width 137 height 45
click at [904, 543] on input "True" at bounding box center [896, 537] width 15 height 12
radio input "true"
click at [1096, 677] on label "False" at bounding box center [1111, 694] width 137 height 45
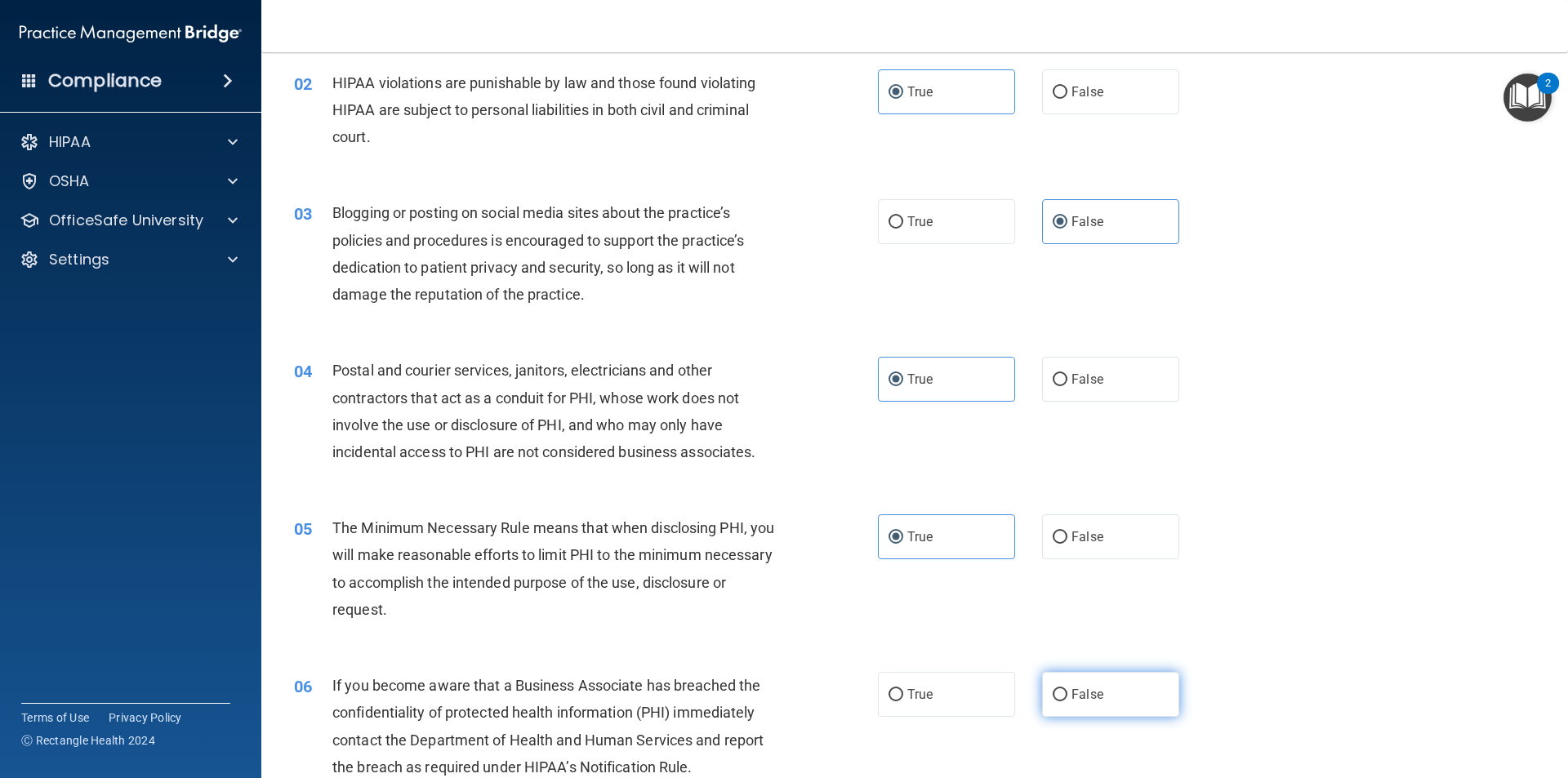
click at [1067, 689] on input "False" at bounding box center [1060, 695] width 15 height 12
radio input "true"
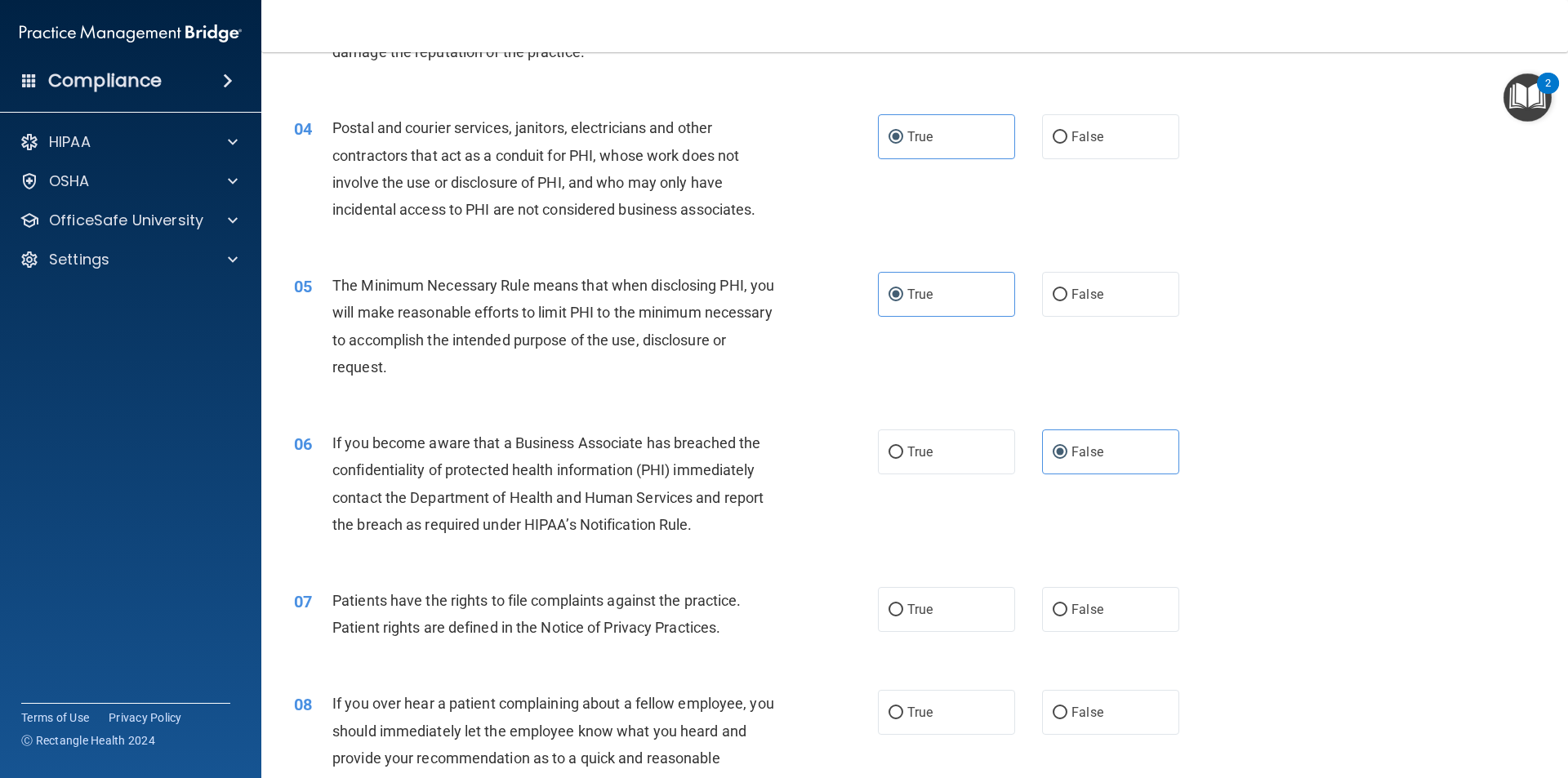
scroll to position [408, 0]
click at [907, 607] on span "True" at bounding box center [920, 607] width 26 height 15
click at [904, 607] on input "True" at bounding box center [896, 607] width 15 height 12
radio input "true"
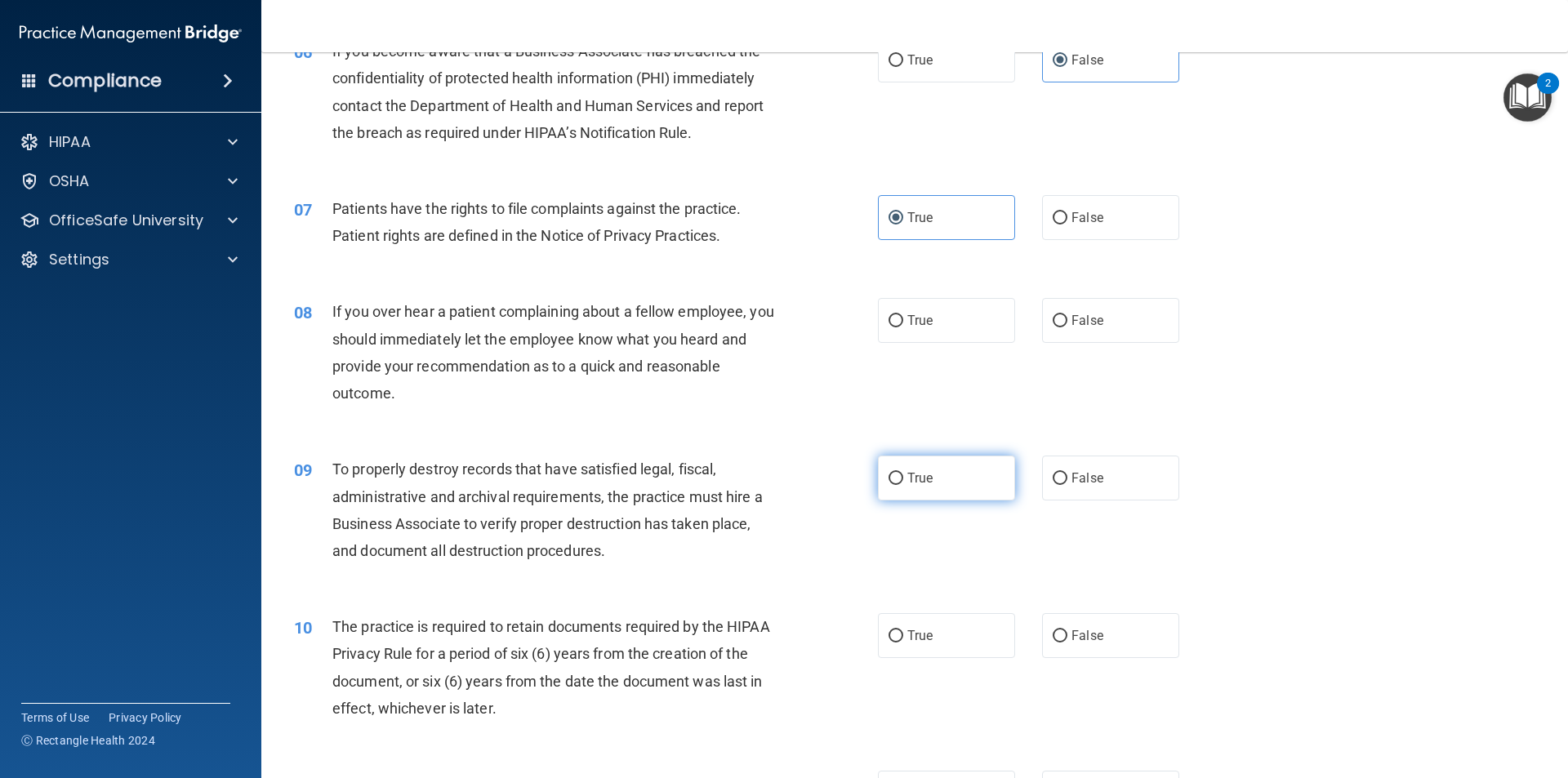
scroll to position [817, 0]
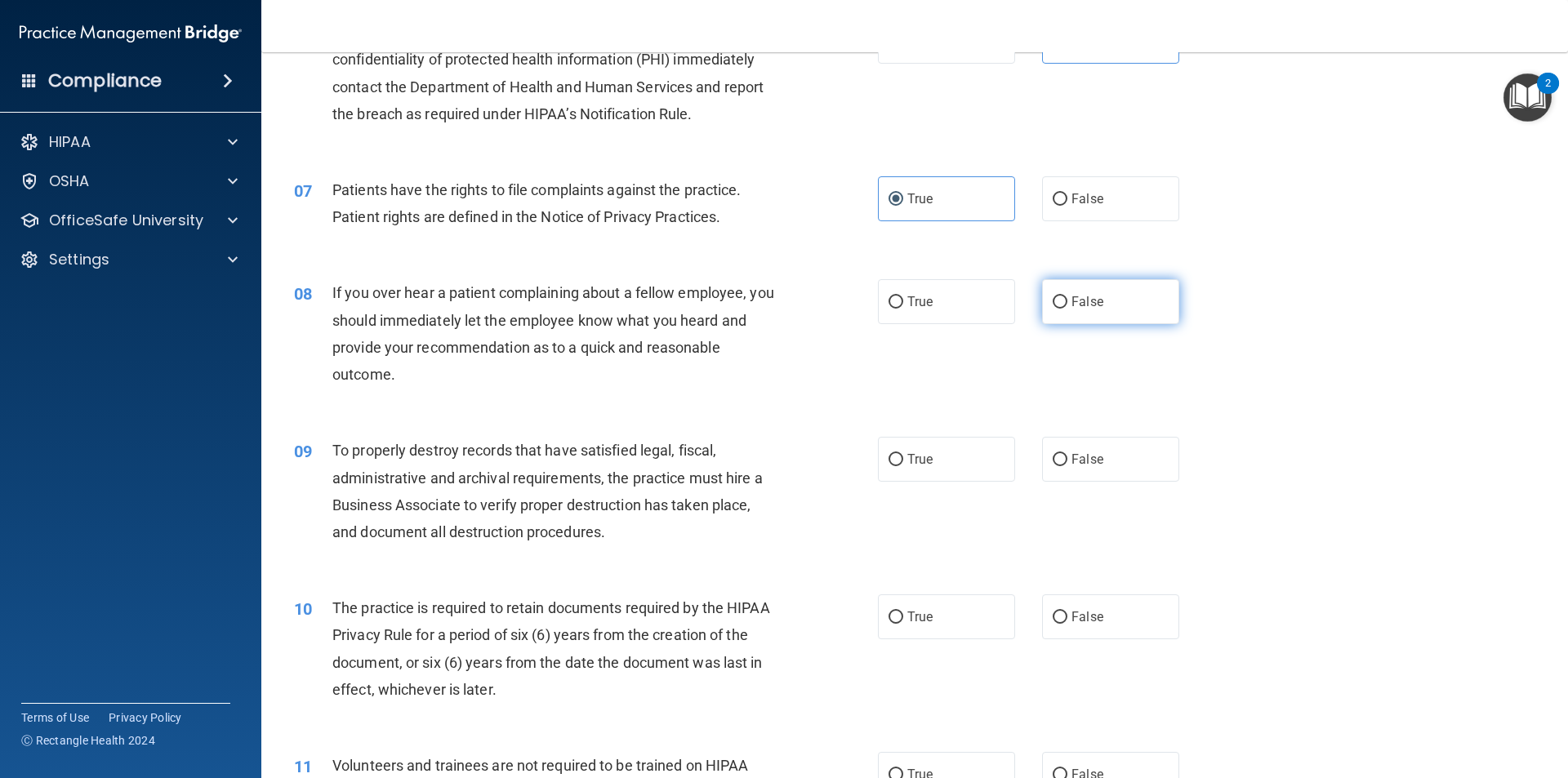
click at [1076, 308] on span "False" at bounding box center [1087, 302] width 32 height 15
click at [1067, 308] on input "False" at bounding box center [1060, 302] width 15 height 12
radio input "true"
click at [1054, 454] on input "False" at bounding box center [1060, 460] width 15 height 12
radio input "true"
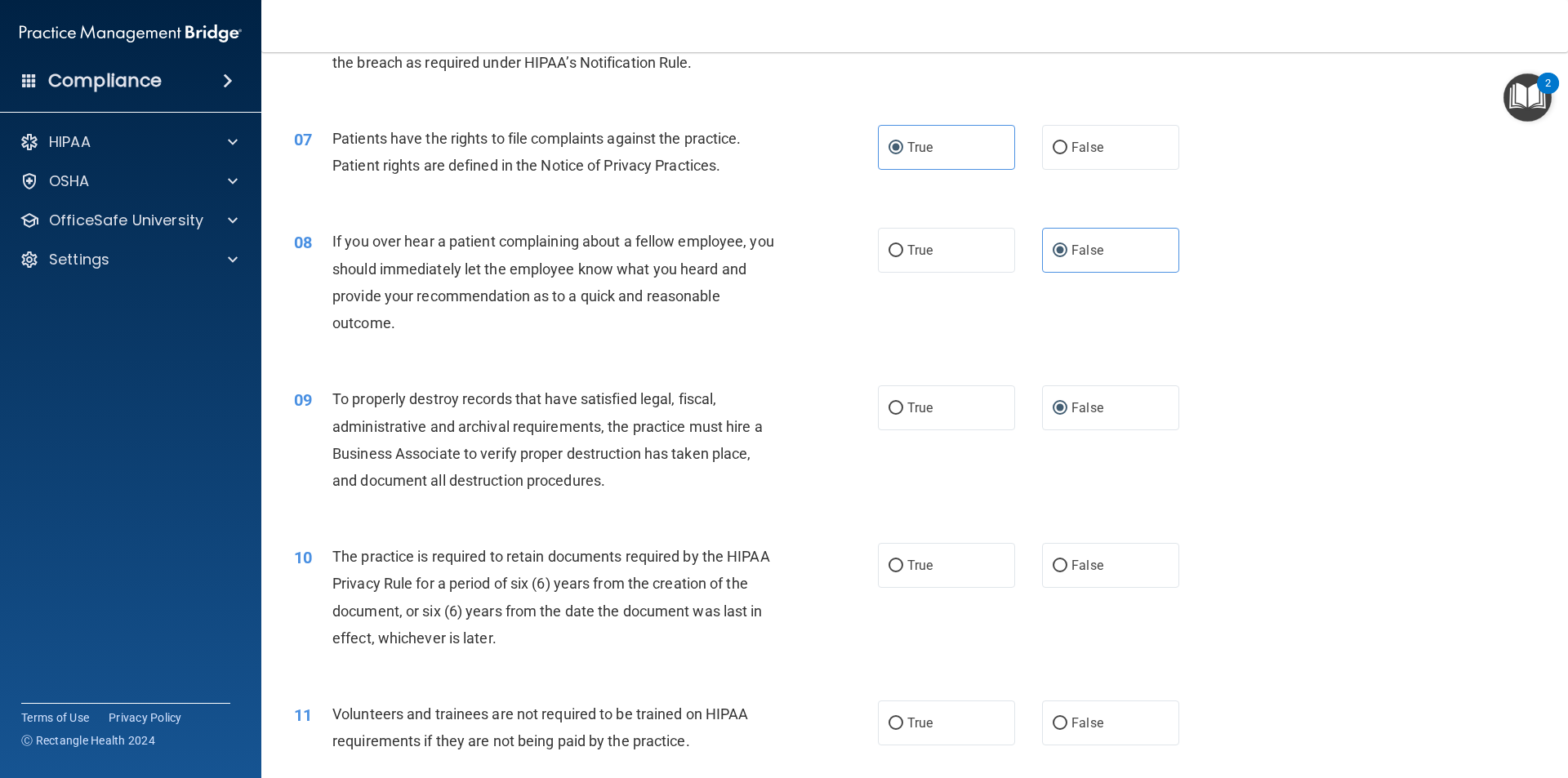
scroll to position [1061, 0]
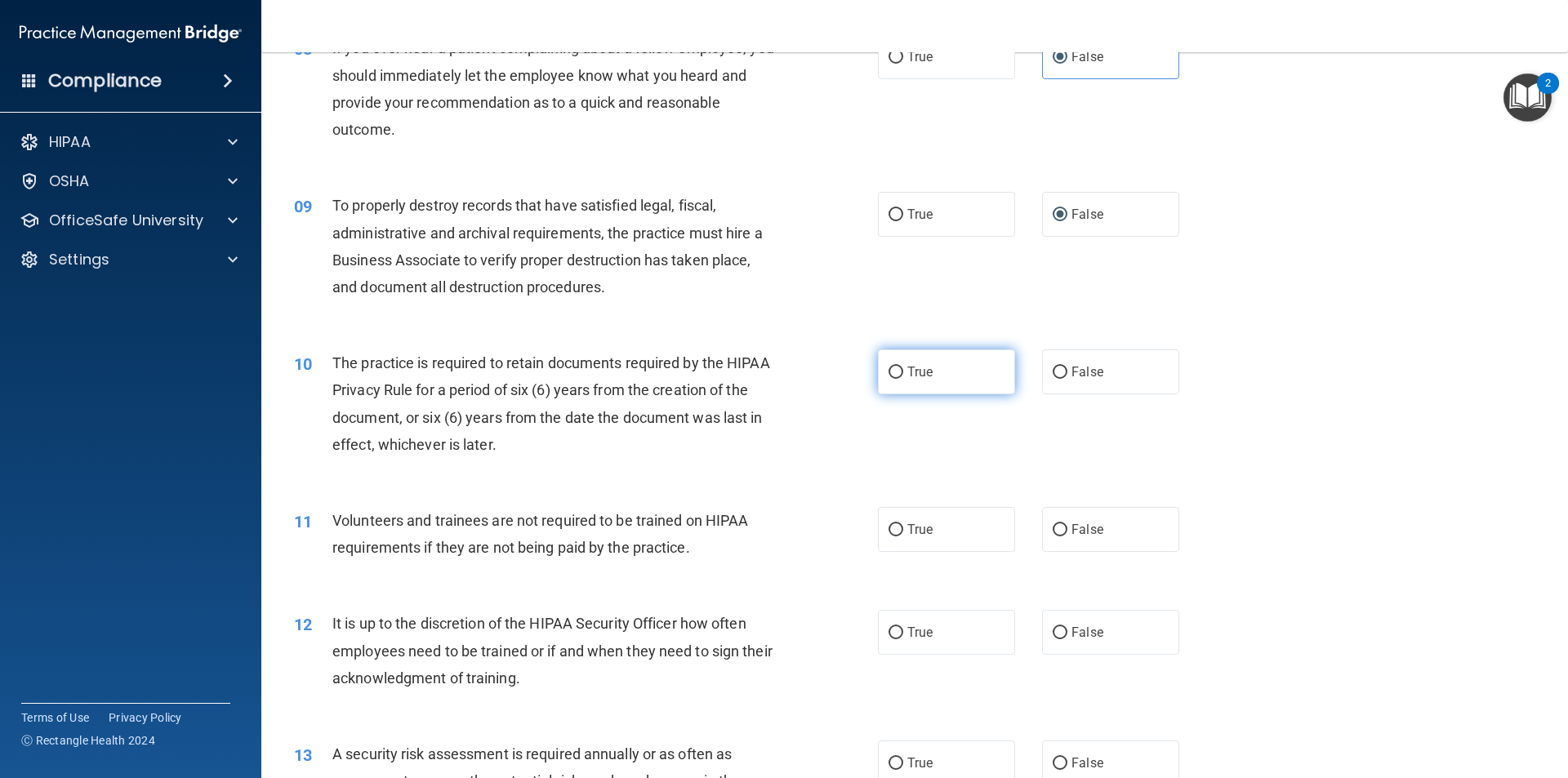
click at [976, 372] on label "True" at bounding box center [946, 372] width 137 height 45
click at [904, 372] on input "True" at bounding box center [896, 373] width 15 height 12
radio input "true"
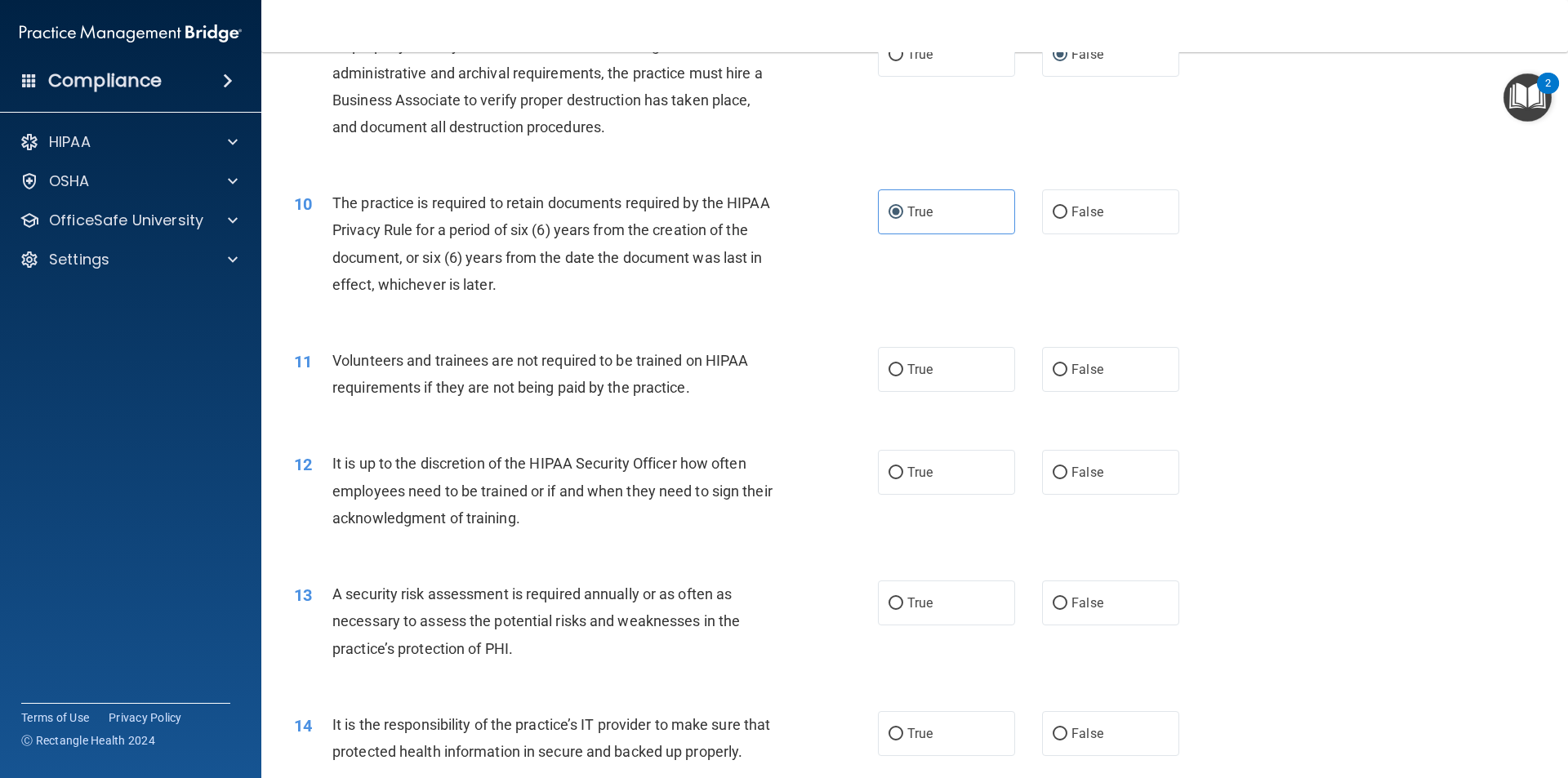
scroll to position [1224, 0]
click at [1072, 368] on span "False" at bounding box center [1087, 366] width 32 height 15
click at [1067, 368] on input "False" at bounding box center [1060, 367] width 15 height 12
radio input "true"
click at [1119, 469] on label "False" at bounding box center [1111, 469] width 137 height 45
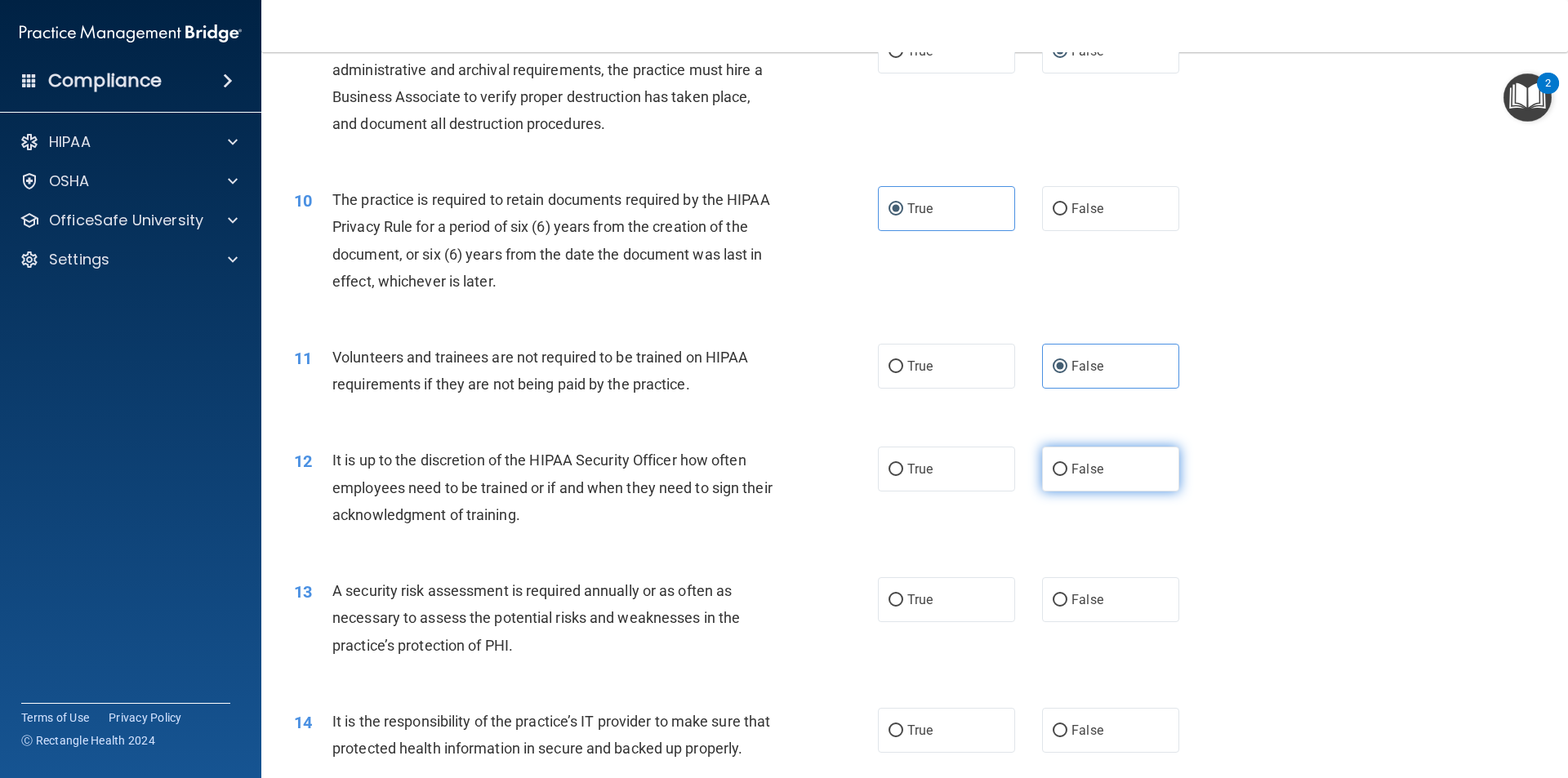
click at [1067, 469] on input "False" at bounding box center [1060, 470] width 15 height 12
radio input "true"
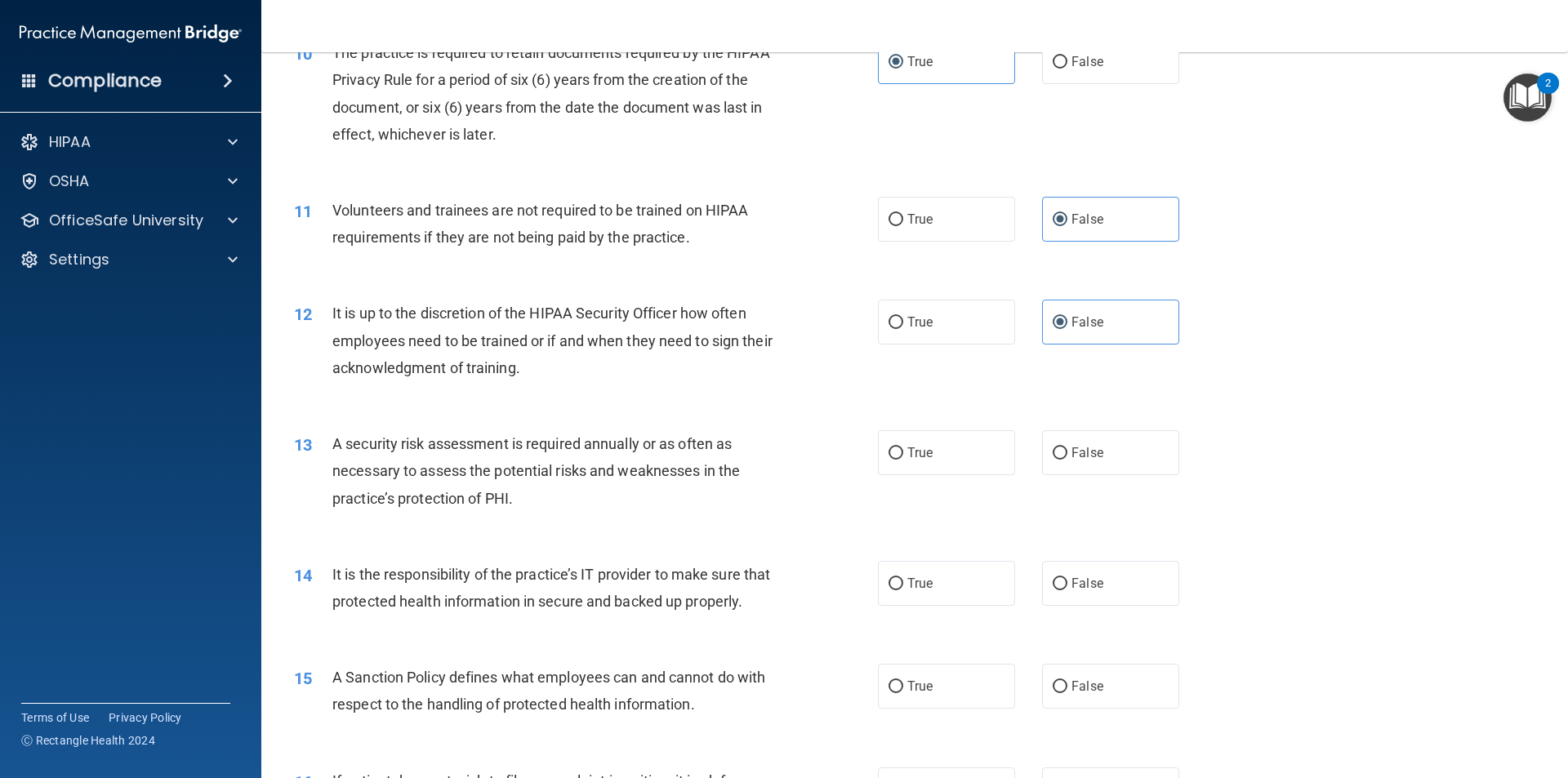
scroll to position [1388, 0]
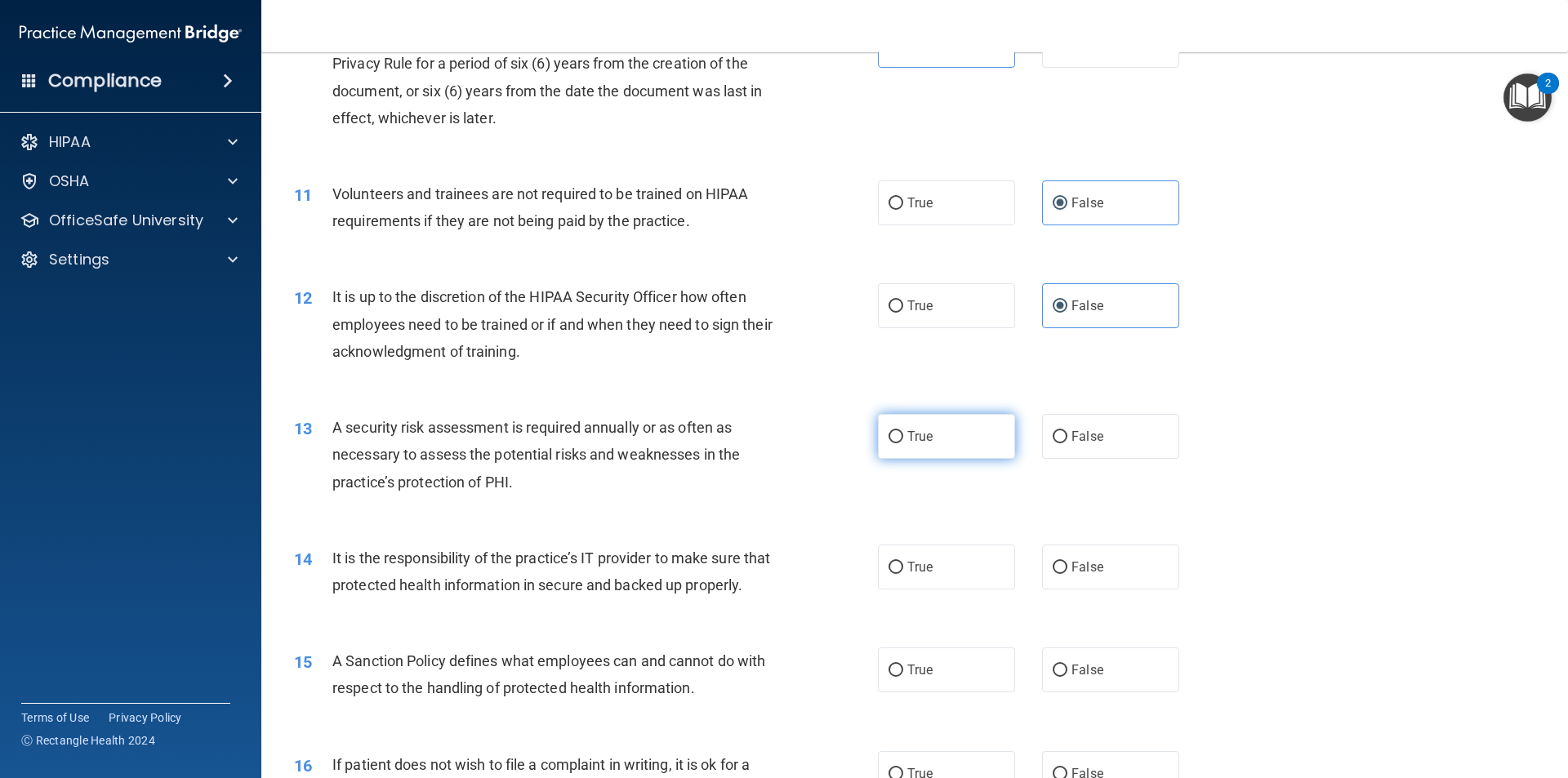
click at [990, 439] on label "True" at bounding box center [946, 436] width 137 height 45
click at [904, 439] on input "True" at bounding box center [896, 437] width 15 height 12
radio input "true"
click at [1114, 441] on label "False" at bounding box center [1111, 436] width 137 height 45
click at [1067, 441] on input "False" at bounding box center [1060, 437] width 15 height 12
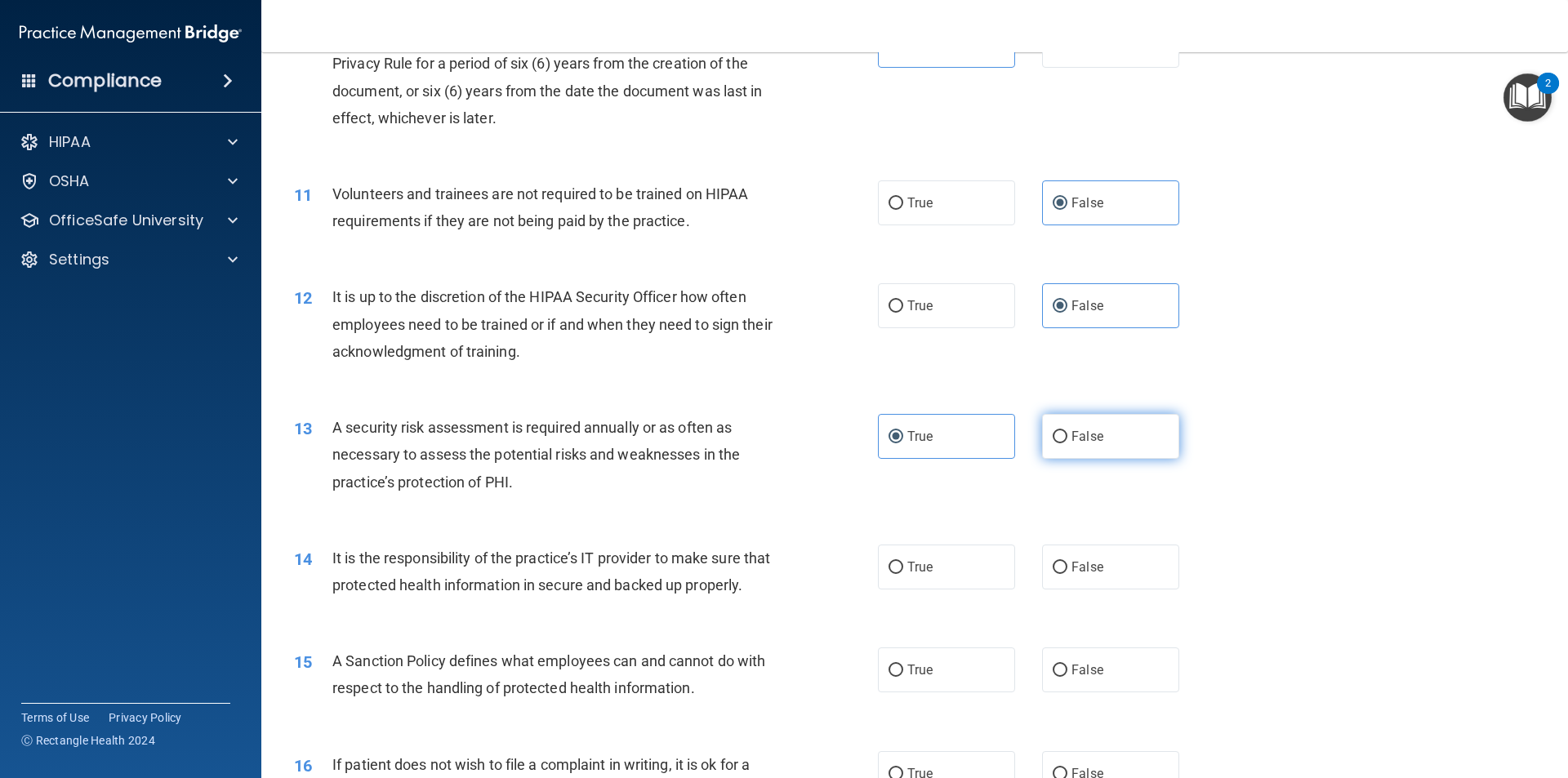
radio input "true"
radio input "false"
click at [1060, 572] on input "False" at bounding box center [1060, 567] width 15 height 12
radio input "true"
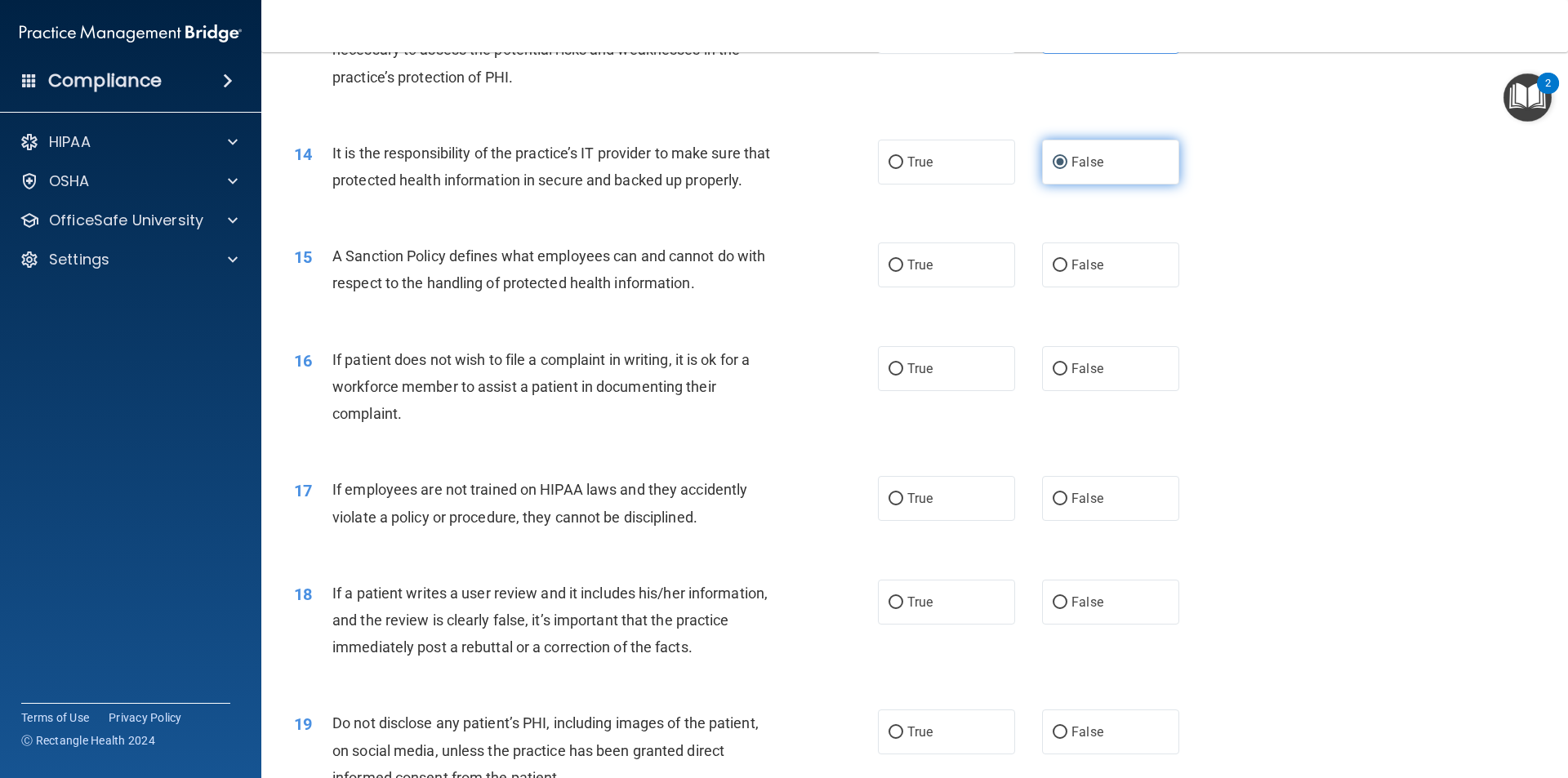
scroll to position [1796, 0]
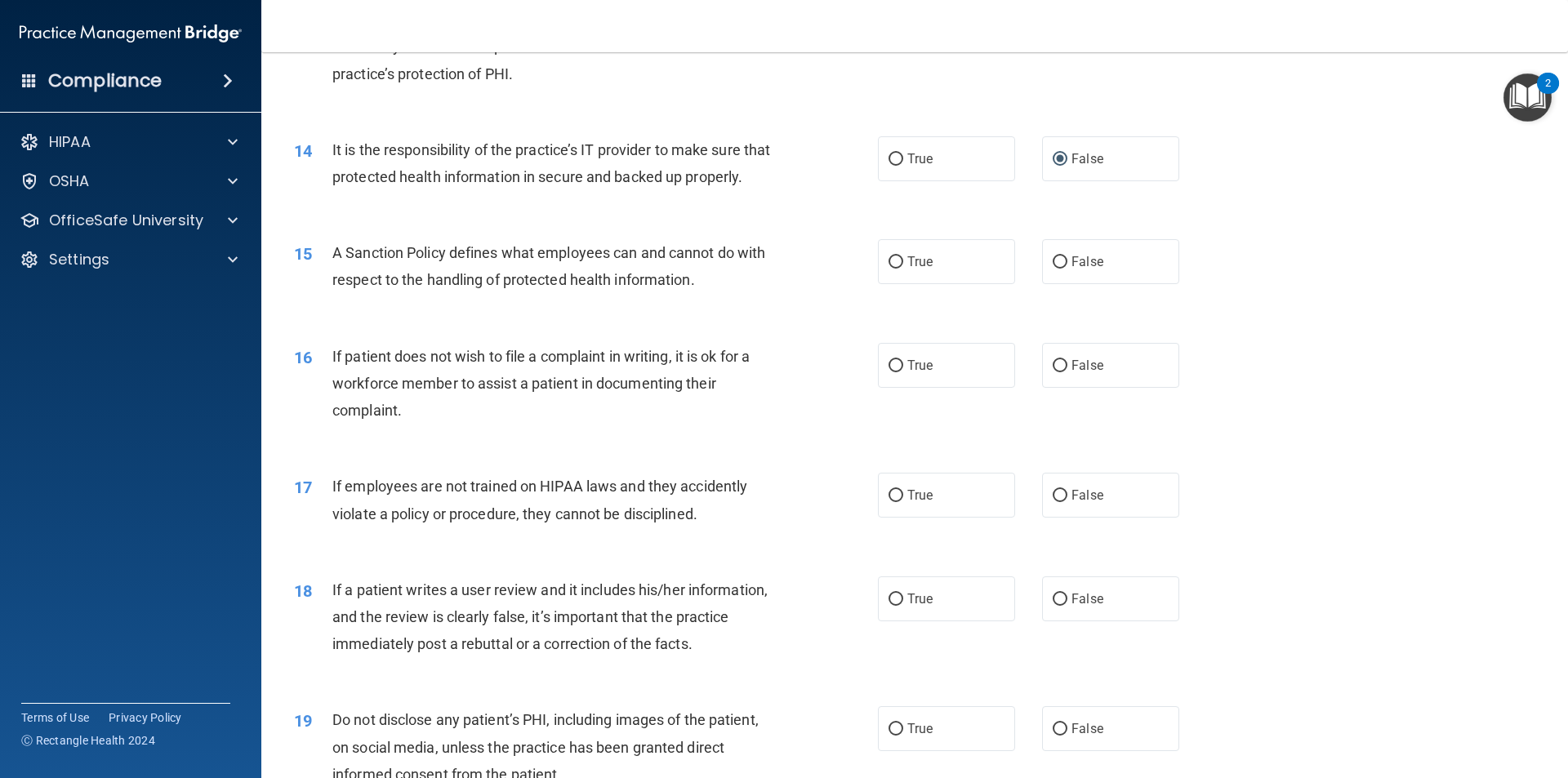
click at [1096, 314] on div "15 A Sanction Policy defines what employees can and cannot do with respect to t…" at bounding box center [915, 270] width 1266 height 103
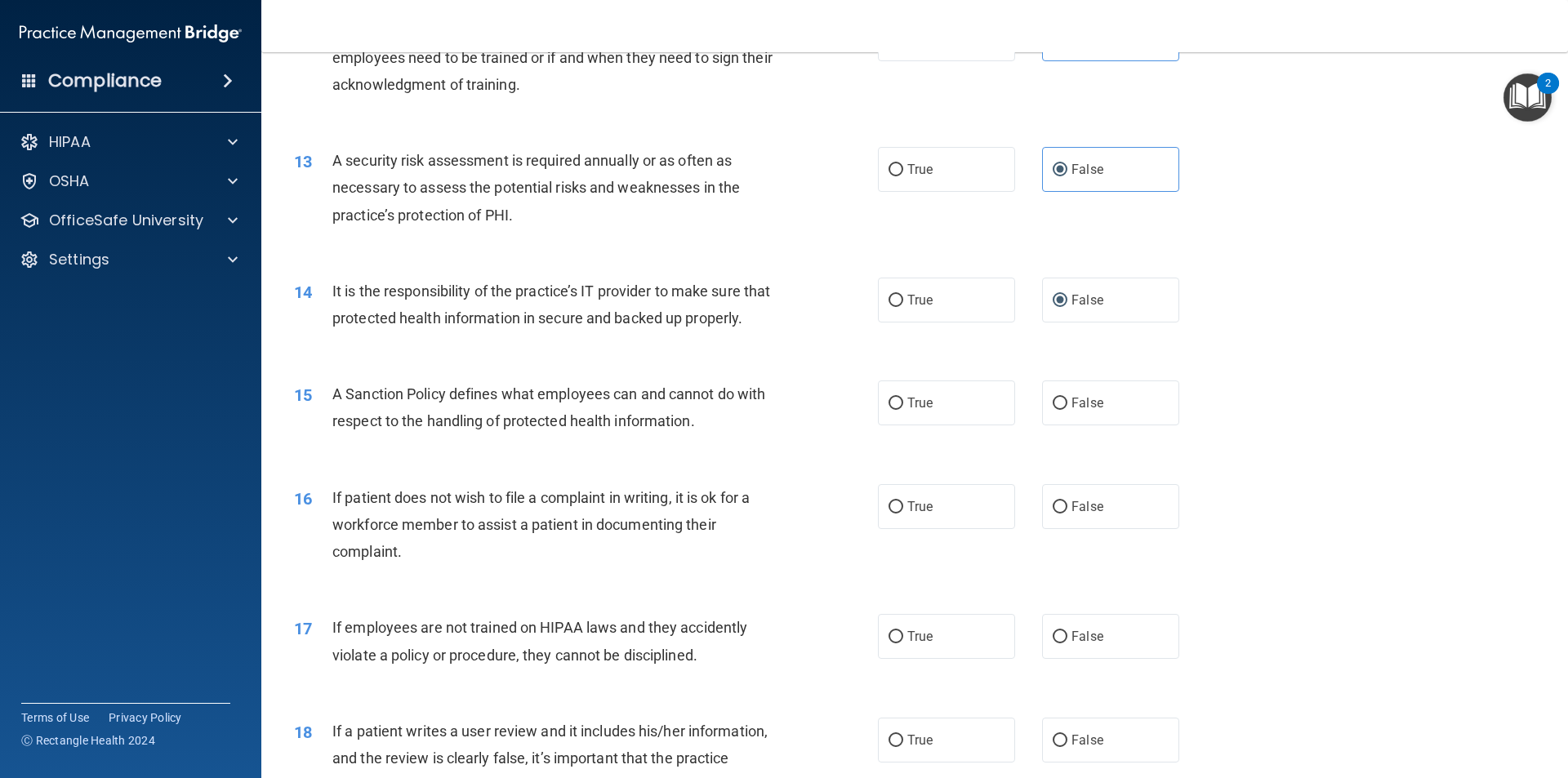
scroll to position [1632, 0]
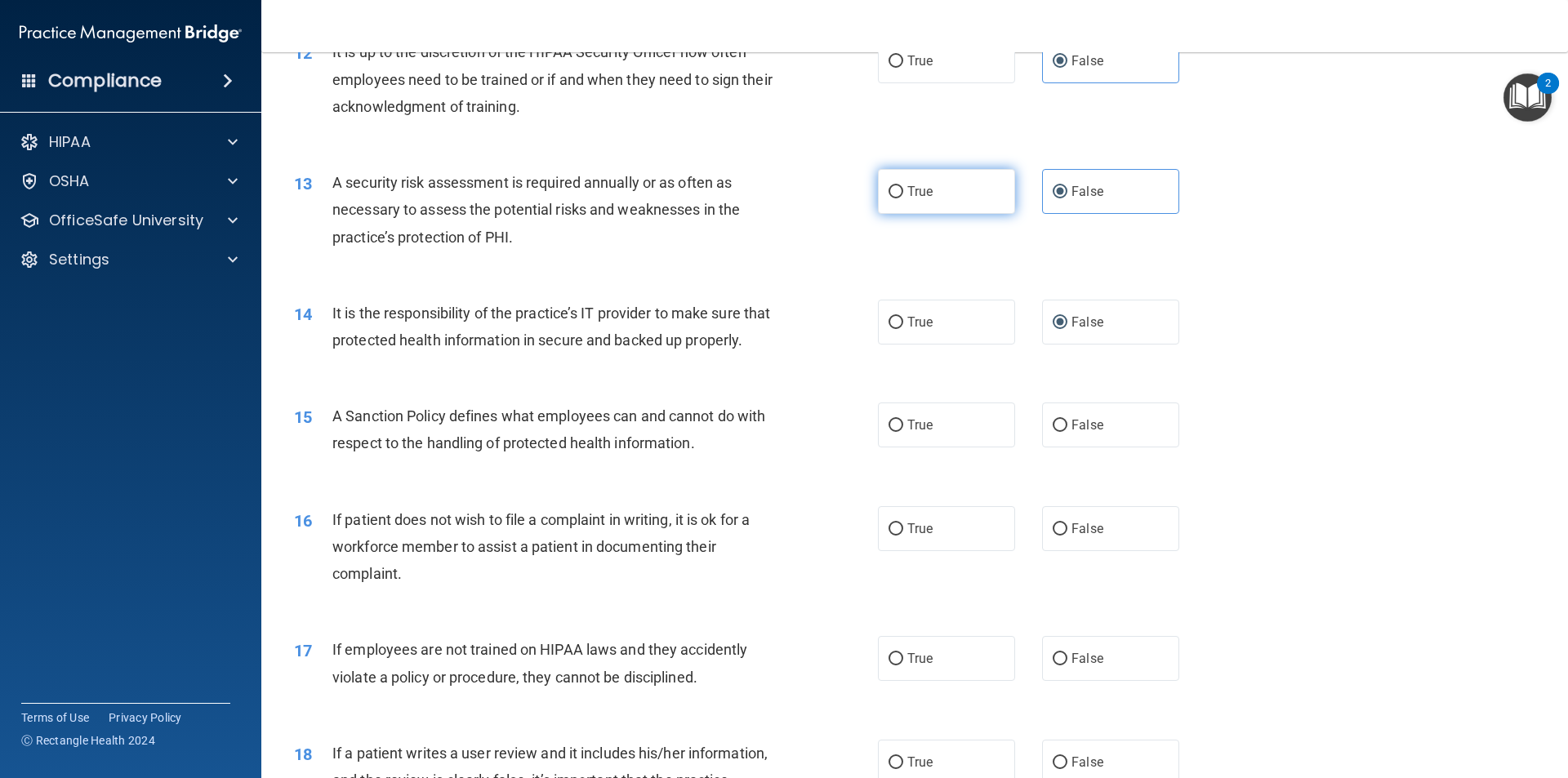
click at [974, 183] on label "True" at bounding box center [946, 191] width 137 height 45
click at [904, 186] on input "True" at bounding box center [896, 192] width 15 height 12
radio input "true"
radio input "false"
click at [1151, 447] on label "False" at bounding box center [1111, 425] width 137 height 45
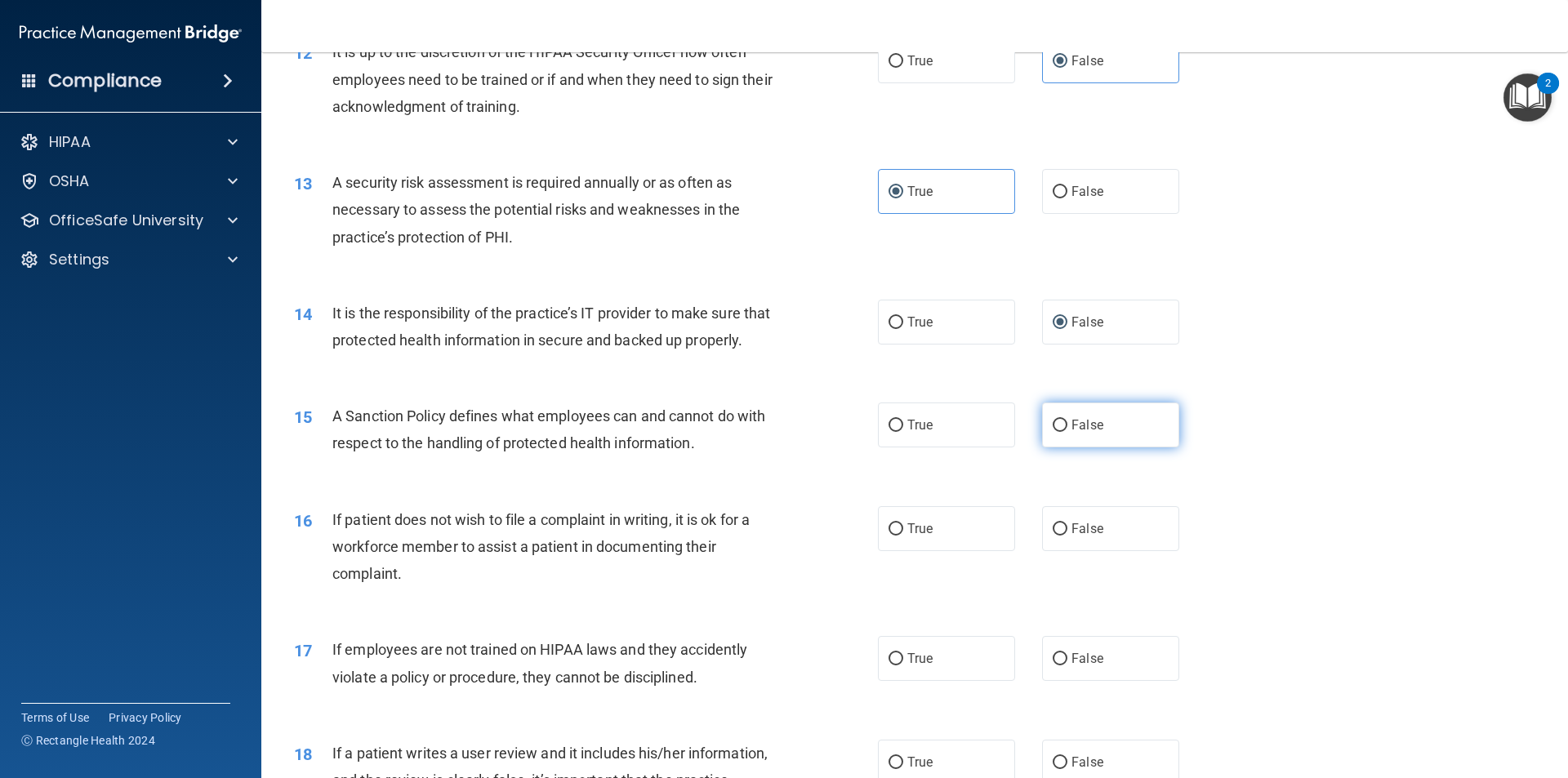
click at [1067, 432] on input "False" at bounding box center [1060, 426] width 15 height 12
radio input "true"
click at [935, 541] on label "True" at bounding box center [946, 529] width 137 height 45
click at [904, 536] on input "True" at bounding box center [896, 530] width 15 height 12
radio input "true"
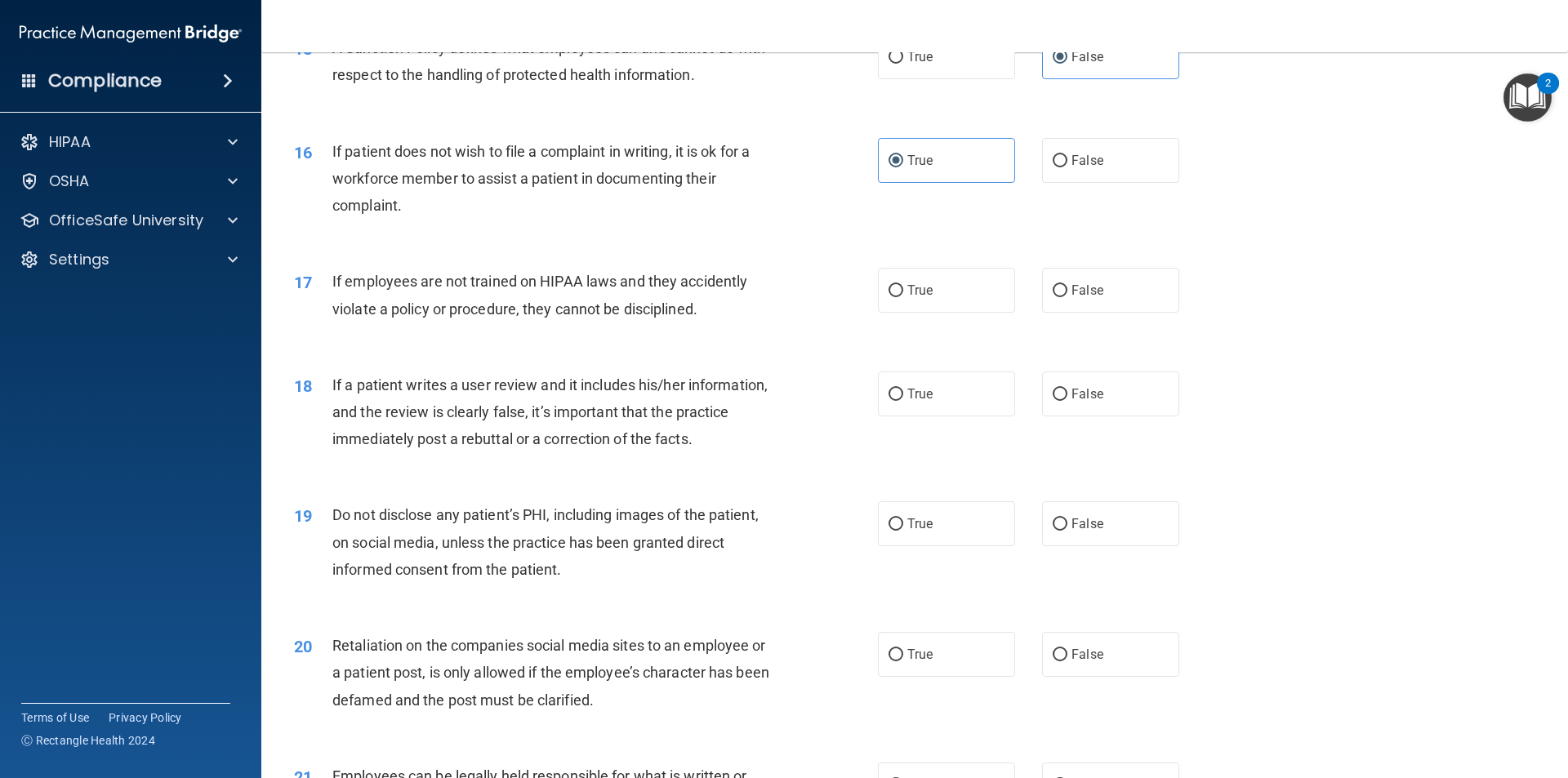
scroll to position [2041, 0]
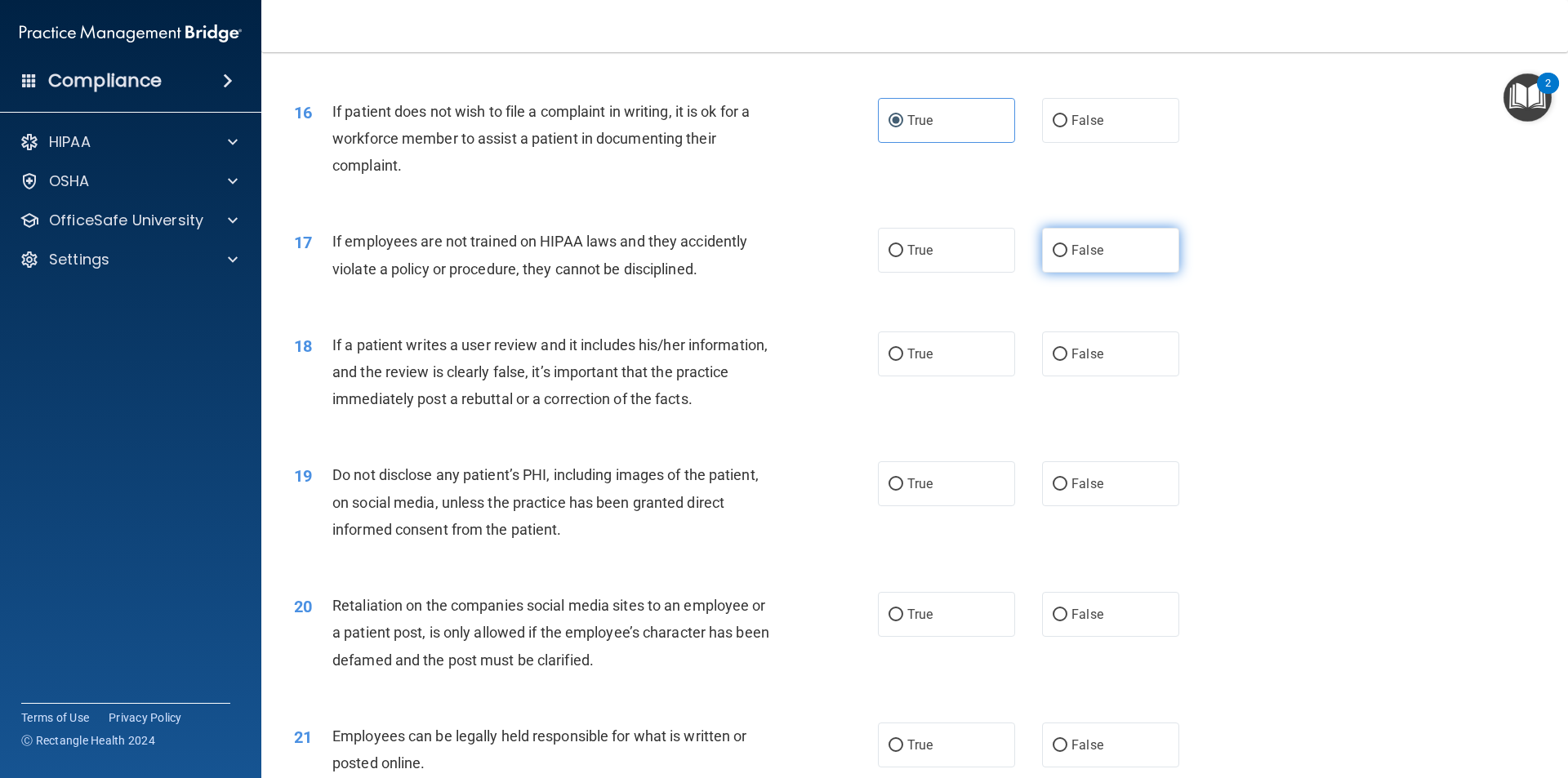
drag, startPoint x: 1065, startPoint y: 302, endPoint x: 1054, endPoint y: 276, distance: 28.2
click at [1061, 296] on div "17 If employees are not trained on HIPAA laws and they accidently violate a pol…" at bounding box center [915, 259] width 1266 height 103
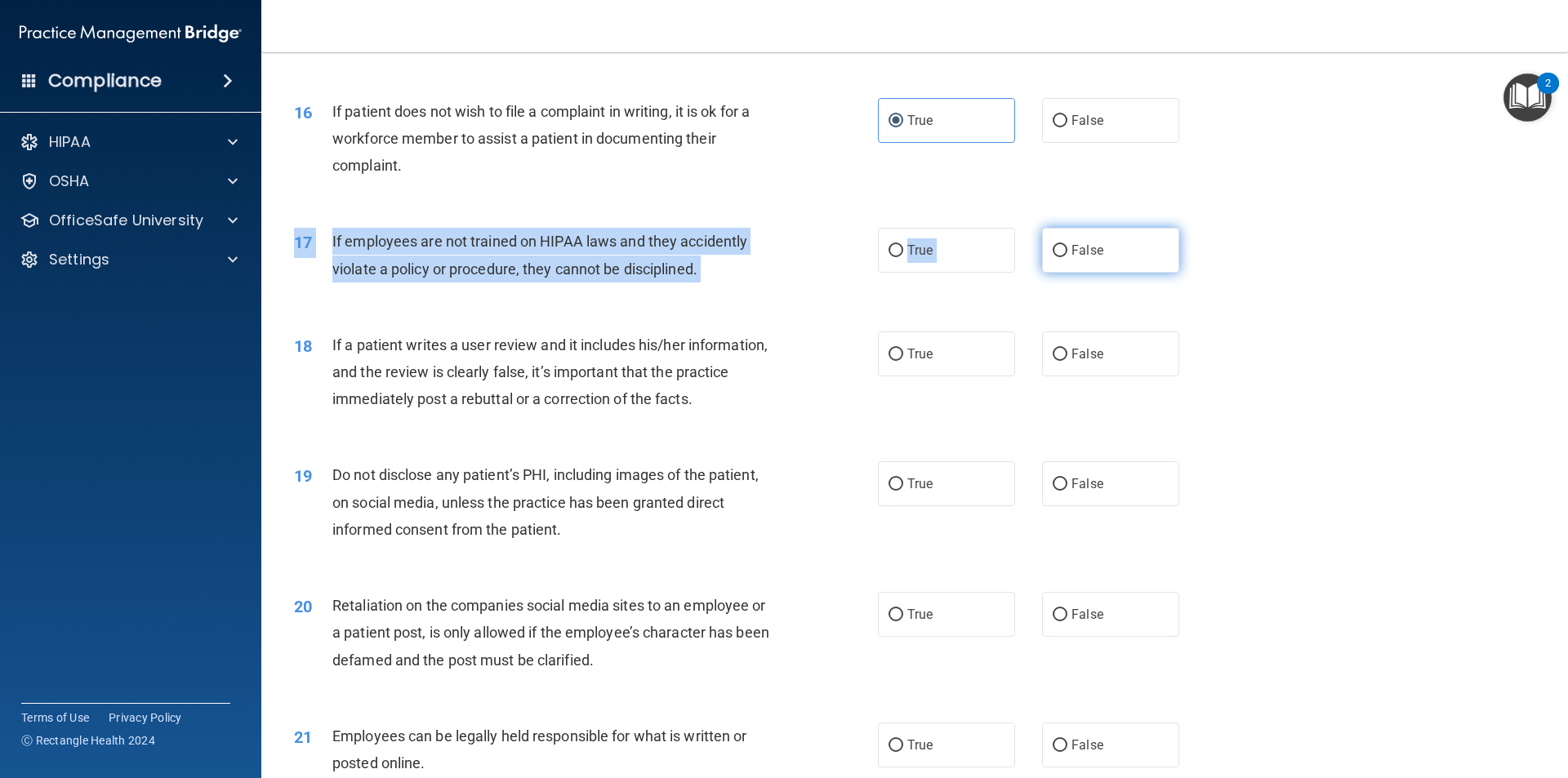
click at [1054, 257] on input "False" at bounding box center [1060, 251] width 15 height 12
radio input "true"
click at [1053, 361] on input "False" at bounding box center [1060, 355] width 15 height 12
radio input "true"
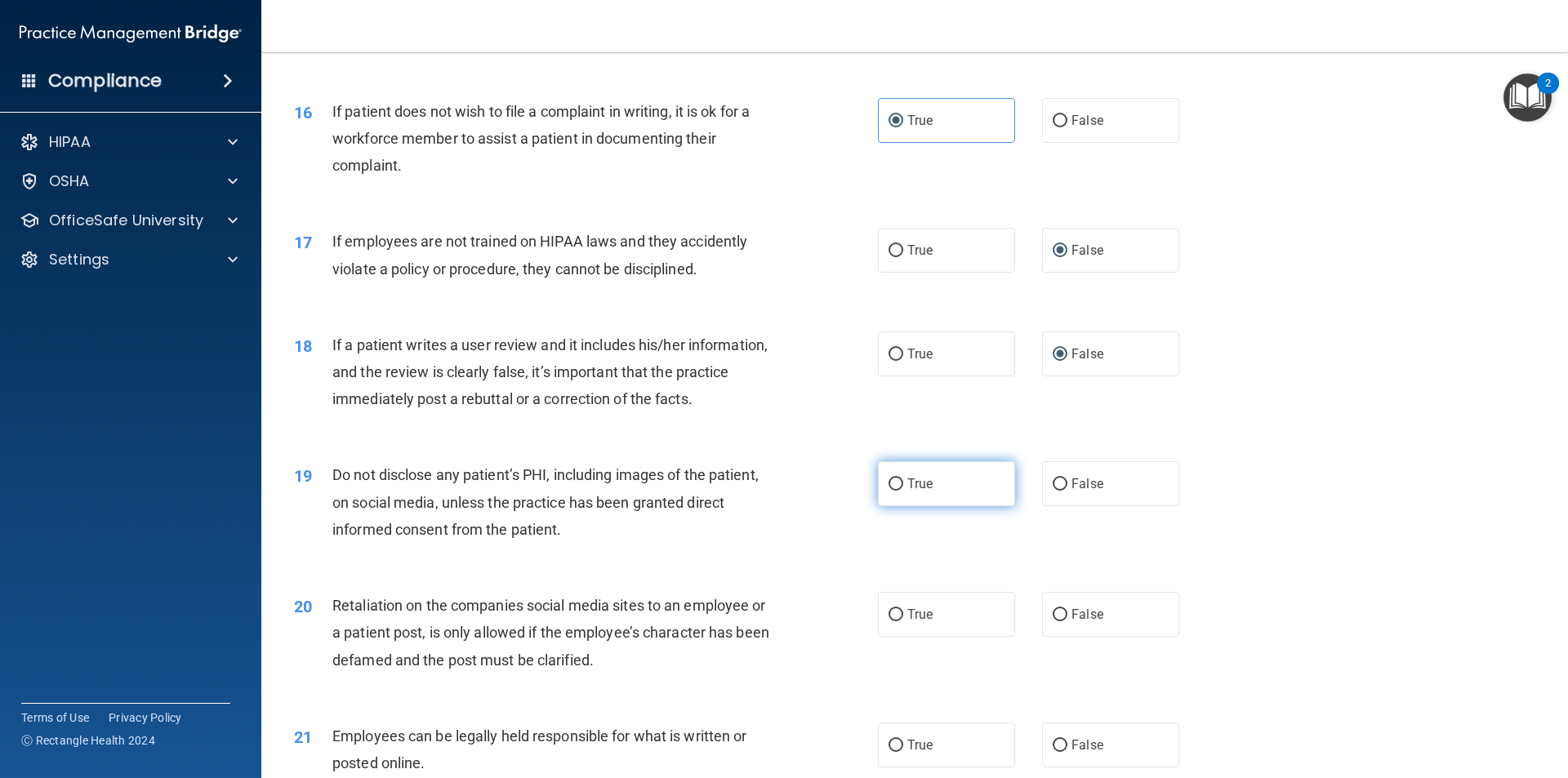
click at [990, 506] on label "True" at bounding box center [946, 483] width 137 height 45
click at [904, 491] on input "True" at bounding box center [896, 484] width 15 height 12
radio input "true"
click at [1090, 631] on label "False" at bounding box center [1111, 614] width 137 height 45
click at [1067, 621] on input "False" at bounding box center [1060, 615] width 15 height 12
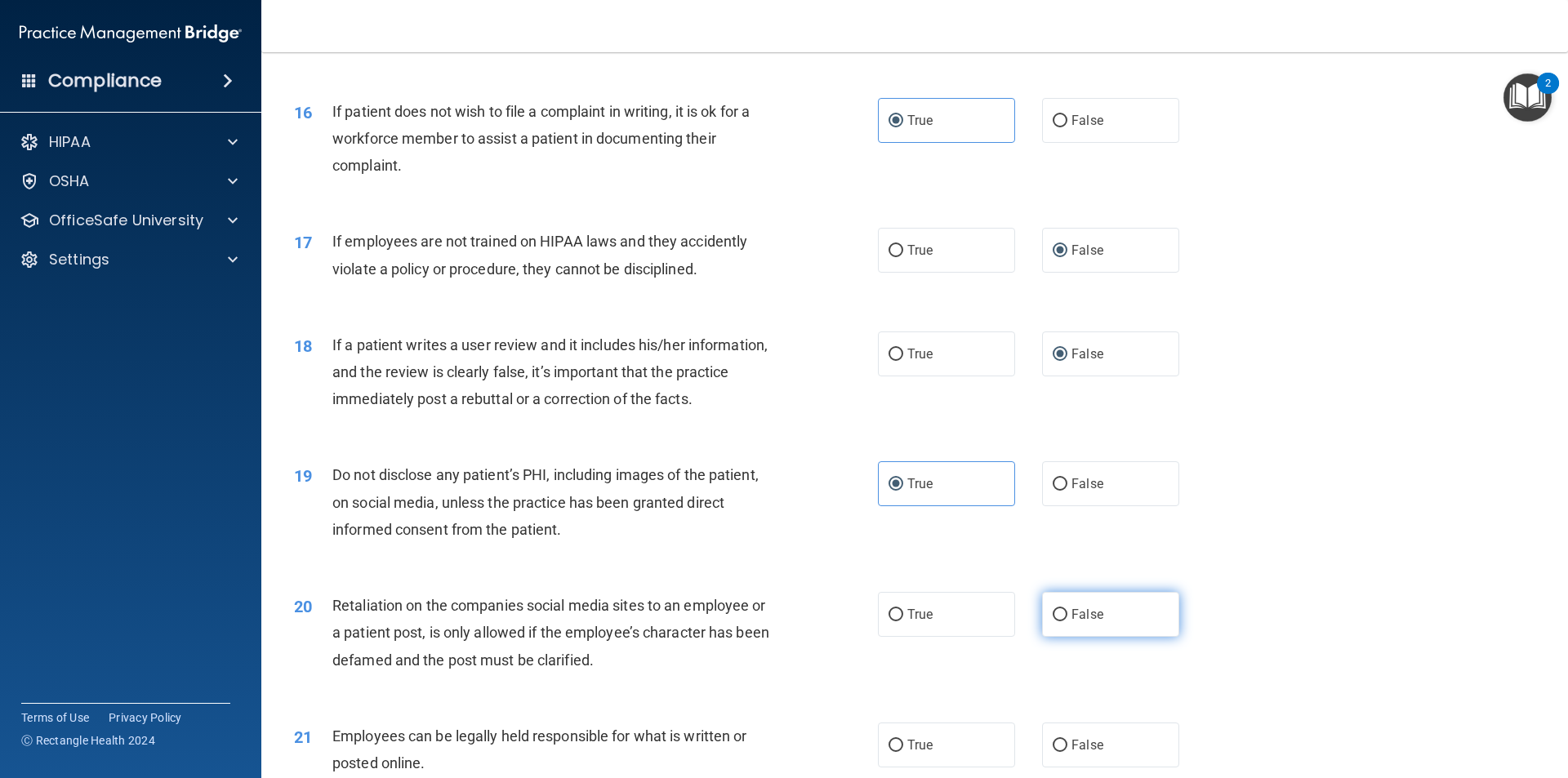
radio input "true"
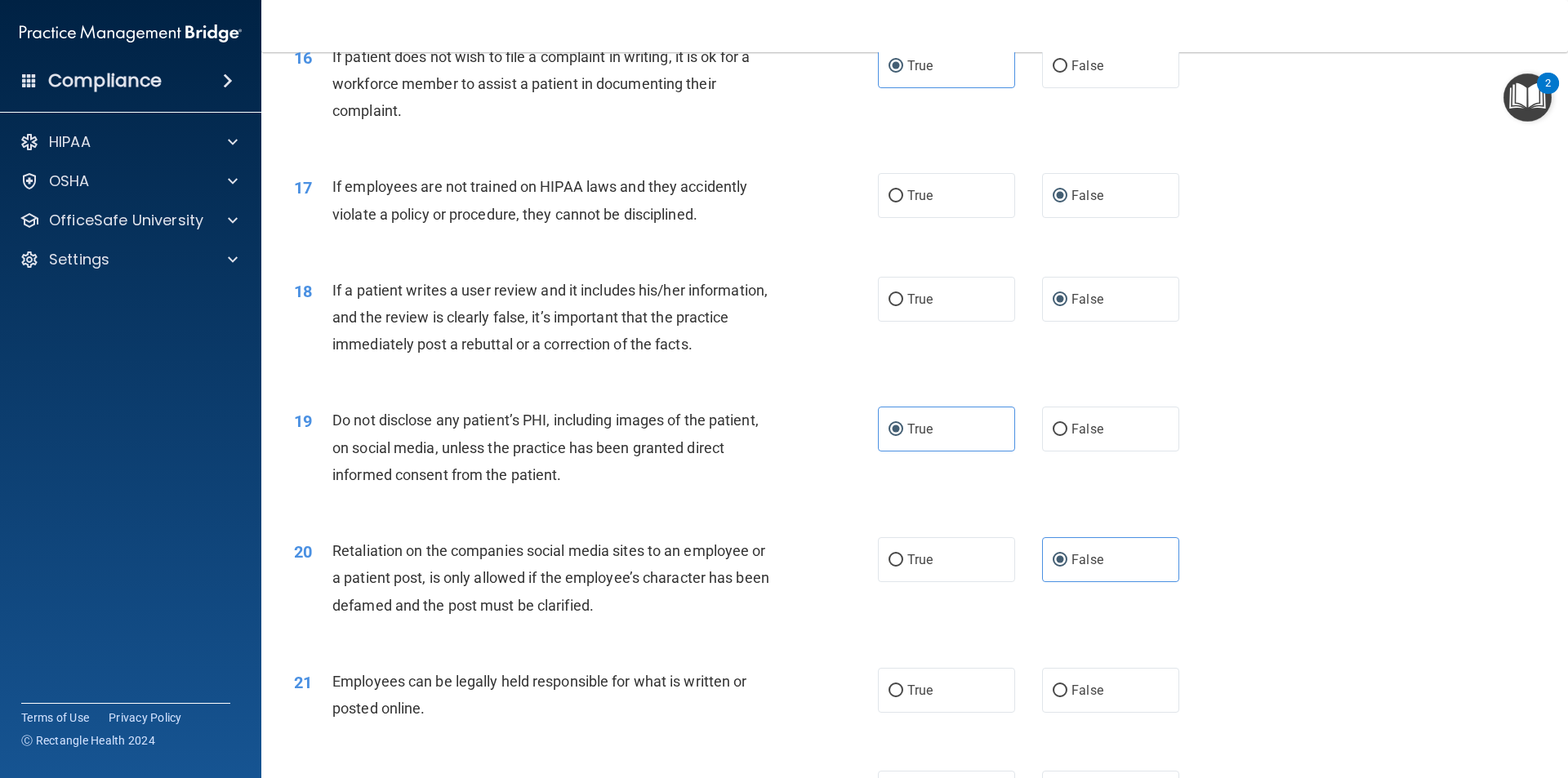
scroll to position [2204, 0]
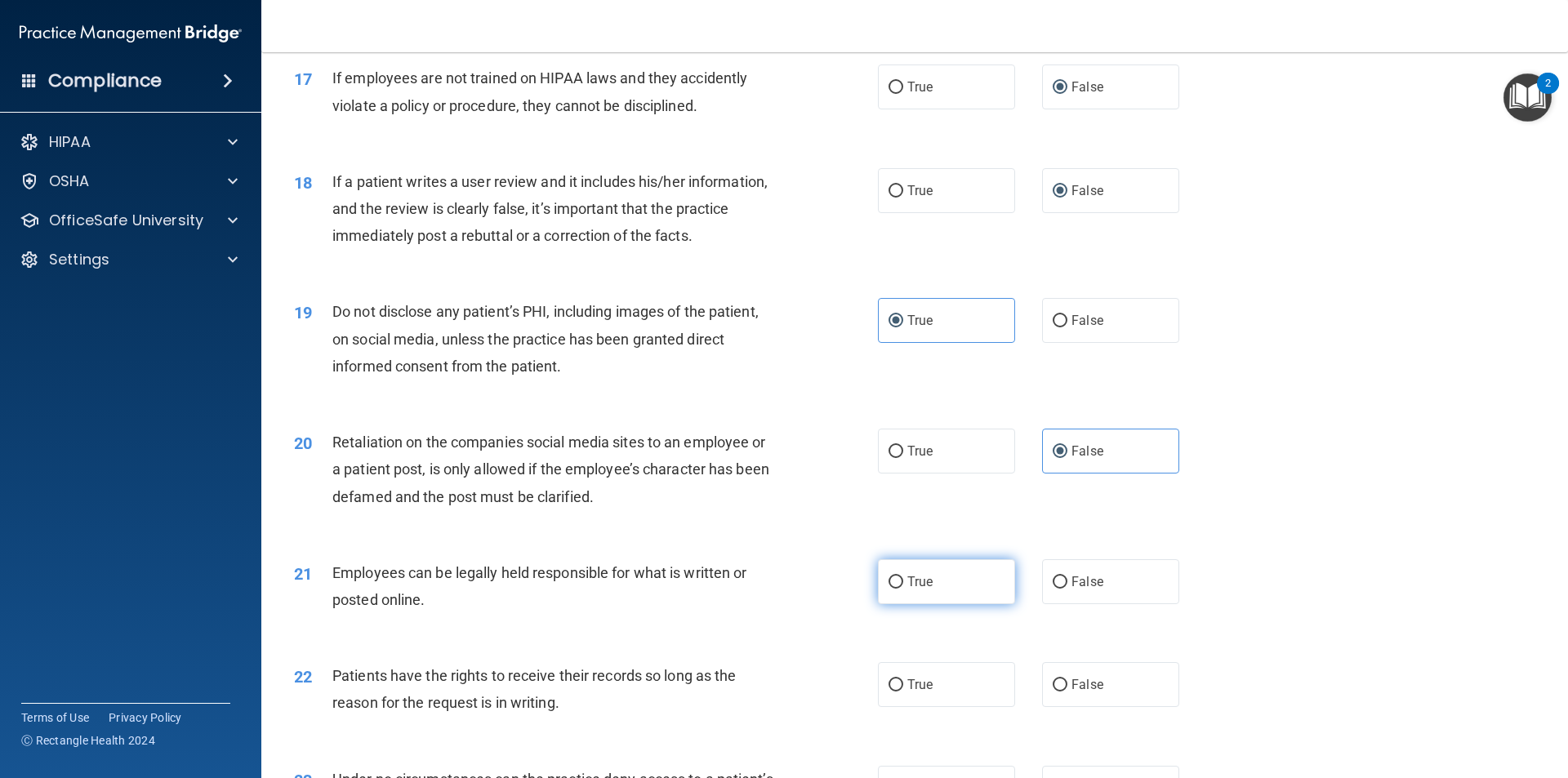
click at [962, 599] on label "True" at bounding box center [946, 582] width 137 height 45
click at [904, 589] on input "True" at bounding box center [896, 583] width 15 height 12
radio input "true"
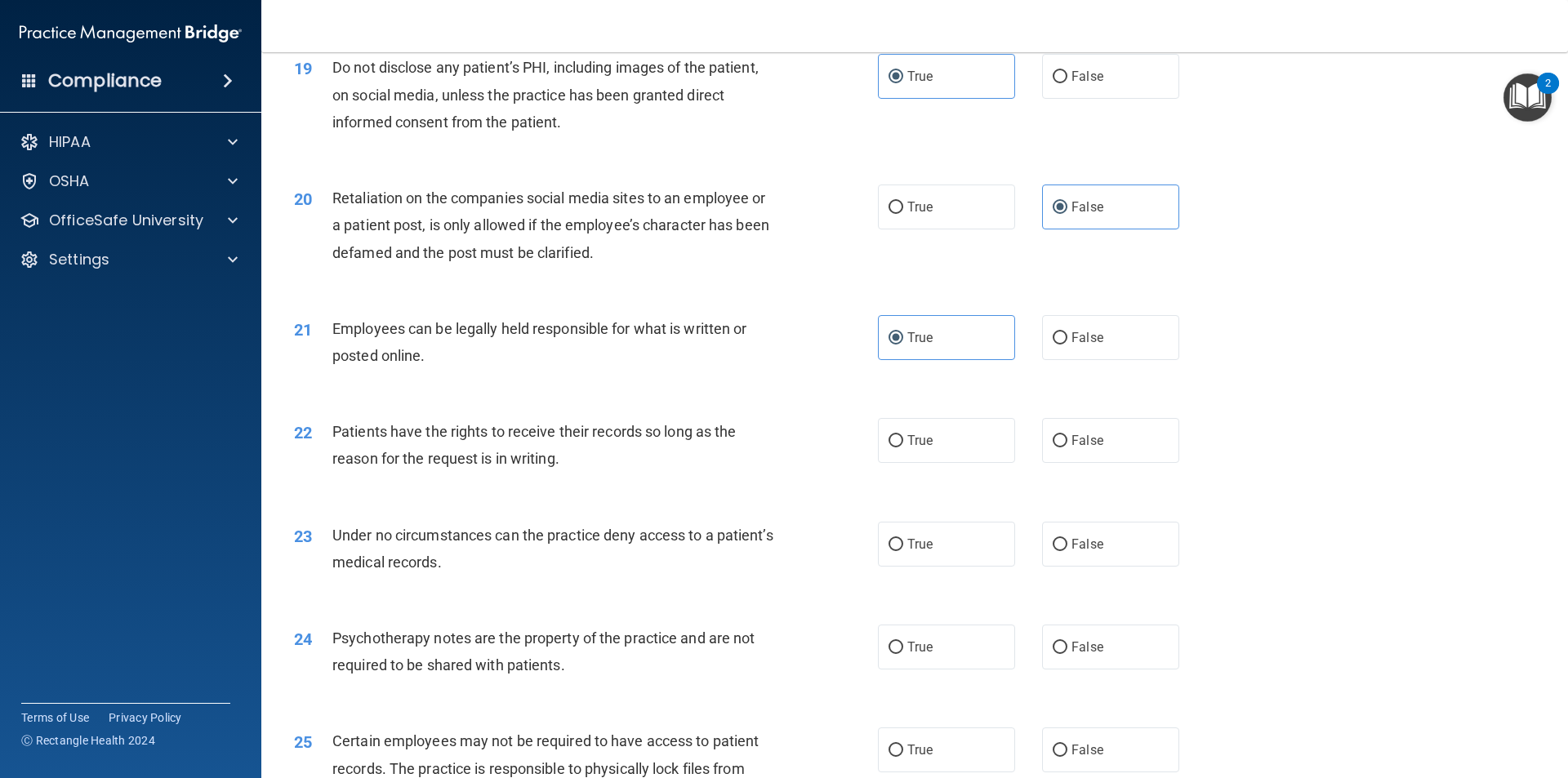
scroll to position [2449, 0]
click at [1057, 458] on label "False" at bounding box center [1111, 440] width 137 height 45
click at [1057, 446] on input "False" at bounding box center [1060, 440] width 15 height 12
radio input "true"
click at [1078, 559] on label "False" at bounding box center [1111, 543] width 137 height 45
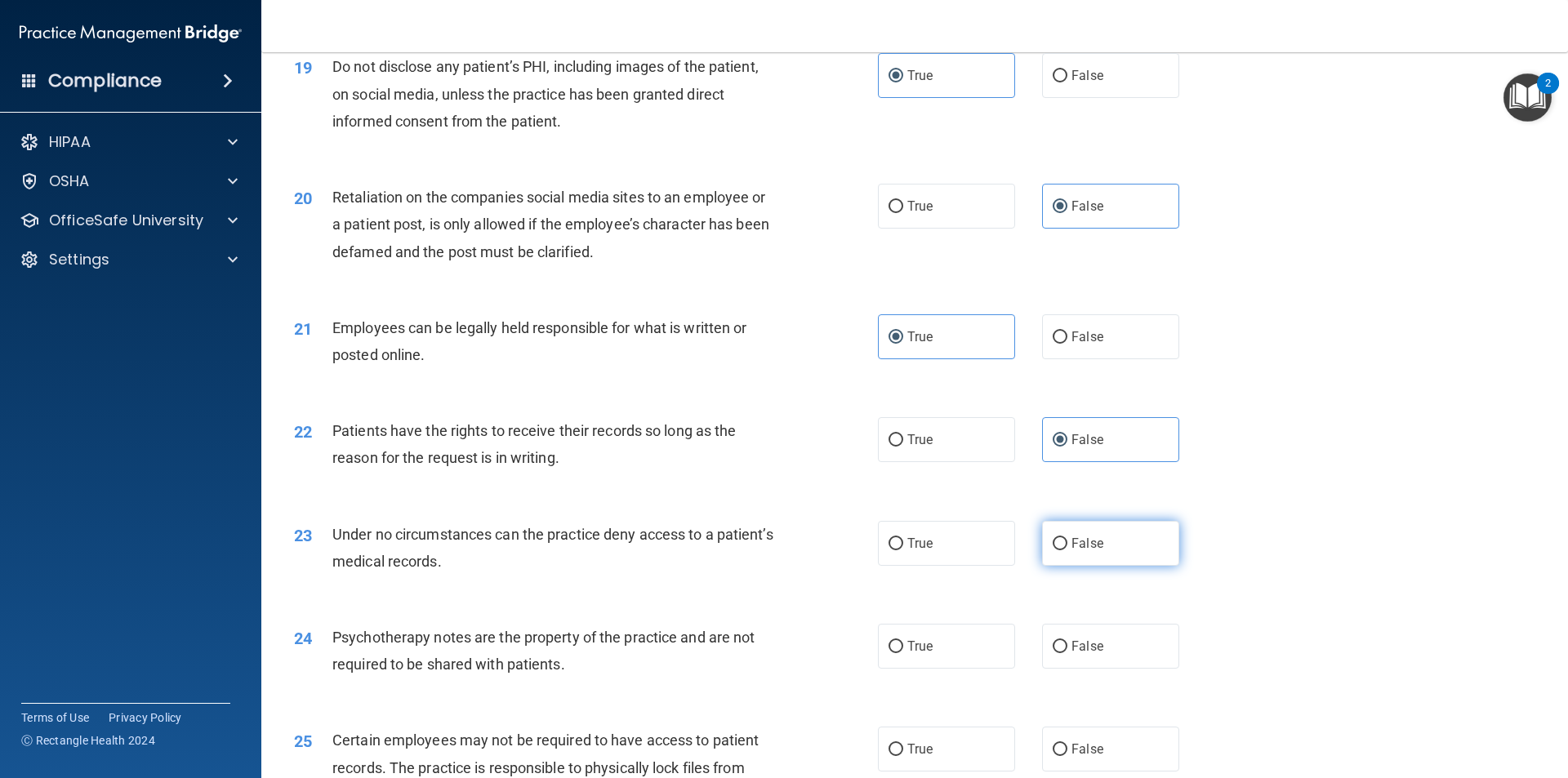
click at [1067, 550] on input "False" at bounding box center [1060, 544] width 15 height 12
radio input "true"
click at [976, 661] on label "True" at bounding box center [946, 646] width 137 height 45
click at [904, 653] on input "True" at bounding box center [896, 647] width 15 height 12
radio input "true"
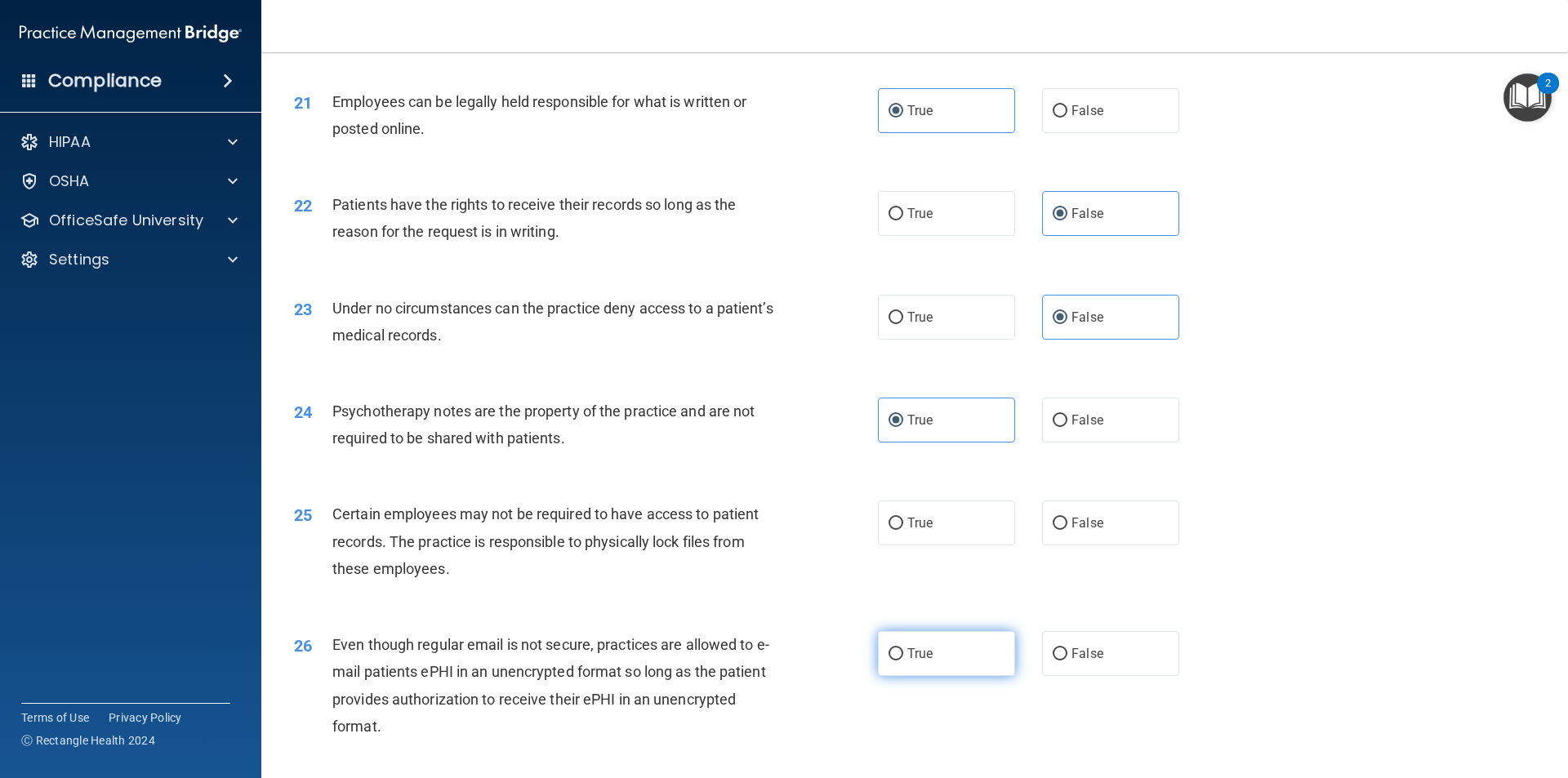
scroll to position [2694, 0]
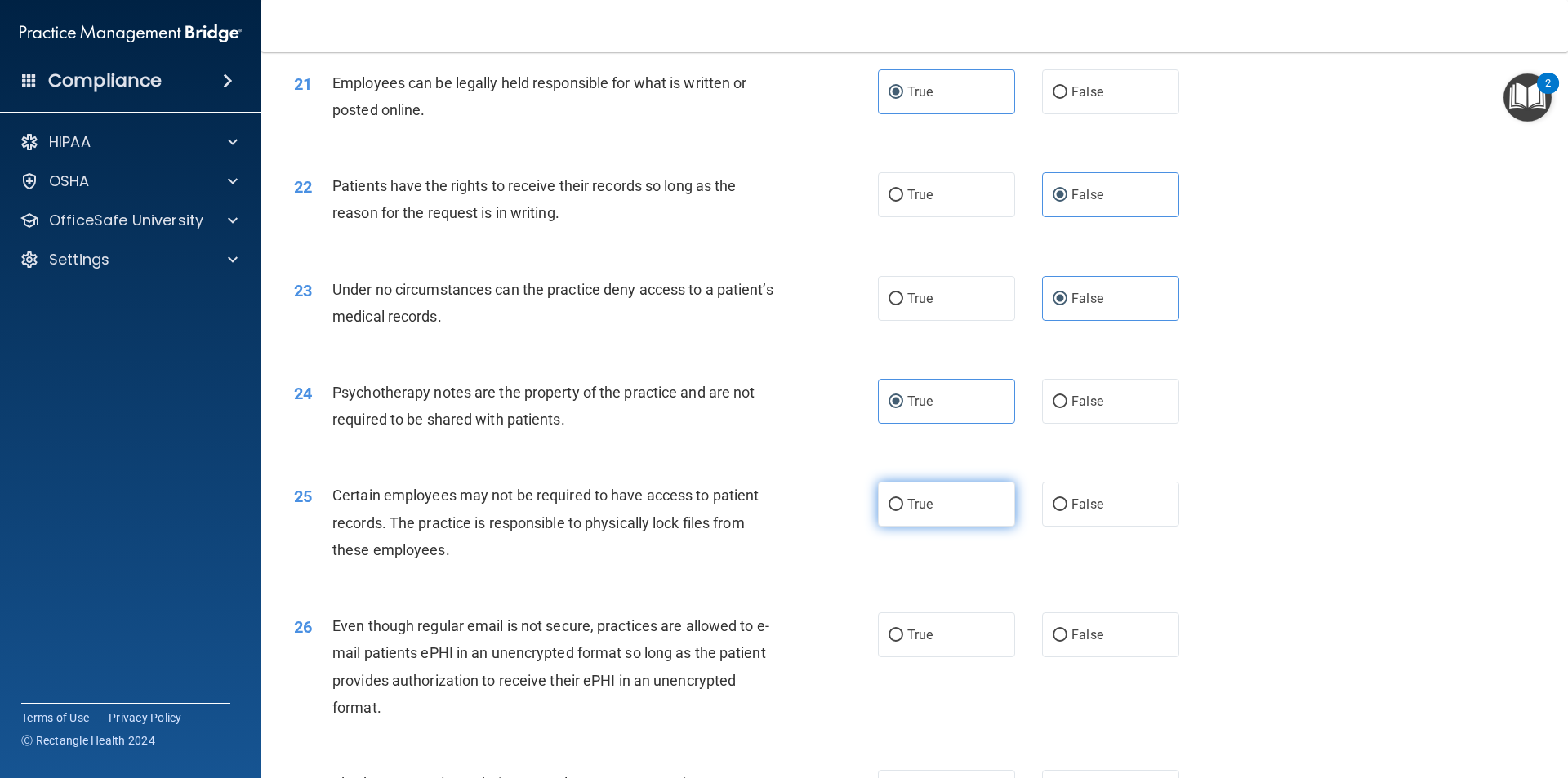
click at [952, 523] on label "True" at bounding box center [946, 504] width 137 height 45
click at [904, 511] on input "True" at bounding box center [896, 505] width 15 height 12
radio input "true"
click at [913, 651] on label "True" at bounding box center [946, 635] width 137 height 45
click at [904, 642] on input "True" at bounding box center [896, 636] width 15 height 12
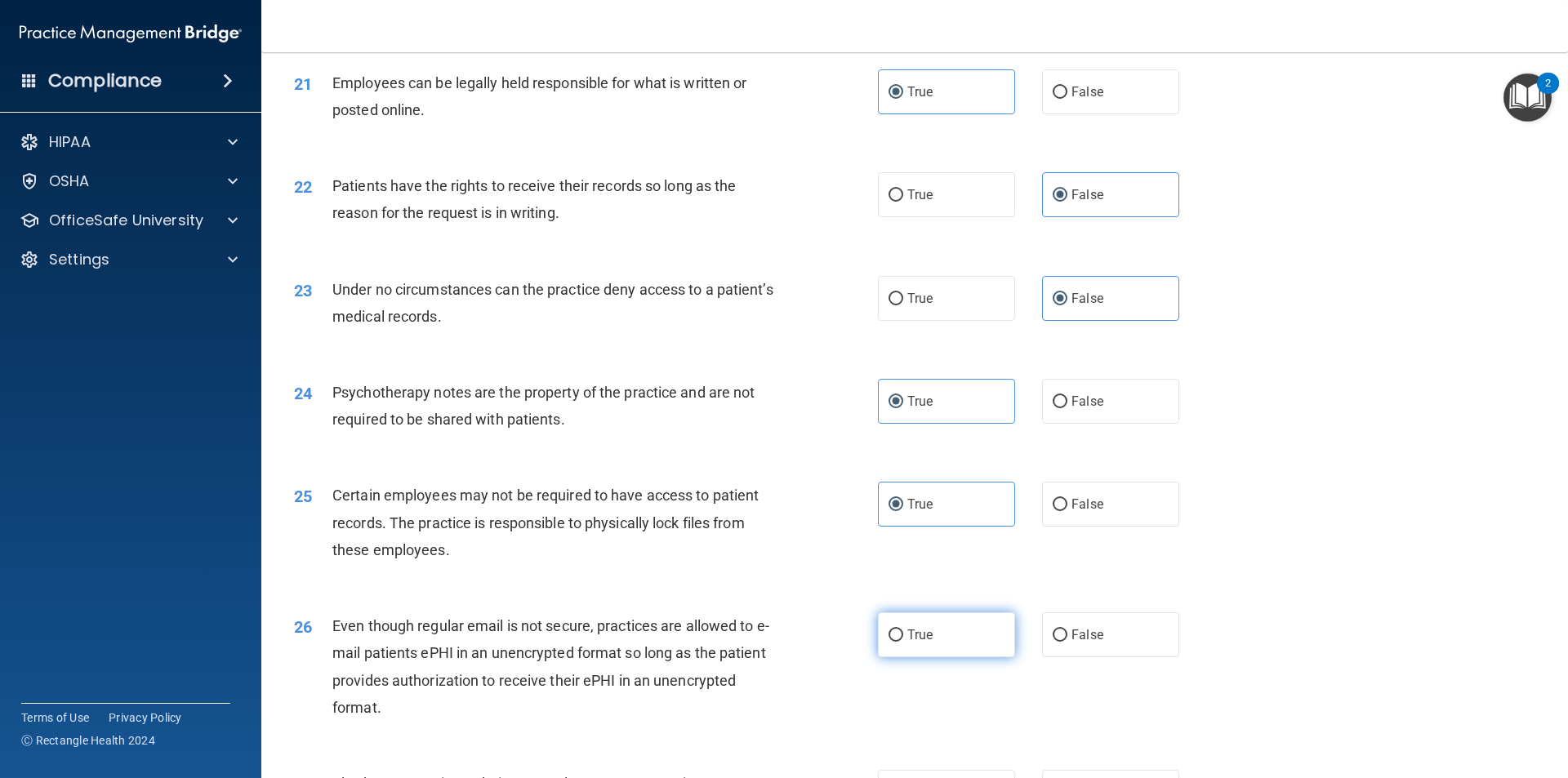
radio input "true"
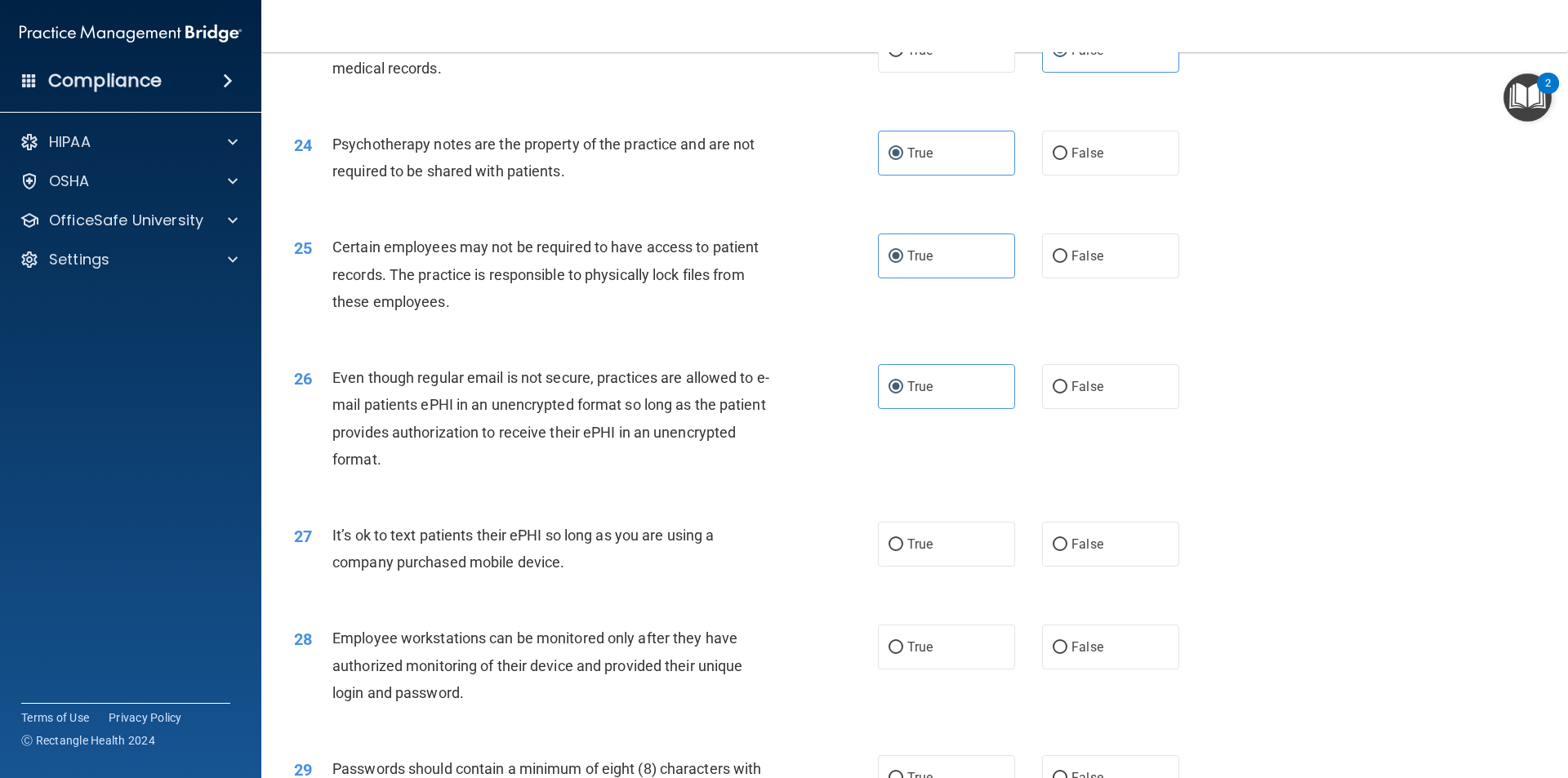
scroll to position [3020, 0]
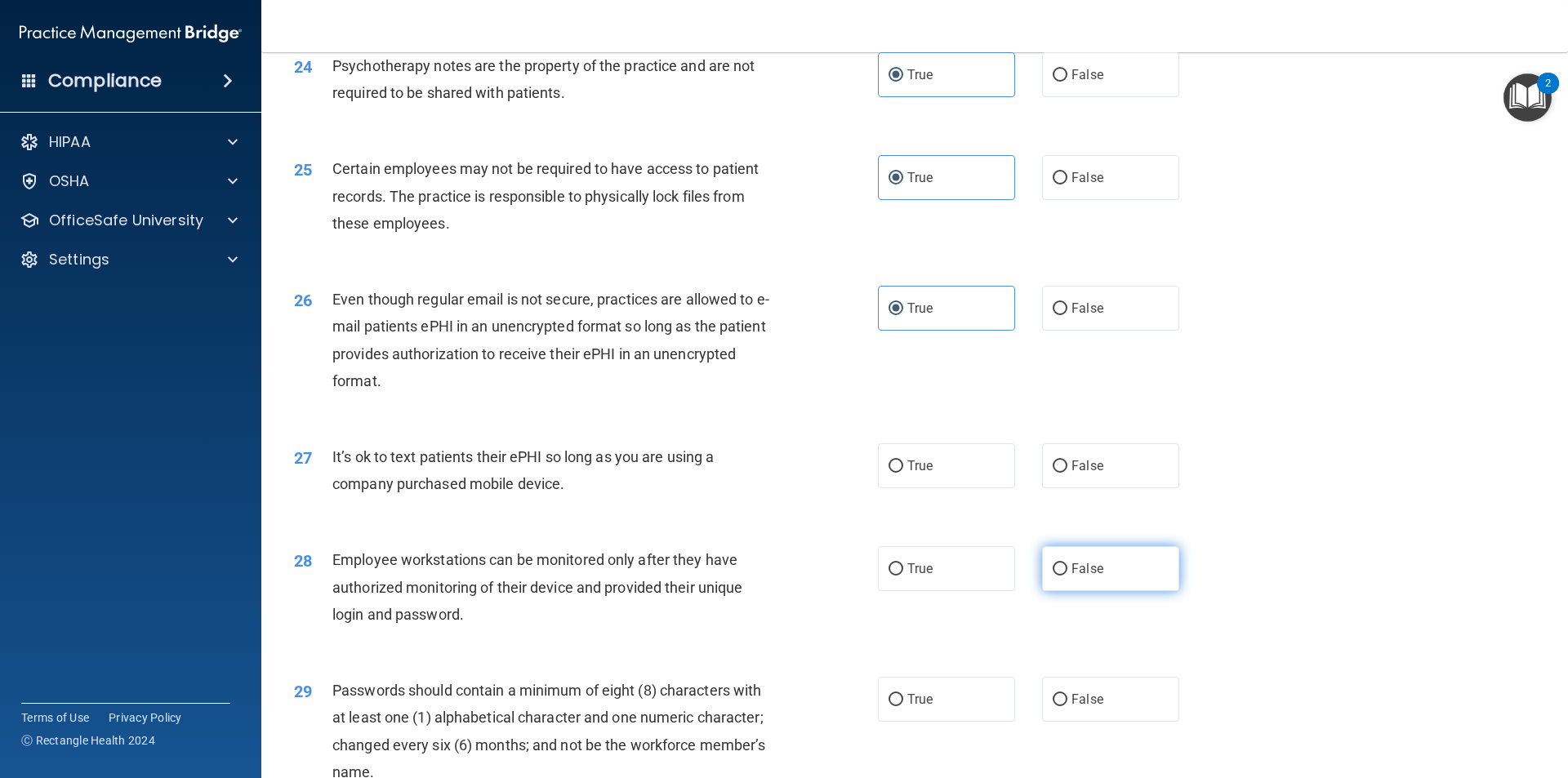
click at [1100, 589] on label "False" at bounding box center [1111, 568] width 137 height 45
click at [1067, 576] on input "False" at bounding box center [1060, 569] width 15 height 12
radio input "true"
click at [1165, 488] on label "False" at bounding box center [1111, 465] width 137 height 45
click at [1067, 473] on input "False" at bounding box center [1060, 466] width 15 height 12
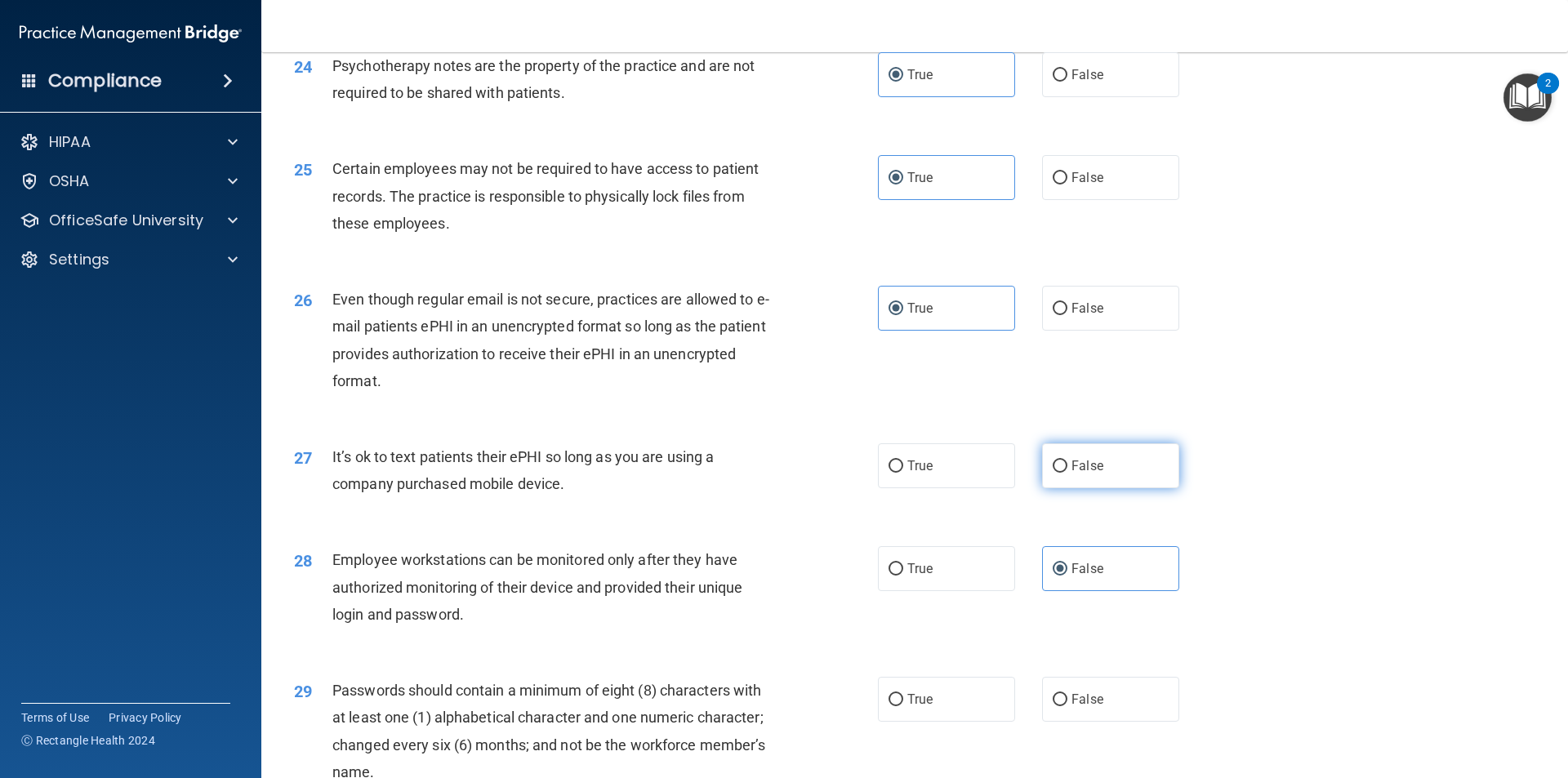
radio input "true"
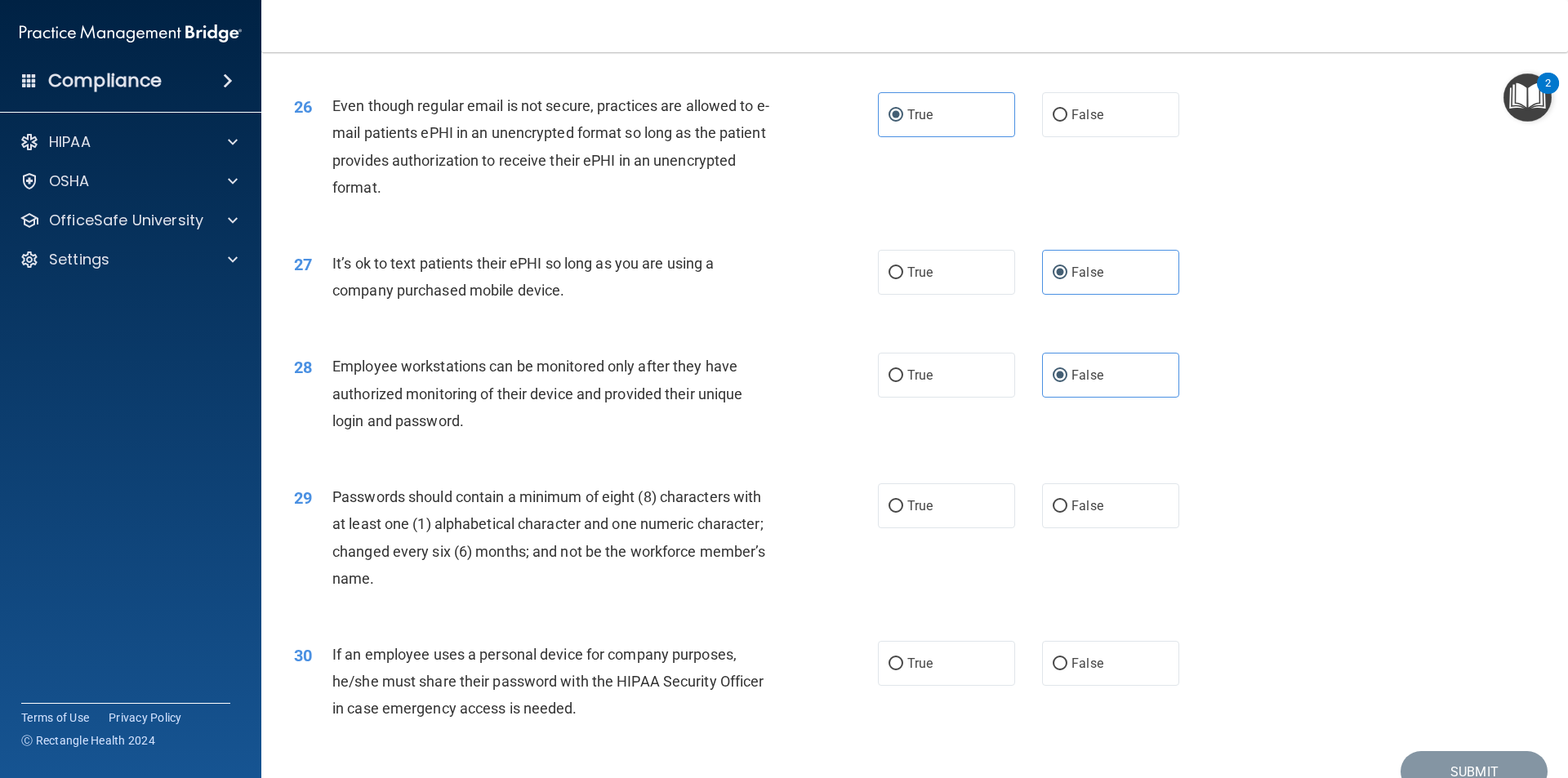
scroll to position [3265, 0]
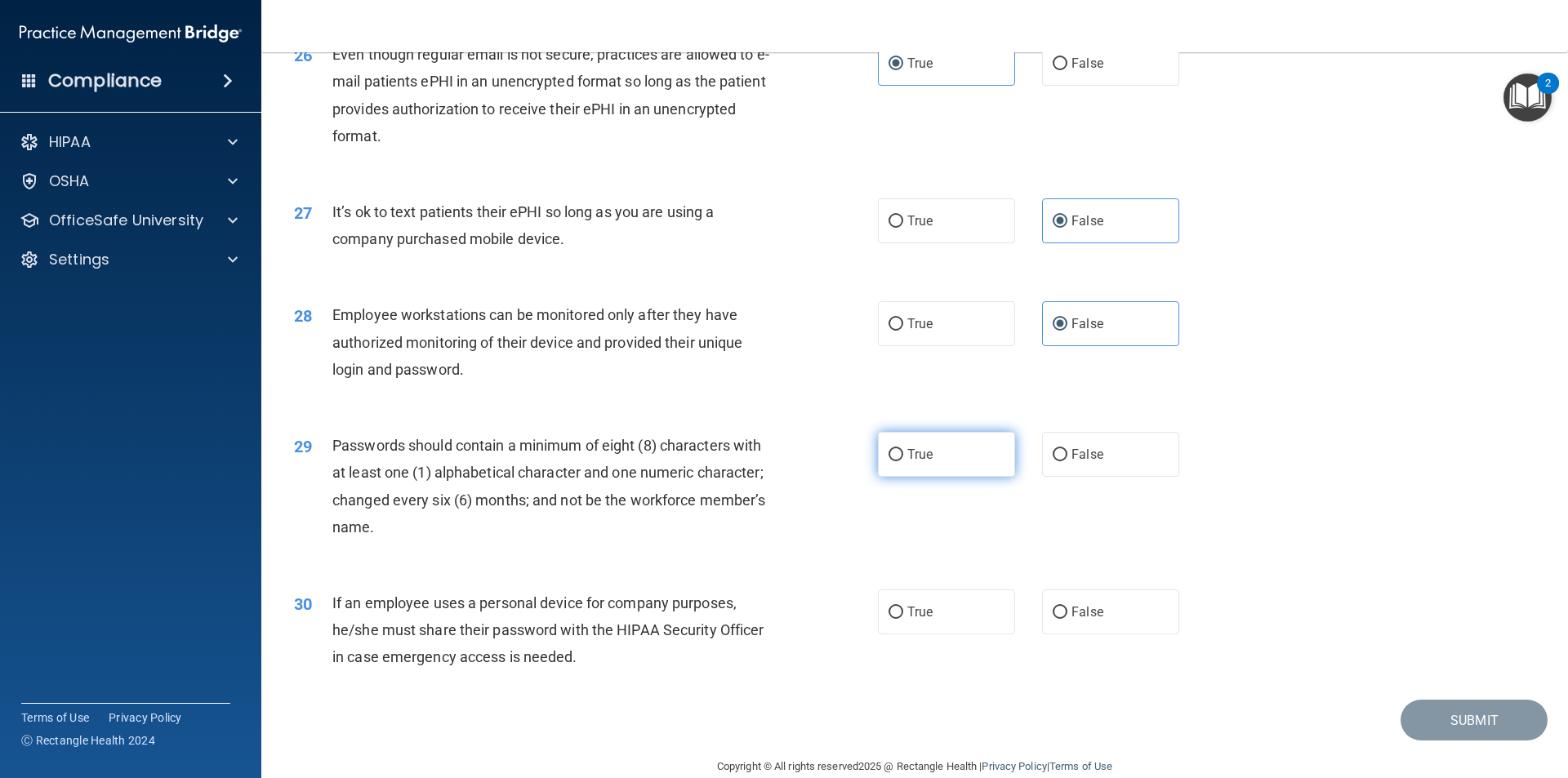
click at [940, 476] on label "True" at bounding box center [946, 454] width 137 height 45
click at [904, 461] on input "True" at bounding box center [896, 455] width 15 height 12
radio input "true"
click at [1151, 634] on label "False" at bounding box center [1111, 612] width 137 height 45
click at [1067, 619] on input "False" at bounding box center [1060, 613] width 15 height 12
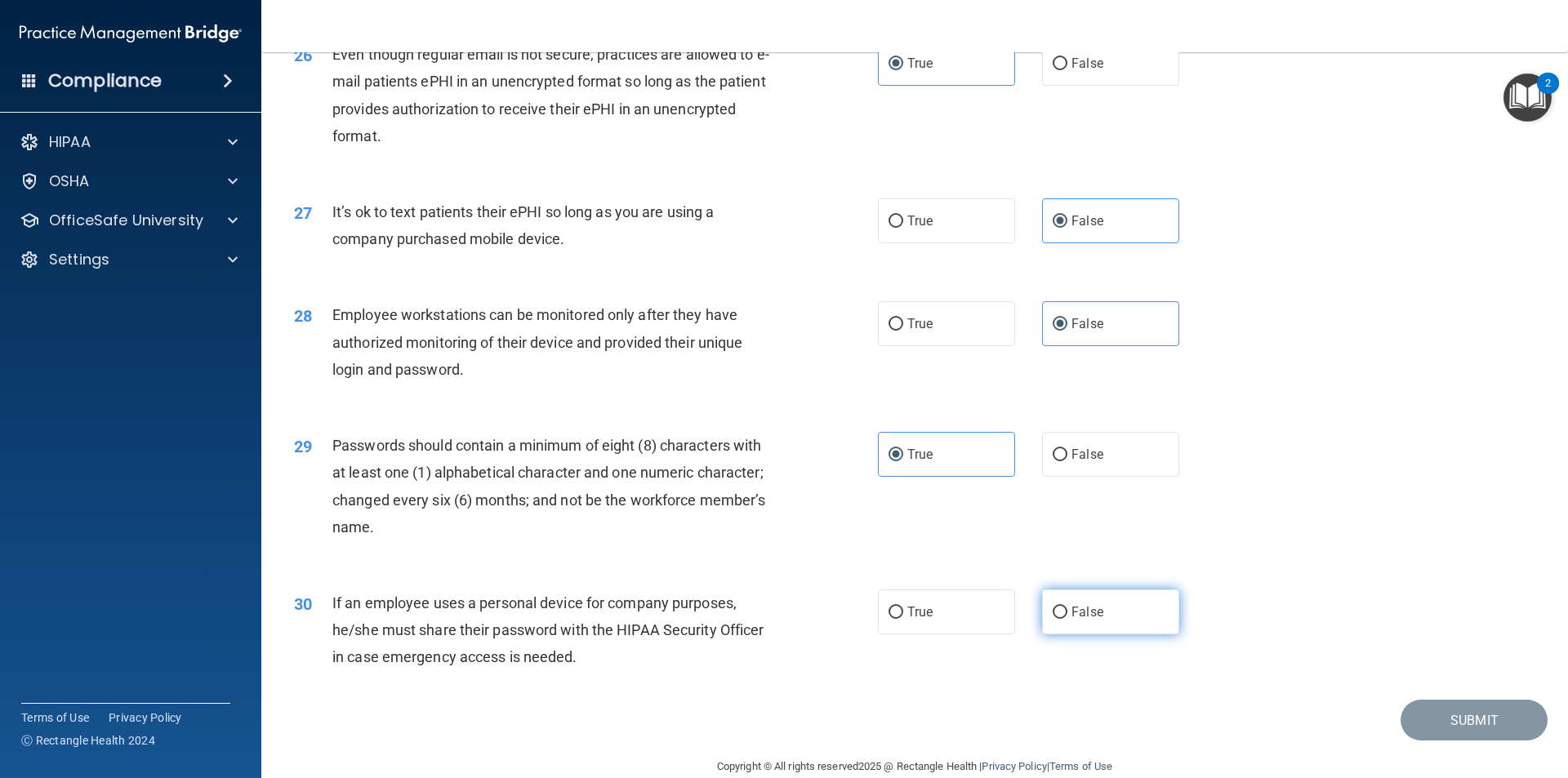
radio input "true"
drag, startPoint x: 1443, startPoint y: 741, endPoint x: 1464, endPoint y: 772, distance: 37.4
click at [1464, 772] on main "- HIPAA Policies and Procedures Quiz This quiz doesn’t expire until . Are you s…" at bounding box center [915, 415] width 1307 height 726
click at [1469, 741] on button "Submit" at bounding box center [1474, 720] width 147 height 42
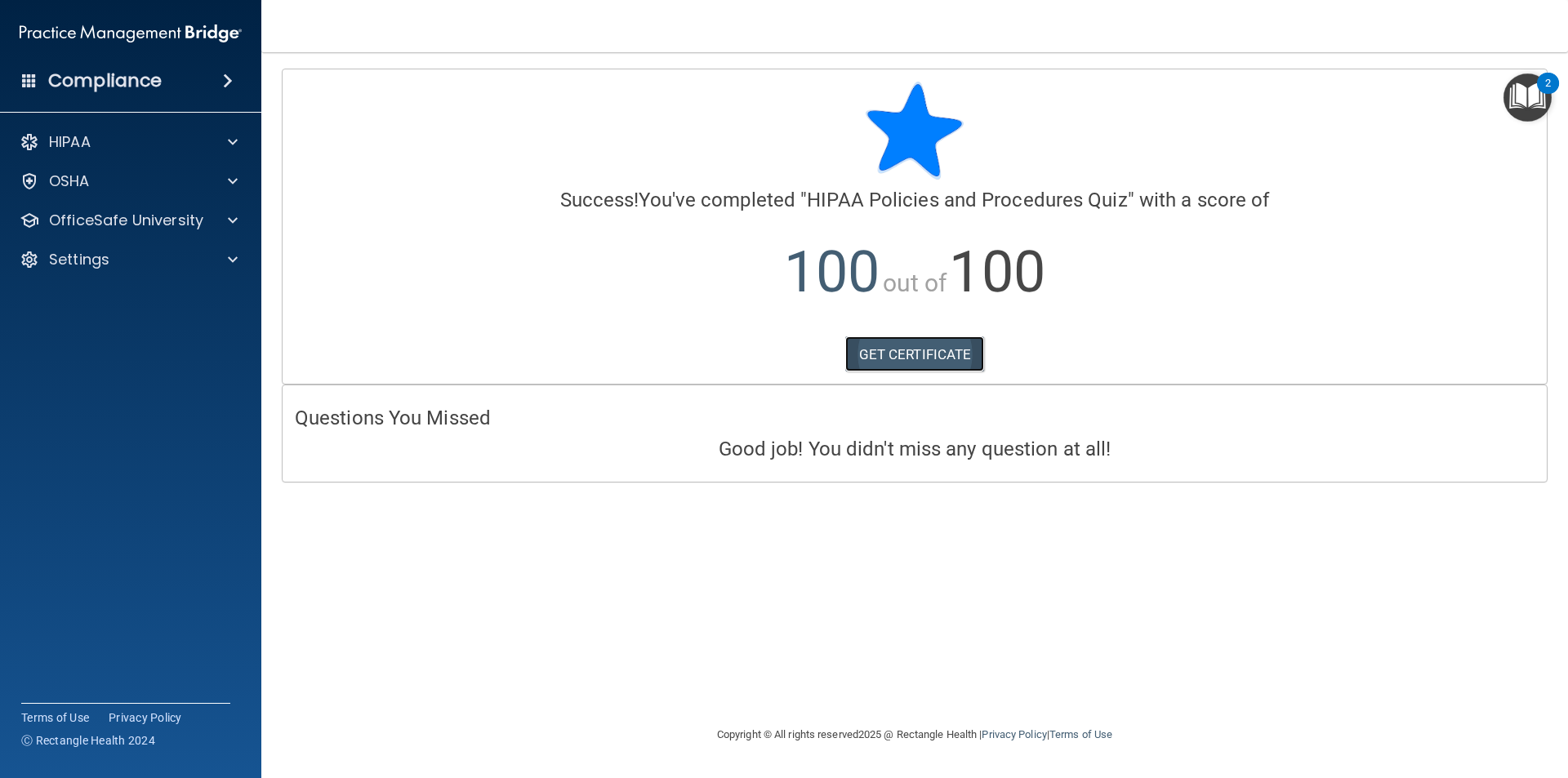
click at [896, 359] on link "GET CERTIFICATE" at bounding box center [915, 355] width 140 height 36
click at [164, 143] on div "HIPAA" at bounding box center [109, 141] width 202 height 20
click at [123, 183] on p "Documents and Policies" at bounding box center [122, 181] width 223 height 16
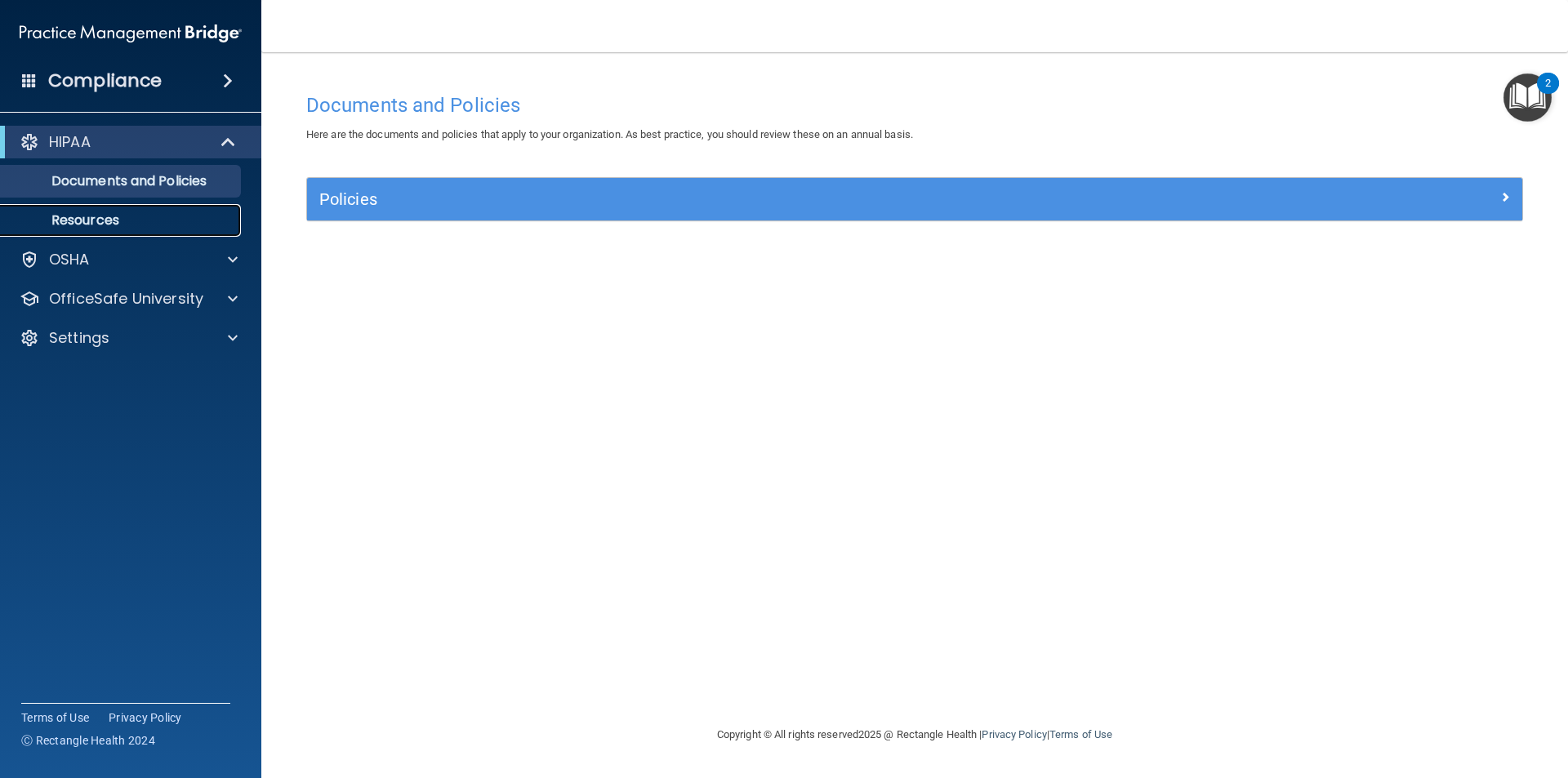
click at [126, 215] on p "Resources" at bounding box center [122, 220] width 223 height 16
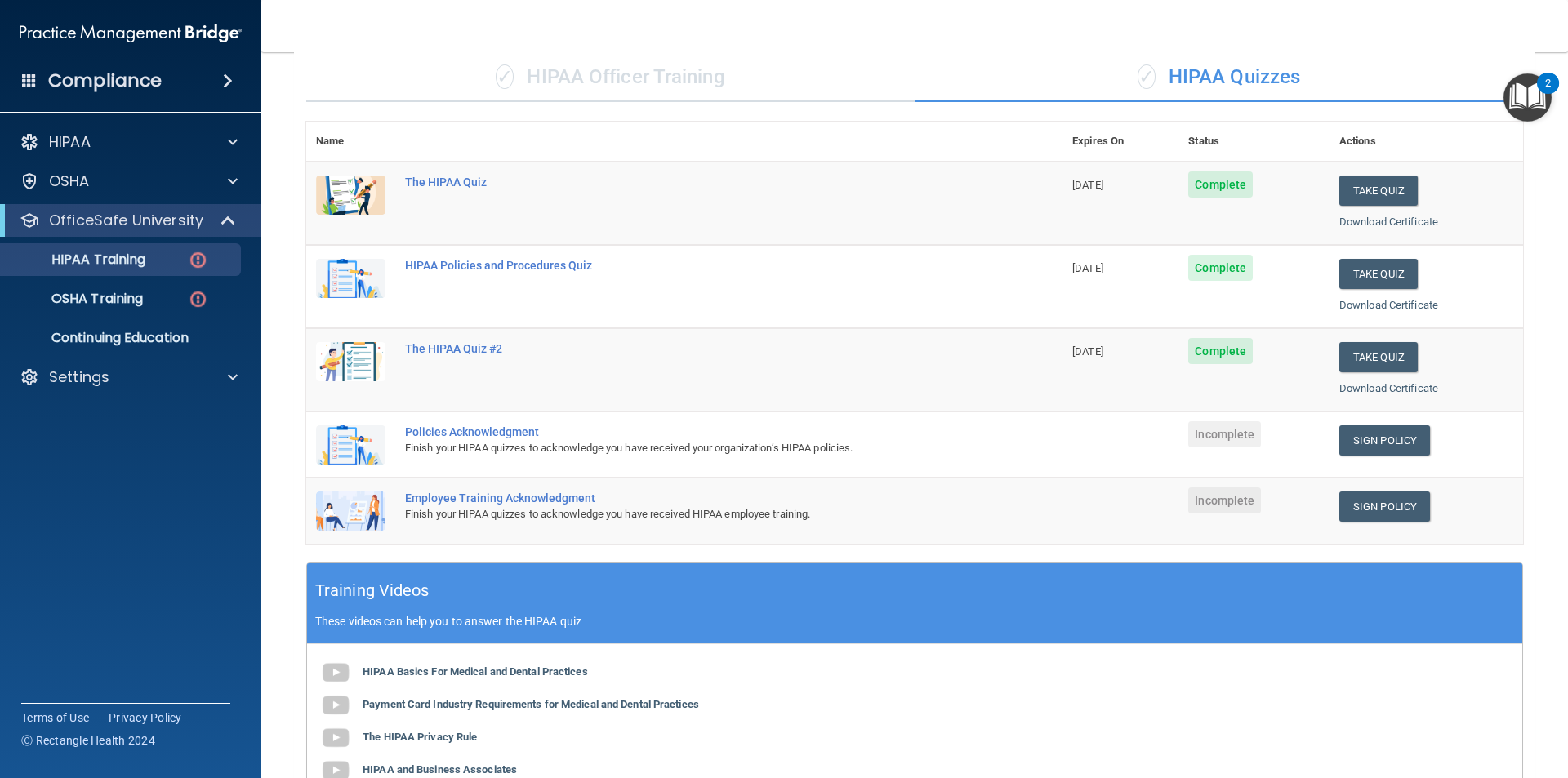
scroll to position [91, 0]
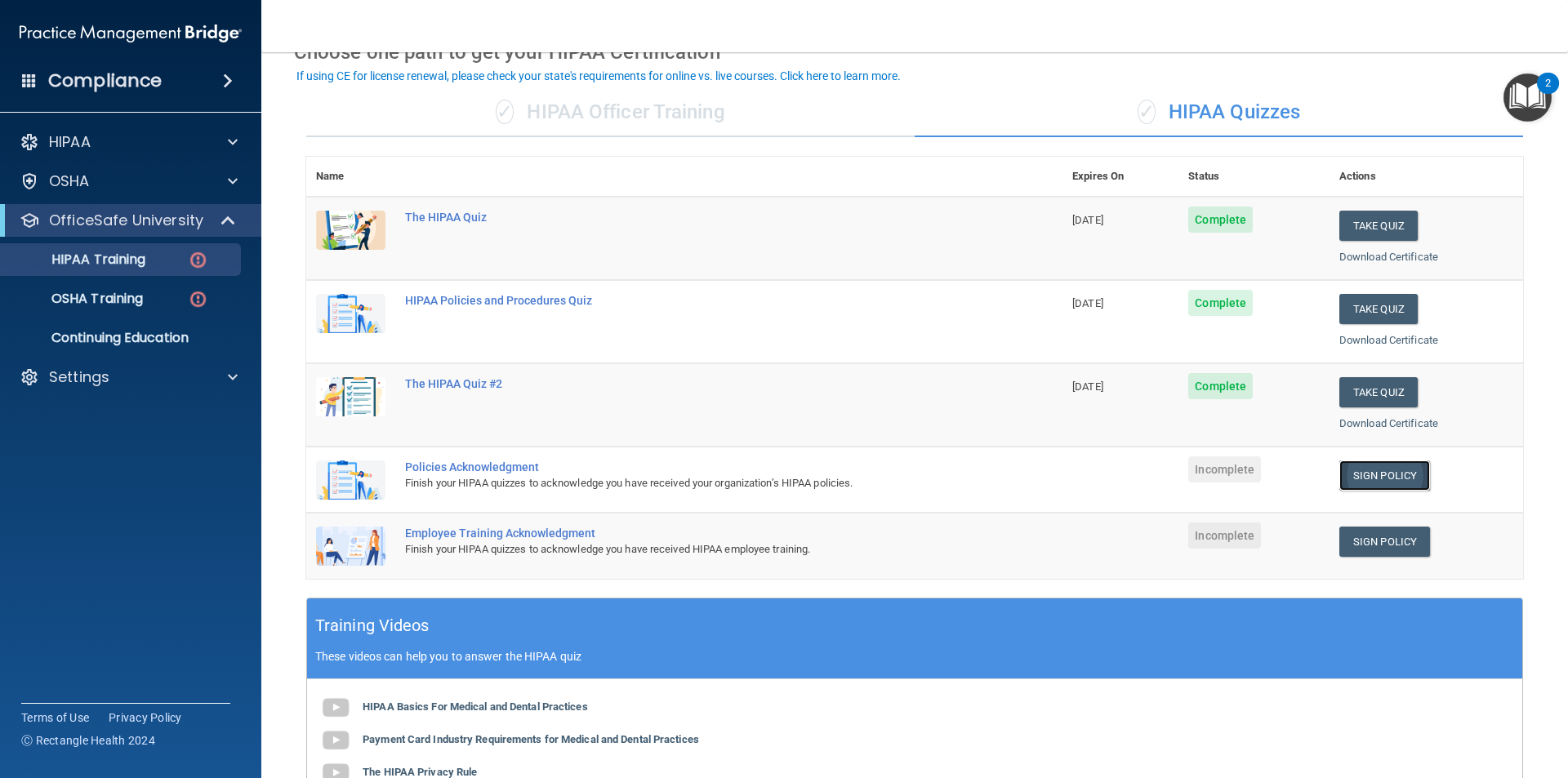
click at [1355, 472] on link "Sign Policy" at bounding box center [1385, 475] width 91 height 30
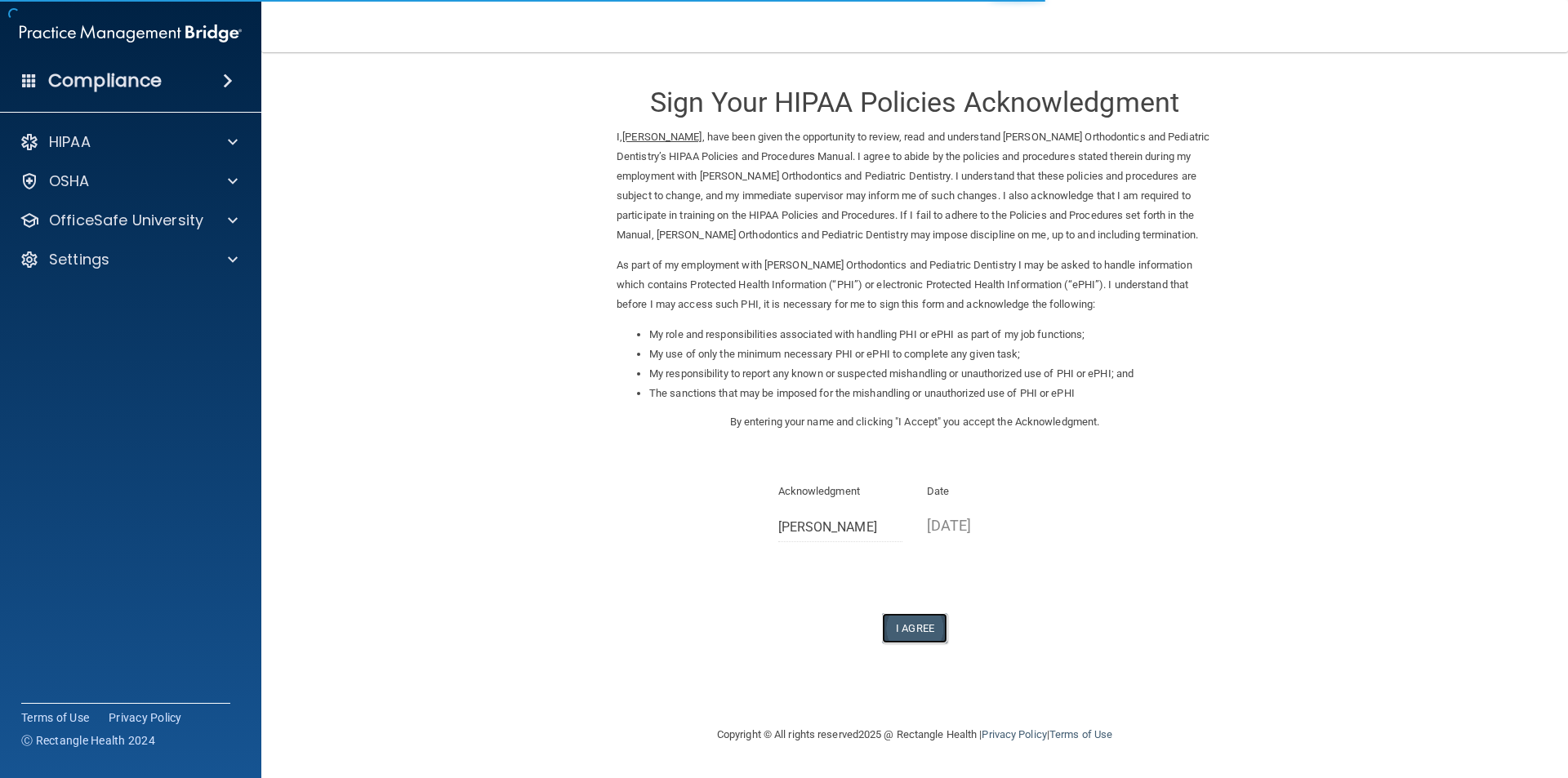
click at [922, 637] on button "I Agree" at bounding box center [915, 627] width 65 height 30
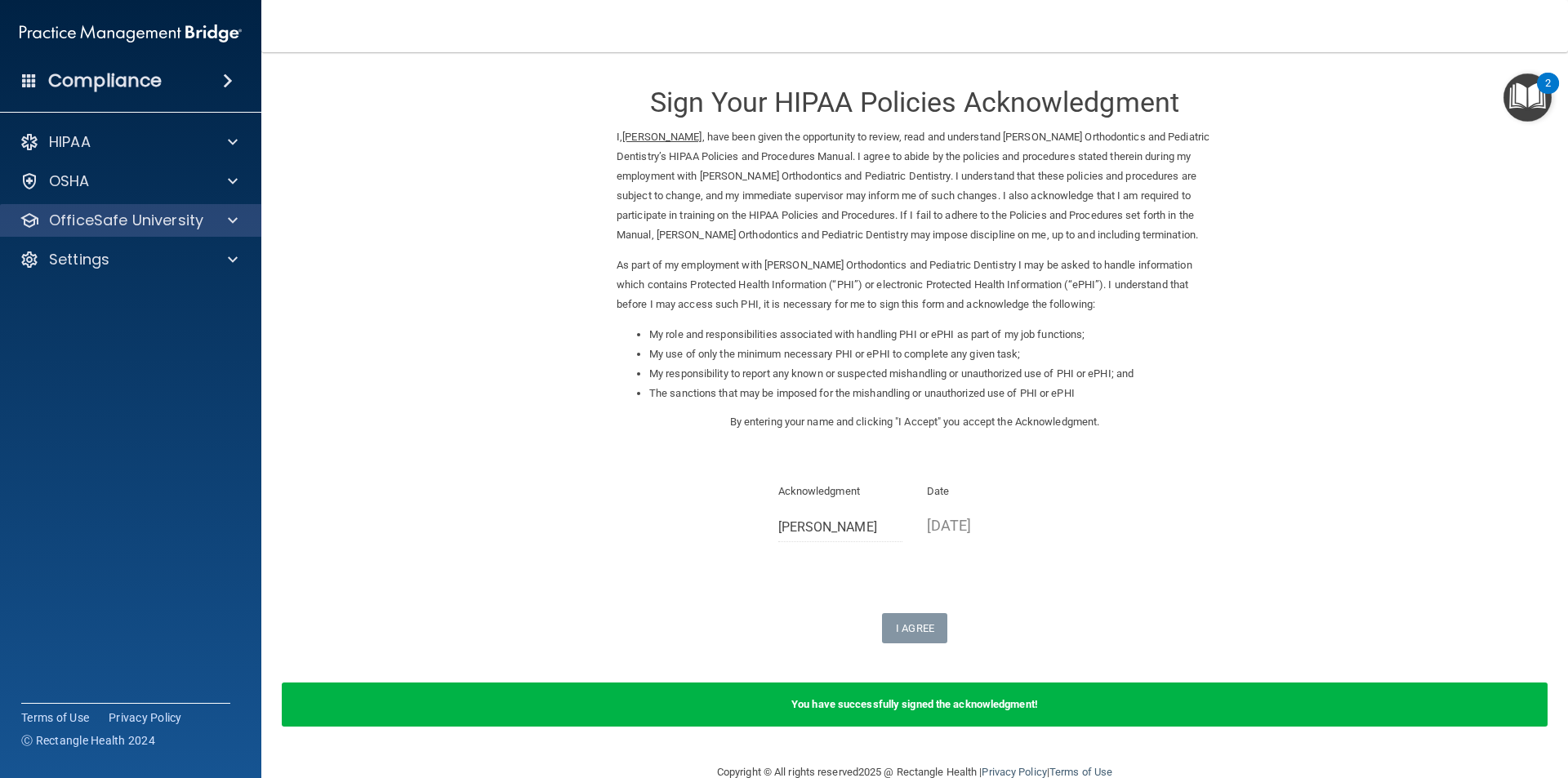
click at [153, 231] on div "OfficeSafe University" at bounding box center [131, 220] width 262 height 33
click at [179, 223] on p "OfficeSafe University" at bounding box center [126, 220] width 154 height 20
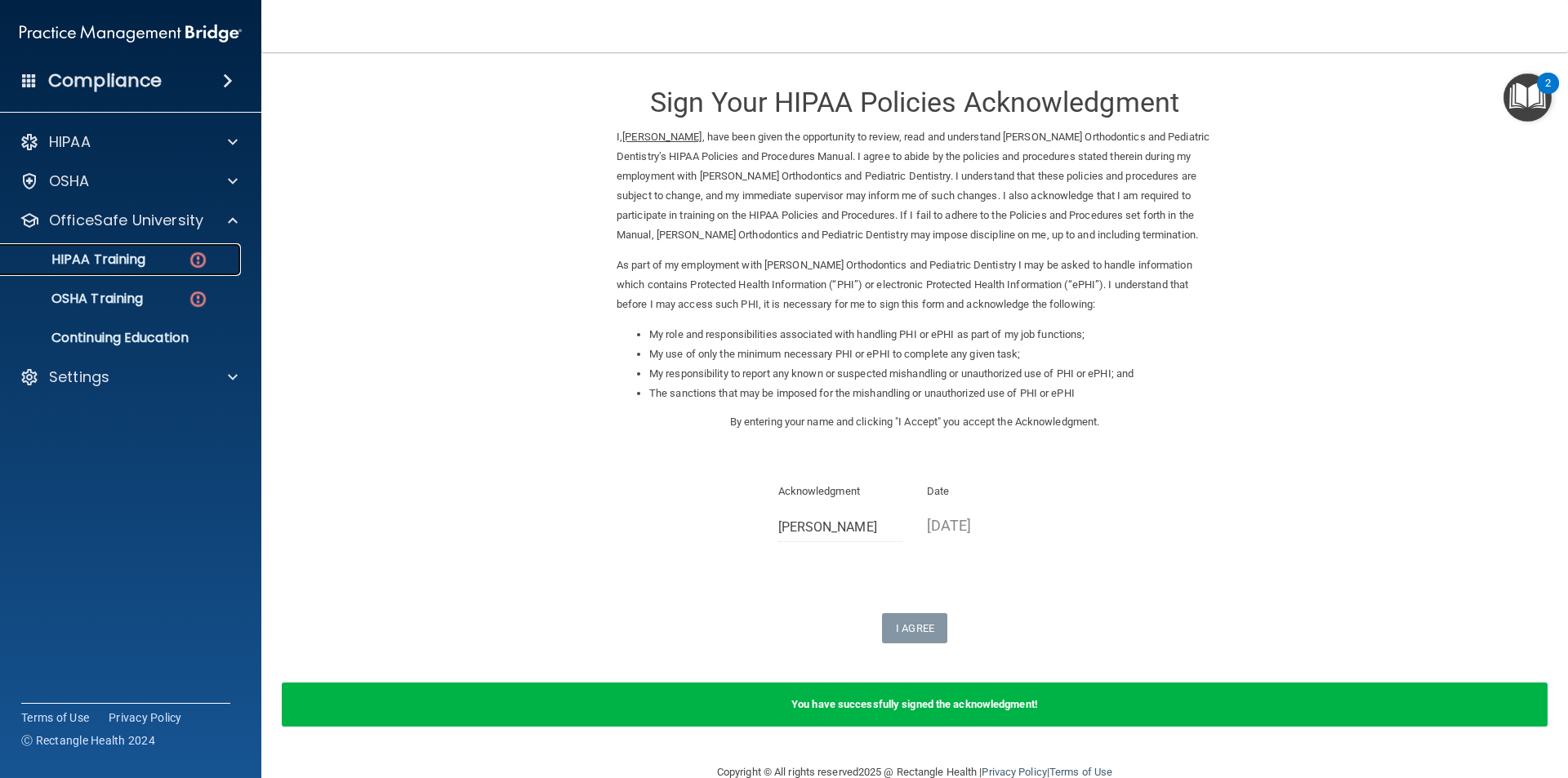
click at [152, 262] on div "HIPAA Training" at bounding box center [122, 259] width 223 height 16
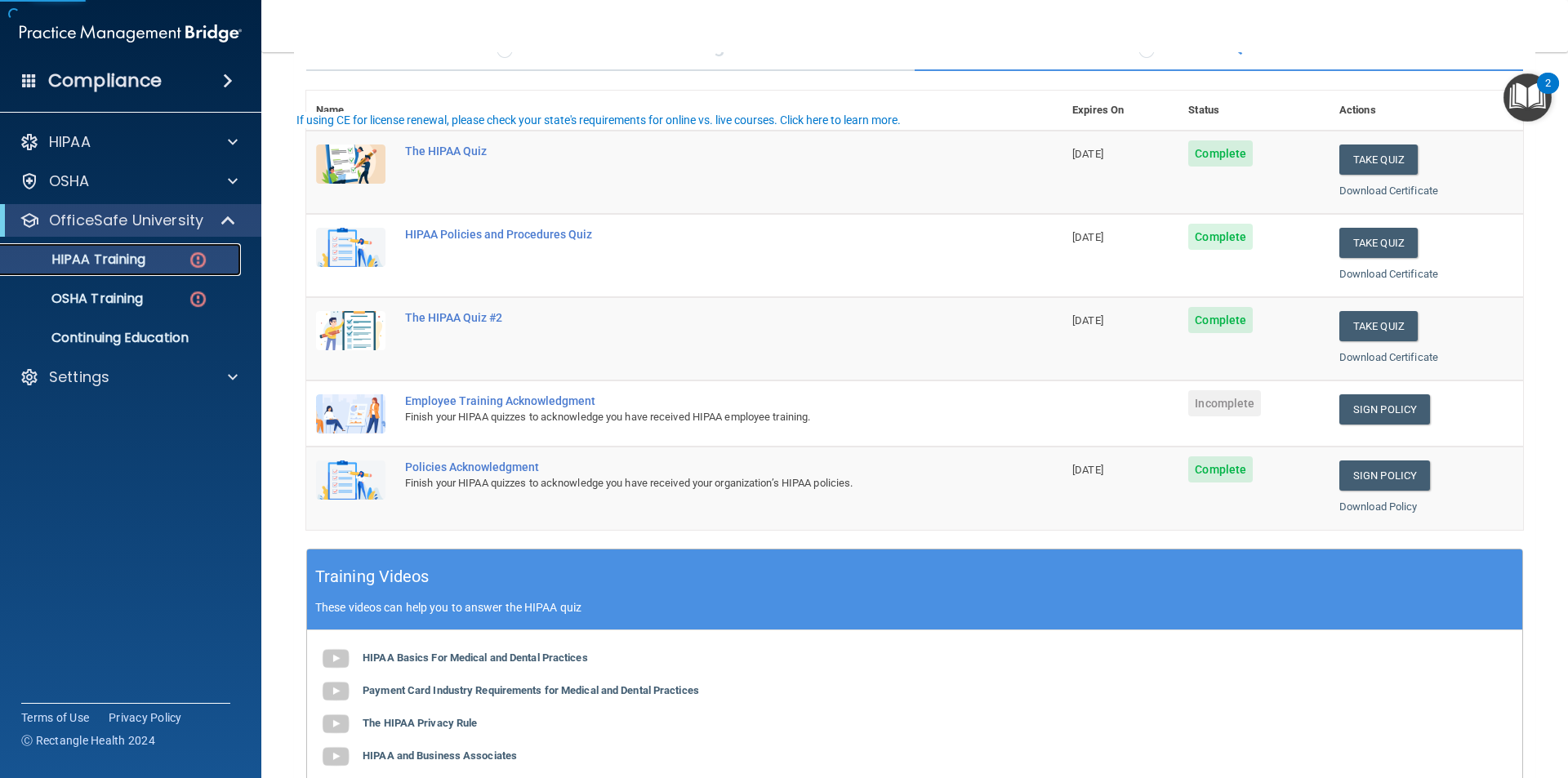
scroll to position [164, 0]
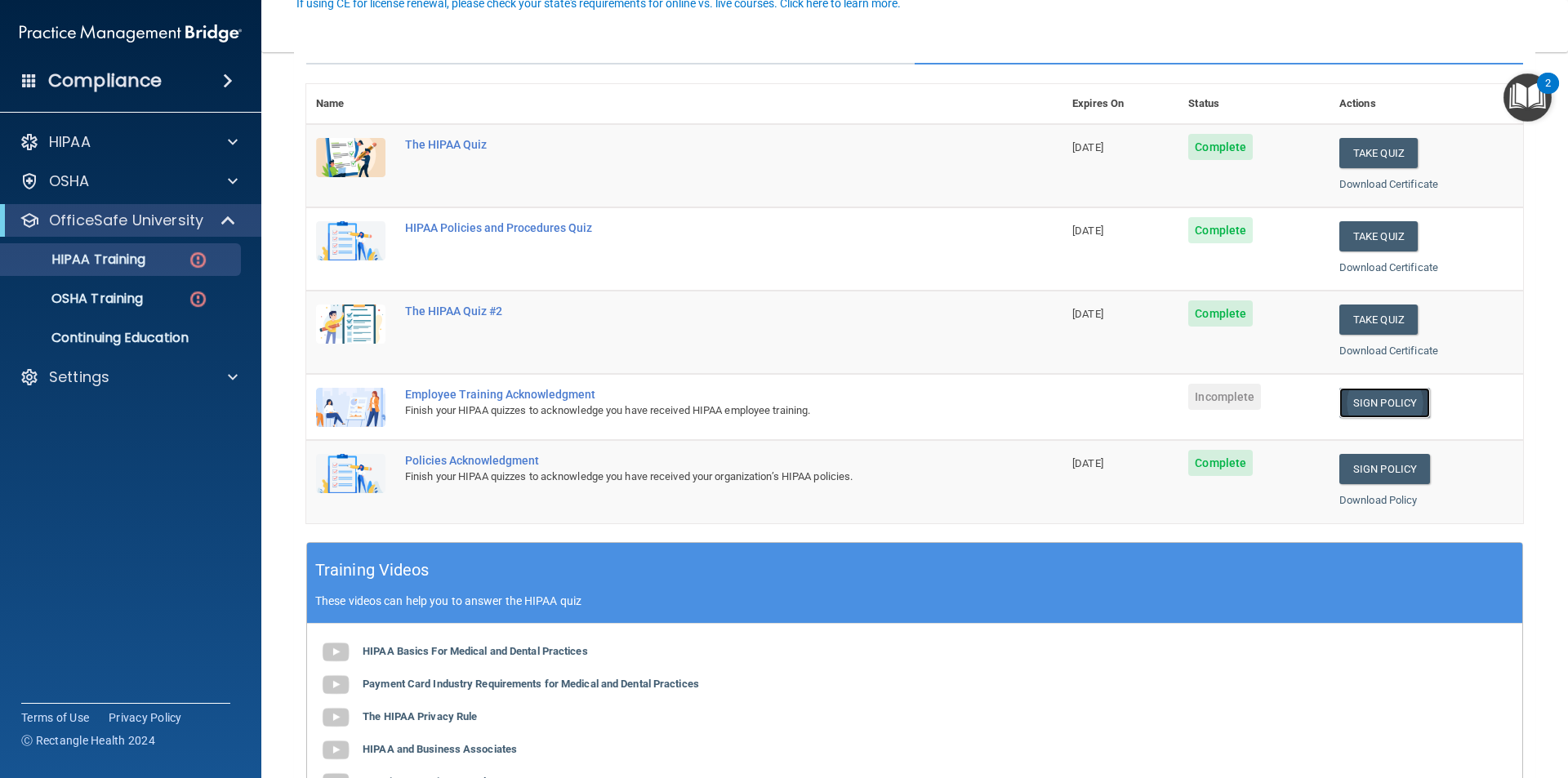
click at [1360, 398] on link "Sign Policy" at bounding box center [1385, 403] width 91 height 30
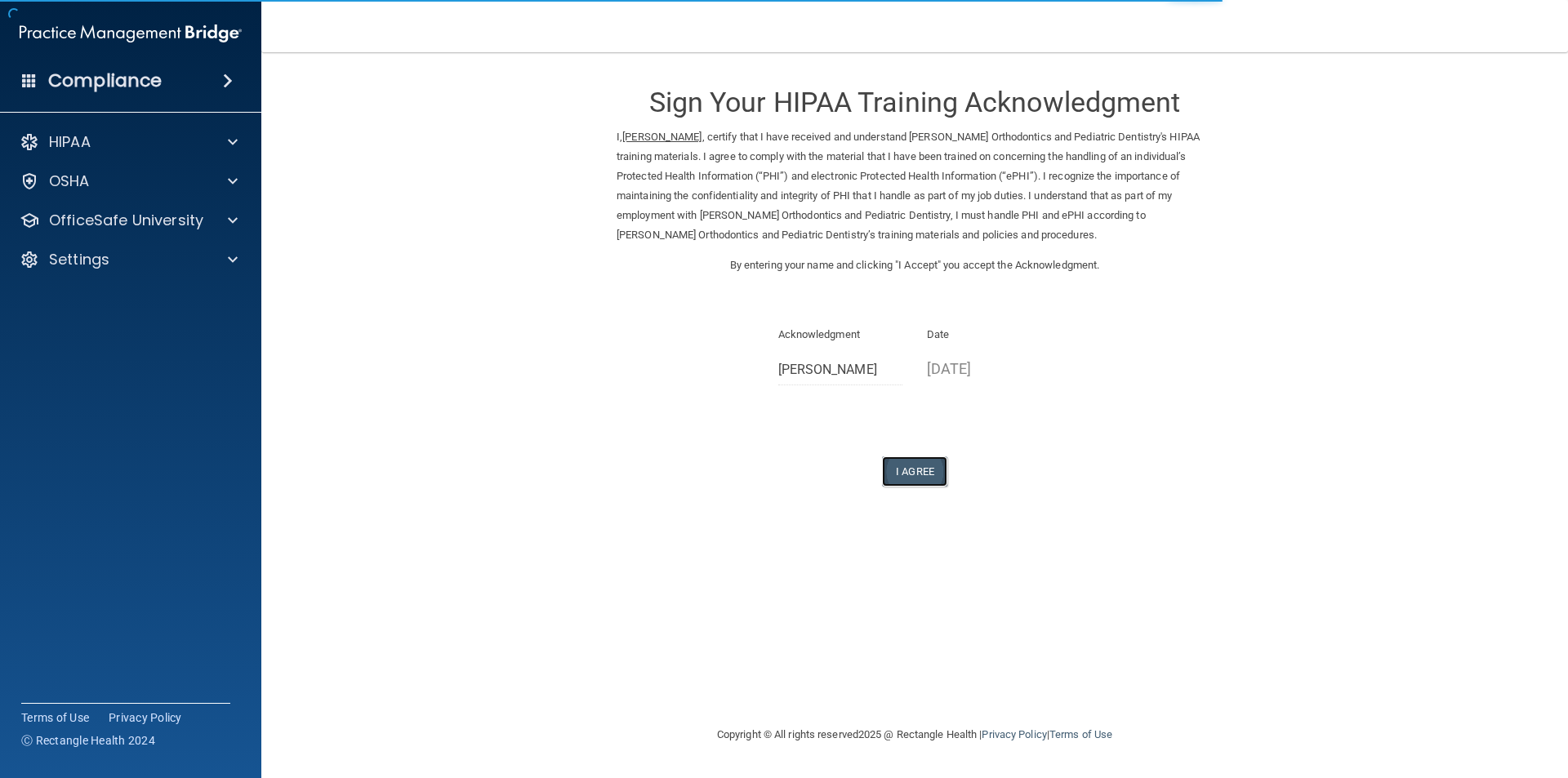
click at [923, 465] on button "I Agree" at bounding box center [915, 471] width 65 height 30
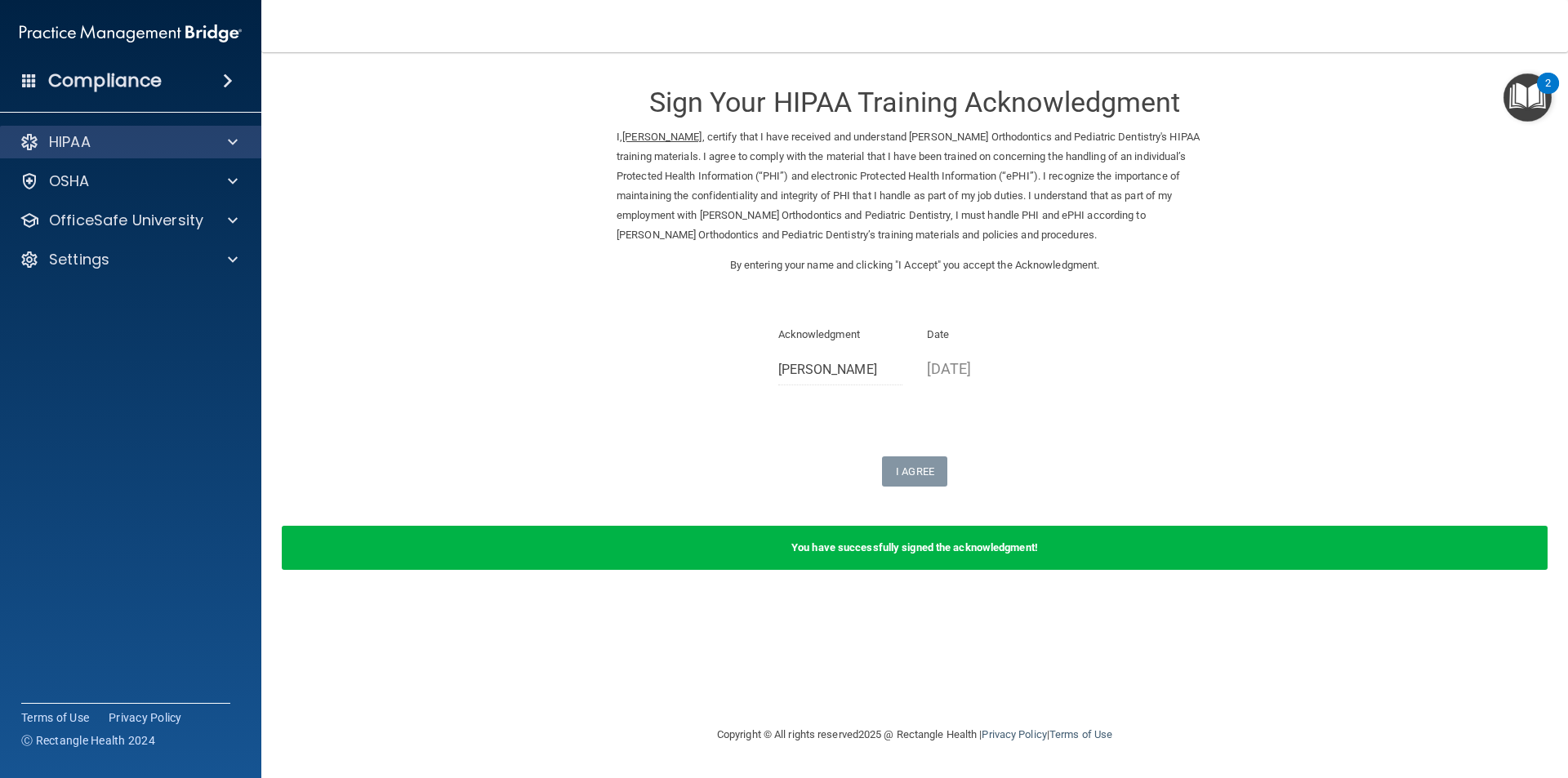
click at [168, 158] on div "HIPAA" at bounding box center [131, 142] width 262 height 33
click at [210, 138] on div at bounding box center [231, 141] width 41 height 20
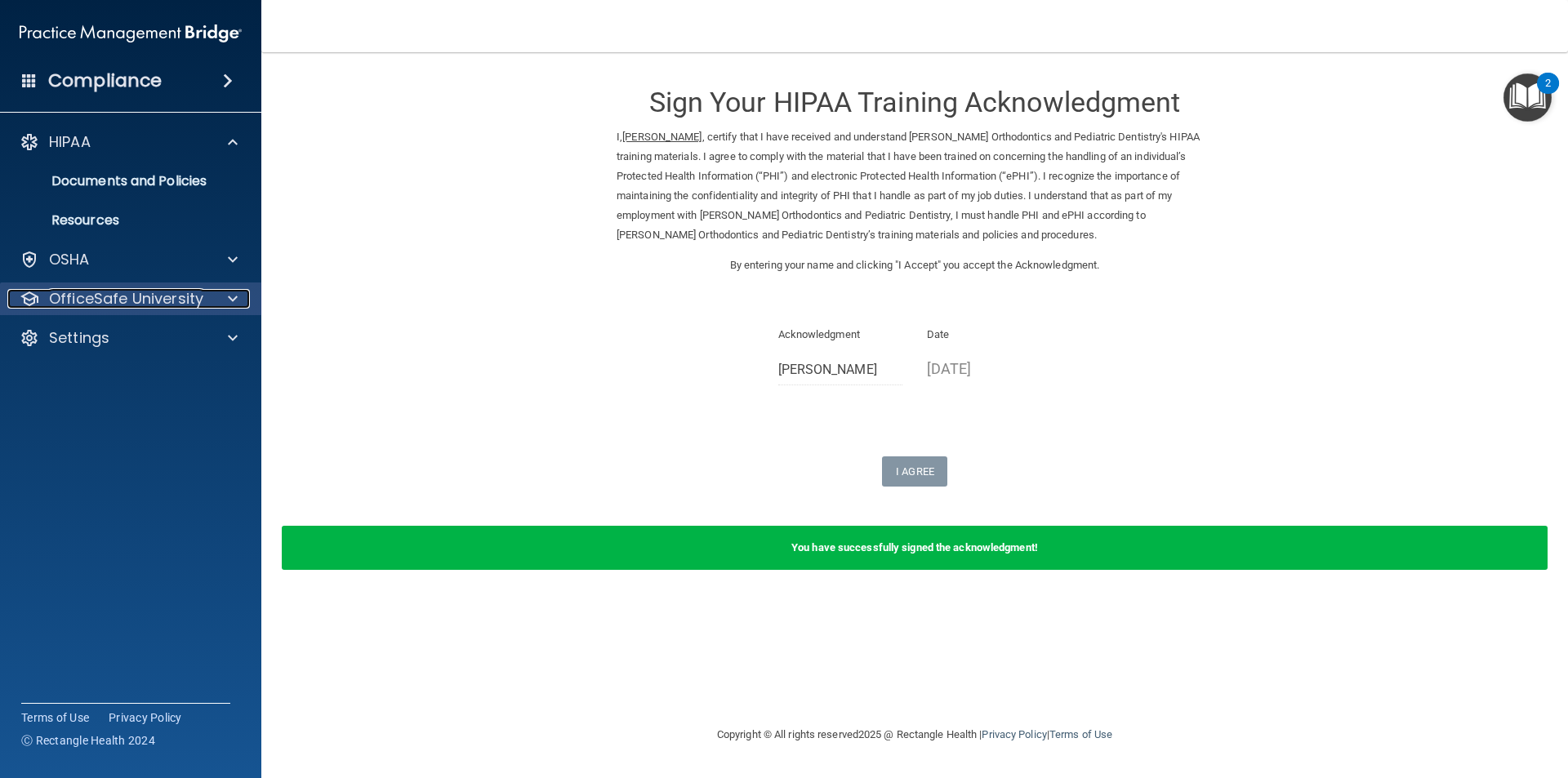
click at [173, 292] on p "OfficeSafe University" at bounding box center [126, 298] width 154 height 20
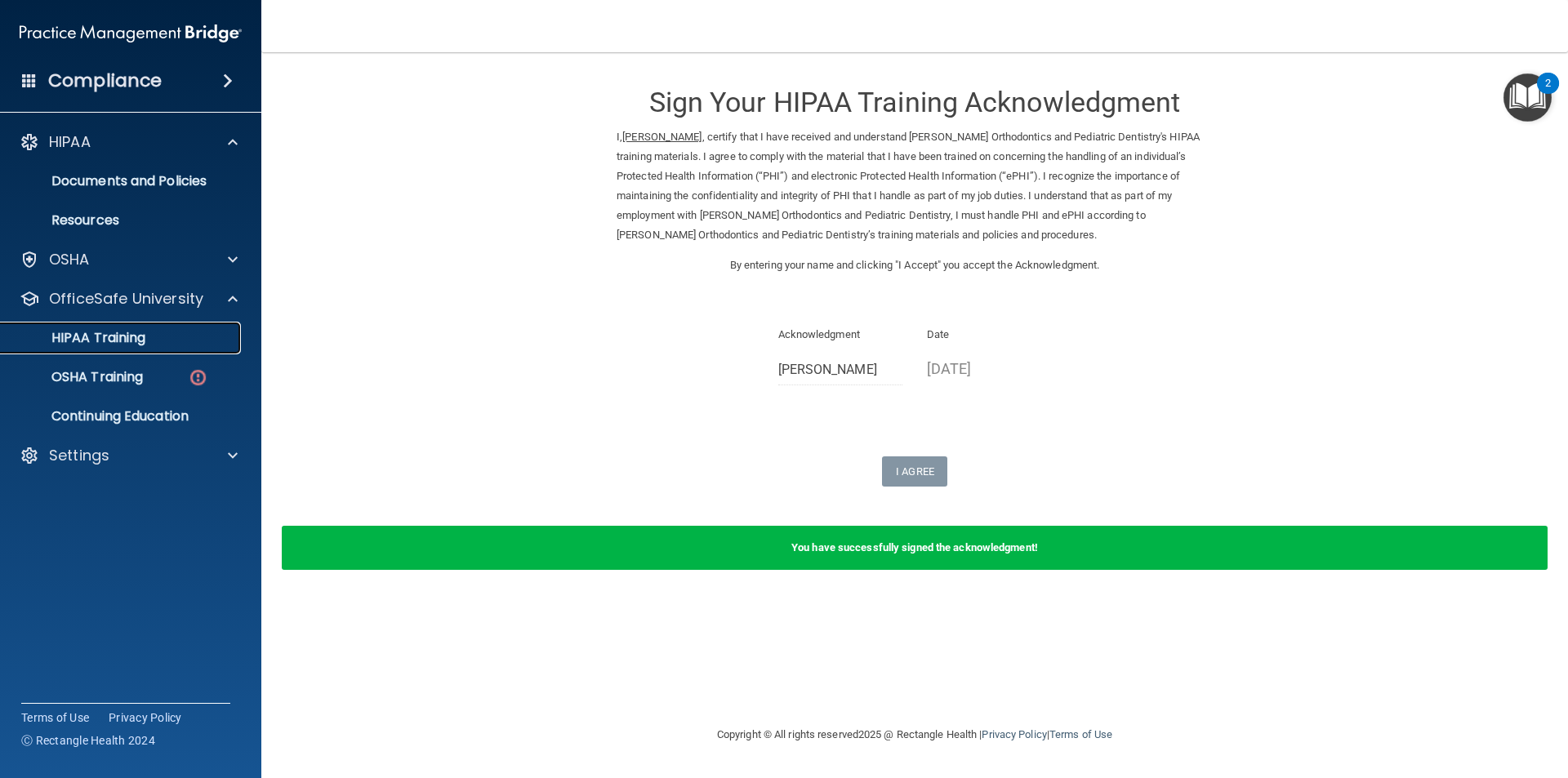
click at [187, 348] on link "HIPAA Training" at bounding box center [112, 338] width 257 height 33
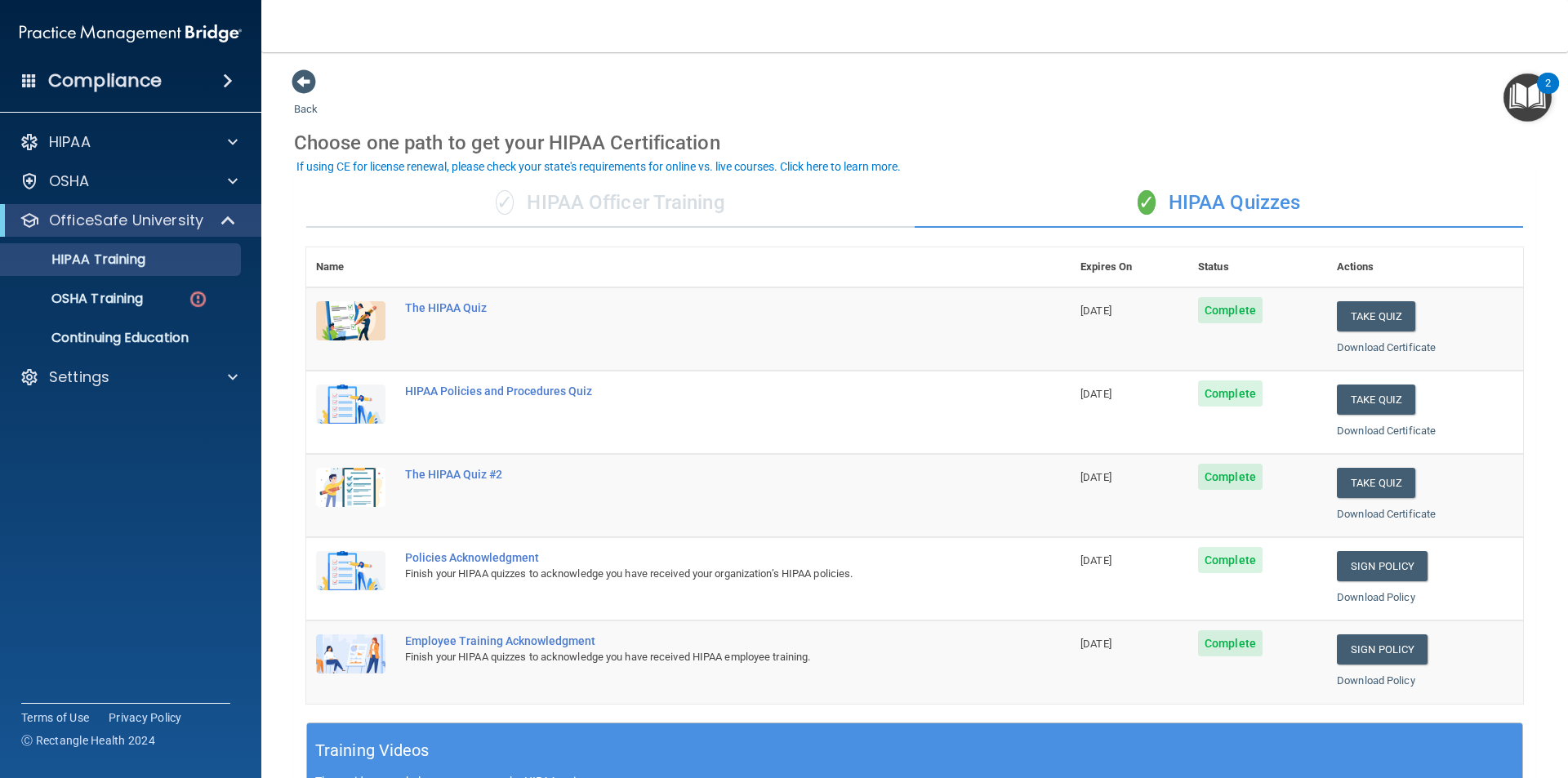
click at [685, 206] on div "✓ HIPAA Officer Training" at bounding box center [610, 203] width 609 height 49
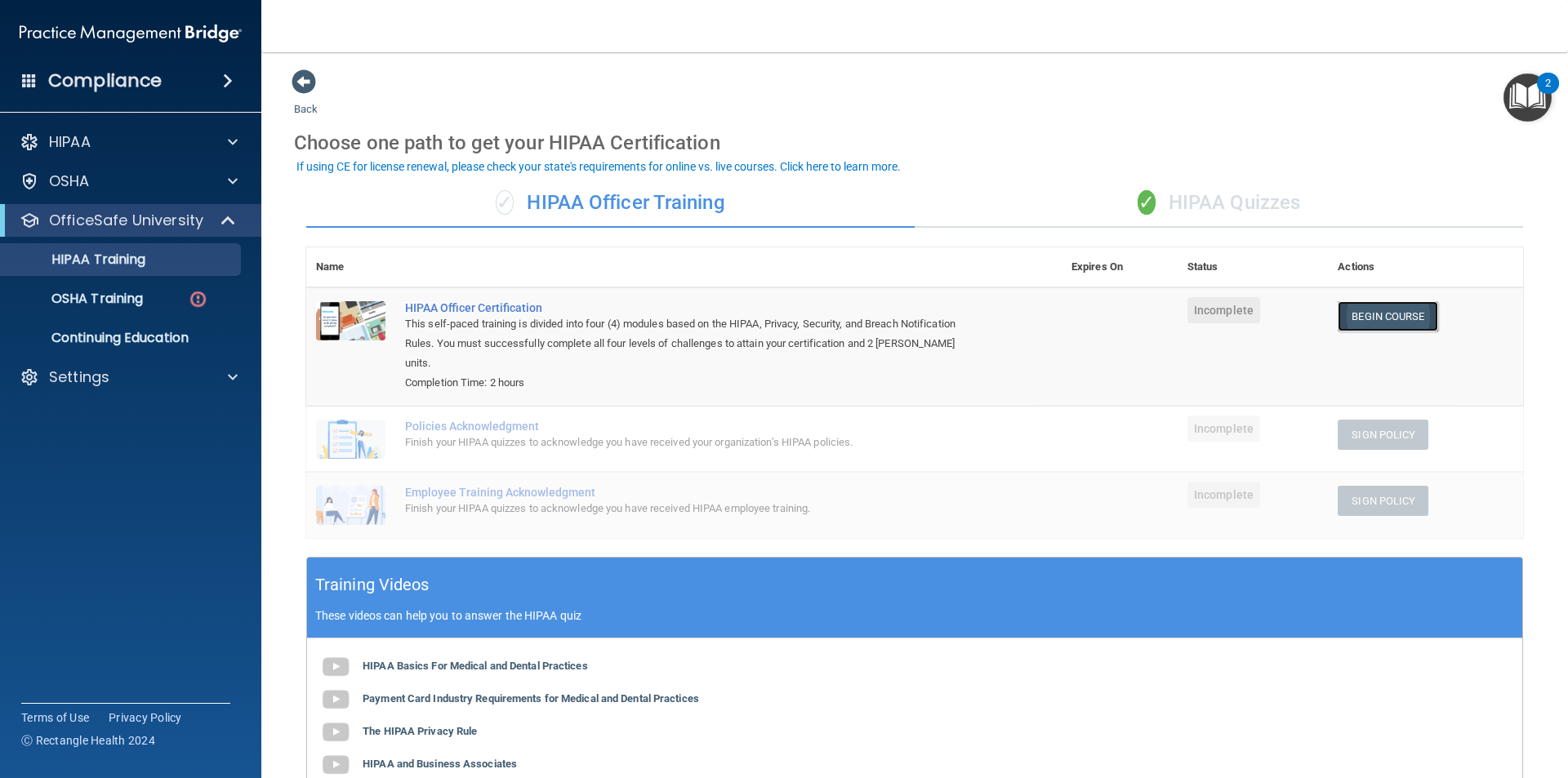
click at [1411, 317] on link "Begin Course" at bounding box center [1388, 316] width 99 height 30
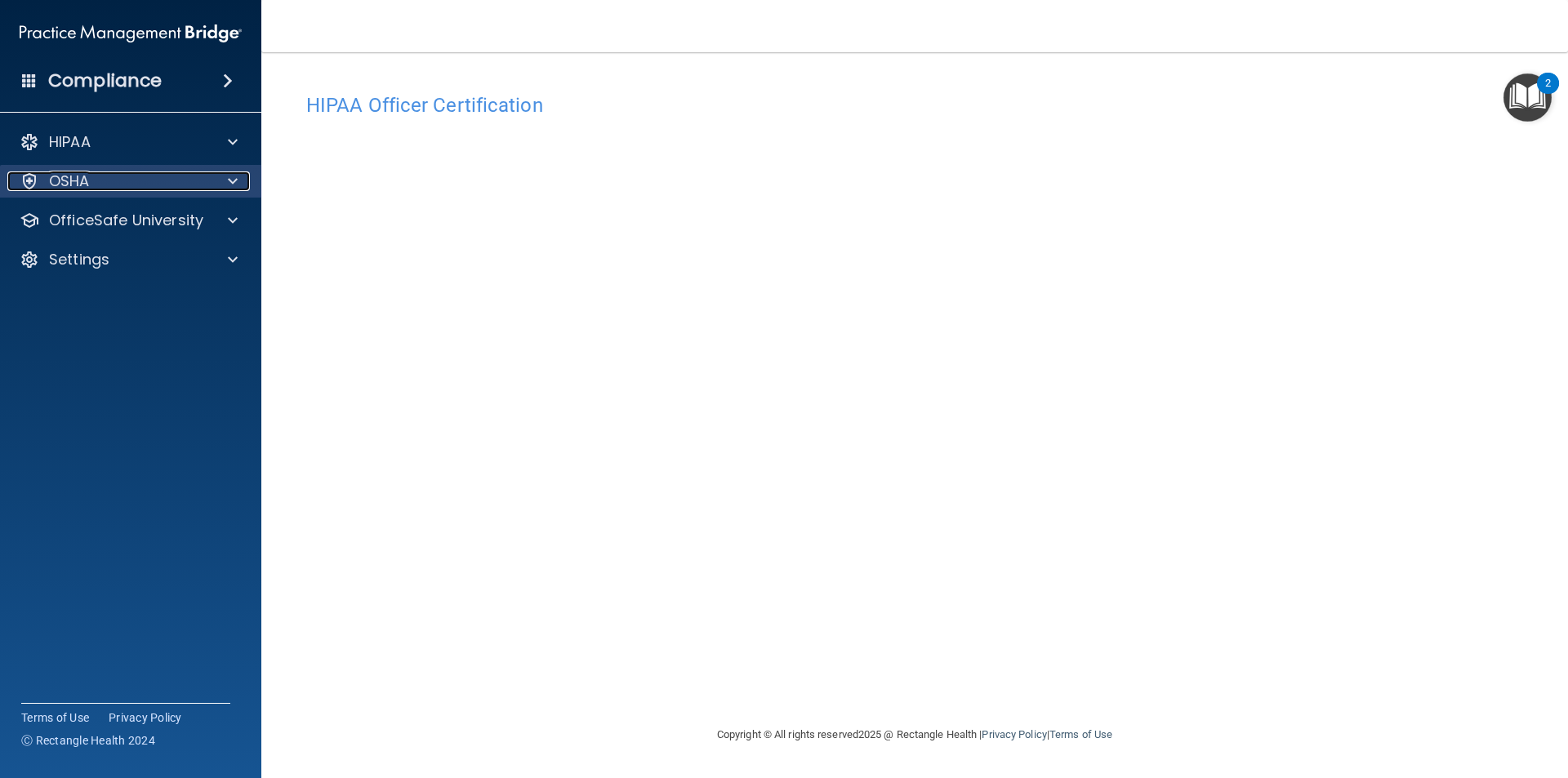
click at [188, 171] on div "OSHA" at bounding box center [109, 181] width 202 height 20
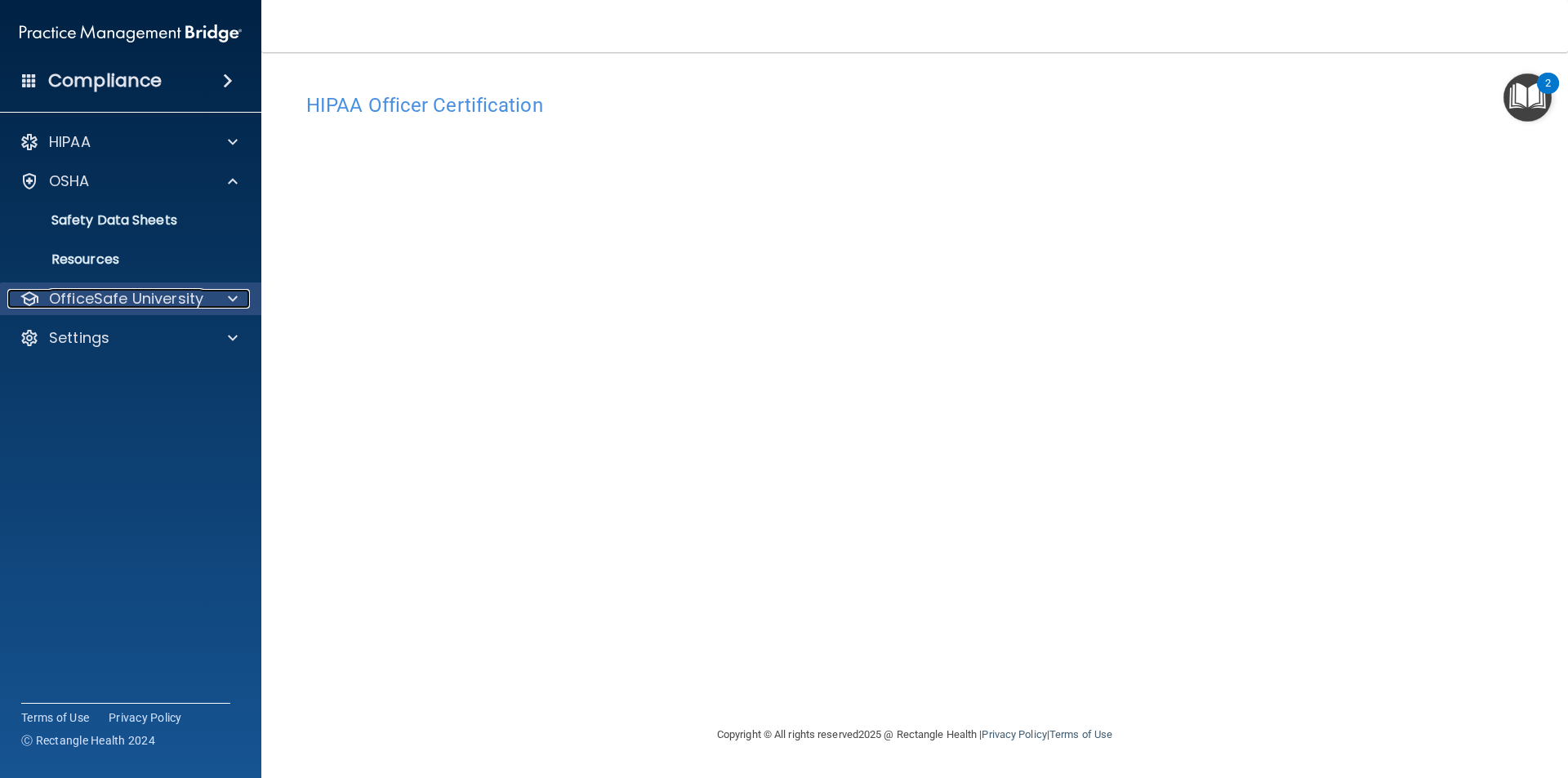
click at [93, 302] on p "OfficeSafe University" at bounding box center [126, 298] width 154 height 20
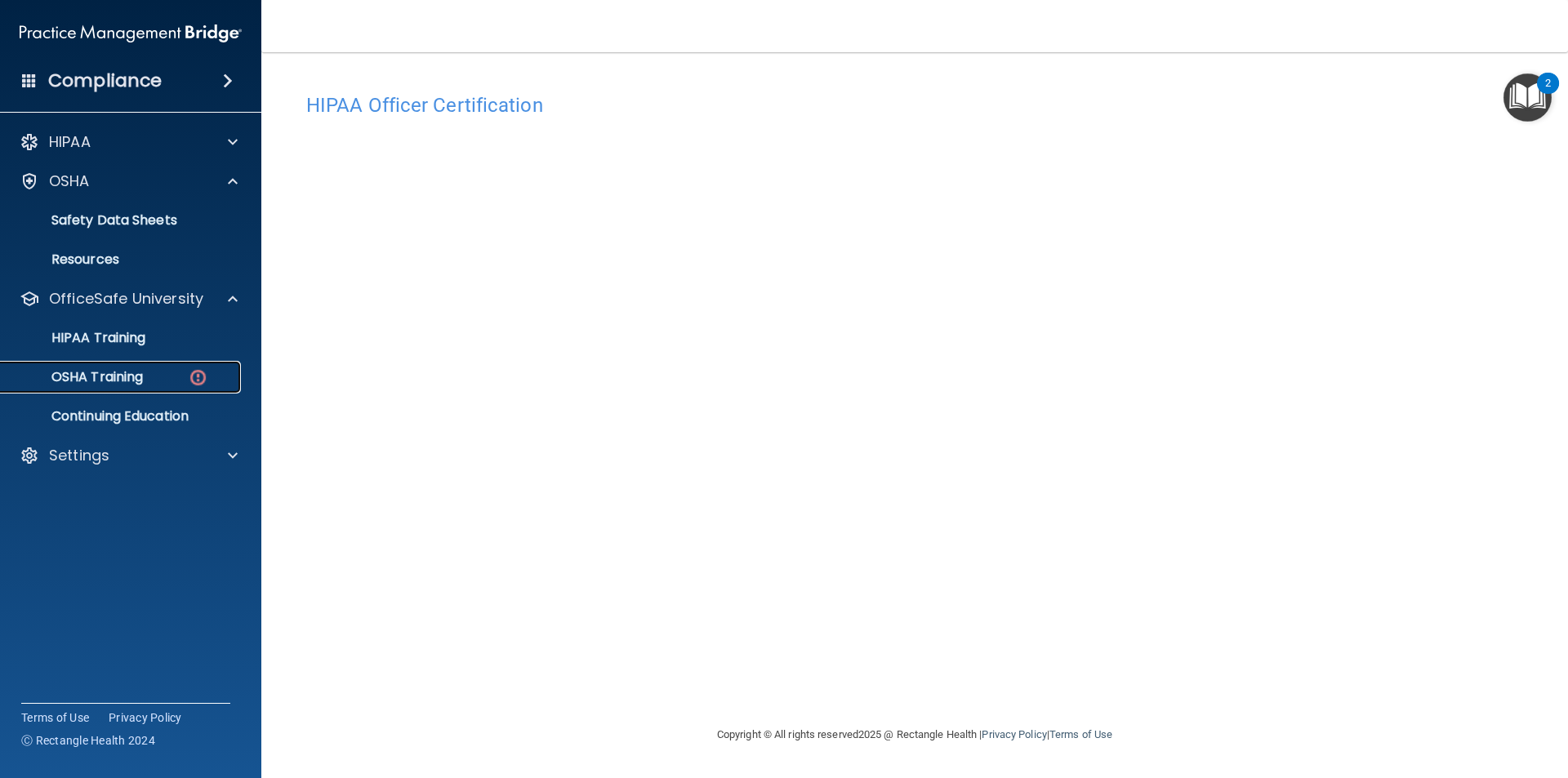
click at [92, 382] on p "OSHA Training" at bounding box center [76, 377] width 132 height 16
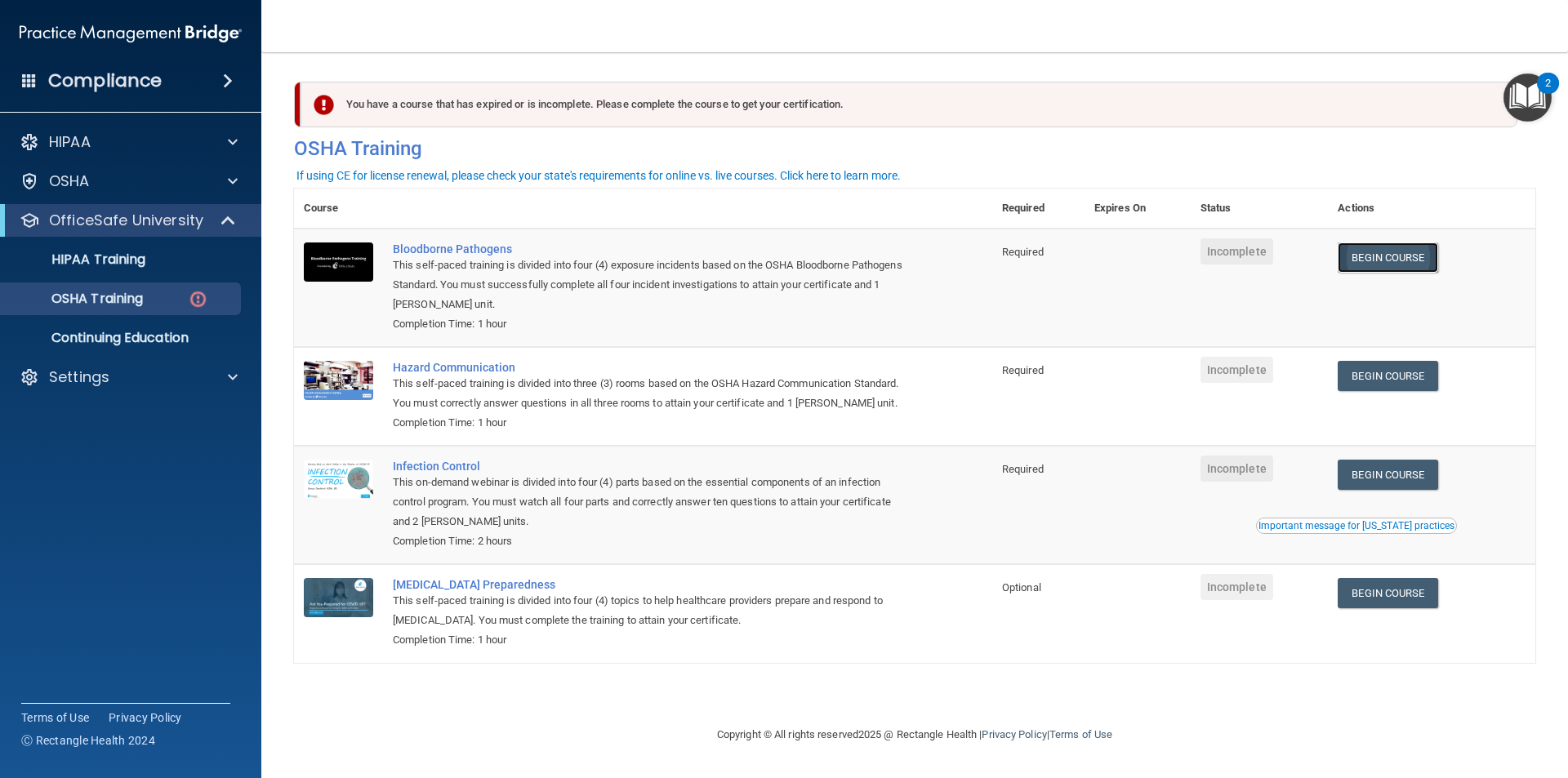
click at [1408, 256] on link "Begin Course" at bounding box center [1388, 257] width 99 height 30
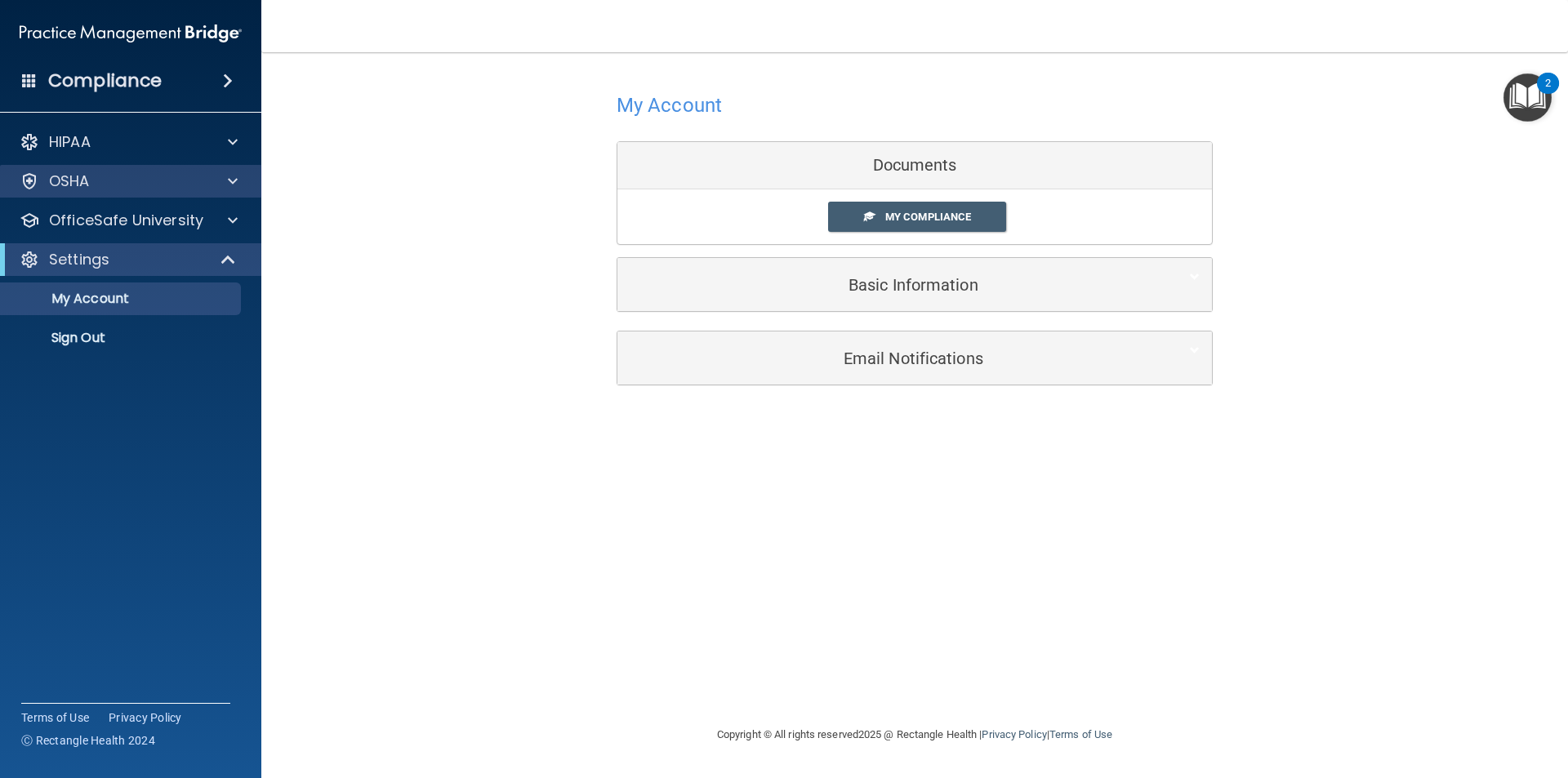
click at [181, 165] on div "OSHA" at bounding box center [131, 181] width 262 height 33
click at [181, 168] on div "OSHA" at bounding box center [131, 181] width 262 height 33
click at [191, 170] on div "OSHA" at bounding box center [131, 181] width 262 height 33
click at [967, 228] on link "My Compliance" at bounding box center [917, 216] width 179 height 30
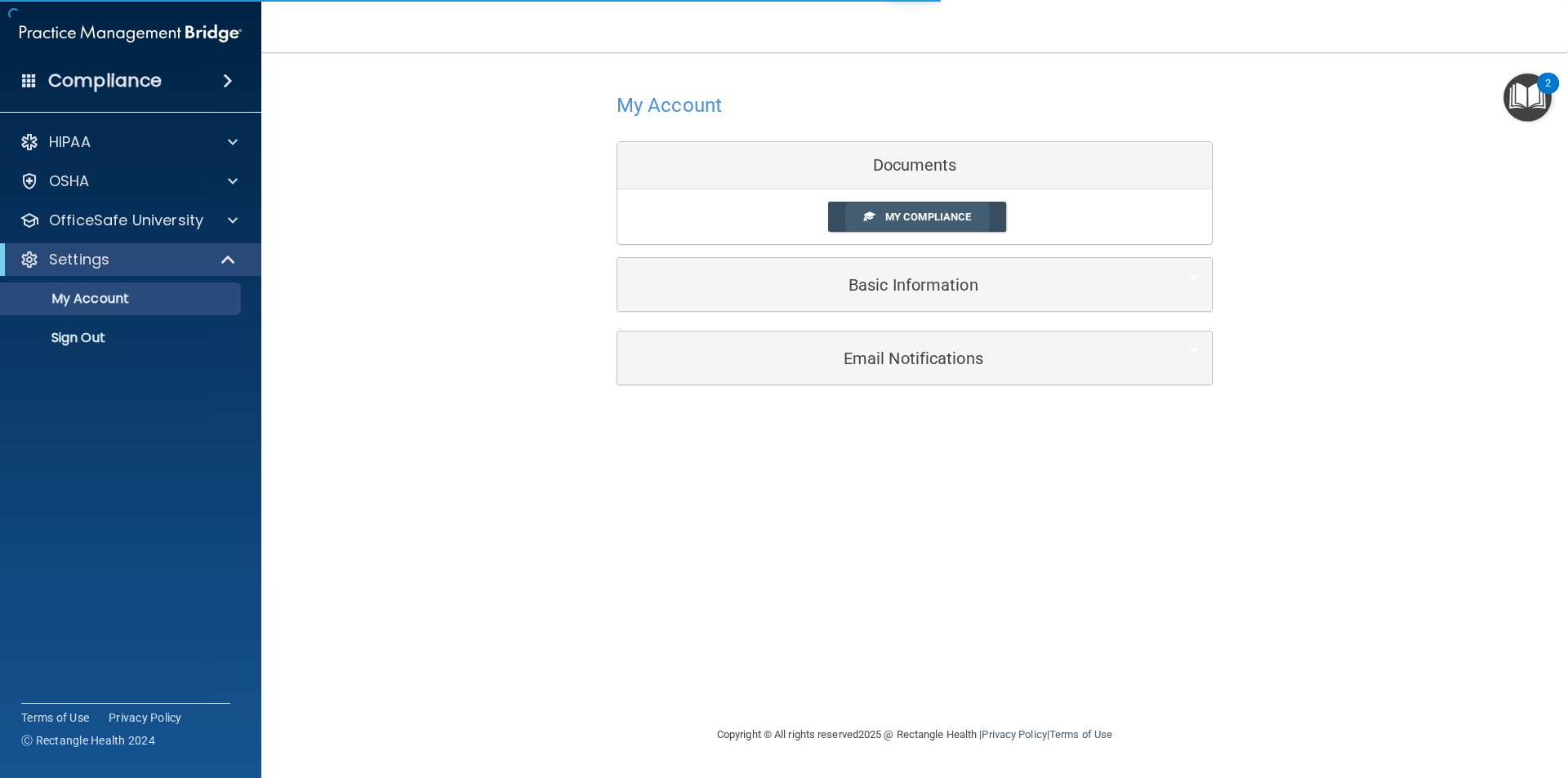
click at [988, 222] on link "My Compliance" at bounding box center [917, 216] width 179 height 30
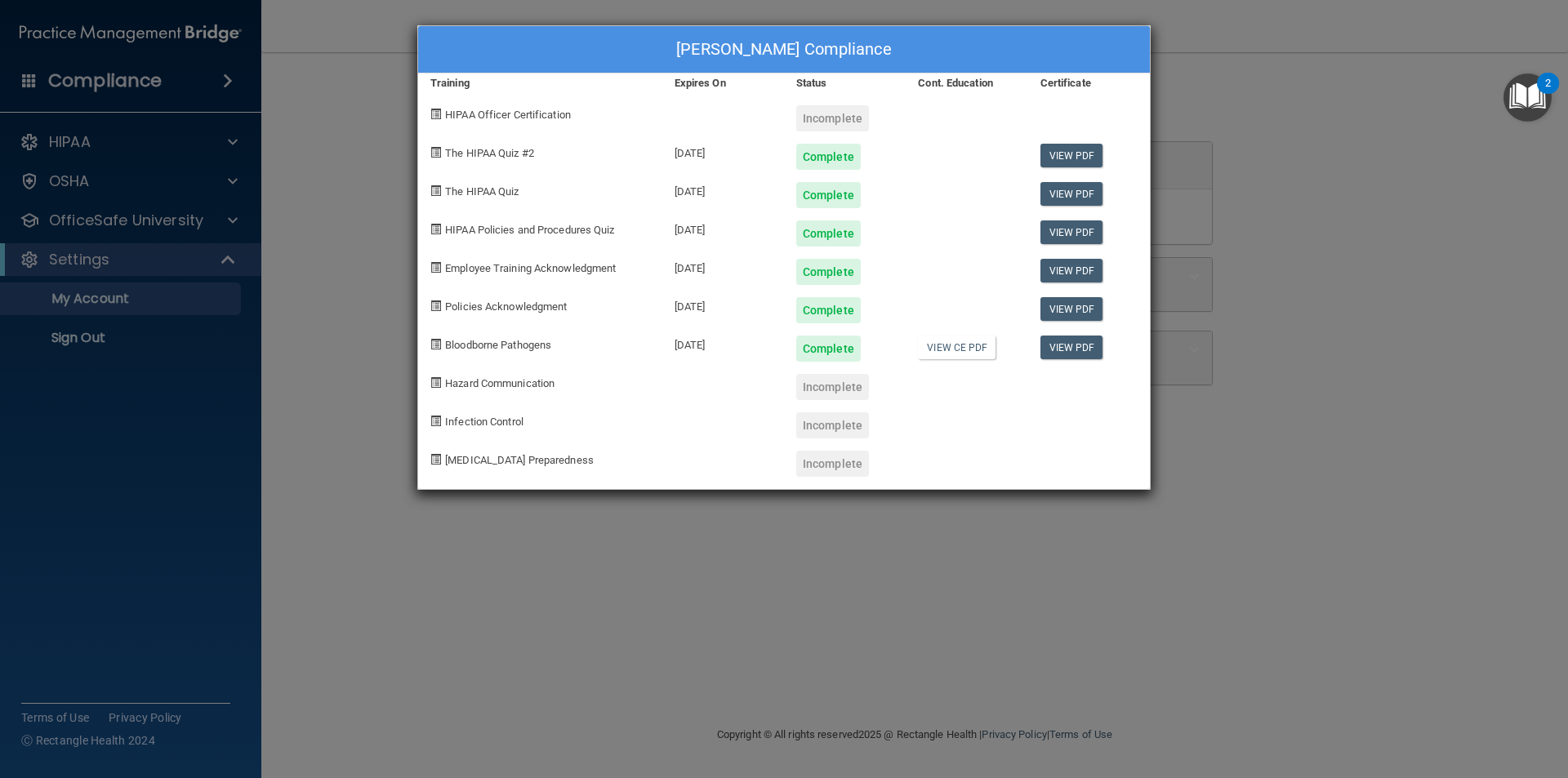
click at [1352, 189] on div "Estefany Ornelas's Compliance Training Expires On Status Cont. Education Certif…" at bounding box center [784, 389] width 1568 height 778
click at [1156, 298] on div "Estefany Ornelas's Compliance Training Expires On Status Cont. Education Certif…" at bounding box center [784, 389] width 1568 height 778
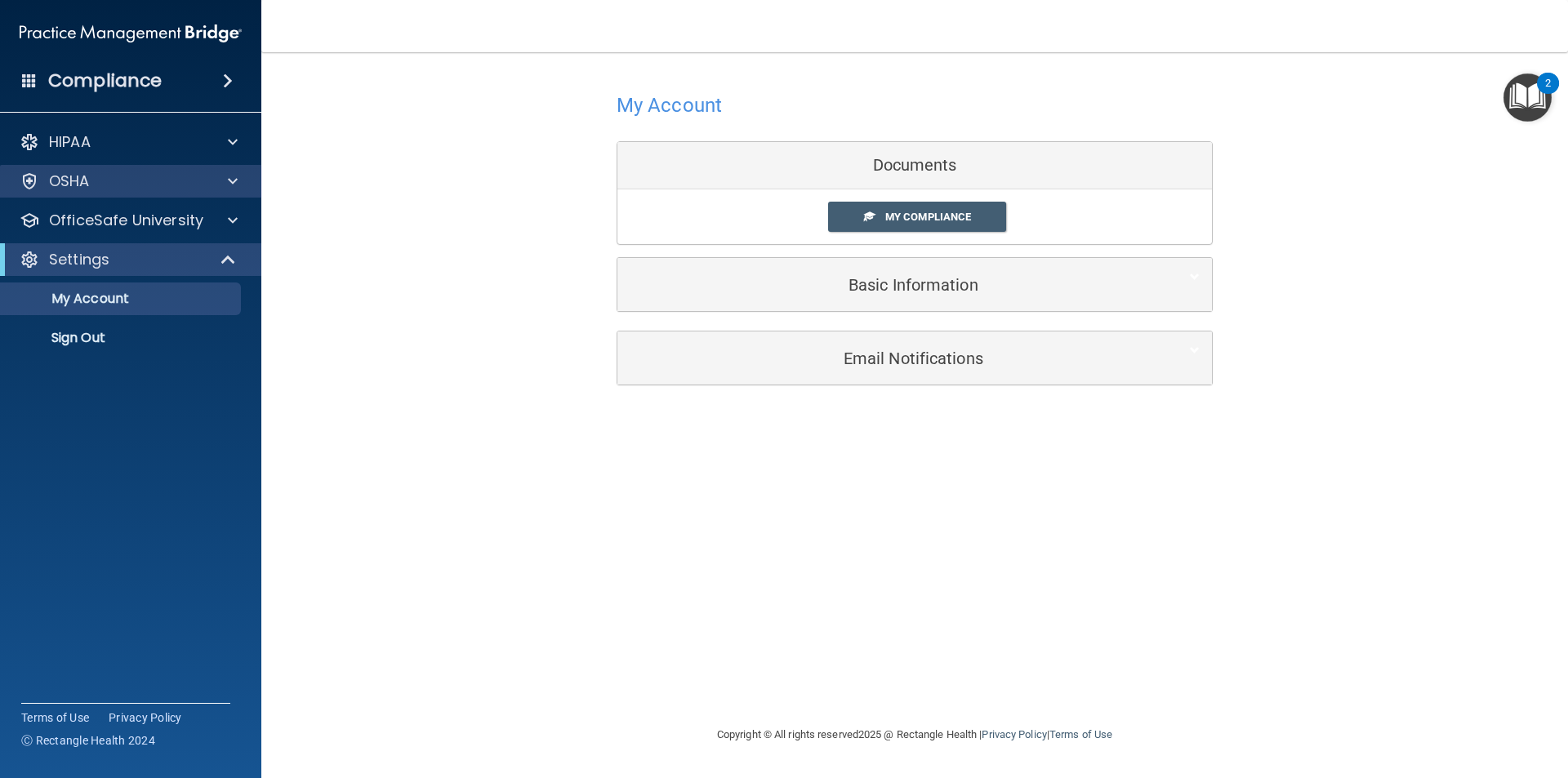
click at [183, 167] on div "OSHA" at bounding box center [131, 181] width 262 height 33
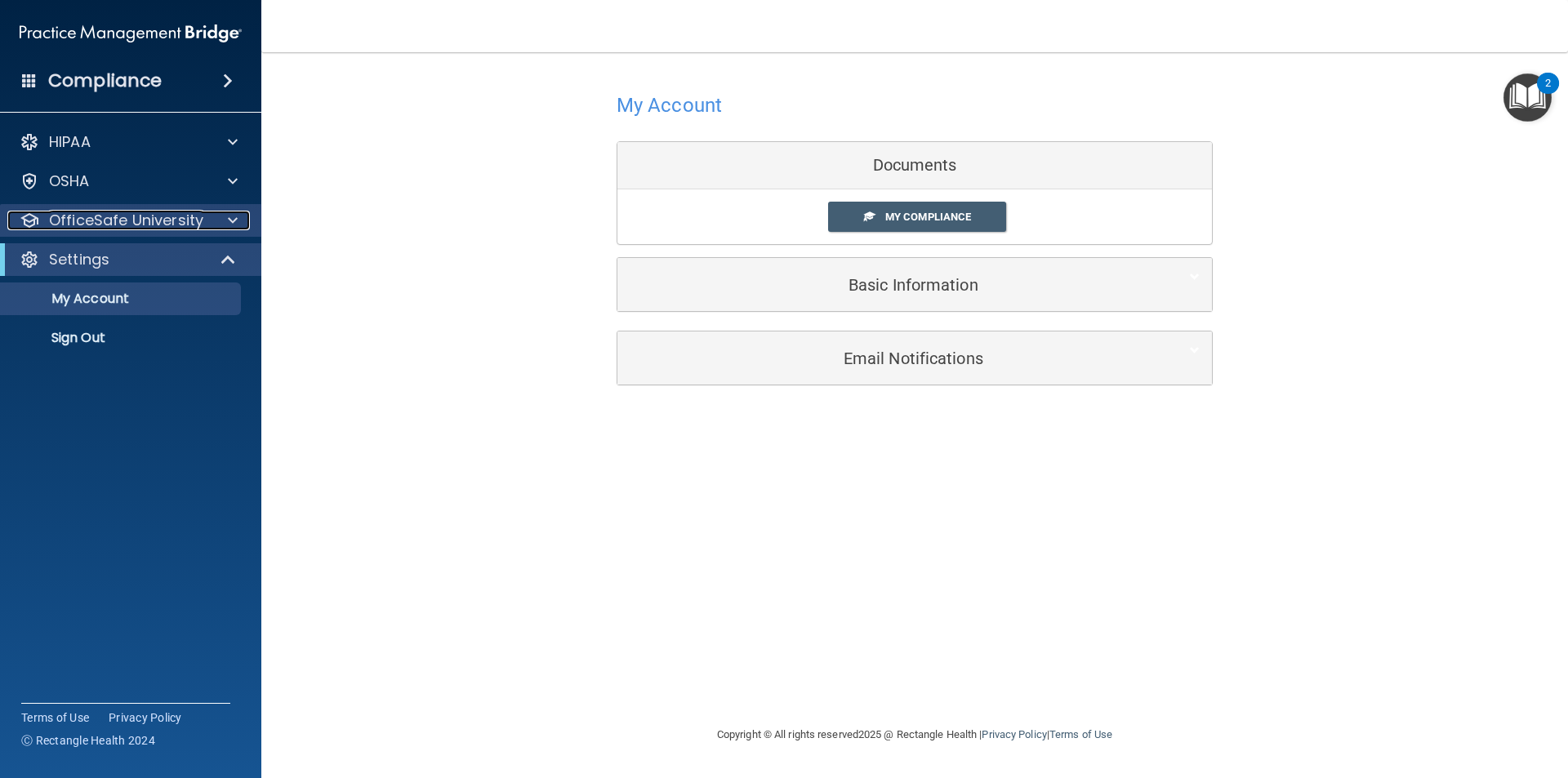
click at [201, 221] on div "OfficeSafe University" at bounding box center [109, 220] width 202 height 20
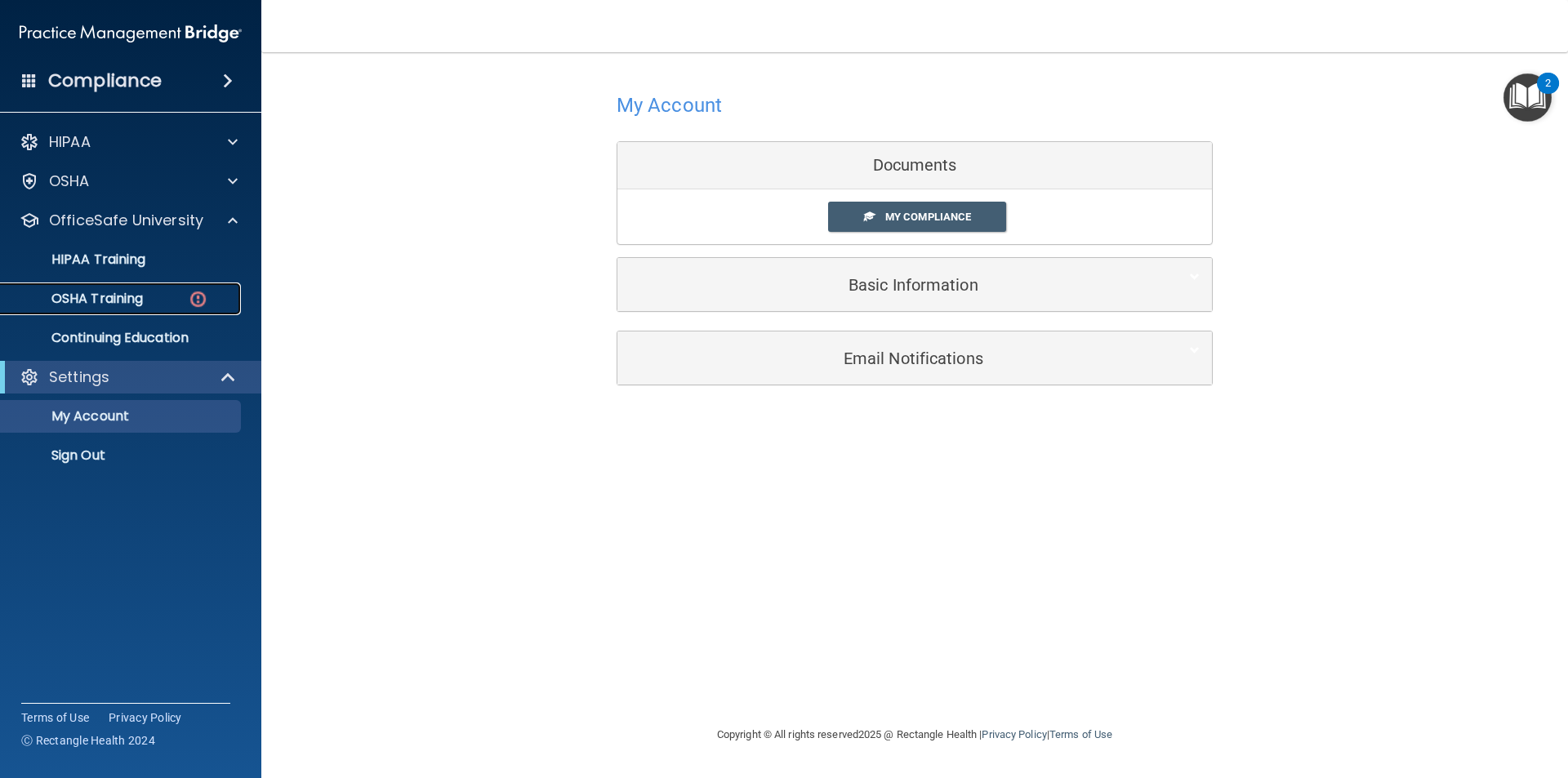
click at [208, 303] on div "OSHA Training" at bounding box center [122, 298] width 223 height 16
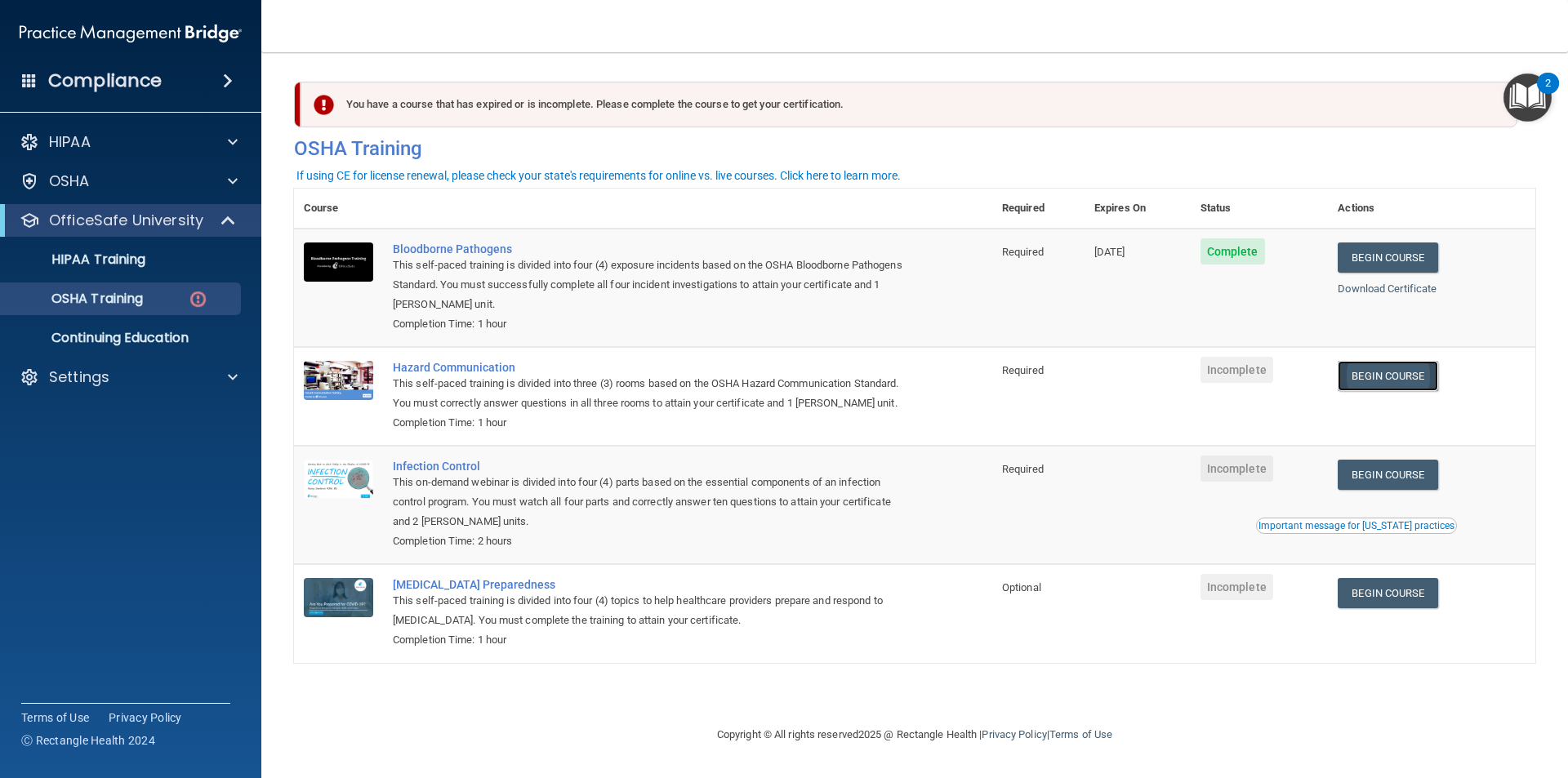
click at [1384, 387] on link "Begin Course" at bounding box center [1388, 375] width 99 height 30
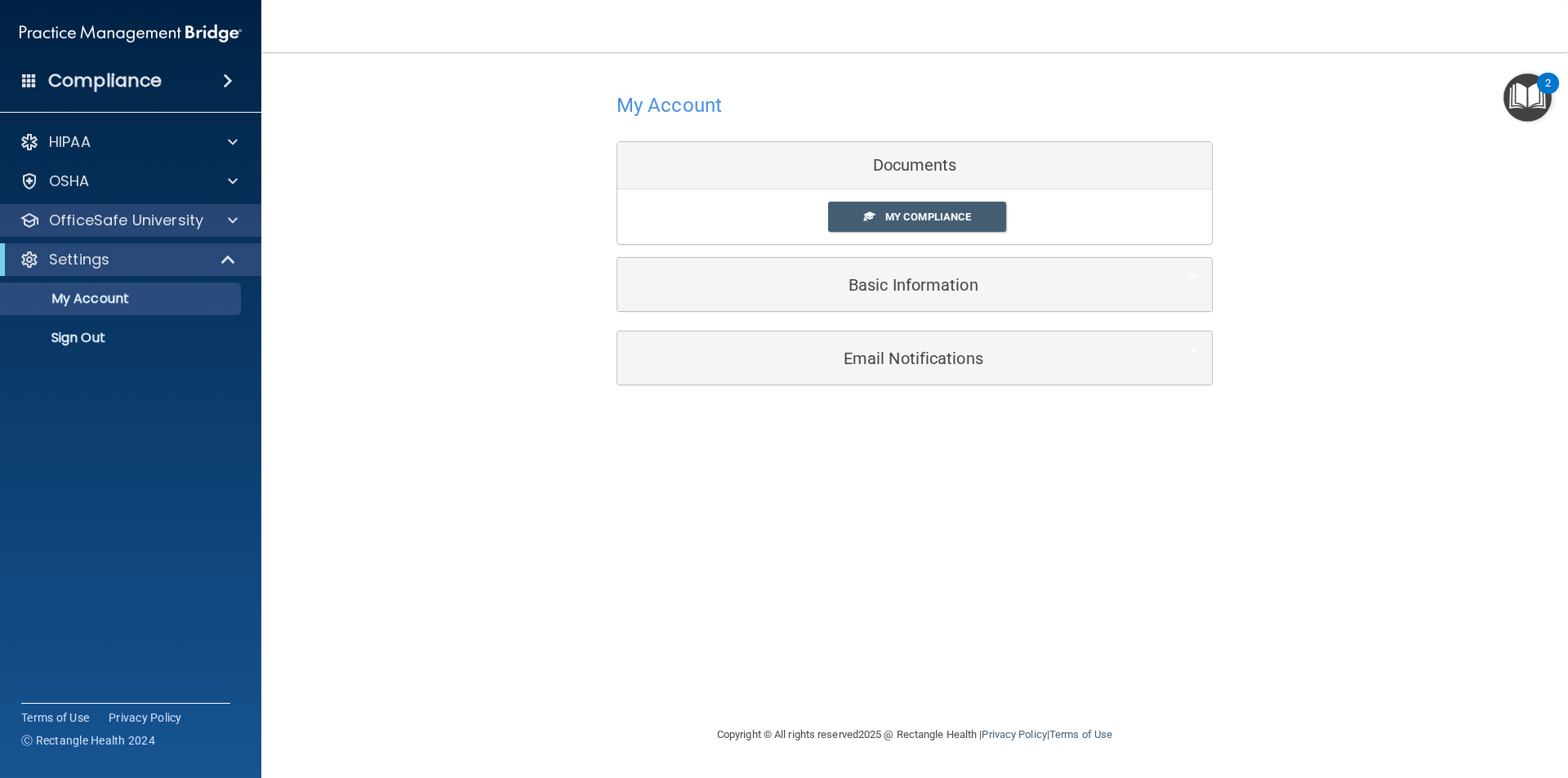
click at [219, 230] on div "OfficeSafe University" at bounding box center [131, 220] width 262 height 33
click at [177, 224] on p "OfficeSafe University" at bounding box center [126, 220] width 154 height 20
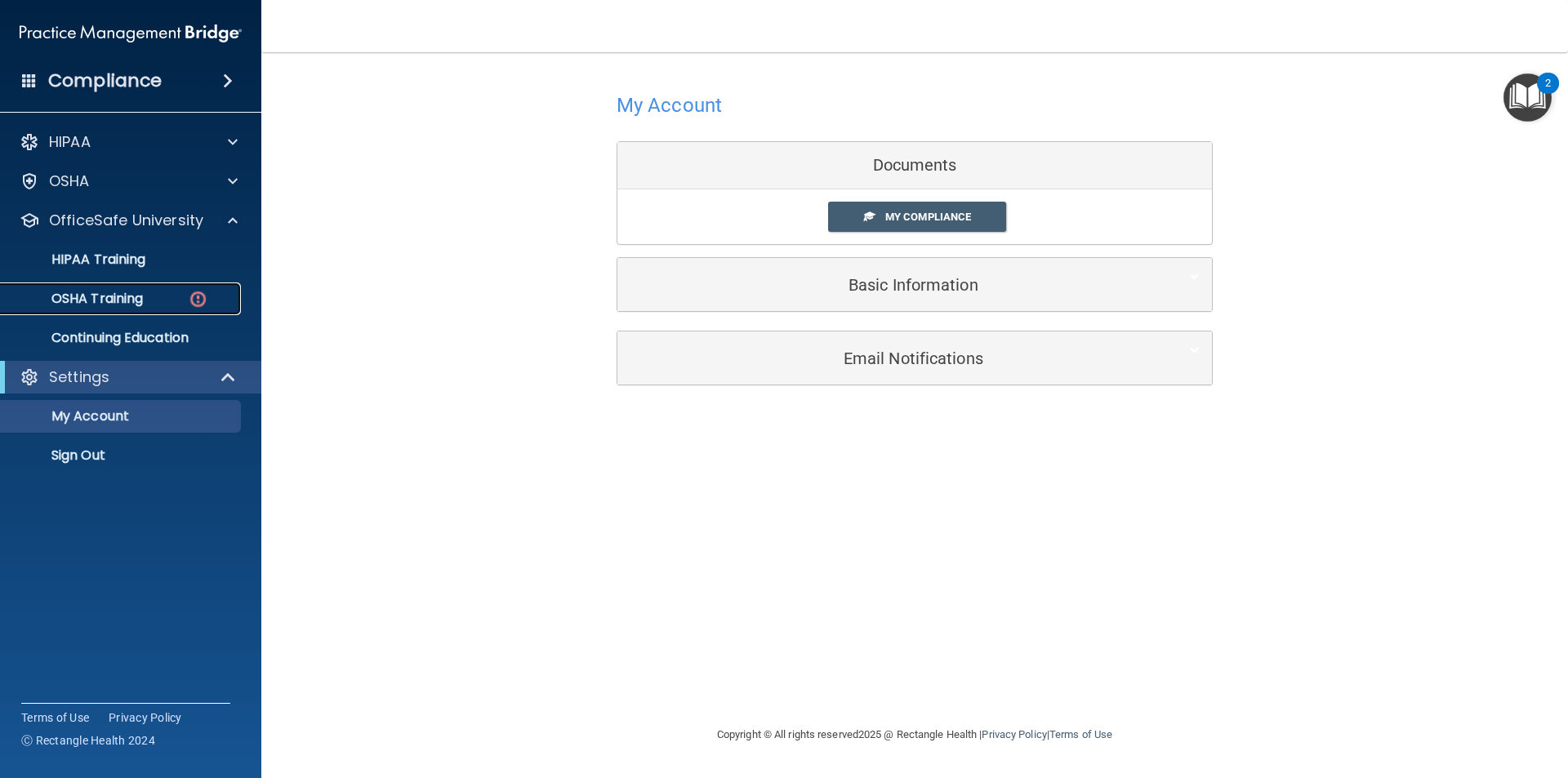
click at [157, 300] on div "OSHA Training" at bounding box center [122, 298] width 223 height 16
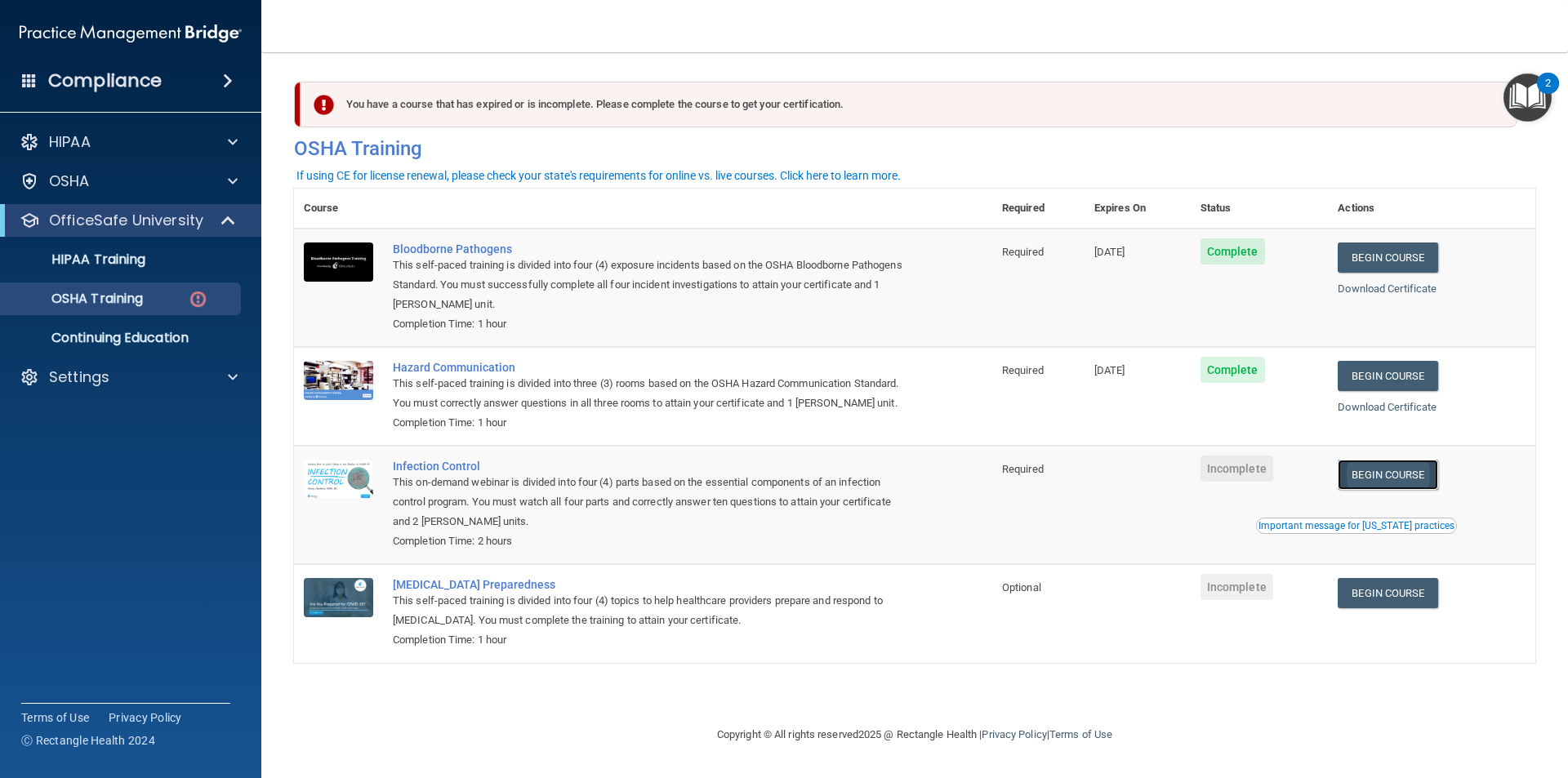
click at [1418, 480] on link "Begin Course" at bounding box center [1388, 474] width 99 height 30
click at [1350, 529] on div "Important message for California practices" at bounding box center [1356, 525] width 196 height 9
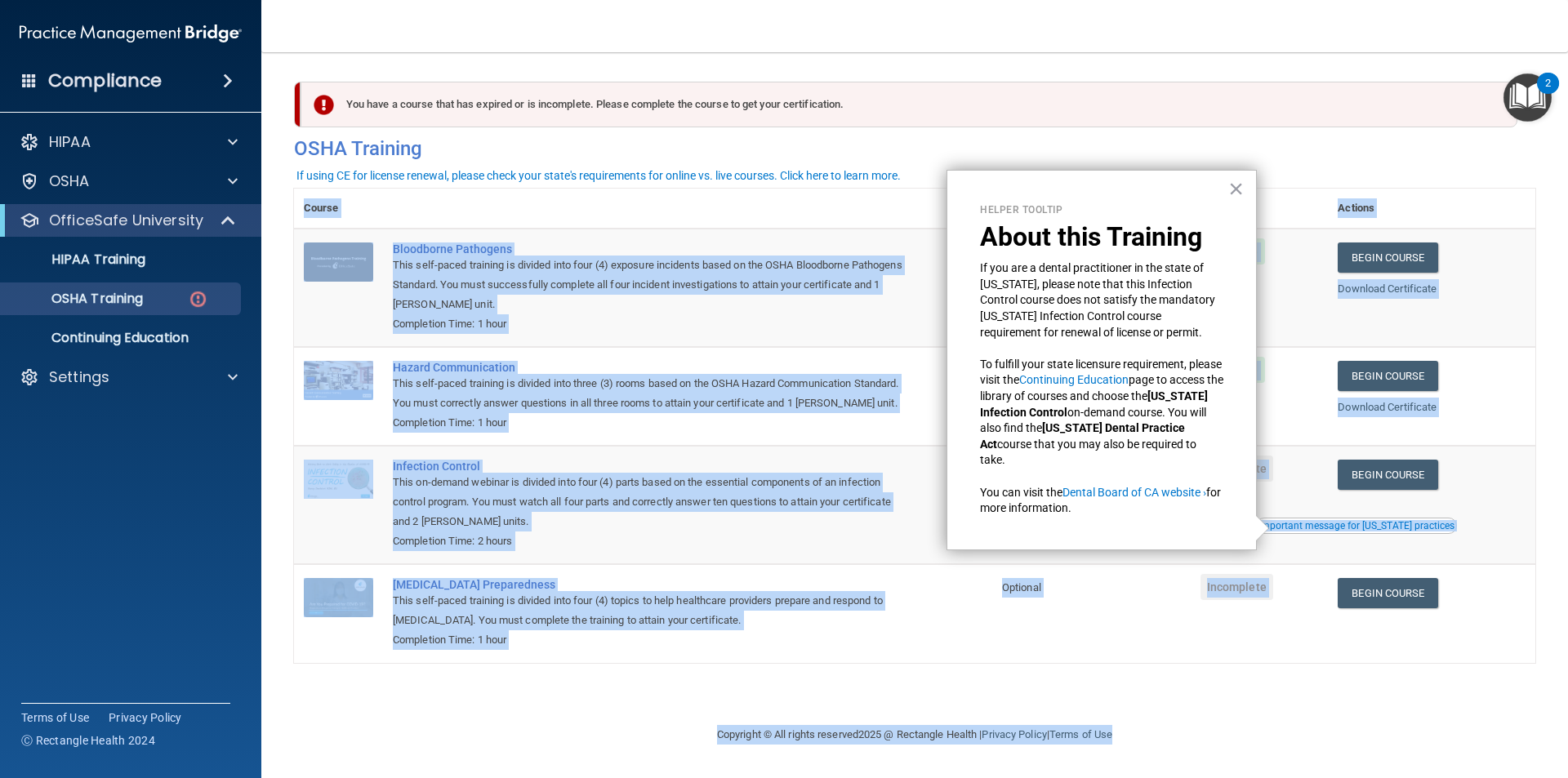
click at [1227, 711] on main "You have a course that has expired or is incomplete. Please complete the course…" at bounding box center [915, 415] width 1307 height 726
click at [1242, 177] on button "×" at bounding box center [1236, 189] width 15 height 26
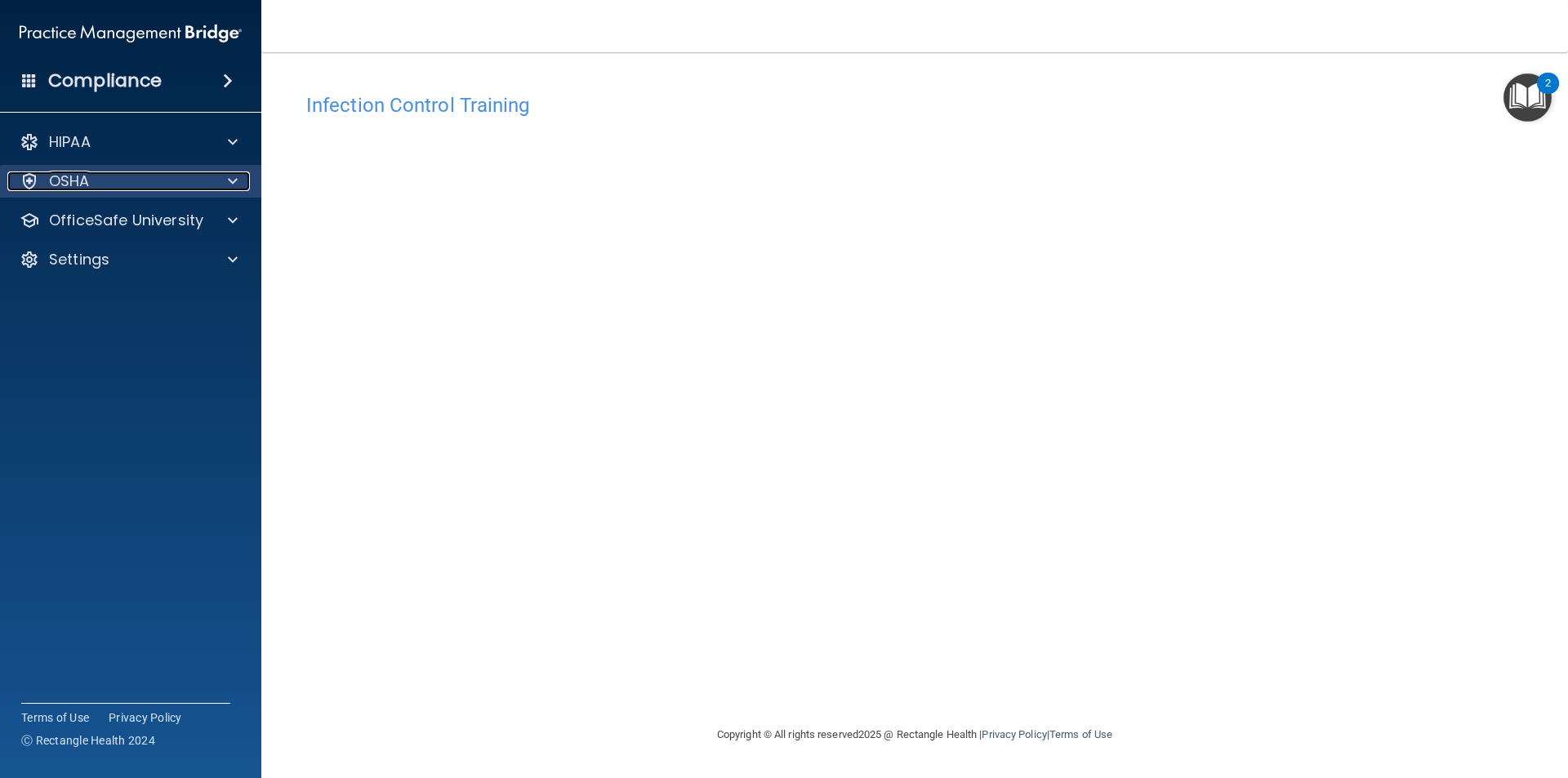
click at [172, 190] on div "OSHA" at bounding box center [109, 181] width 202 height 20
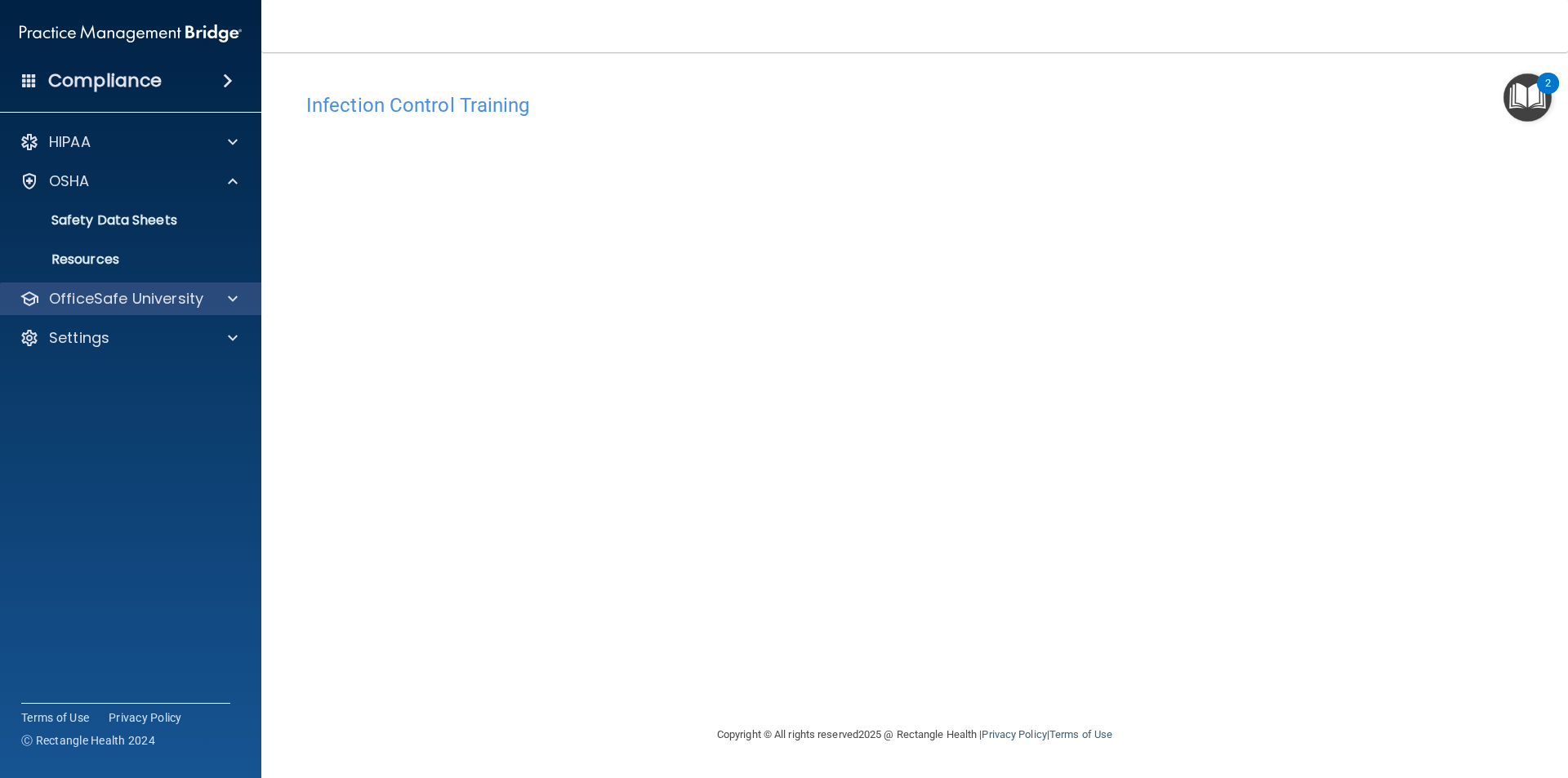
click at [165, 284] on div "OfficeSafe University" at bounding box center [131, 299] width 262 height 33
click at [190, 306] on p "OfficeSafe University" at bounding box center [126, 298] width 154 height 20
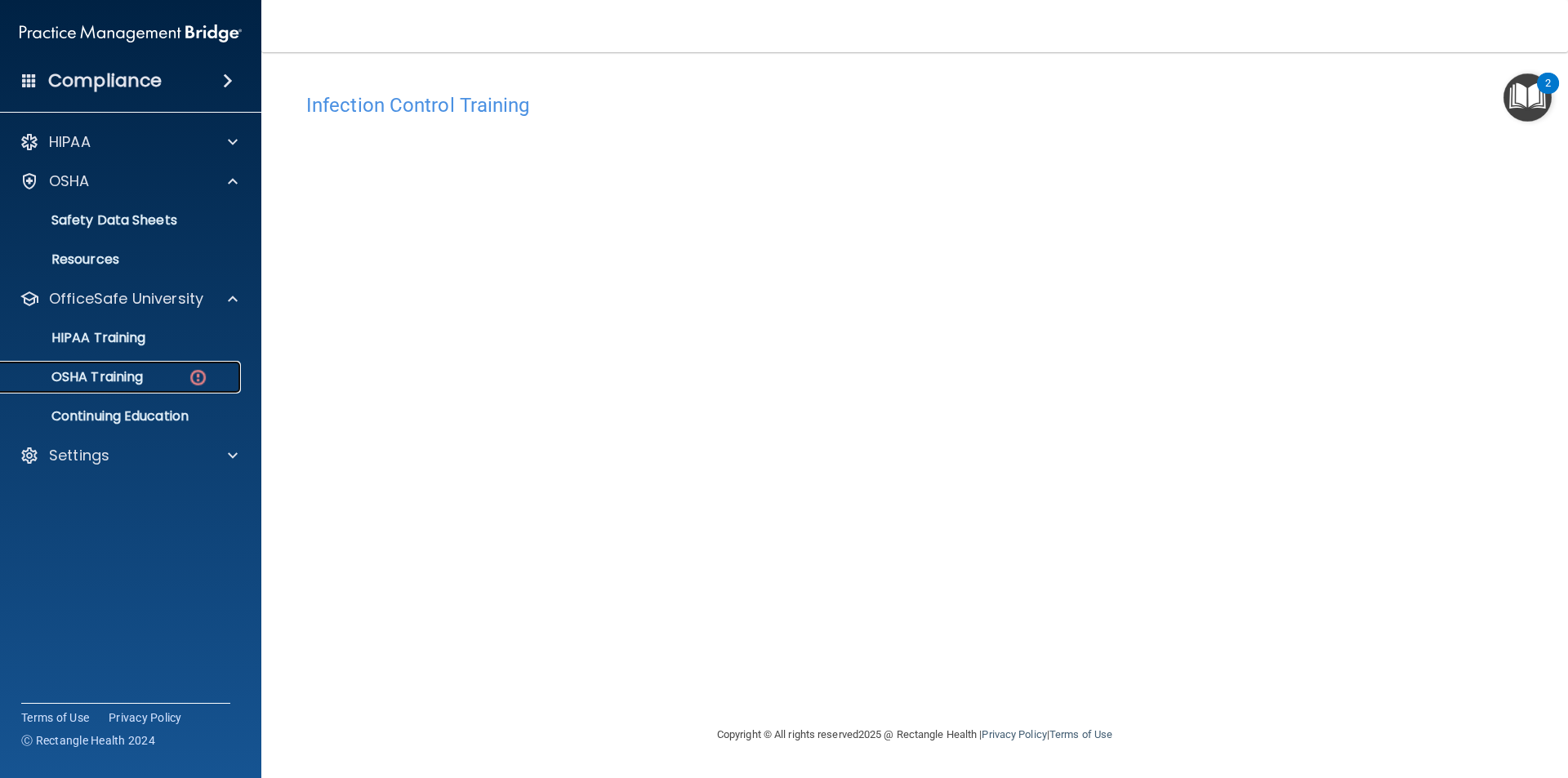
click at [205, 377] on img at bounding box center [198, 378] width 21 height 21
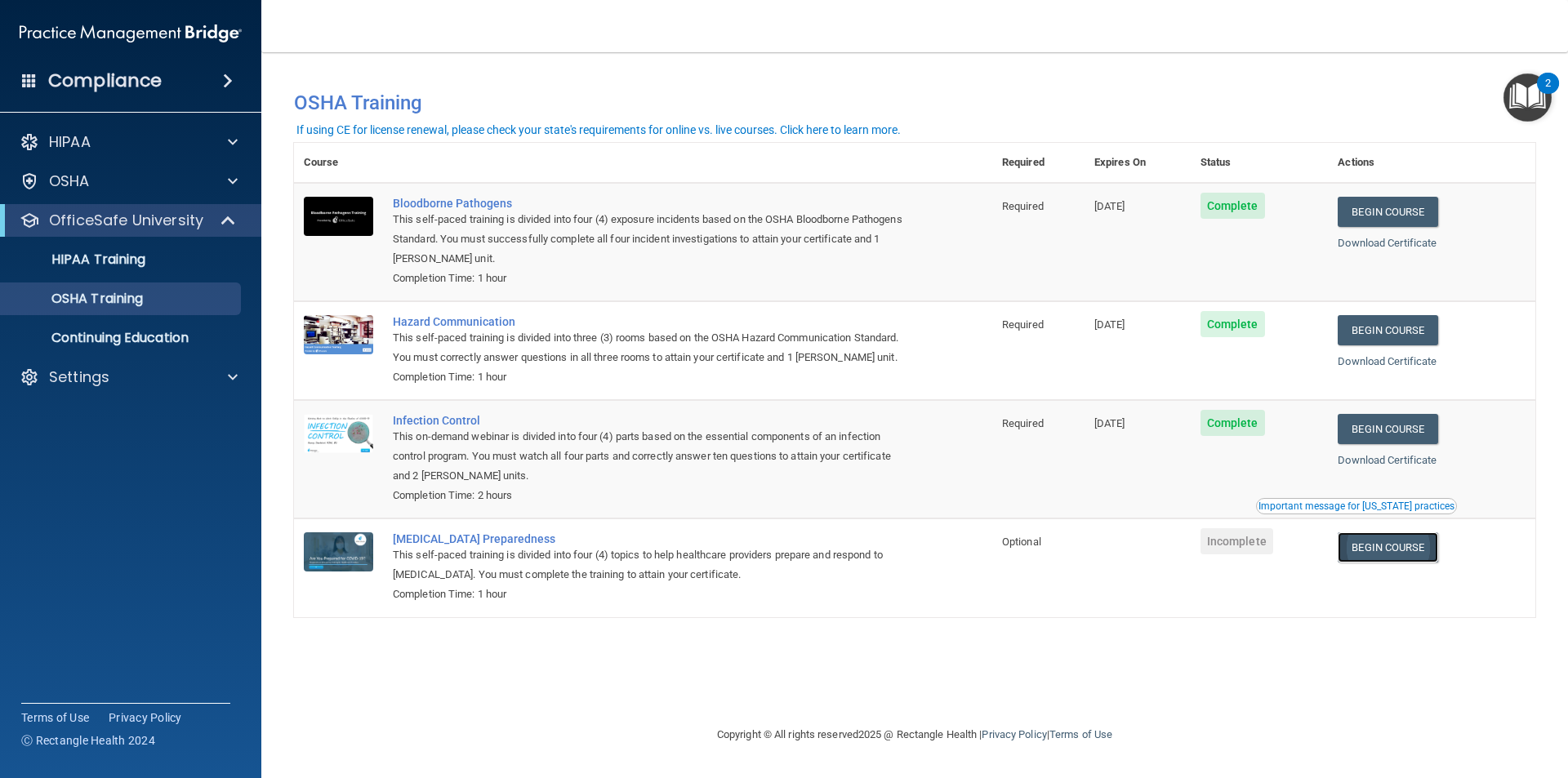
click at [1382, 553] on link "Begin Course" at bounding box center [1388, 547] width 99 height 30
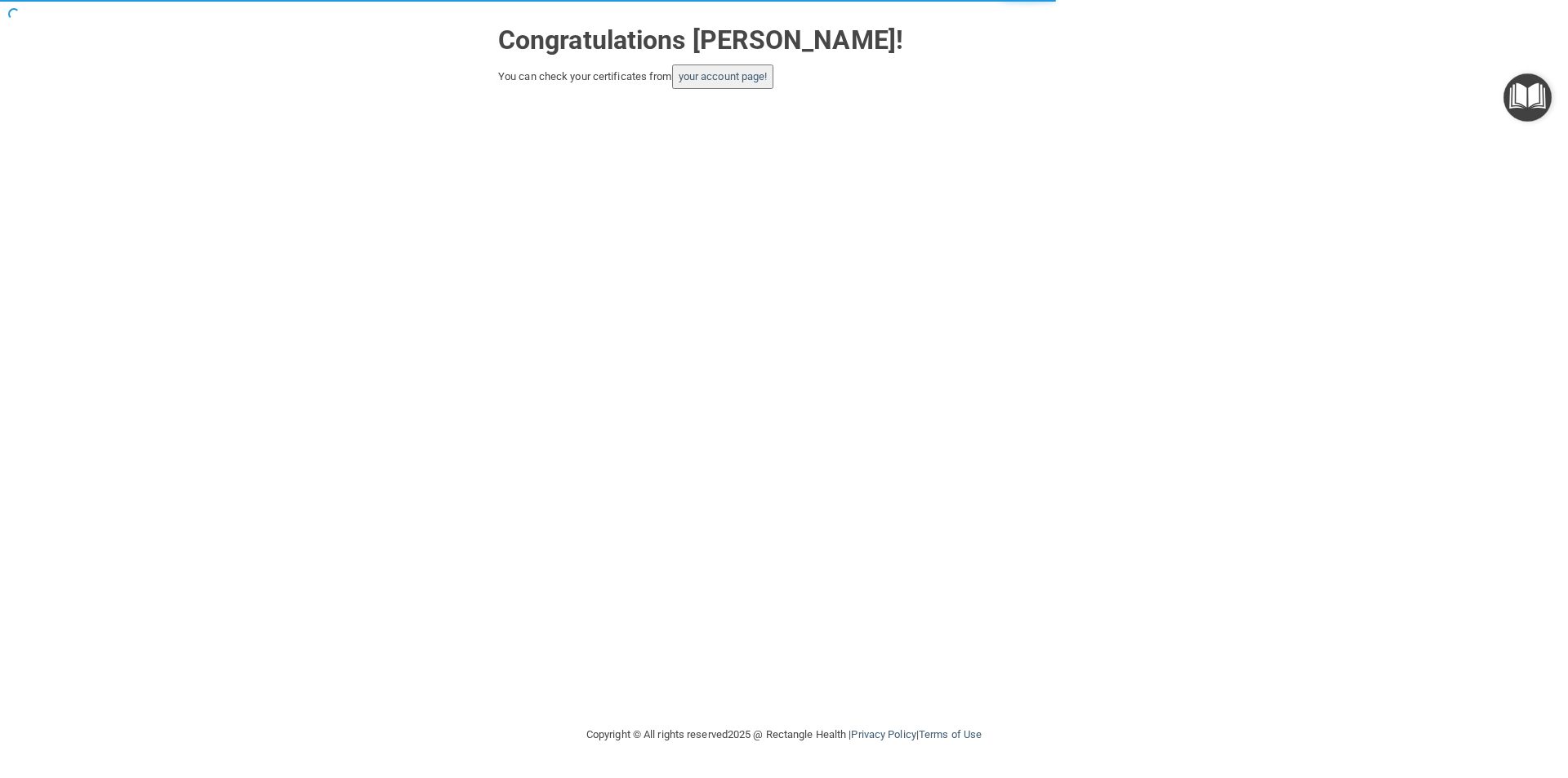
click at [735, 84] on button "your account page!" at bounding box center [723, 76] width 102 height 25
click at [687, 84] on button "your account page!" at bounding box center [723, 76] width 102 height 25
click at [682, 81] on link "your account page!" at bounding box center [724, 76] width 89 height 12
click at [682, 79] on button "your account page!" at bounding box center [723, 76] width 102 height 25
click at [689, 74] on link "your account page!" at bounding box center [724, 76] width 89 height 12
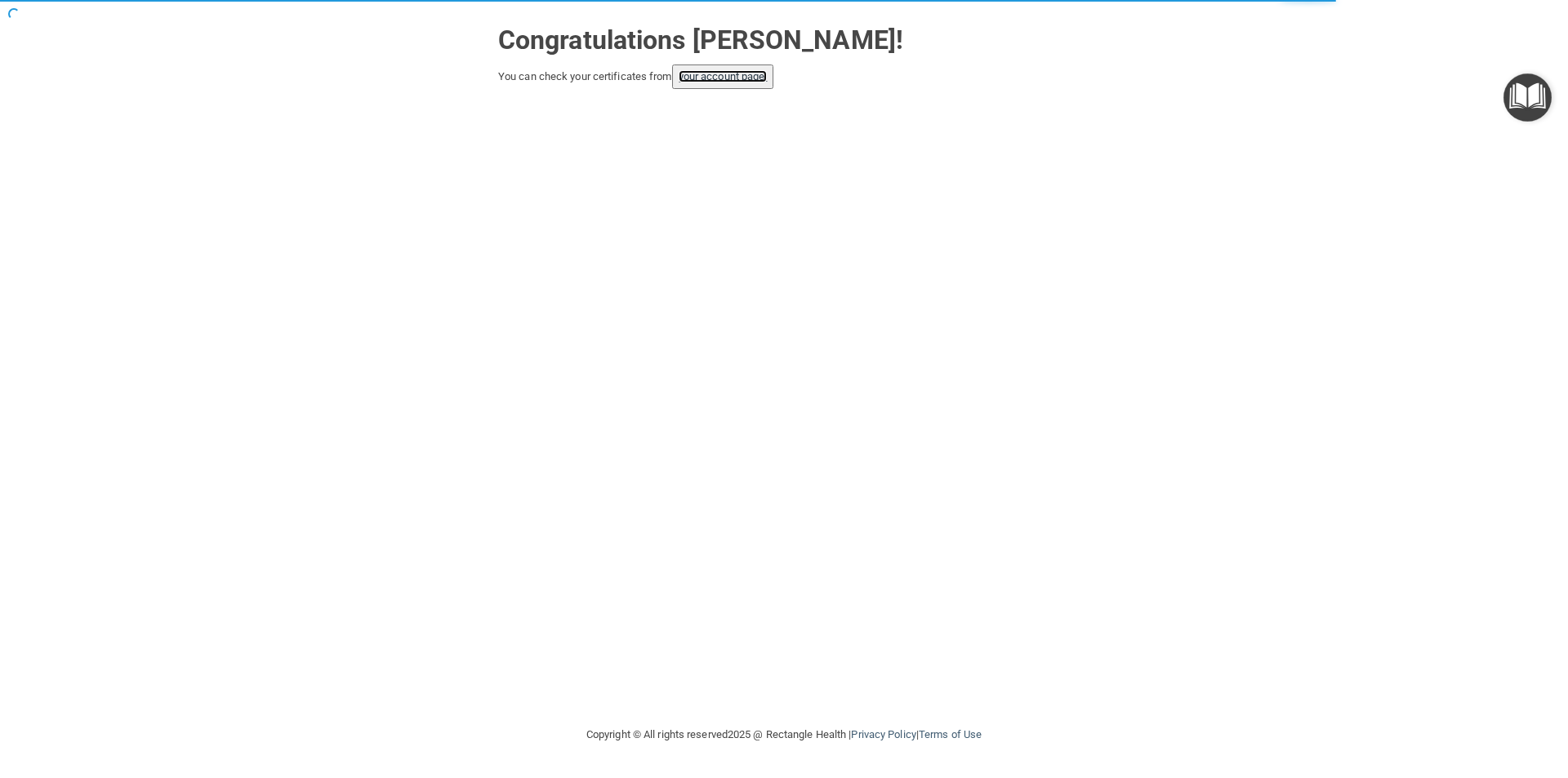
click at [690, 74] on link "your account page!" at bounding box center [724, 76] width 89 height 12
click at [692, 74] on link "your account page!" at bounding box center [724, 76] width 89 height 12
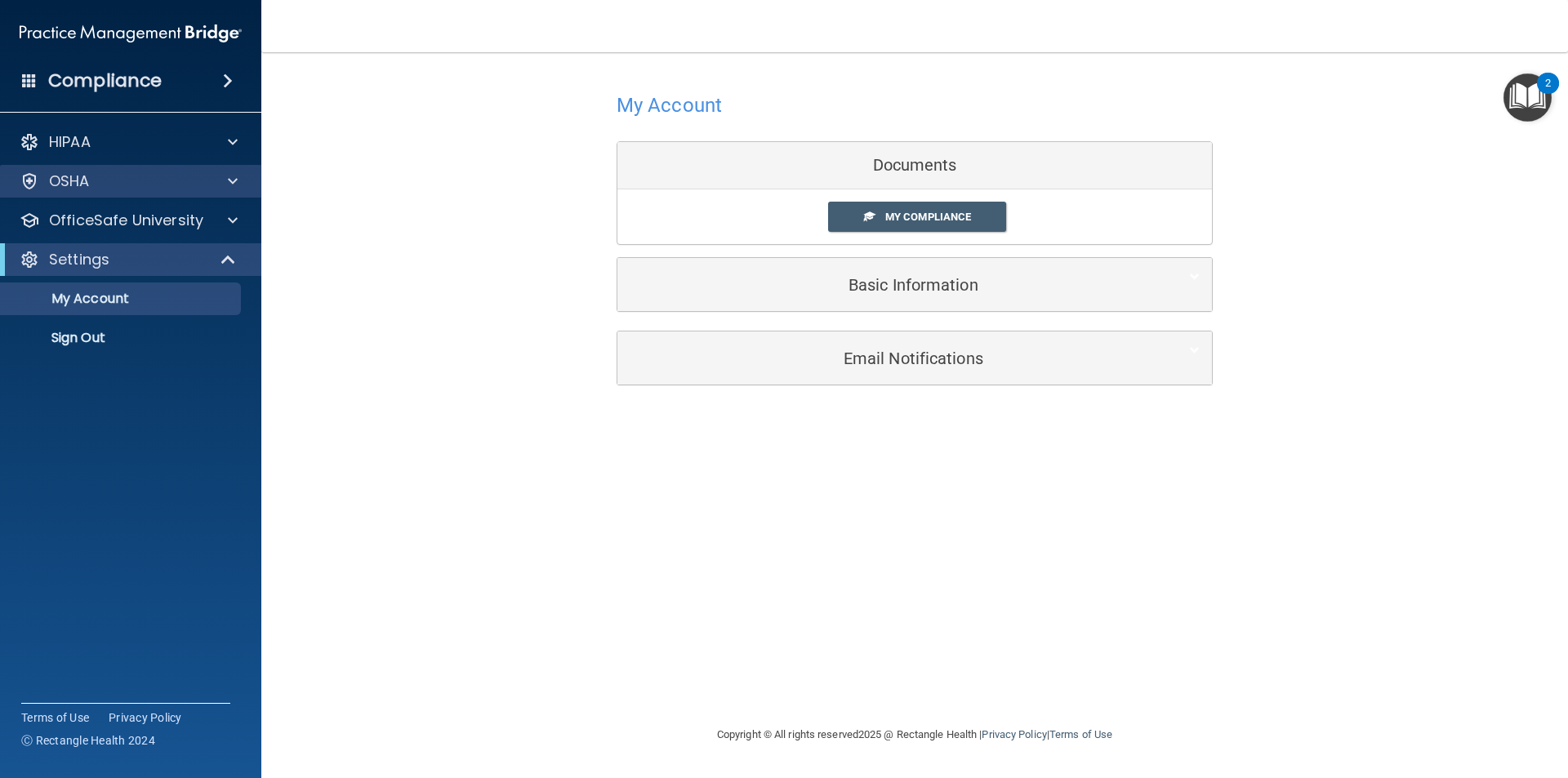
click at [85, 170] on div "OSHA" at bounding box center [131, 181] width 262 height 33
click at [129, 178] on div "OSHA" at bounding box center [109, 181] width 202 height 20
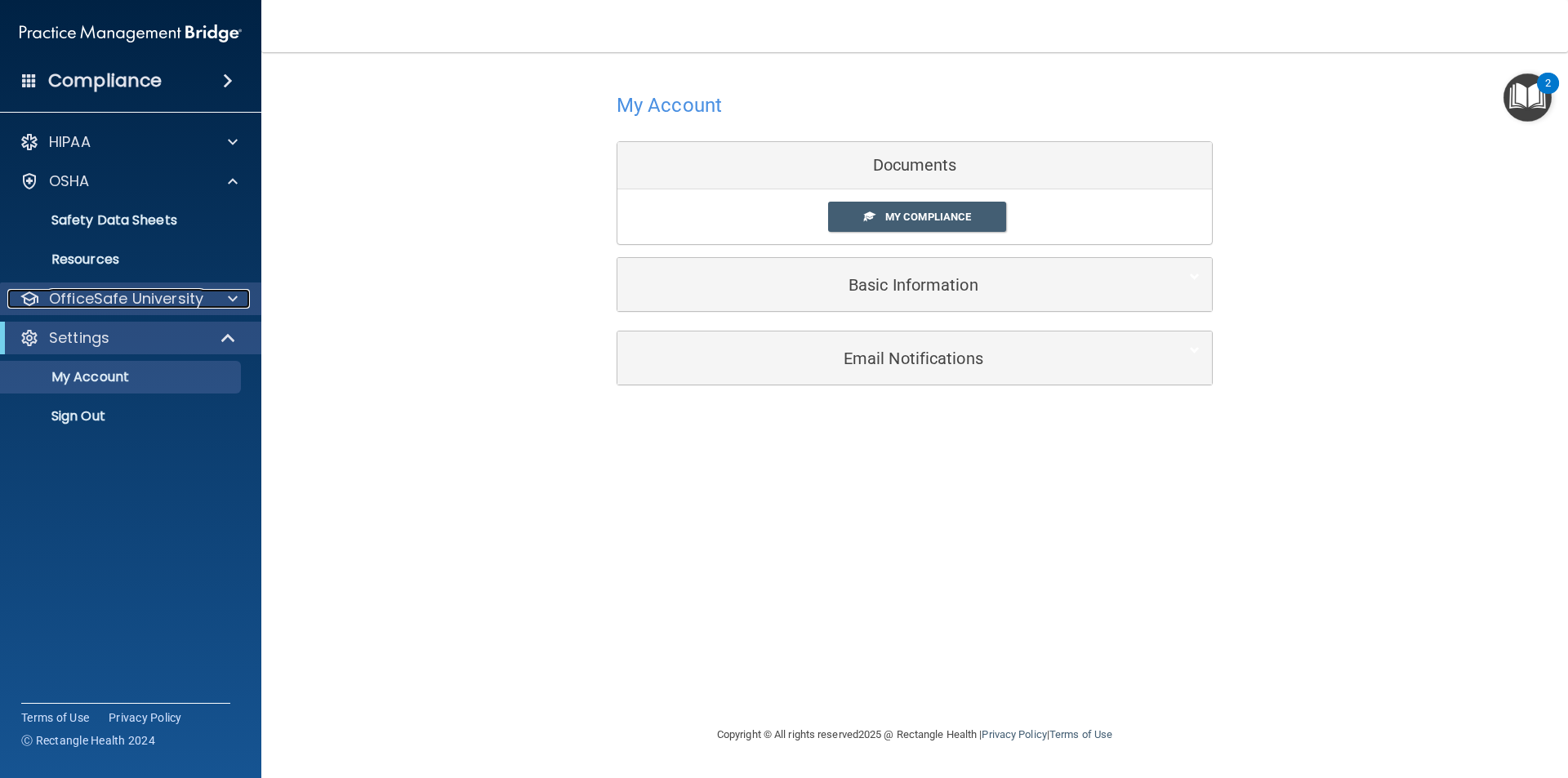
click at [156, 292] on p "OfficeSafe University" at bounding box center [126, 298] width 154 height 20
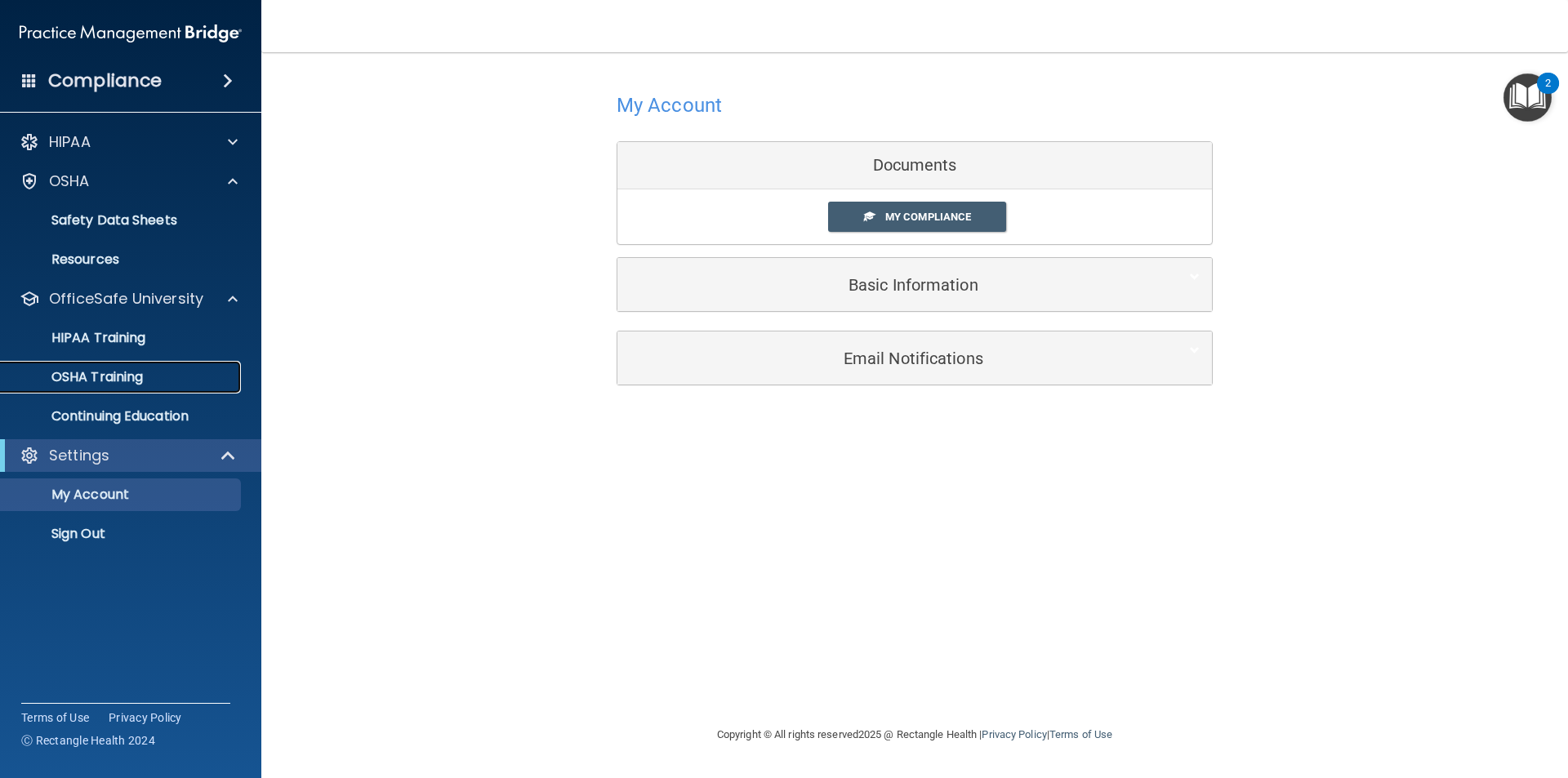
click at [179, 362] on link "OSHA Training" at bounding box center [112, 377] width 257 height 33
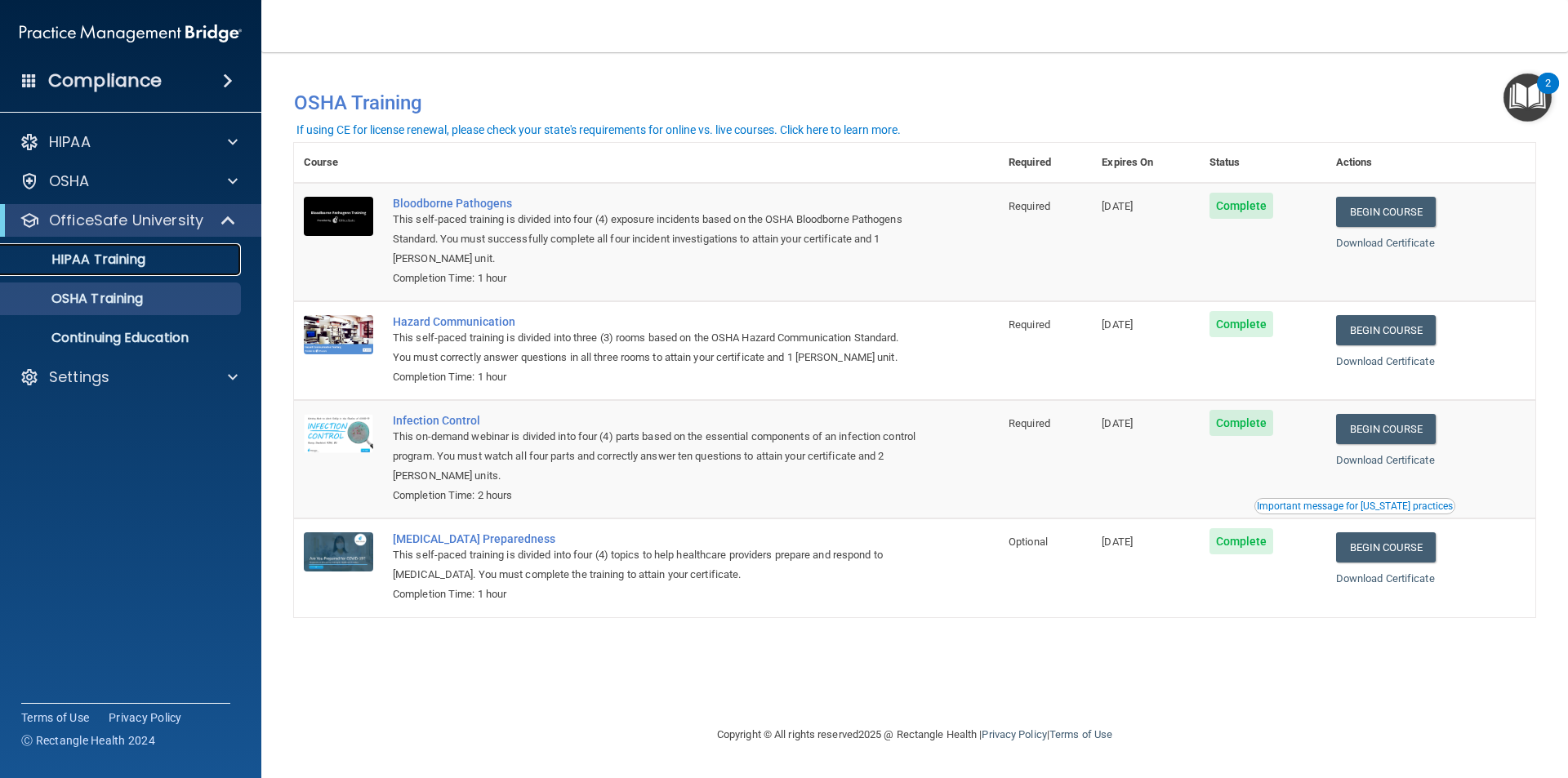
click at [168, 261] on div "HIPAA Training" at bounding box center [122, 259] width 223 height 16
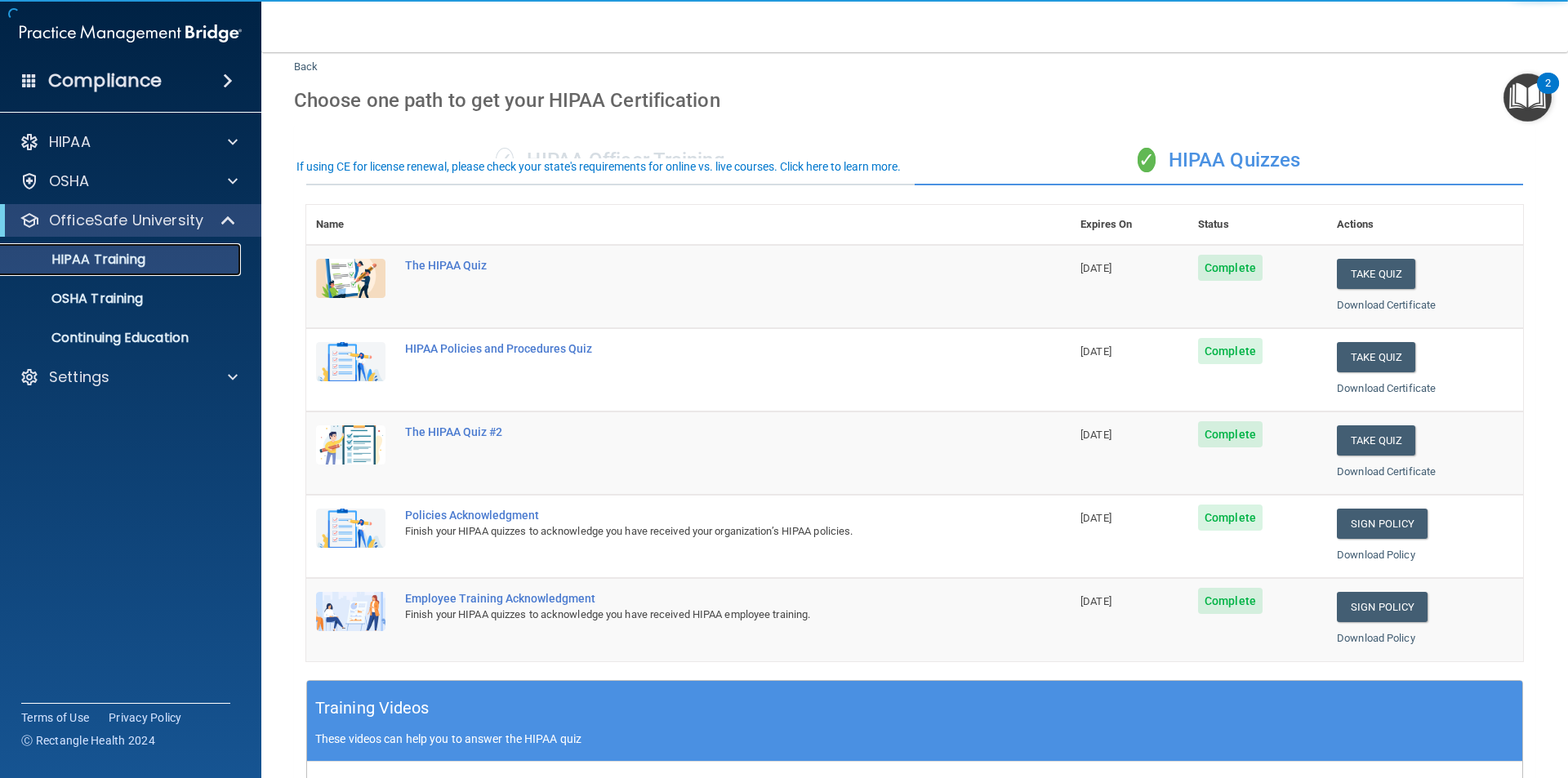
scroll to position [81, 0]
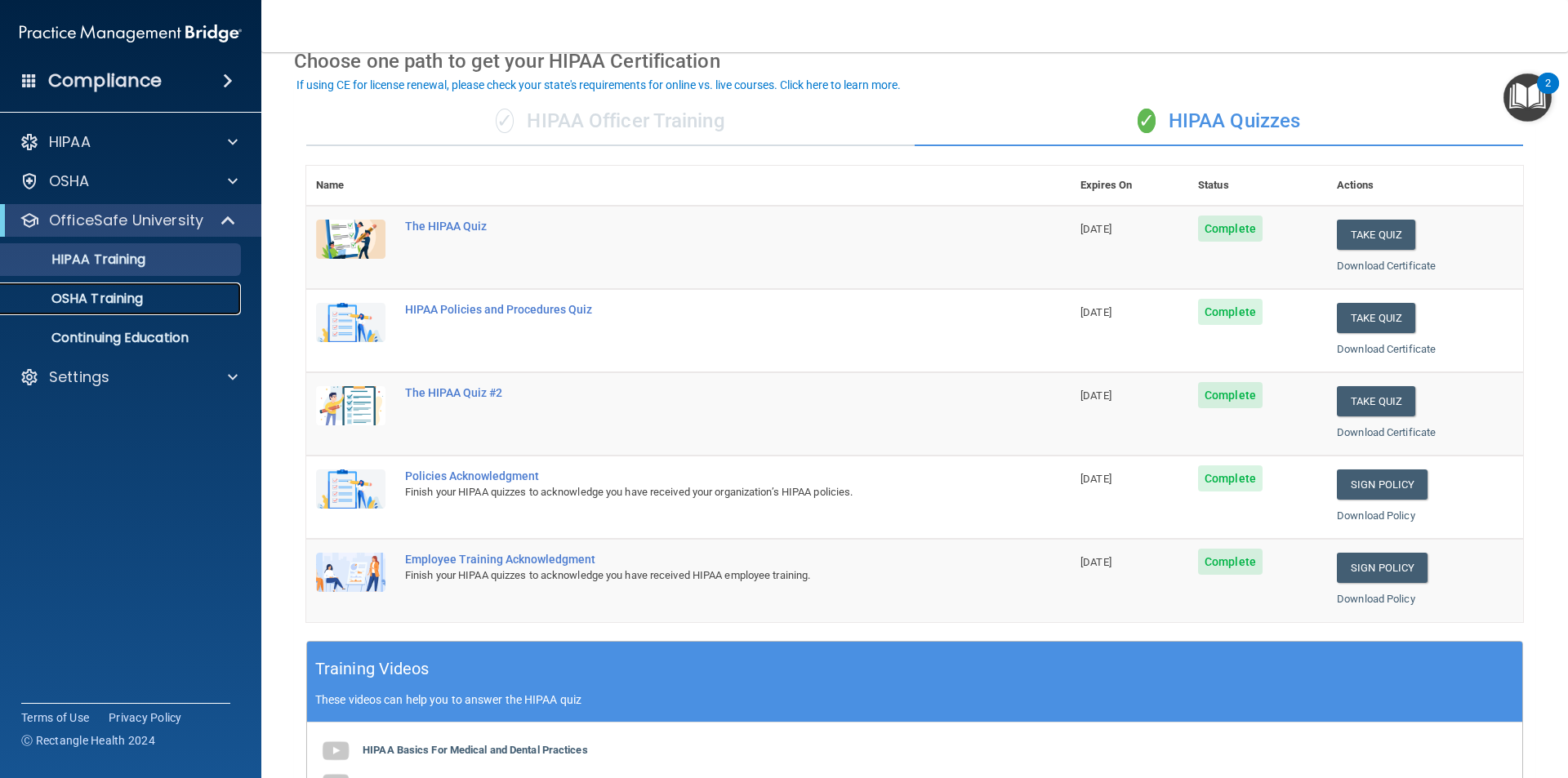
click at [128, 297] on p "OSHA Training" at bounding box center [76, 298] width 132 height 16
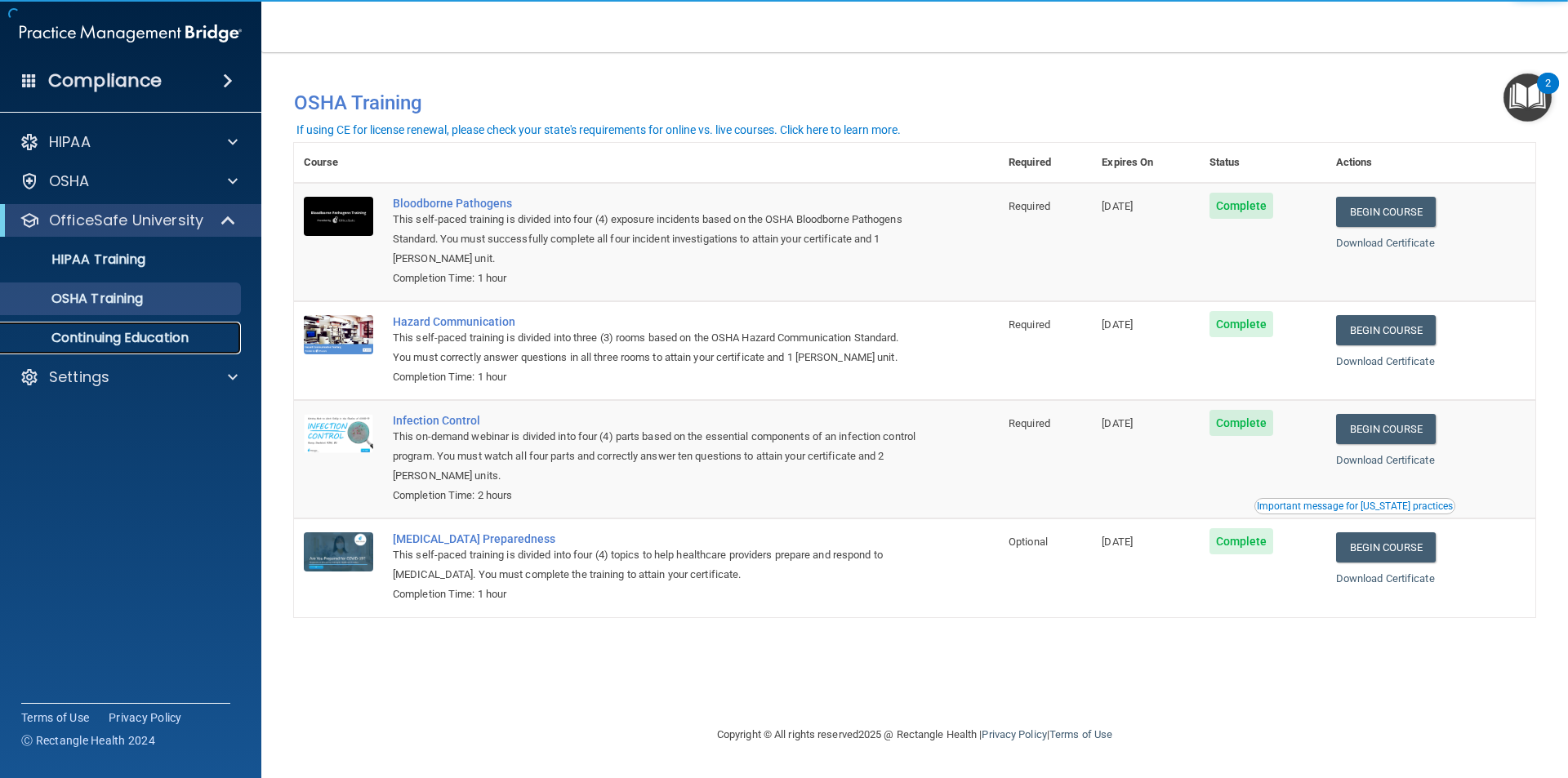
click at [171, 330] on p "Continuing Education" at bounding box center [122, 338] width 223 height 16
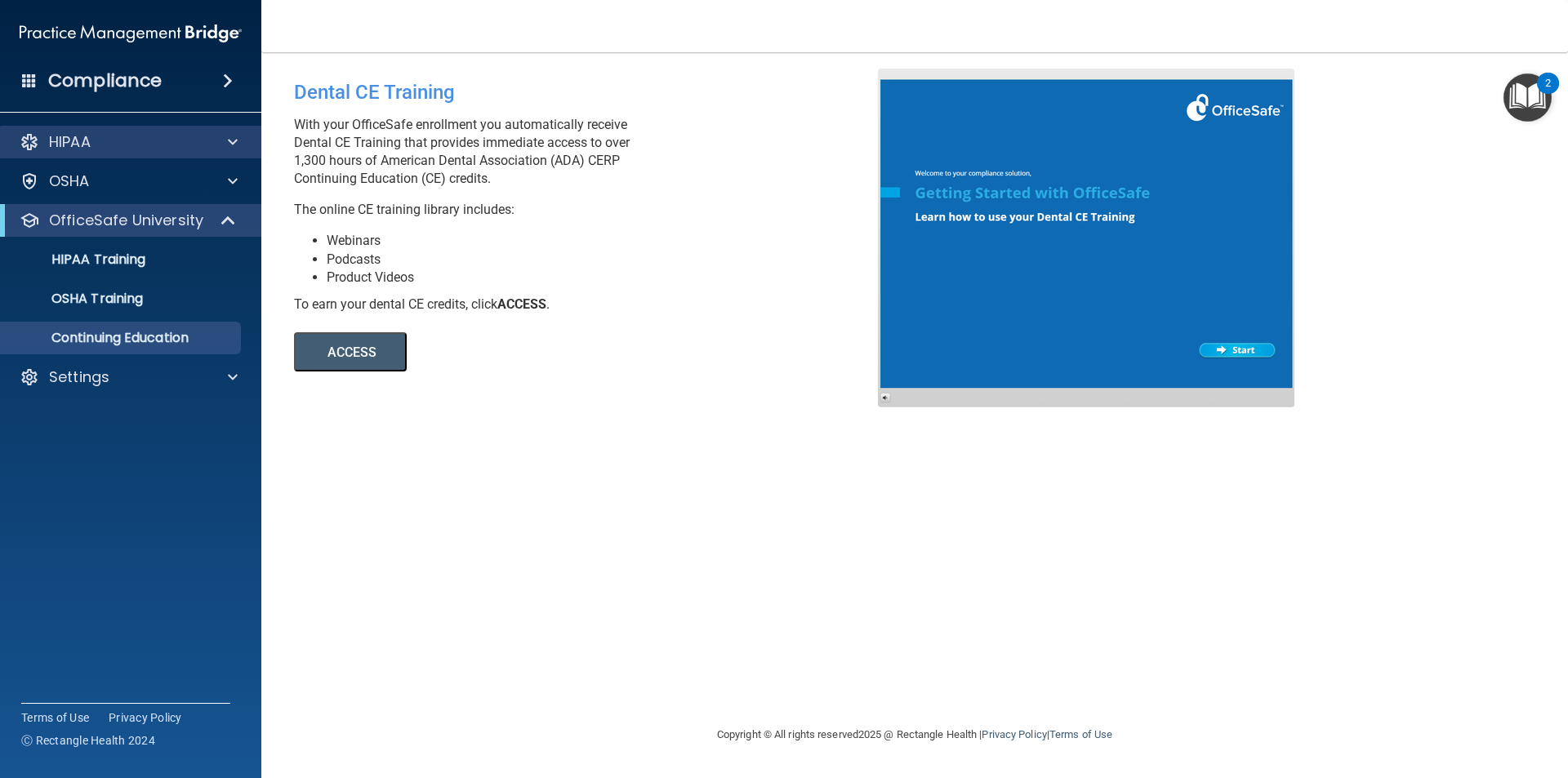
click at [47, 132] on div "HIPAA" at bounding box center [131, 142] width 262 height 33
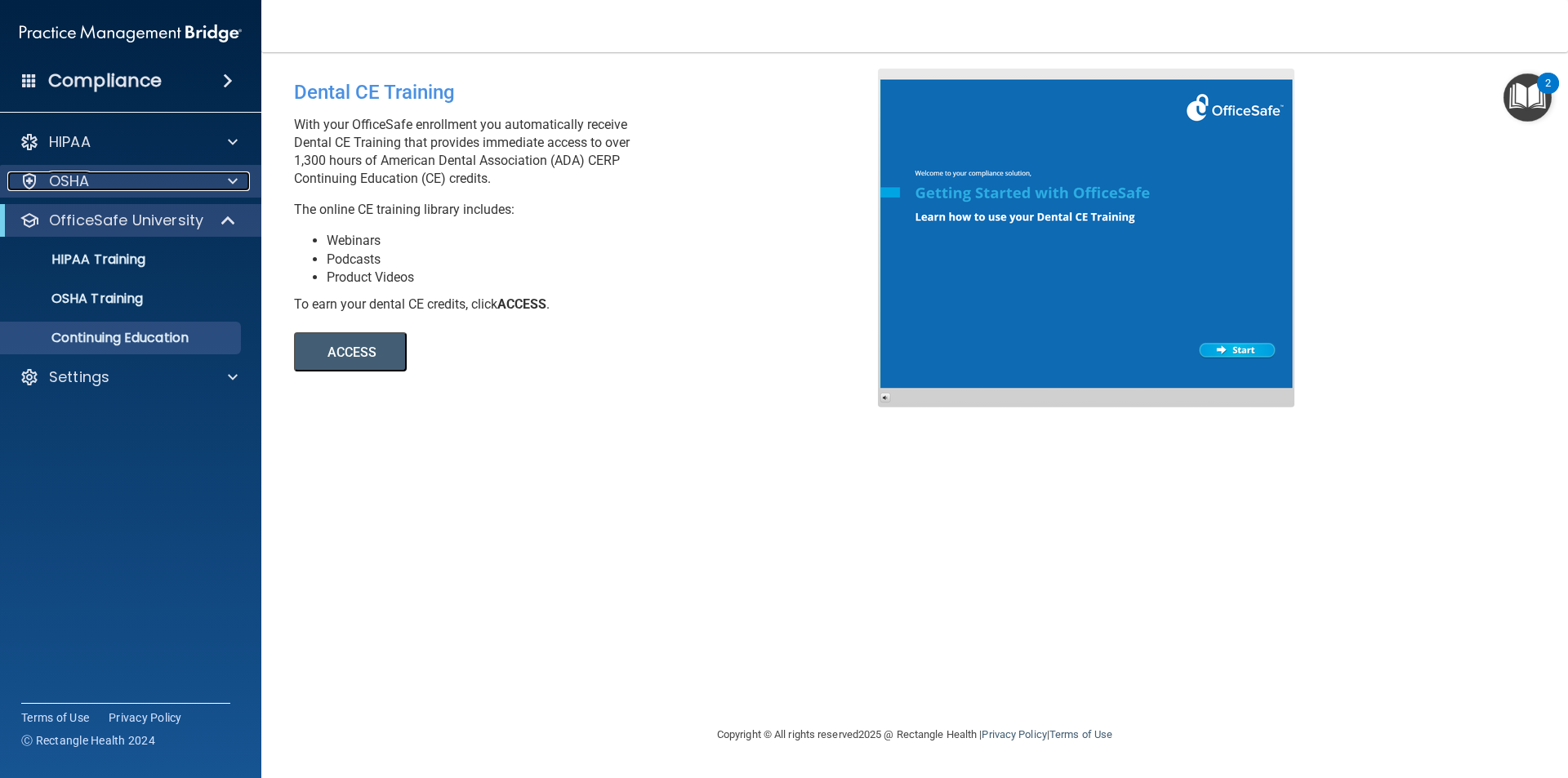
click at [125, 185] on div "OSHA" at bounding box center [109, 181] width 202 height 20
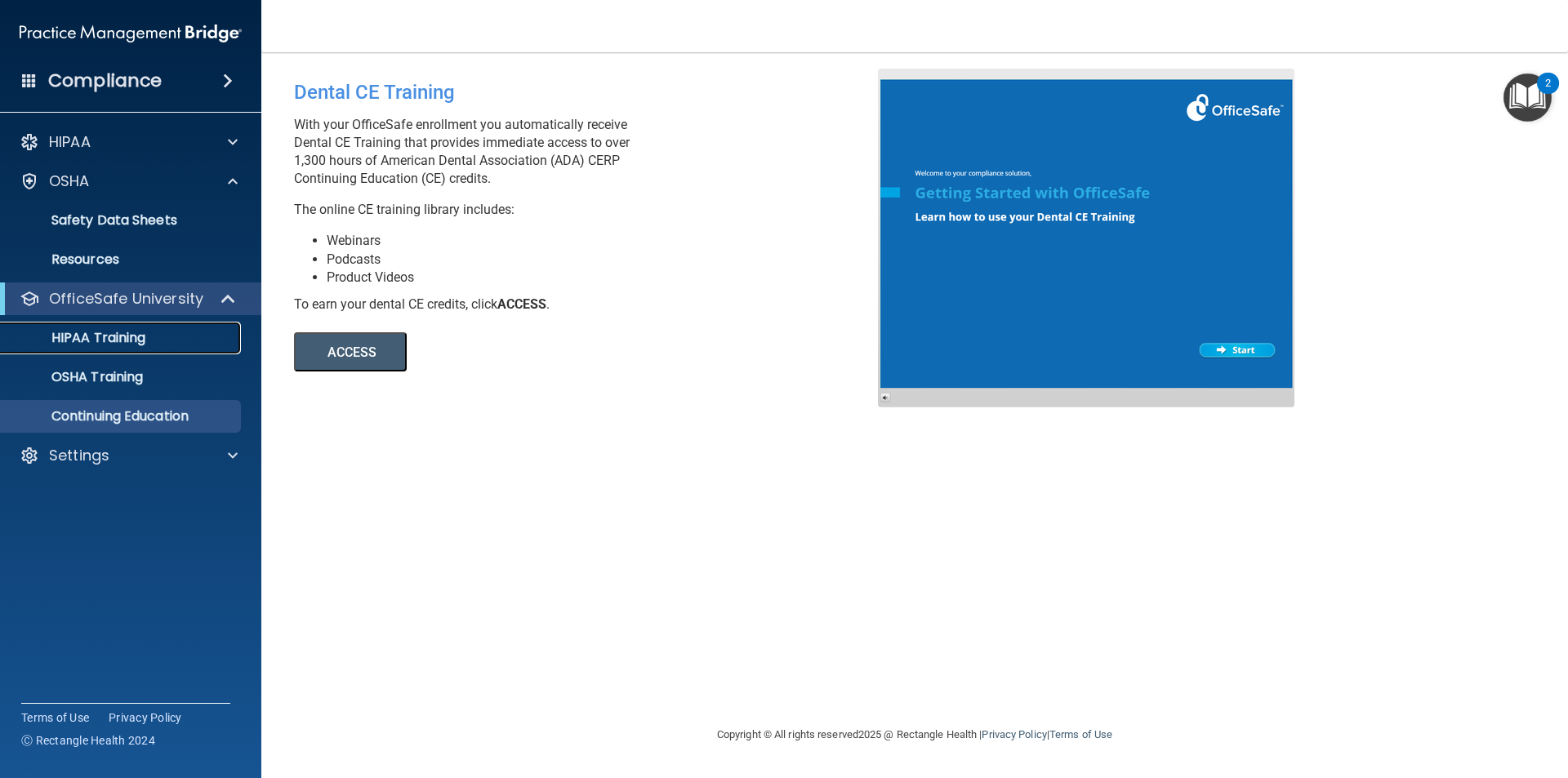
click at [161, 344] on div "HIPAA Training" at bounding box center [122, 338] width 223 height 16
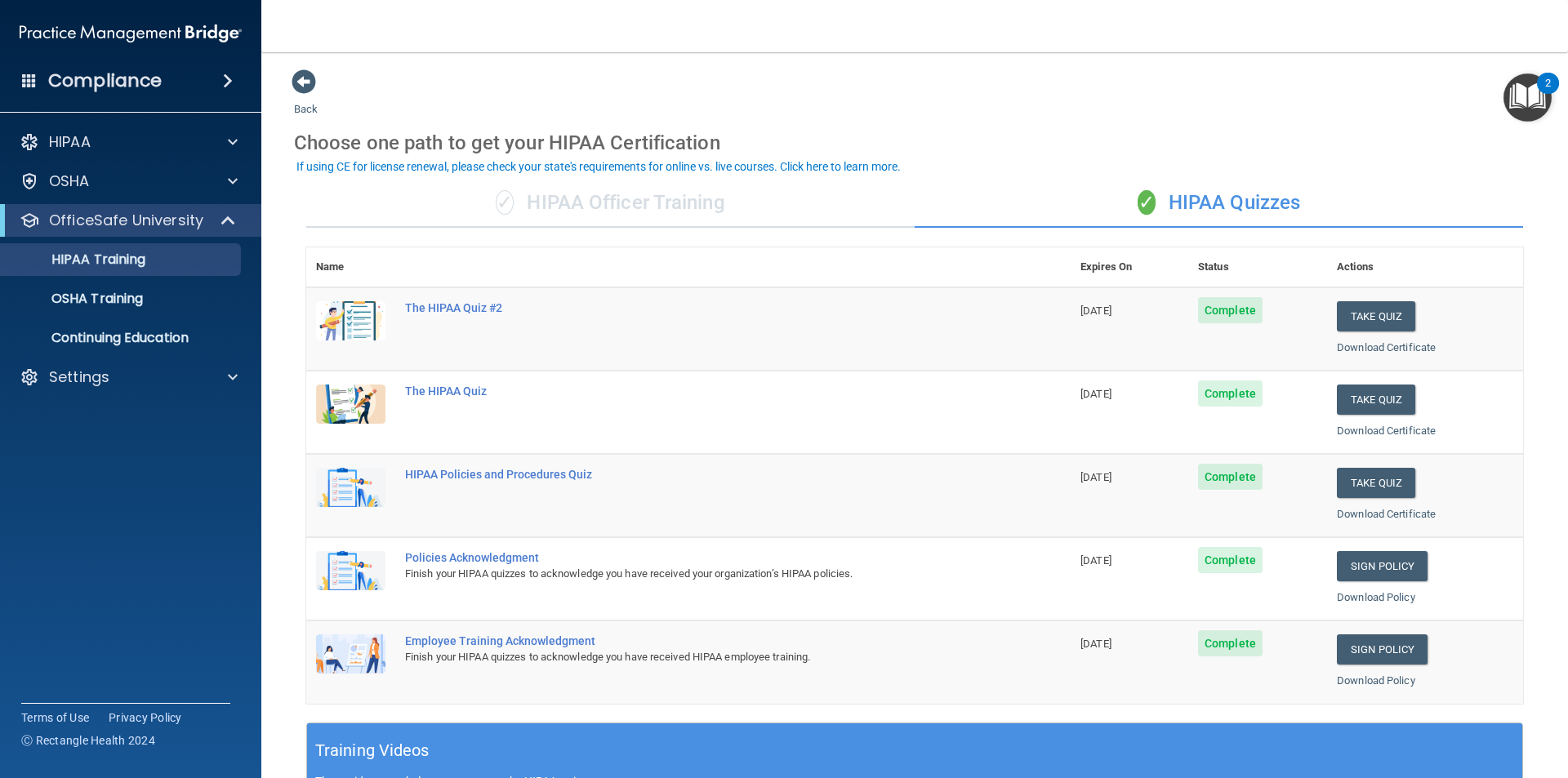
drag, startPoint x: 611, startPoint y: 176, endPoint x: 588, endPoint y: 216, distance: 46.1
click at [611, 179] on div "✓ HIPAA Officer Training ✓ HIPAA Quizzes Name Expires On Status Actions The HIP…" at bounding box center [915, 665] width 1241 height 997
click at [584, 221] on div "✓ HIPAA Officer Training" at bounding box center [610, 203] width 609 height 49
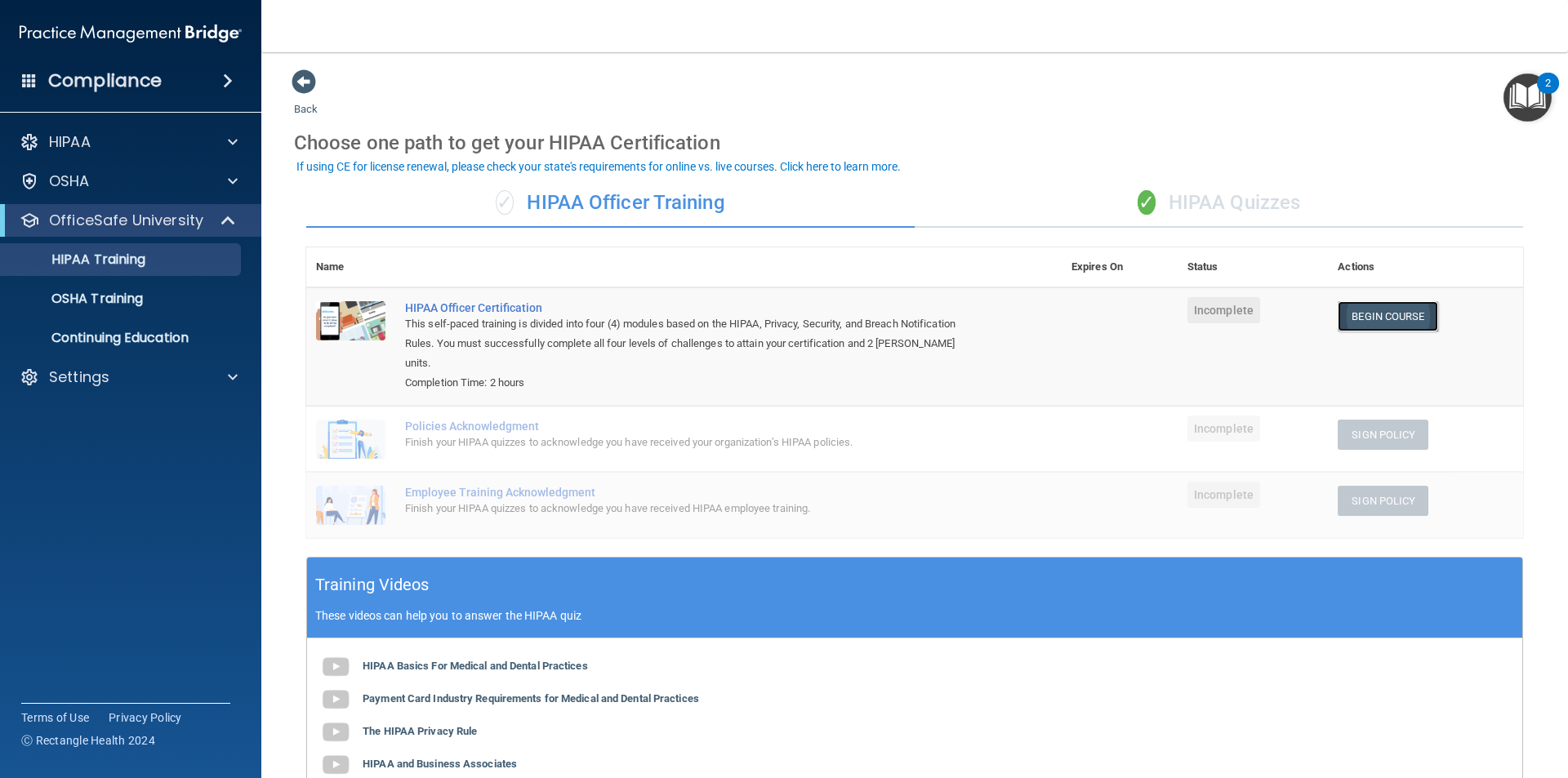
click at [1352, 320] on link "Begin Course" at bounding box center [1388, 316] width 99 height 30
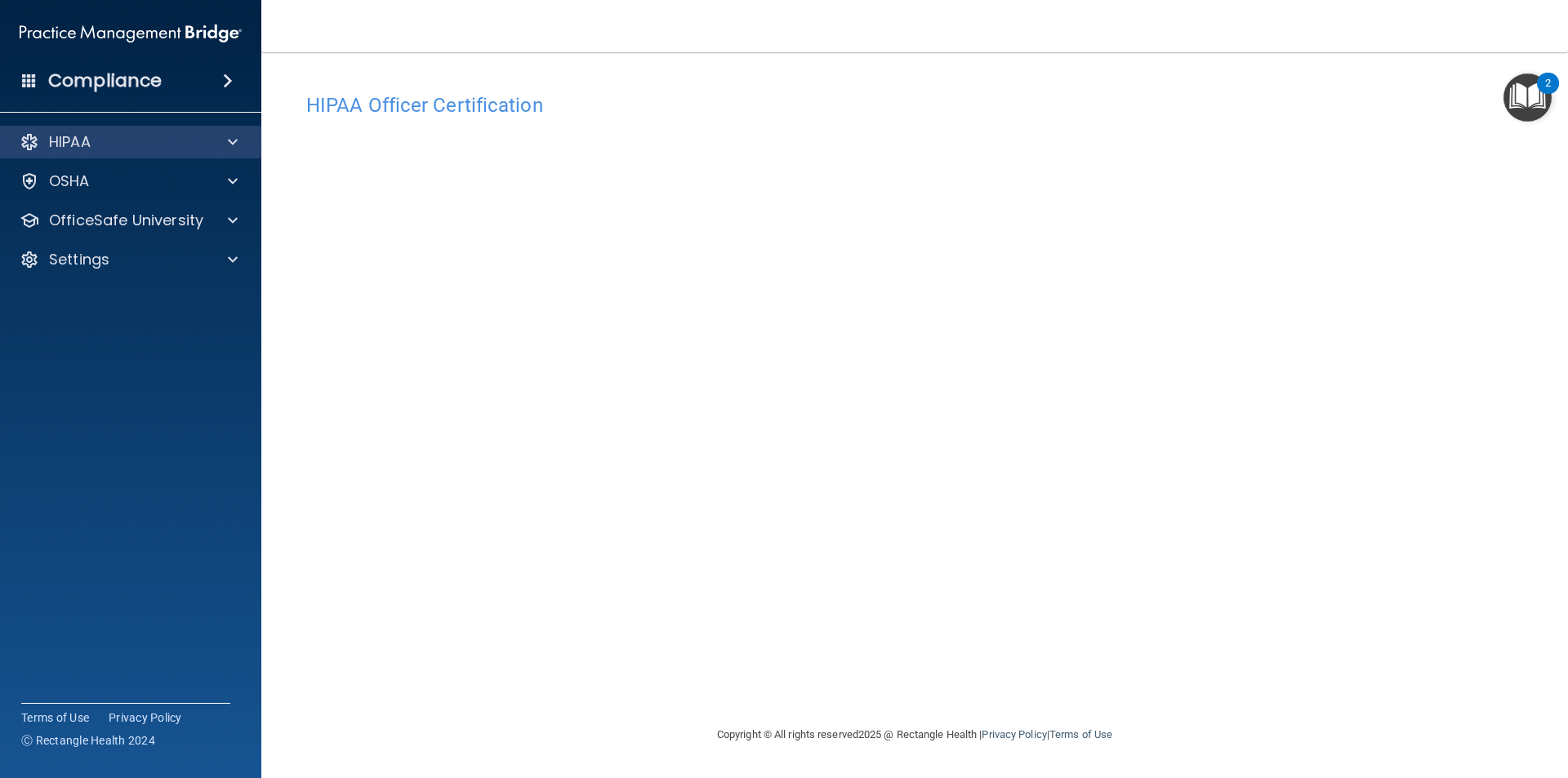
click at [123, 157] on div "HIPAA" at bounding box center [131, 142] width 262 height 33
click at [135, 157] on div "HIPAA" at bounding box center [131, 142] width 262 height 33
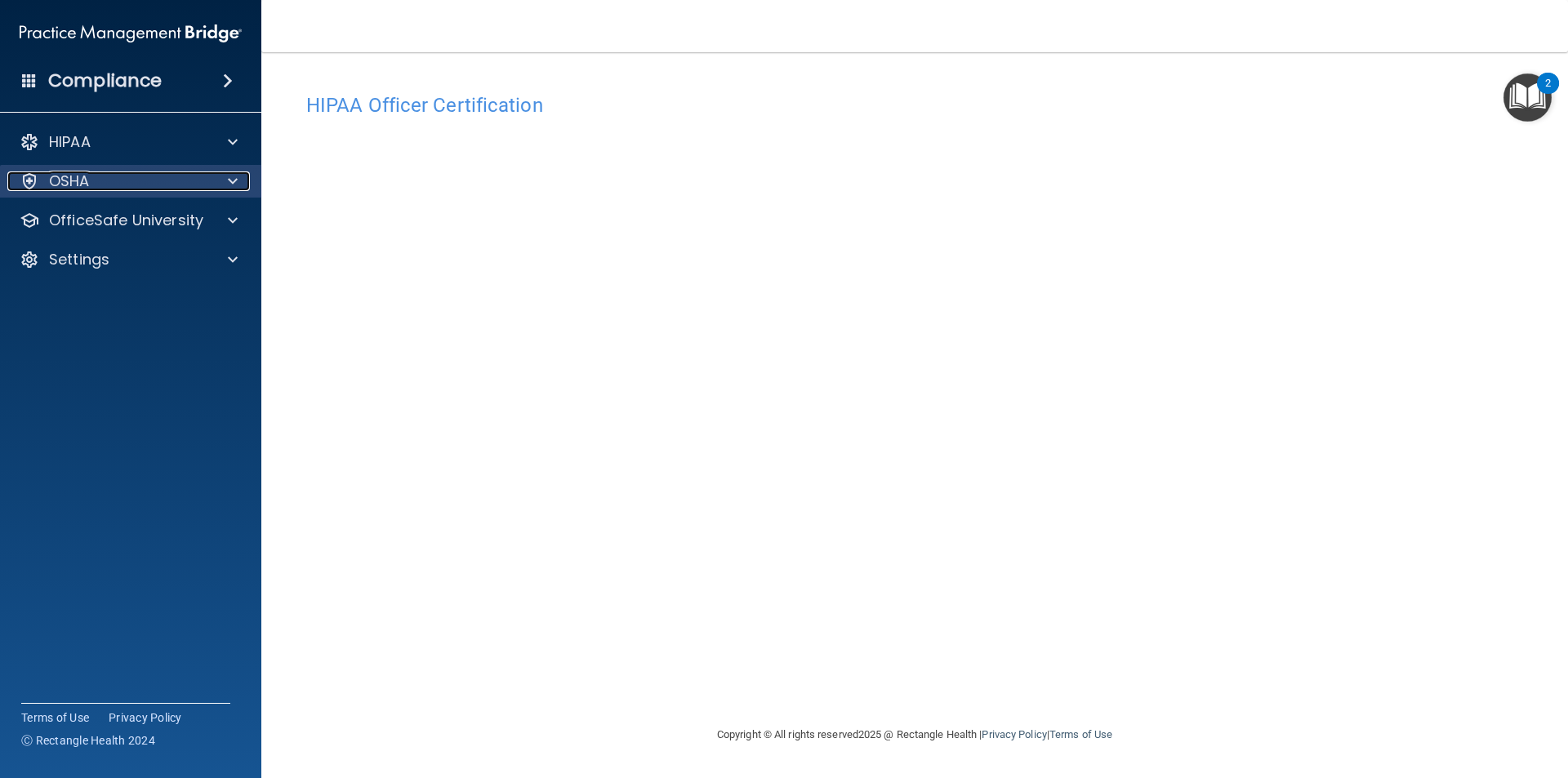
click at [178, 181] on div "OSHA" at bounding box center [109, 181] width 202 height 20
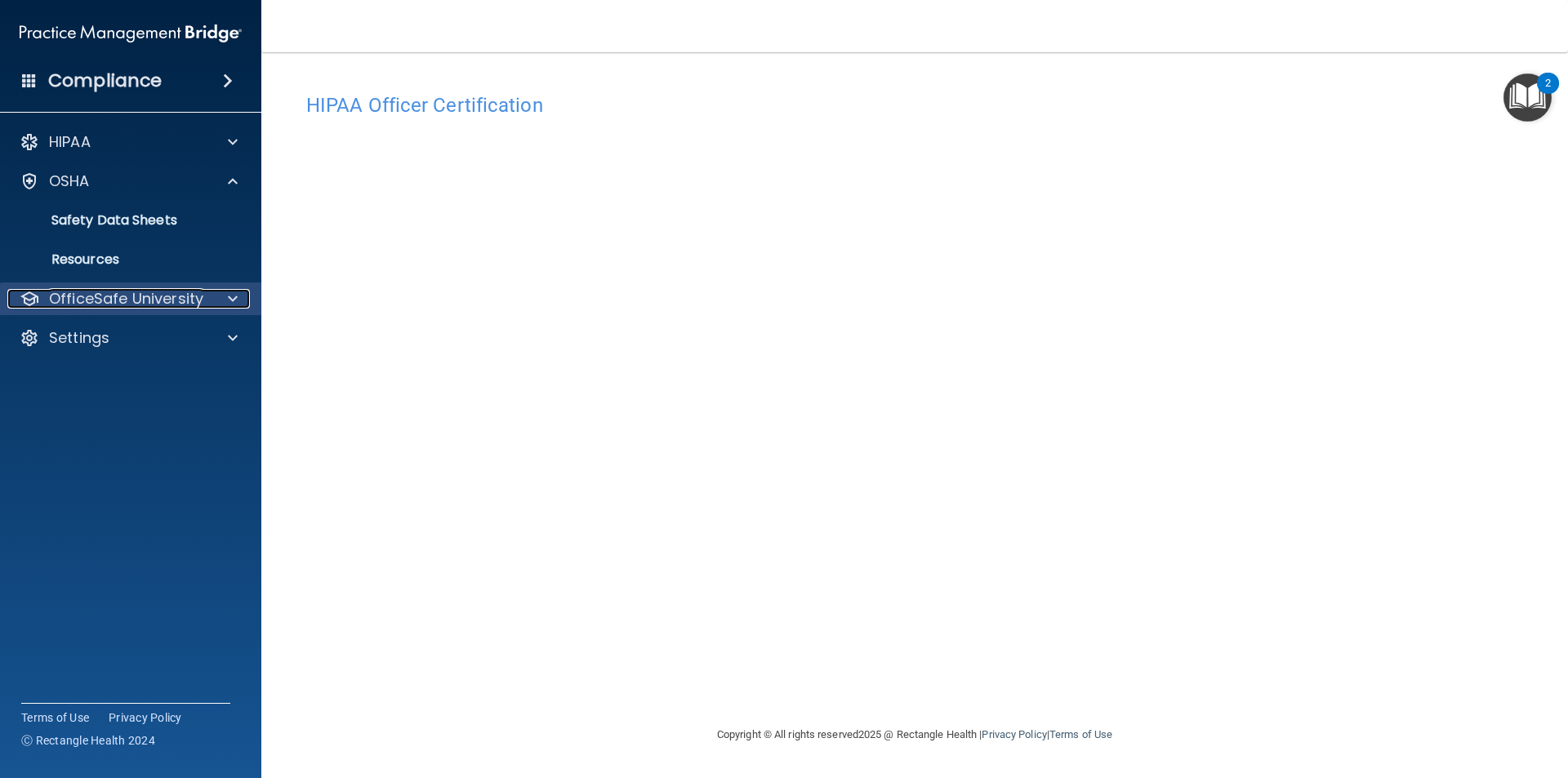
click at [141, 297] on p "OfficeSafe University" at bounding box center [126, 298] width 154 height 20
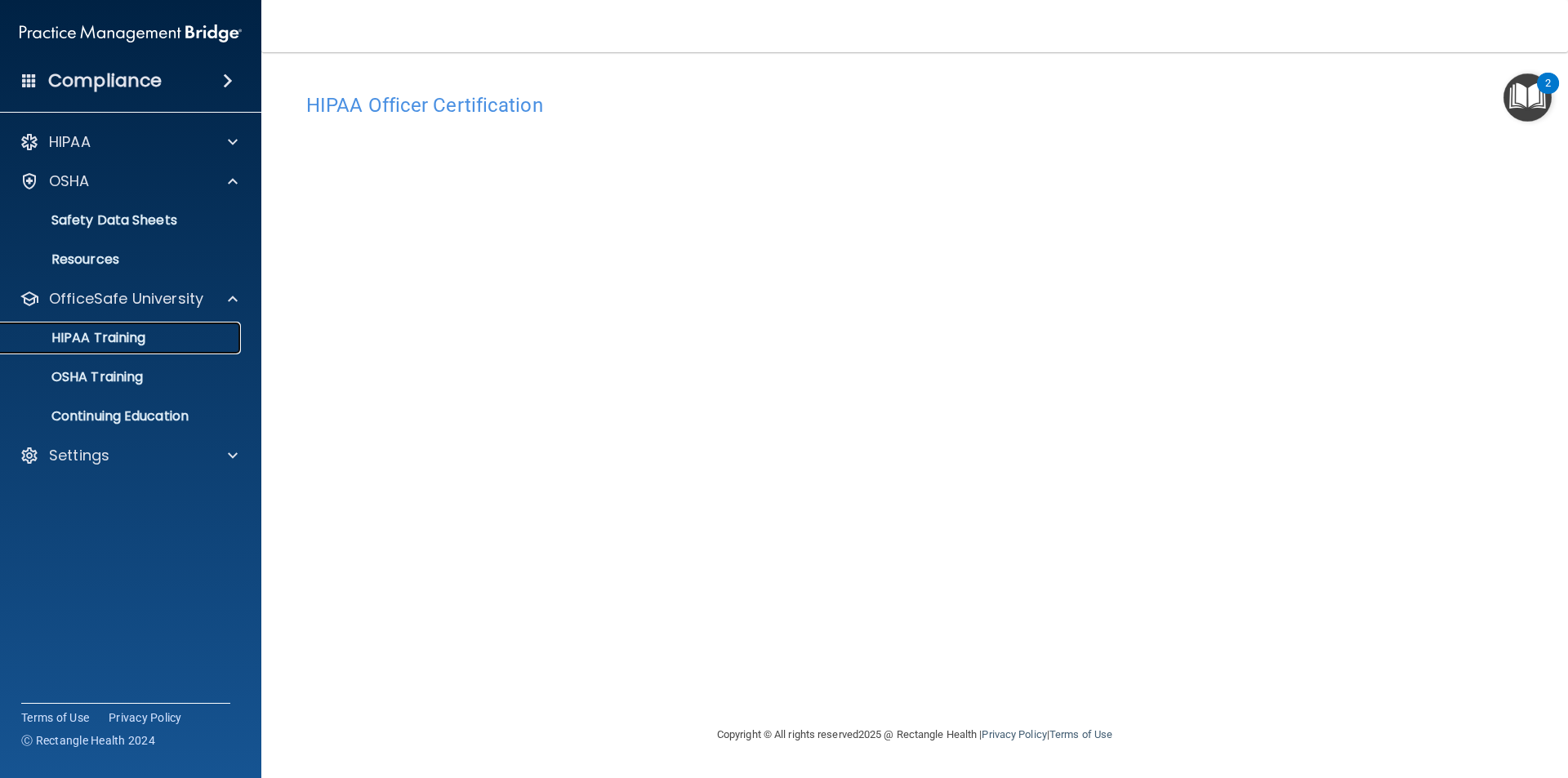
click at [160, 350] on link "HIPAA Training" at bounding box center [112, 338] width 257 height 33
